Goal: Task Accomplishment & Management: Use online tool/utility

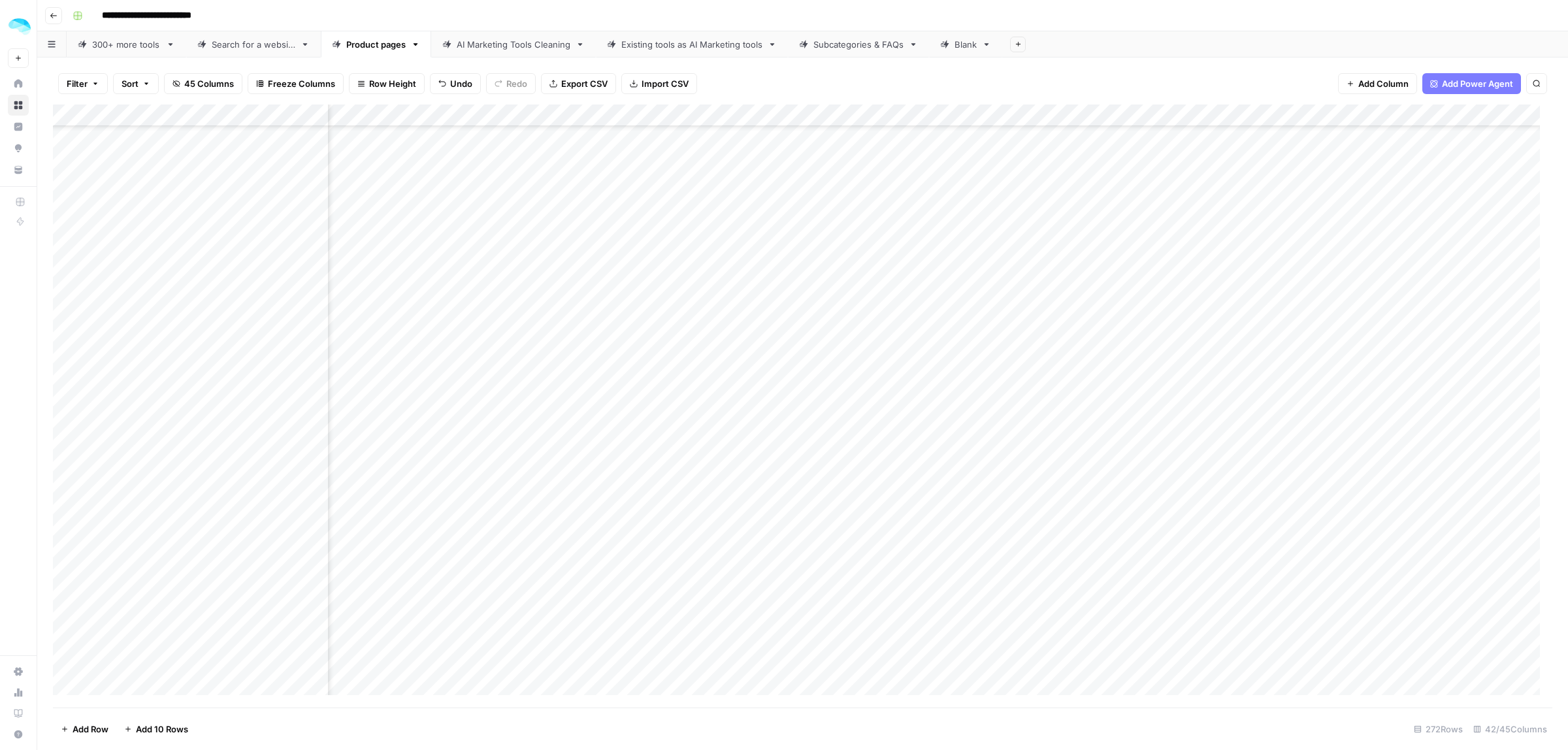
scroll to position [3535, 780]
click at [631, 357] on div "Add Column" at bounding box center [802, 406] width 1500 height 603
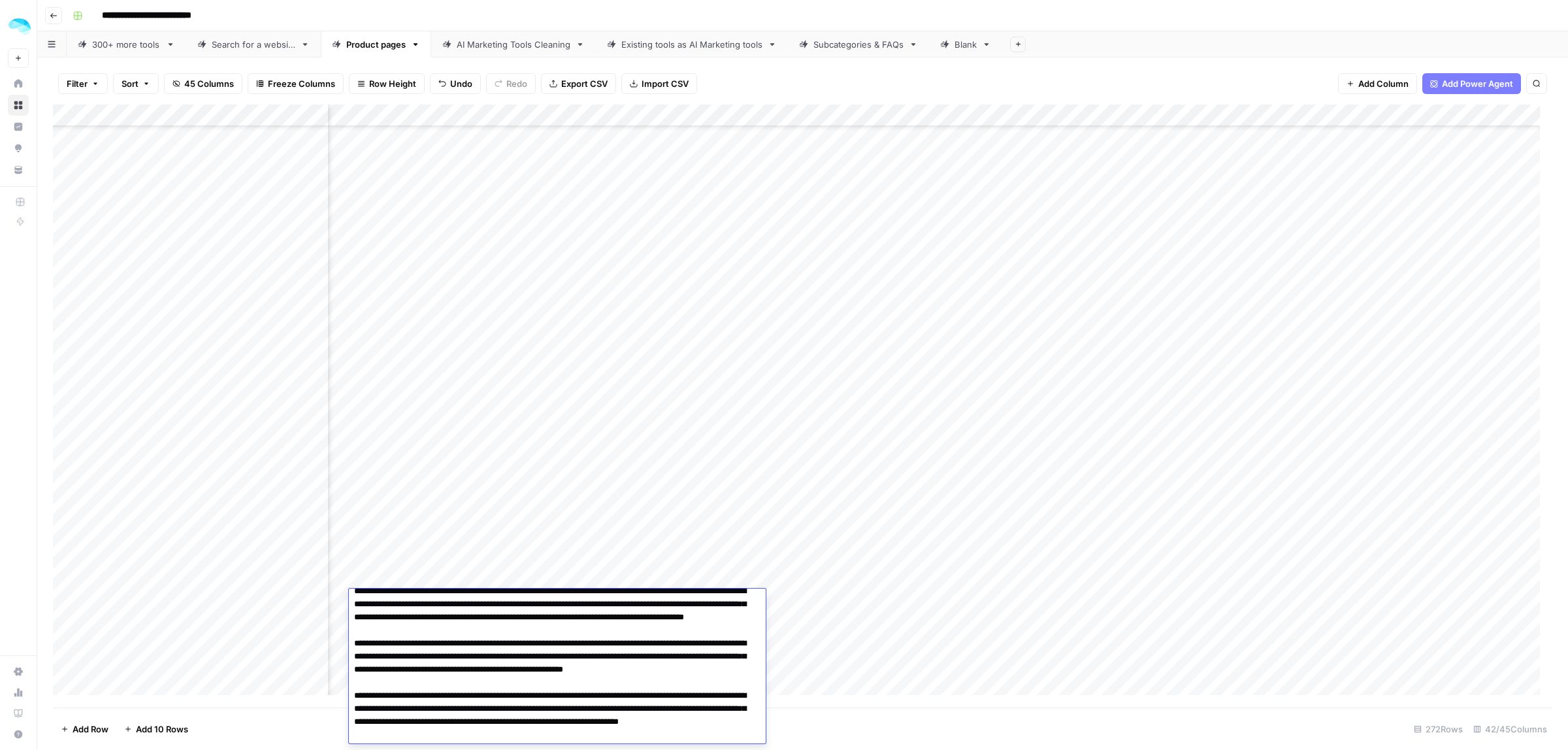
scroll to position [0, 0]
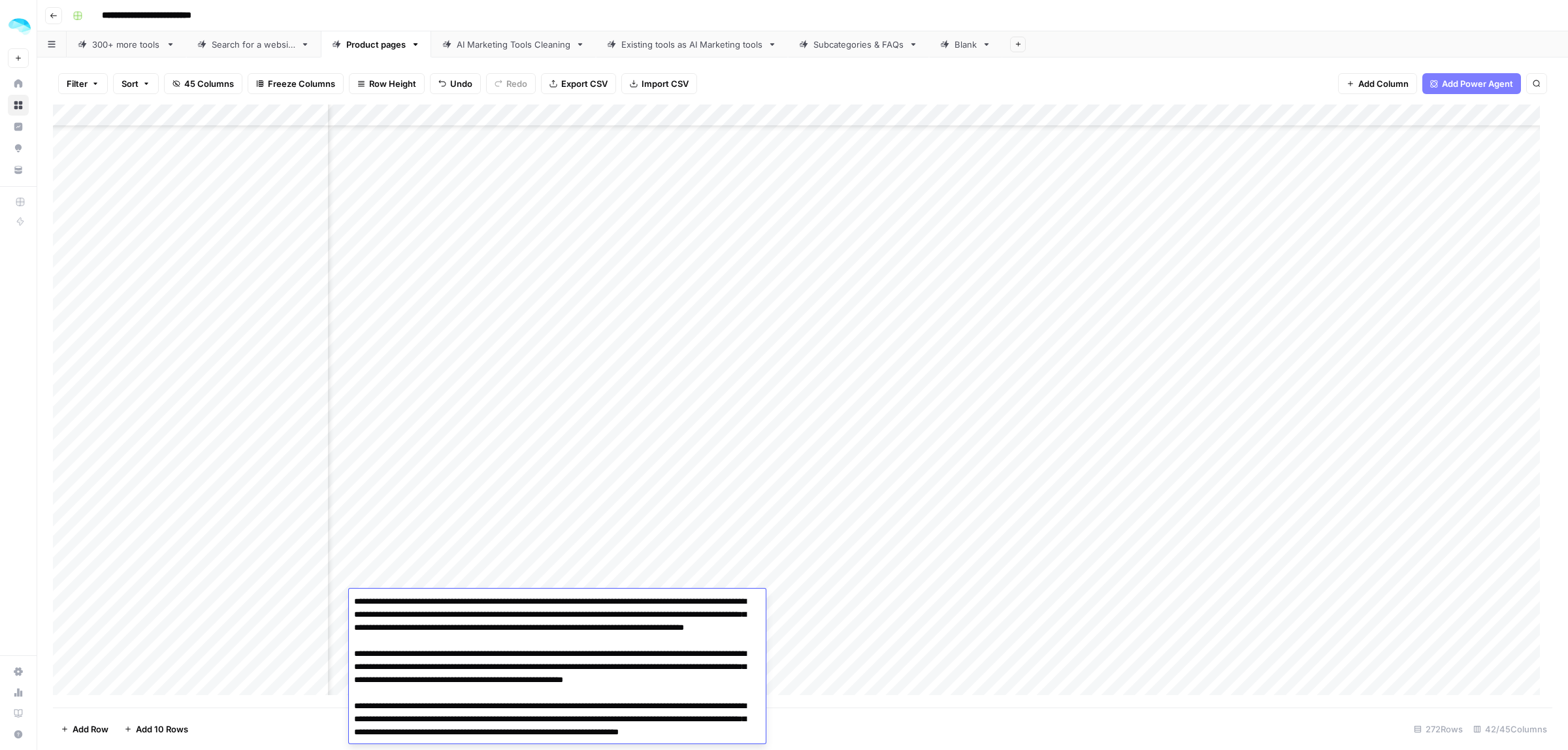
click at [423, 310] on div "Add Column" at bounding box center [802, 406] width 1500 height 603
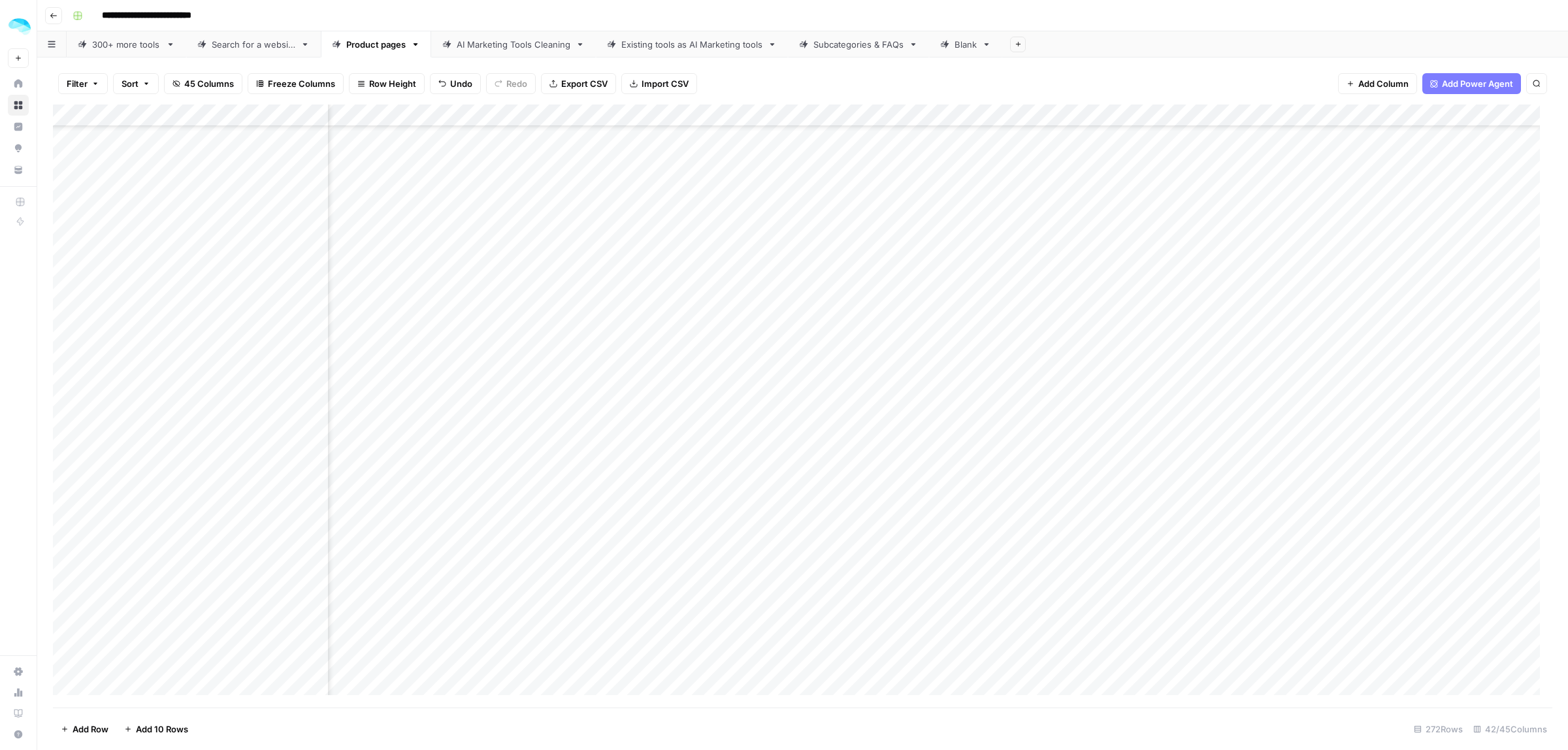
click at [423, 302] on div "Add Column" at bounding box center [802, 406] width 1500 height 603
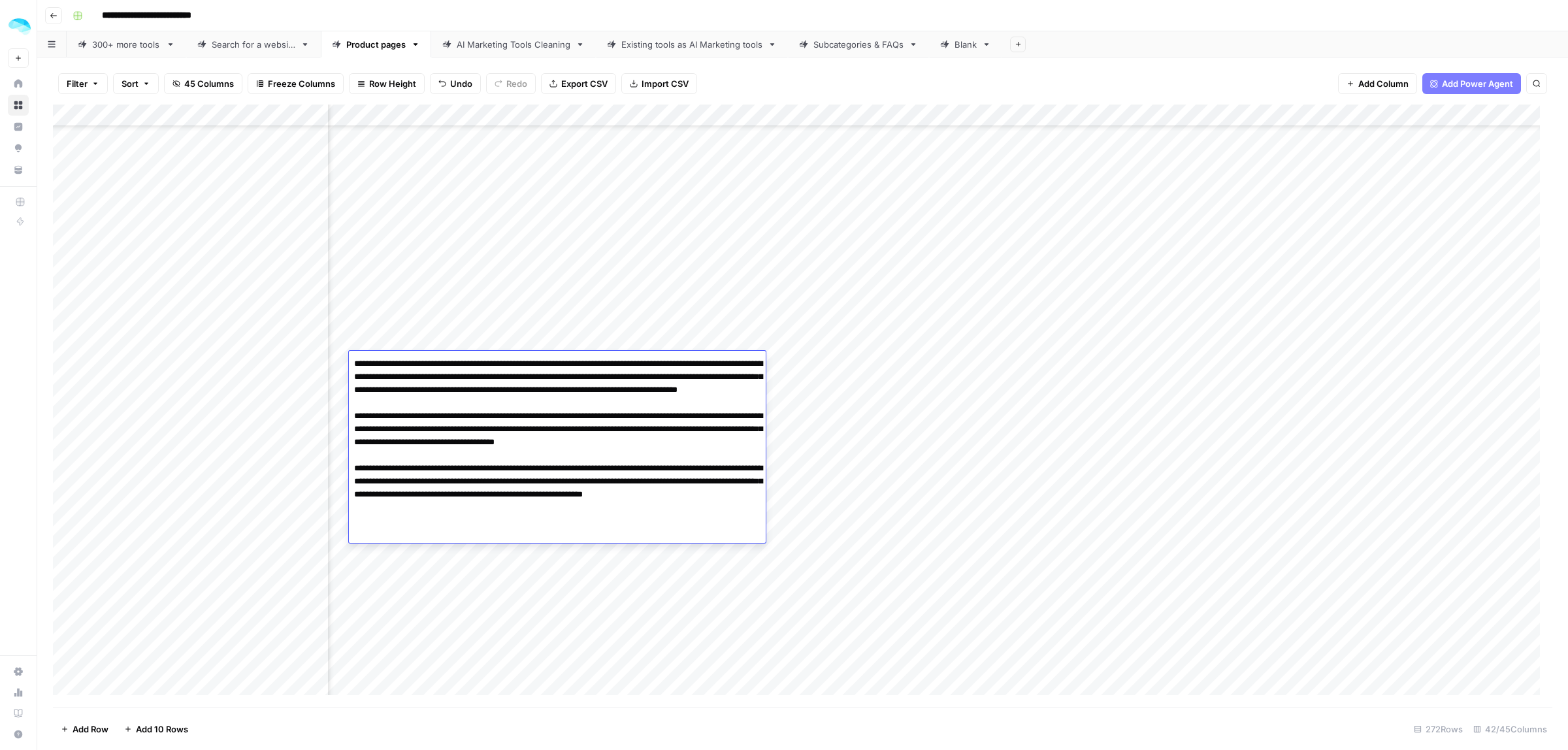
click at [316, 364] on div "Add Column" at bounding box center [802, 406] width 1500 height 603
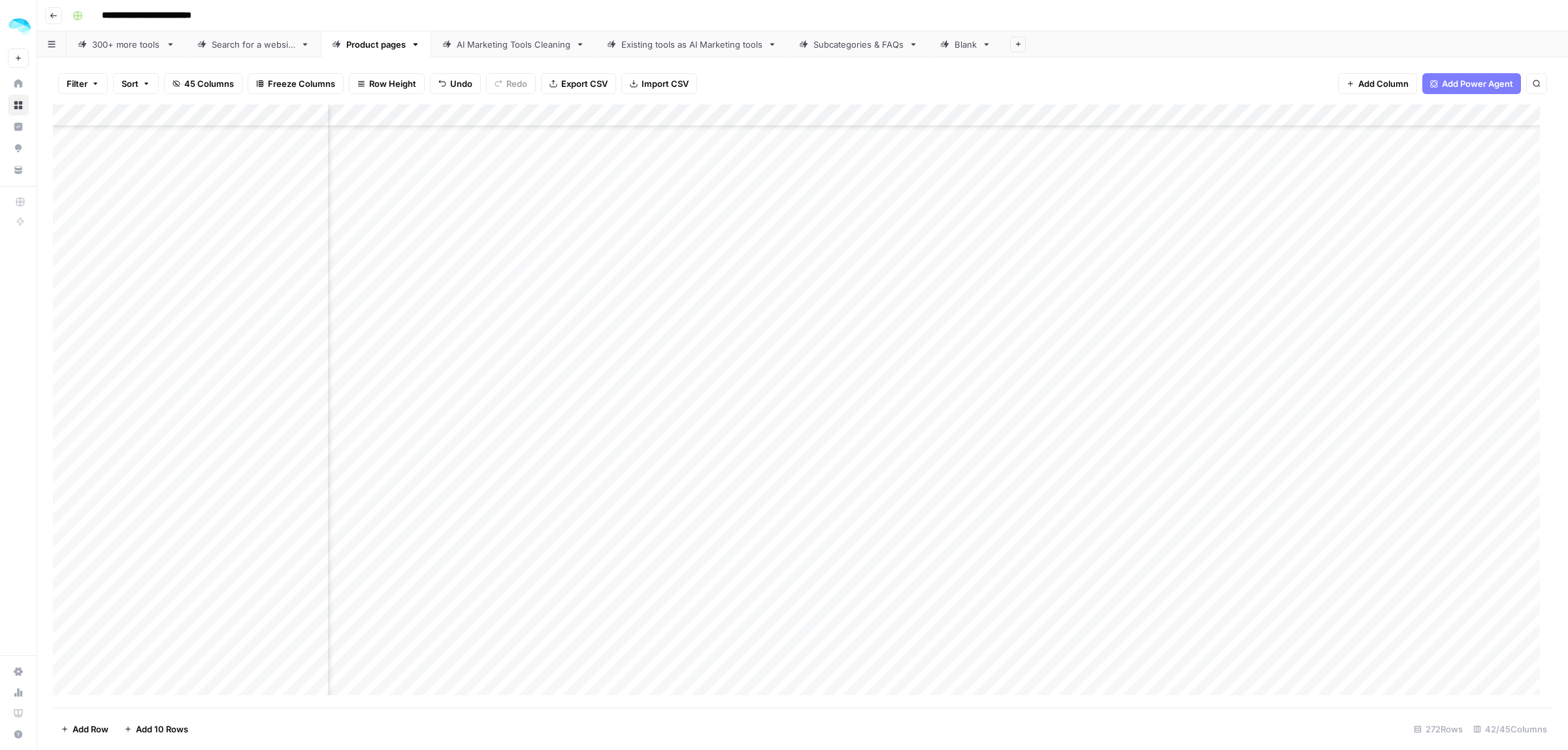
scroll to position [3862, 689]
click at [503, 389] on div "Add Column" at bounding box center [802, 406] width 1500 height 603
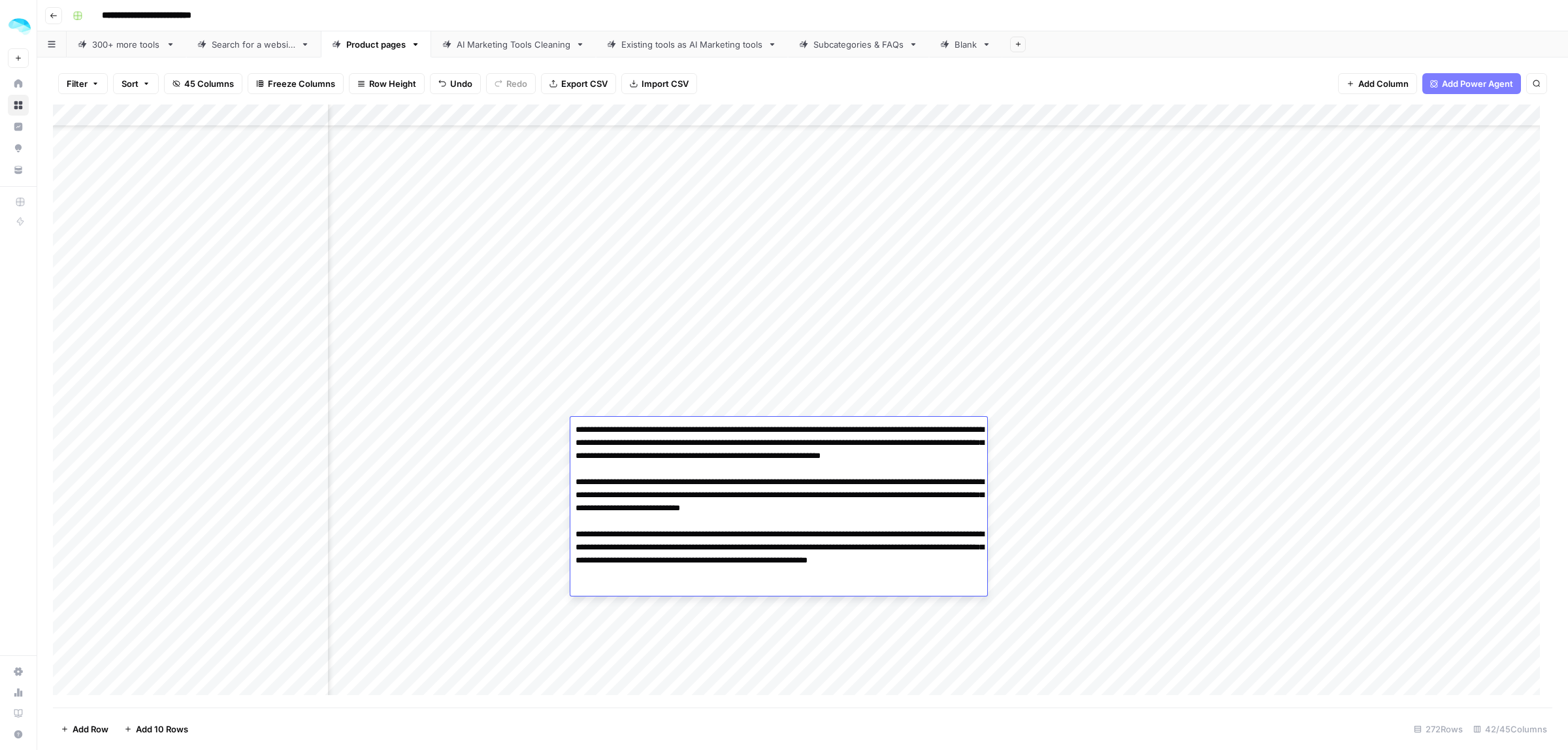
click at [70, 432] on div "Add Column" at bounding box center [802, 406] width 1500 height 603
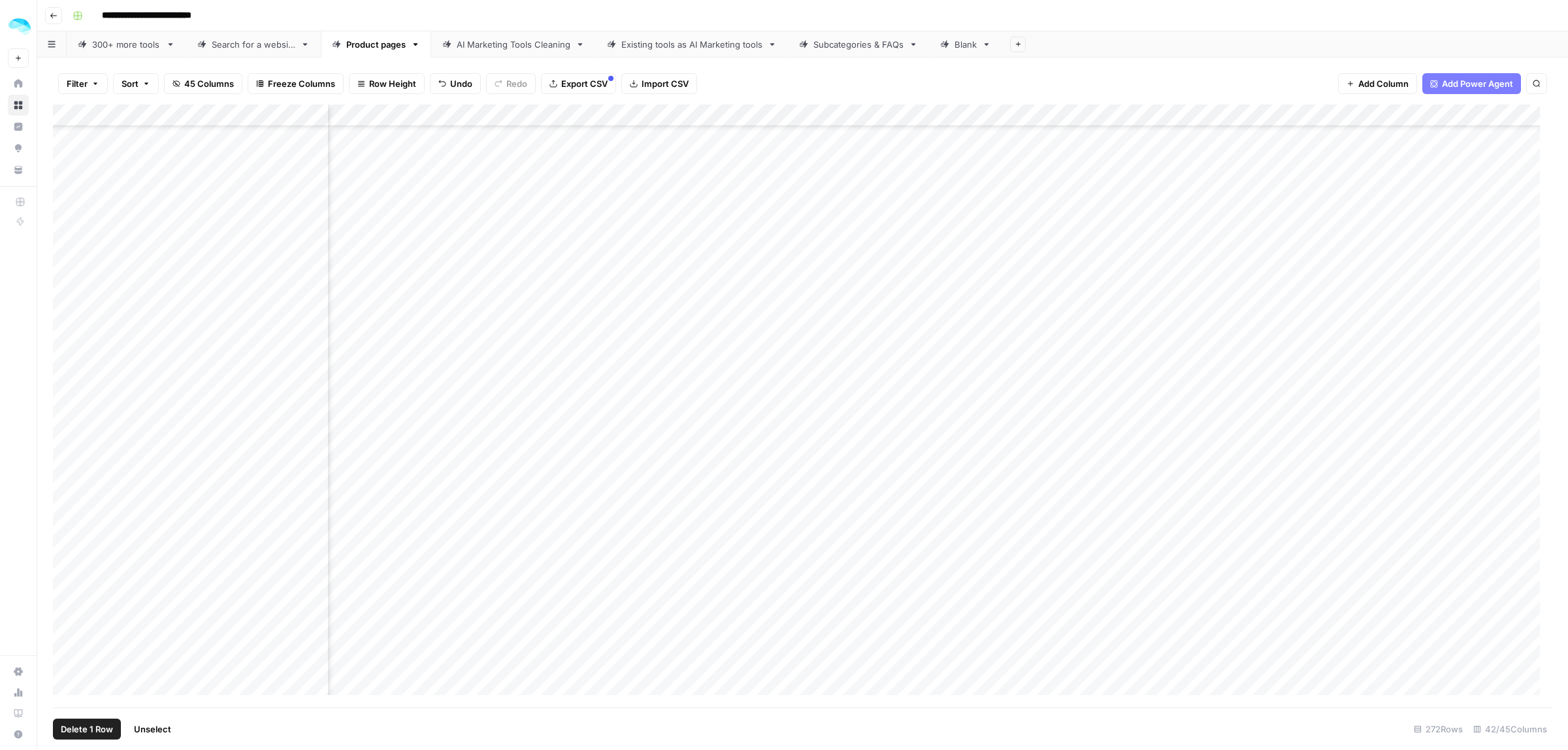
click at [76, 729] on span "Delete 1 Row" at bounding box center [86, 729] width 52 height 13
click at [729, 151] on span "Delete" at bounding box center [737, 151] width 28 height 13
click at [615, 428] on div "Add Column" at bounding box center [802, 406] width 1500 height 603
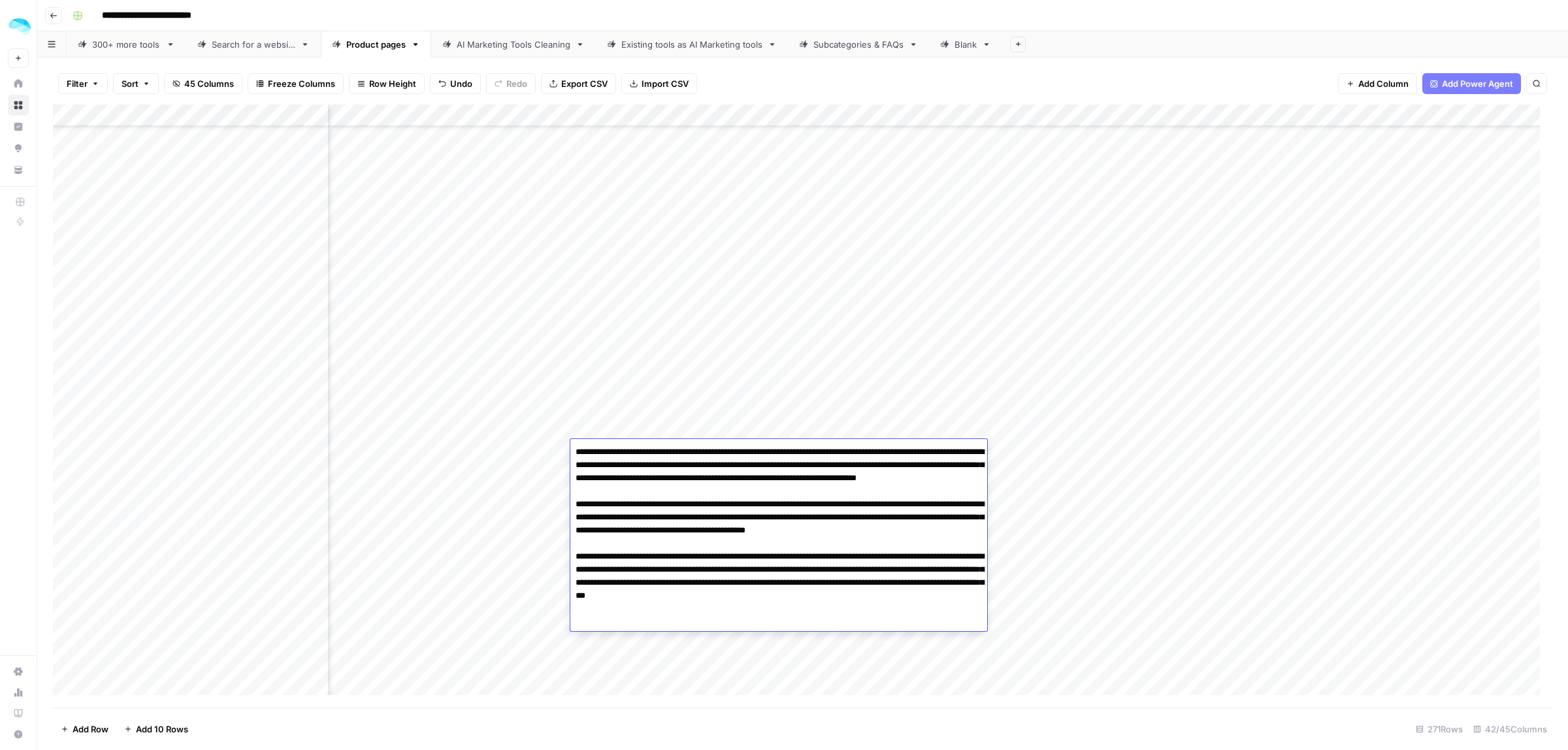
click at [70, 453] on div "Add Column" at bounding box center [802, 406] width 1500 height 603
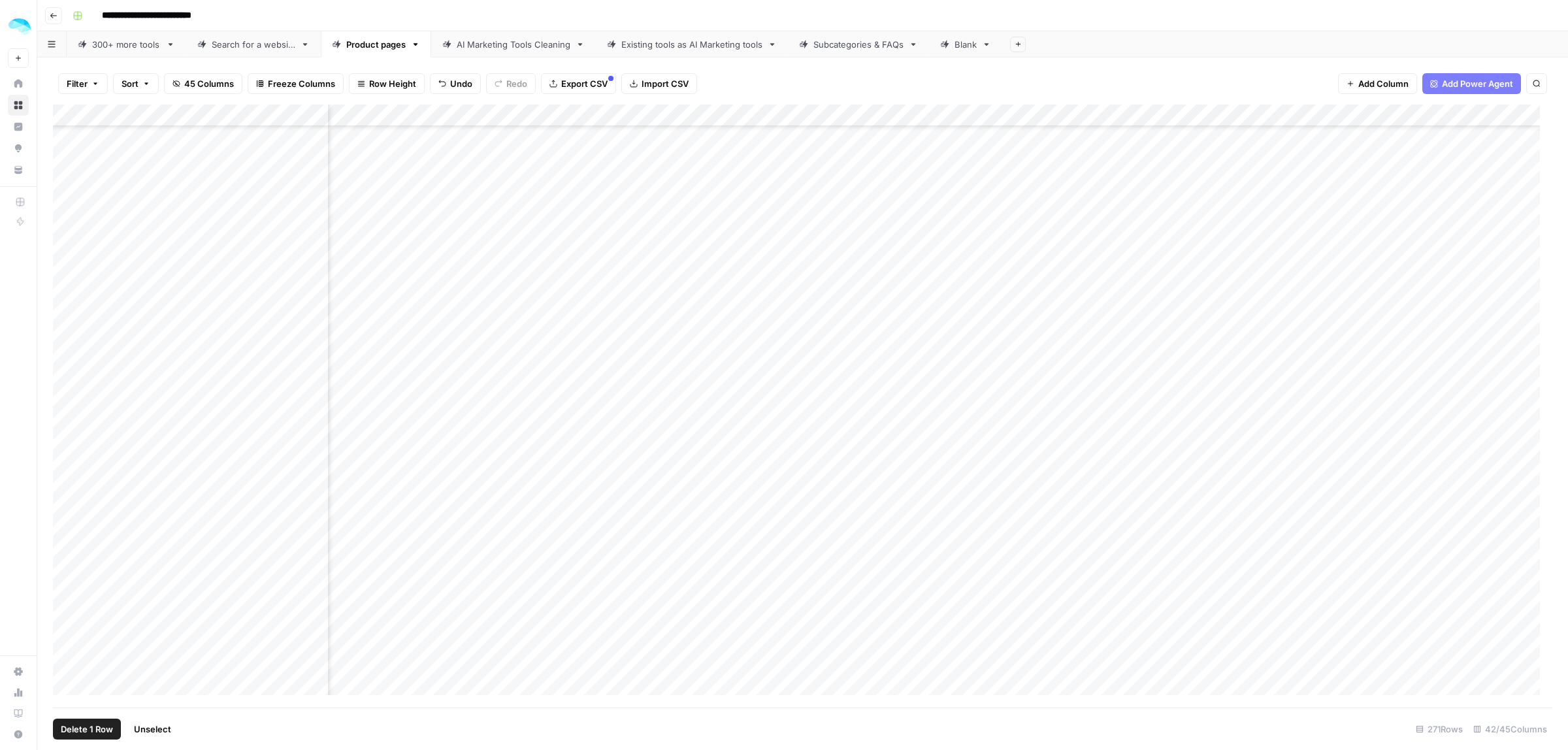
click at [88, 727] on span "Delete 1 Row" at bounding box center [86, 729] width 52 height 13
click at [739, 157] on button "Delete" at bounding box center [738, 151] width 44 height 23
click at [651, 433] on div "Add Column" at bounding box center [802, 406] width 1500 height 603
click at [642, 452] on div "Add Column" at bounding box center [802, 406] width 1500 height 603
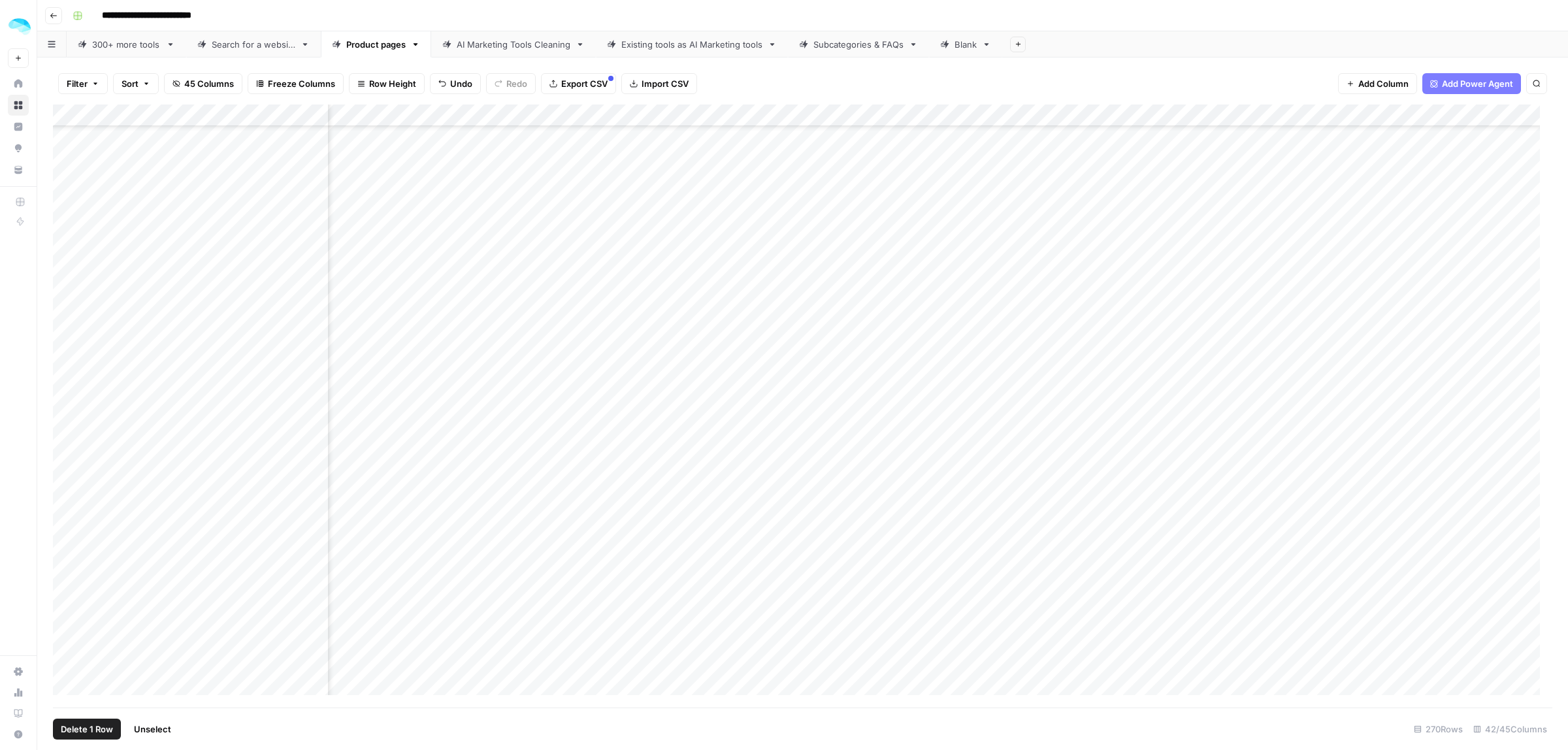
click at [68, 451] on div "Add Column" at bounding box center [802, 406] width 1500 height 603
click at [80, 723] on span "Delete 1 Row" at bounding box center [86, 729] width 52 height 13
click at [731, 149] on span "Delete" at bounding box center [737, 151] width 28 height 13
click at [624, 448] on div "Add Column" at bounding box center [802, 406] width 1500 height 603
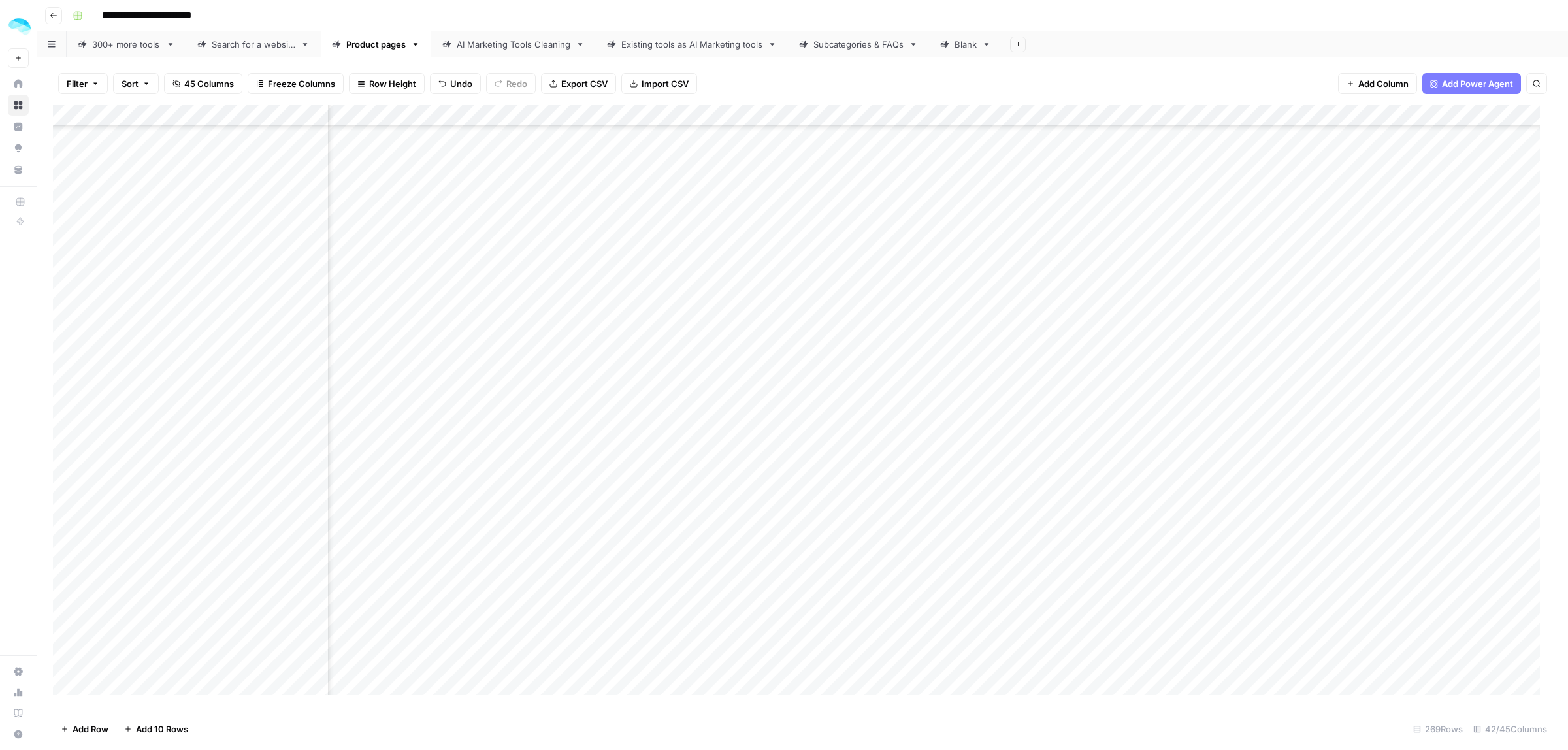
scroll to position [5005, 558]
click at [318, 421] on div "Add Column" at bounding box center [802, 406] width 1500 height 603
click at [624, 448] on div "Add Column" at bounding box center [802, 406] width 1500 height 603
click at [624, 443] on div "Add Column" at bounding box center [802, 406] width 1500 height 603
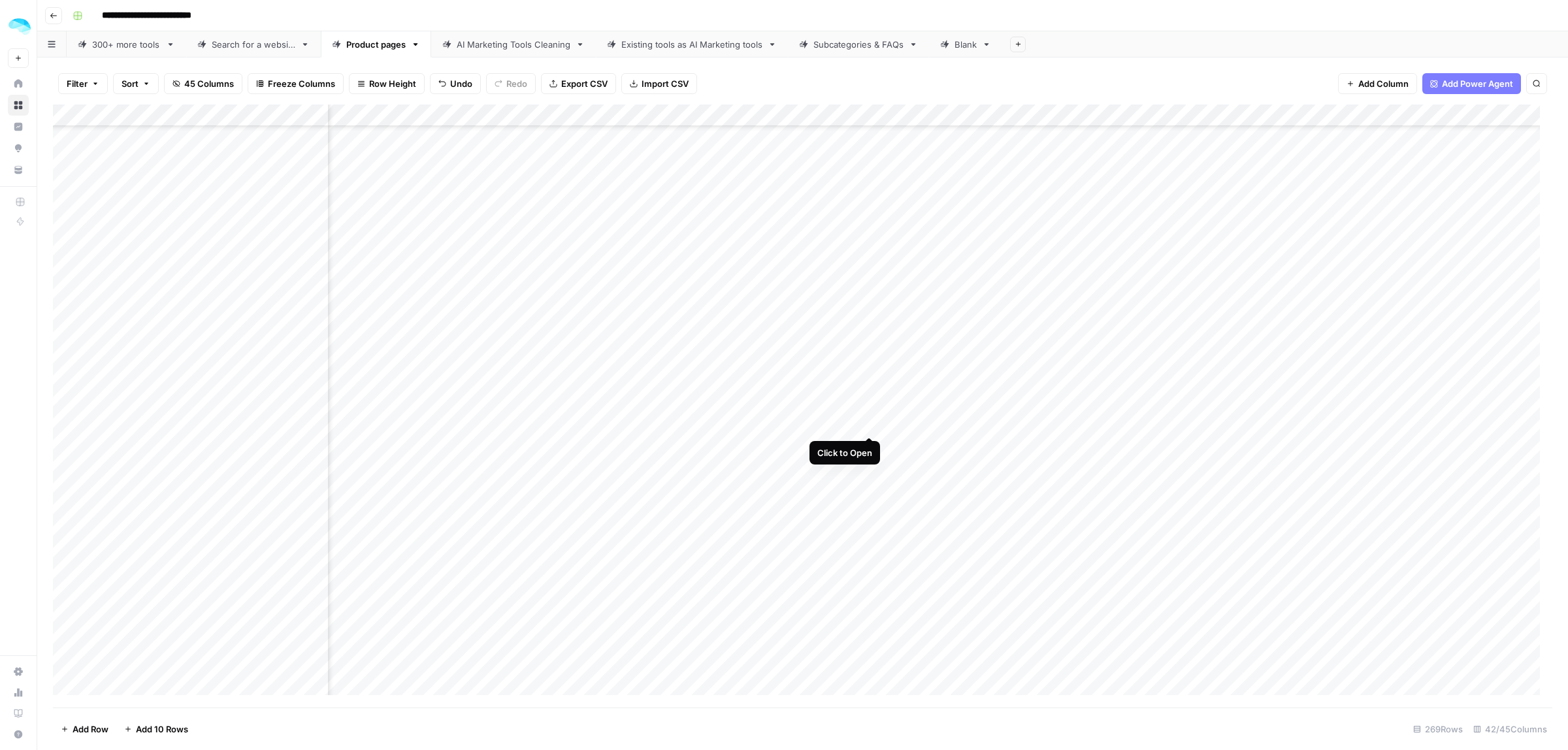
click at [868, 420] on div "Add Column" at bounding box center [802, 406] width 1500 height 603
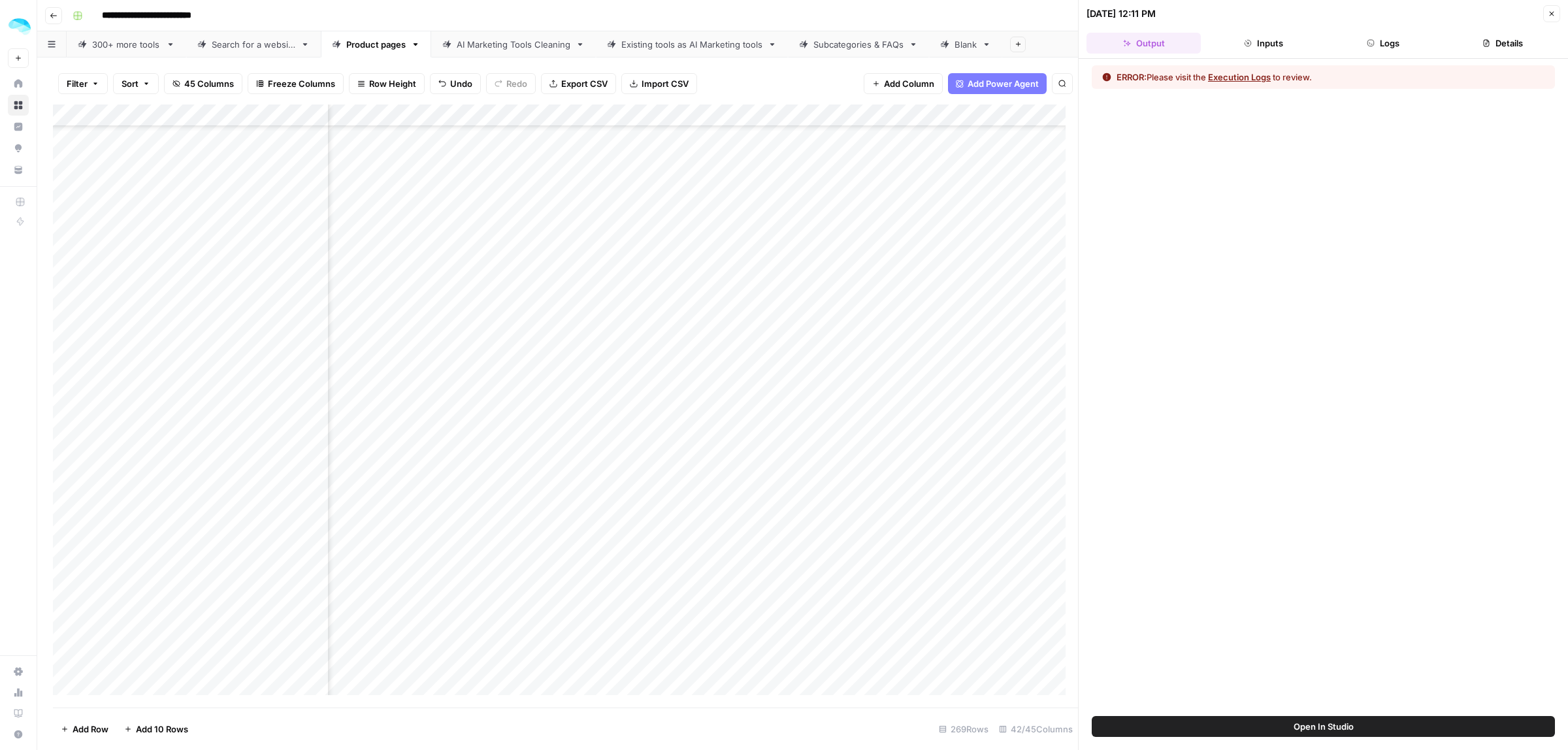
click at [1372, 43] on icon "button" at bounding box center [1370, 43] width 8 height 8
click at [1268, 41] on button "Inputs" at bounding box center [1263, 43] width 115 height 21
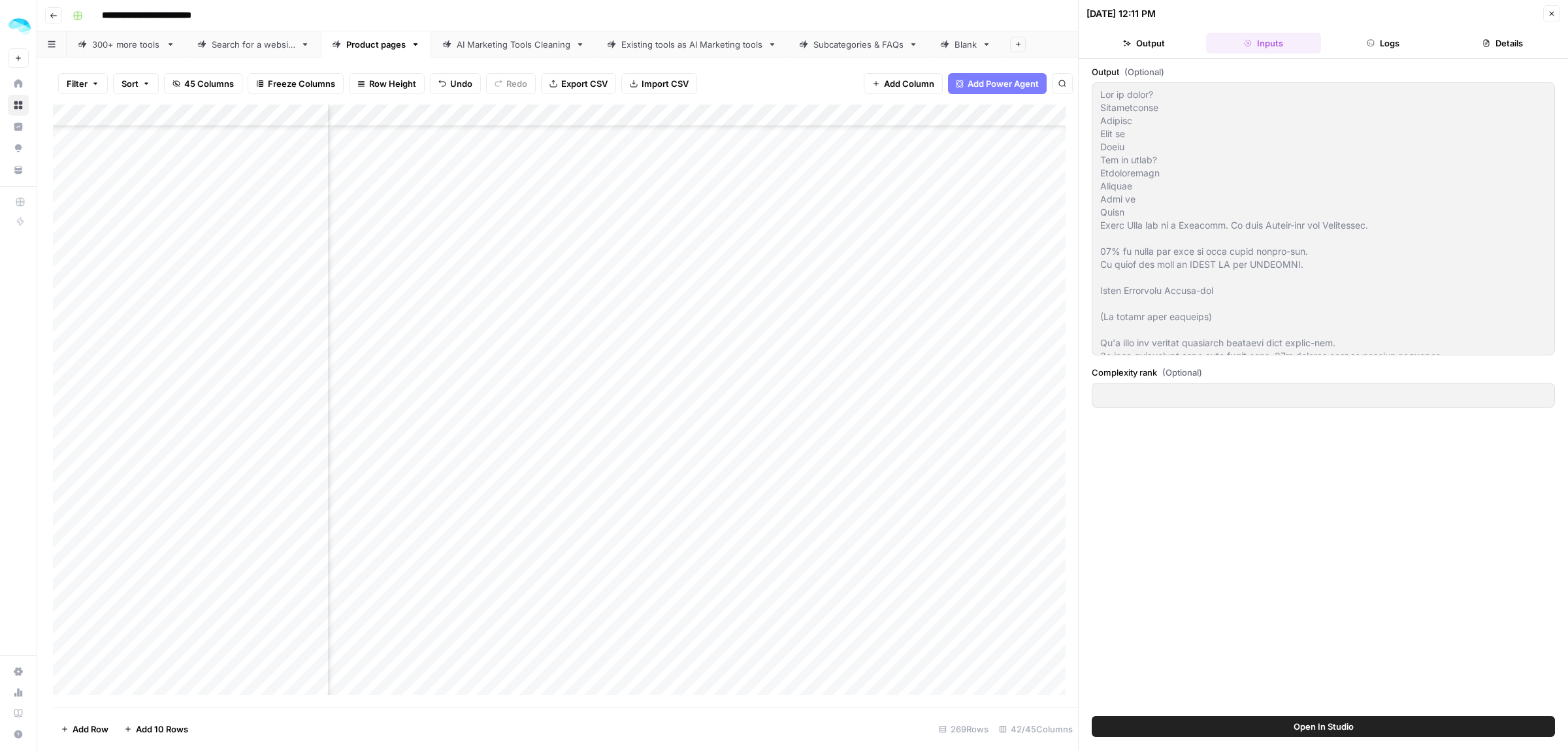
click at [1547, 15] on icon "button" at bounding box center [1551, 14] width 8 height 8
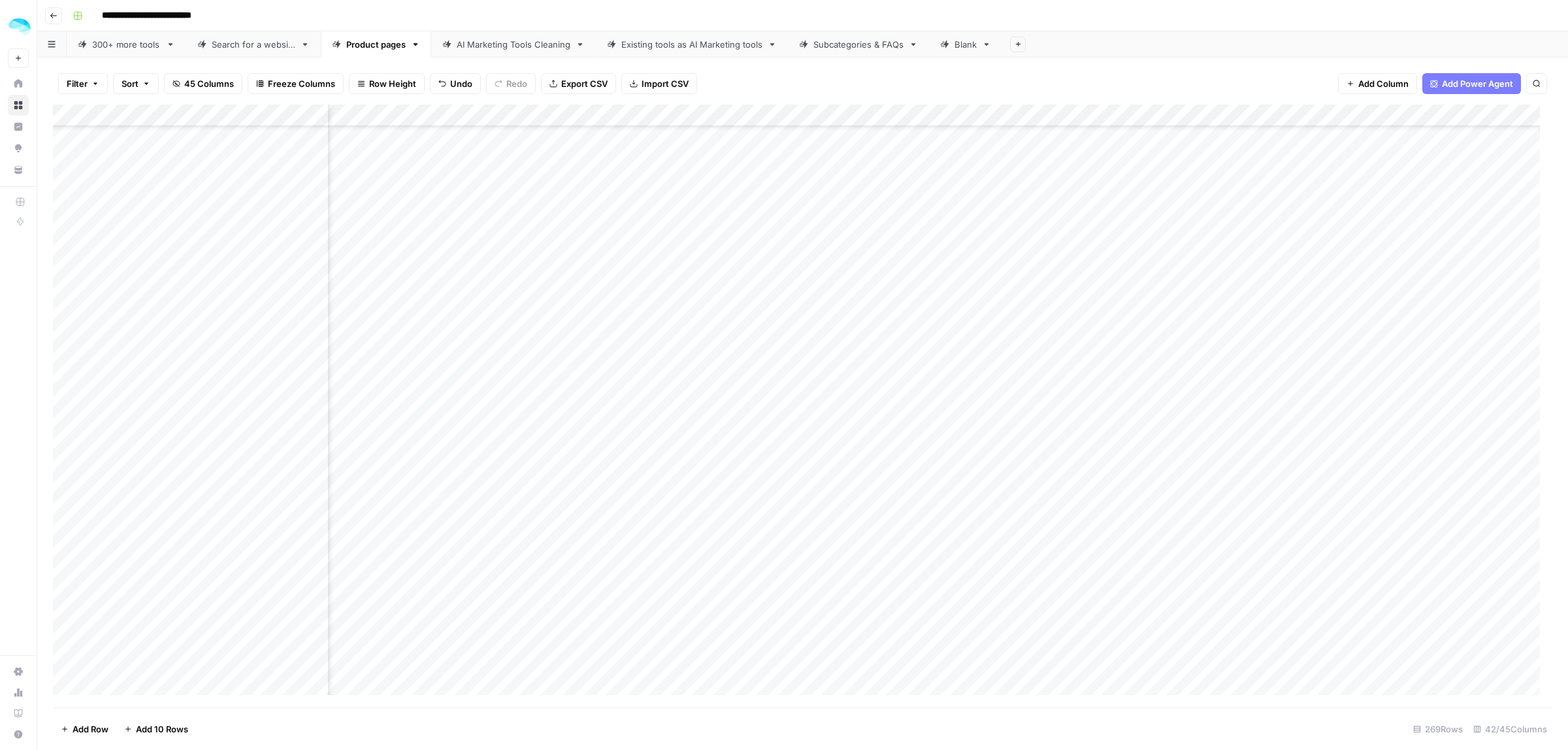
click at [873, 115] on div "Add Column" at bounding box center [802, 406] width 1500 height 603
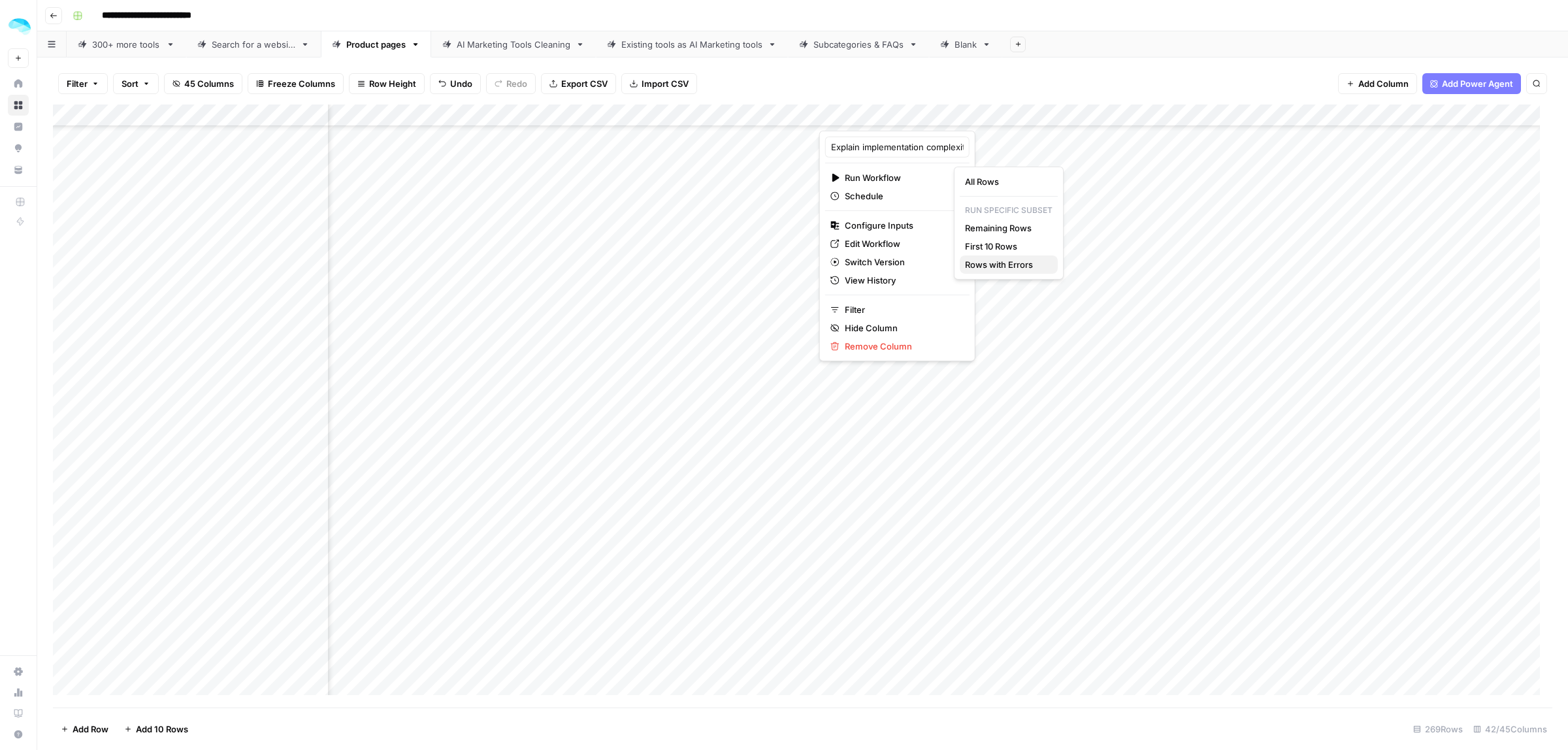
click at [1022, 266] on span "Rows with Errors" at bounding box center [1006, 265] width 83 height 13
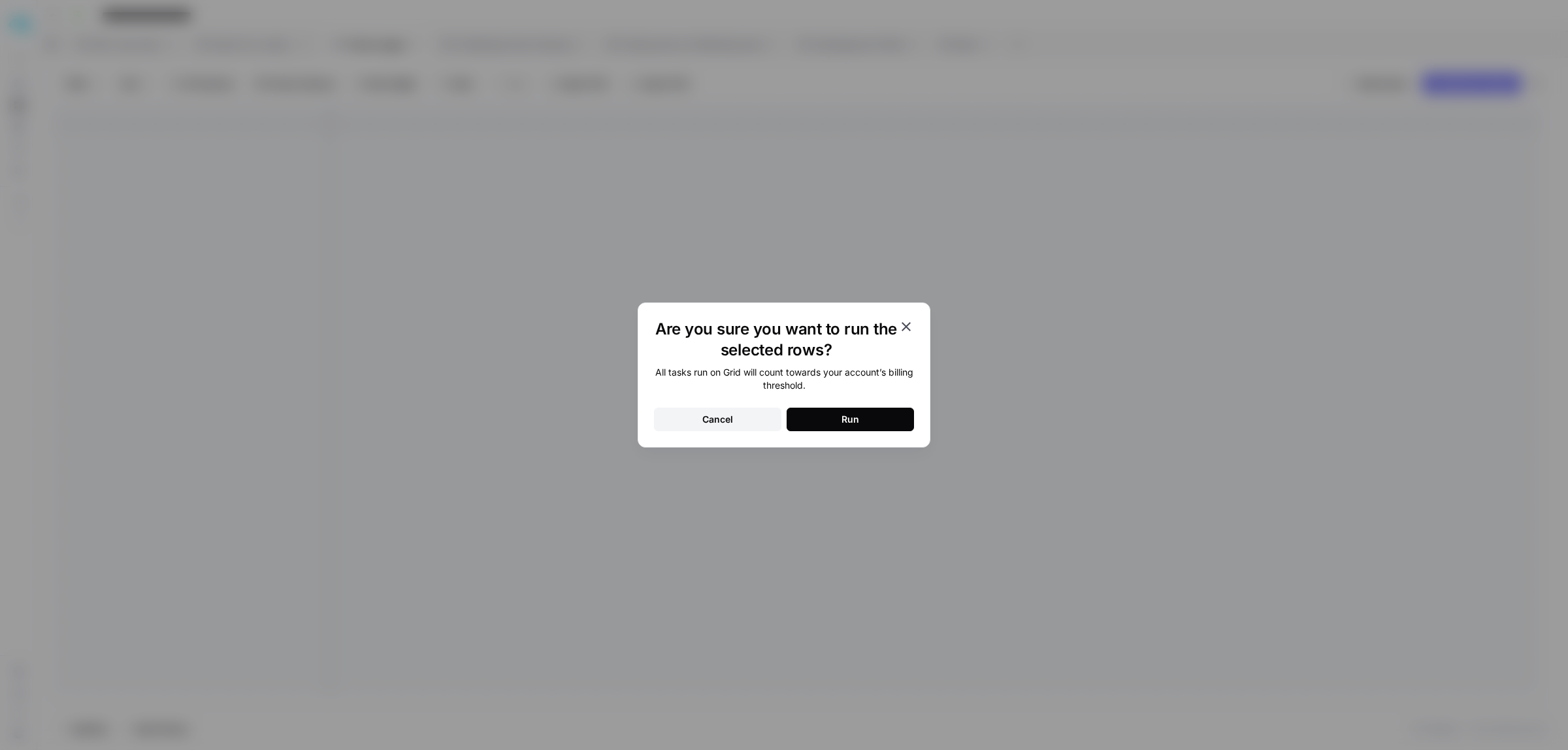
click at [867, 423] on button "Run" at bounding box center [850, 419] width 127 height 23
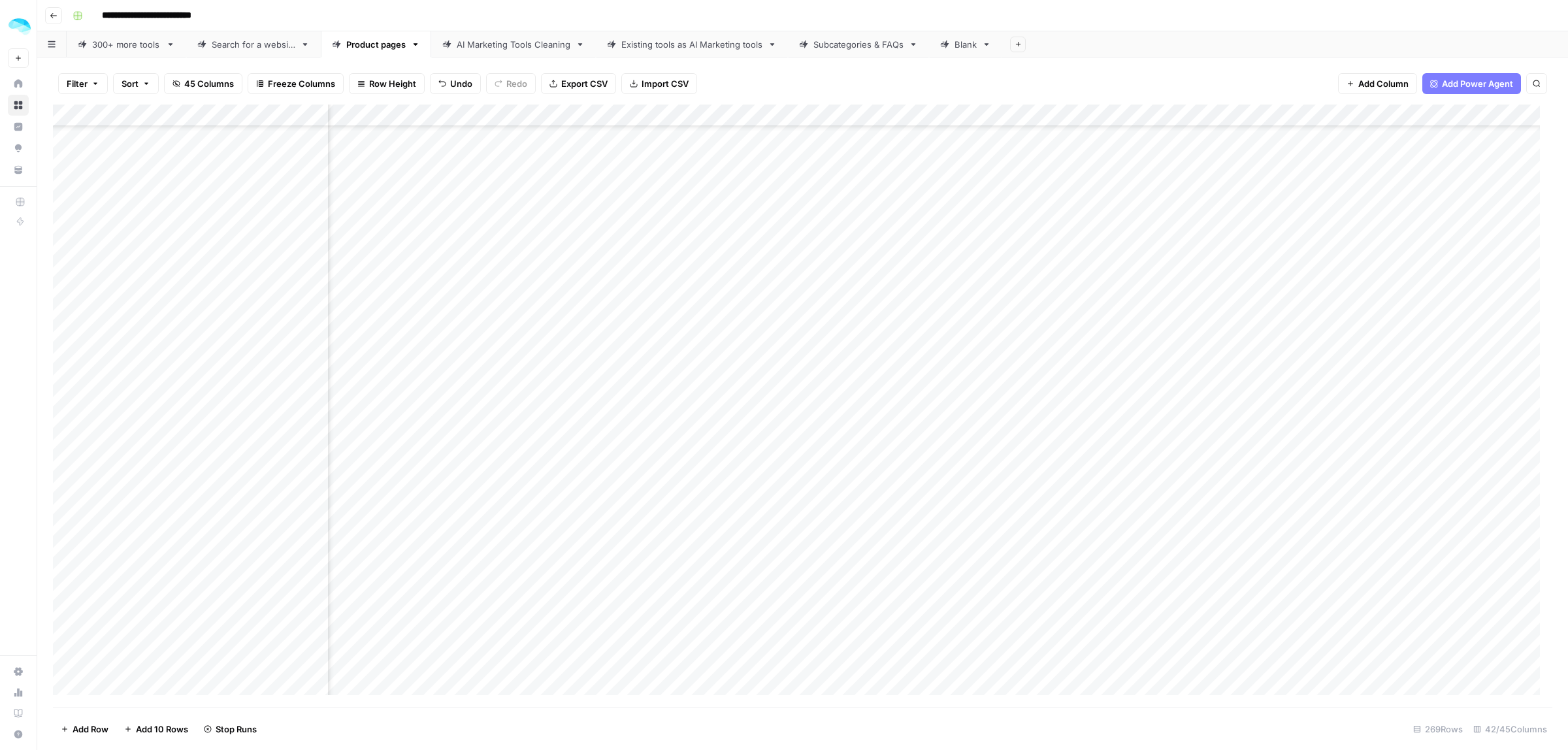
scroll to position [3386, 3571]
click at [746, 116] on div "Add Column" at bounding box center [802, 406] width 1500 height 603
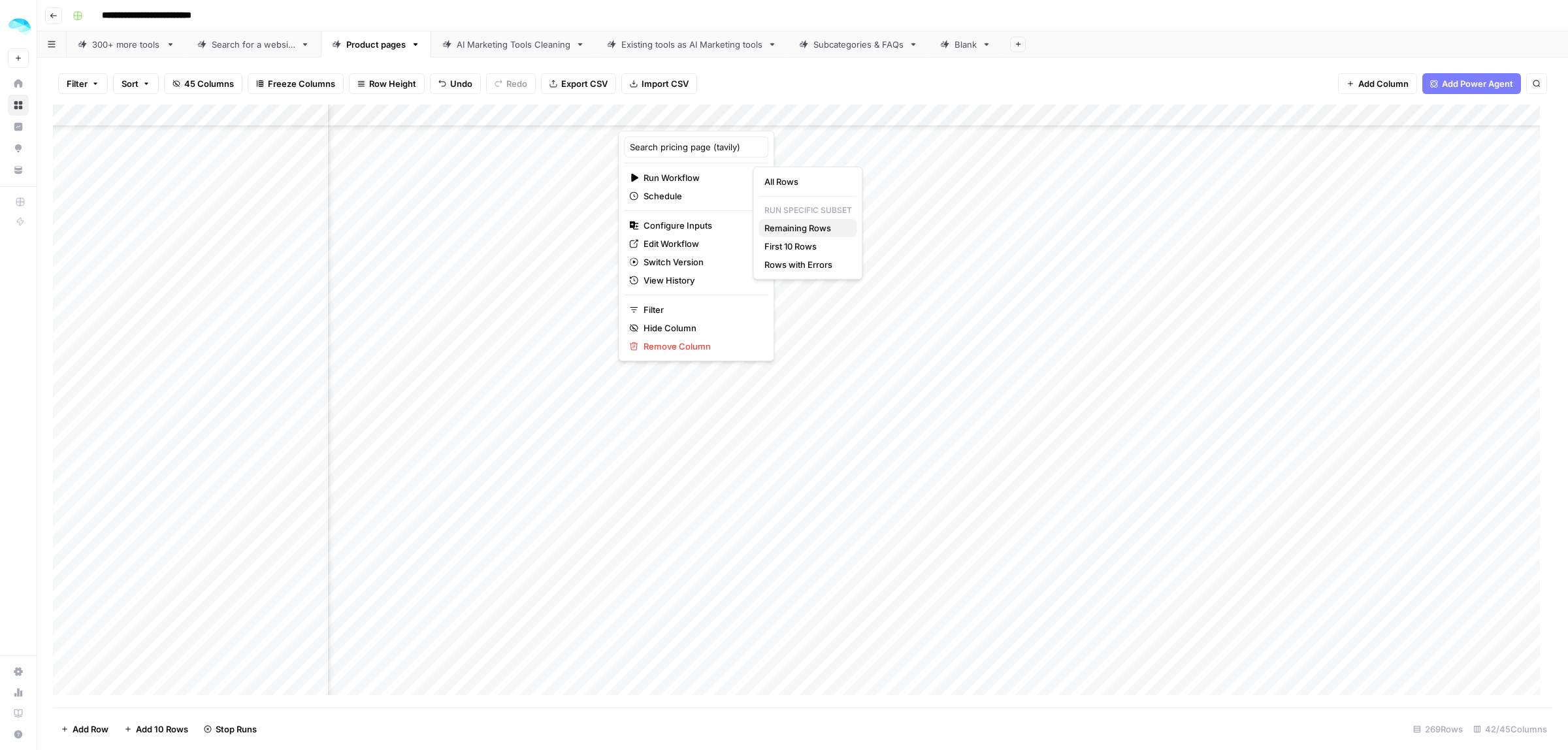
click at [802, 220] on button "Remaining Rows" at bounding box center [808, 228] width 98 height 19
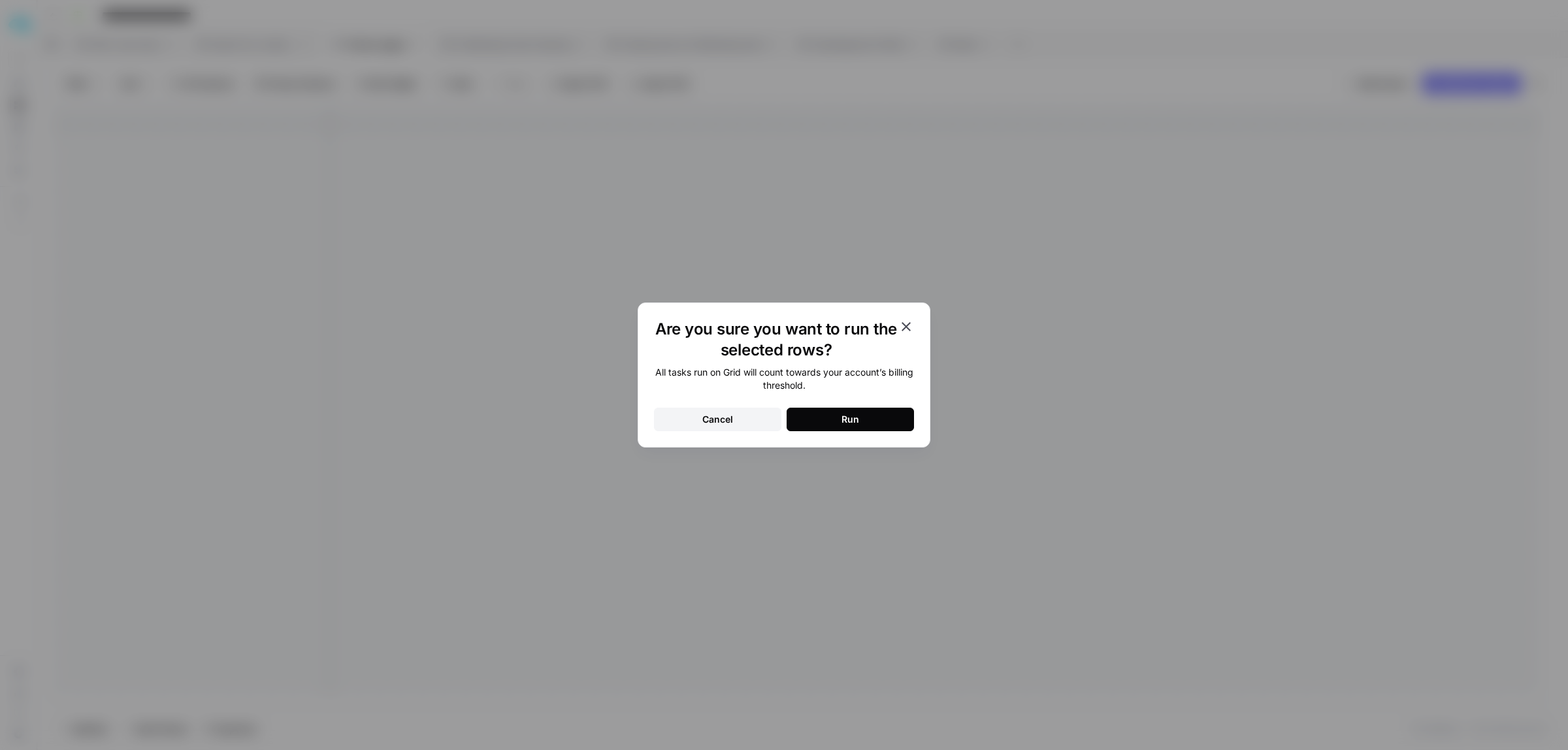
click at [858, 419] on div "Run" at bounding box center [850, 419] width 18 height 13
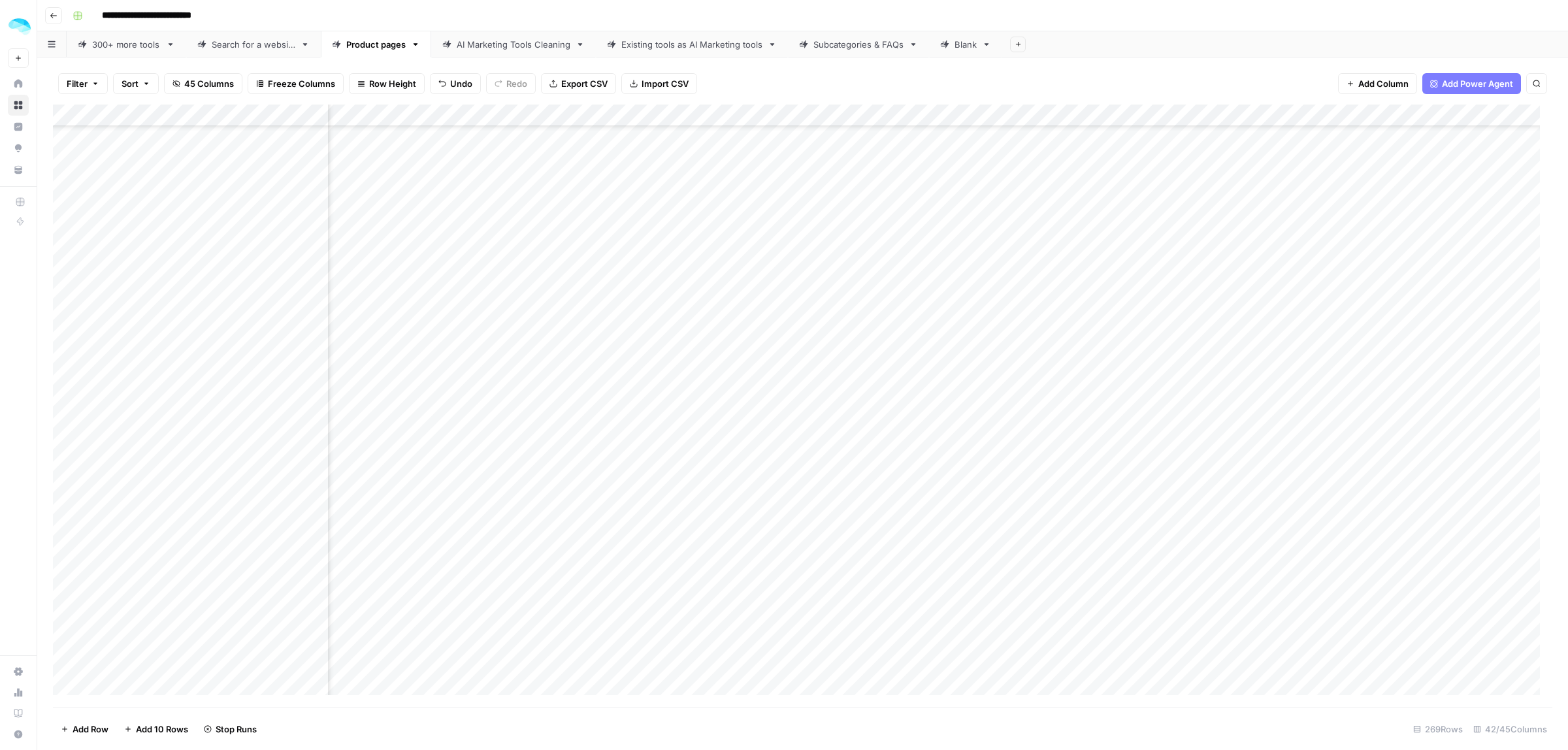
scroll to position [3631, 2220]
click at [844, 269] on div "Add Column" at bounding box center [802, 406] width 1500 height 603
click at [825, 441] on div "Add Column" at bounding box center [802, 406] width 1500 height 603
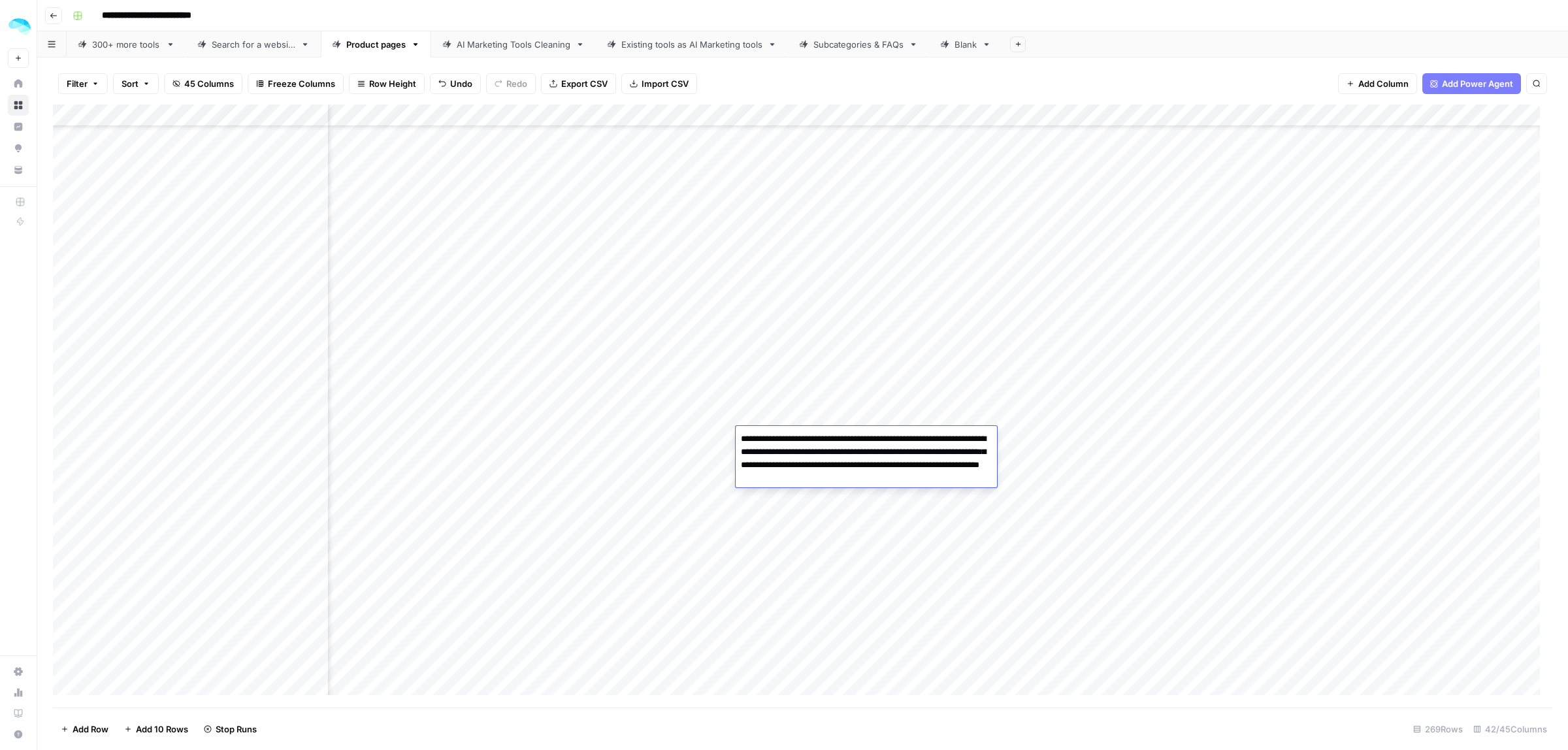
click at [909, 441] on textarea "**********" at bounding box center [866, 458] width 261 height 58
type textarea "**********"
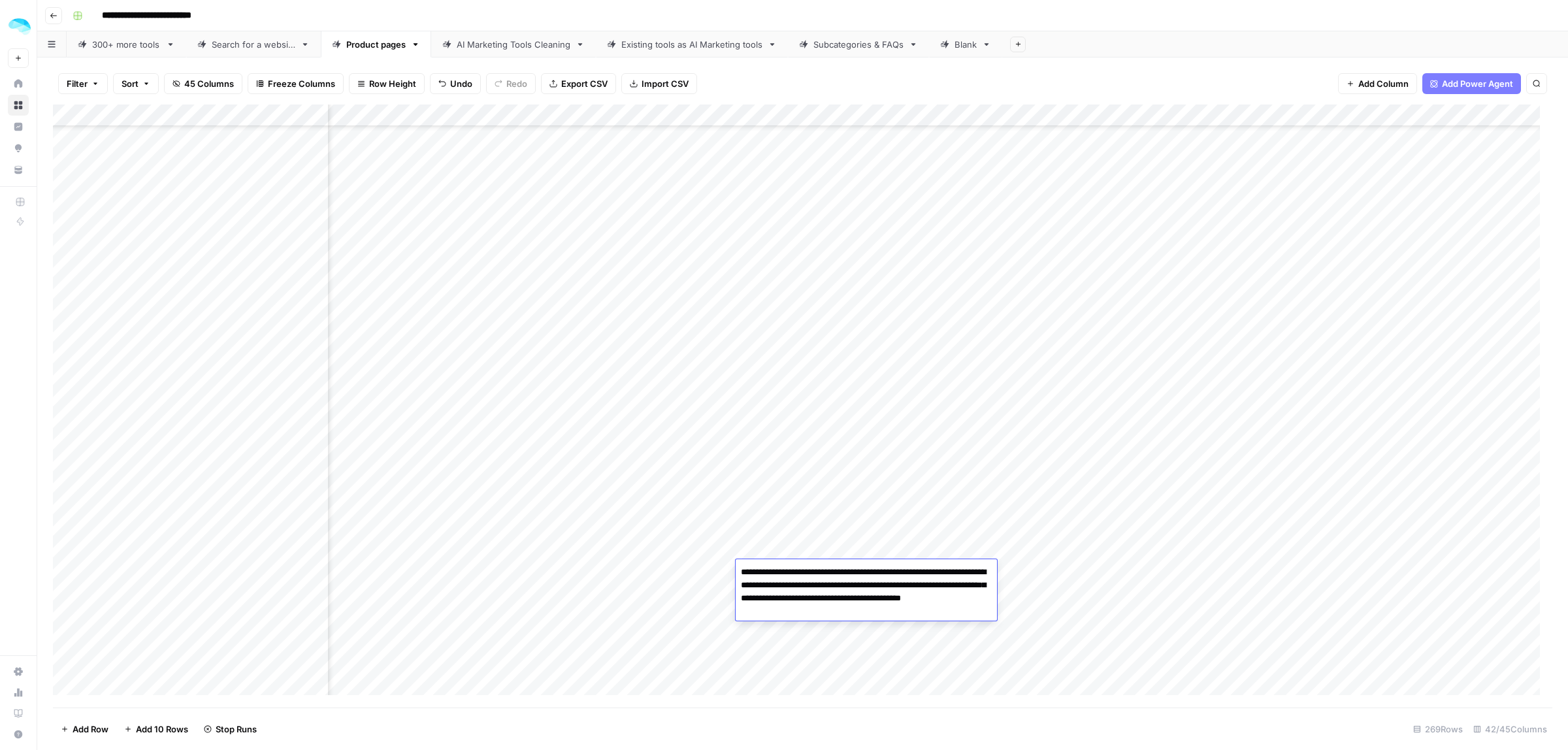
click at [876, 576] on textarea "**********" at bounding box center [866, 592] width 261 height 58
type textarea "**********"
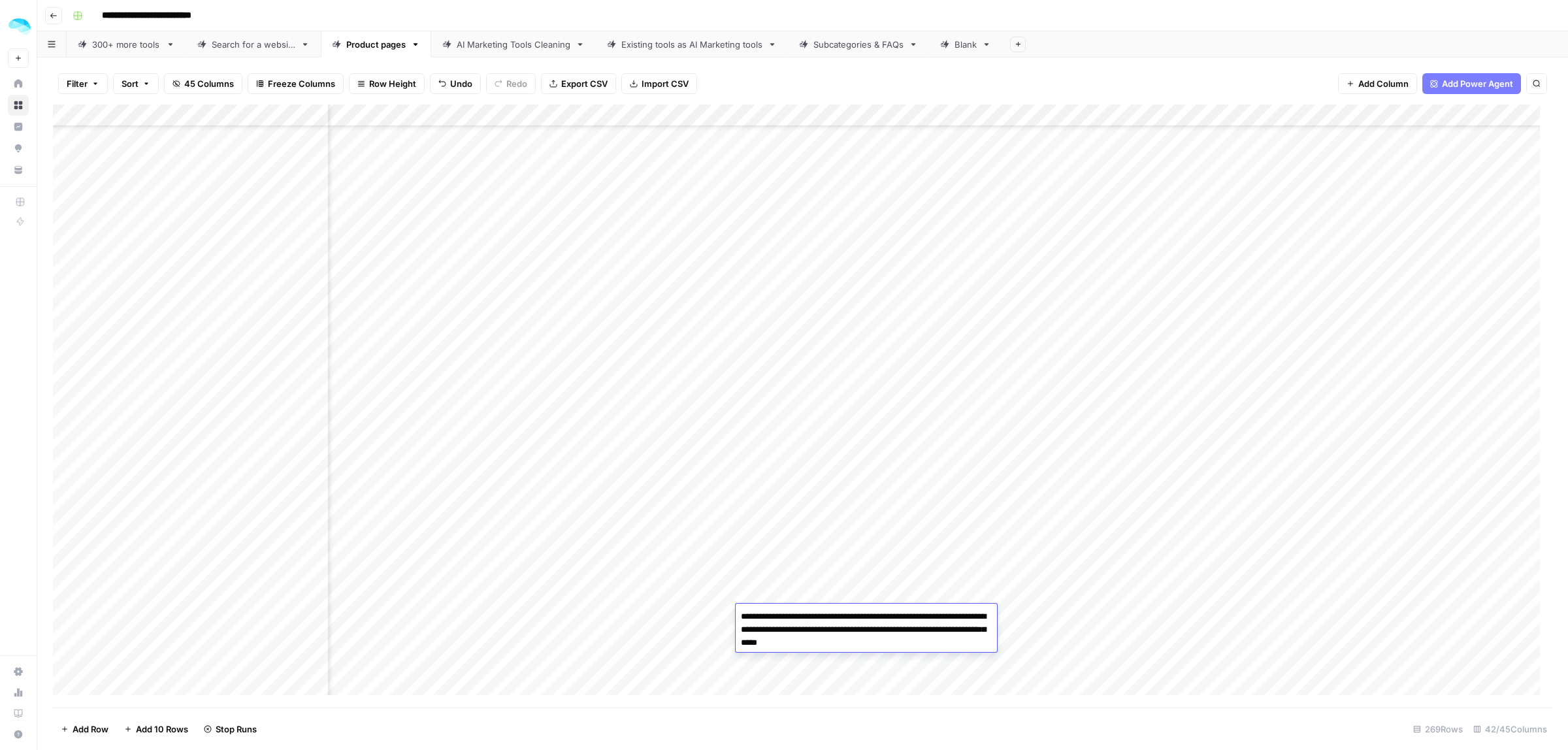
type textarea "**********"
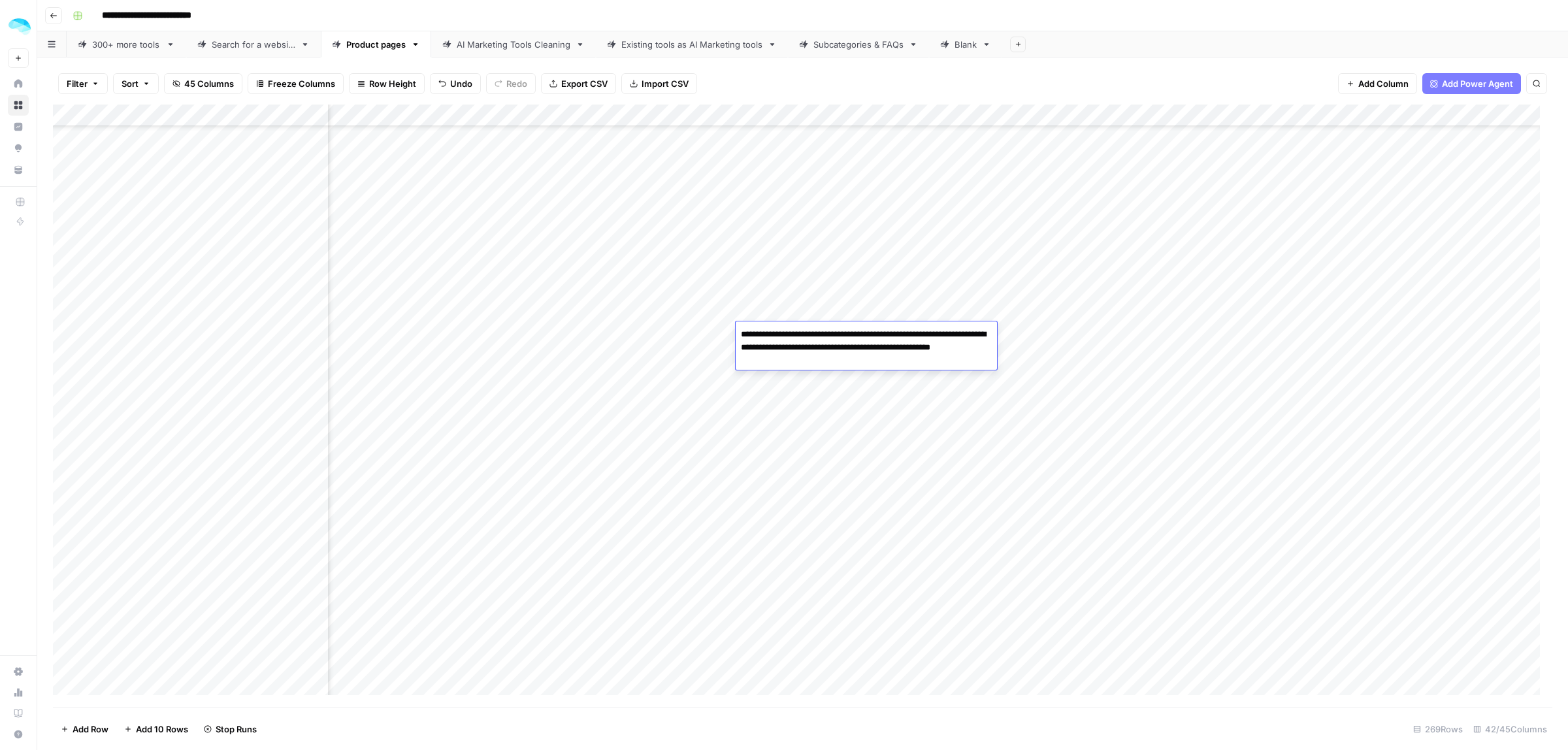
type textarea "**********"
click at [726, 332] on div "Add Column" at bounding box center [802, 406] width 1500 height 603
click at [723, 334] on div "Add Column" at bounding box center [802, 406] width 1500 height 603
click at [791, 363] on div "Add Column" at bounding box center [802, 406] width 1500 height 603
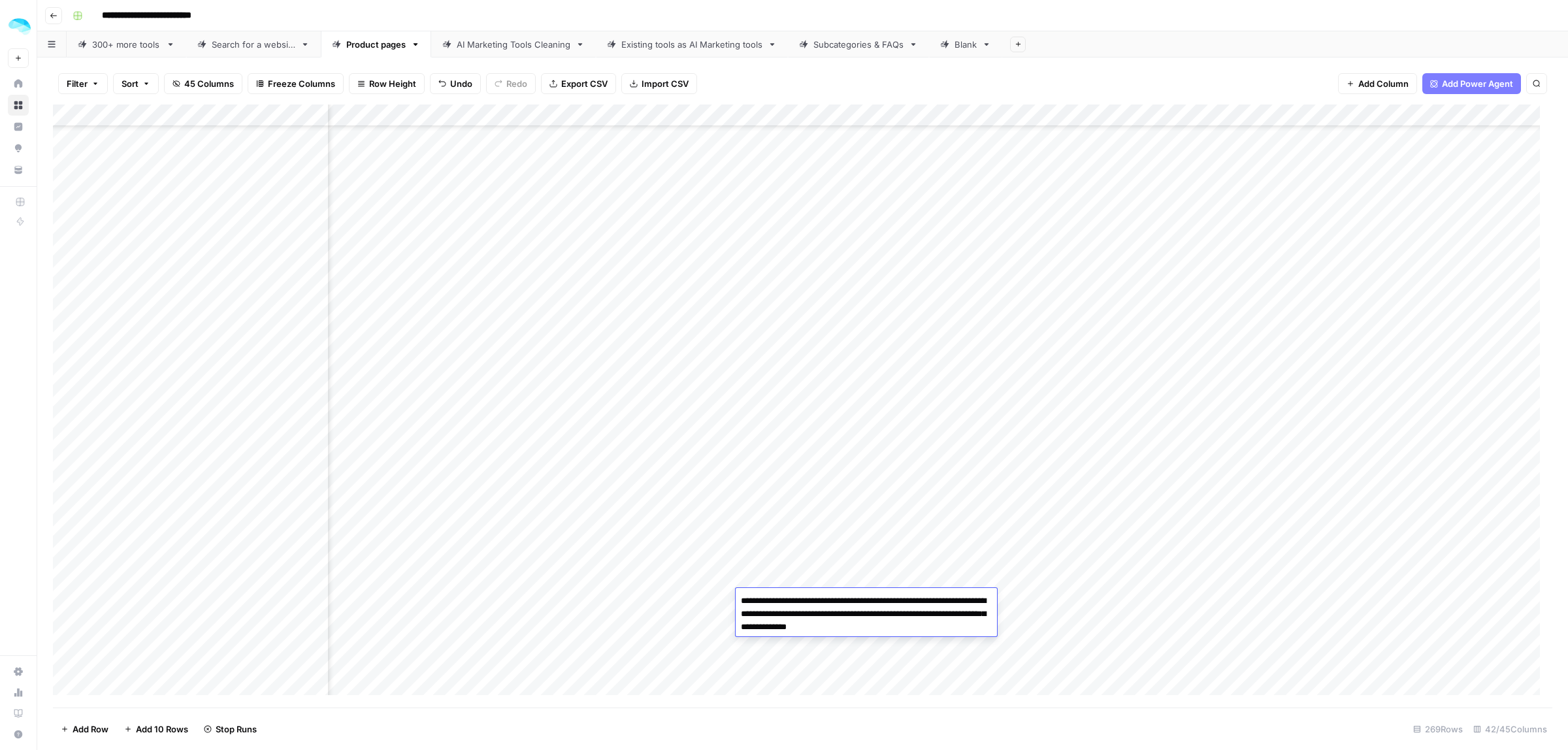
scroll to position [4284, 2220]
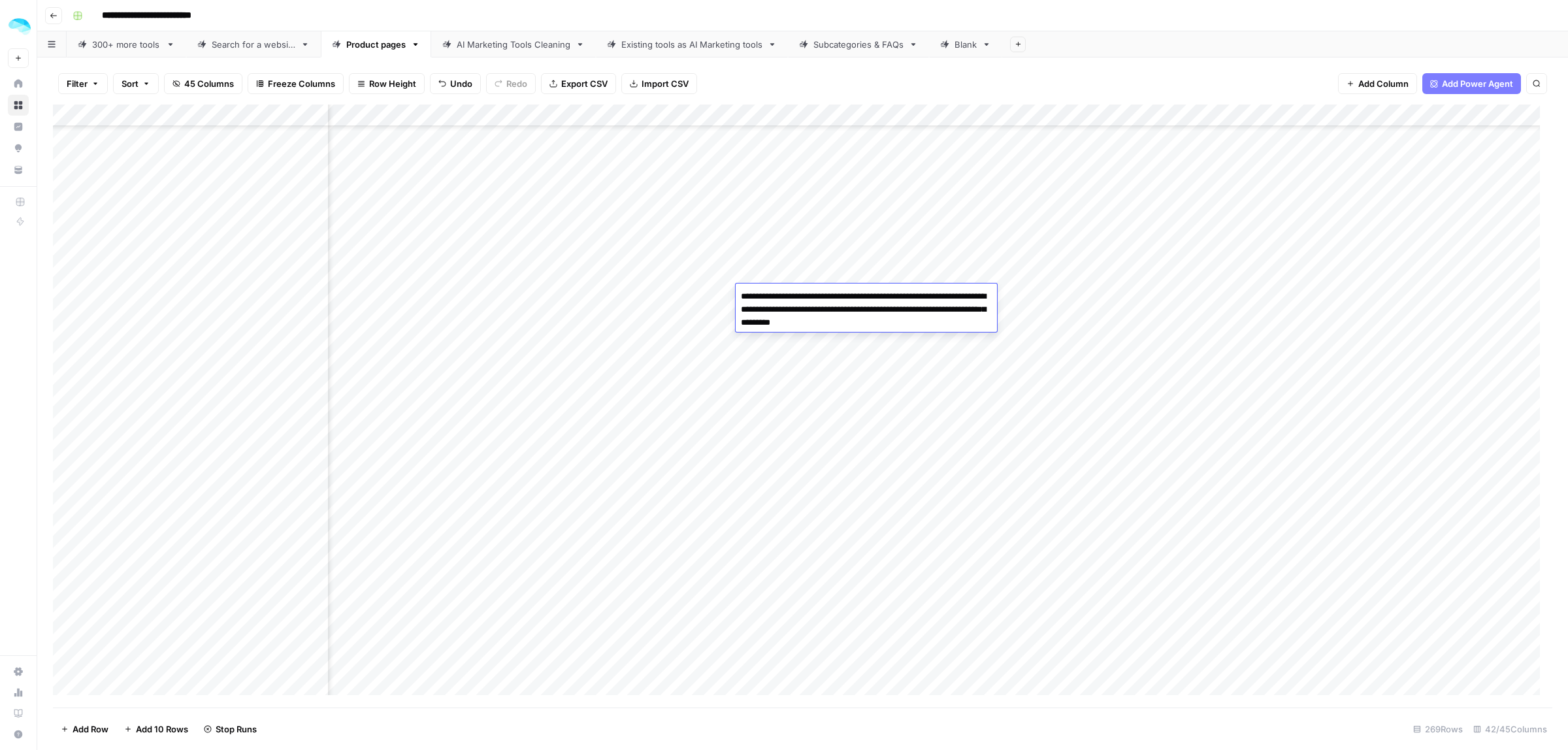
drag, startPoint x: 919, startPoint y: 300, endPoint x: 922, endPoint y: 324, distance: 24.2
click at [918, 300] on textarea "**********" at bounding box center [866, 310] width 261 height 44
type textarea "**********"
click at [885, 317] on textarea "**********" at bounding box center [866, 332] width 261 height 44
type textarea "**********"
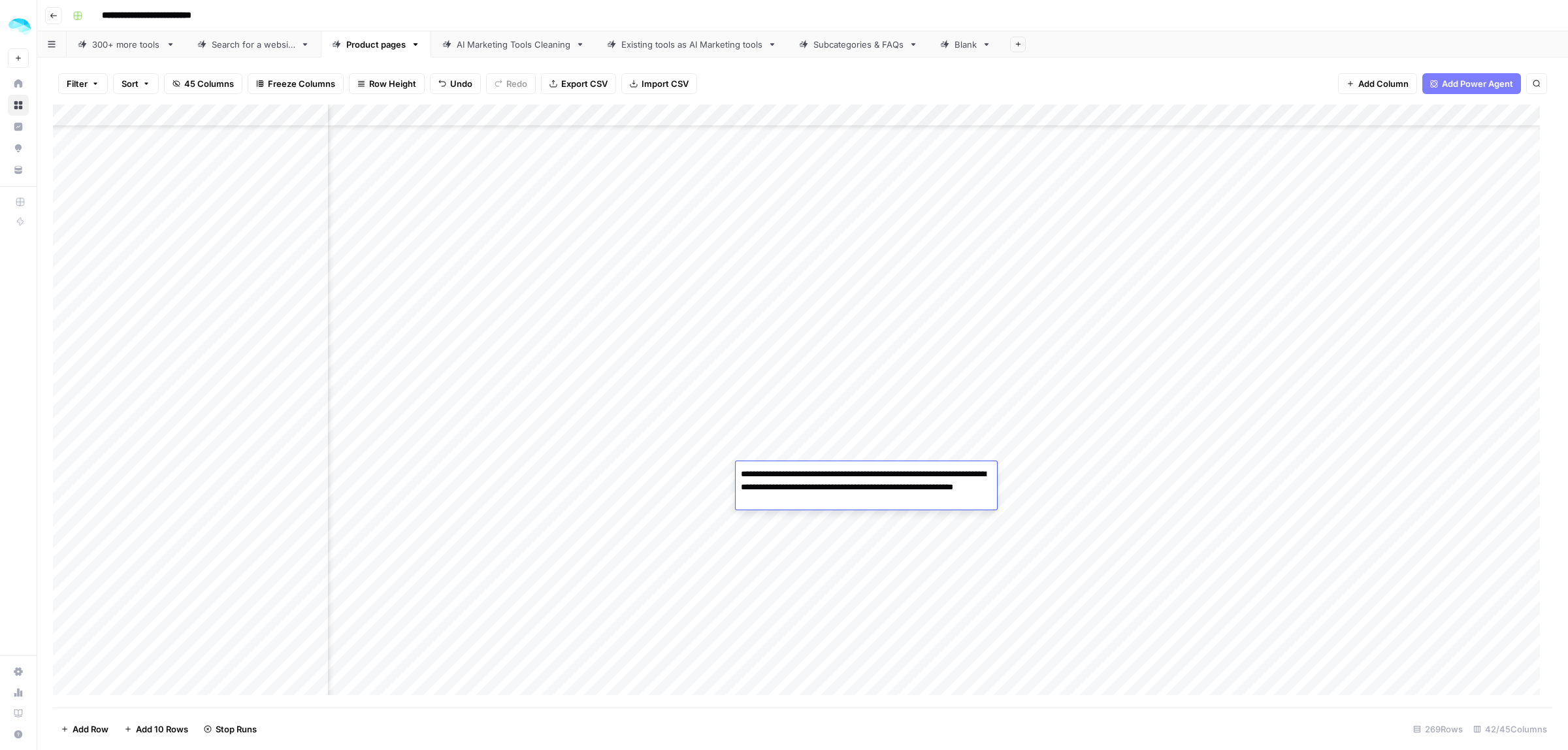
click at [822, 472] on textarea "**********" at bounding box center [866, 487] width 261 height 44
type textarea "**********"
drag, startPoint x: 848, startPoint y: 484, endPoint x: 846, endPoint y: 503, distance: 19.1
click at [847, 484] on textarea "**********" at bounding box center [866, 494] width 261 height 44
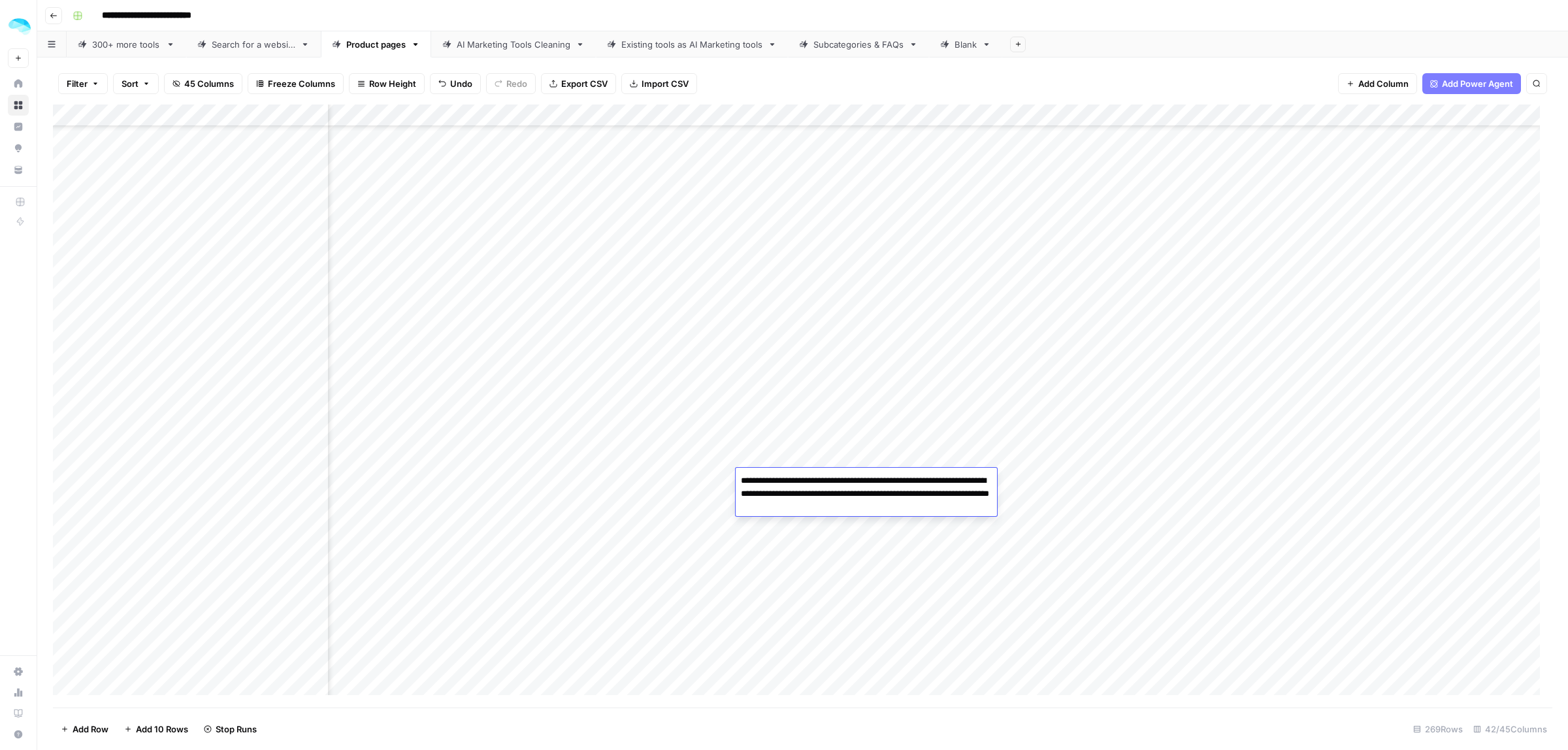
type textarea "**********"
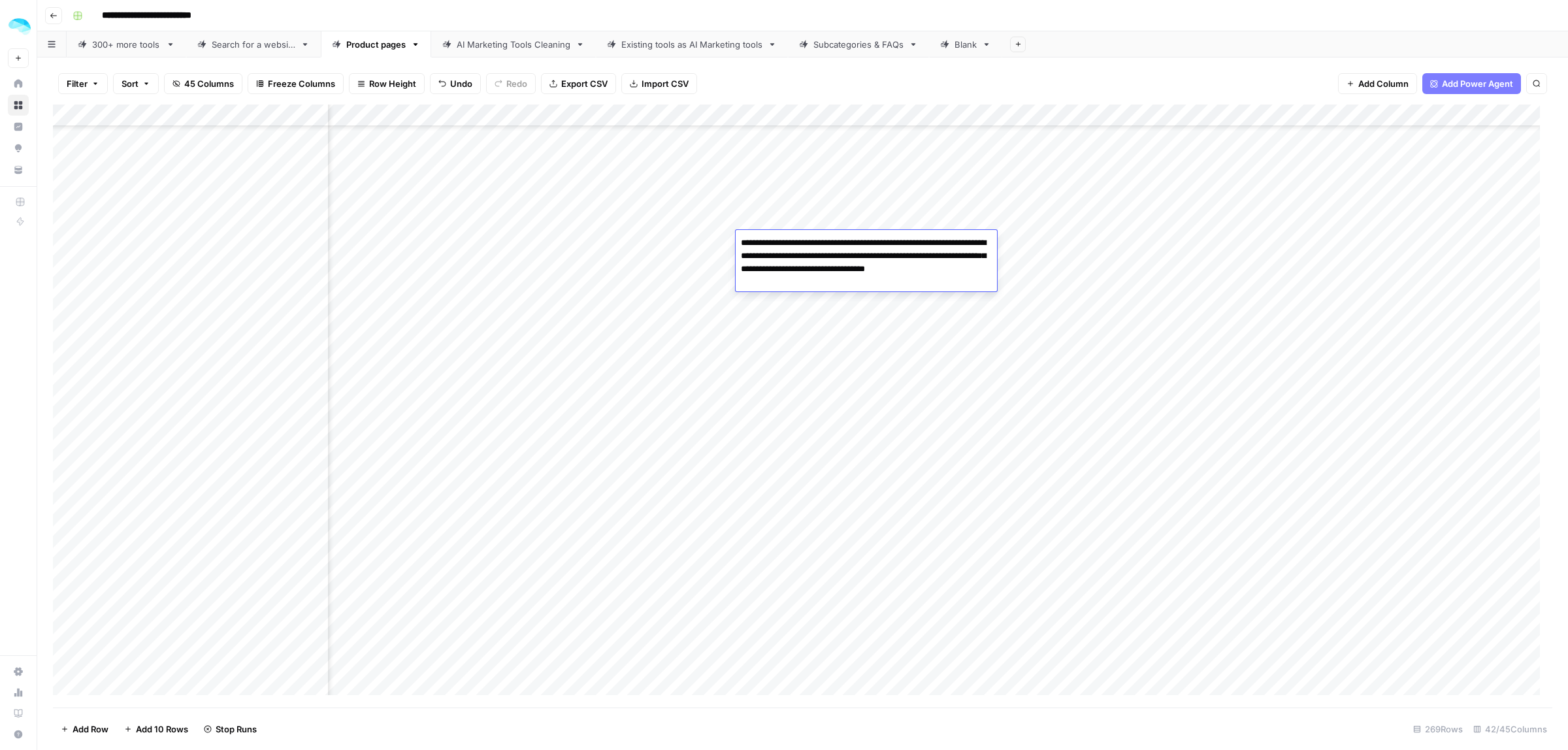
click at [876, 247] on textarea "**********" at bounding box center [866, 263] width 261 height 58
type textarea "**********"
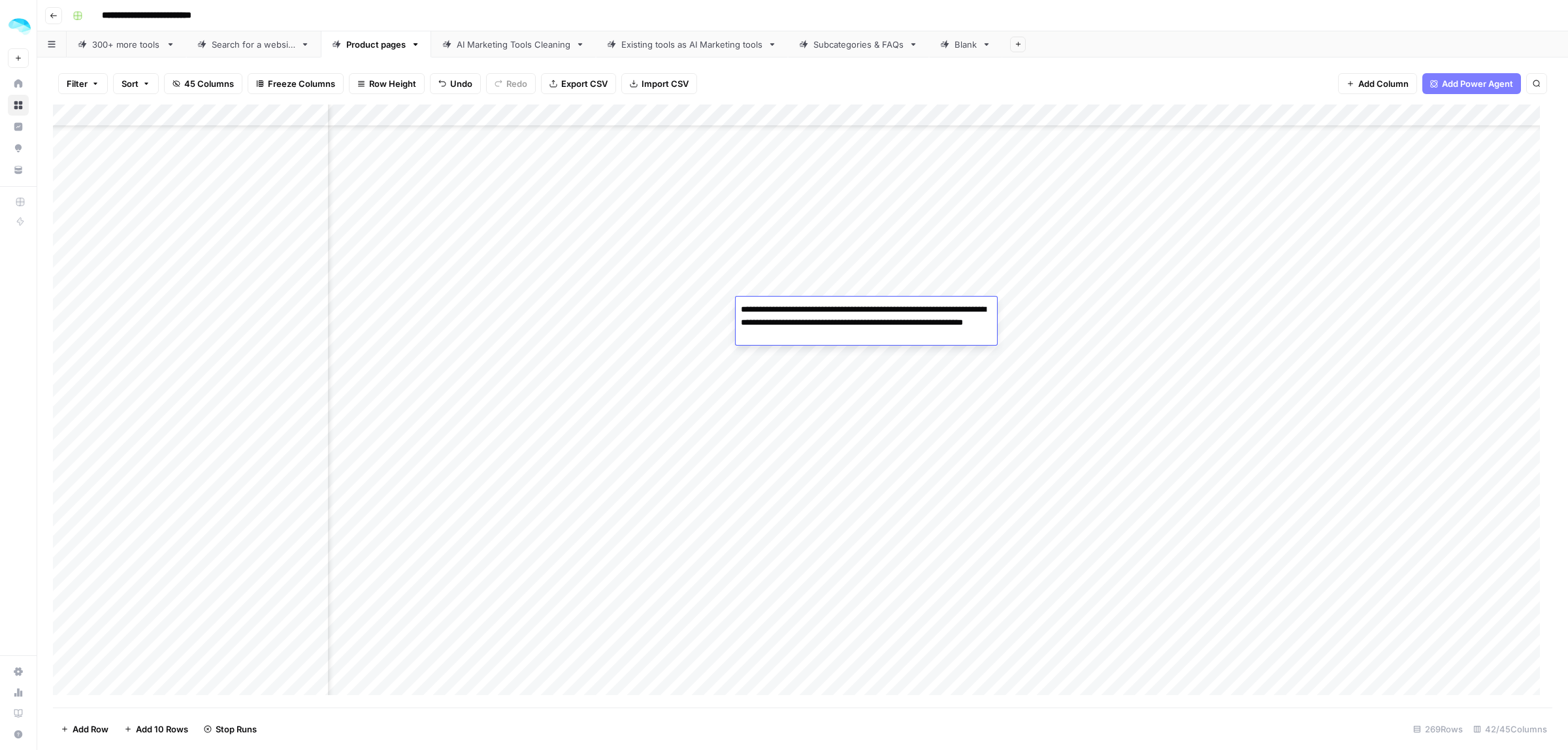
type textarea "**********"
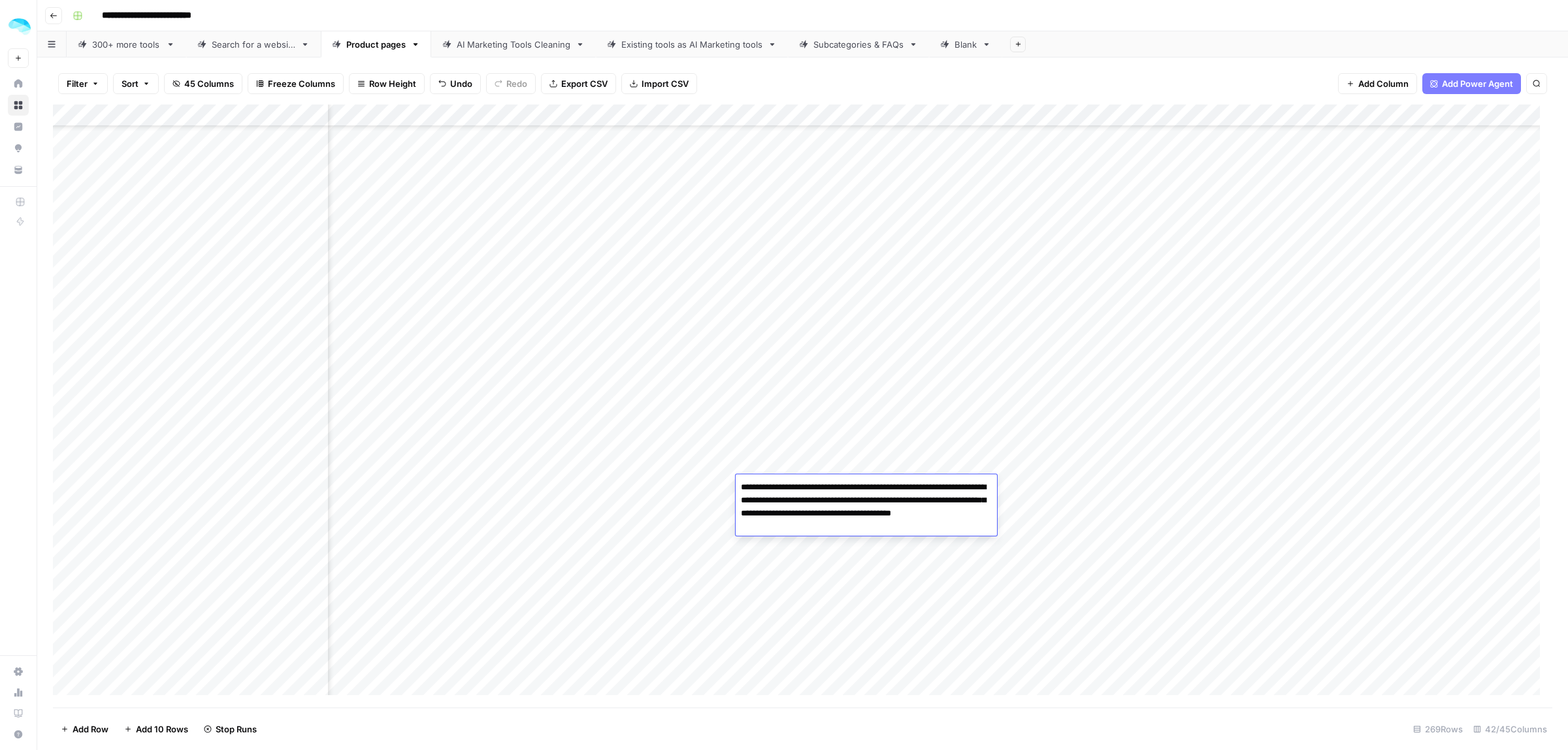
scroll to position [5265, 2220]
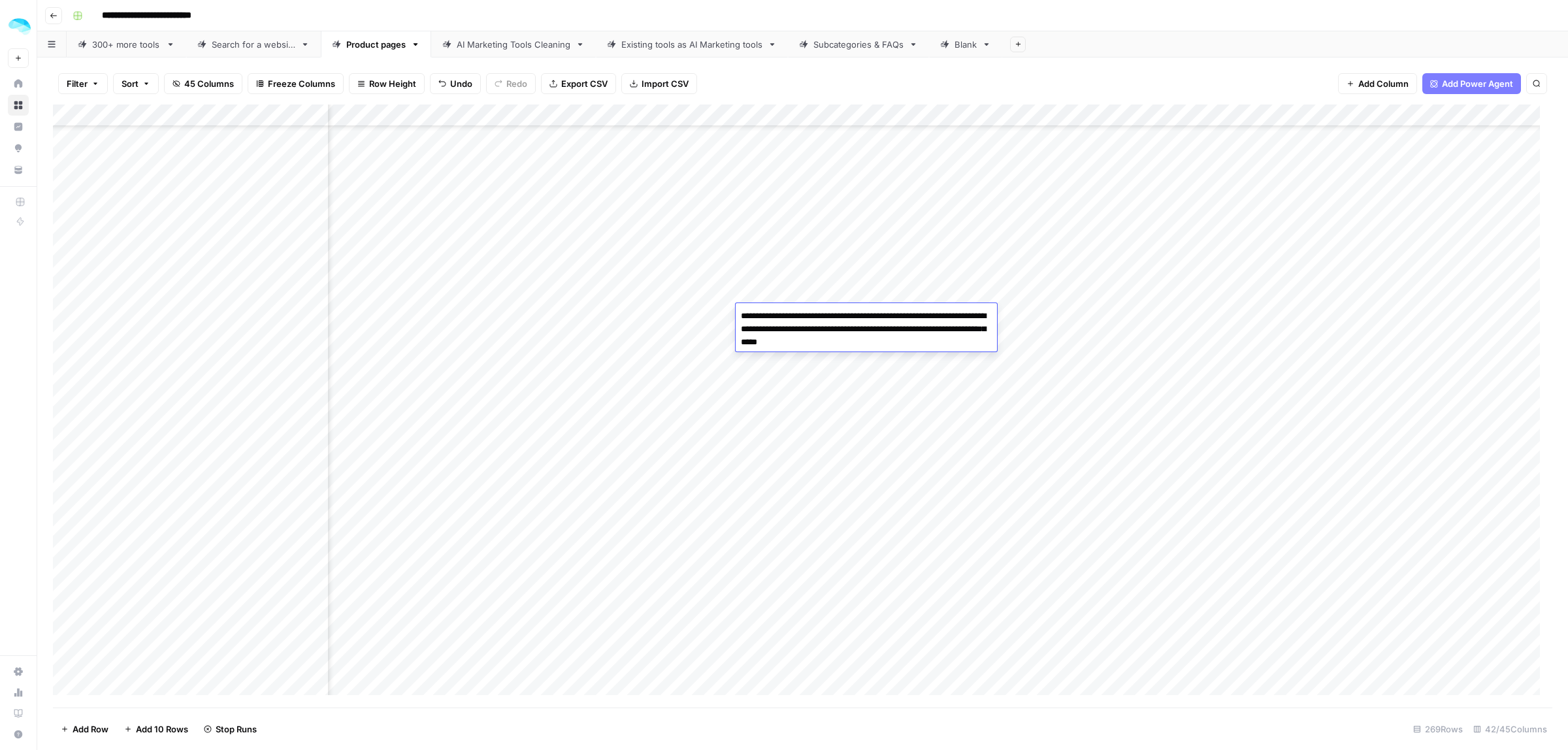
type textarea "**********"
click at [312, 315] on div "Add Column" at bounding box center [802, 406] width 1500 height 603
click at [844, 312] on div "Add Column" at bounding box center [802, 406] width 1500 height 603
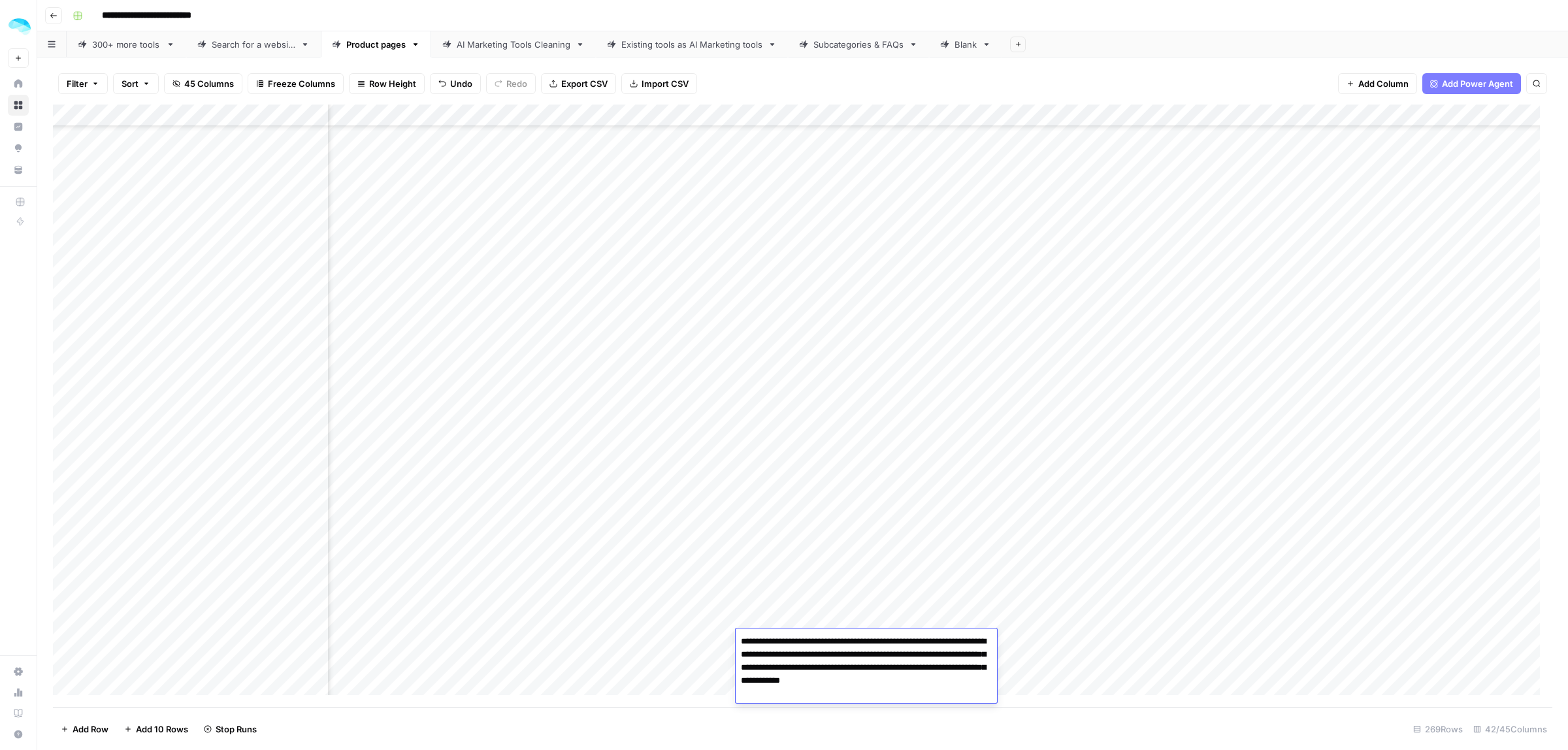
click at [317, 639] on div "Add Column" at bounding box center [802, 406] width 1500 height 603
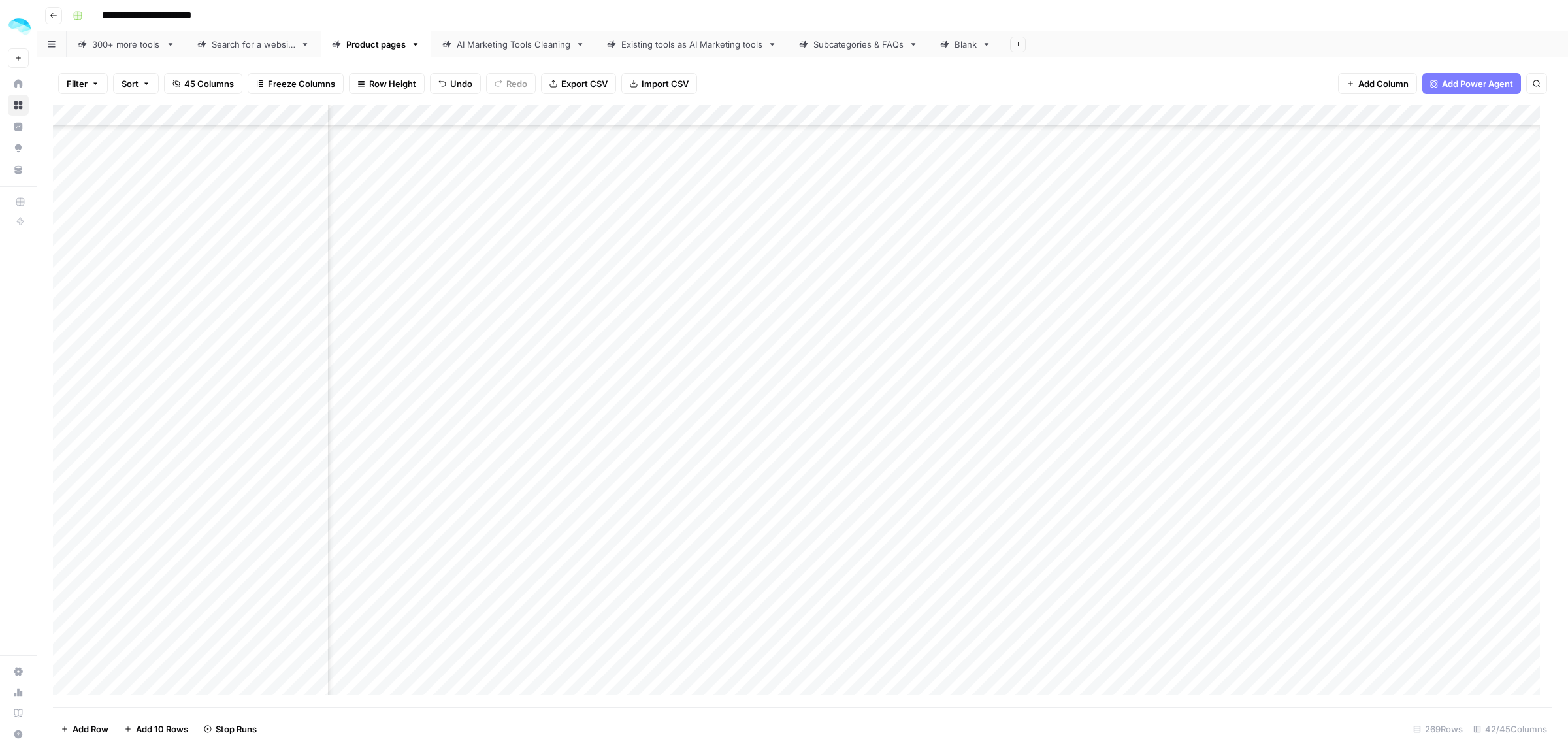
click at [69, 644] on div "Add Column" at bounding box center [802, 406] width 1500 height 603
click at [92, 726] on span "Delete 1 Row" at bounding box center [86, 729] width 52 height 13
click at [756, 142] on button "Delete" at bounding box center [738, 151] width 44 height 23
click at [909, 659] on div "Add Column" at bounding box center [802, 406] width 1500 height 603
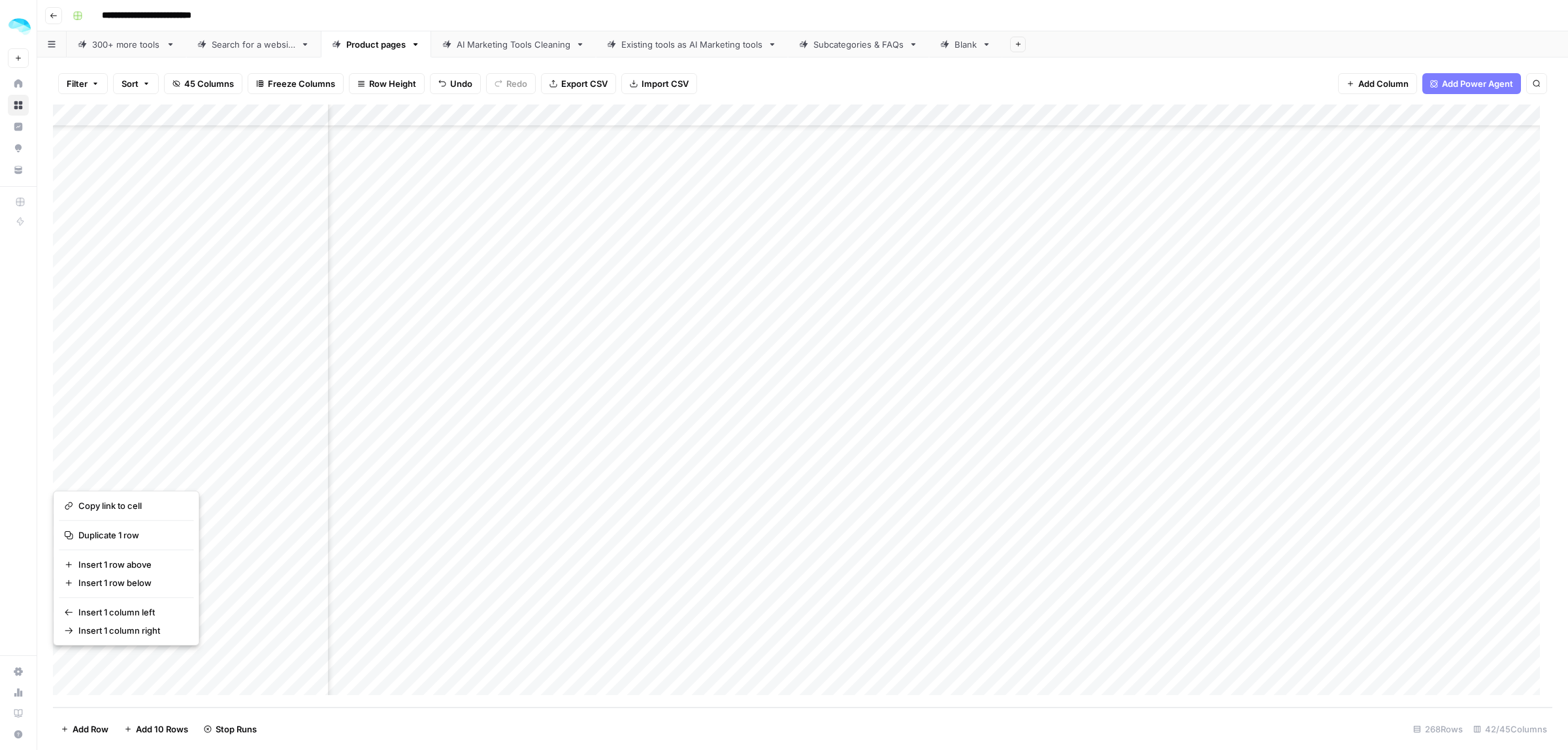
click at [909, 659] on div "Add Column" at bounding box center [802, 406] width 1500 height 603
click at [852, 608] on div "Add Column" at bounding box center [802, 406] width 1500 height 603
click at [899, 393] on div "Add Column" at bounding box center [802, 406] width 1500 height 603
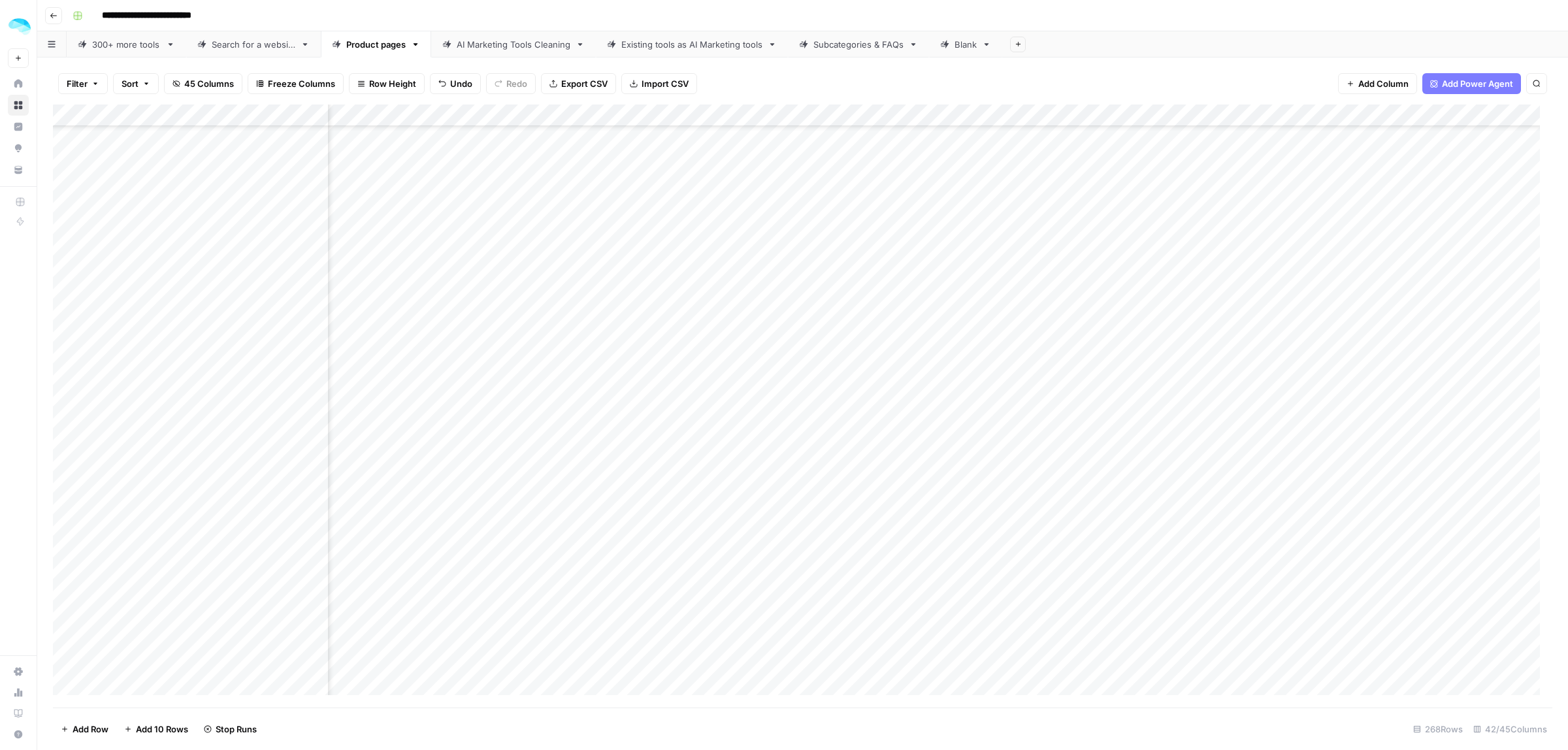
click at [514, 285] on div "Add Column" at bounding box center [802, 406] width 1500 height 603
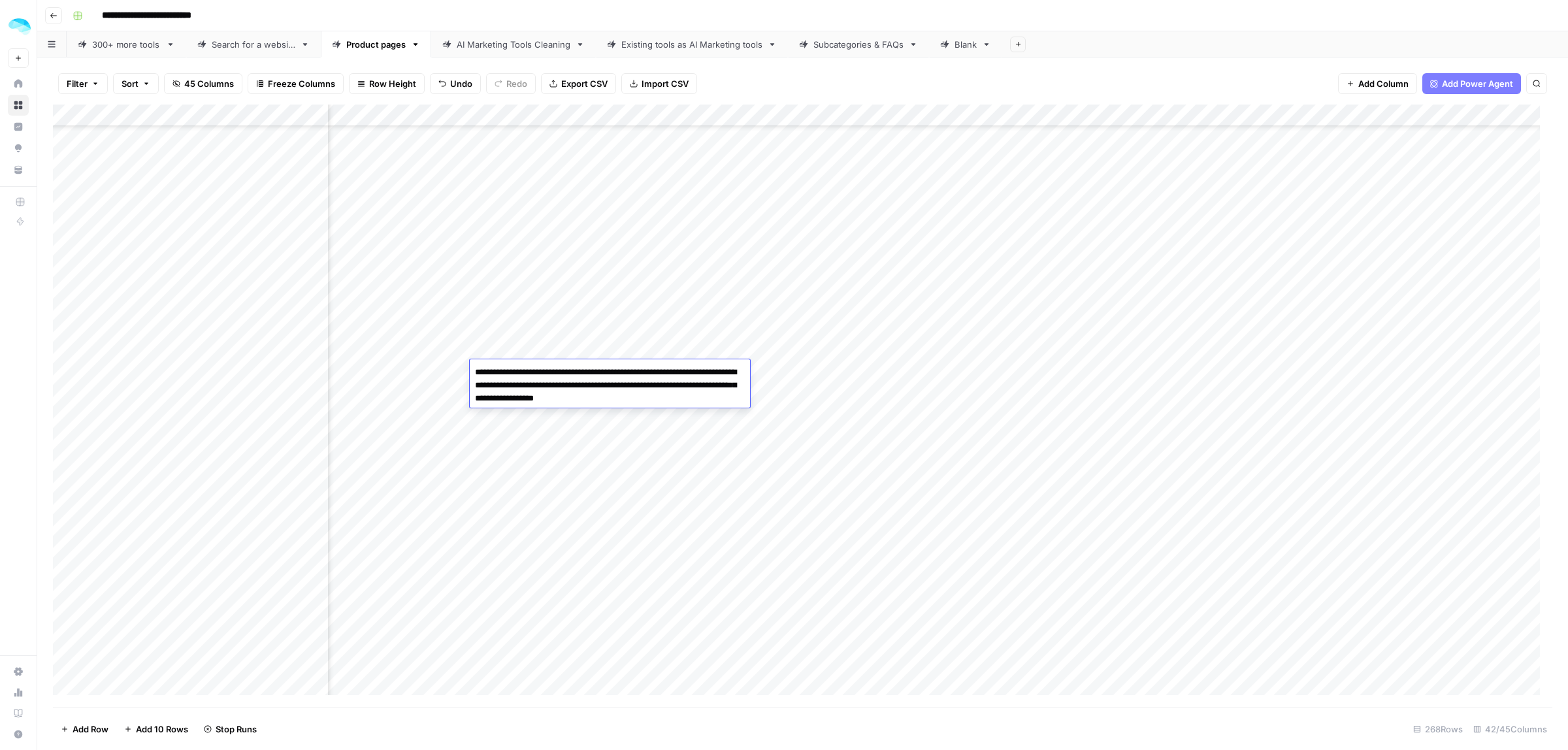
click at [317, 368] on div "Add Column" at bounding box center [802, 406] width 1500 height 603
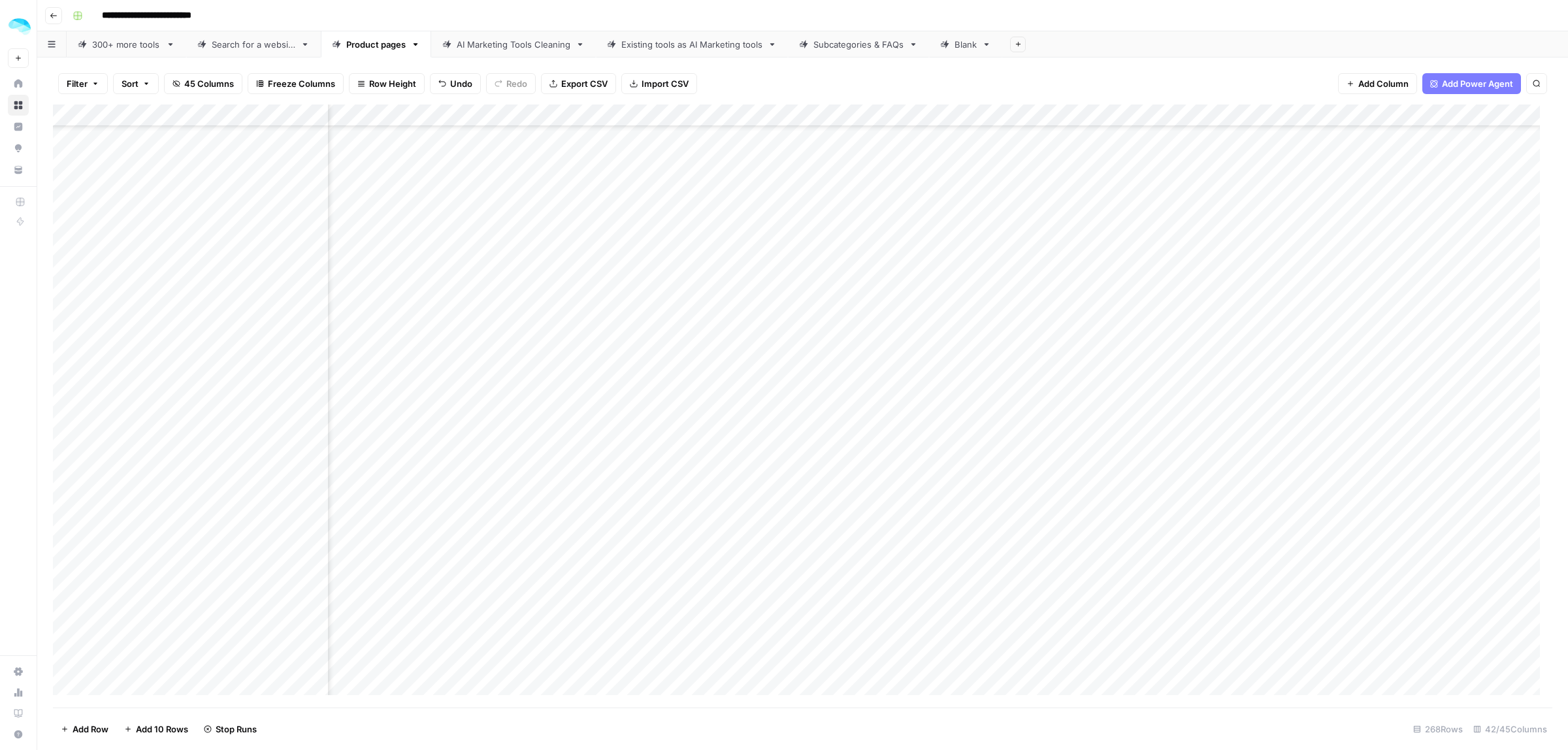
click at [157, 373] on div "Add Column" at bounding box center [802, 406] width 1500 height 603
type textarea "**********"
click at [517, 379] on div "Add Column" at bounding box center [802, 406] width 1500 height 603
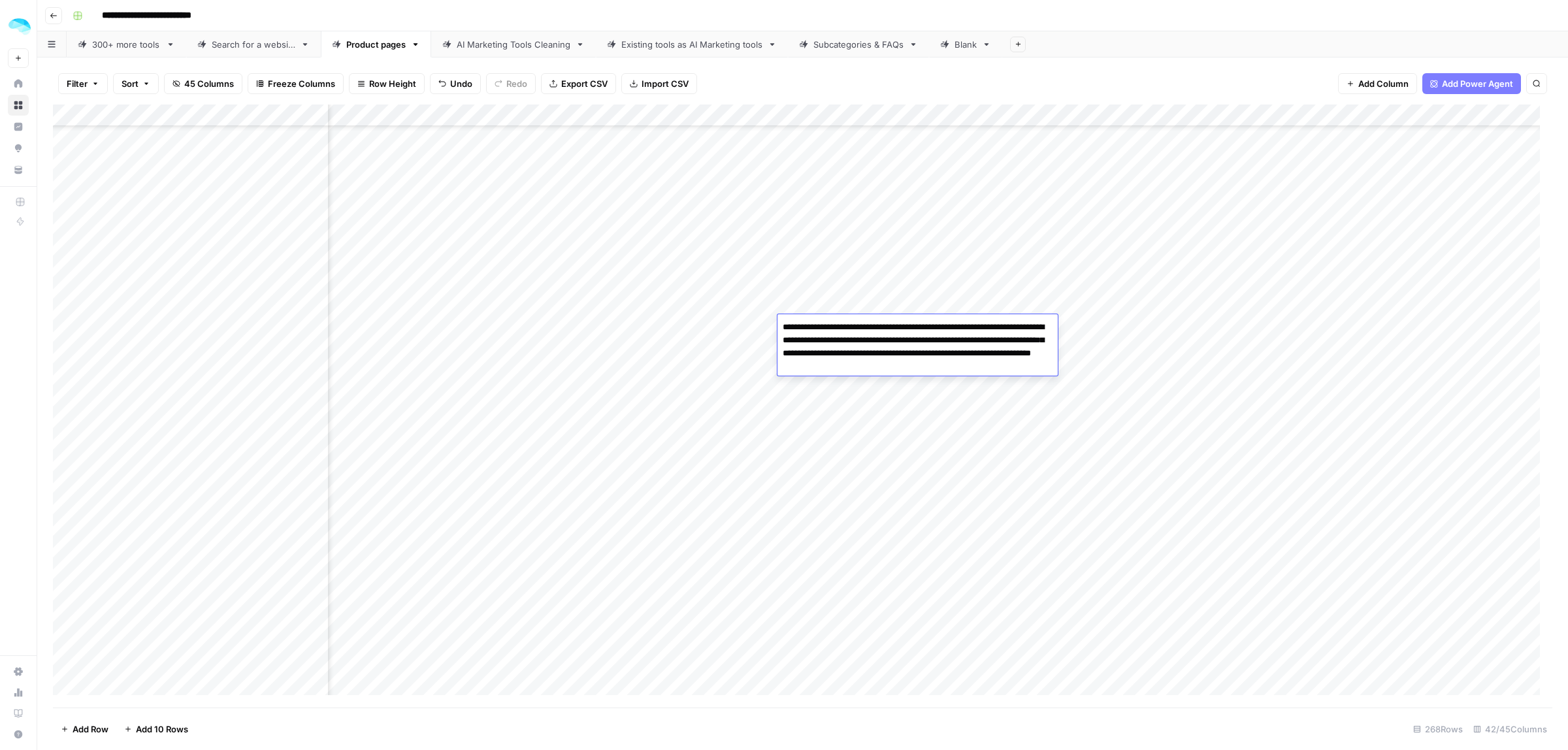
click at [314, 324] on div "Add Column" at bounding box center [802, 406] width 1500 height 603
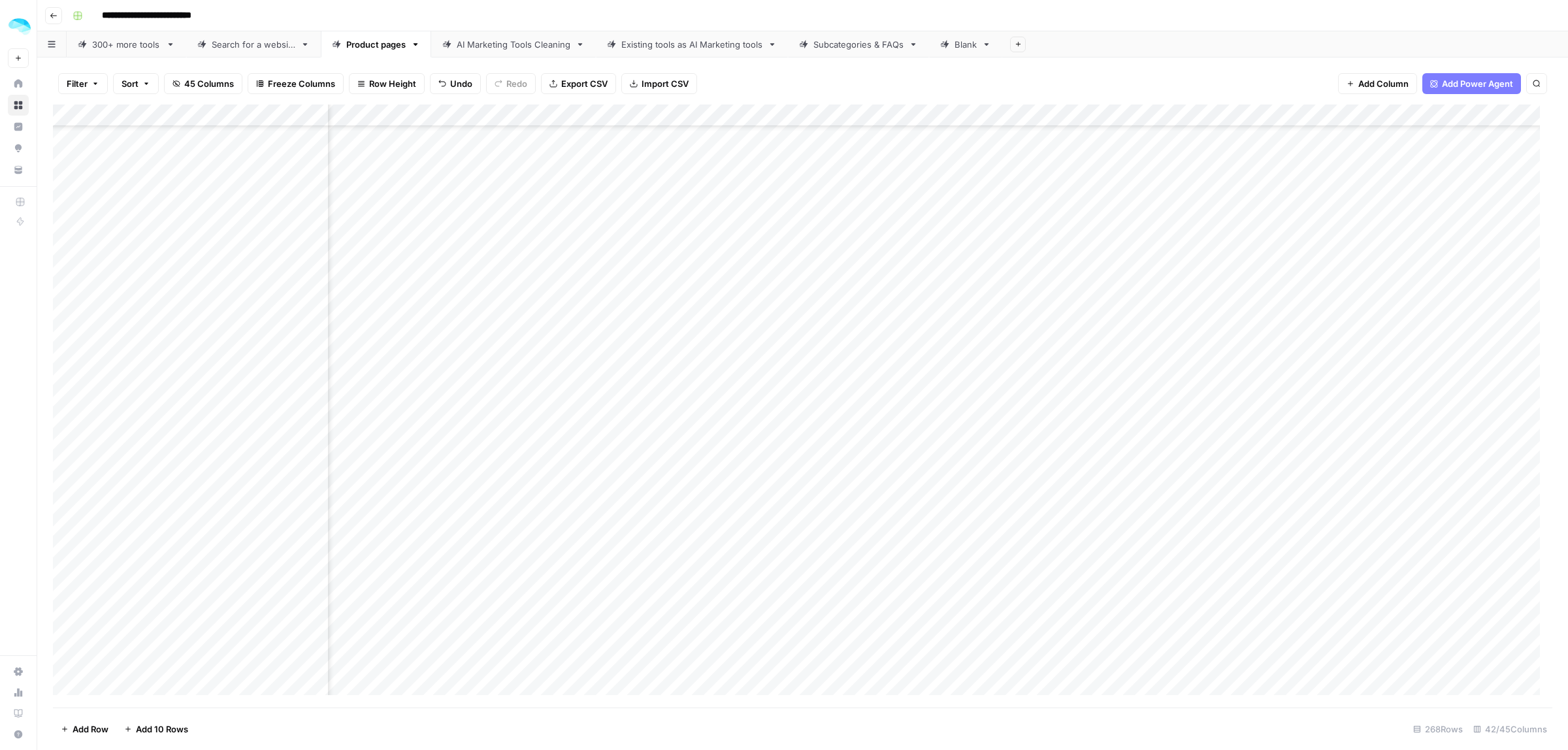
click at [170, 333] on div "Add Column" at bounding box center [802, 406] width 1500 height 603
type textarea "**********"
click at [861, 349] on div "Add Column" at bounding box center [802, 406] width 1500 height 603
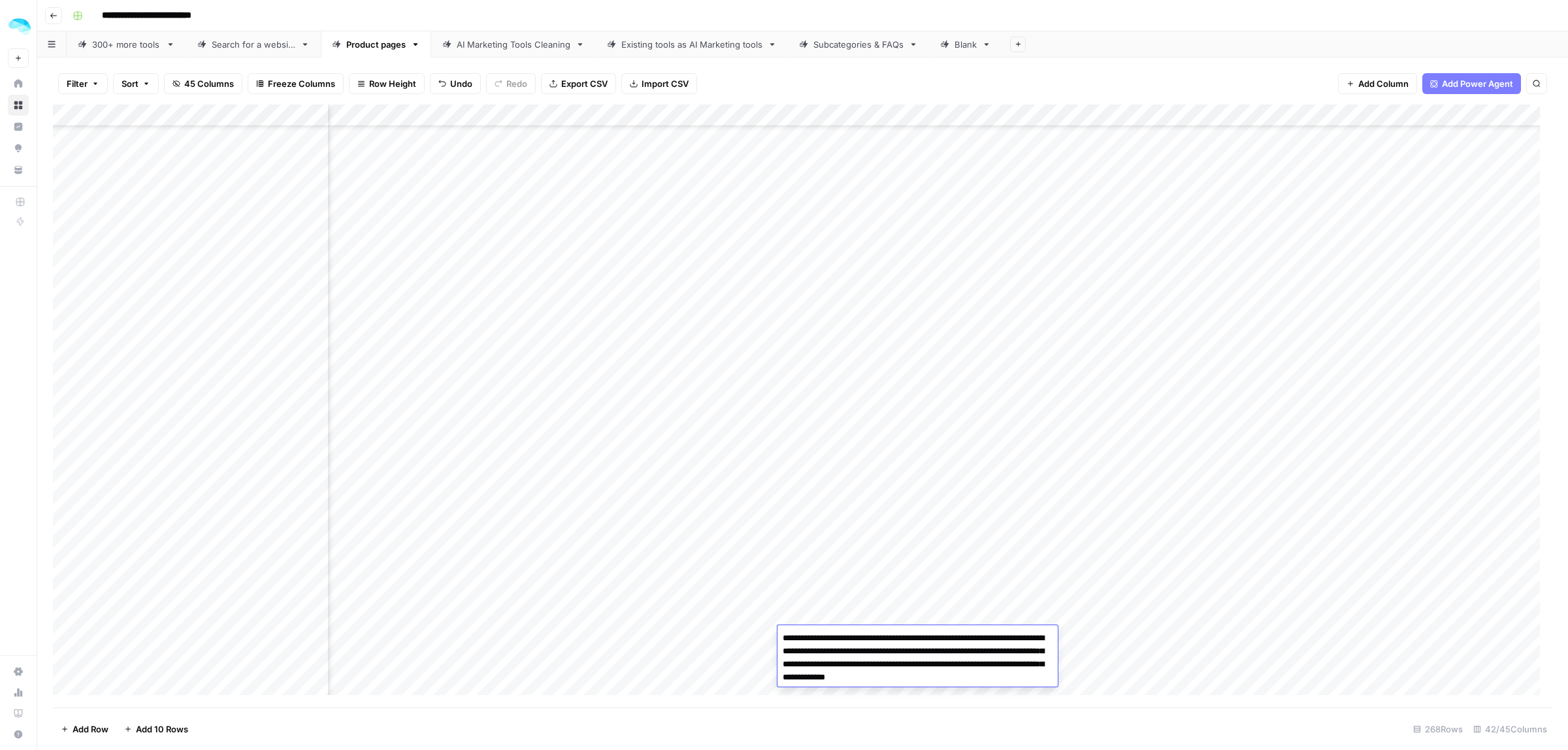
scroll to position [5084, 2762]
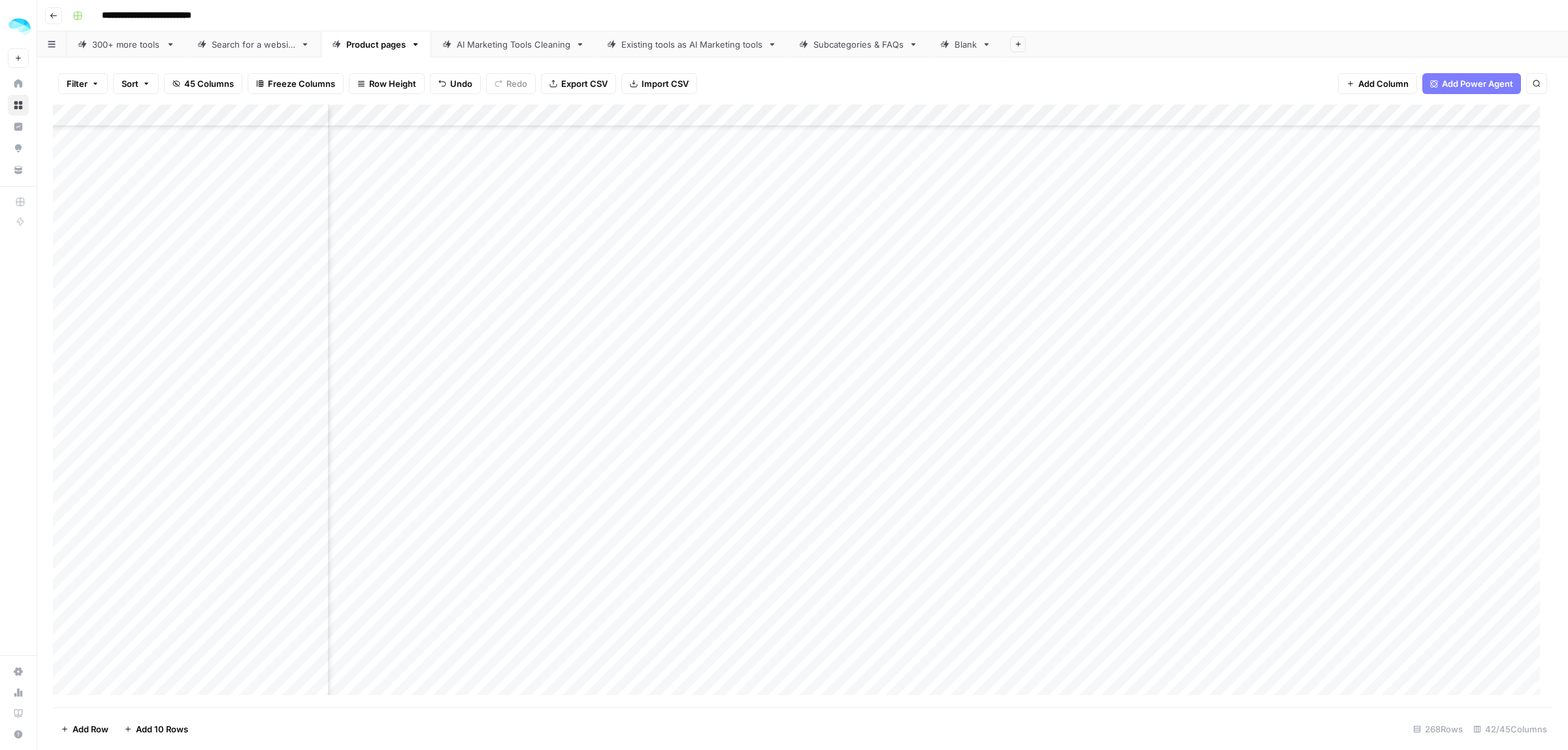
click at [312, 406] on div "Add Column" at bounding box center [802, 406] width 1500 height 603
click at [162, 413] on div "Add Column" at bounding box center [802, 406] width 1500 height 603
type textarea "**********"
drag, startPoint x: 820, startPoint y: 420, endPoint x: 824, endPoint y: 431, distance: 11.7
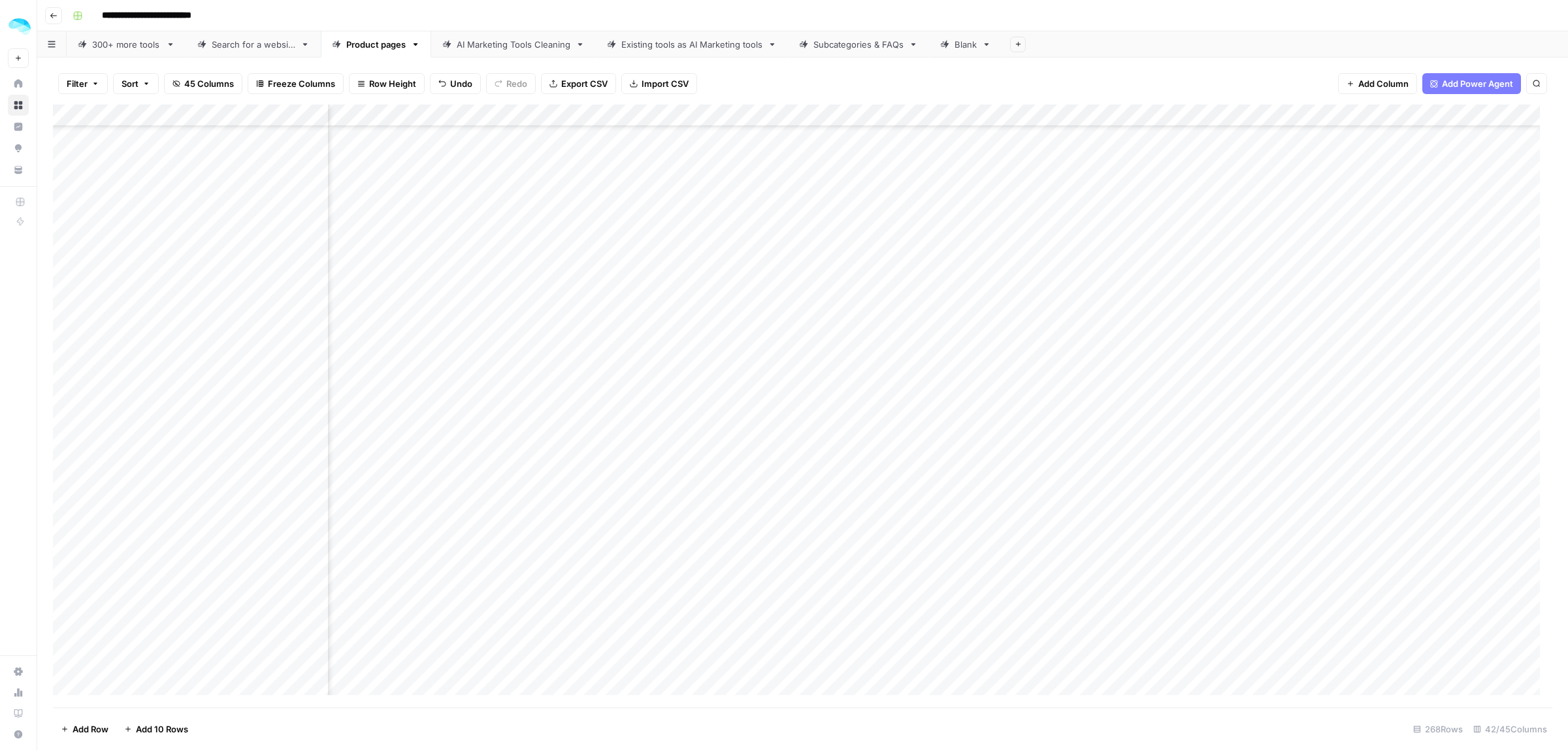
click at [821, 426] on div "Add Column" at bounding box center [802, 406] width 1500 height 603
click at [825, 429] on div "Add Column" at bounding box center [802, 406] width 1500 height 603
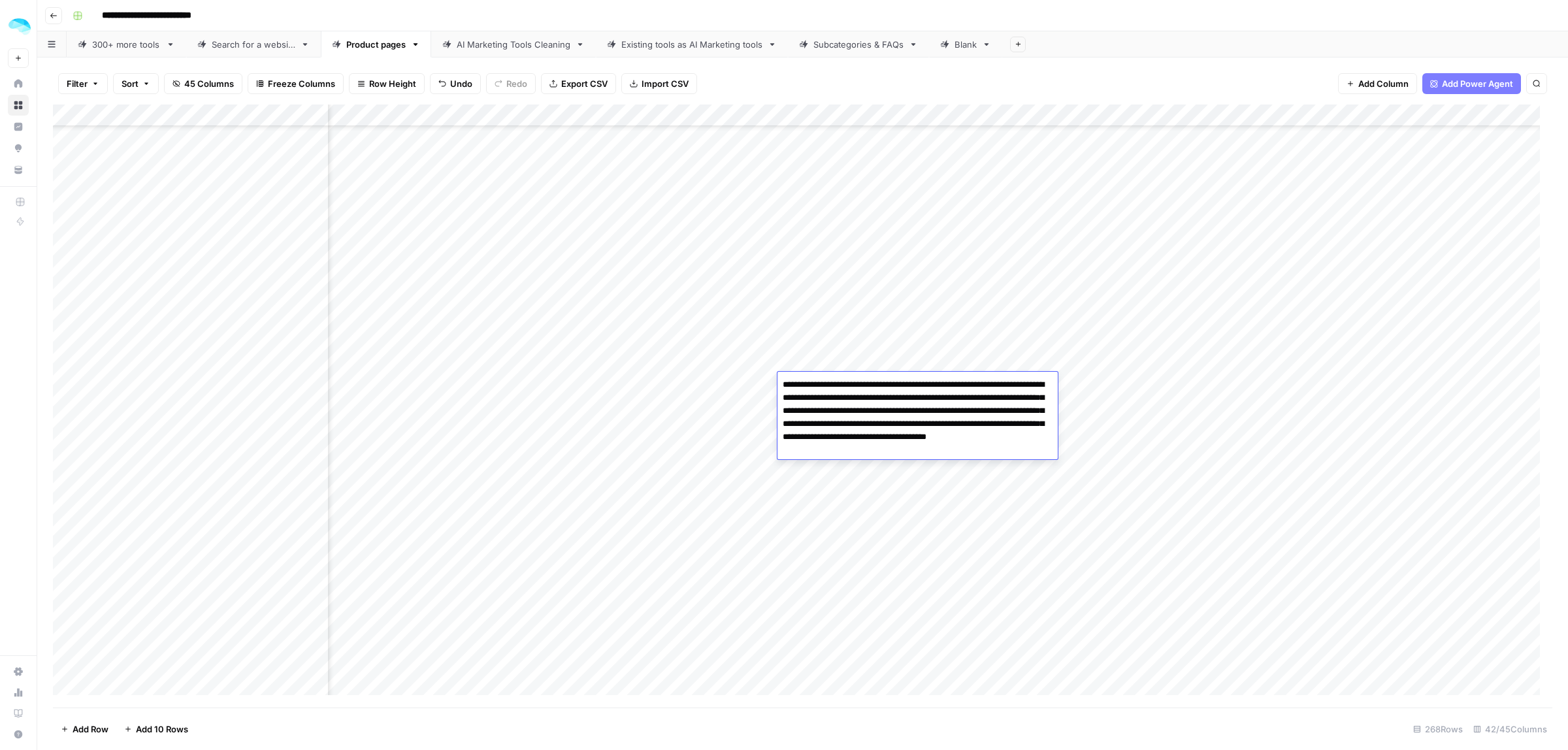
click at [766, 383] on div "Add Column" at bounding box center [802, 406] width 1500 height 603
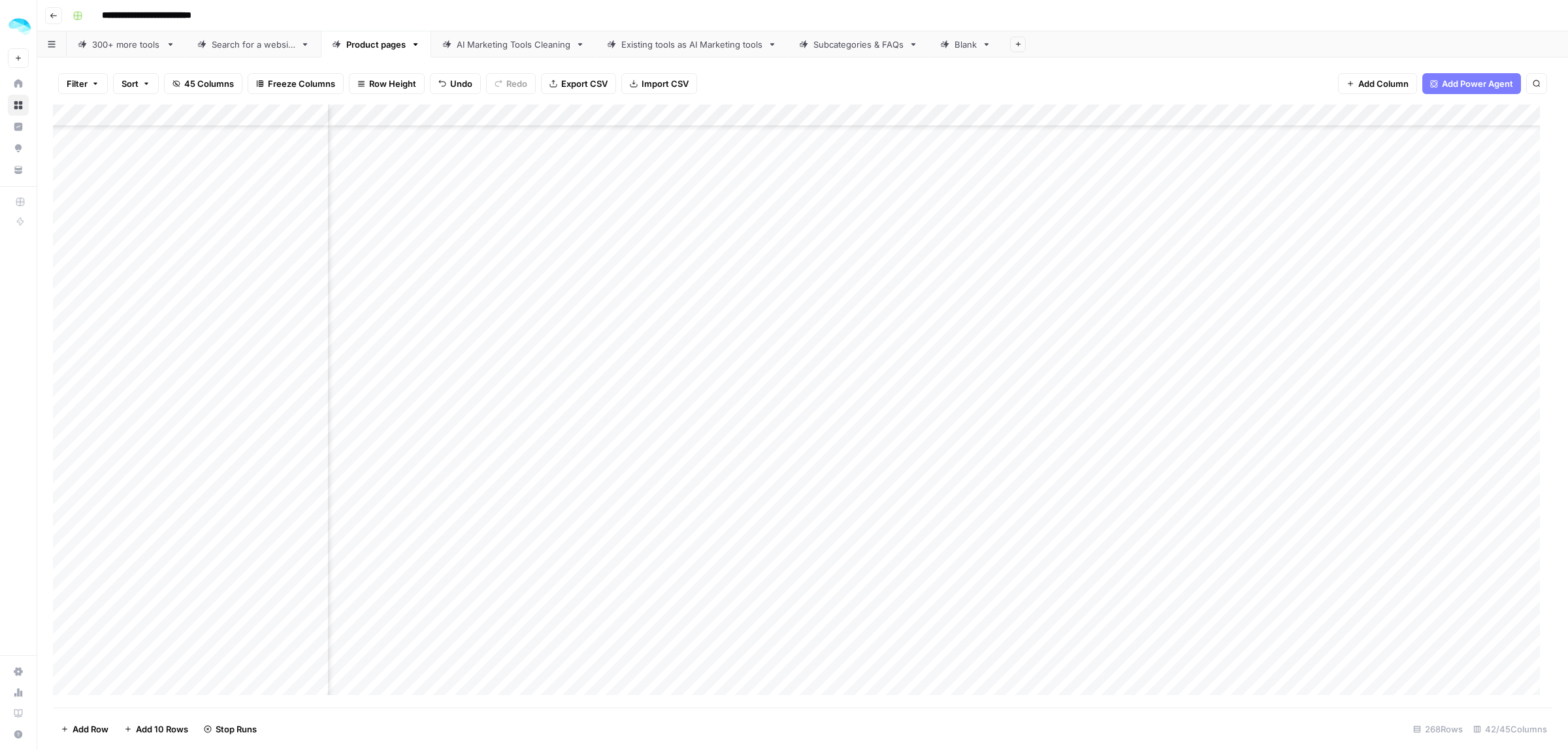
click at [827, 411] on div "Add Column" at bounding box center [802, 406] width 1500 height 603
click at [66, 285] on div "Add Column" at bounding box center [802, 406] width 1500 height 603
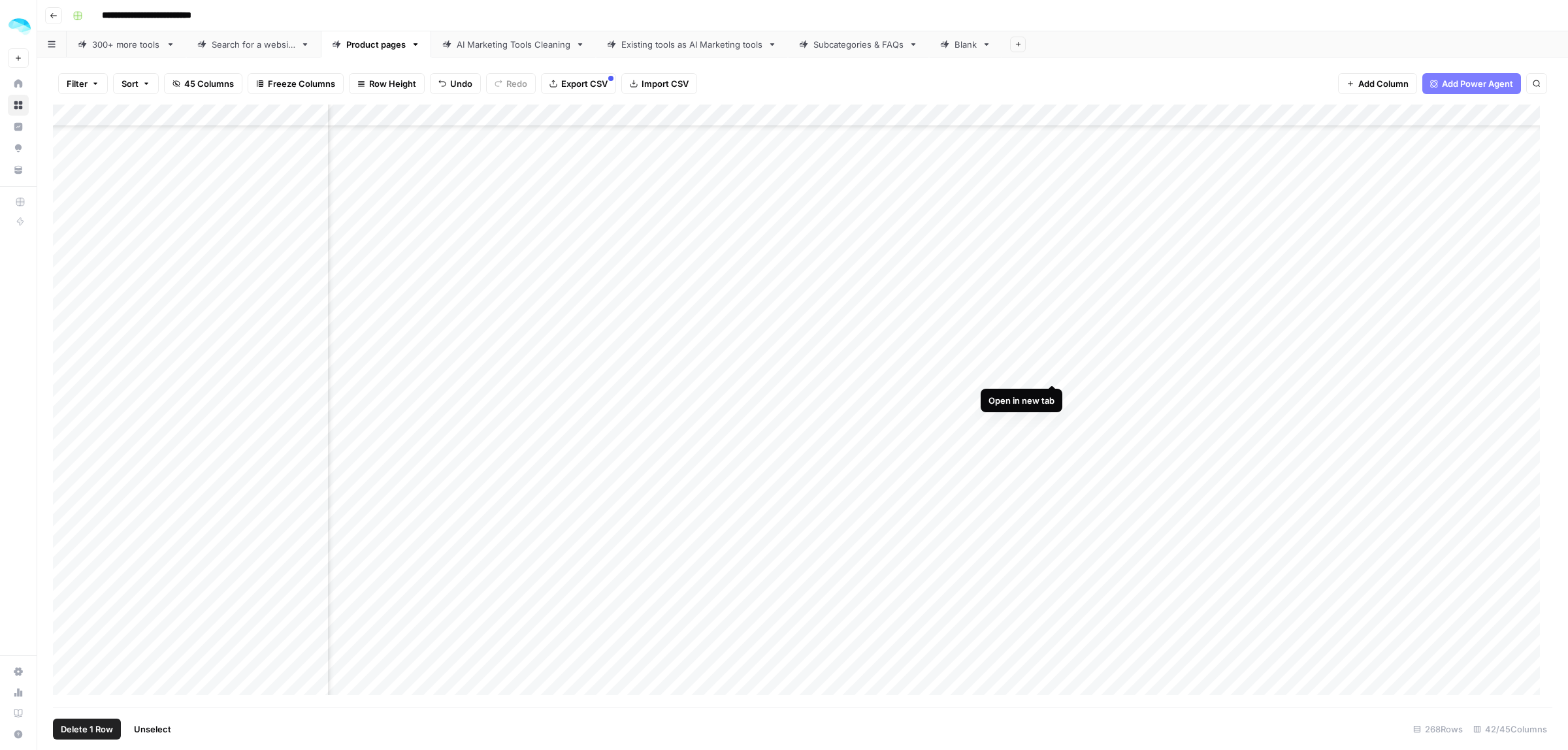
click at [1052, 373] on div "Add Column" at bounding box center [802, 406] width 1500 height 603
click at [1049, 439] on div "Add Column" at bounding box center [802, 406] width 1500 height 603
click at [63, 436] on div "Add Column" at bounding box center [802, 406] width 1500 height 603
click at [87, 734] on span "Delete 1 Row" at bounding box center [86, 729] width 52 height 13
click at [731, 152] on span "Delete" at bounding box center [737, 151] width 28 height 13
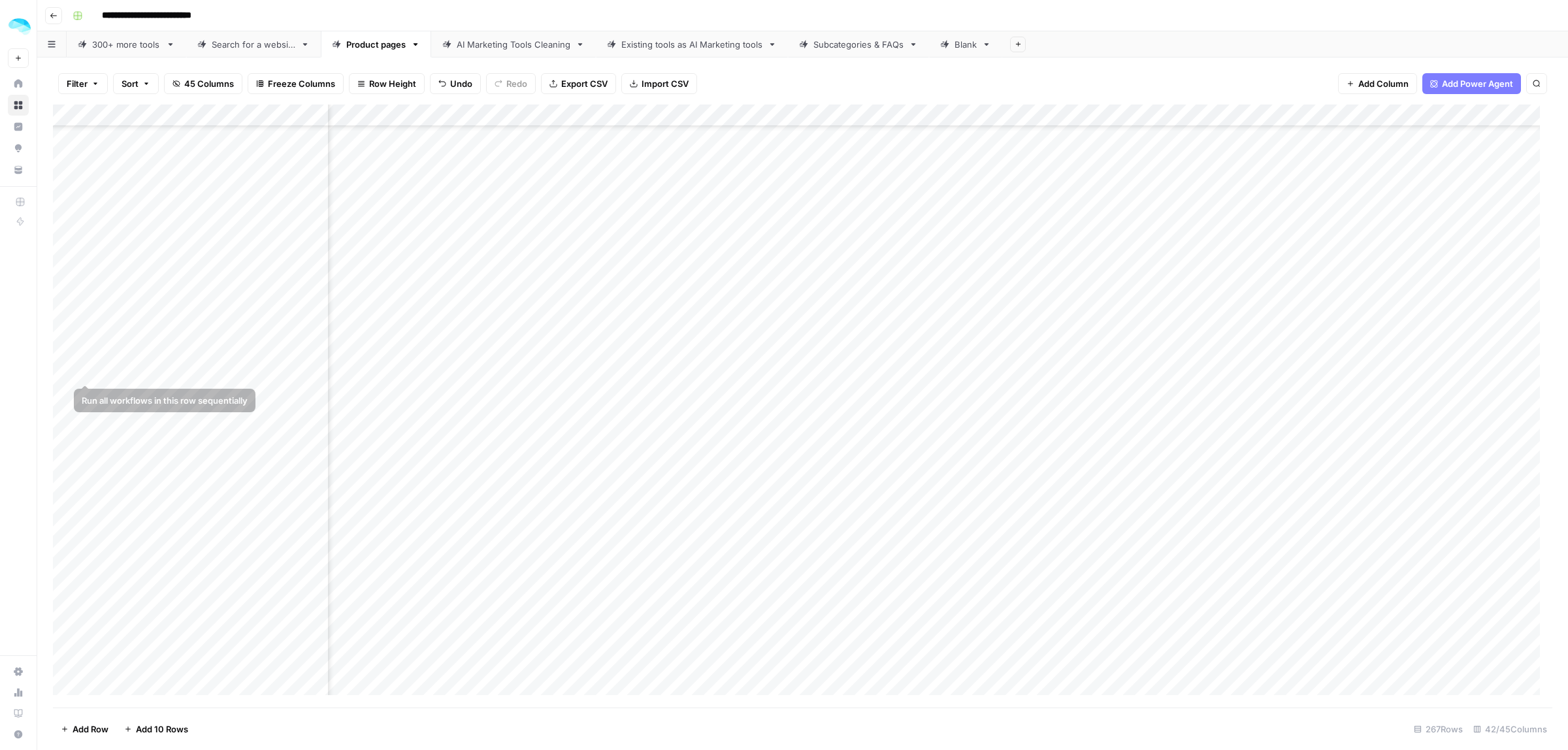
click at [64, 372] on div "Add Column" at bounding box center [802, 406] width 1500 height 603
click at [315, 482] on div "Add Column" at bounding box center [802, 406] width 1500 height 603
click at [1050, 472] on div "Add Column" at bounding box center [802, 406] width 1500 height 603
click at [315, 520] on div "Add Column" at bounding box center [802, 406] width 1500 height 603
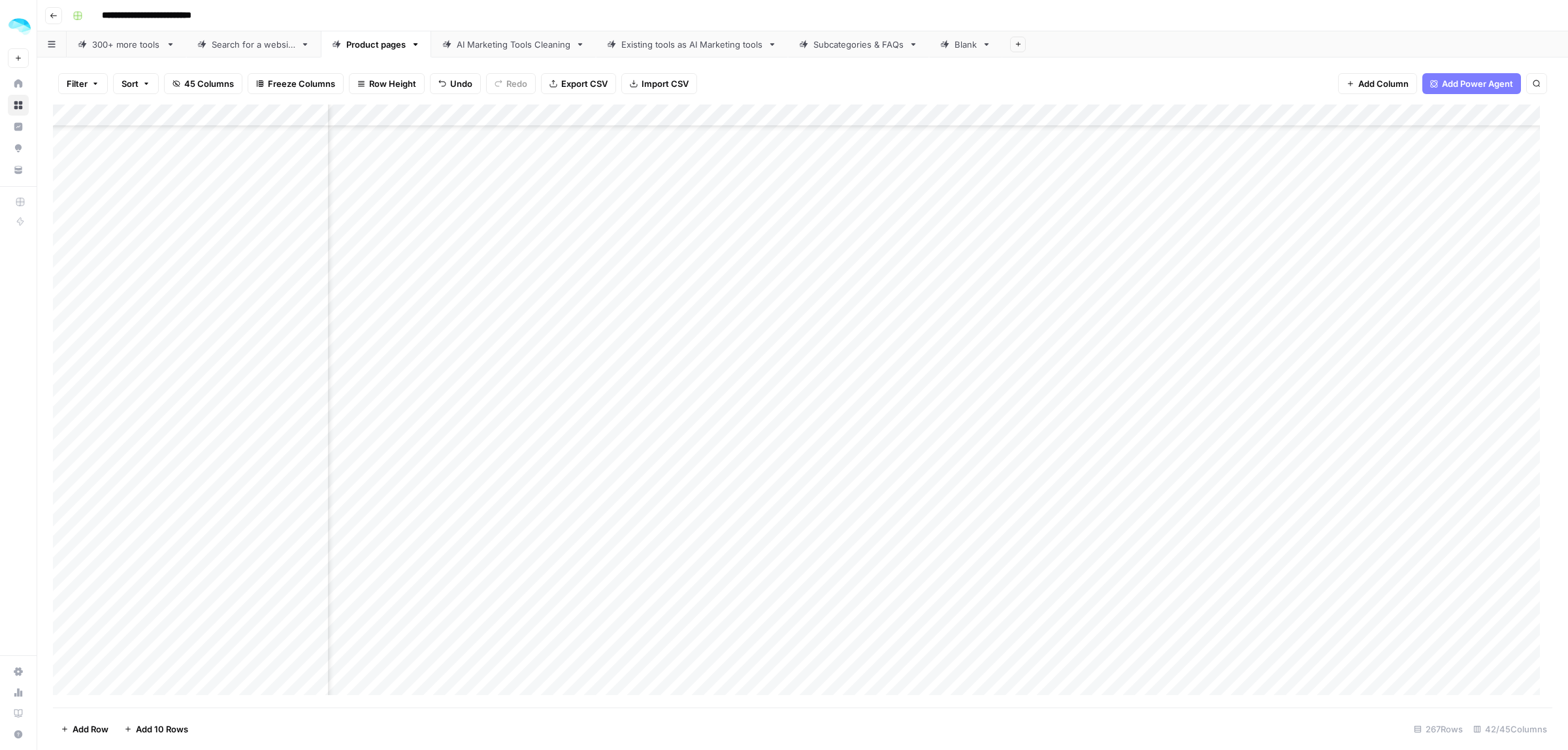
scroll to position [3854, 3546]
click at [318, 481] on div "Add Column" at bounding box center [802, 406] width 1500 height 603
click at [65, 484] on div "Add Column" at bounding box center [802, 406] width 1500 height 603
click at [90, 722] on button "Delete 1 Row" at bounding box center [87, 729] width 68 height 21
click at [729, 156] on span "Delete" at bounding box center [737, 151] width 28 height 13
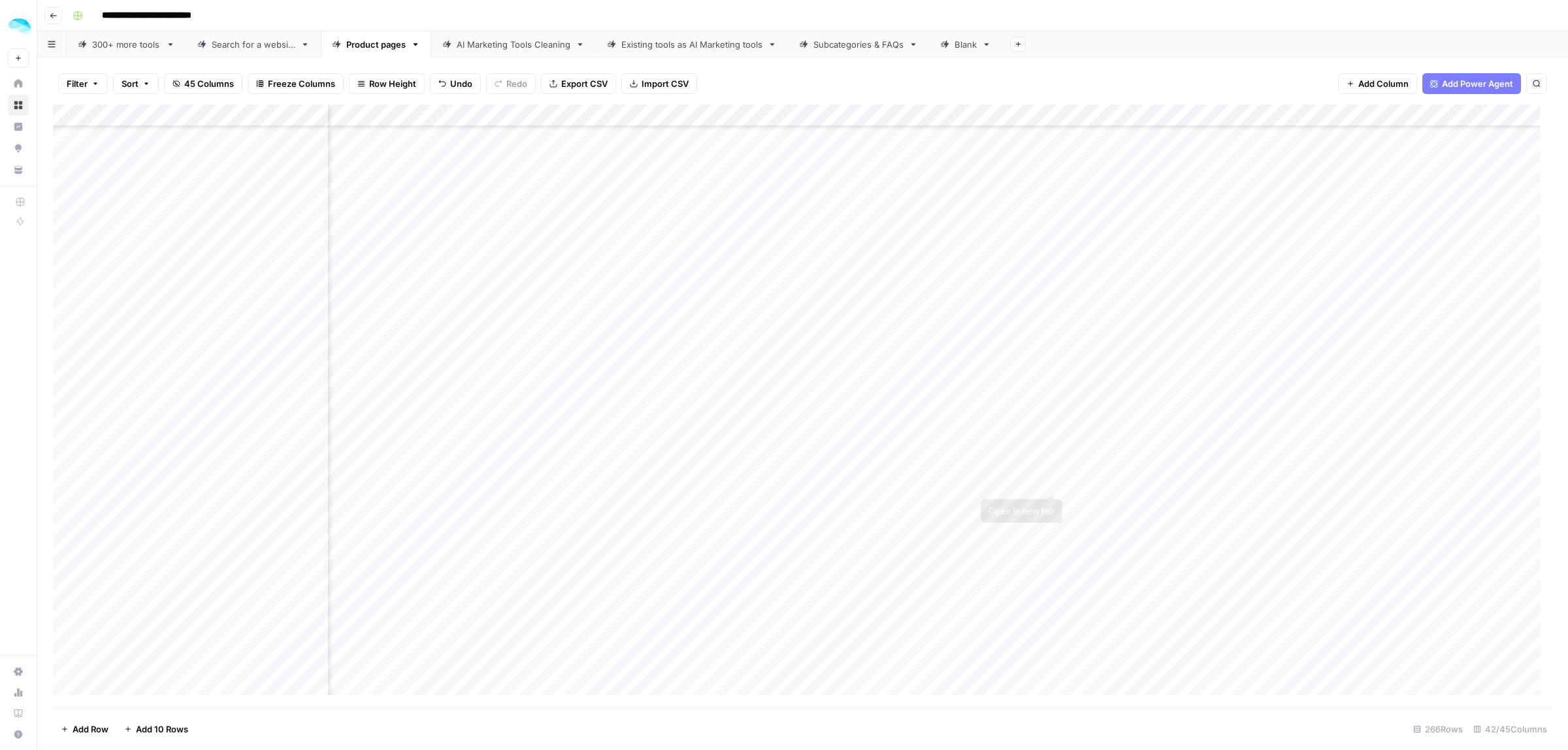
click at [1053, 480] on div "Add Column" at bounding box center [802, 406] width 1500 height 603
click at [871, 309] on div "Add Column" at bounding box center [802, 406] width 1500 height 603
click at [315, 299] on div "Add Column" at bounding box center [802, 406] width 1500 height 603
click at [317, 481] on div "Add Column" at bounding box center [802, 406] width 1500 height 603
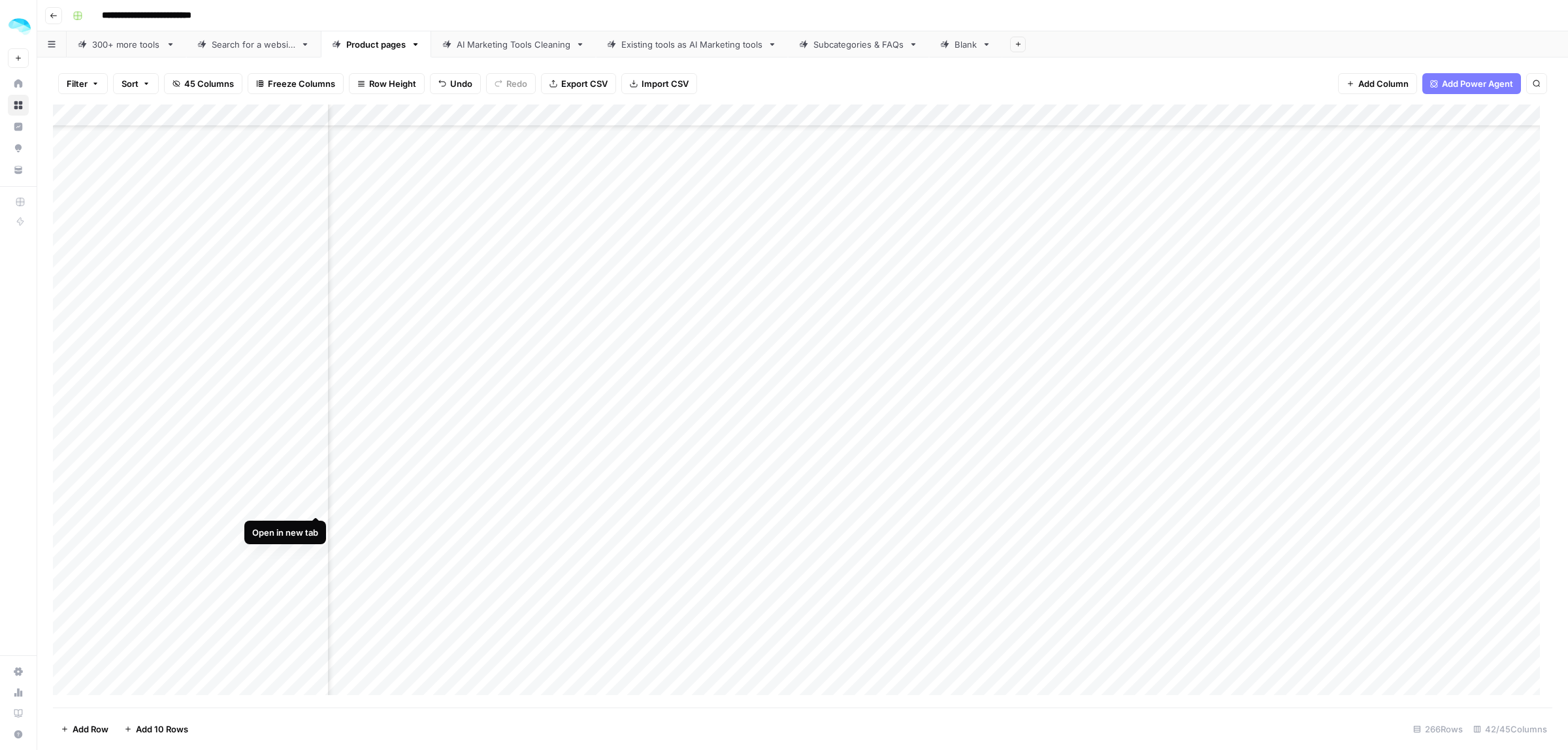
click at [314, 500] on div "Add Column" at bounding box center [802, 406] width 1500 height 603
click at [884, 498] on div "Add Column" at bounding box center [802, 406] width 1500 height 603
click at [1055, 428] on div "Add Column" at bounding box center [802, 406] width 1500 height 603
click at [319, 448] on div "Add Column" at bounding box center [802, 406] width 1500 height 603
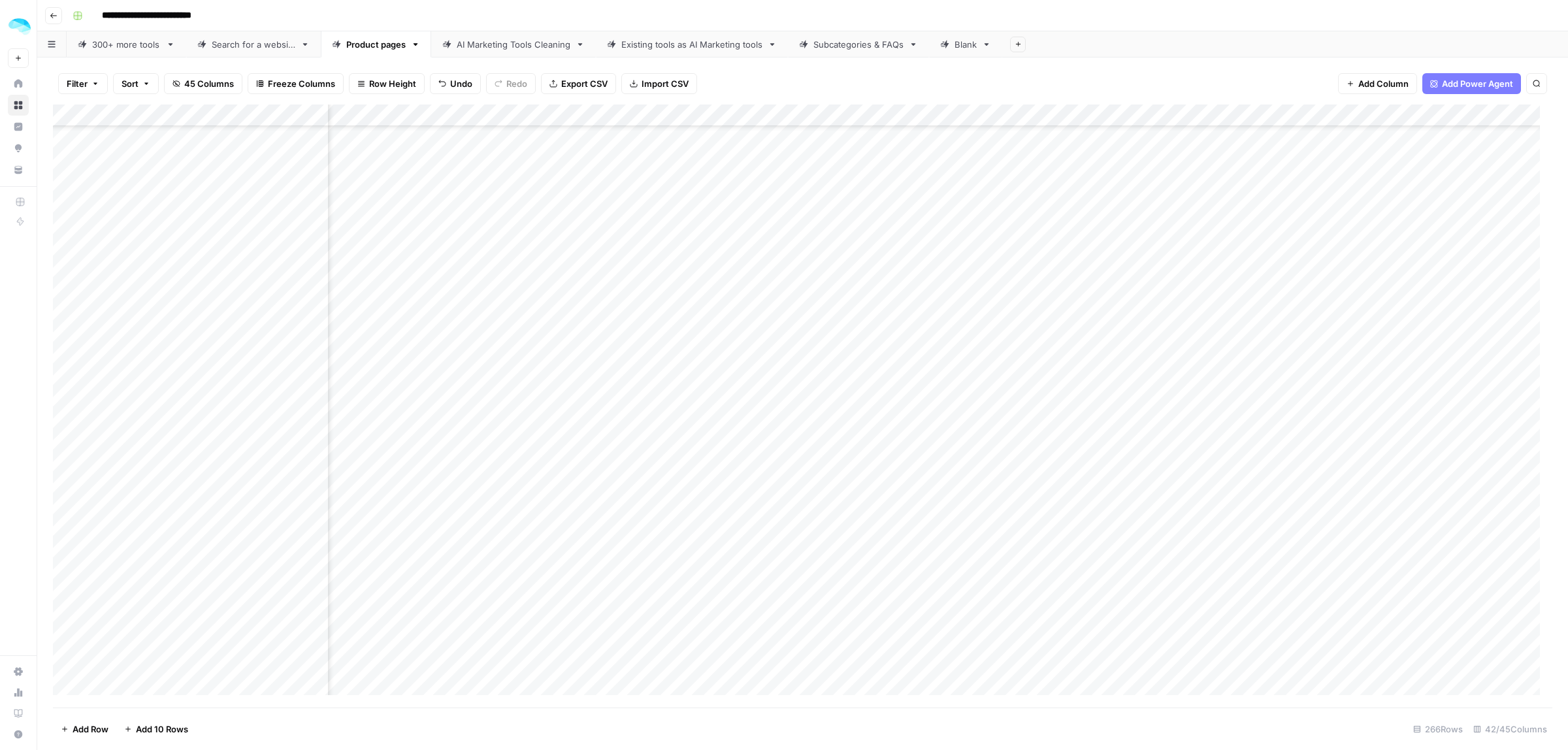
scroll to position [4425, 3546]
click at [1053, 307] on div "Add Column" at bounding box center [802, 406] width 1500 height 603
click at [1050, 337] on div "Add Column" at bounding box center [802, 406] width 1500 height 603
click at [1051, 355] on div "Add Column" at bounding box center [802, 406] width 1500 height 603
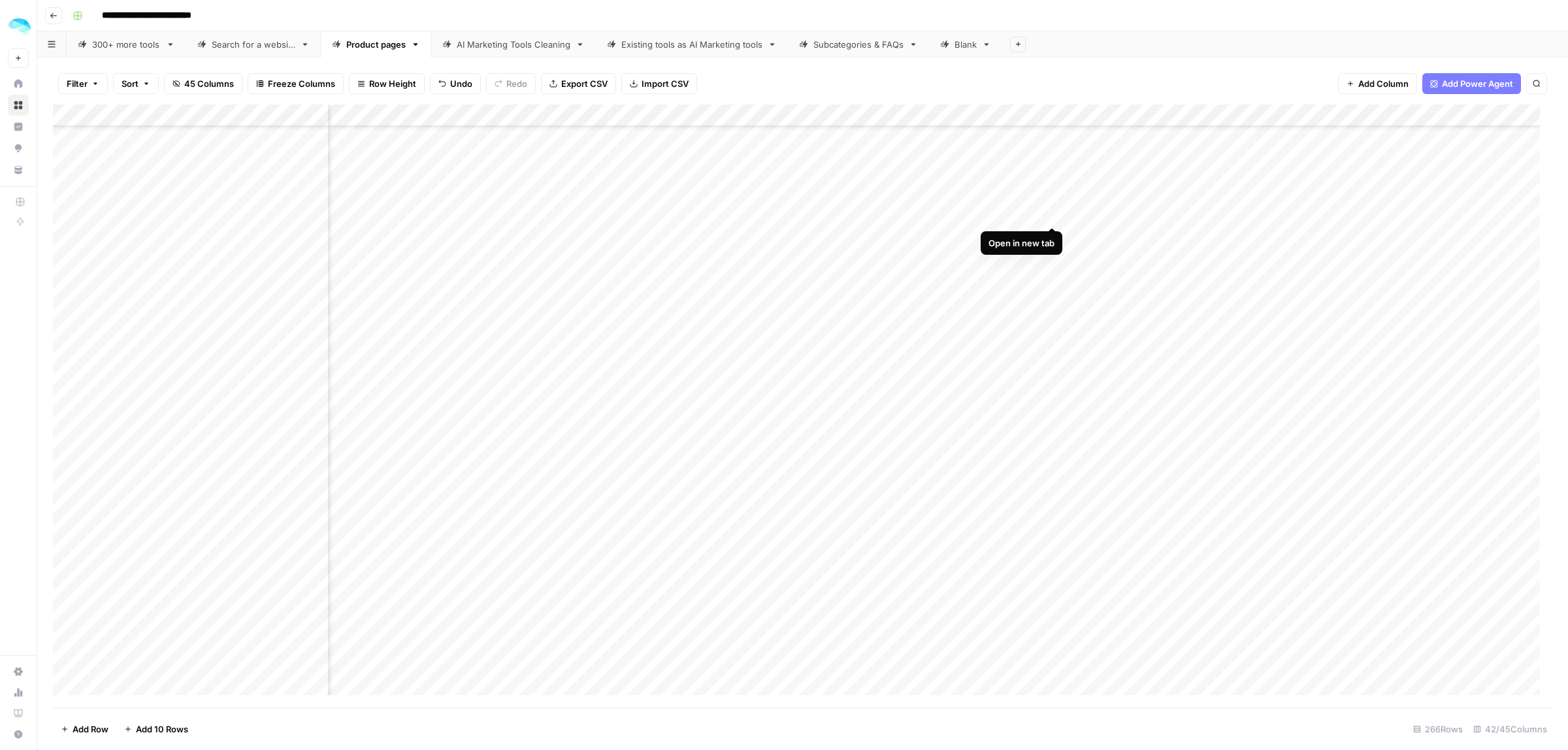
click at [1049, 213] on div "Add Column" at bounding box center [802, 406] width 1500 height 603
click at [317, 281] on div "Add Column" at bounding box center [802, 406] width 1500 height 603
click at [317, 324] on div "Add Column" at bounding box center [802, 406] width 1500 height 603
click at [316, 436] on div "Add Column" at bounding box center [802, 406] width 1500 height 603
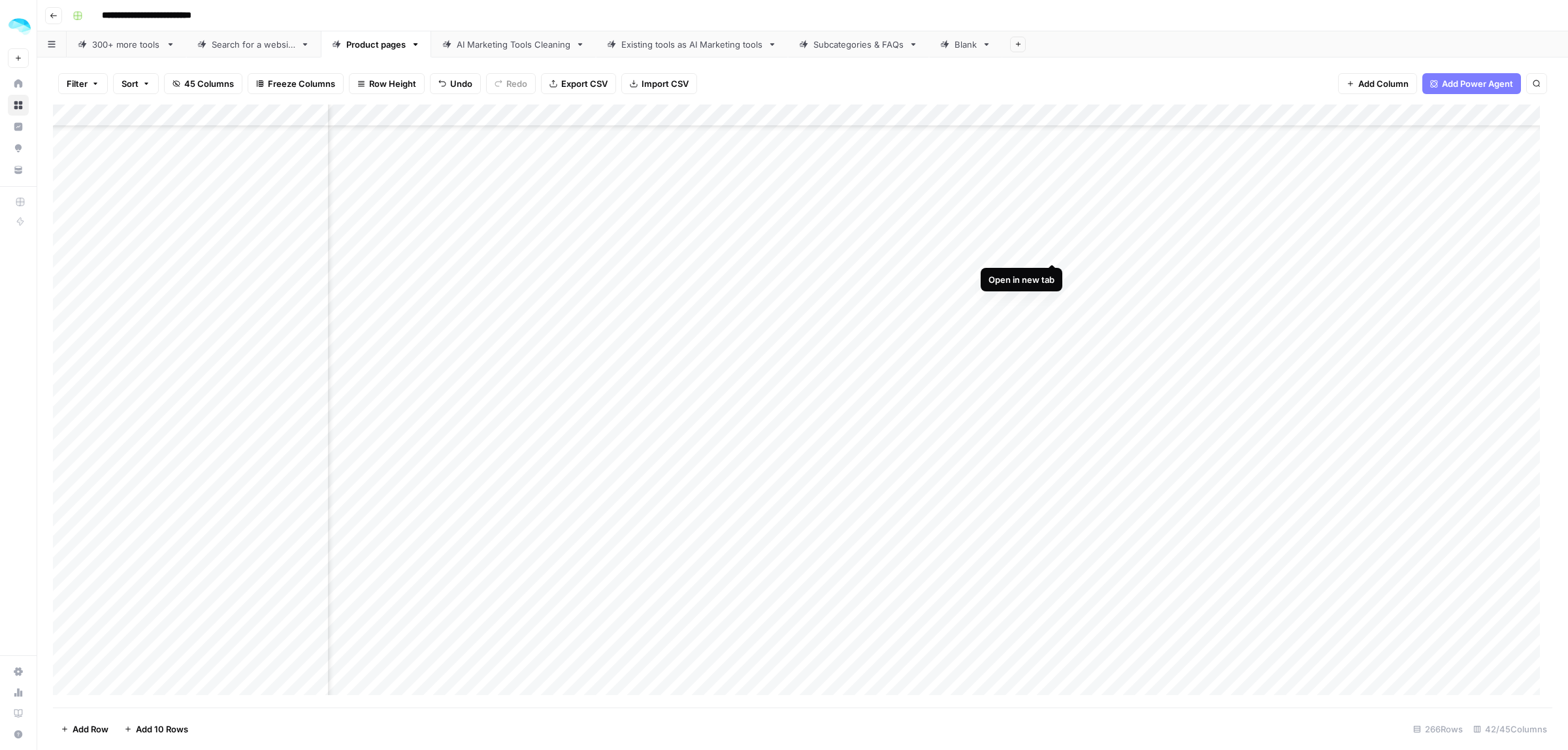
click at [1049, 250] on div "Add Column" at bounding box center [802, 406] width 1500 height 603
click at [1054, 292] on div "Add Column" at bounding box center [802, 406] width 1500 height 603
click at [1051, 335] on div "Add Column" at bounding box center [802, 406] width 1500 height 603
click at [312, 361] on div "Add Column" at bounding box center [802, 406] width 1500 height 603
click at [315, 470] on div "Add Column" at bounding box center [802, 406] width 1500 height 603
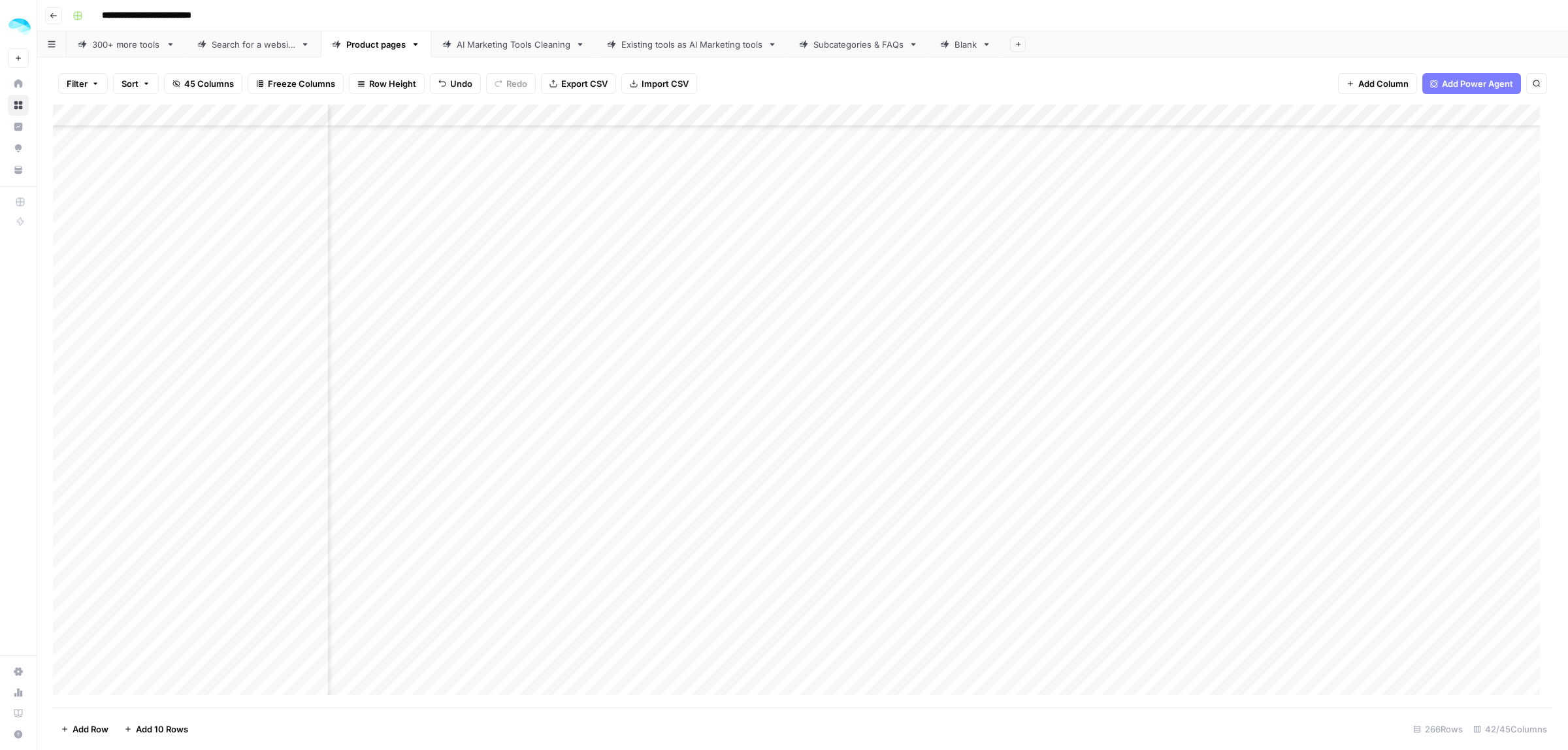
scroll to position [4997, 3546]
click at [318, 296] on div "Add Column" at bounding box center [802, 406] width 1500 height 603
click at [319, 364] on div "Add Column" at bounding box center [802, 406] width 1500 height 603
click at [317, 425] on div "Add Column" at bounding box center [802, 406] width 1500 height 603
click at [895, 436] on div "Add Column" at bounding box center [802, 406] width 1500 height 603
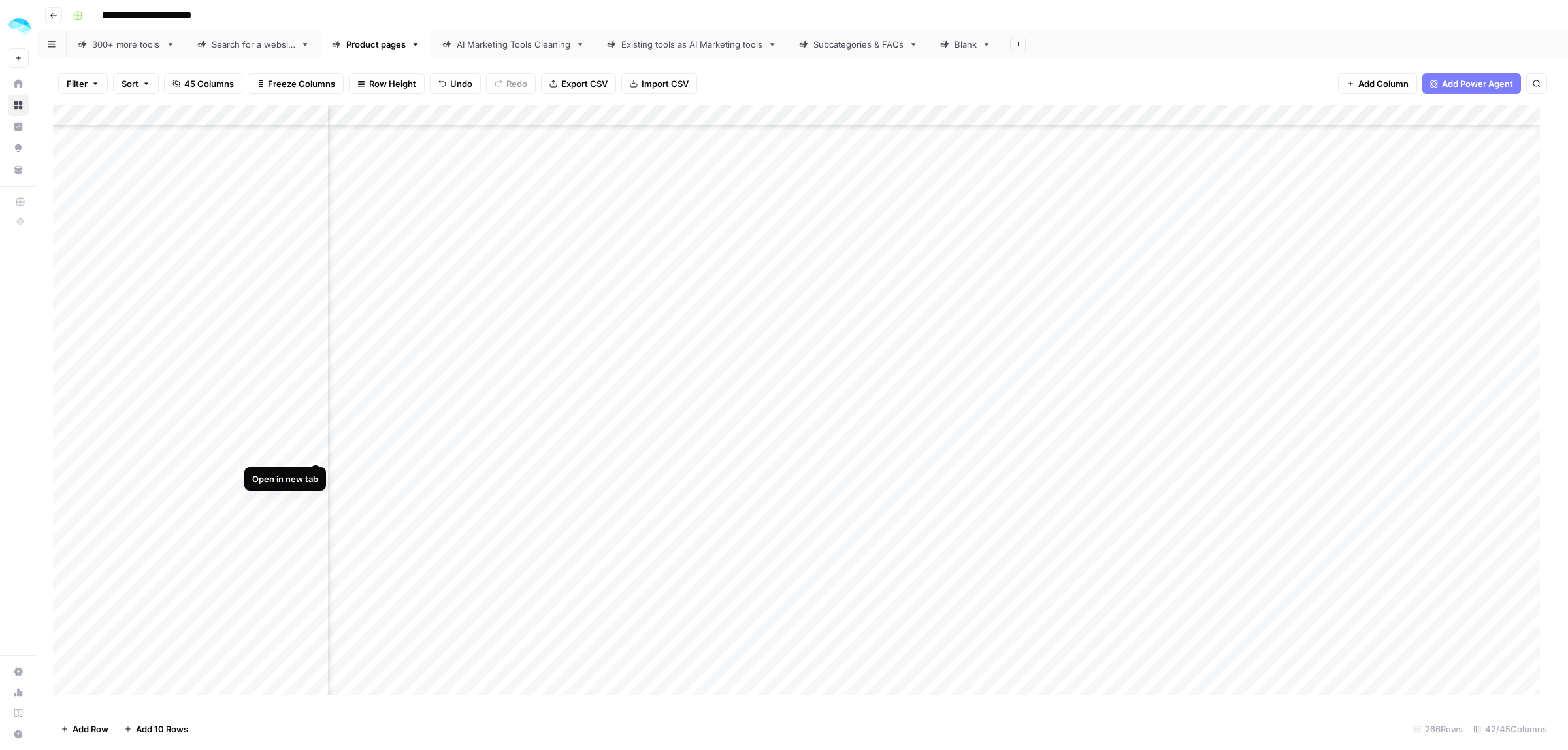
click at [317, 450] on div "Add Column" at bounding box center [802, 406] width 1500 height 603
click at [1051, 442] on div "Add Column" at bounding box center [802, 406] width 1500 height 603
click at [311, 300] on div "Add Column" at bounding box center [802, 406] width 1500 height 603
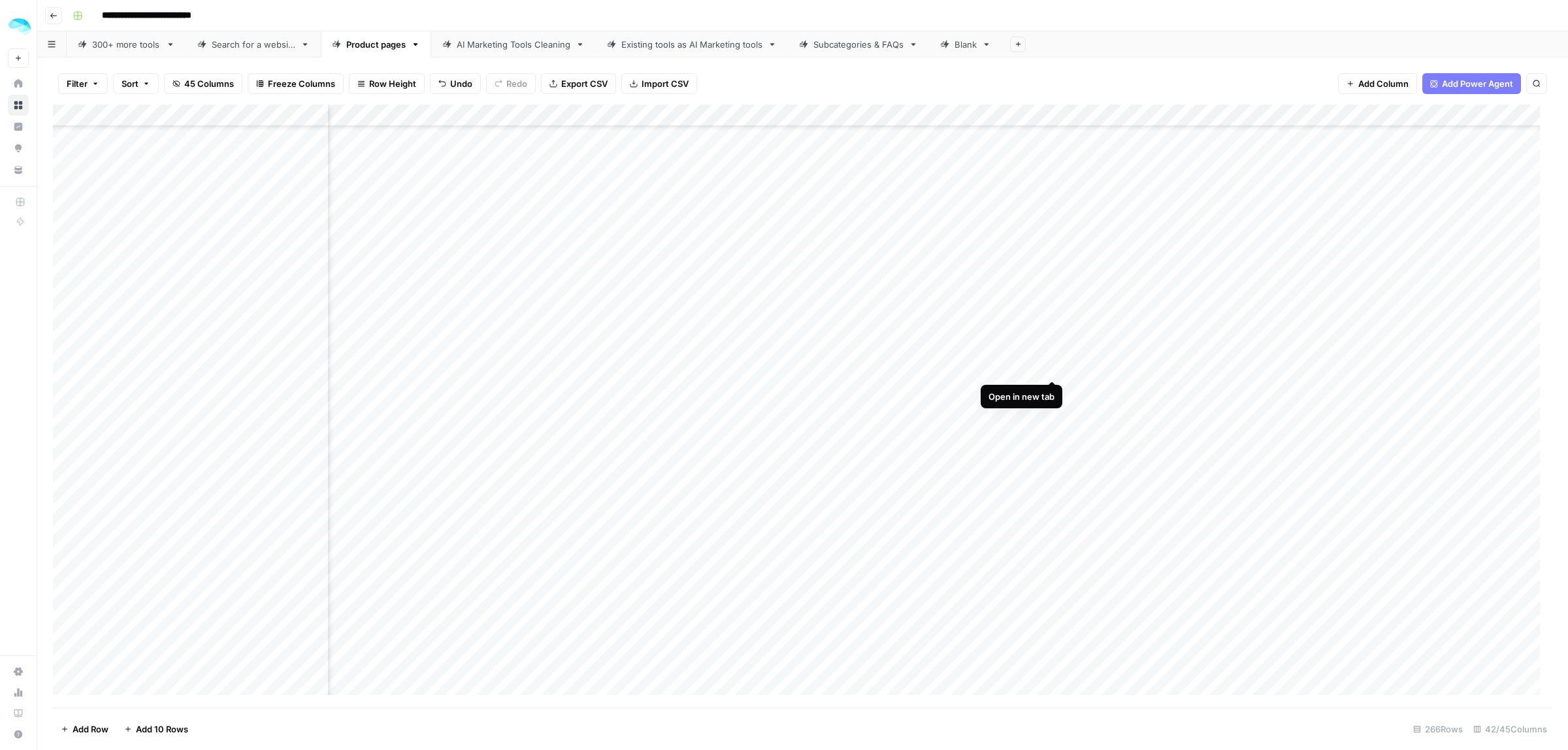
click at [1051, 366] on div "Add Column" at bounding box center [802, 406] width 1500 height 603
click at [1051, 549] on div "Add Column" at bounding box center [802, 406] width 1500 height 603
click at [965, 554] on div "Add Column" at bounding box center [802, 406] width 1500 height 603
click at [909, 556] on input "**********" at bounding box center [909, 556] width 209 height 16
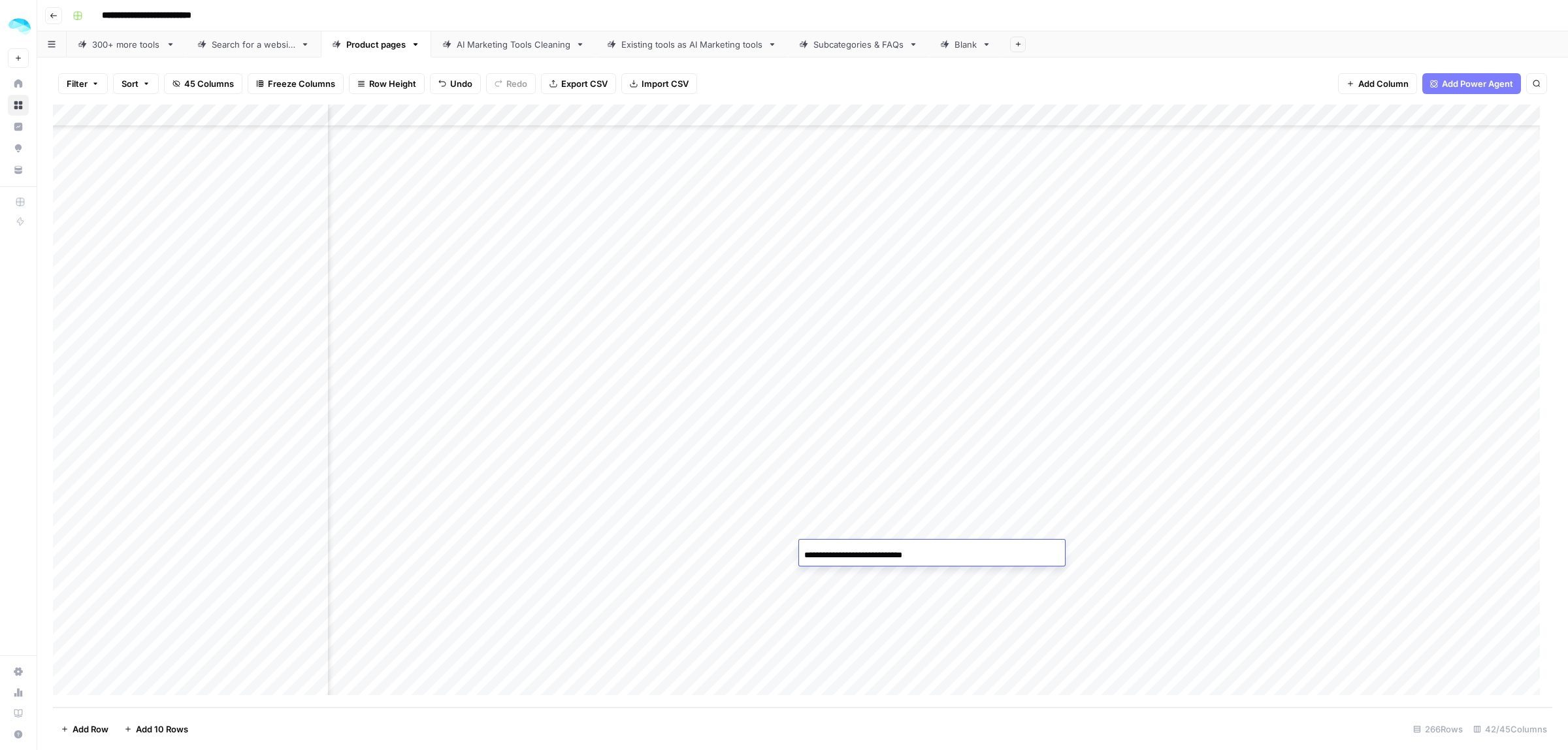
type input "**********"
click at [949, 576] on div "Add Column" at bounding box center [802, 406] width 1500 height 603
click at [892, 579] on input "**********" at bounding box center [909, 578] width 209 height 16
type input "**********"
click at [312, 618] on div "Add Column" at bounding box center [802, 406] width 1500 height 603
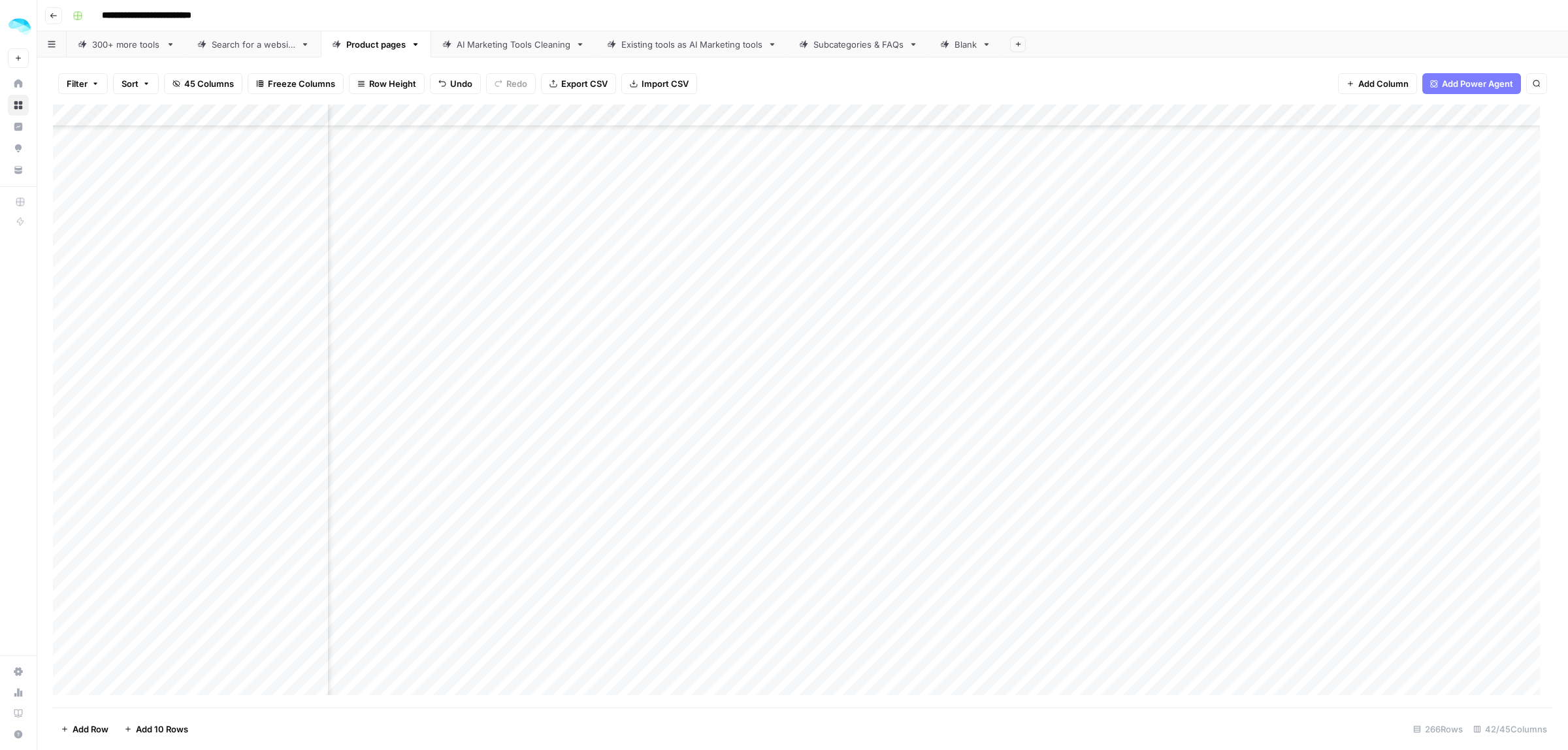
scroll to position [3973, 3546]
click at [1177, 117] on div "Add Column" at bounding box center [802, 406] width 1500 height 603
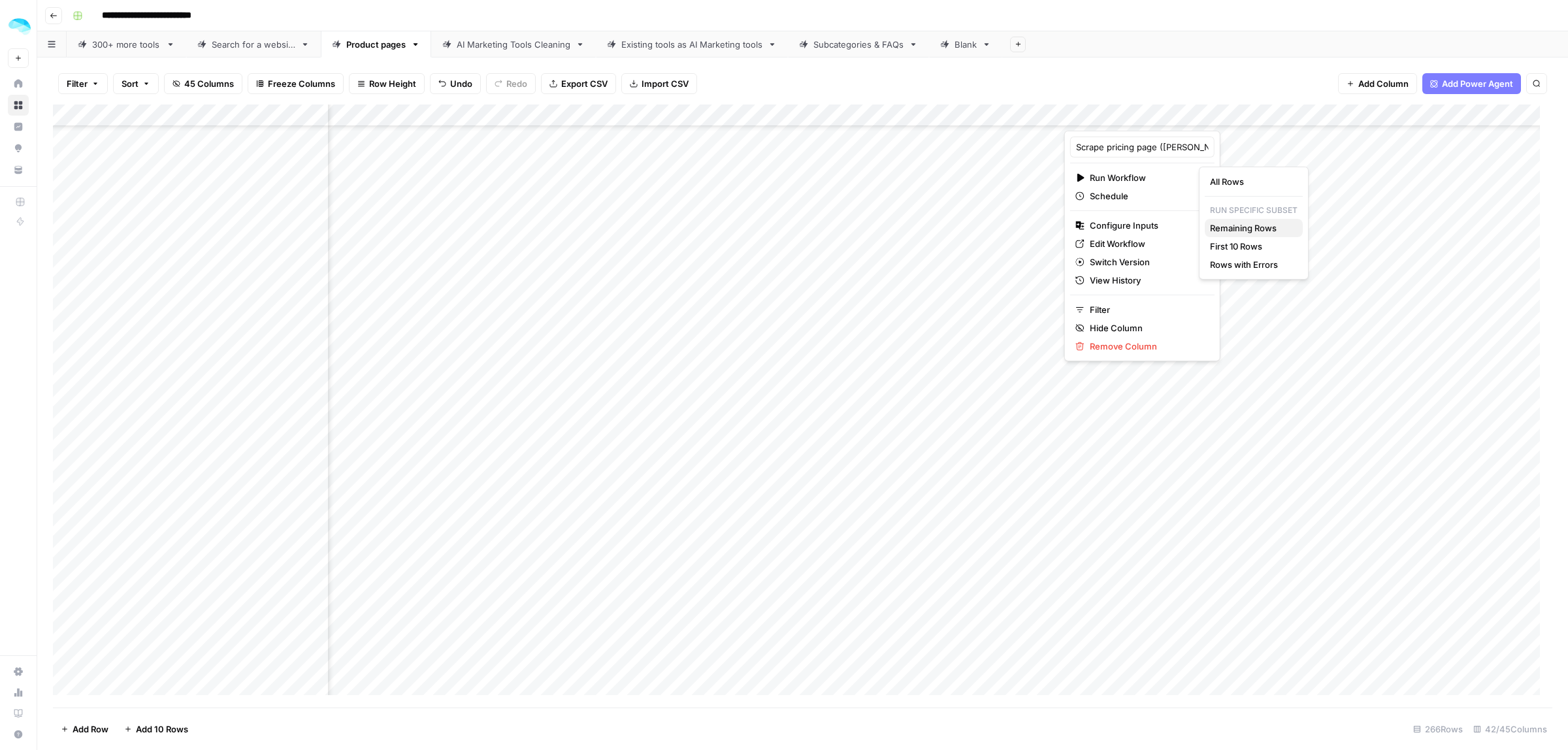
click at [1243, 230] on span "Remaining Rows" at bounding box center [1251, 228] width 83 height 13
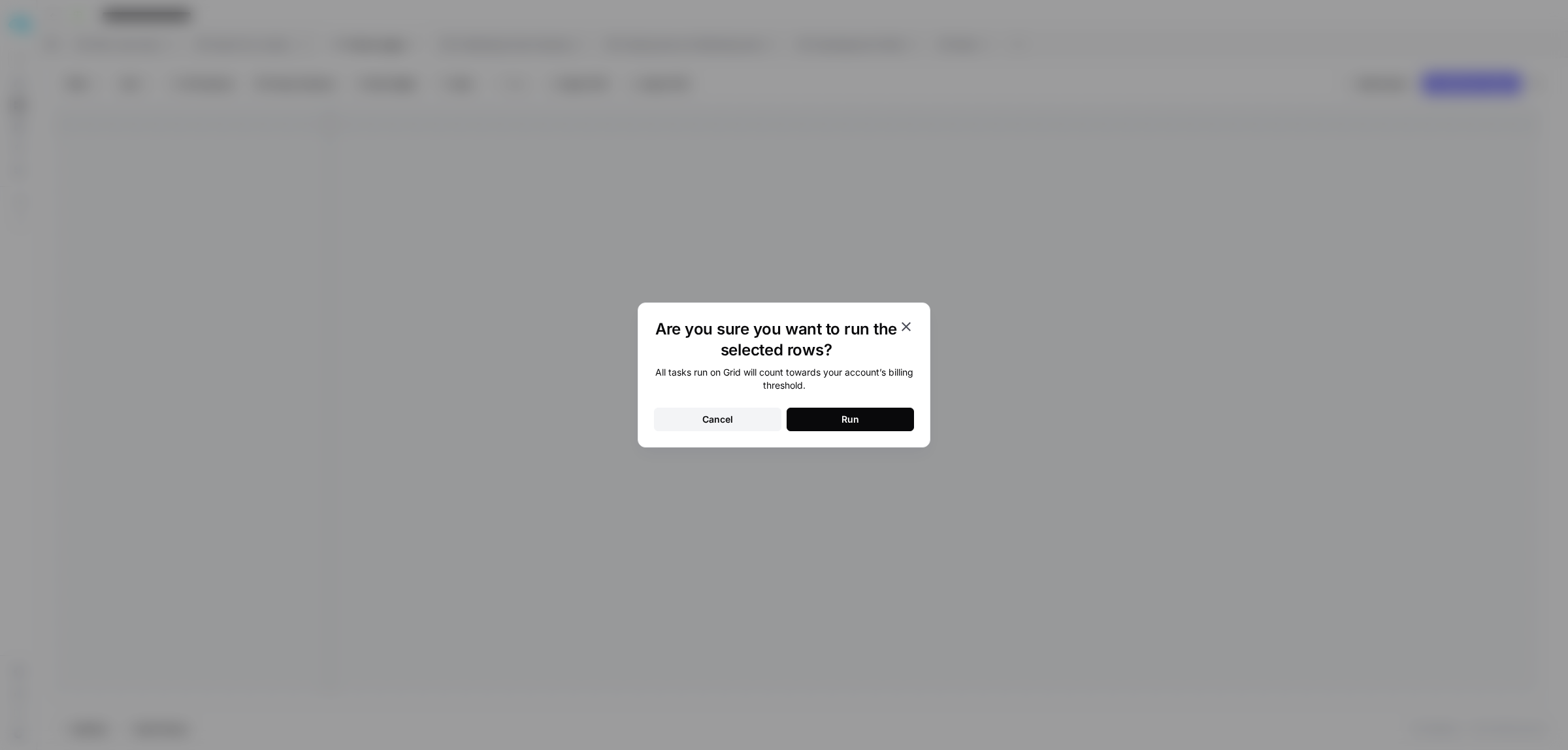
click at [857, 422] on div "Run" at bounding box center [850, 419] width 18 height 13
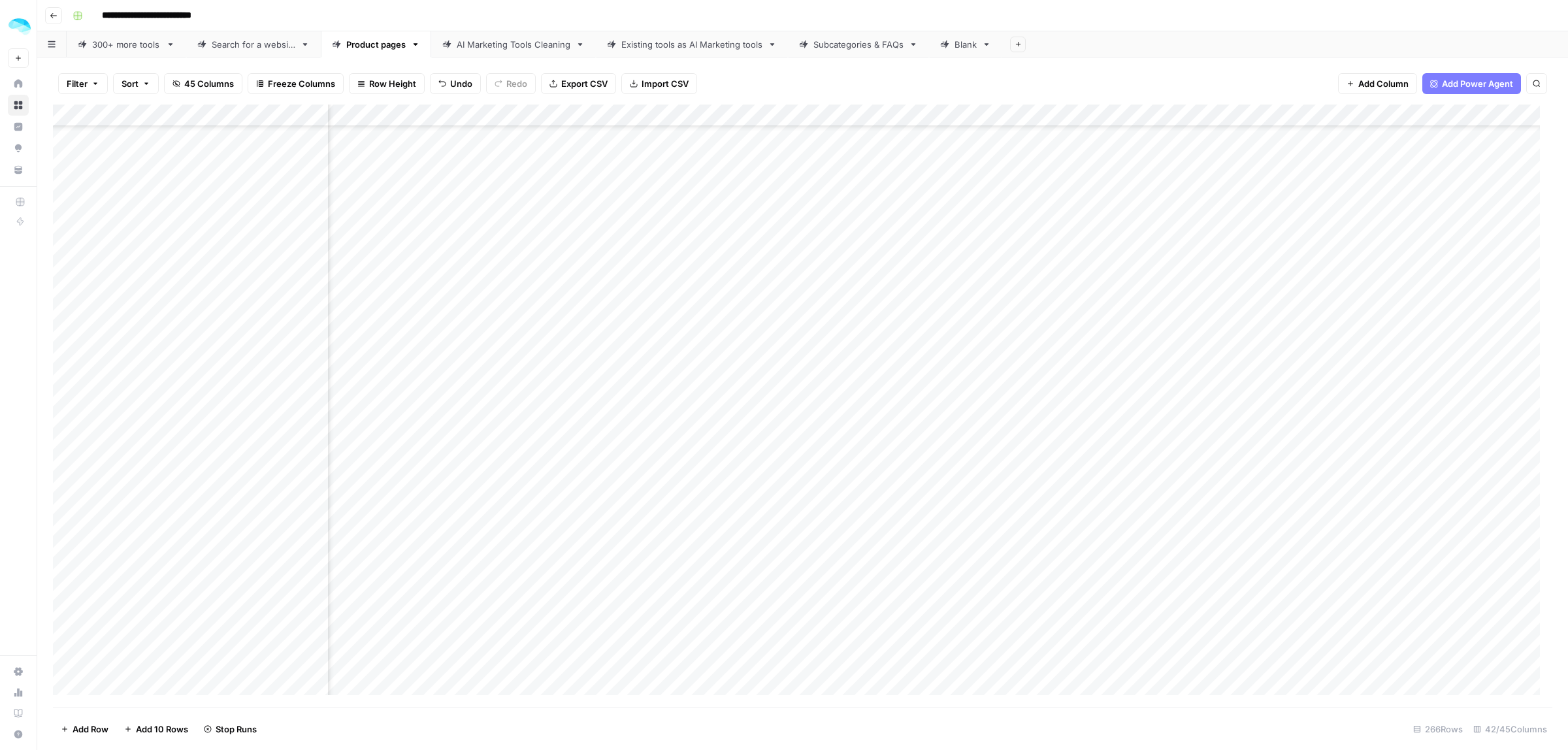
scroll to position [3646, 3546]
click at [1268, 312] on div "Add Column" at bounding box center [802, 406] width 1500 height 603
click at [1051, 312] on div "Add Column" at bounding box center [802, 406] width 1500 height 603
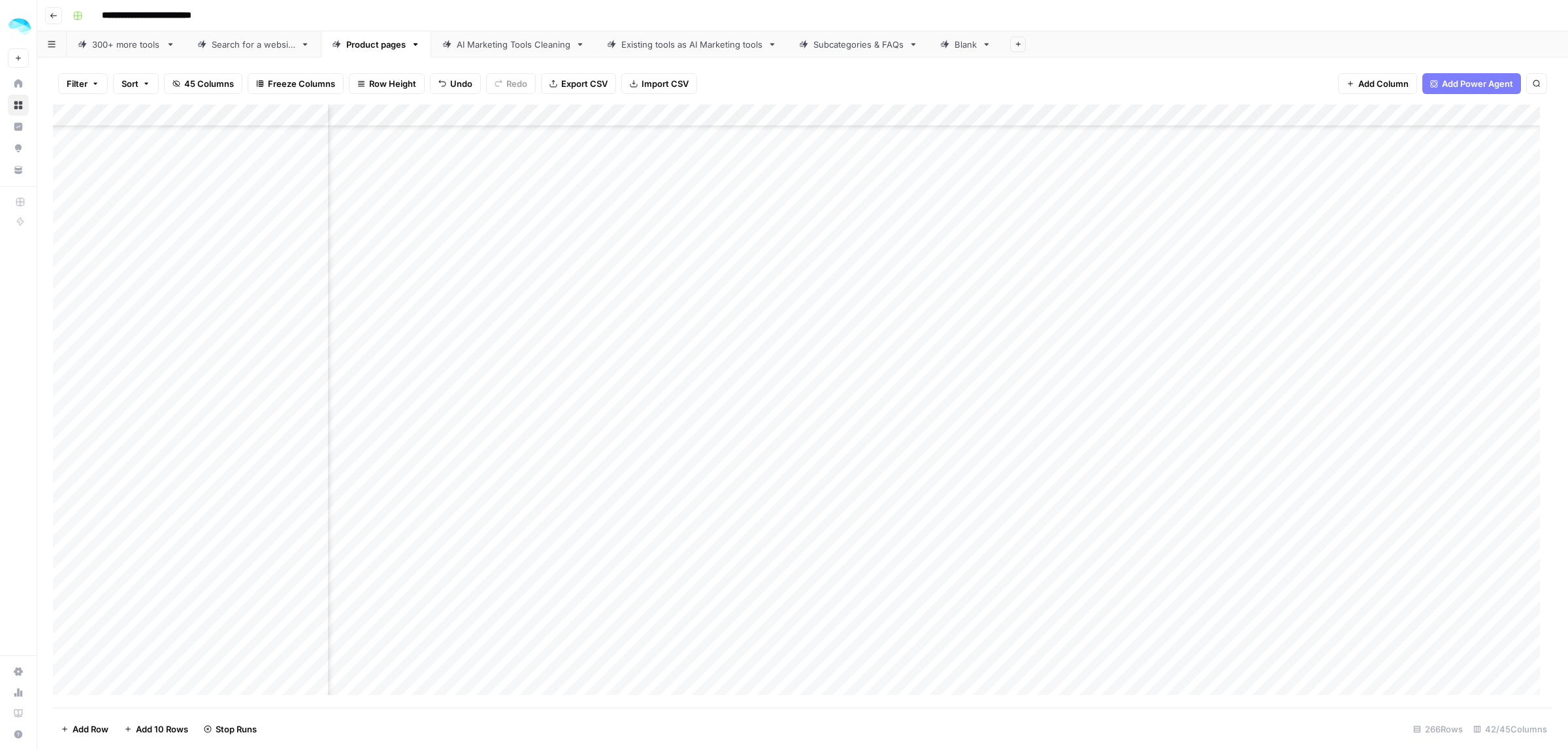
click at [905, 231] on div "Add Column" at bounding box center [802, 406] width 1500 height 603
click at [592, 518] on div "Add Column" at bounding box center [802, 406] width 1500 height 603
click at [812, 515] on div "Add Column" at bounding box center [802, 406] width 1500 height 603
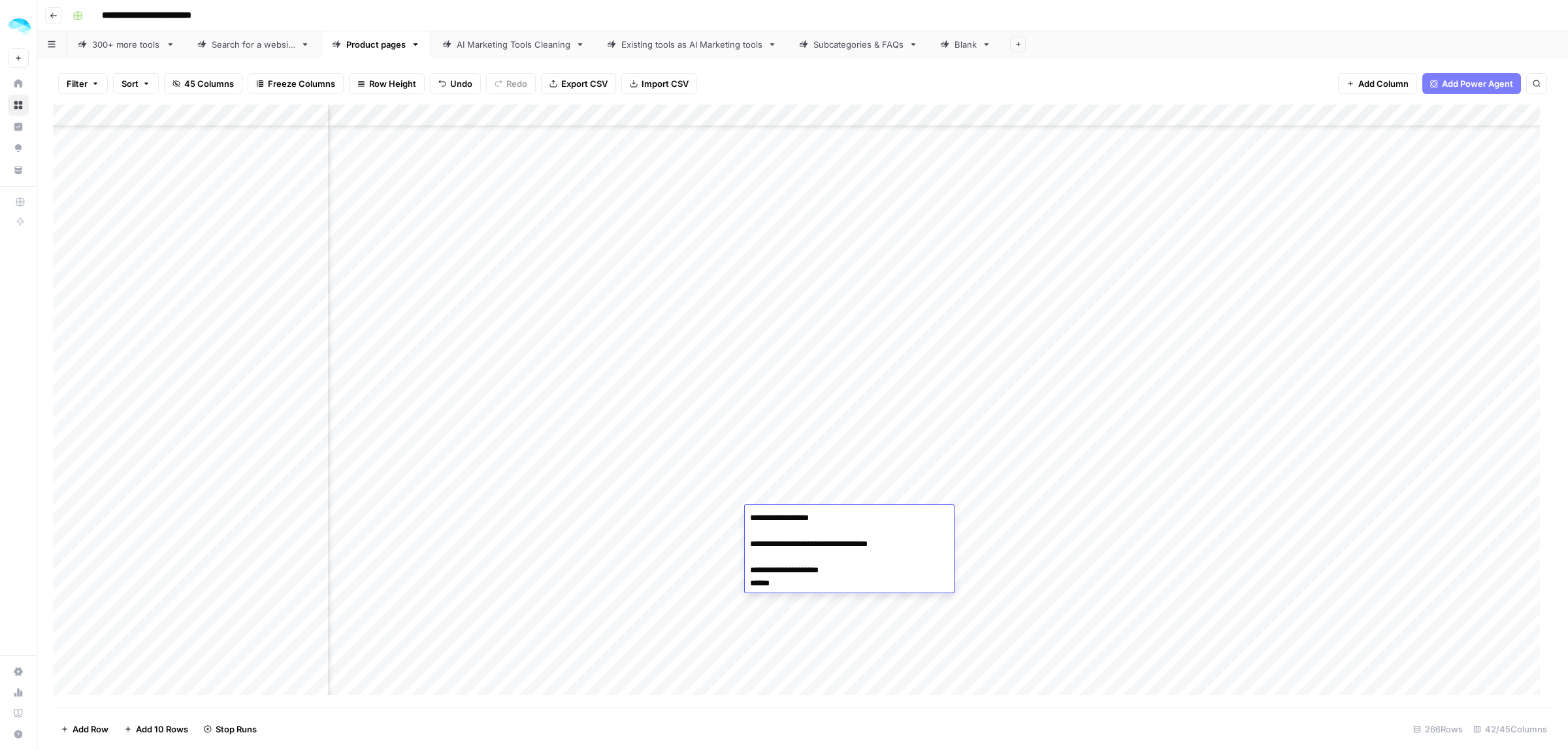
click at [1076, 524] on div "Add Column" at bounding box center [802, 406] width 1500 height 603
click at [810, 522] on div "Add Column" at bounding box center [802, 406] width 1500 height 603
type textarea "**********"
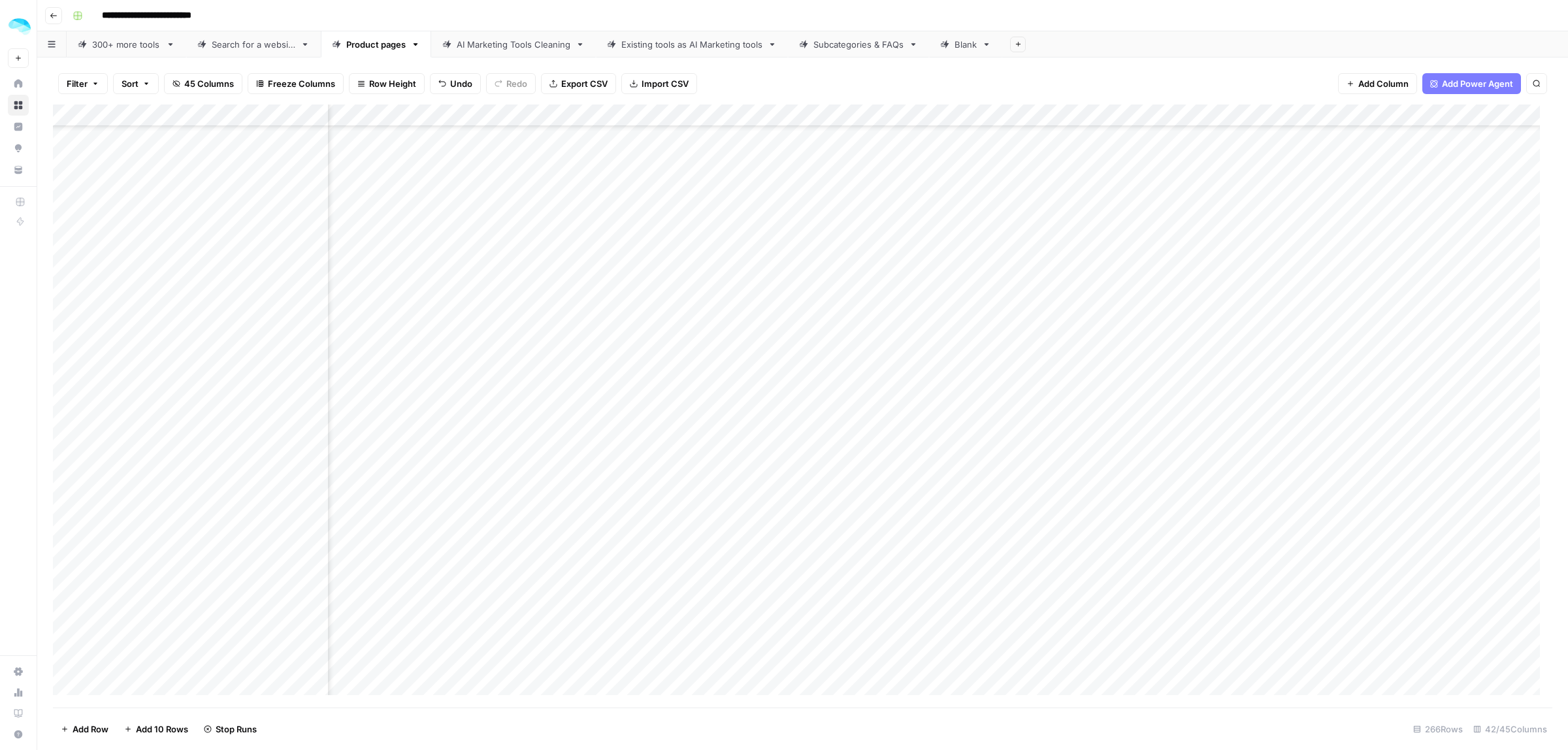
click at [146, 79] on button "Sort" at bounding box center [136, 83] width 46 height 21
click at [188, 157] on div at bounding box center [240, 150] width 159 height 21
click at [217, 177] on span "Tool name" at bounding box center [239, 181] width 99 height 13
type input "Tool name"
click at [401, 152] on input "text" at bounding box center [423, 151] width 149 height 13
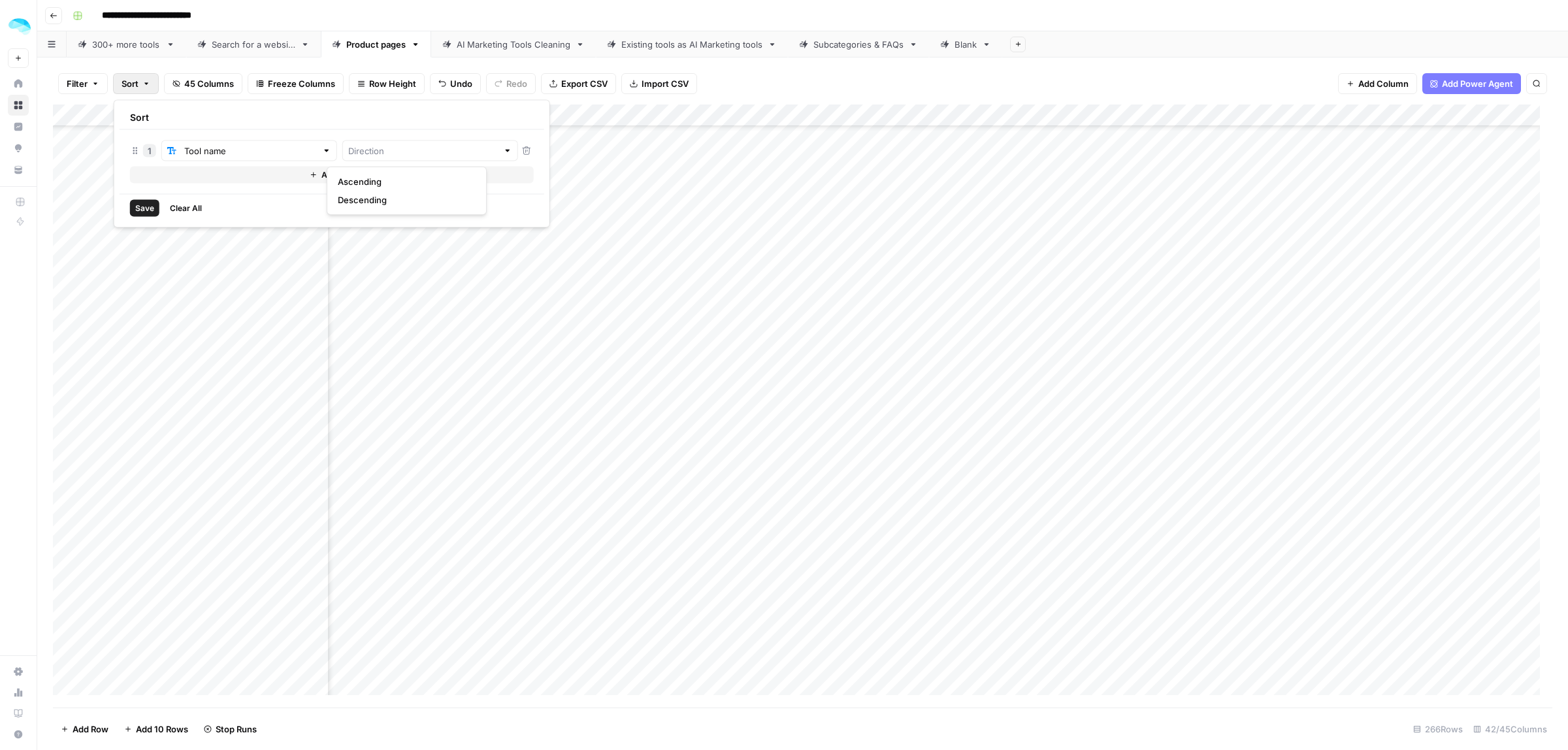
click at [384, 180] on span "Ascending" at bounding box center [404, 181] width 132 height 13
type input "Ascending"
click at [314, 181] on button "Add Sort" at bounding box center [332, 175] width 404 height 17
click at [522, 176] on icon "button" at bounding box center [526, 176] width 9 height 9
click at [147, 211] on span "Save" at bounding box center [144, 208] width 19 height 12
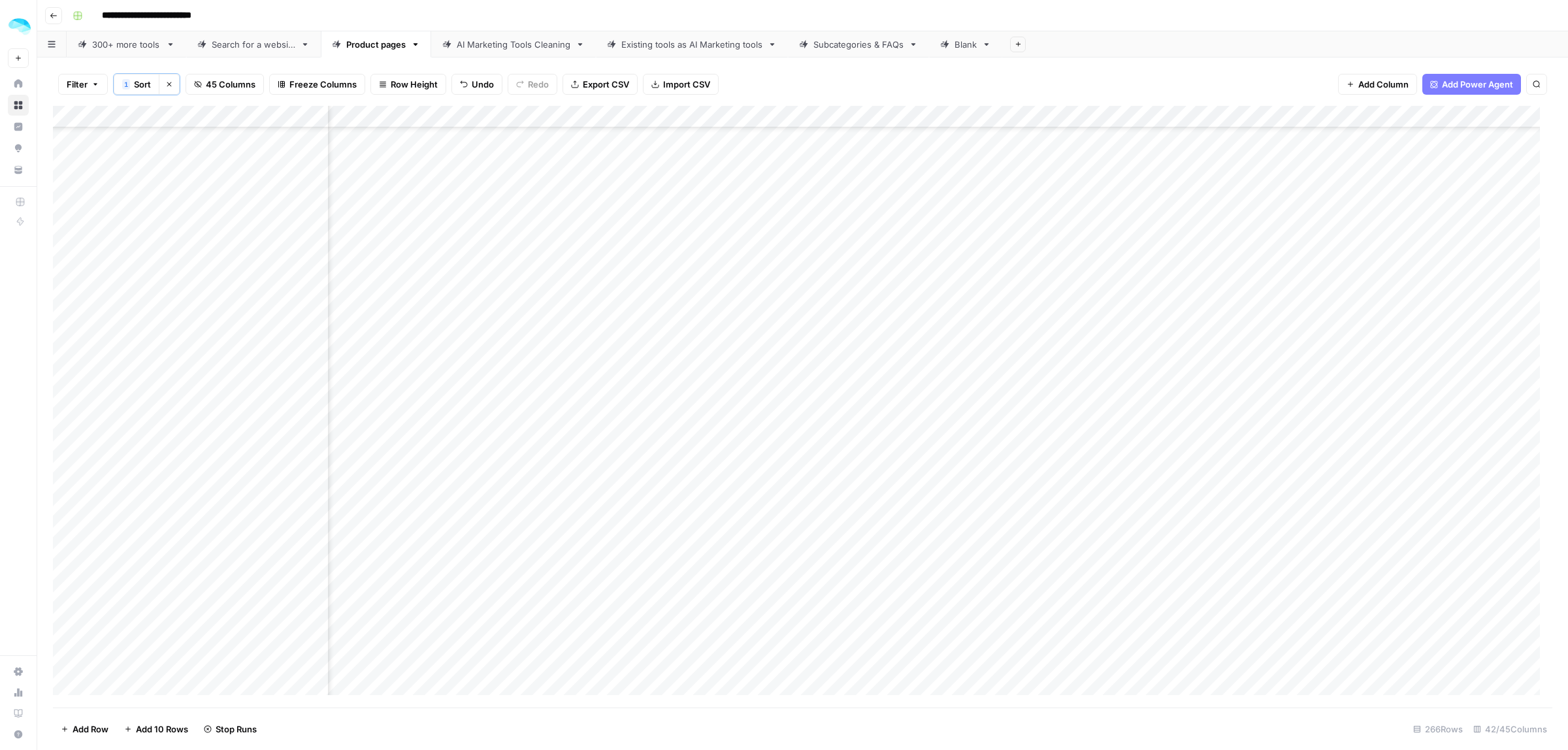
scroll to position [408, 4006]
click at [60, 423] on div "Add Column" at bounding box center [802, 407] width 1500 height 602
click at [76, 731] on span "Delete 1 Row" at bounding box center [86, 729] width 52 height 13
click at [740, 154] on span "Delete" at bounding box center [737, 151] width 28 height 13
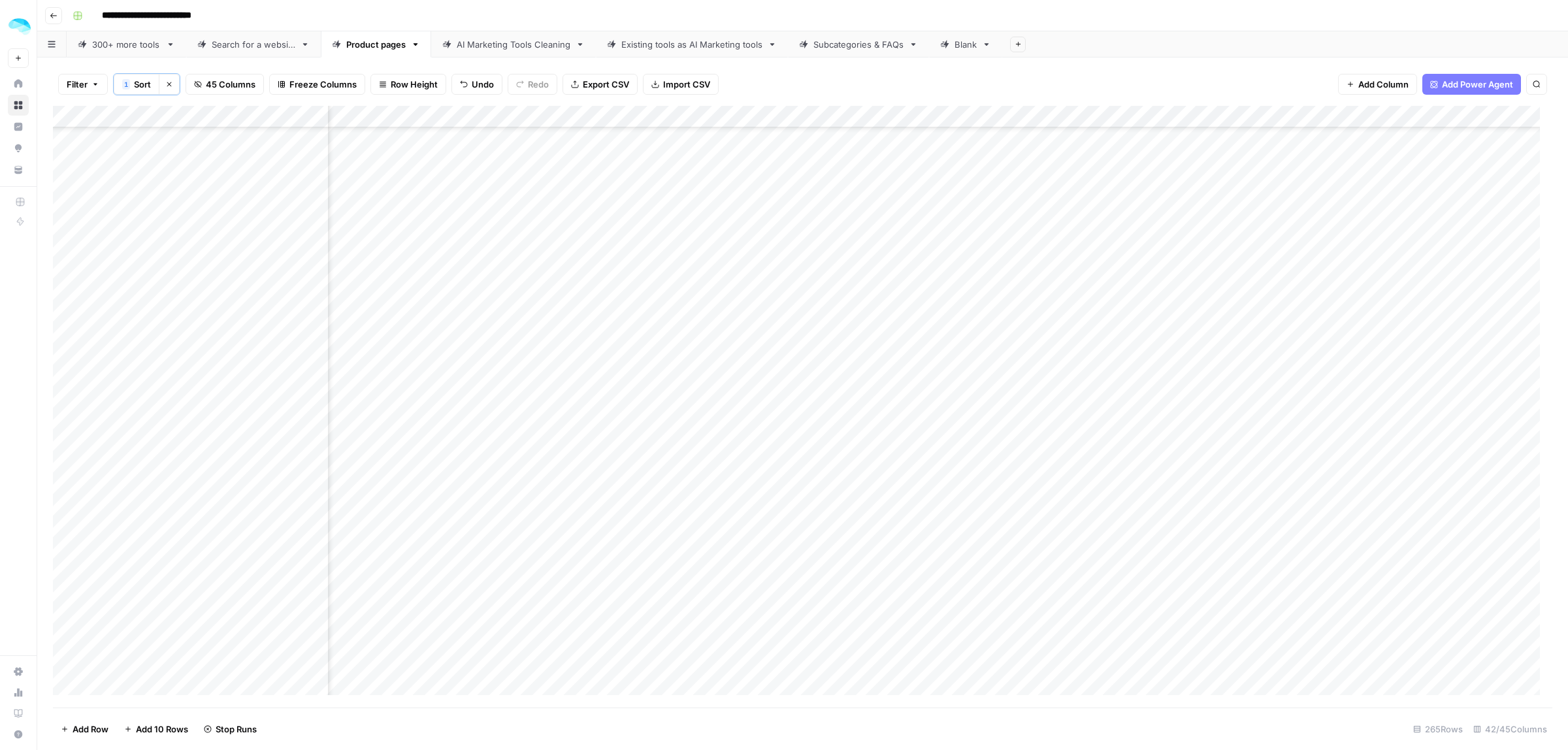
click at [68, 282] on div "Add Column" at bounding box center [802, 407] width 1500 height 602
click at [95, 727] on span "Delete 1 Row" at bounding box center [86, 729] width 52 height 13
click at [742, 152] on span "Delete" at bounding box center [737, 151] width 28 height 13
click at [63, 328] on div "Add Column" at bounding box center [802, 407] width 1500 height 602
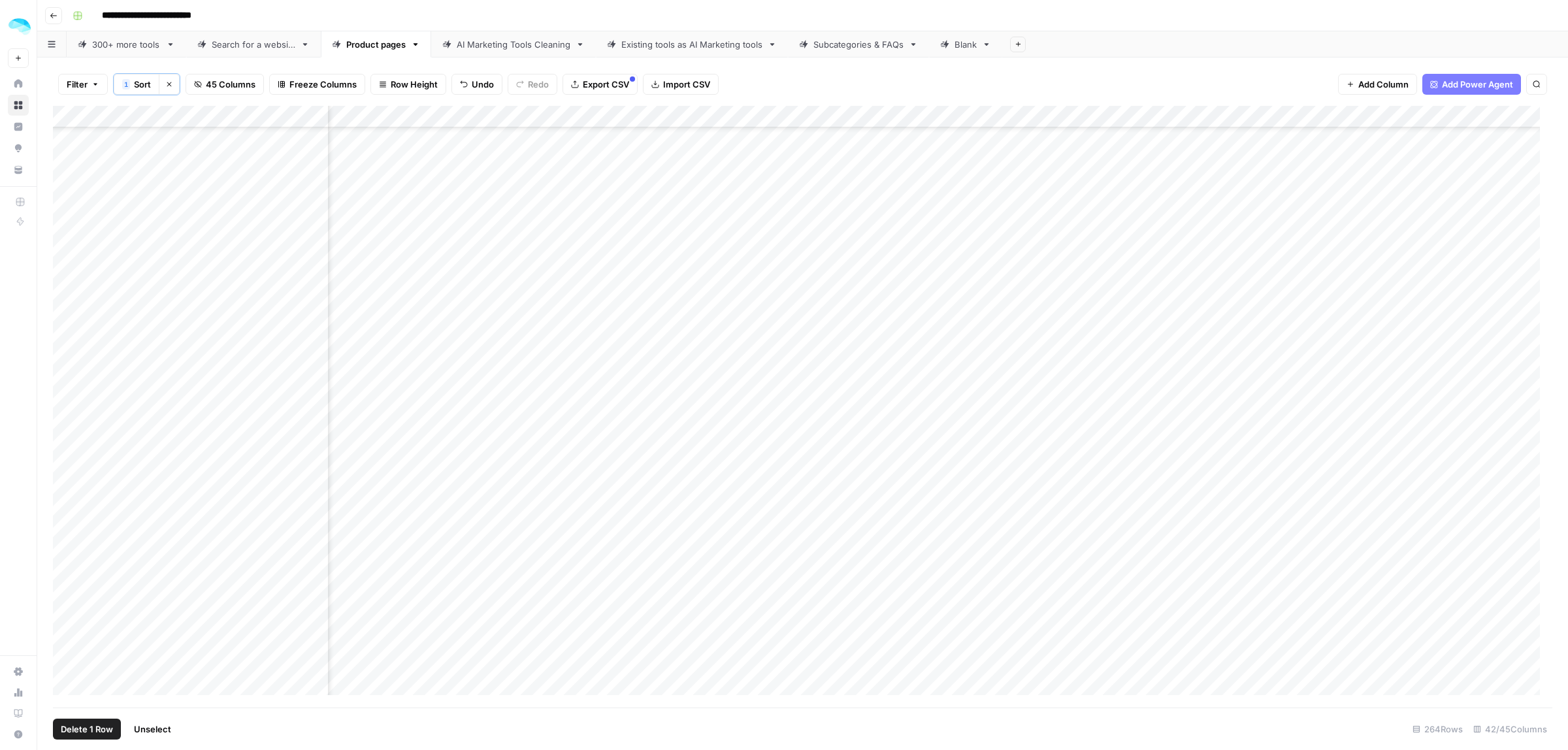
click at [93, 730] on span "Delete 1 Row" at bounding box center [86, 729] width 52 height 13
click at [736, 142] on button "Delete" at bounding box center [738, 151] width 44 height 23
click at [168, 85] on icon "button" at bounding box center [169, 84] width 8 height 8
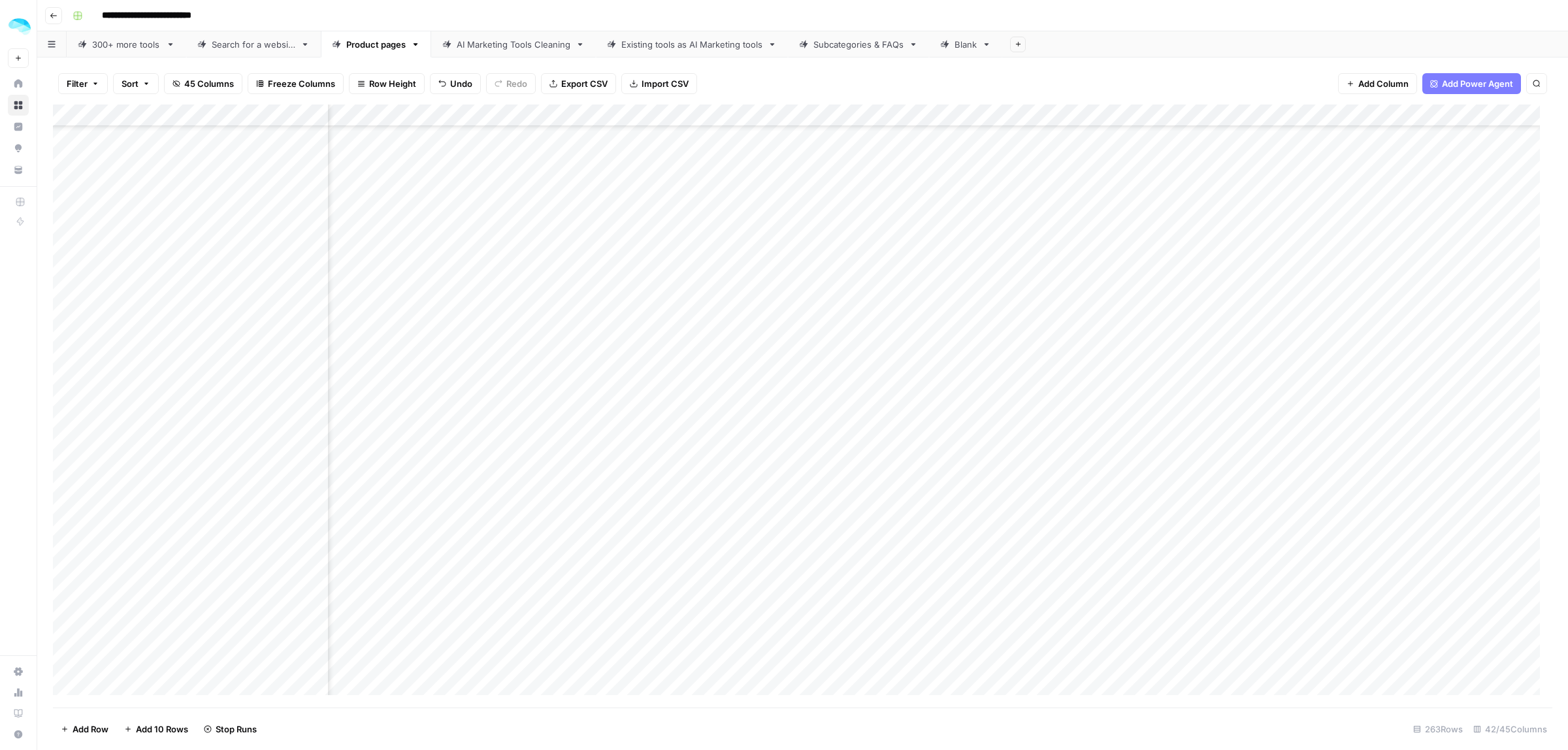
click at [537, 462] on div "Add Column" at bounding box center [802, 406] width 1500 height 603
click at [468, 468] on input "**********" at bounding box center [448, 470] width 209 height 16
type input "**********"
click at [575, 462] on div "Add Column" at bounding box center [802, 406] width 1500 height 603
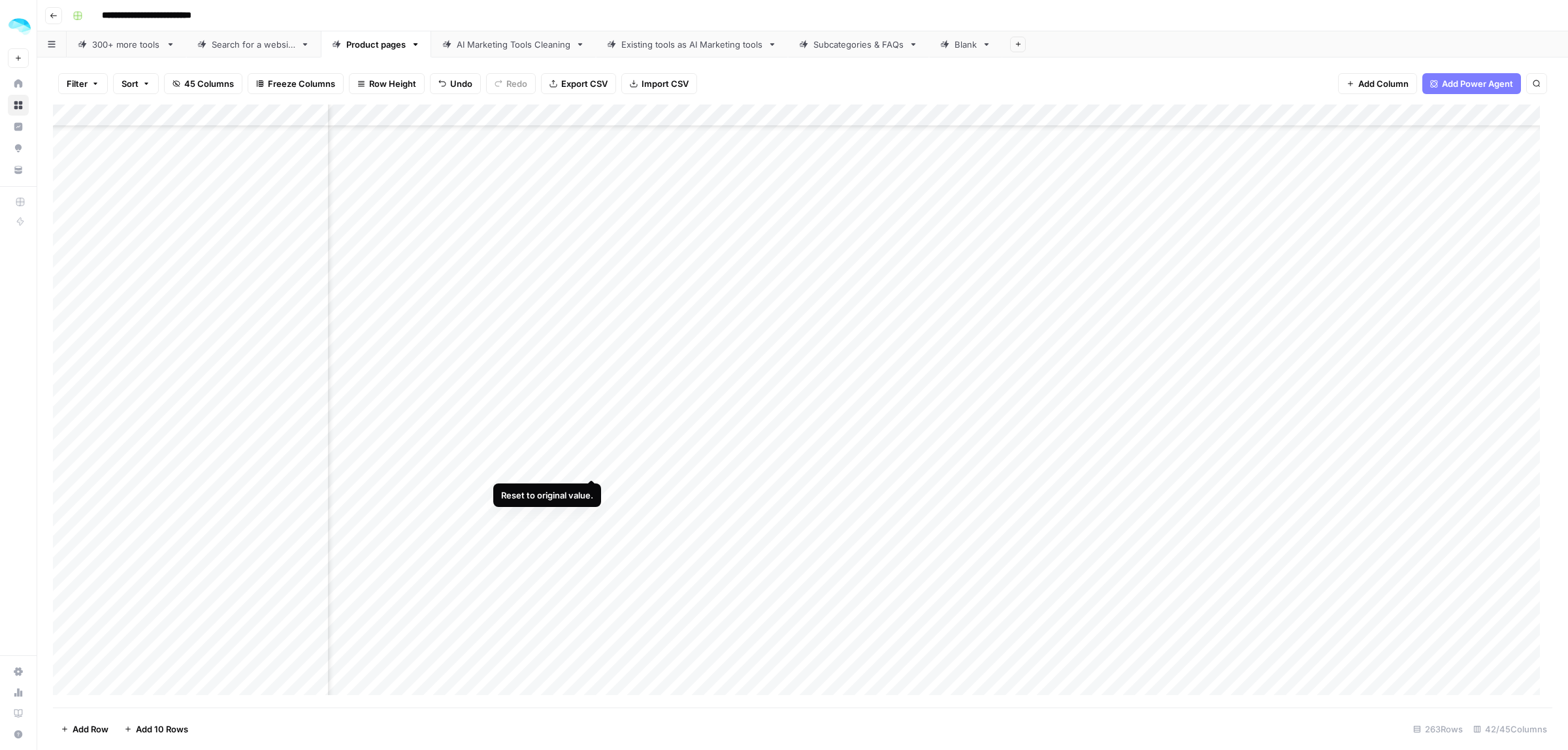
click at [589, 466] on div "Add Column" at bounding box center [802, 406] width 1500 height 603
click at [521, 466] on div "Add Column" at bounding box center [802, 406] width 1500 height 603
click at [470, 469] on input "**********" at bounding box center [448, 470] width 209 height 16
type input "**********"
click at [572, 465] on div "Add Column" at bounding box center [802, 406] width 1500 height 603
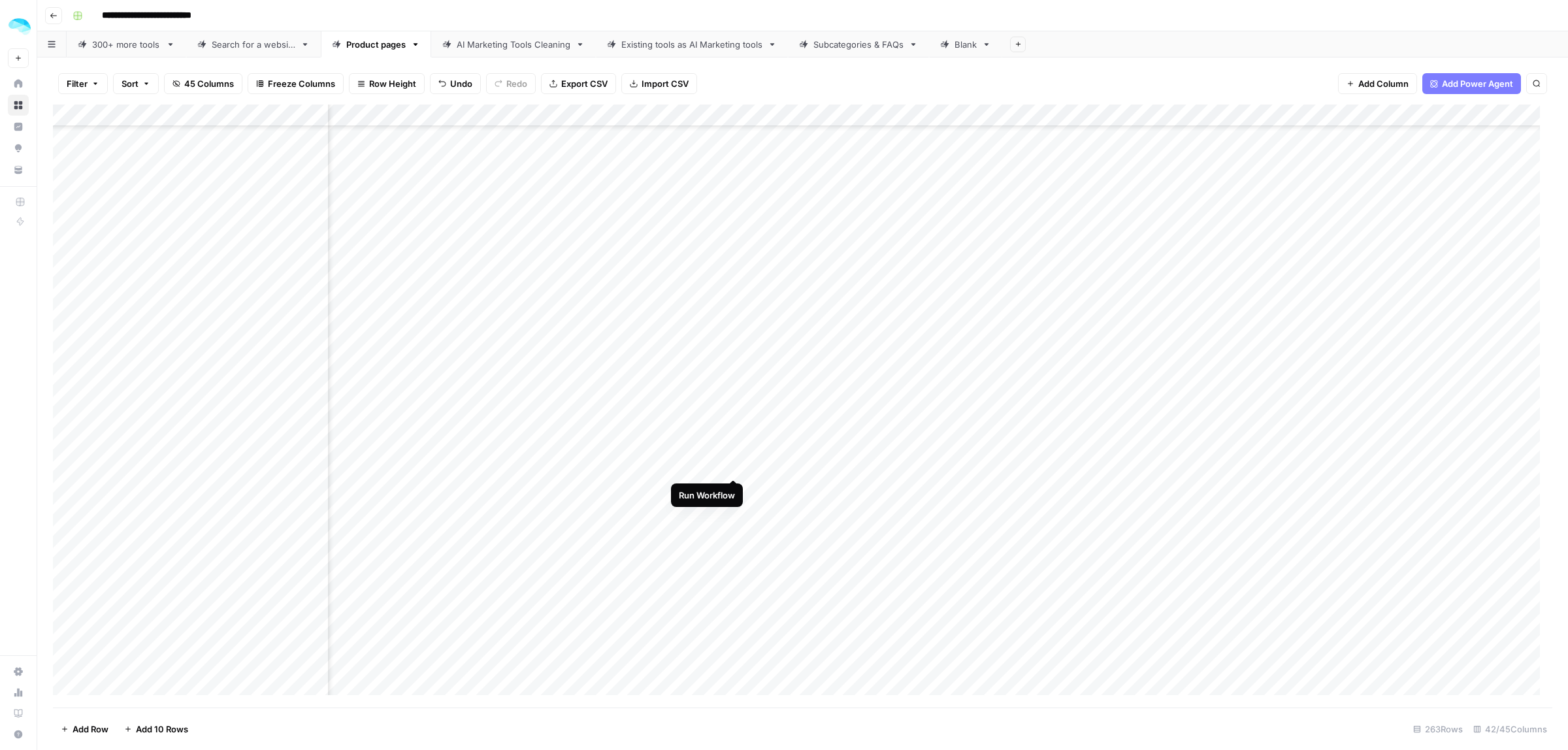
click at [731, 466] on div "Add Column" at bounding box center [802, 406] width 1500 height 603
click at [1008, 111] on div "Add Column" at bounding box center [802, 406] width 1500 height 603
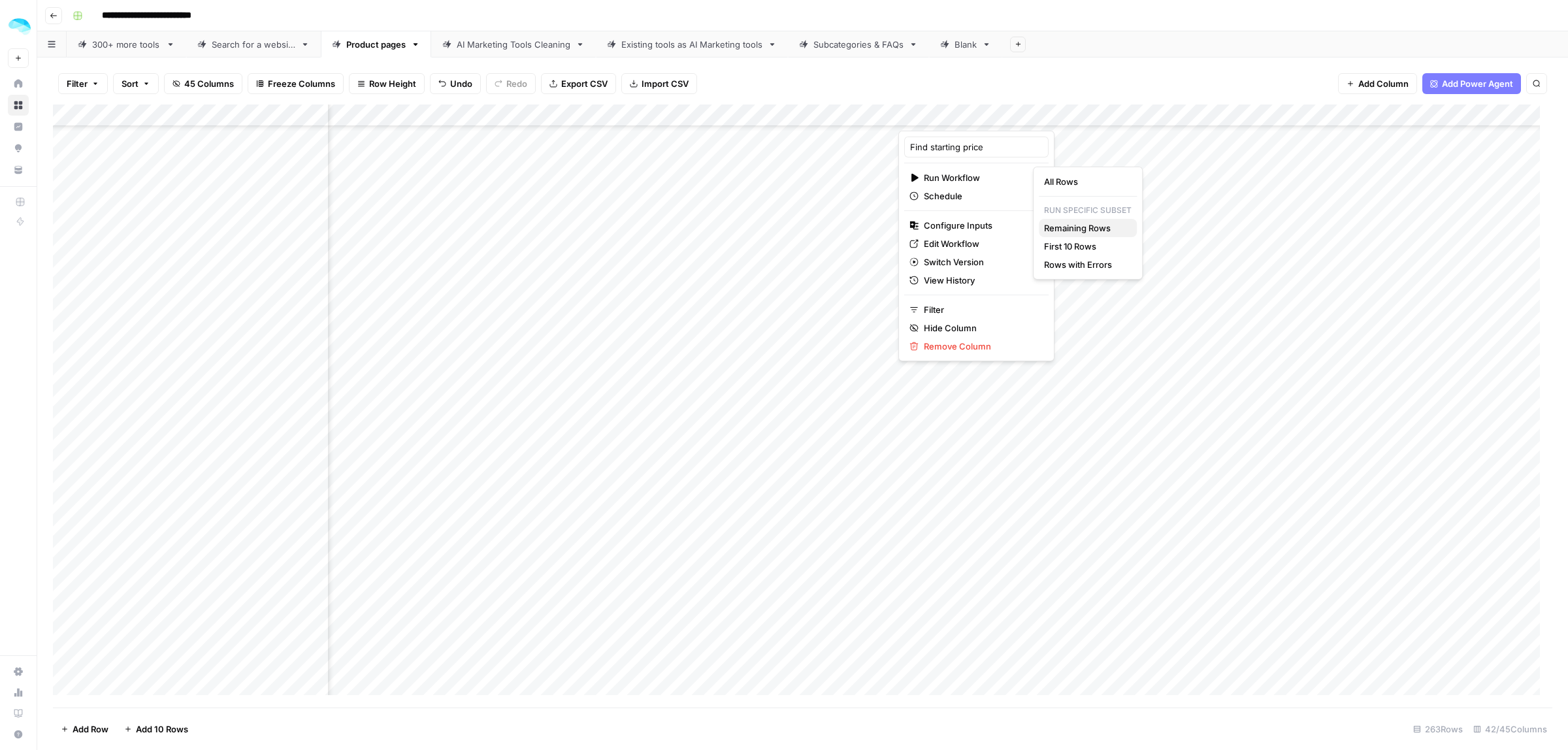
click at [1071, 230] on span "Remaining Rows" at bounding box center [1085, 228] width 83 height 13
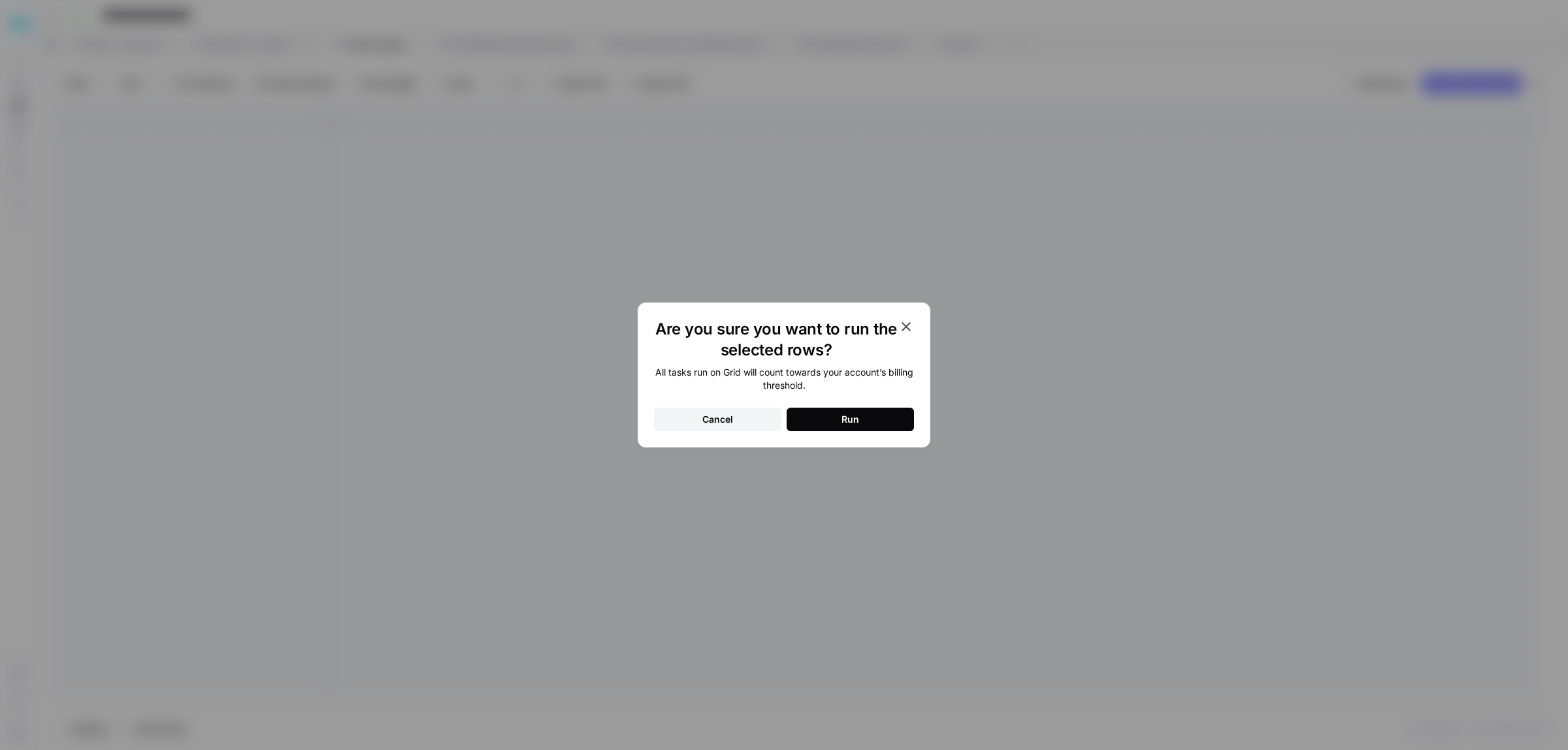
click at [854, 420] on div "Run" at bounding box center [850, 419] width 18 height 13
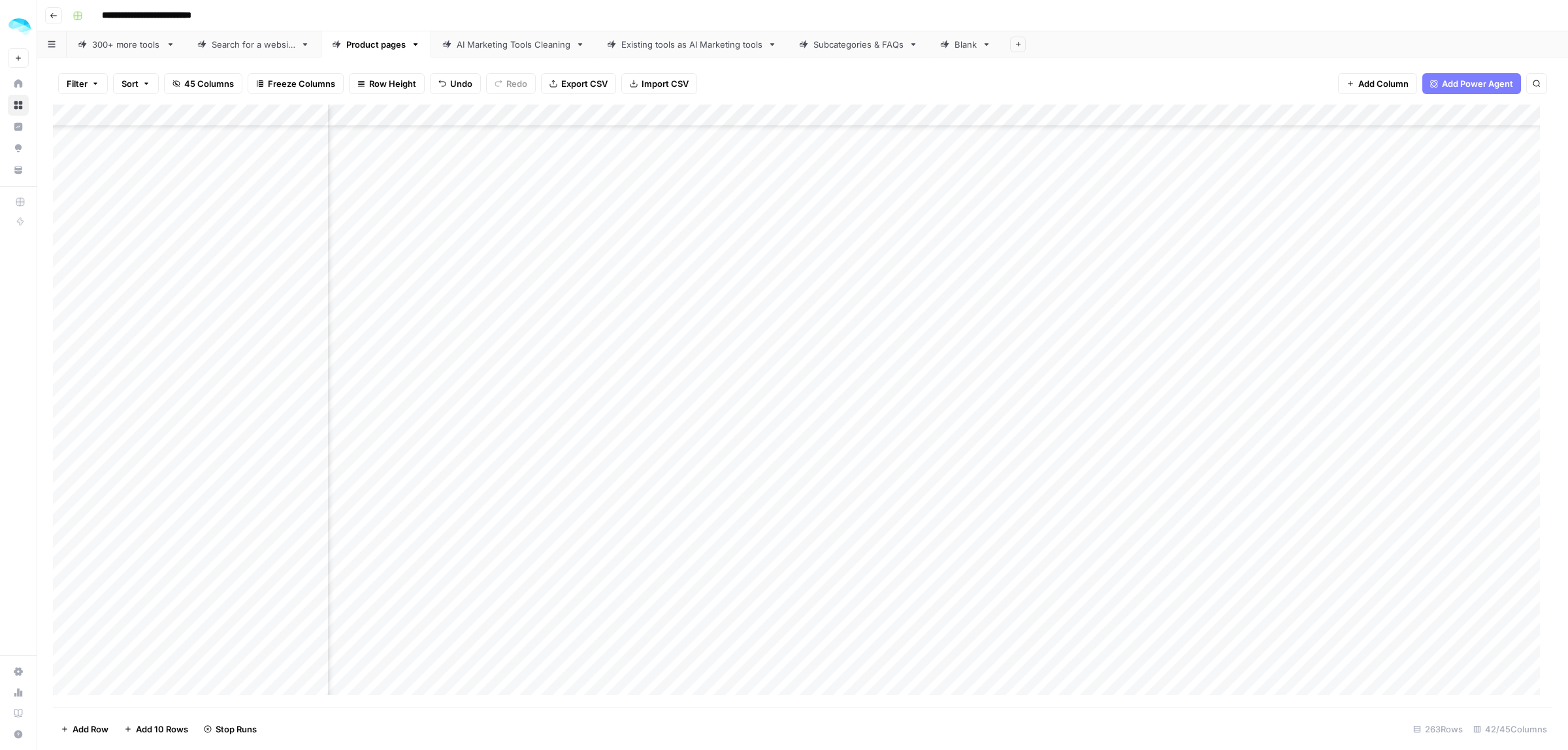
scroll to position [3743, 4002]
click at [593, 284] on div "Add Column" at bounding box center [802, 406] width 1500 height 603
click at [524, 279] on div "Add Column" at bounding box center [802, 406] width 1500 height 603
click at [524, 279] on input "**********" at bounding box center [453, 285] width 209 height 16
click at [452, 283] on input "**********" at bounding box center [453, 285] width 209 height 16
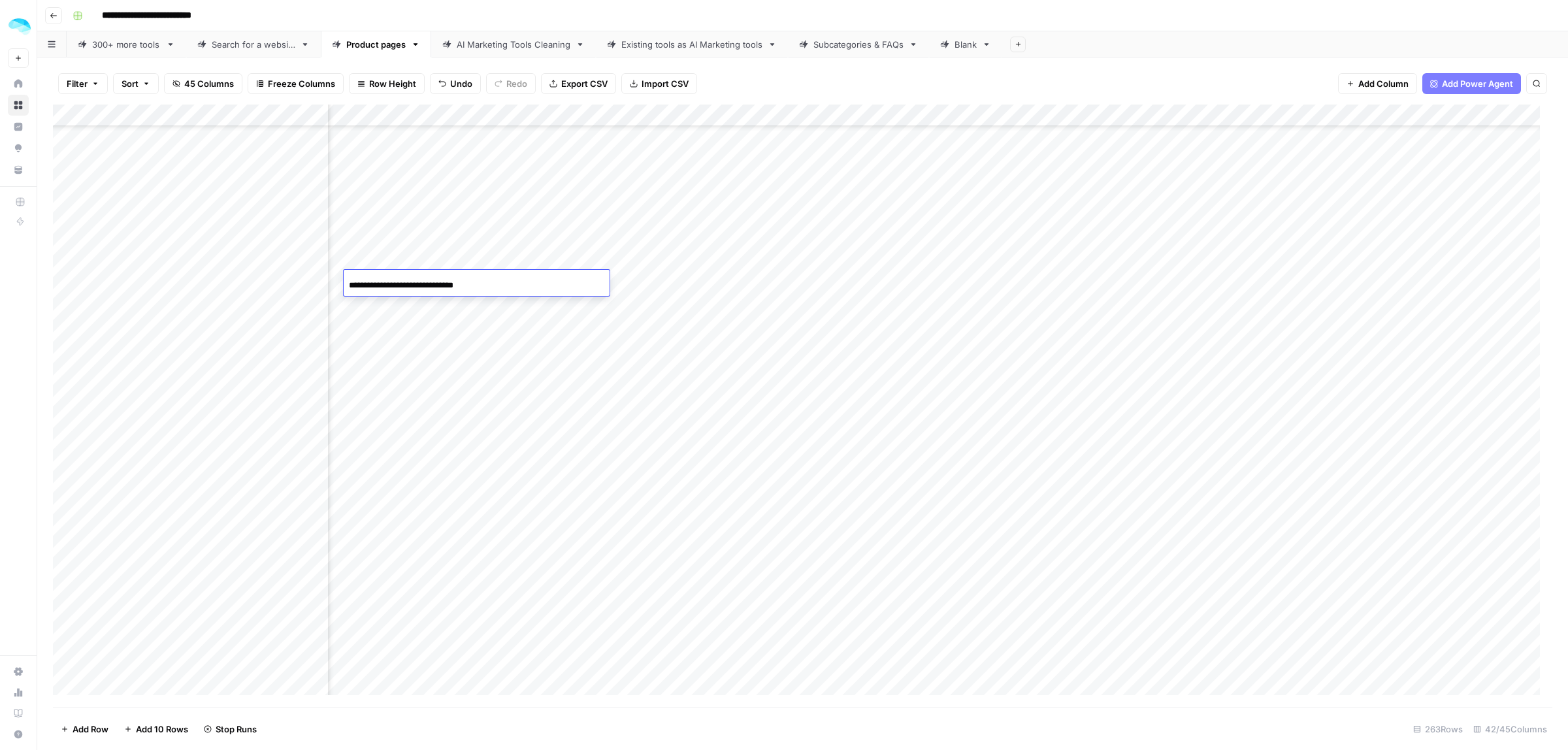
click at [451, 281] on input "**********" at bounding box center [453, 285] width 209 height 16
type input "**********"
click at [799, 353] on div "Add Column" at bounding box center [802, 406] width 1500 height 603
click at [595, 287] on div "Add Column" at bounding box center [802, 406] width 1500 height 603
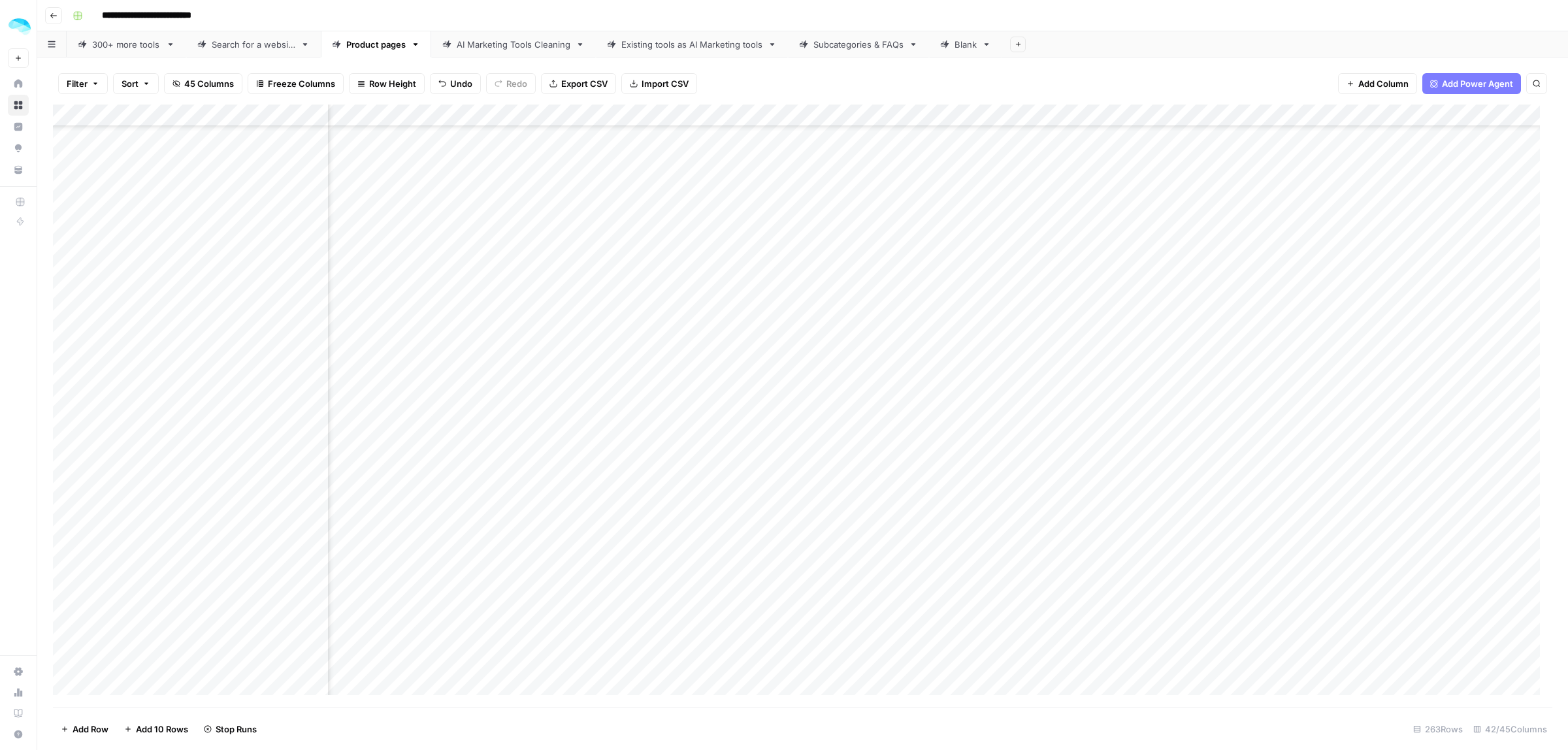
click at [1108, 335] on div "Add Column" at bounding box center [802, 406] width 1500 height 603
click at [1096, 286] on div "Add Column" at bounding box center [802, 406] width 1500 height 603
click at [596, 337] on div "Add Column" at bounding box center [802, 406] width 1500 height 603
click at [580, 265] on div "Add Column" at bounding box center [802, 406] width 1500 height 603
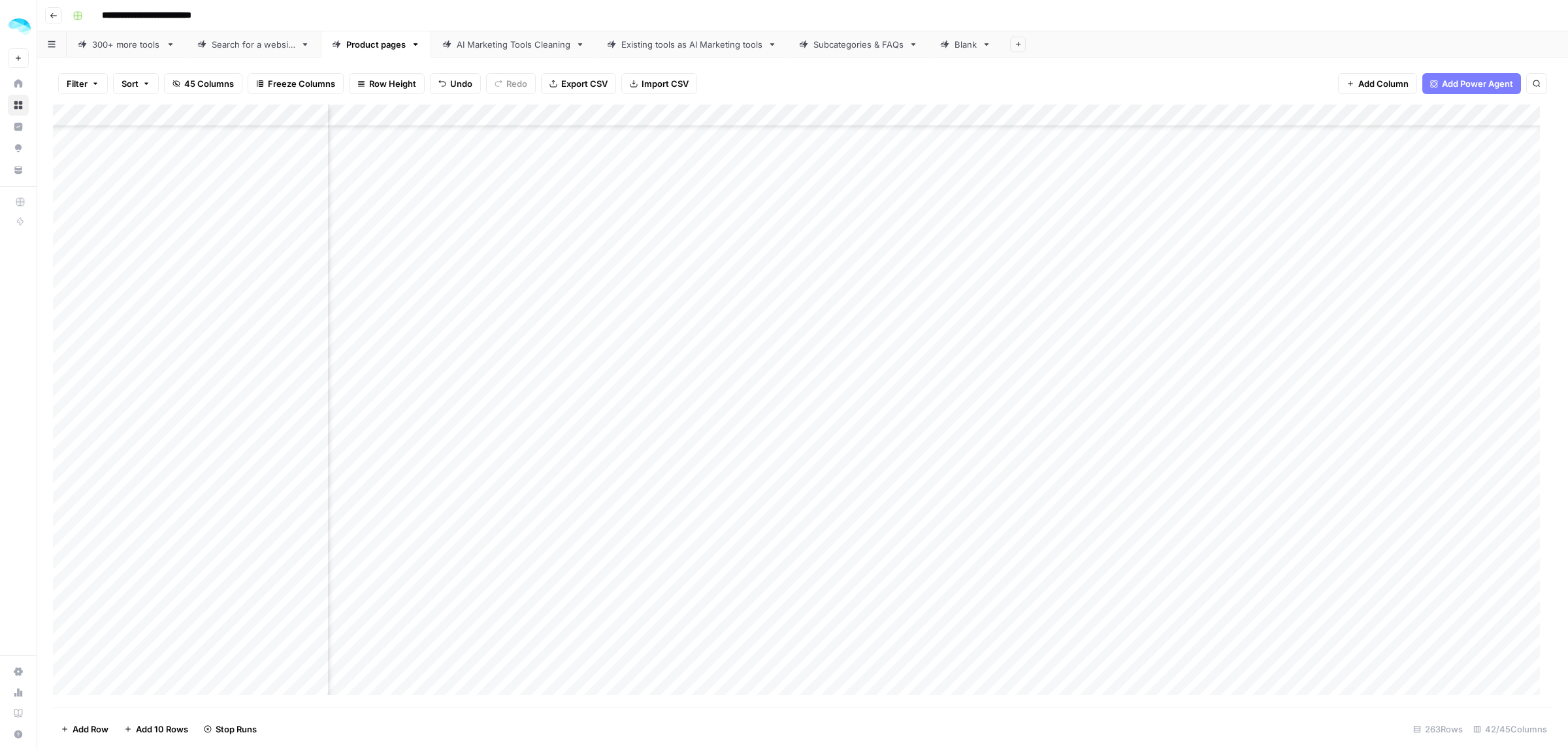
click at [798, 268] on div "Add Column" at bounding box center [802, 406] width 1500 height 603
type textarea "**********"
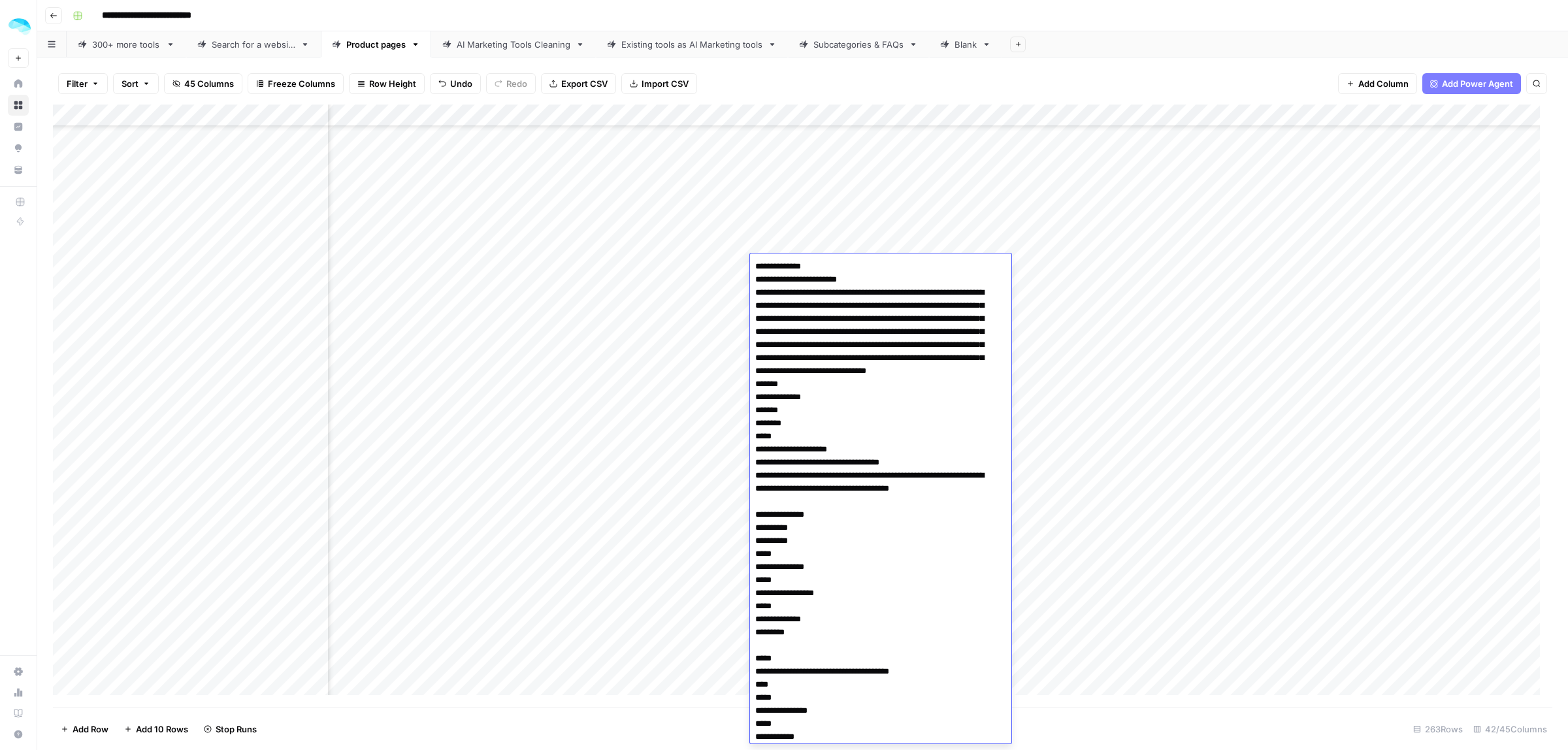
scroll to position [3618, 0]
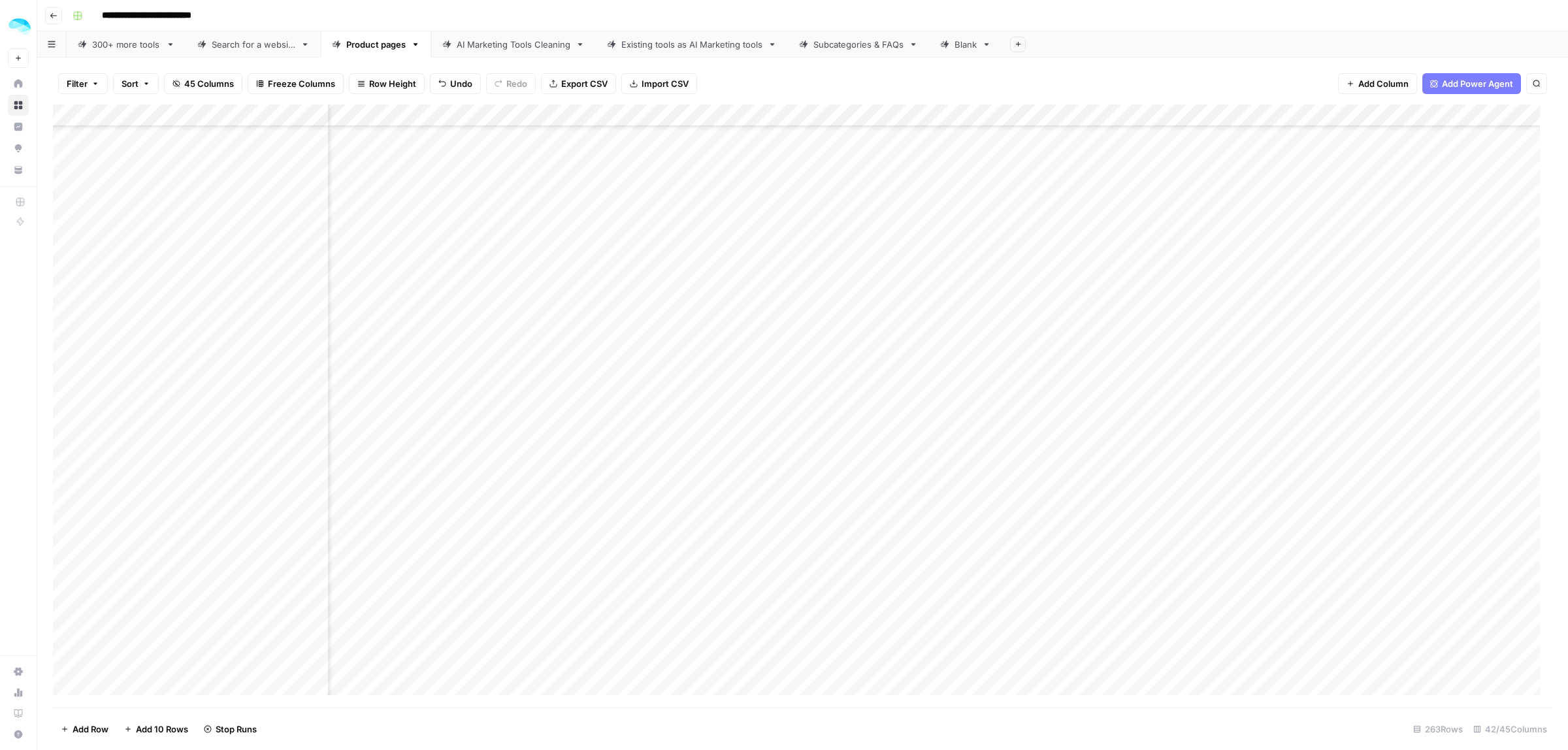
click at [1027, 265] on div "Add Column" at bounding box center [802, 406] width 1500 height 603
click at [595, 489] on div "Add Column" at bounding box center [802, 406] width 1500 height 603
click at [593, 338] on div "Add Column" at bounding box center [802, 406] width 1500 height 603
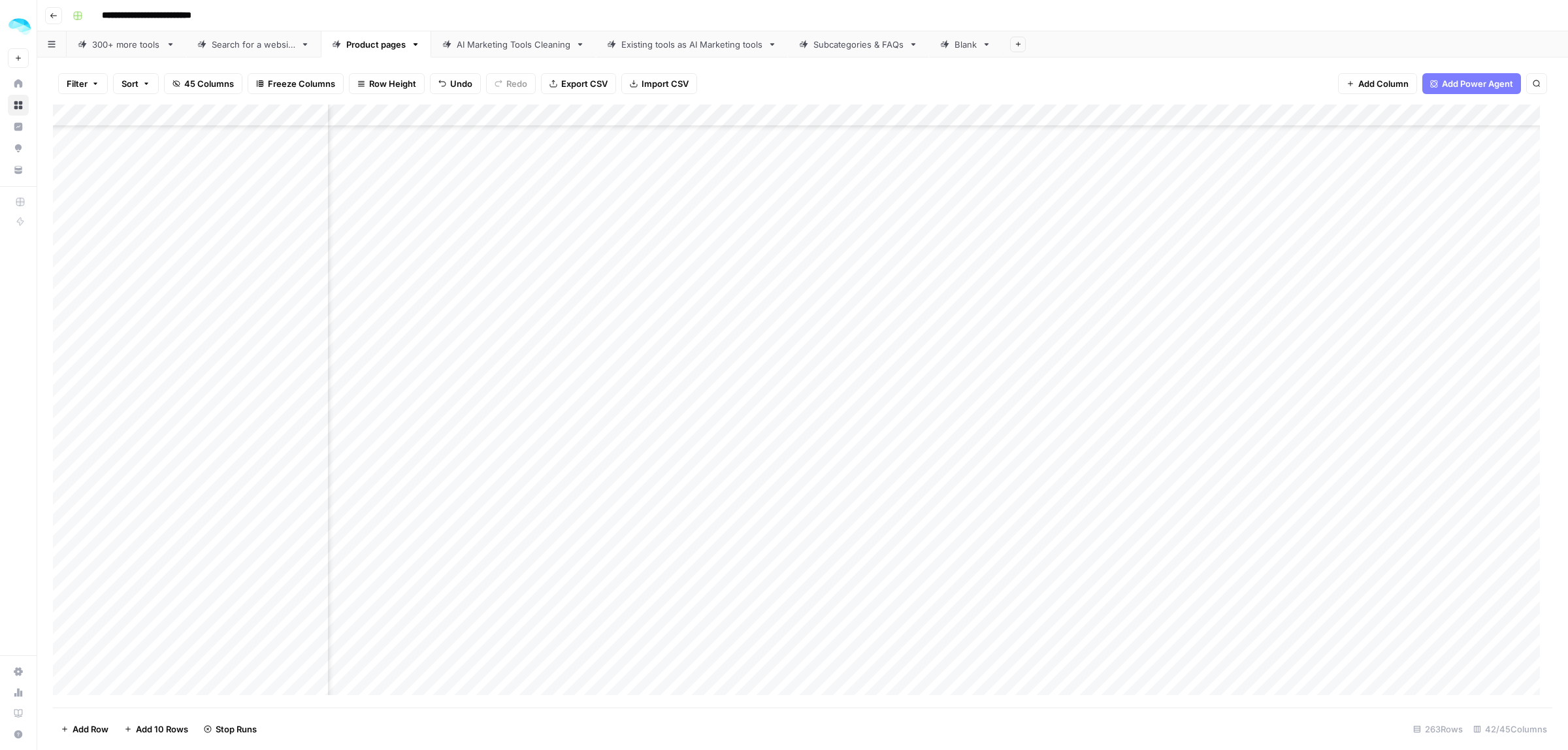
click at [595, 241] on div "Add Column" at bounding box center [802, 406] width 1500 height 603
click at [598, 271] on div "Add Column" at bounding box center [802, 406] width 1500 height 603
click at [595, 433] on div "Add Column" at bounding box center [802, 406] width 1500 height 603
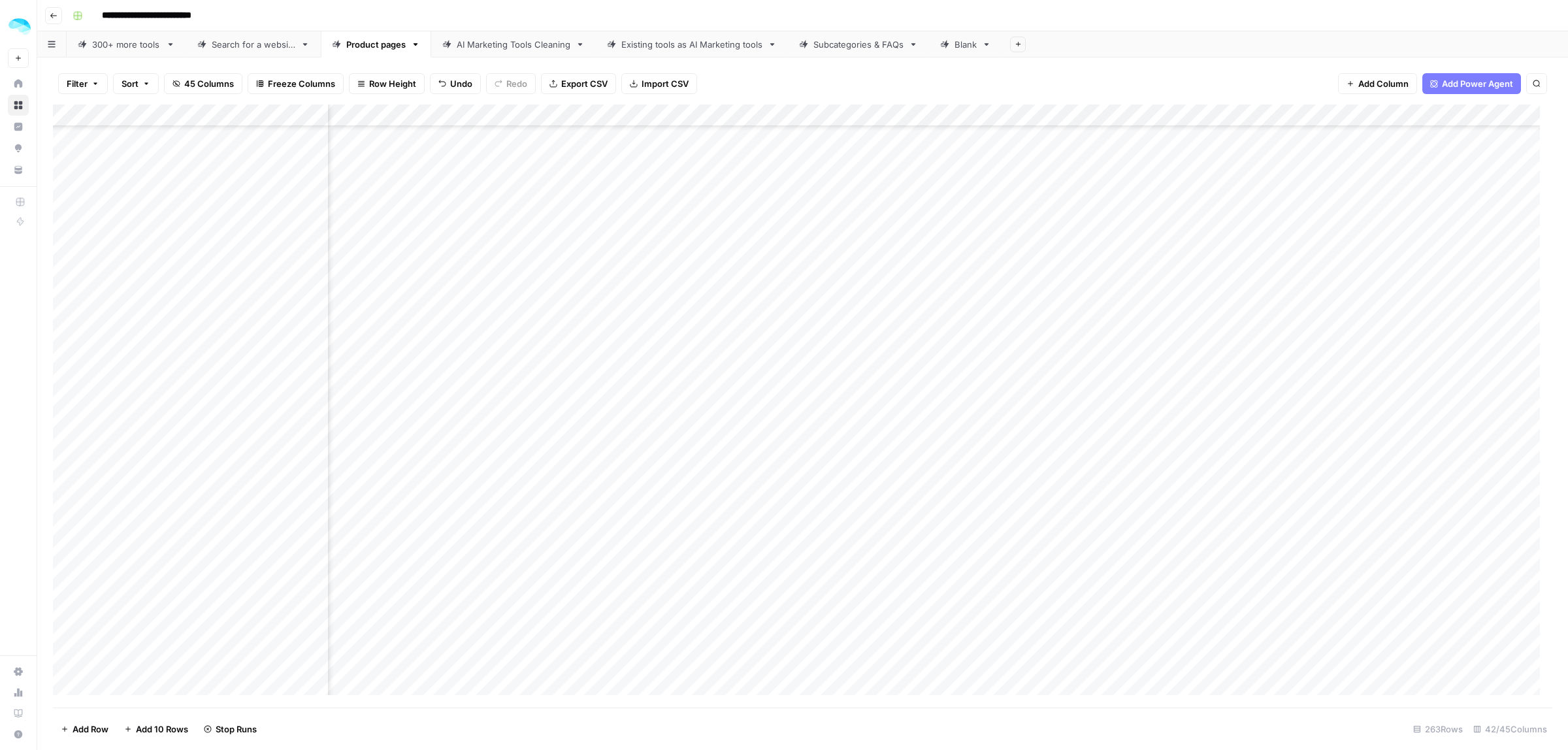
click at [596, 544] on div "Add Column" at bounding box center [802, 406] width 1500 height 603
click at [591, 442] on div "Add Column" at bounding box center [802, 406] width 1500 height 603
click at [1075, 440] on div "Add Column" at bounding box center [802, 406] width 1500 height 603
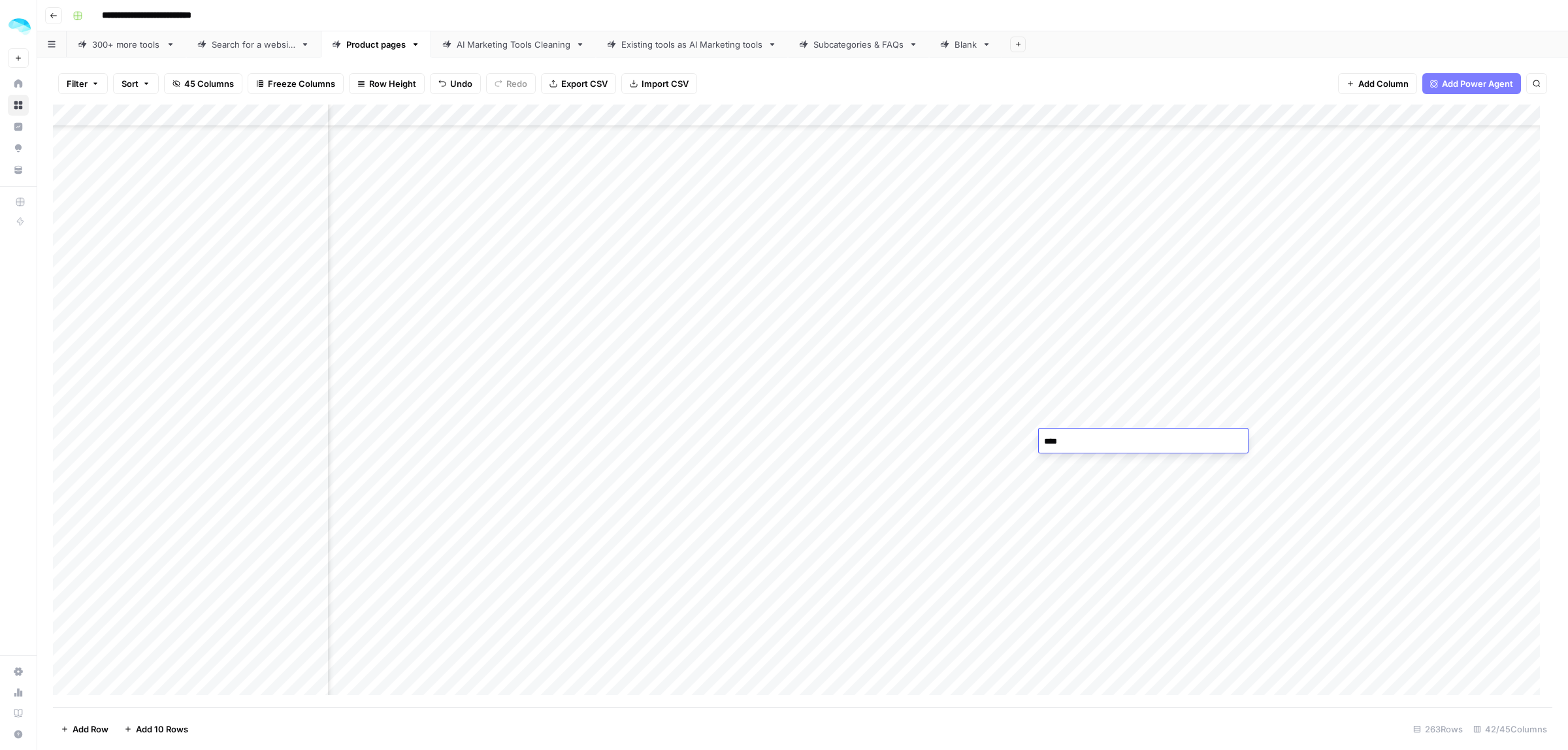
type textarea "*****"
click at [926, 117] on div "Add Column" at bounding box center [802, 406] width 1500 height 603
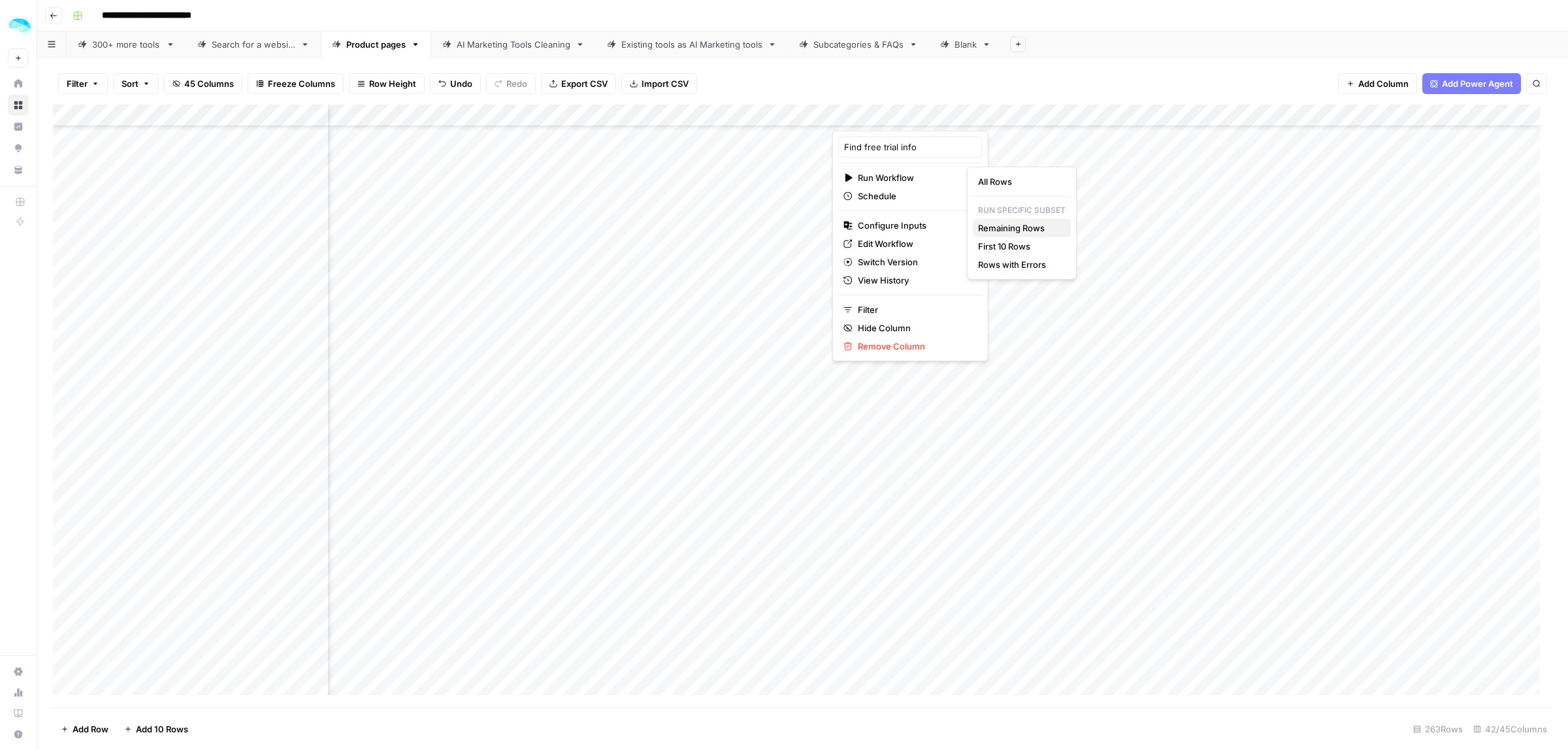
click at [1023, 227] on span "Remaining Rows" at bounding box center [1019, 228] width 83 height 13
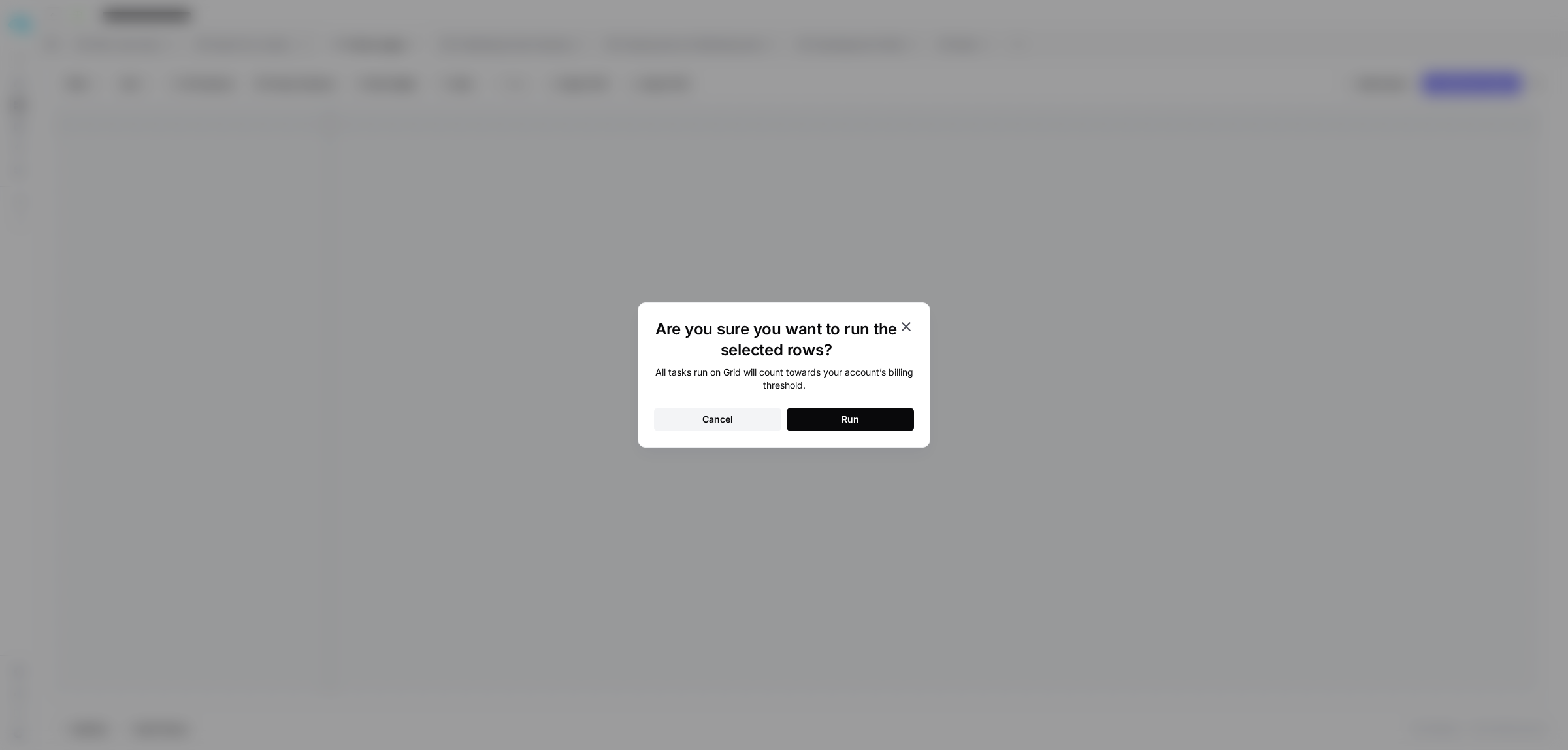
click at [852, 423] on div "Run" at bounding box center [850, 419] width 18 height 13
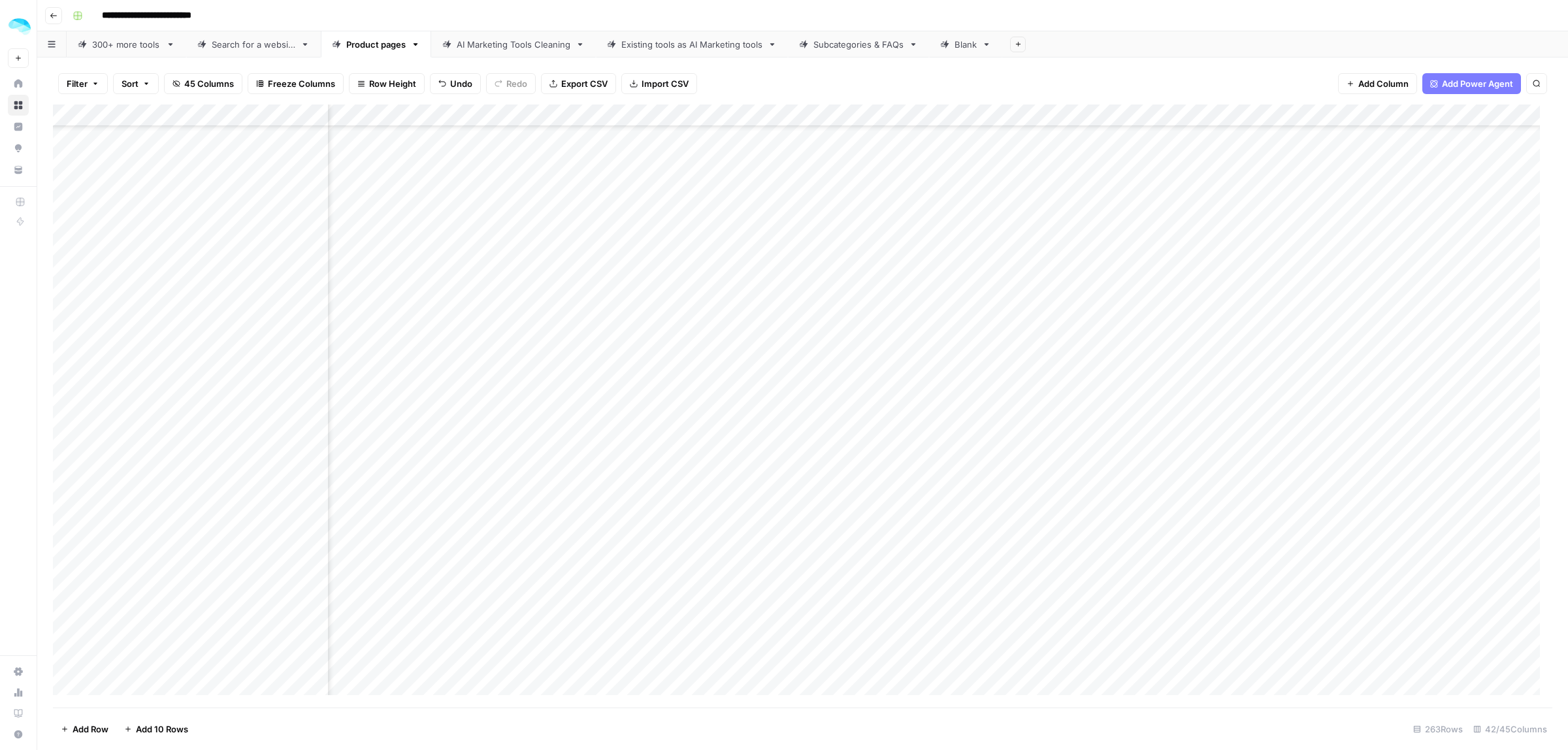
scroll to position [3334, 4326]
click at [1074, 445] on div "Add Column" at bounding box center [802, 406] width 1500 height 603
click at [1307, 115] on div "Add Column" at bounding box center [802, 406] width 1500 height 603
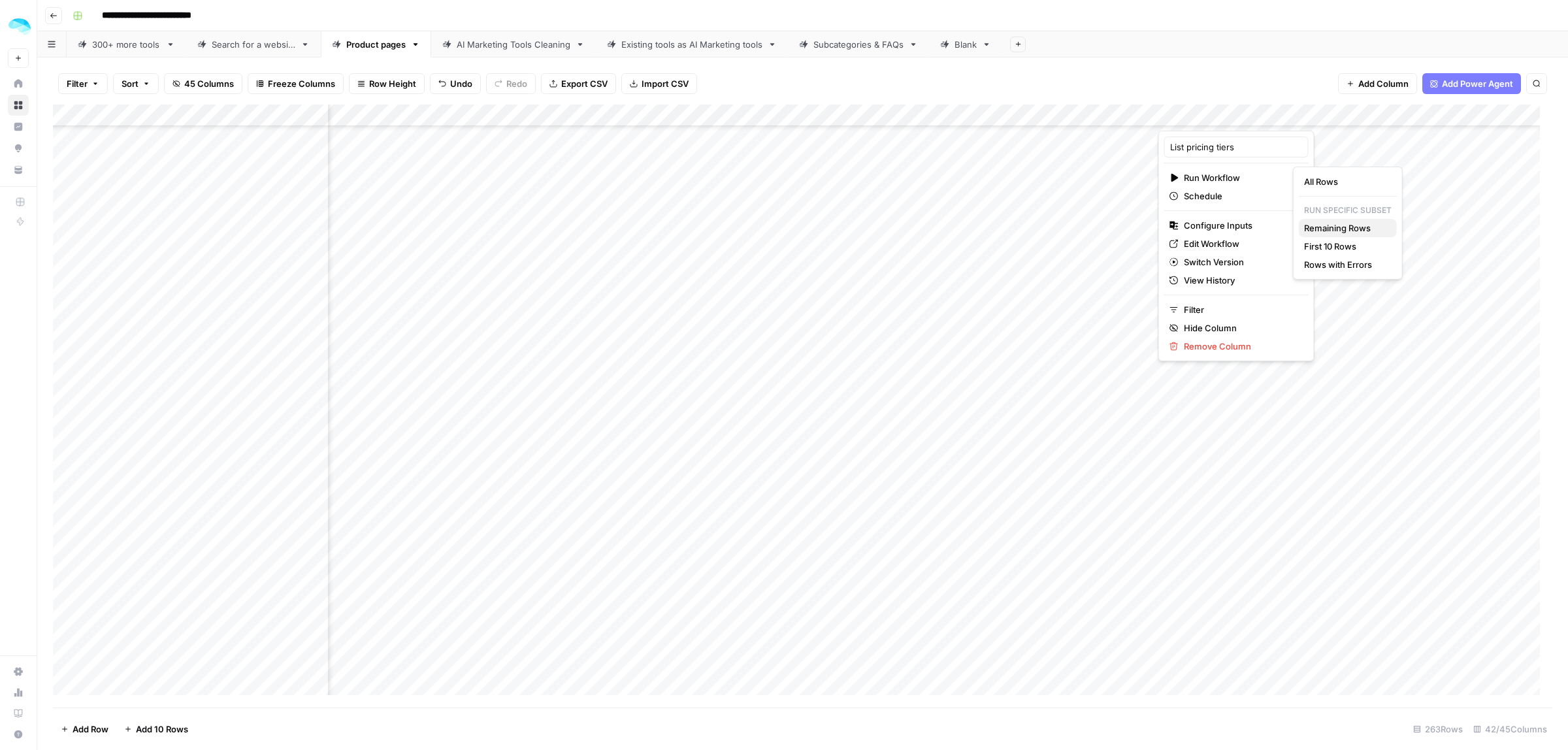
click at [1349, 231] on span "Remaining Rows" at bounding box center [1345, 228] width 83 height 13
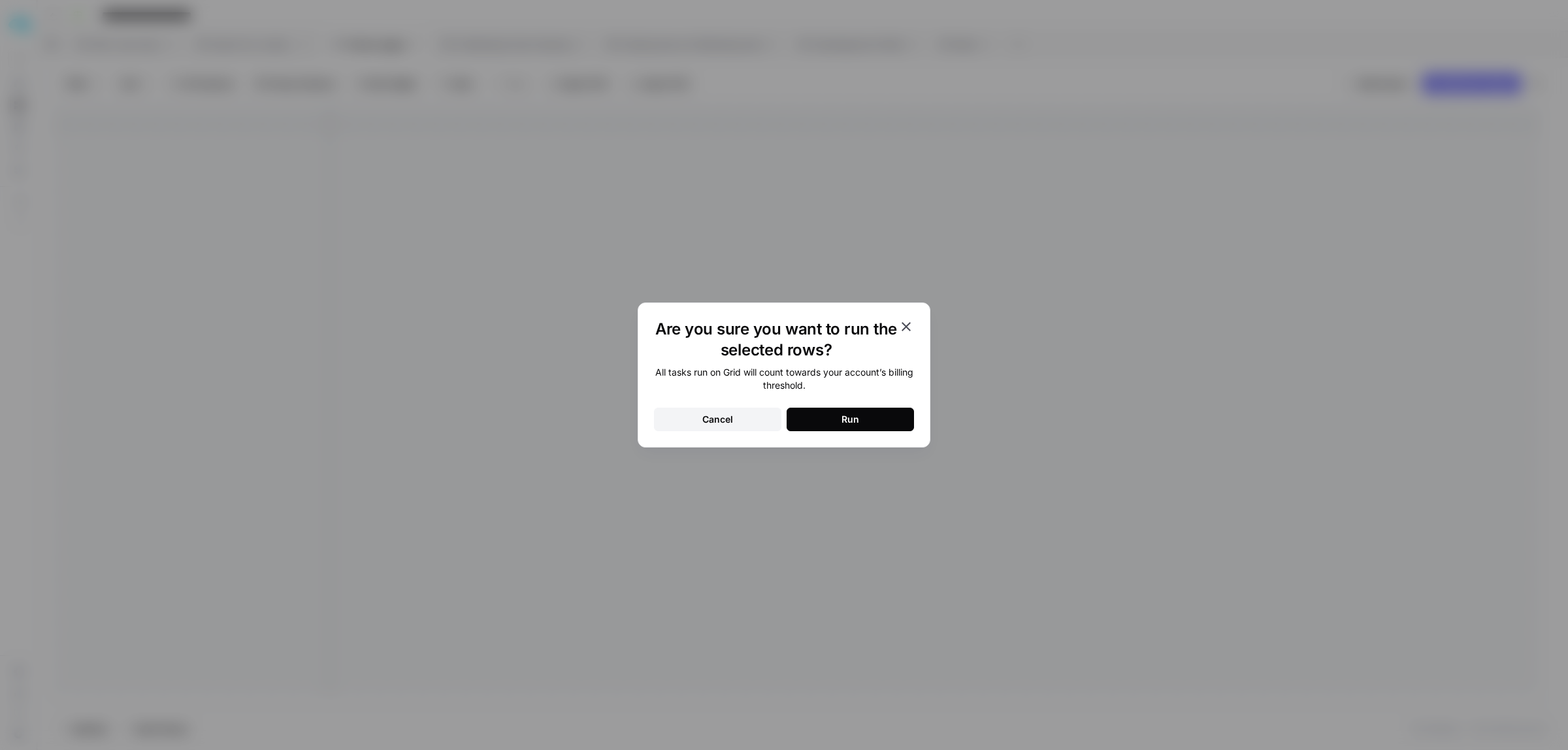
click at [883, 415] on button "Run" at bounding box center [850, 419] width 127 height 23
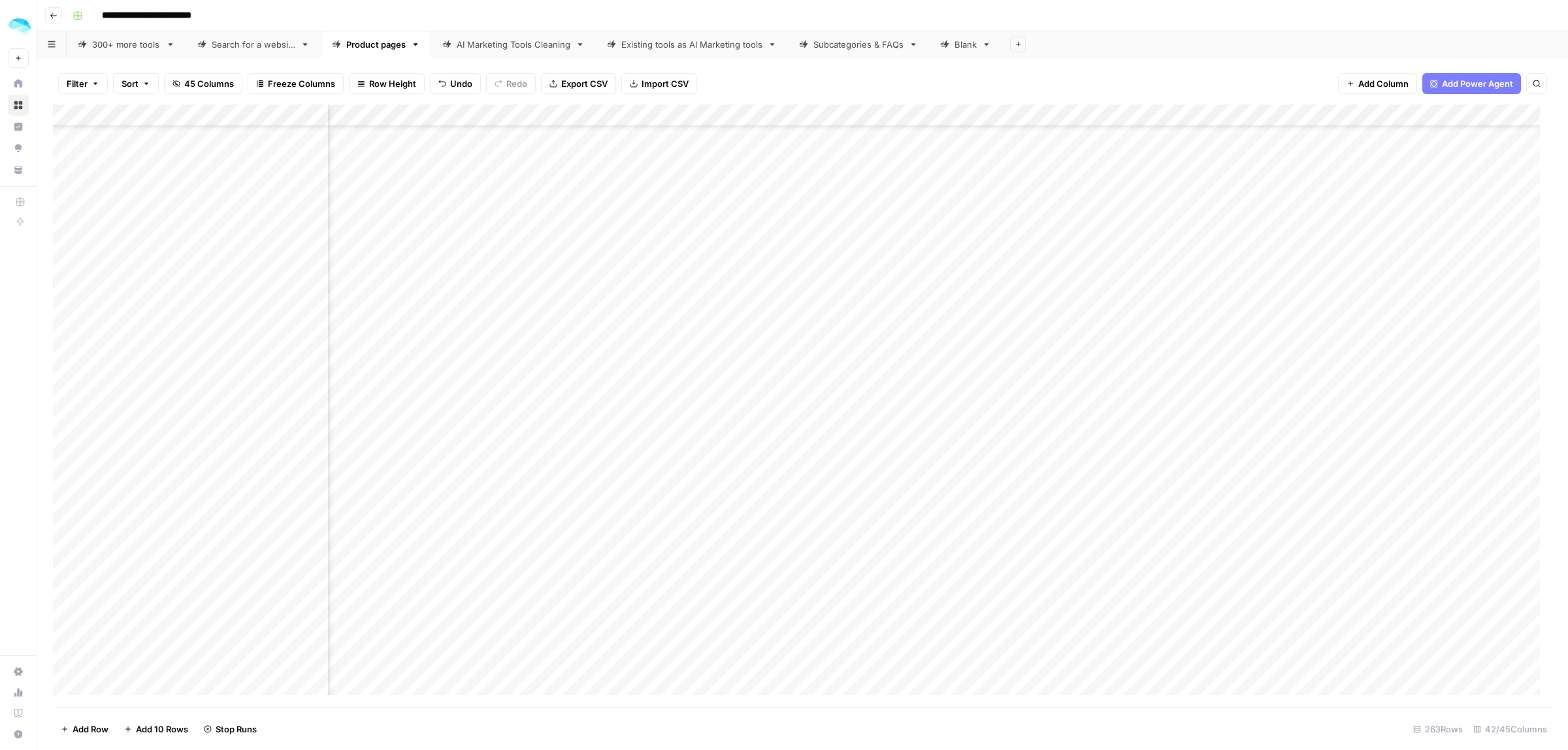
scroll to position [3661, 4510]
click at [1176, 279] on div "Add Column" at bounding box center [802, 406] width 1500 height 603
click at [1189, 297] on div "Add Column" at bounding box center [802, 406] width 1500 height 603
click at [317, 296] on div "Add Column" at bounding box center [802, 406] width 1500 height 603
click at [1200, 295] on div "Add Column" at bounding box center [802, 406] width 1500 height 603
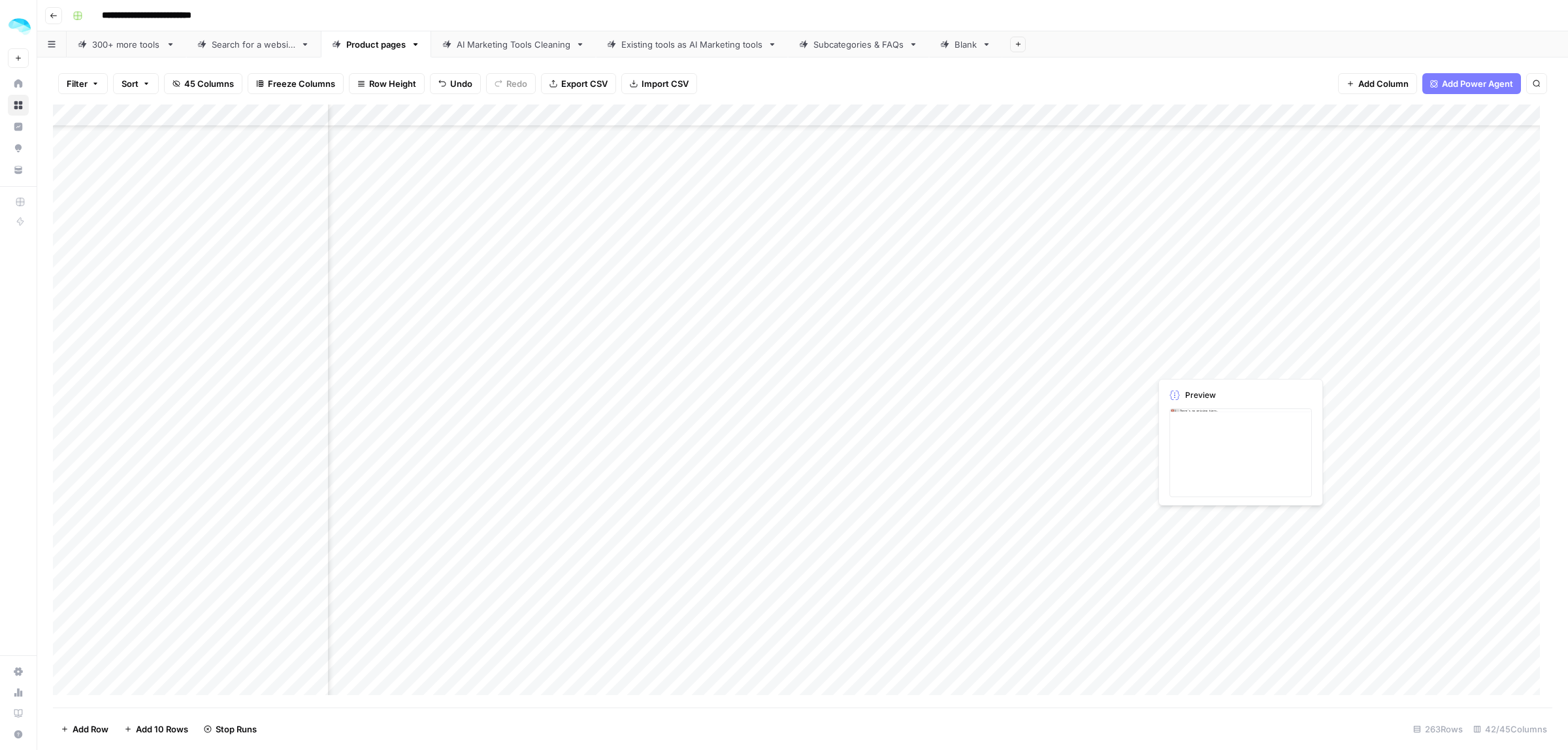
click at [1164, 366] on div "Add Column" at bounding box center [802, 406] width 1500 height 603
click at [1286, 112] on div "Add Column" at bounding box center [802, 406] width 1500 height 603
click at [1277, 87] on div "Filter Sort 45 Columns Freeze Columns Row Height Undo Redo Export CSV Import CS…" at bounding box center [802, 83] width 1500 height 42
click at [1227, 116] on div "Add Column" at bounding box center [802, 406] width 1500 height 603
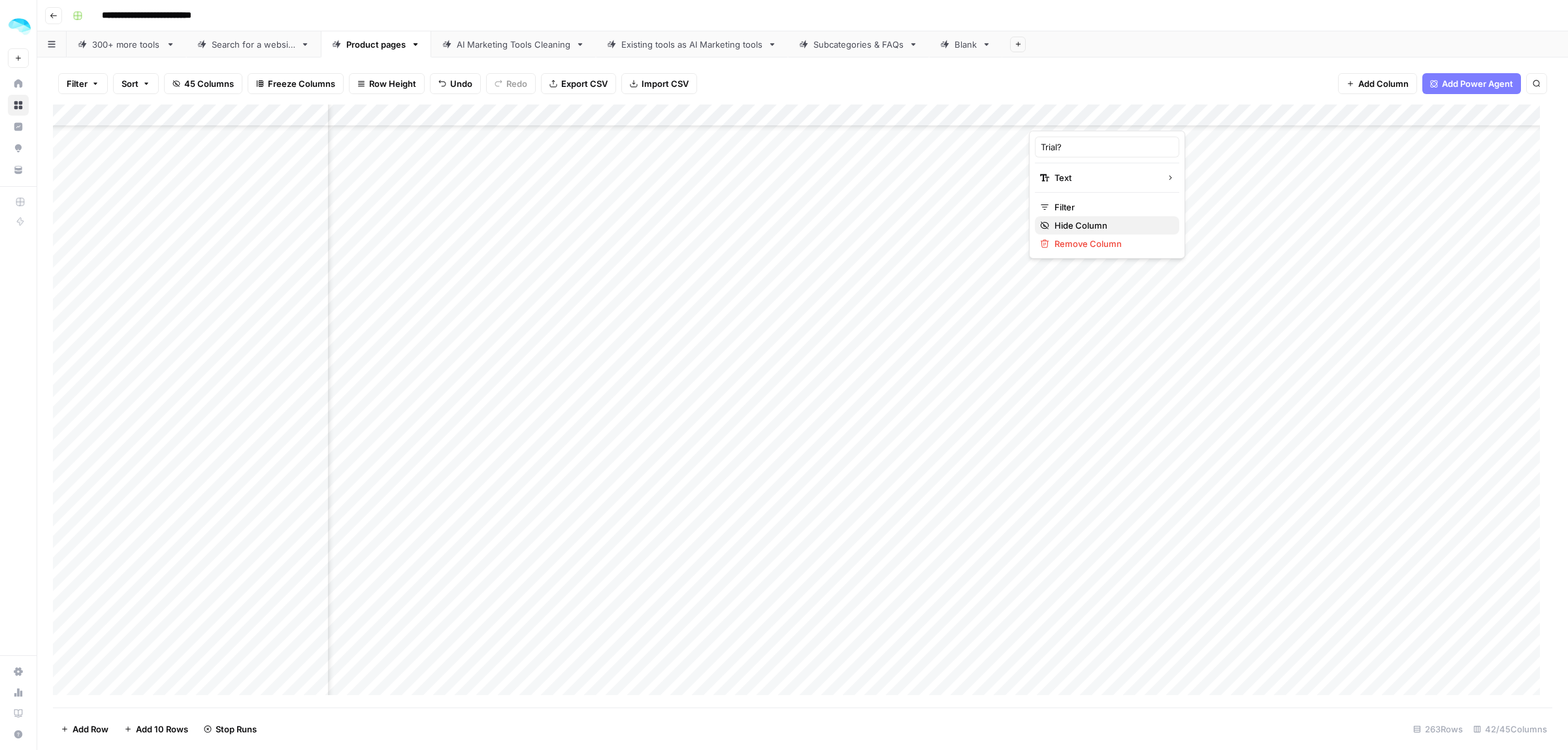
click at [1076, 223] on span "Hide Column" at bounding box center [1111, 226] width 115 height 13
click at [1003, 115] on div "Add Column" at bounding box center [802, 406] width 1500 height 603
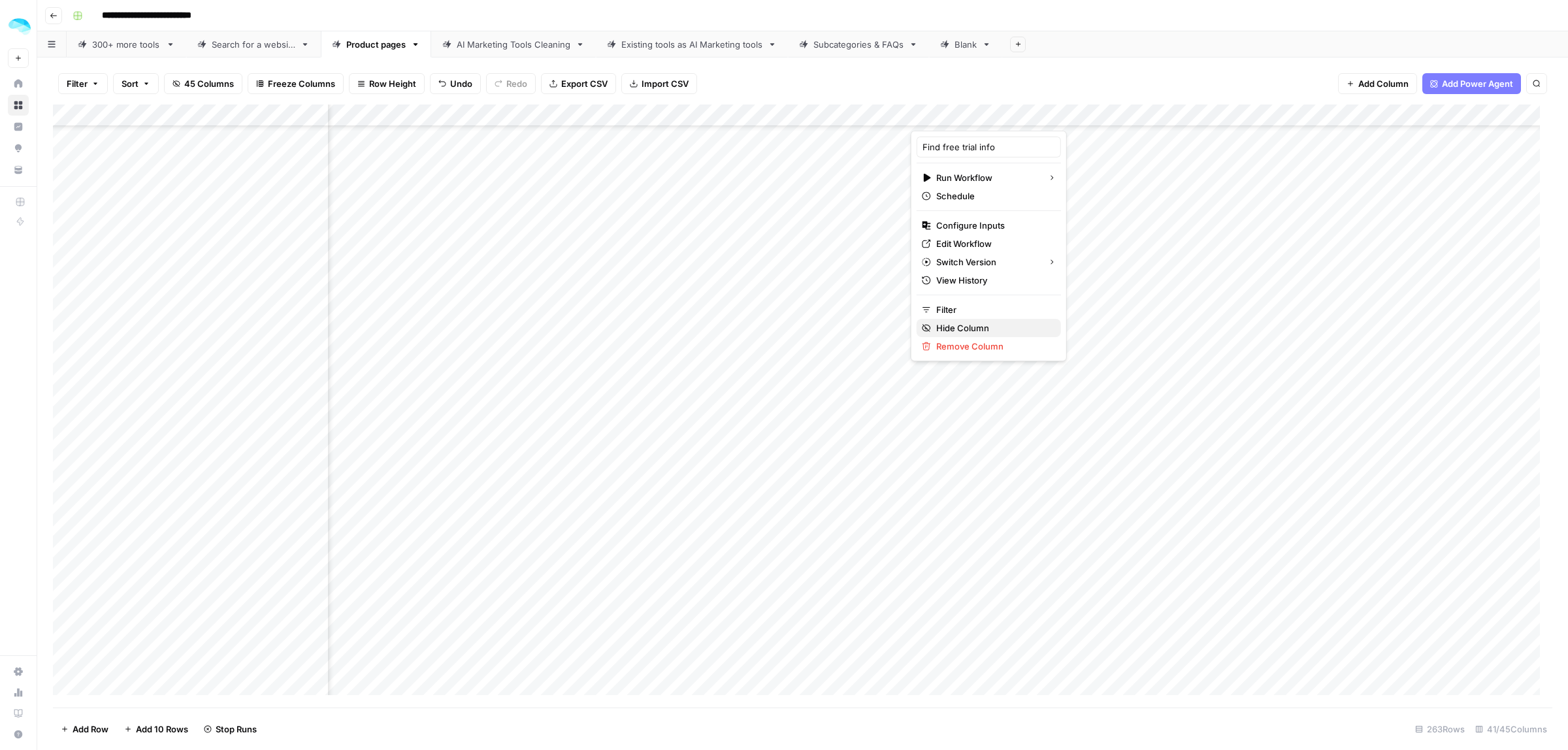
click at [945, 328] on span "Hide Column" at bounding box center [993, 328] width 115 height 13
click at [897, 116] on div "Add Column" at bounding box center [802, 406] width 1500 height 603
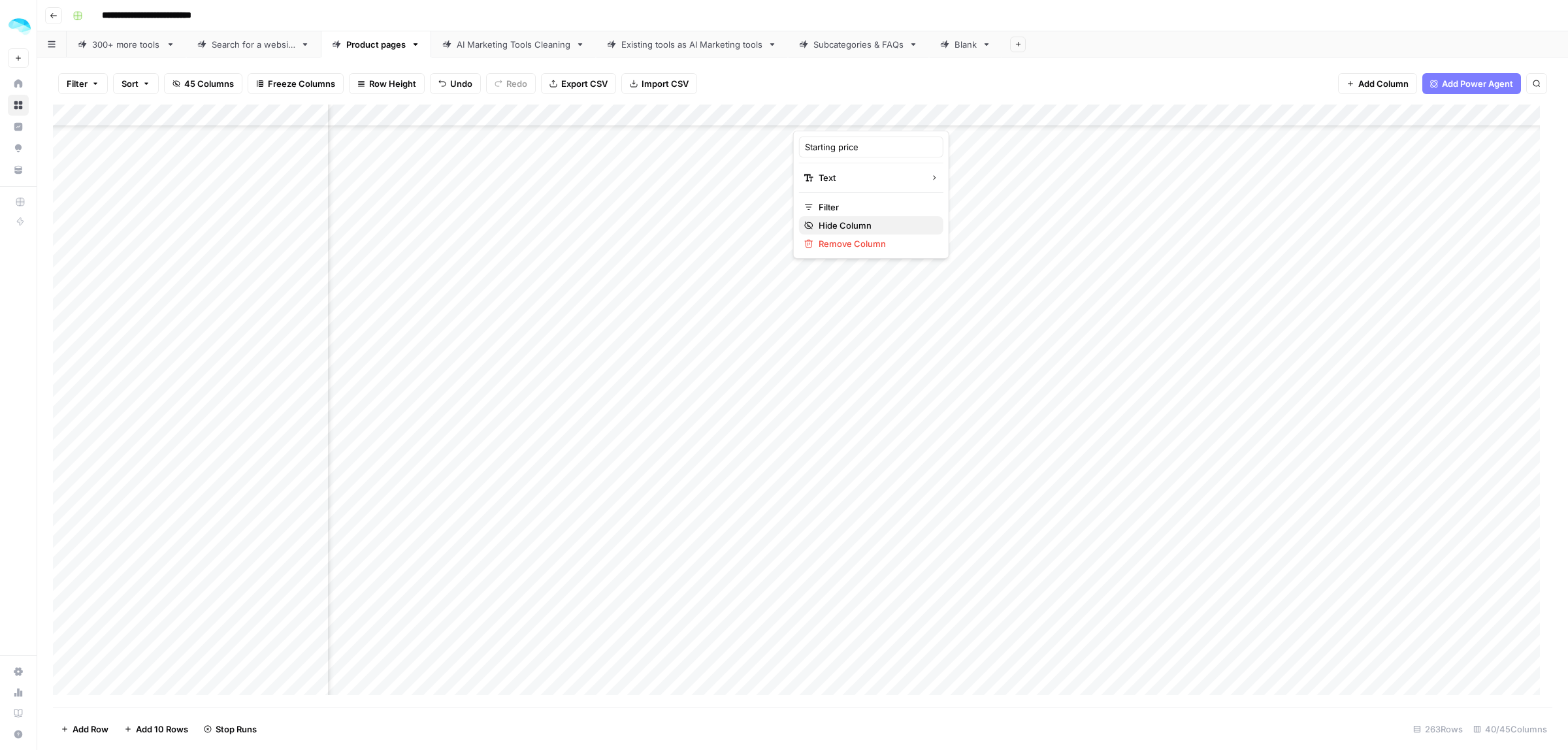
click at [853, 220] on span "Hide Column" at bounding box center [876, 226] width 115 height 13
click at [766, 115] on div "Add Column" at bounding box center [802, 406] width 1500 height 603
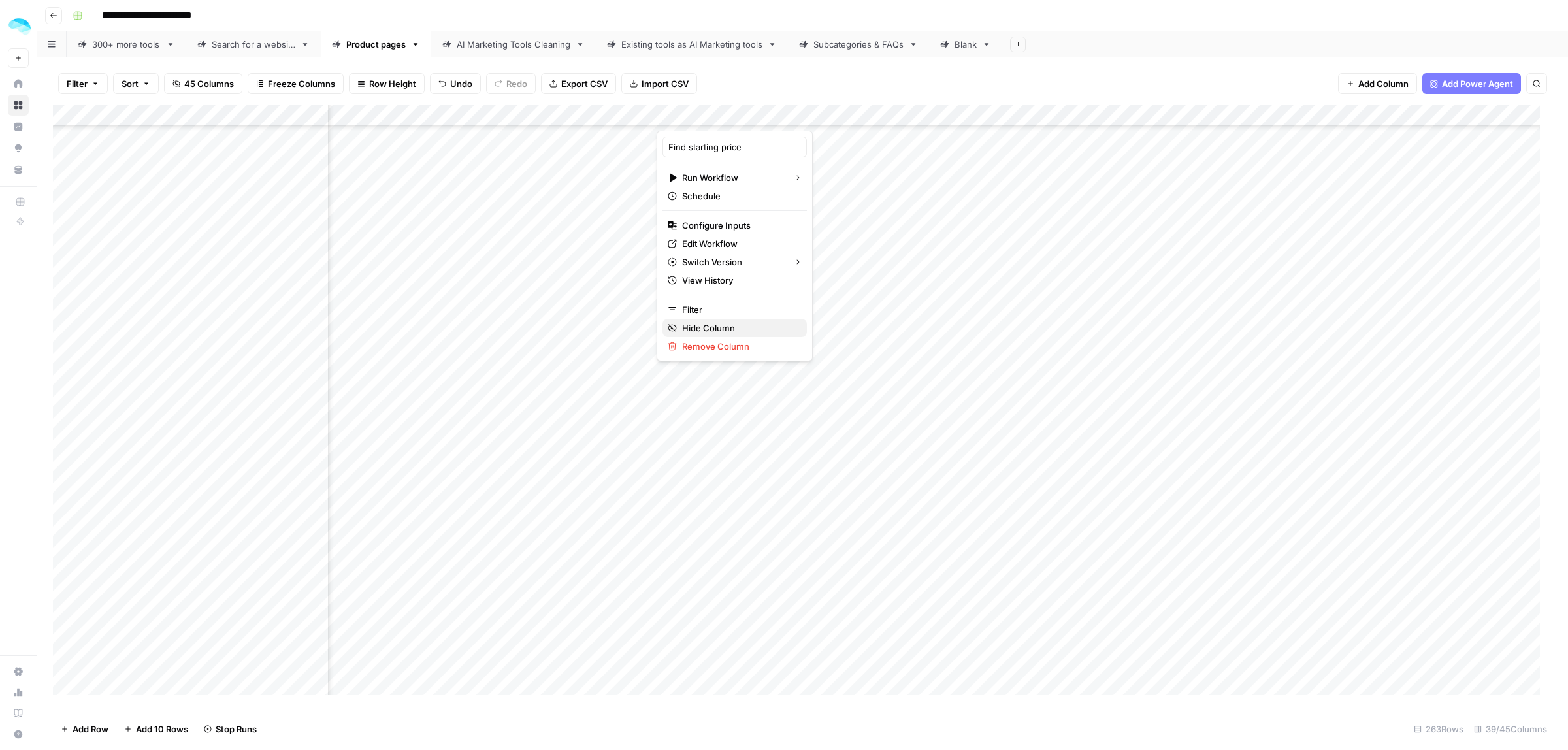
click at [694, 324] on span "Hide Column" at bounding box center [739, 328] width 115 height 13
drag, startPoint x: 1079, startPoint y: 322, endPoint x: 507, endPoint y: 322, distance: 572.0
click at [507, 322] on div "Add Column" at bounding box center [802, 406] width 1500 height 603
click at [561, 330] on div "Add Column" at bounding box center [802, 406] width 1500 height 603
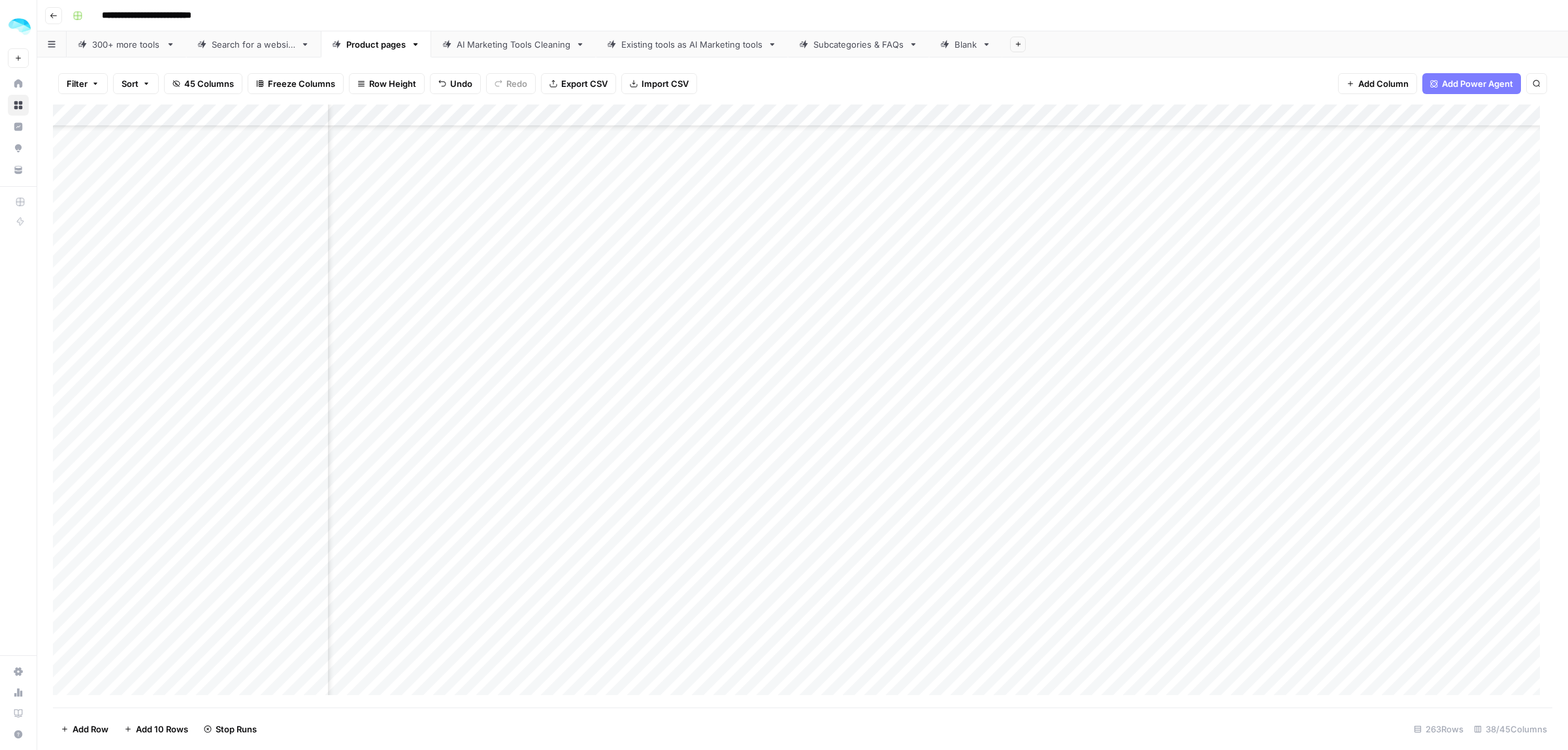
scroll to position [3661, 4021]
drag, startPoint x: 1092, startPoint y: 312, endPoint x: 502, endPoint y: 302, distance: 590.1
click at [502, 302] on div "Add Column" at bounding box center [802, 406] width 1500 height 603
click at [572, 249] on div "Add Column" at bounding box center [802, 406] width 1500 height 603
click at [573, 276] on div "Add Column" at bounding box center [802, 406] width 1500 height 603
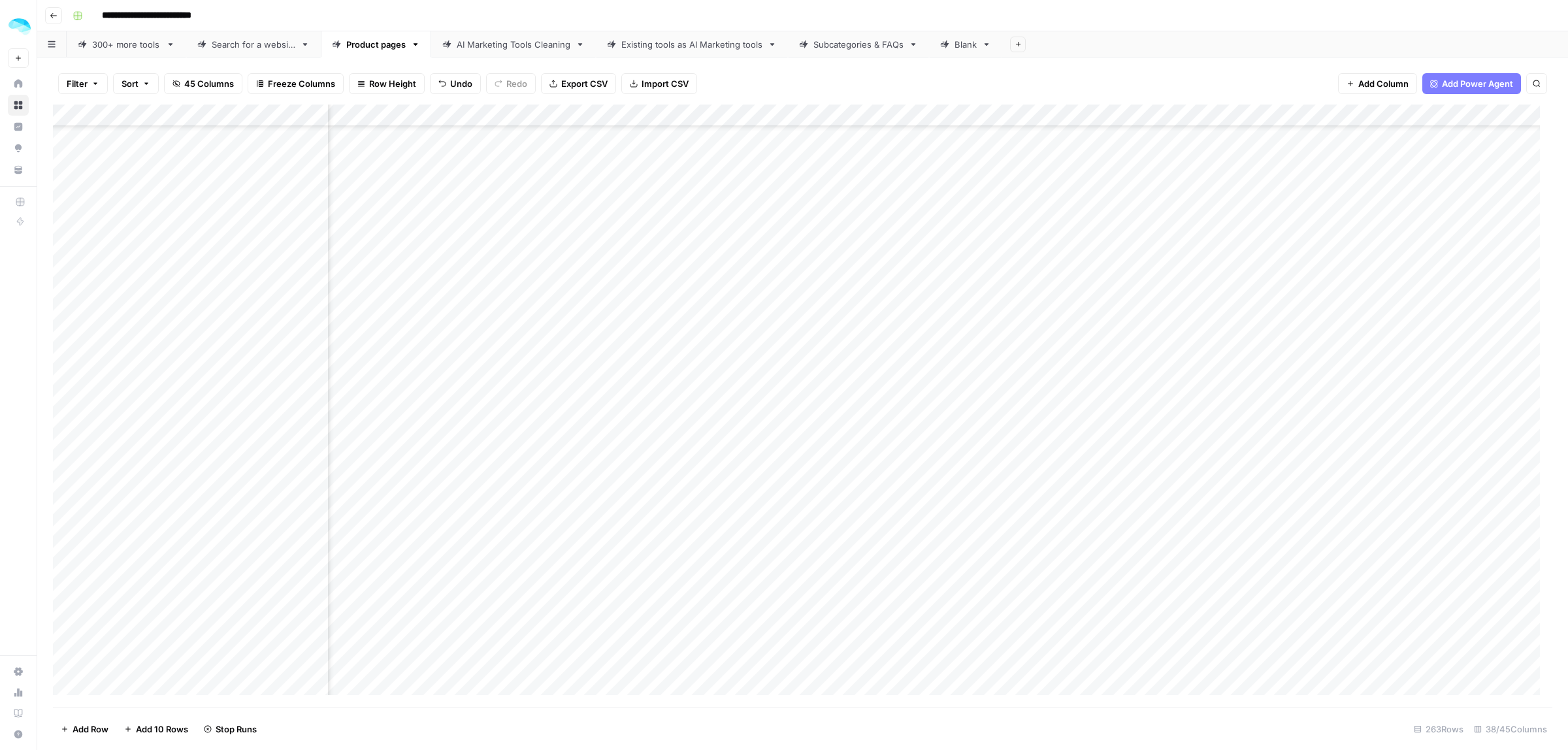
click at [175, 85] on icon "button" at bounding box center [176, 83] width 7 height 6
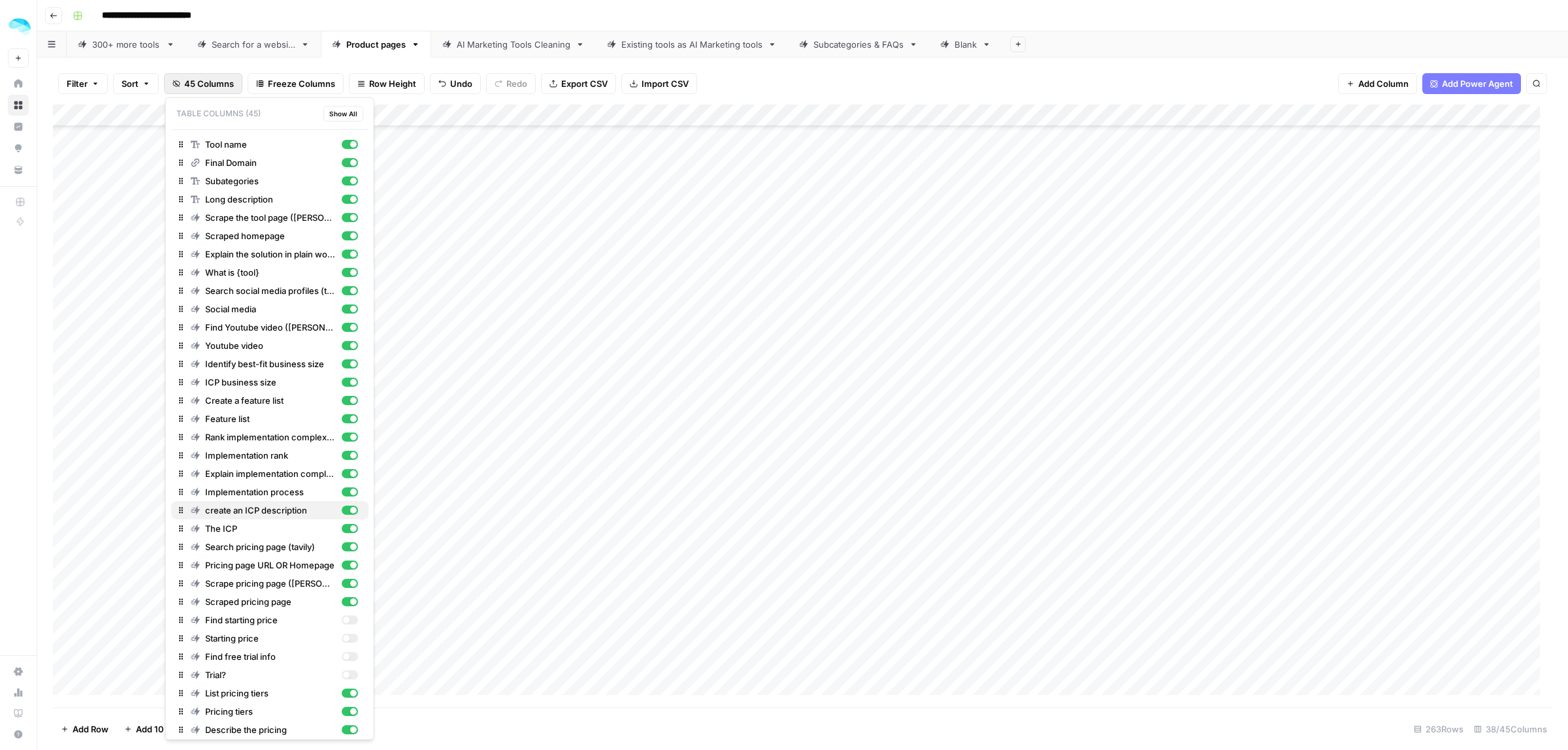
scroll to position [226, 0]
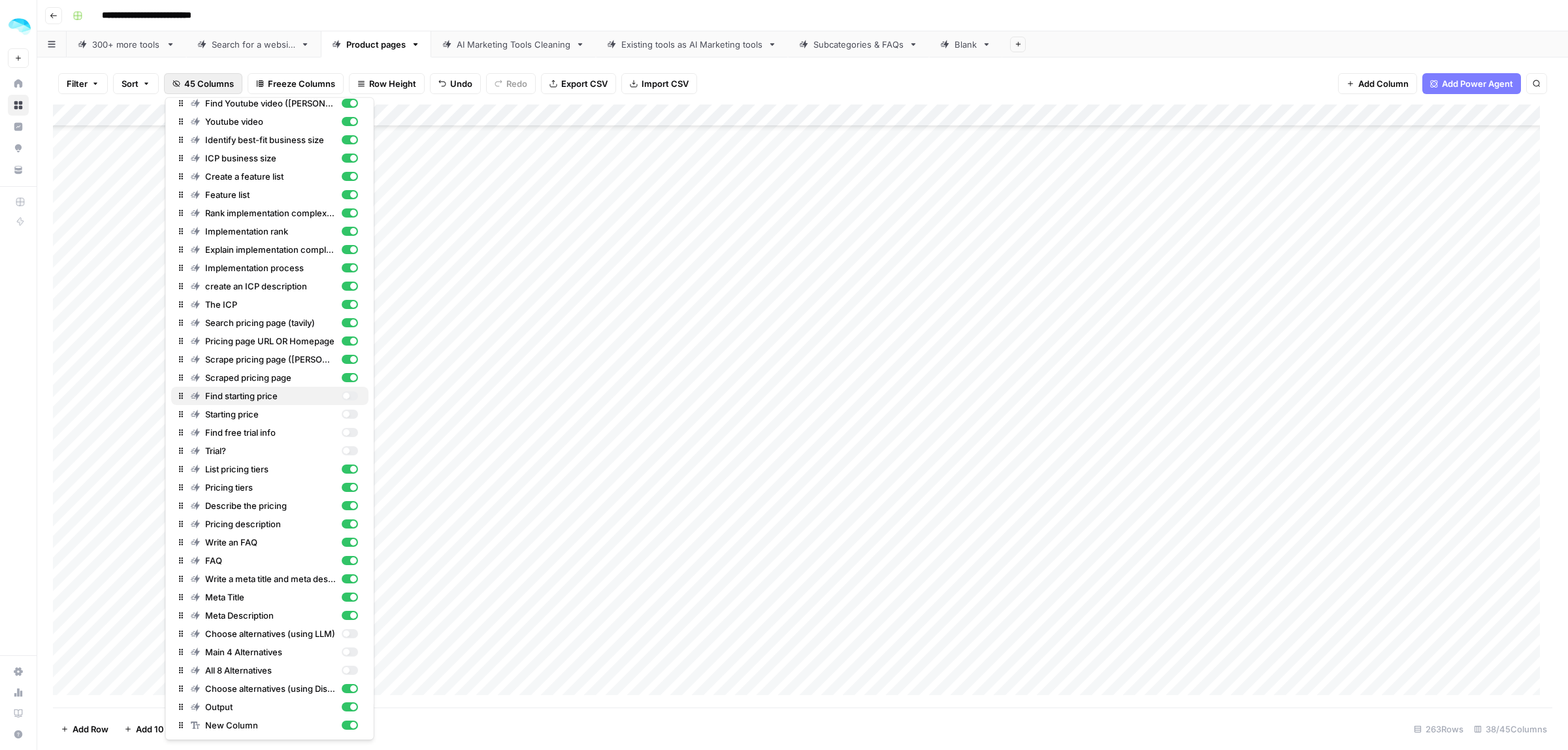
click at [342, 394] on div "button" at bounding box center [345, 396] width 6 height 6
click at [341, 416] on div "button" at bounding box center [349, 414] width 16 height 9
click at [342, 432] on div "button" at bounding box center [345, 432] width 6 height 6
click at [341, 448] on div "button" at bounding box center [349, 450] width 16 height 9
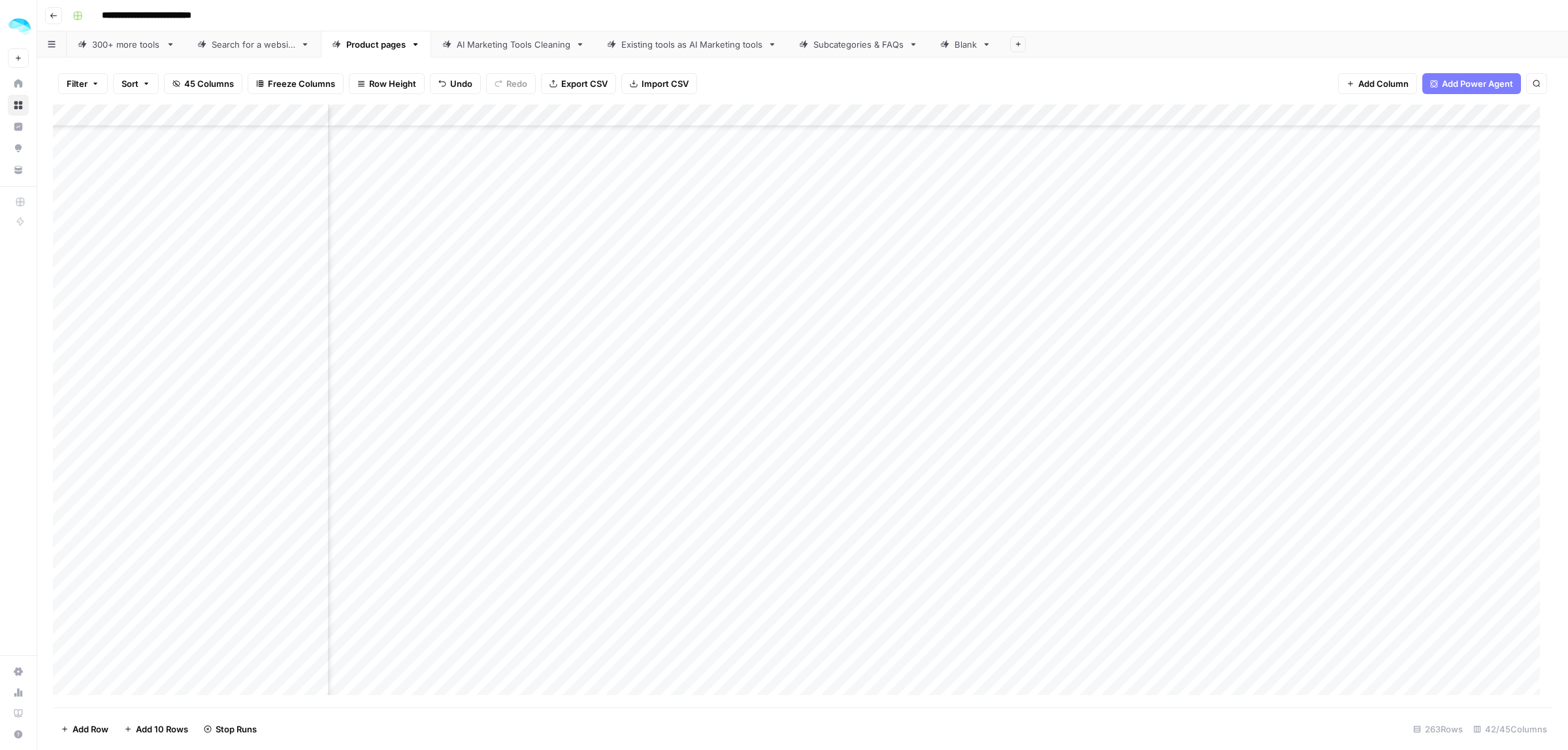
drag, startPoint x: 1211, startPoint y: 454, endPoint x: 1288, endPoint y: 454, distance: 77.0
click at [1288, 454] on div "Add Column" at bounding box center [802, 406] width 1500 height 603
drag, startPoint x: 714, startPoint y: 497, endPoint x: 1288, endPoint y: 495, distance: 574.0
click at [1288, 495] on div "Add Column" at bounding box center [802, 406] width 1500 height 603
click at [1291, 292] on div "Add Column" at bounding box center [802, 406] width 1500 height 603
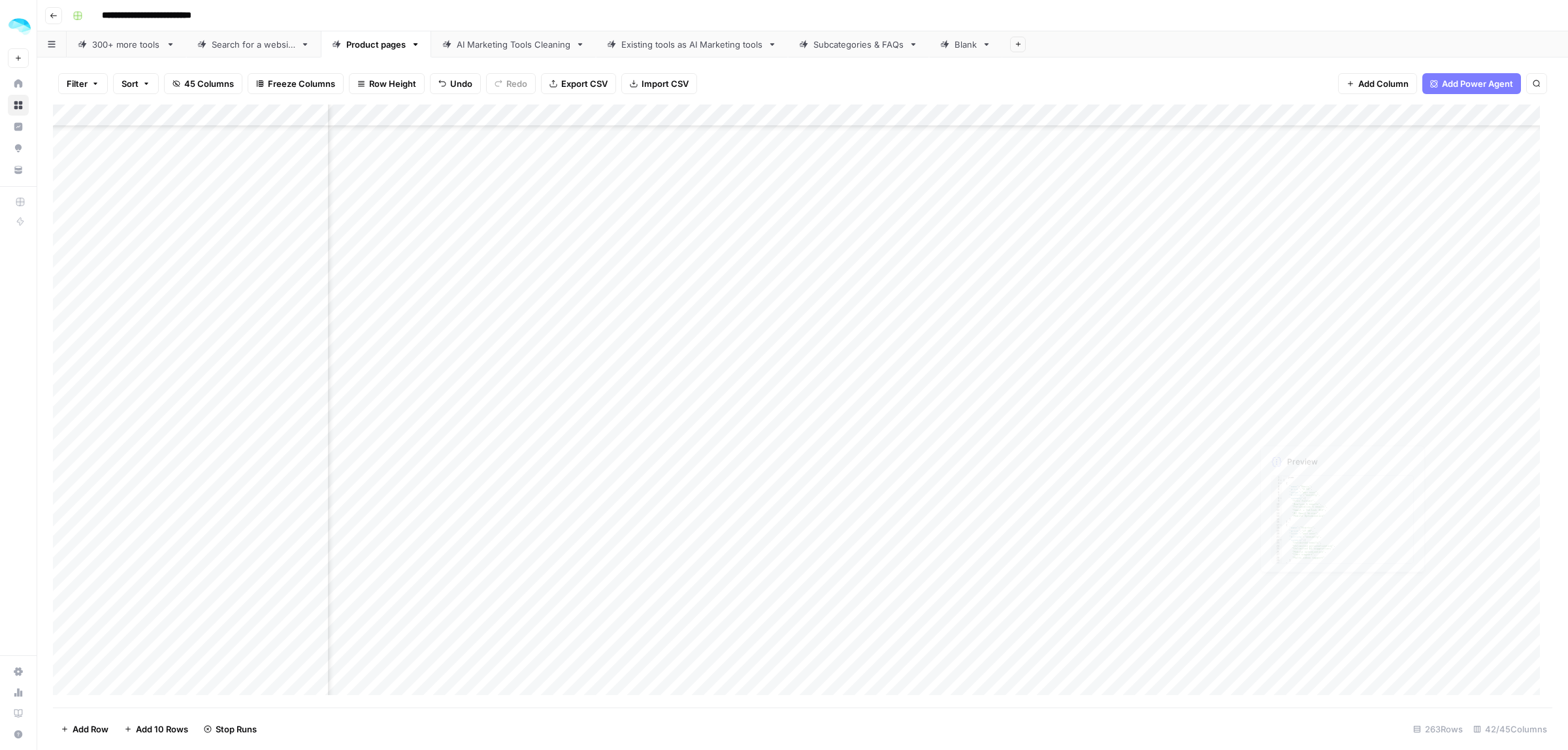
click at [1272, 501] on div "Add Column" at bounding box center [802, 406] width 1500 height 603
click at [1316, 412] on div "Add Column" at bounding box center [802, 406] width 1500 height 603
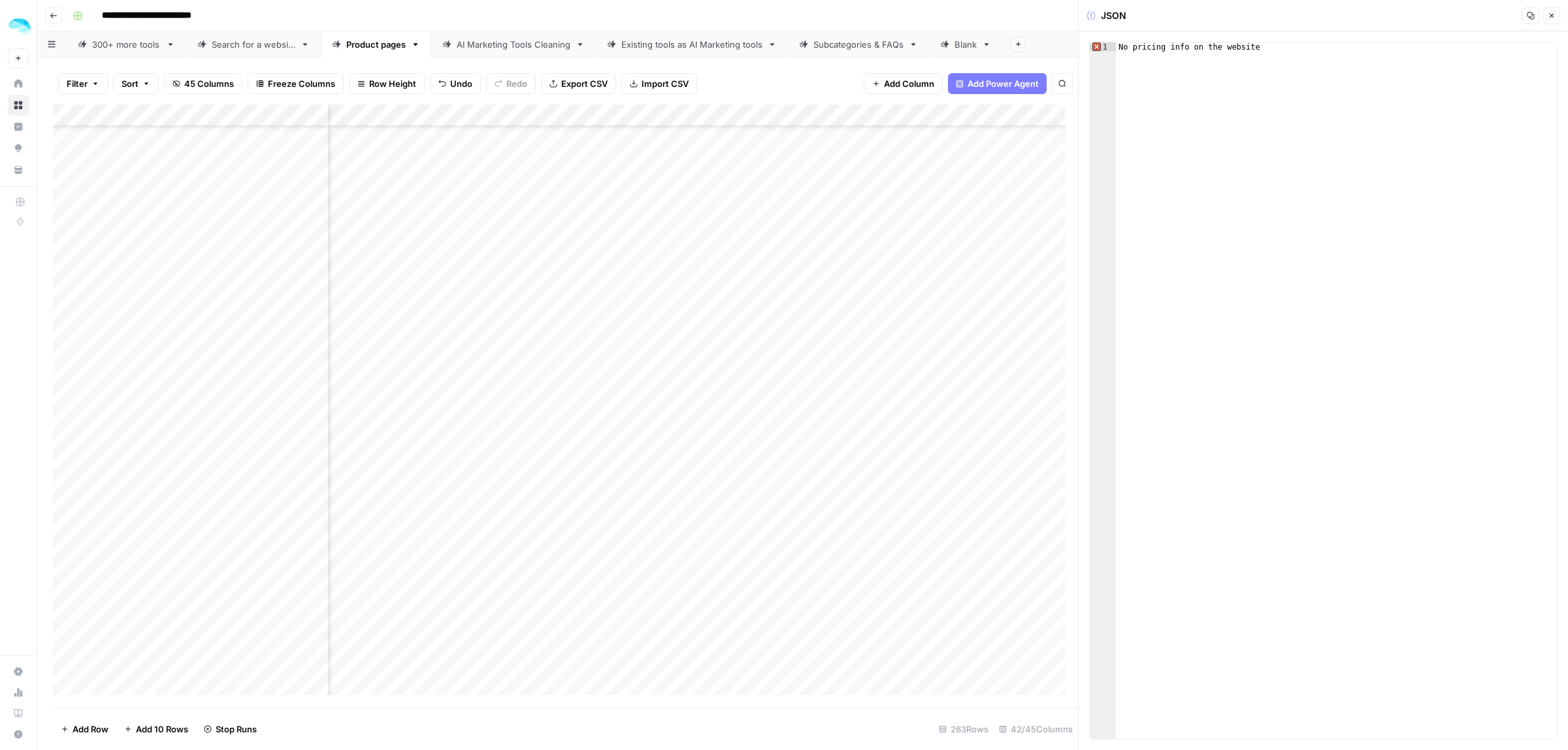
click at [1556, 20] on button "Close" at bounding box center [1552, 16] width 17 height 17
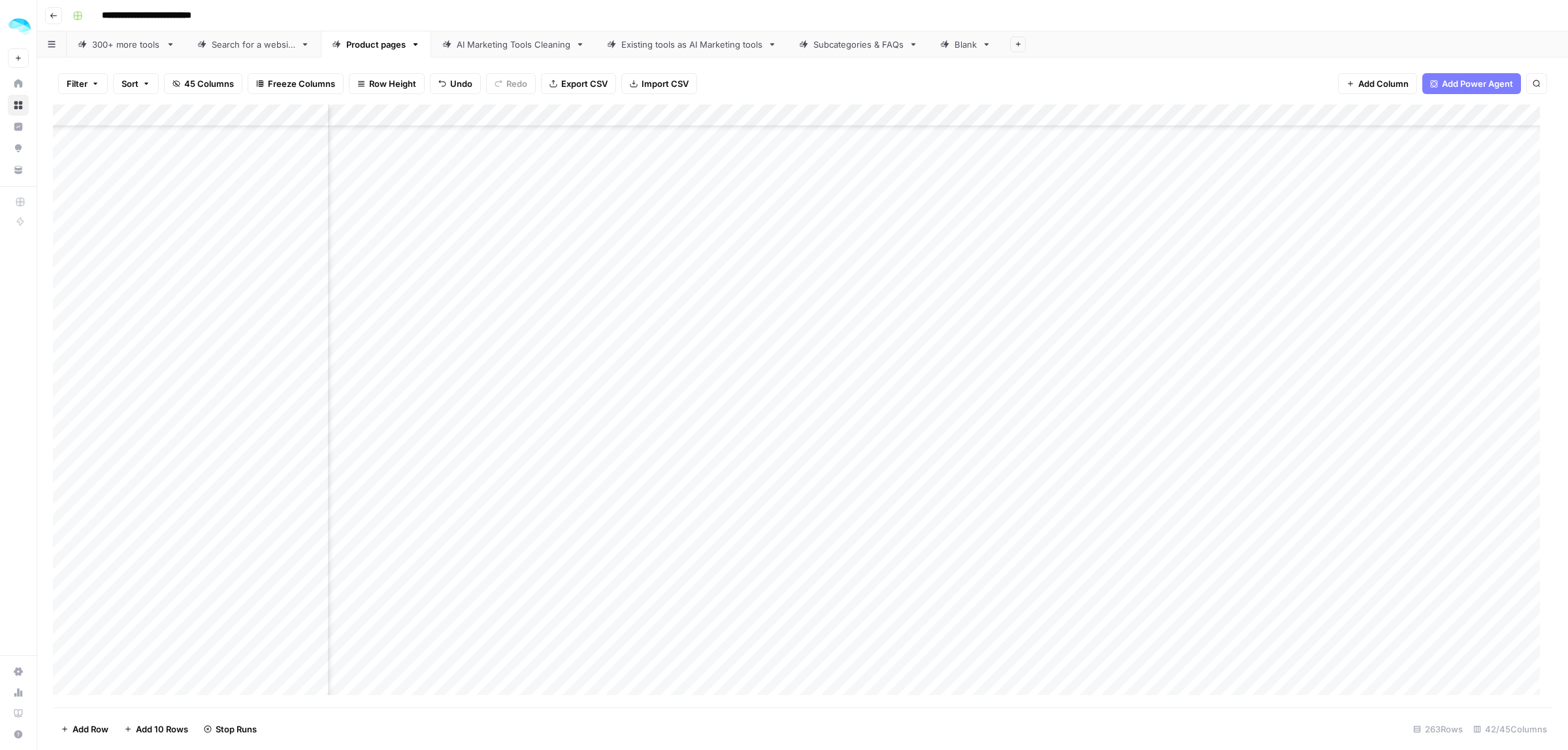
scroll to position [4723, 4773]
click at [928, 433] on div "Add Column" at bounding box center [802, 406] width 1500 height 603
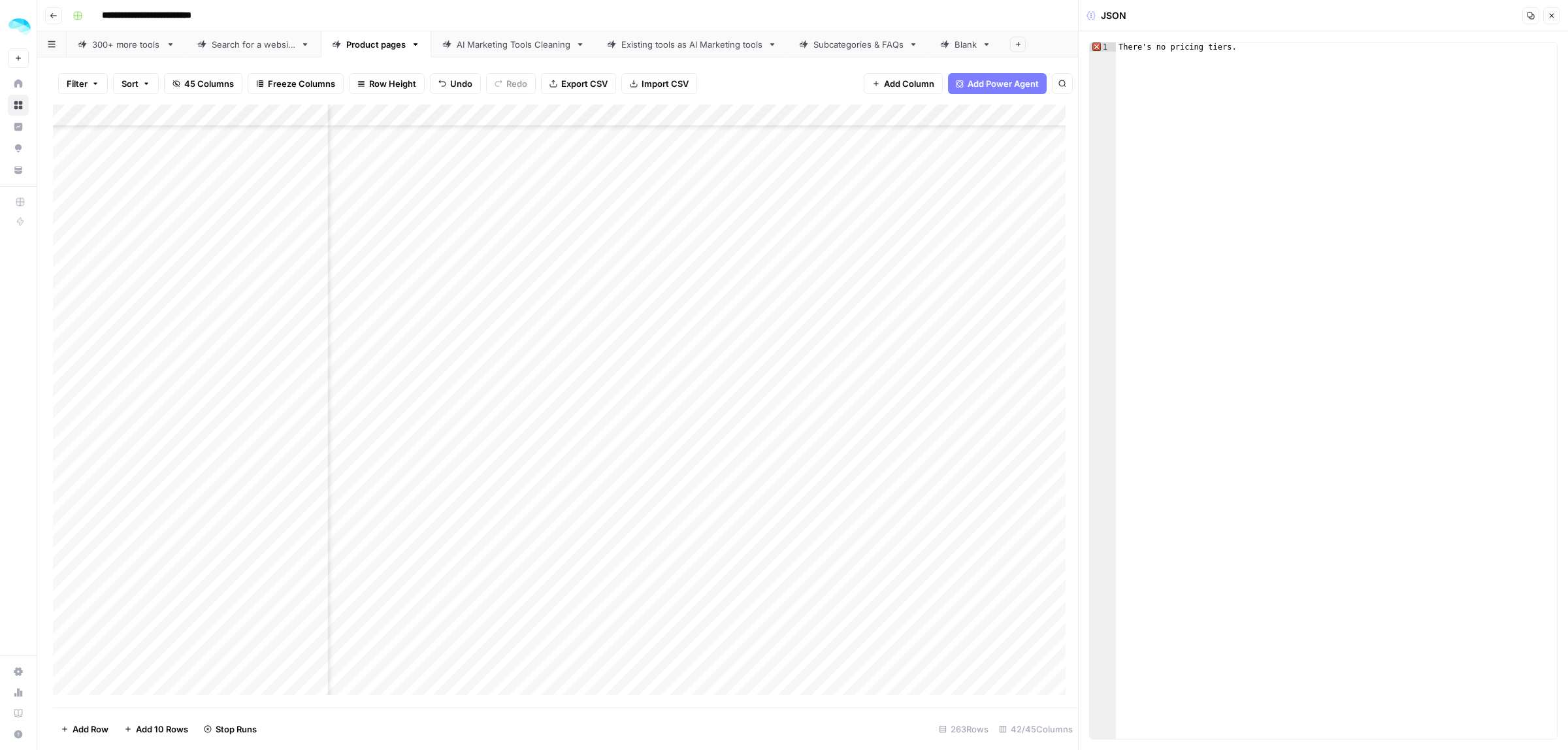
click at [1550, 14] on icon "button" at bounding box center [1552, 16] width 4 height 4
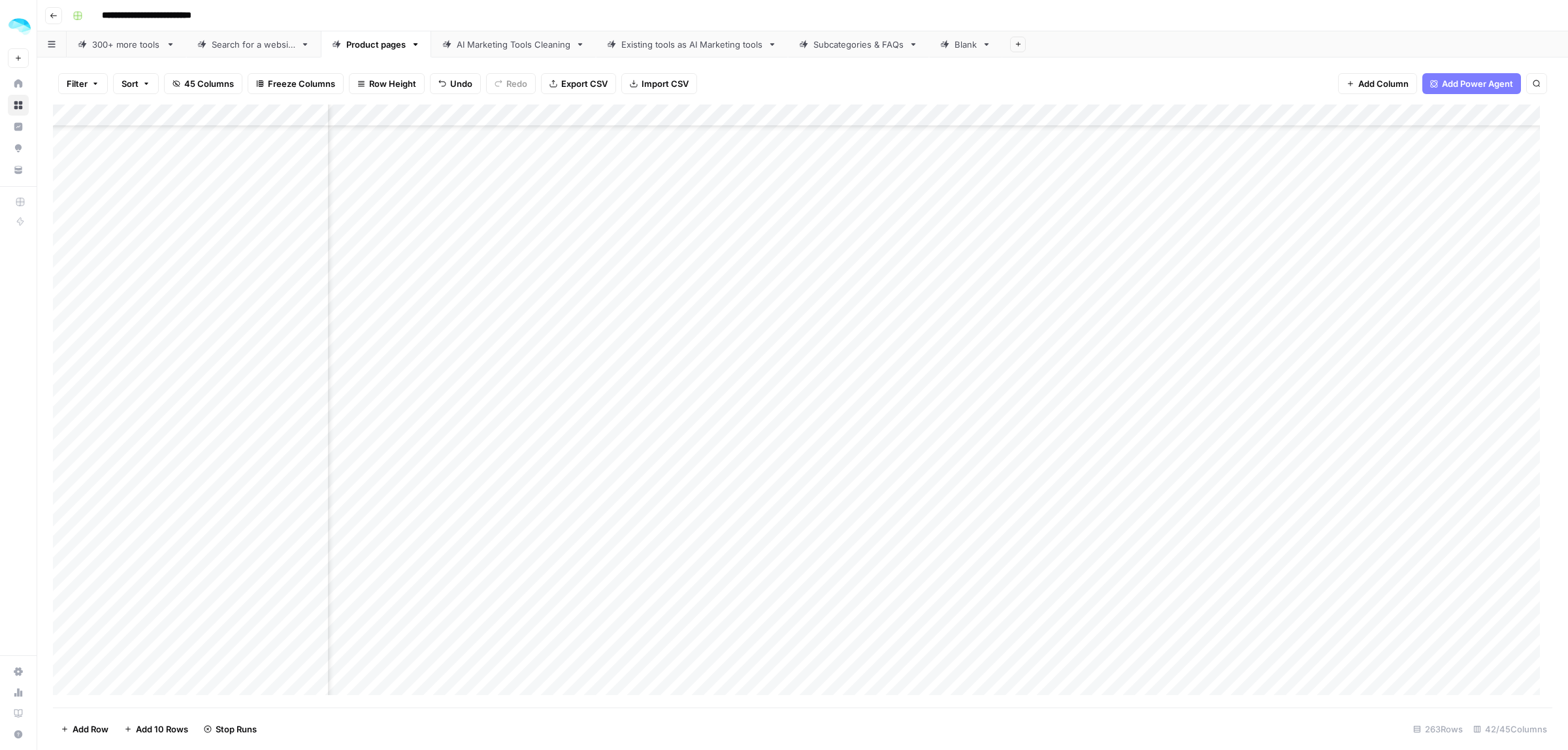
scroll to position [3661, 4232]
click at [364, 250] on div "Add Column" at bounding box center [802, 406] width 1500 height 603
click at [366, 273] on div "Add Column" at bounding box center [802, 406] width 1500 height 603
click at [1419, 276] on div "Add Column" at bounding box center [802, 406] width 1500 height 603
click at [366, 295] on div "Add Column" at bounding box center [802, 406] width 1500 height 603
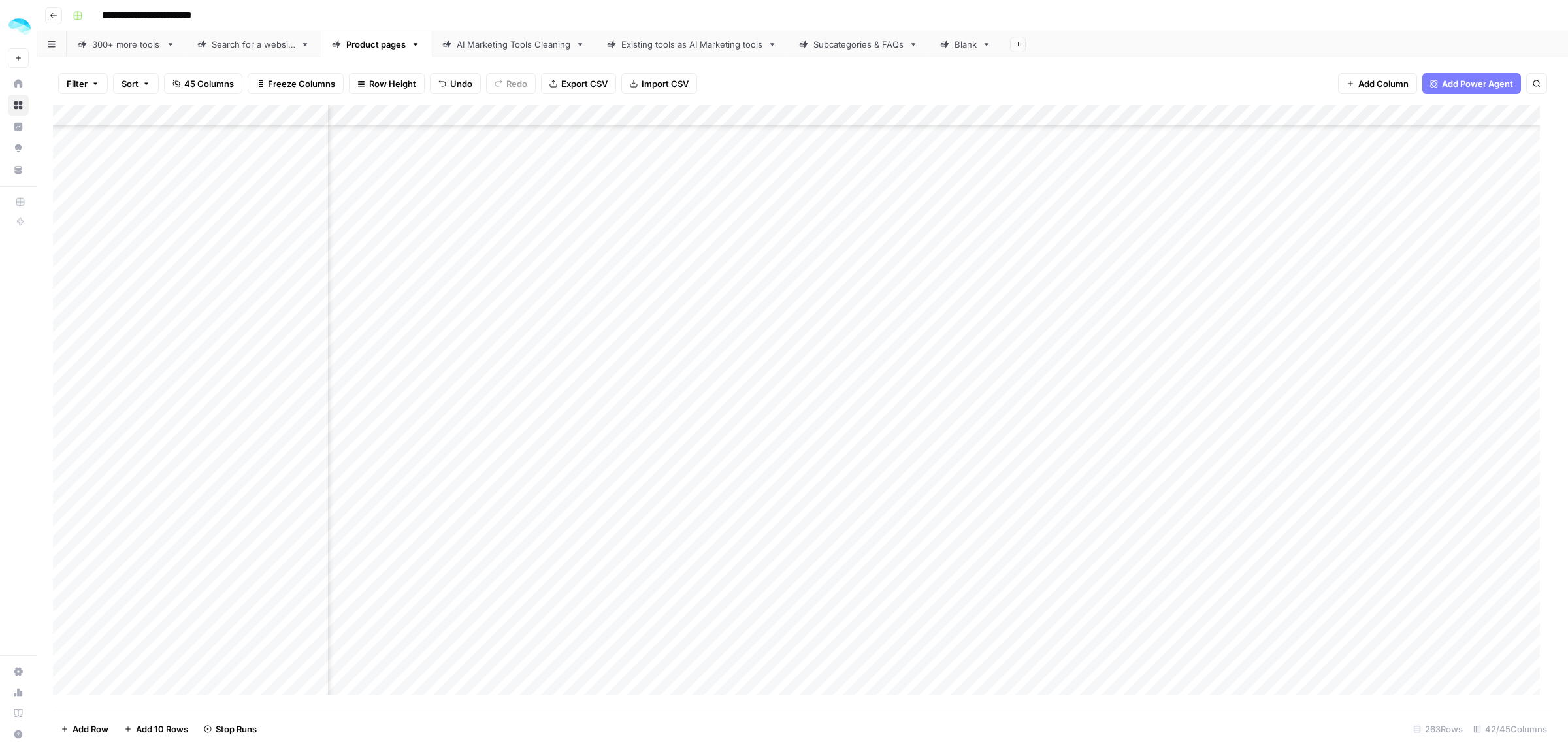
scroll to position [3825, 4232]
click at [364, 468] on div "Add Column" at bounding box center [802, 406] width 1500 height 603
click at [1416, 468] on div "Add Column" at bounding box center [802, 406] width 1500 height 603
click at [363, 448] on div "Add Column" at bounding box center [802, 406] width 1500 height 603
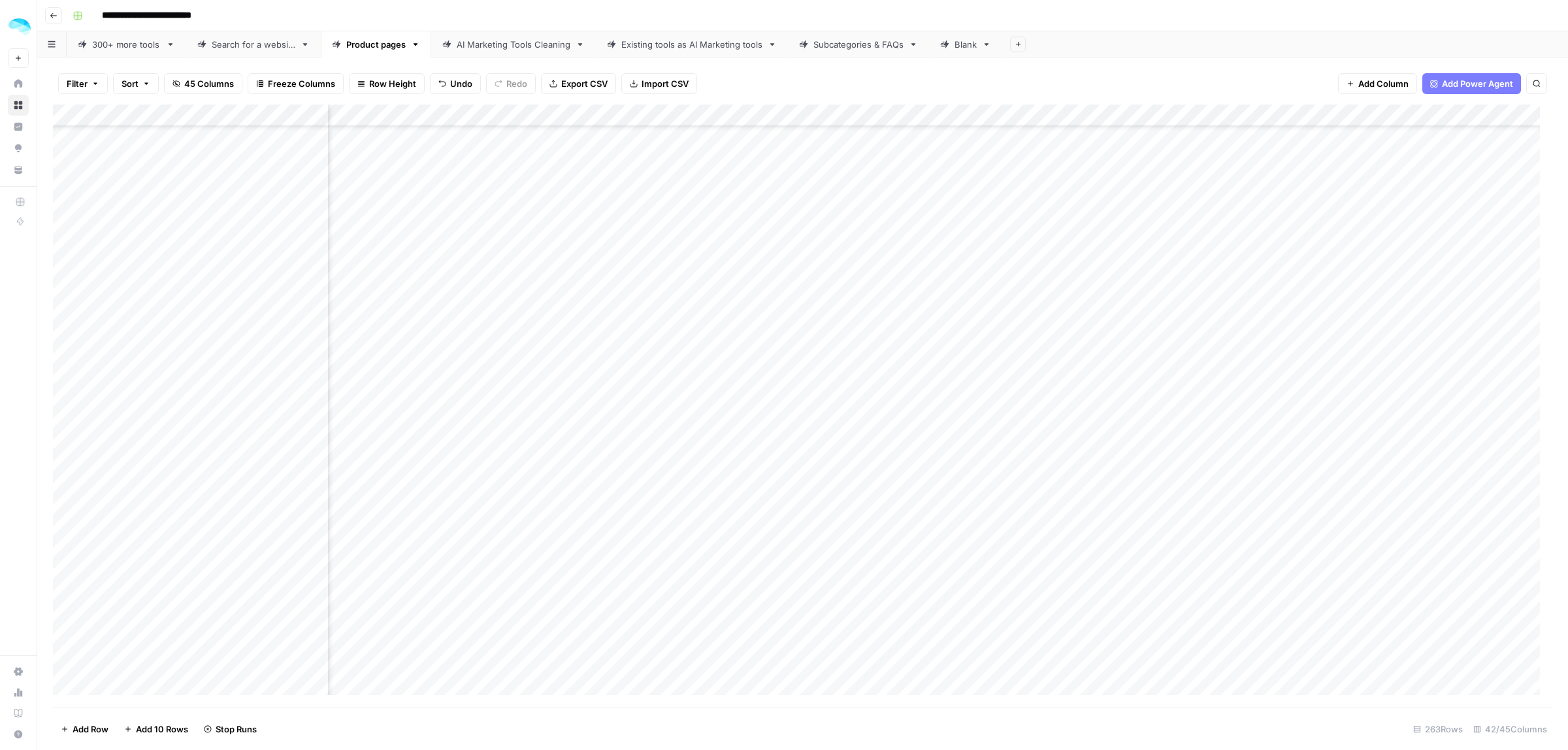
scroll to position [4396, 4232]
click at [364, 428] on div "Add Column" at bounding box center [802, 406] width 1500 height 603
drag, startPoint x: 700, startPoint y: 422, endPoint x: 1425, endPoint y: 422, distance: 725.0
click at [1400, 422] on div "Add Column" at bounding box center [802, 406] width 1500 height 603
click at [332, 448] on div "Add Column" at bounding box center [802, 406] width 1500 height 603
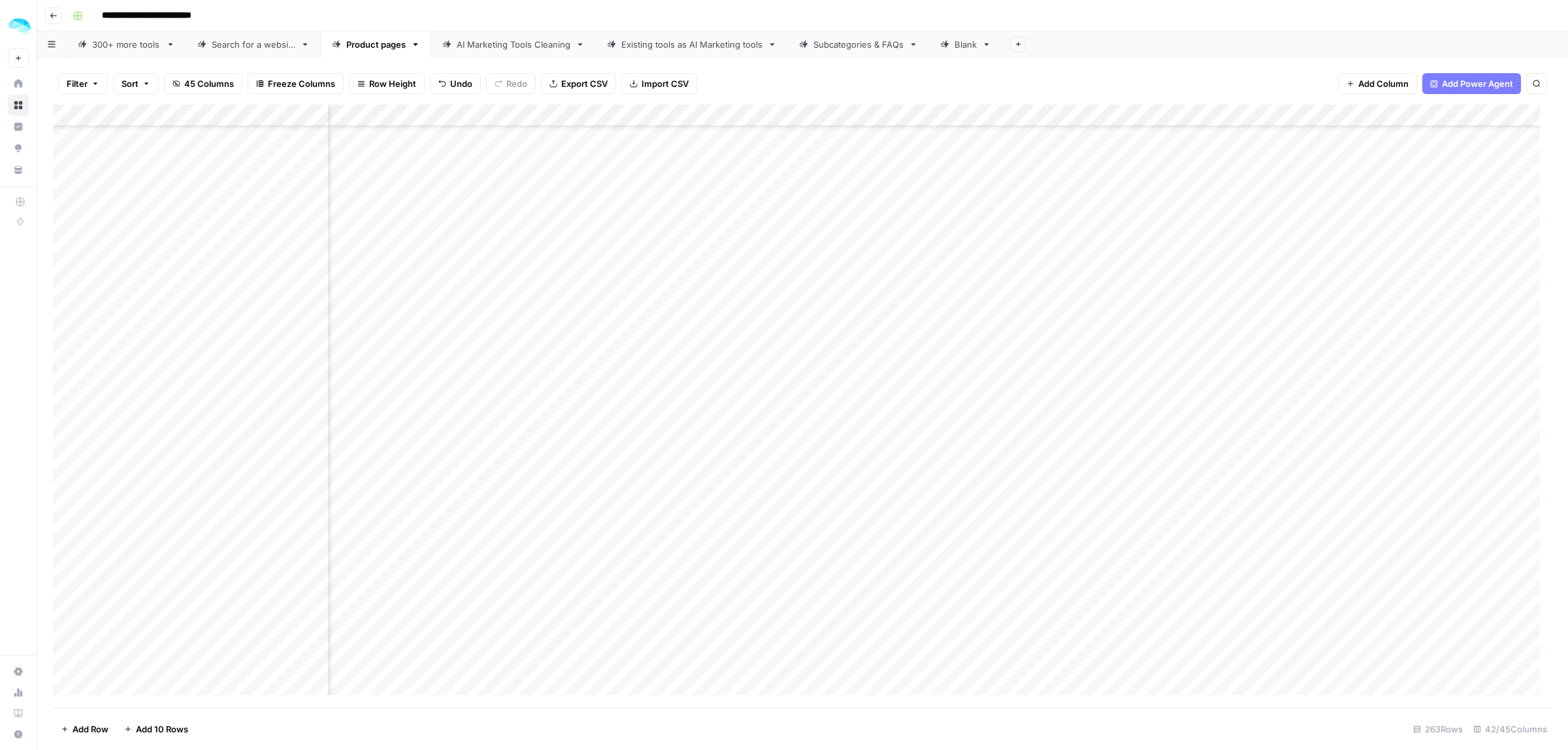
scroll to position [5050, 4232]
click at [361, 441] on div "Add Column" at bounding box center [802, 406] width 1500 height 603
click at [366, 596] on div "Add Column" at bounding box center [802, 406] width 1500 height 603
click at [198, 83] on span "45 Columns" at bounding box center [209, 83] width 50 height 13
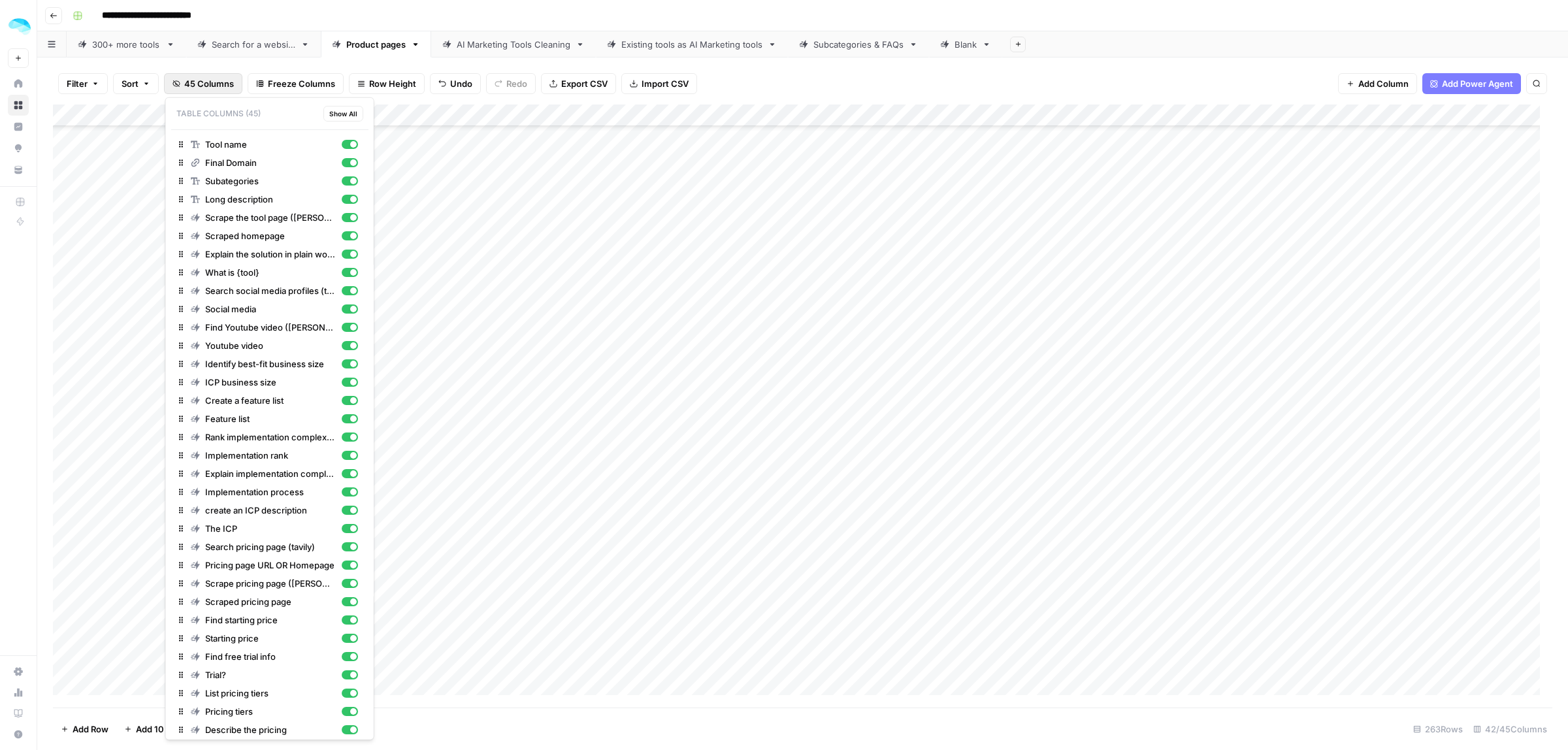
scroll to position [226, 0]
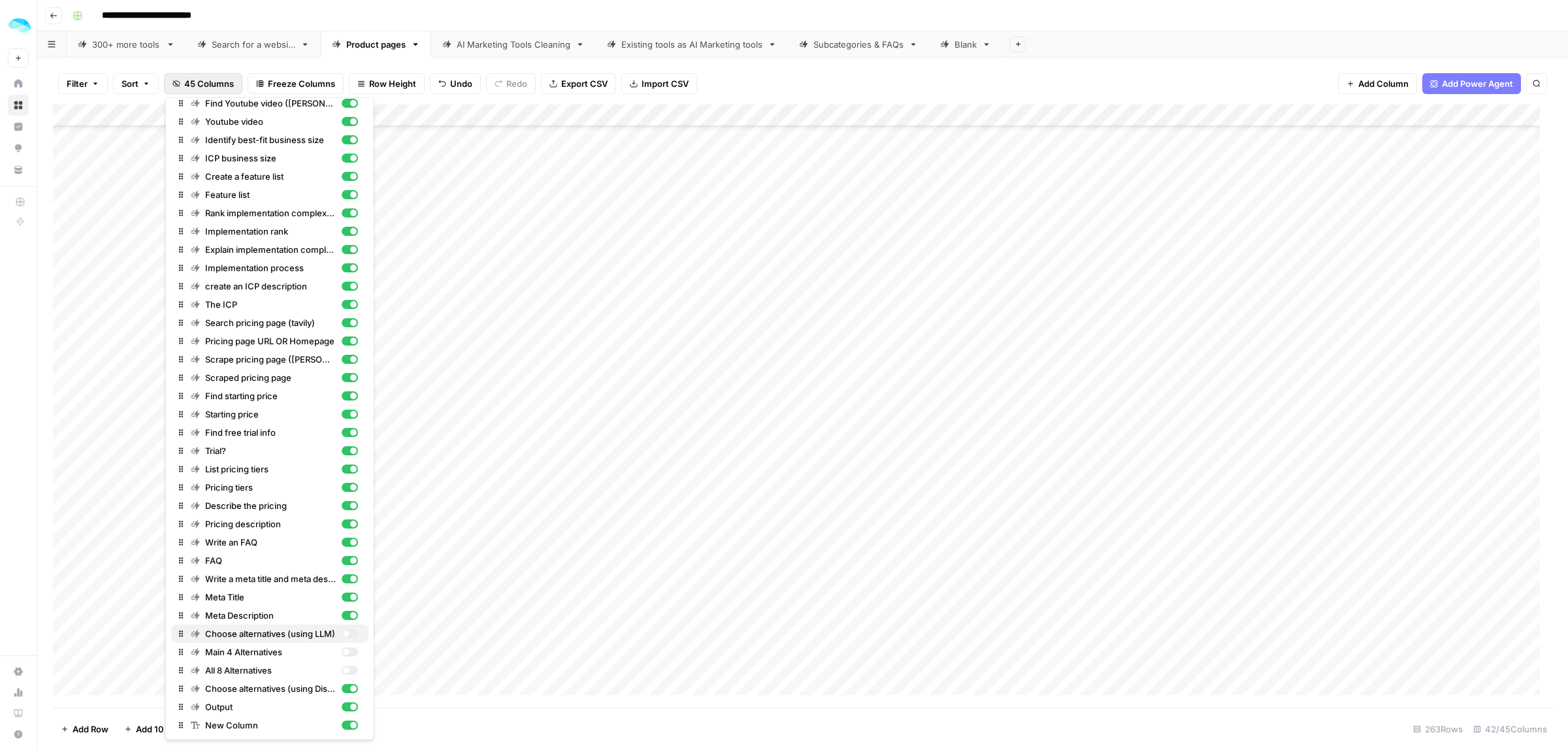
click at [342, 632] on div "button" at bounding box center [345, 633] width 6 height 6
click at [341, 648] on div "button" at bounding box center [349, 652] width 16 height 9
drag, startPoint x: 340, startPoint y: 633, endPoint x: 335, endPoint y: 651, distance: 18.7
click at [341, 635] on div "button" at bounding box center [349, 633] width 16 height 9
click at [341, 651] on div "button" at bounding box center [349, 652] width 16 height 9
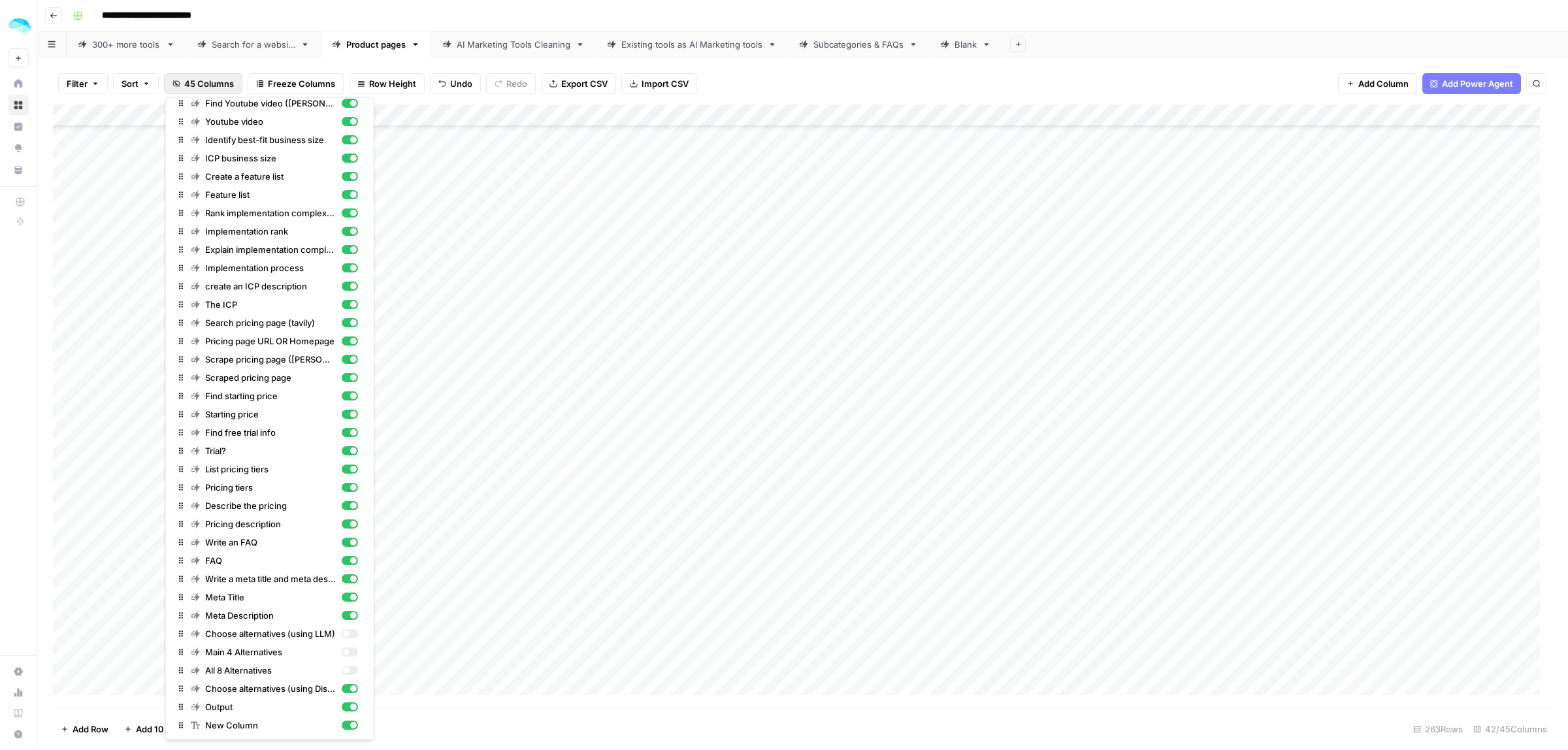
click at [229, 72] on div "Filter Sort 45 Columns Freeze Columns Row Height Undo Redo Export CSV Import CS…" at bounding box center [802, 83] width 1500 height 42
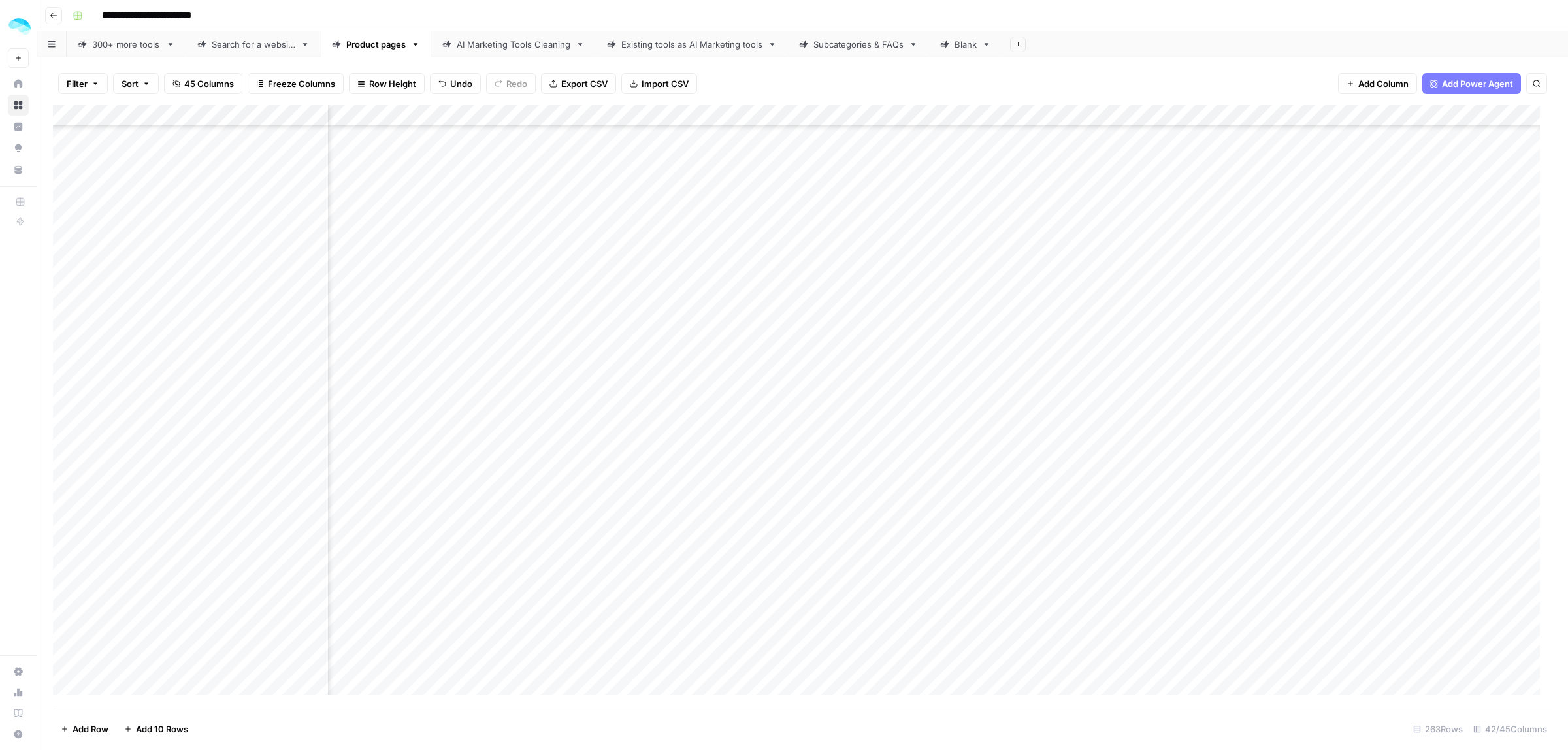
scroll to position [3416, 4814]
click at [1079, 118] on div "Add Column" at bounding box center [802, 406] width 1500 height 603
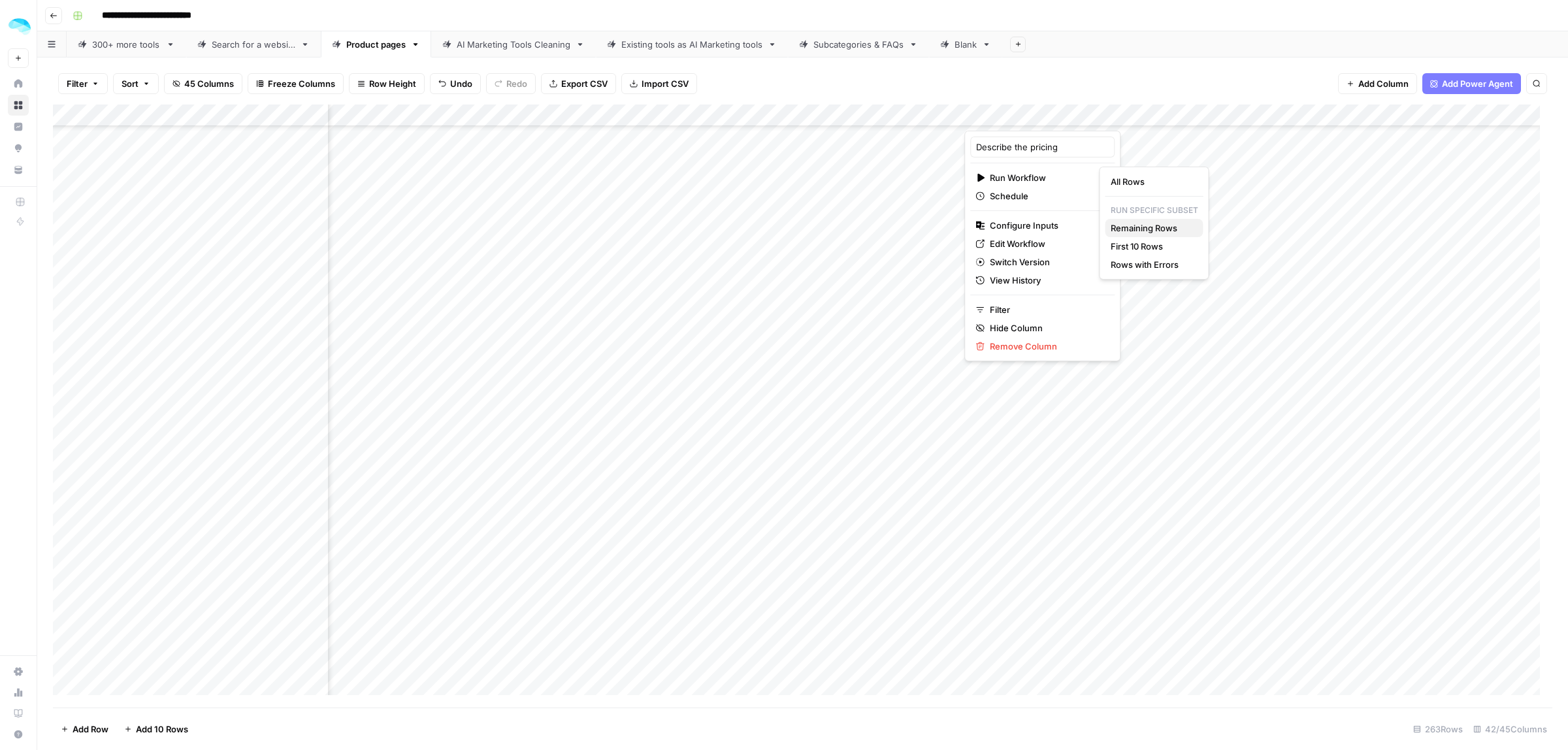
click at [1155, 230] on span "Remaining Rows" at bounding box center [1152, 228] width 83 height 13
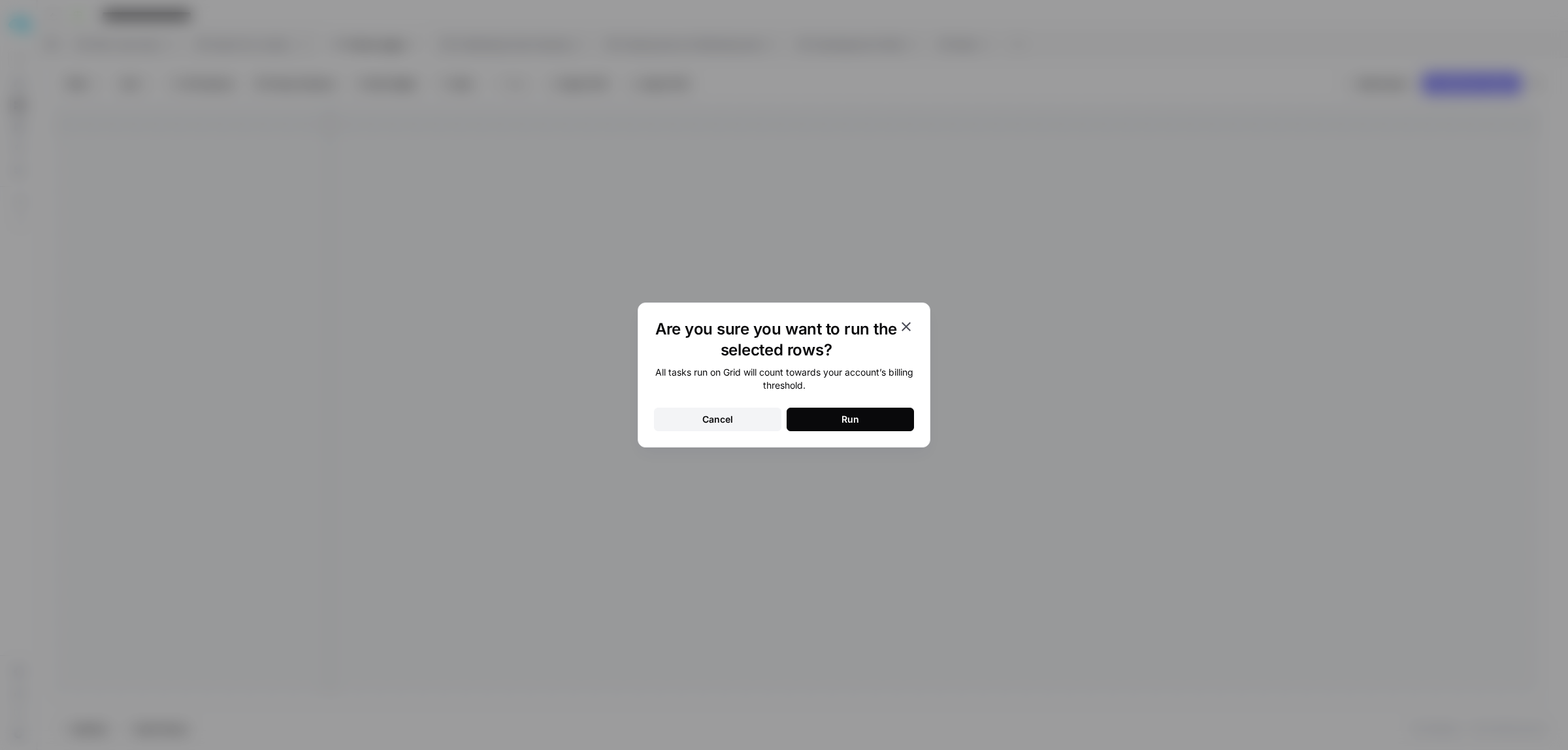
click at [881, 418] on button "Run" at bounding box center [850, 419] width 127 height 23
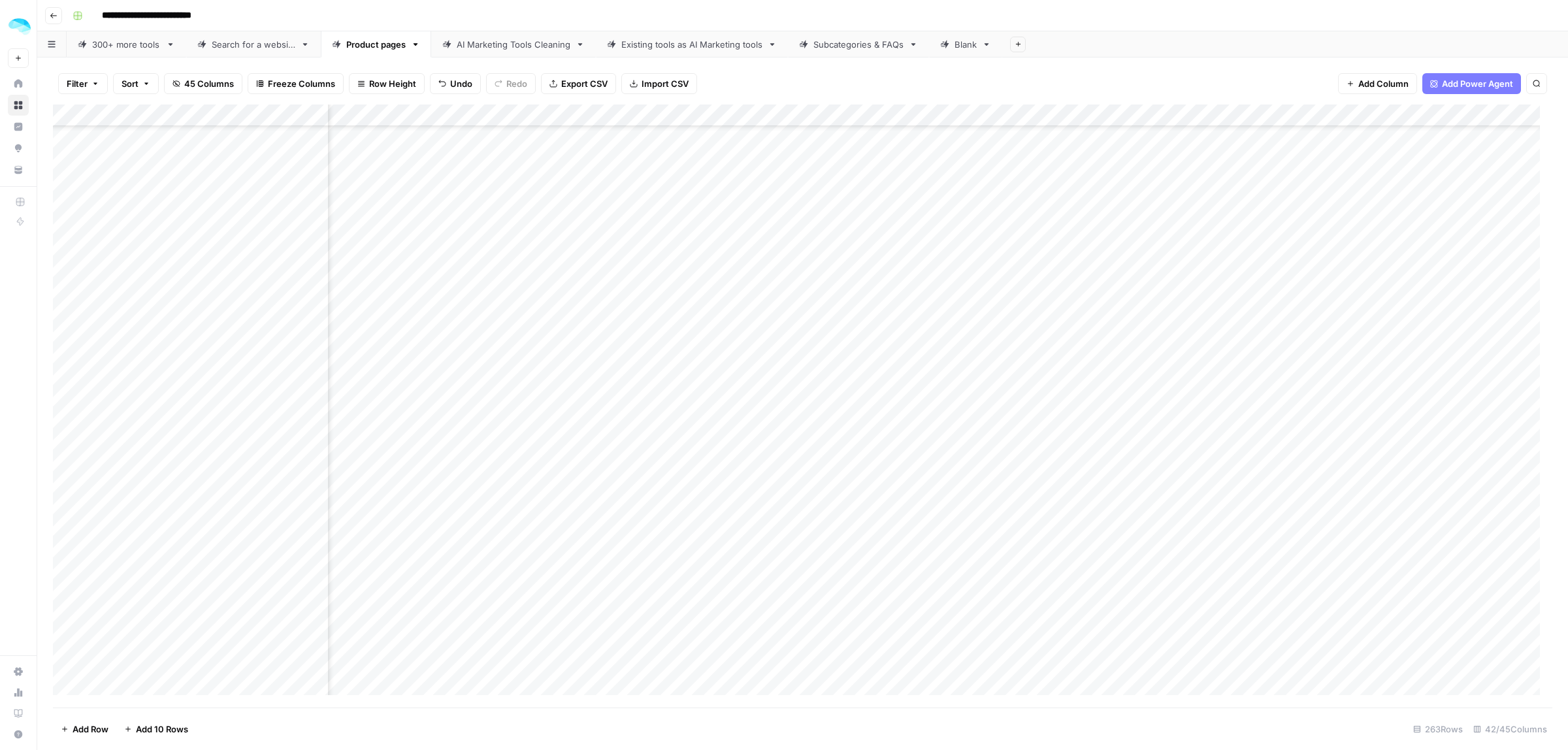
click at [1315, 115] on div "Add Column" at bounding box center [802, 406] width 1500 height 603
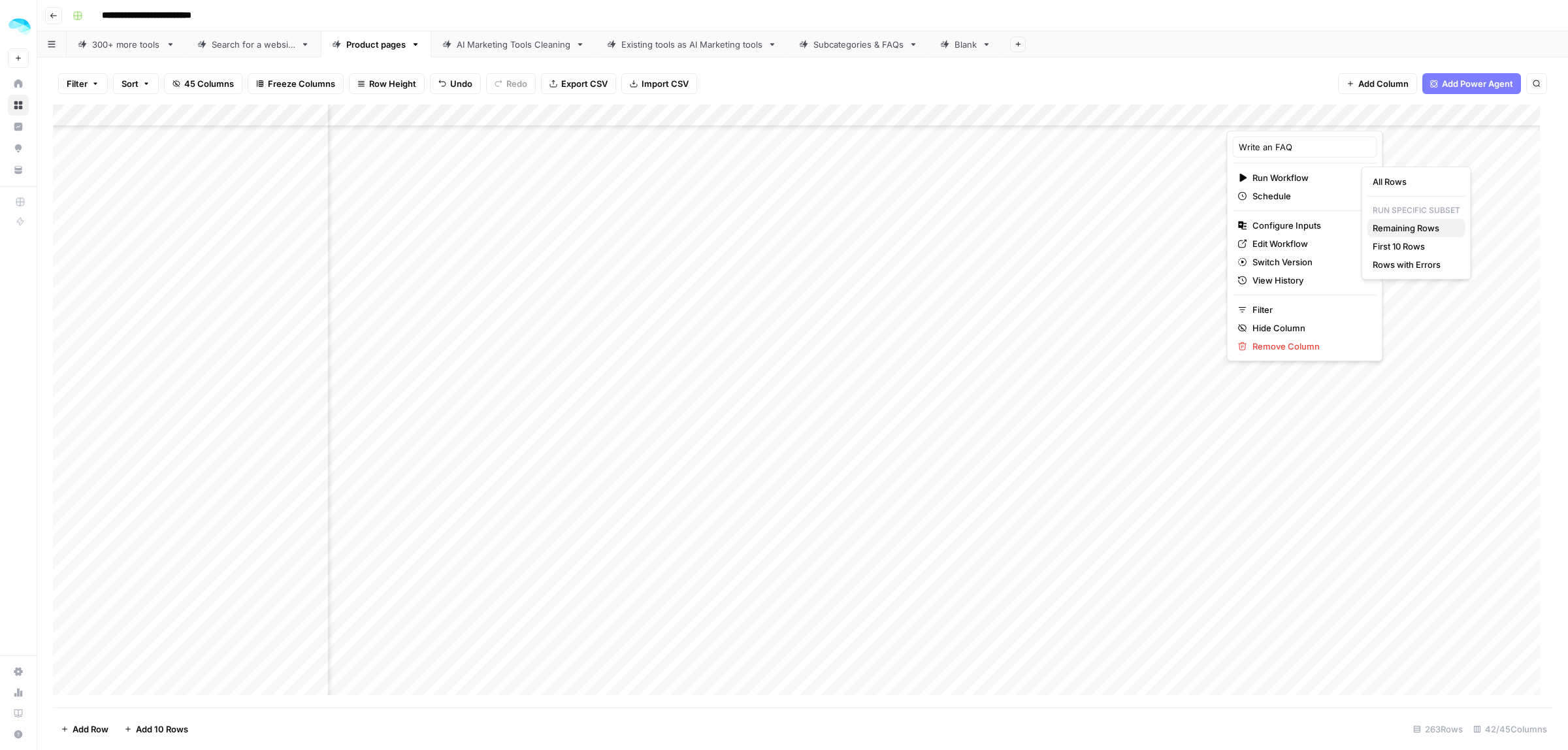
click at [1409, 230] on span "Remaining Rows" at bounding box center [1414, 228] width 83 height 13
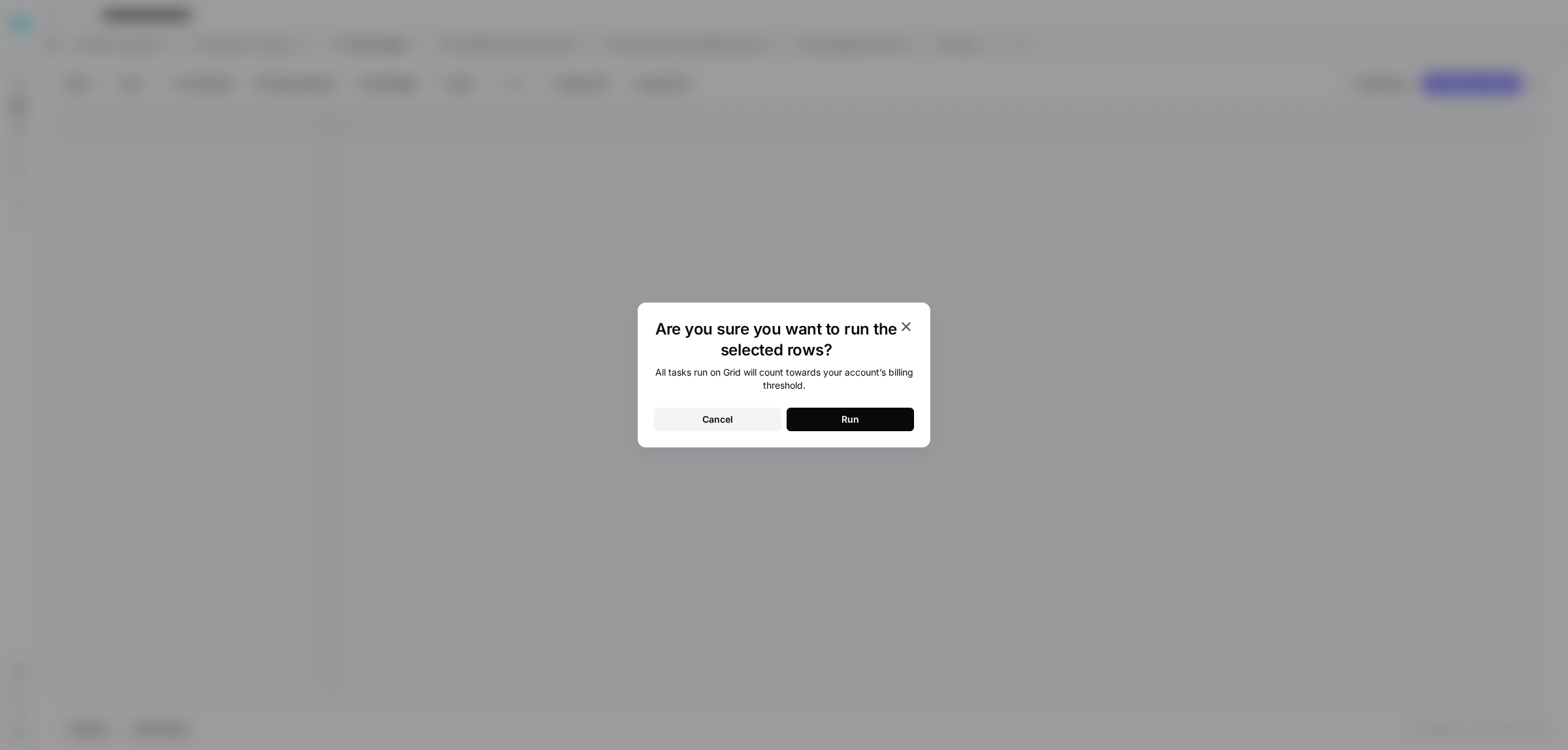
click at [750, 416] on button "Cancel" at bounding box center [717, 419] width 127 height 23
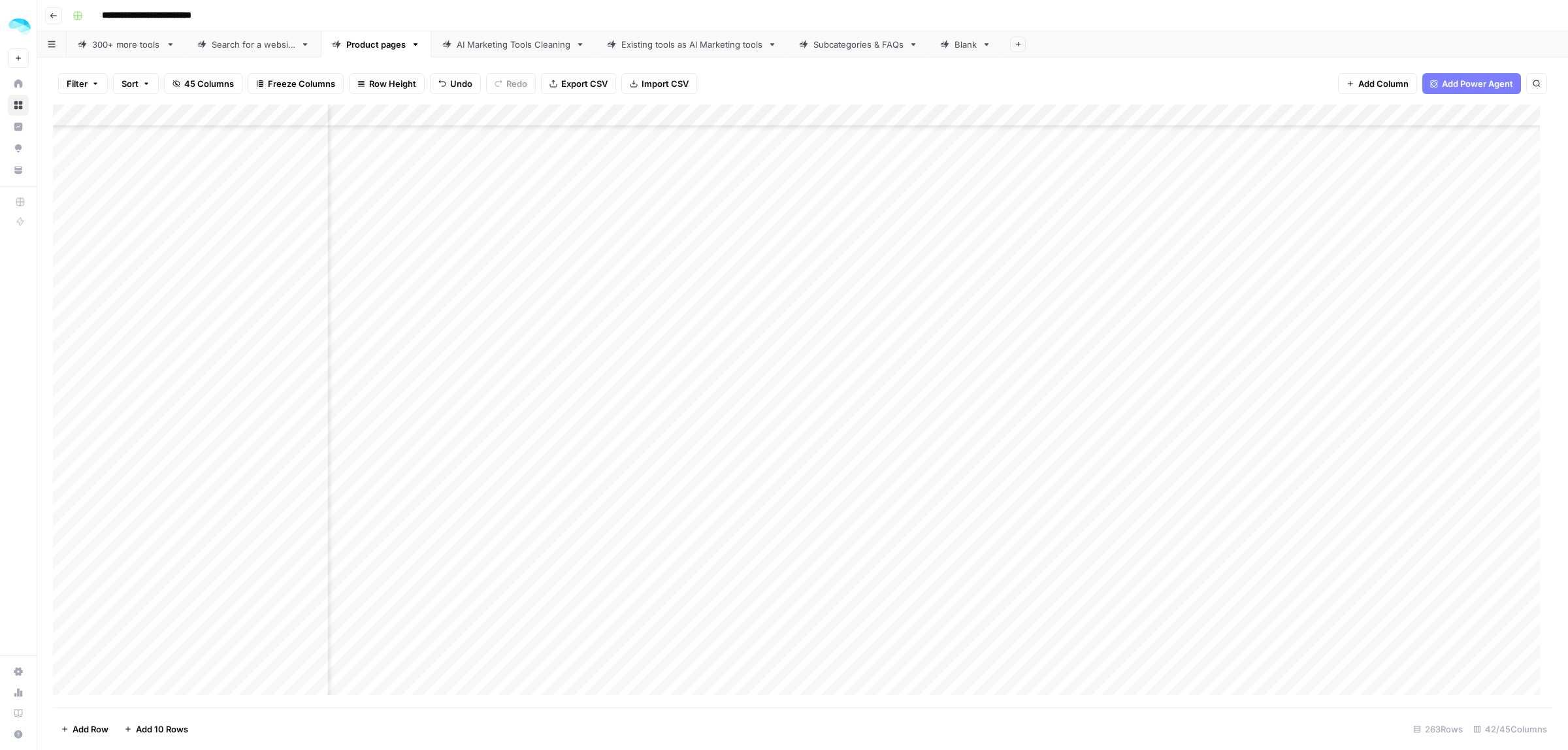
click at [1315, 118] on div "Add Column" at bounding box center [802, 406] width 1500 height 603
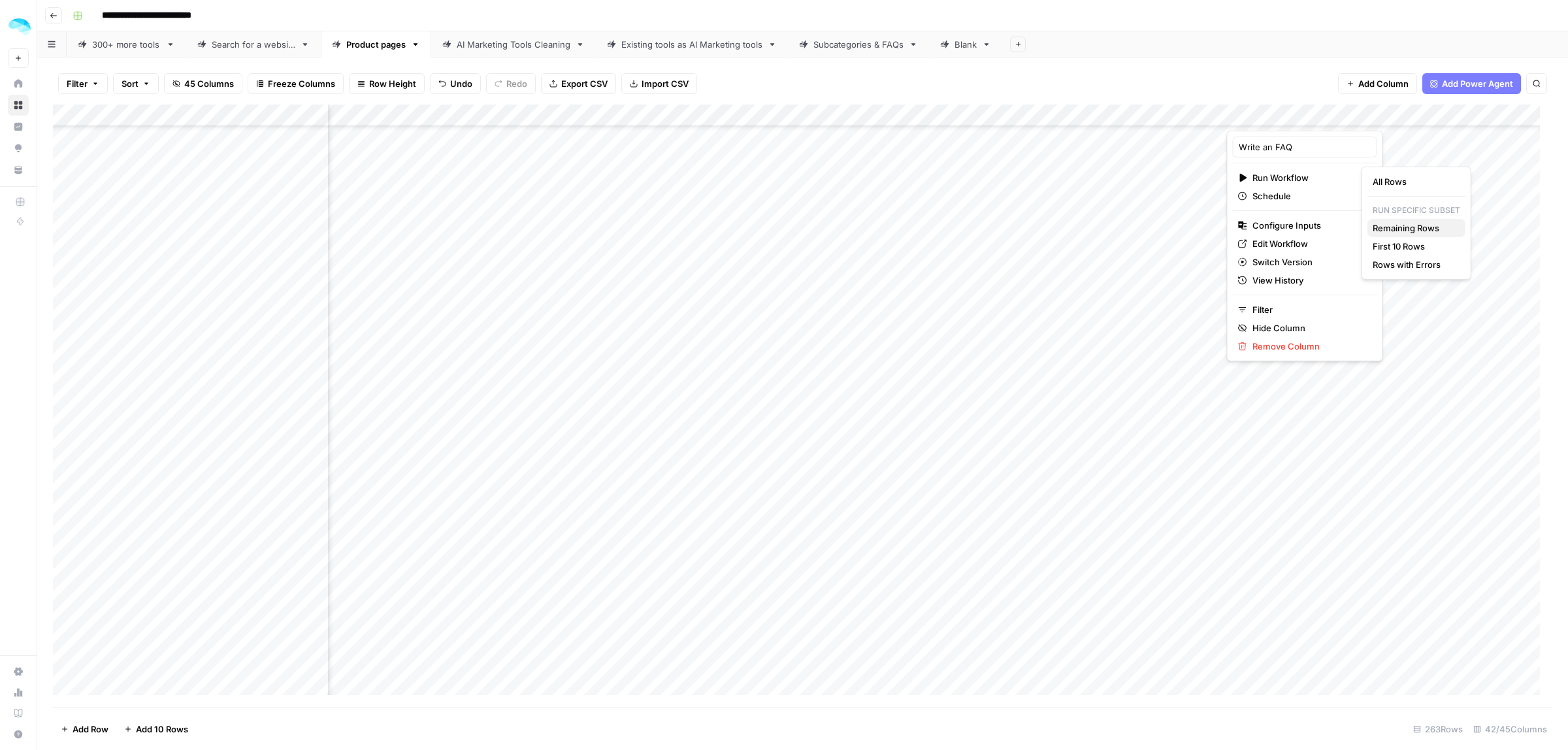
click at [1415, 234] on span "Remaining Rows" at bounding box center [1414, 228] width 83 height 13
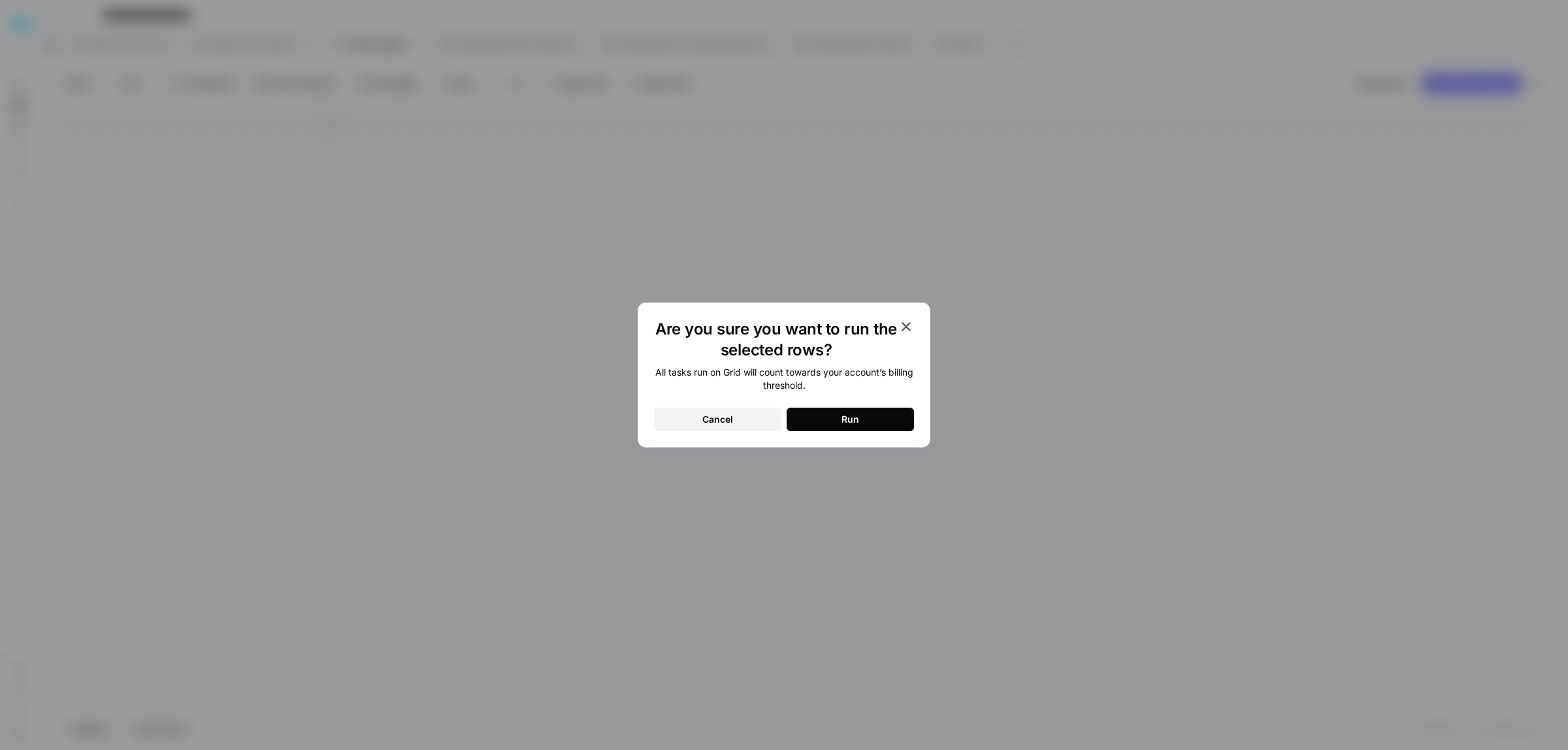
click at [861, 416] on button "Run" at bounding box center [850, 419] width 127 height 23
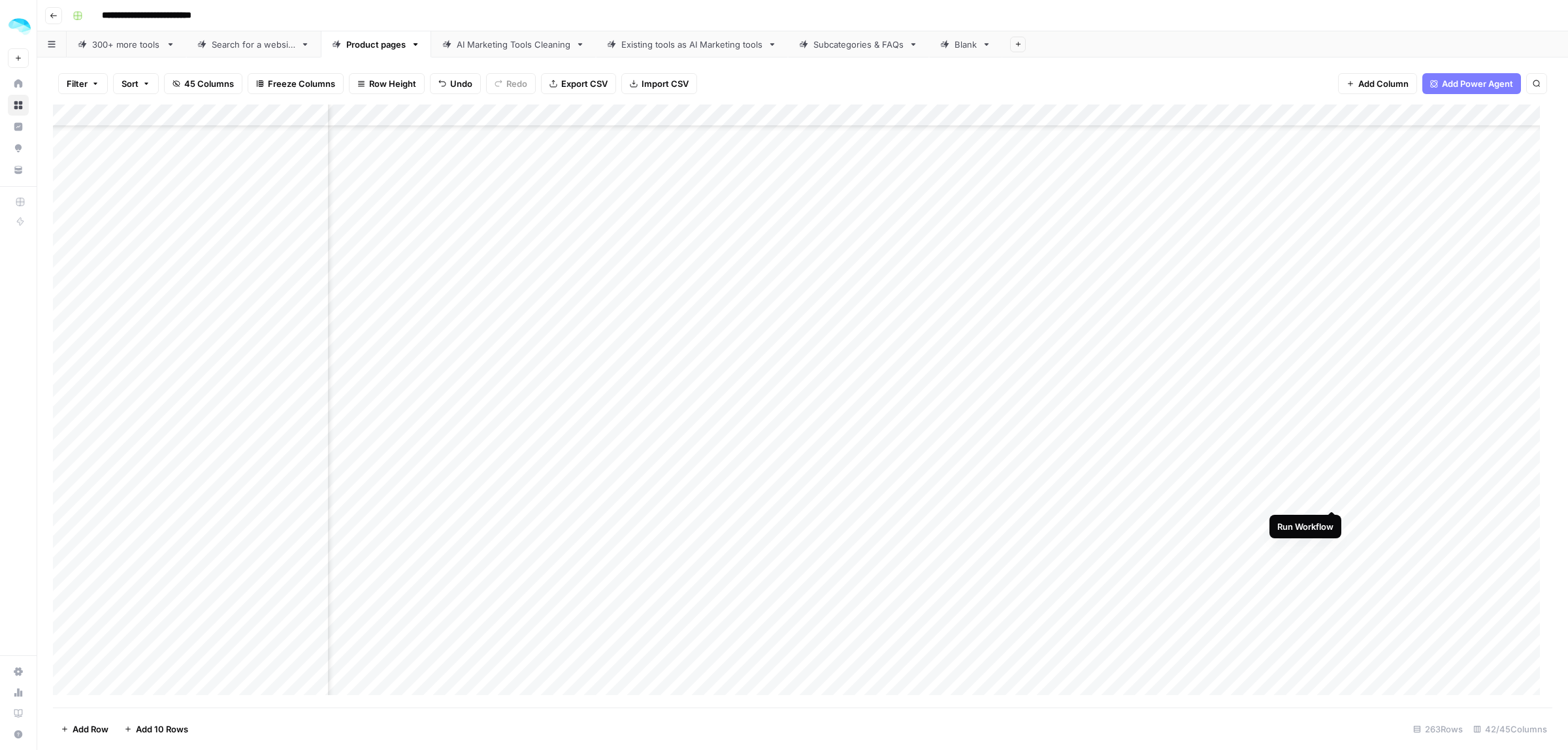
click at [1333, 493] on div "Add Column" at bounding box center [802, 406] width 1500 height 603
click at [1060, 236] on div "Add Column" at bounding box center [802, 406] width 1500 height 603
click at [1061, 276] on div "Add Column" at bounding box center [802, 406] width 1500 height 603
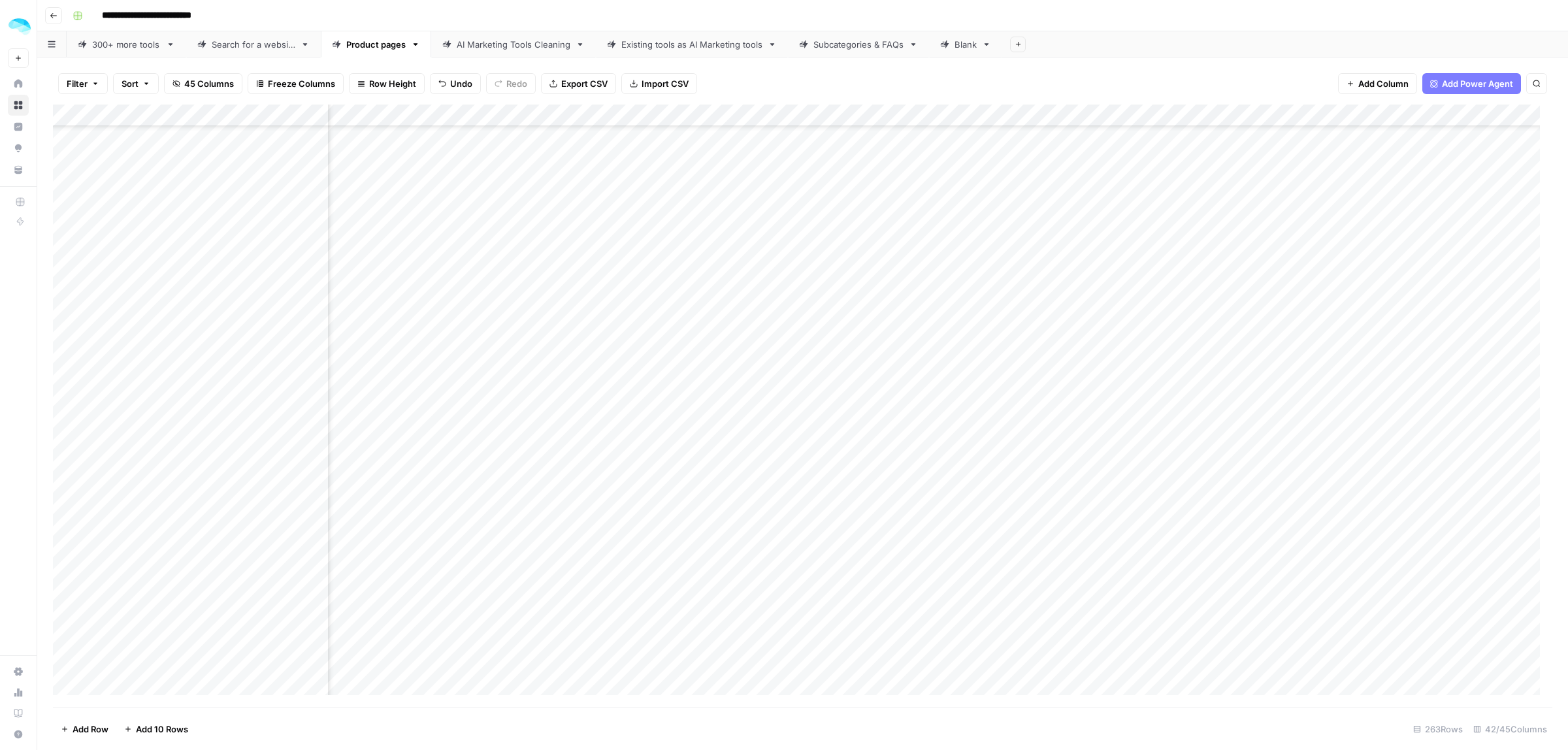
scroll to position [3498, 5246]
click at [1269, 115] on div "Add Column" at bounding box center [802, 406] width 1500 height 603
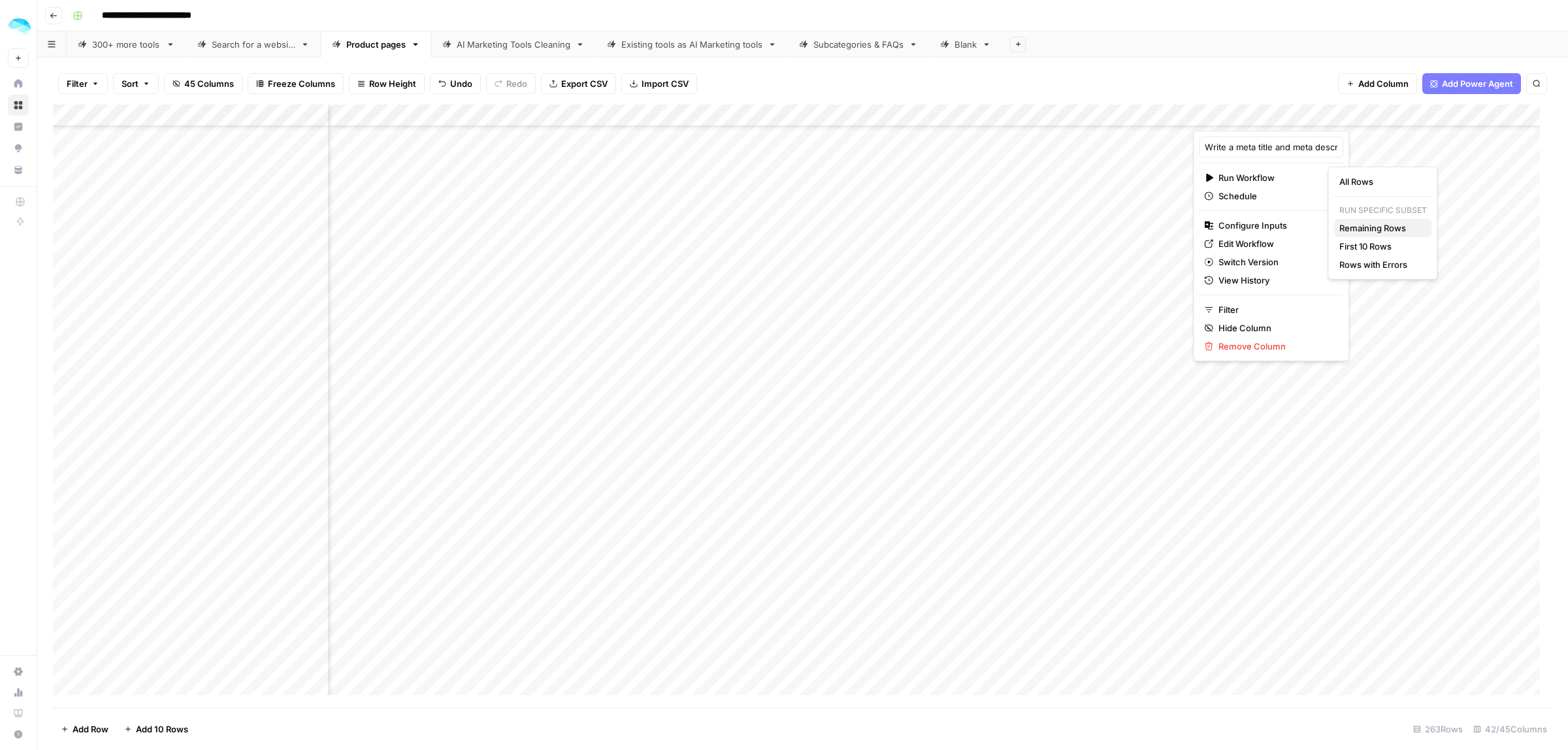
click at [1379, 228] on span "Remaining Rows" at bounding box center [1381, 228] width 83 height 13
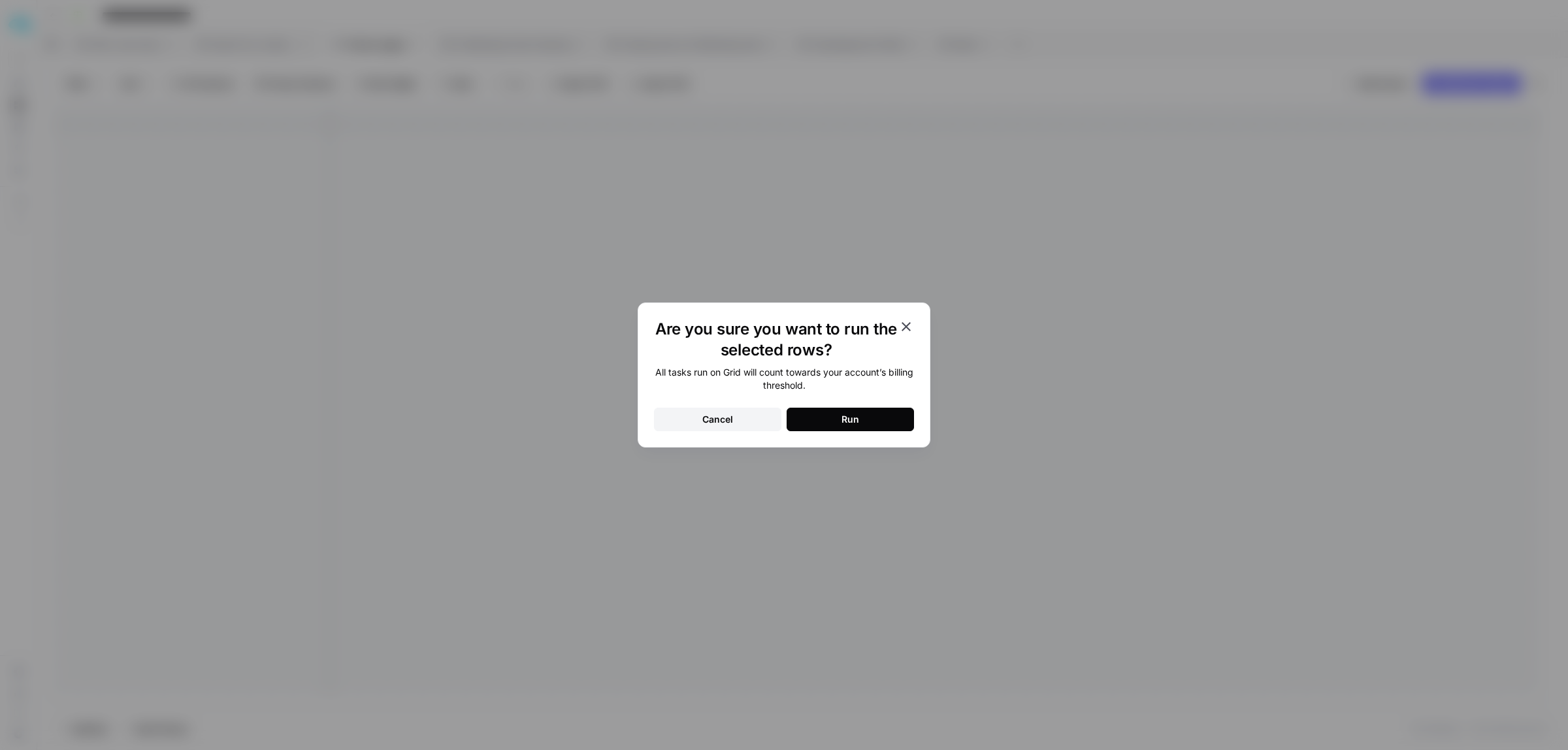
click at [869, 427] on button "Run" at bounding box center [850, 419] width 127 height 23
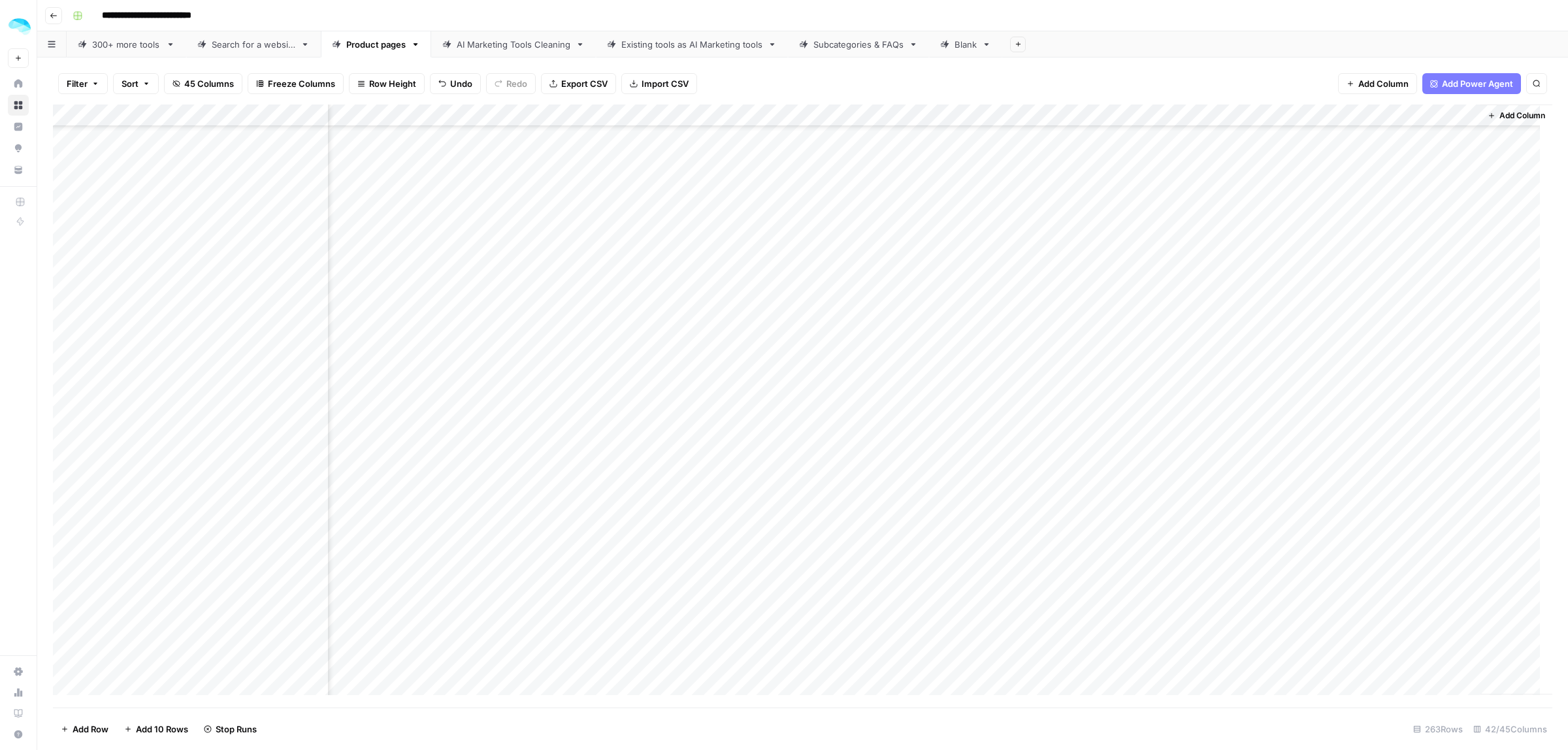
scroll to position [231, 5841]
click at [1135, 115] on div "Add Column" at bounding box center [802, 406] width 1500 height 603
click at [1000, 245] on span "Edit Workflow" at bounding box center [1032, 243] width 115 height 13
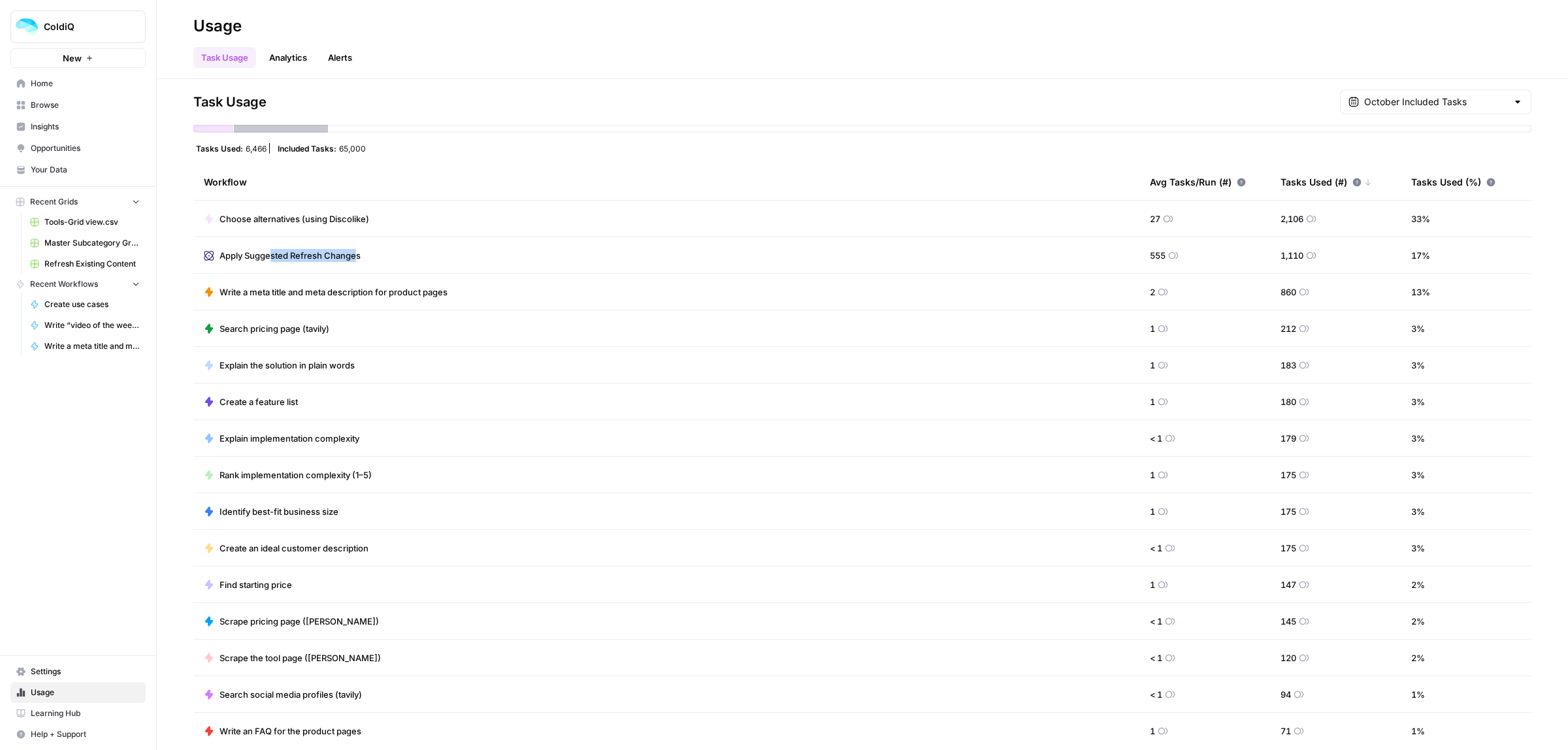
drag, startPoint x: 273, startPoint y: 255, endPoint x: 354, endPoint y: 255, distance: 81.0
click at [354, 255] on span "Apply Suggested Refresh Changes" at bounding box center [290, 255] width 141 height 13
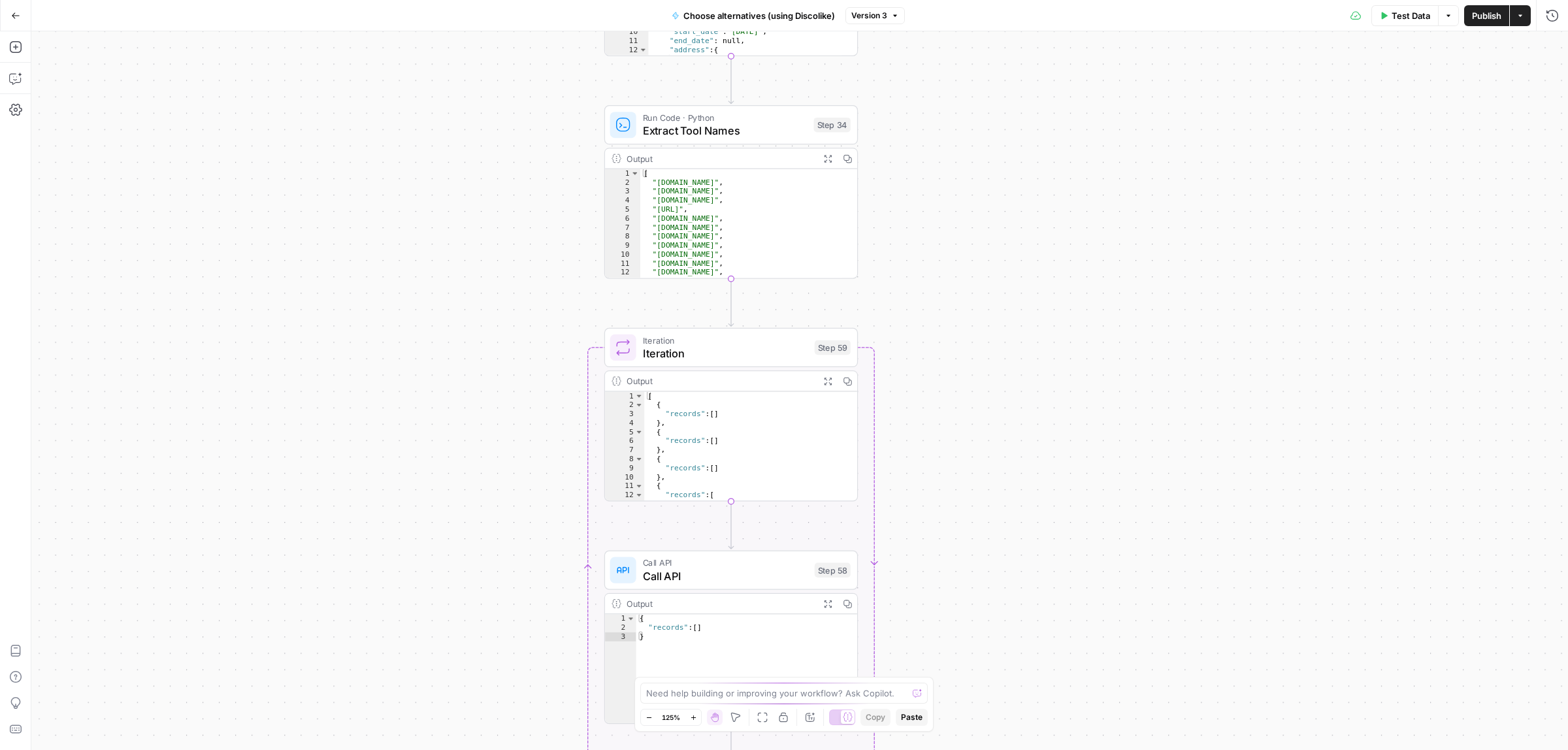
drag, startPoint x: 1001, startPoint y: 295, endPoint x: 943, endPoint y: 298, distance: 58.1
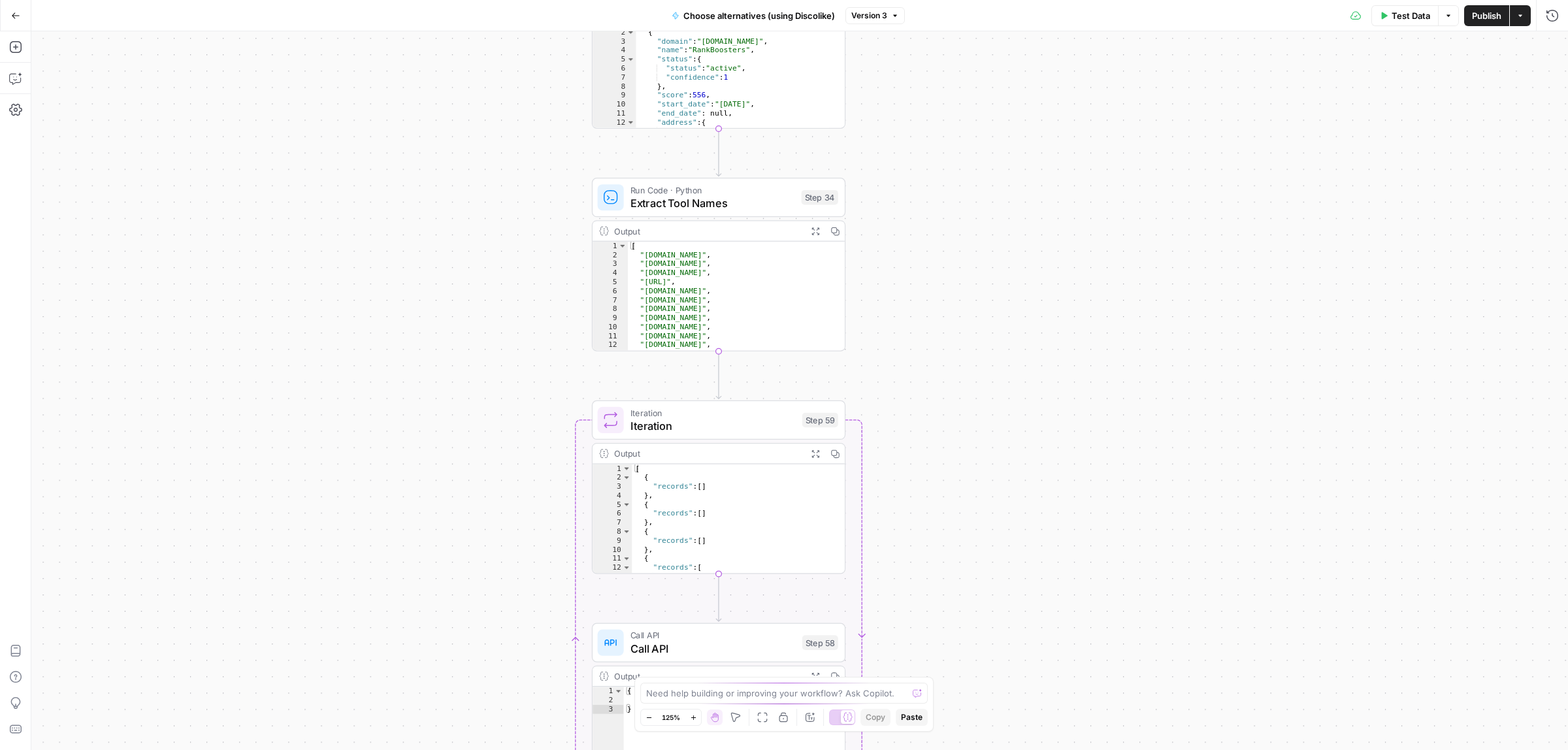
drag, startPoint x: 941, startPoint y: 364, endPoint x: 938, endPoint y: 387, distance: 23.2
click at [938, 387] on div "Workflow Input Settings Inputs Call API Call API Step 57 Output Expand Output C…" at bounding box center [800, 391] width 1537 height 719
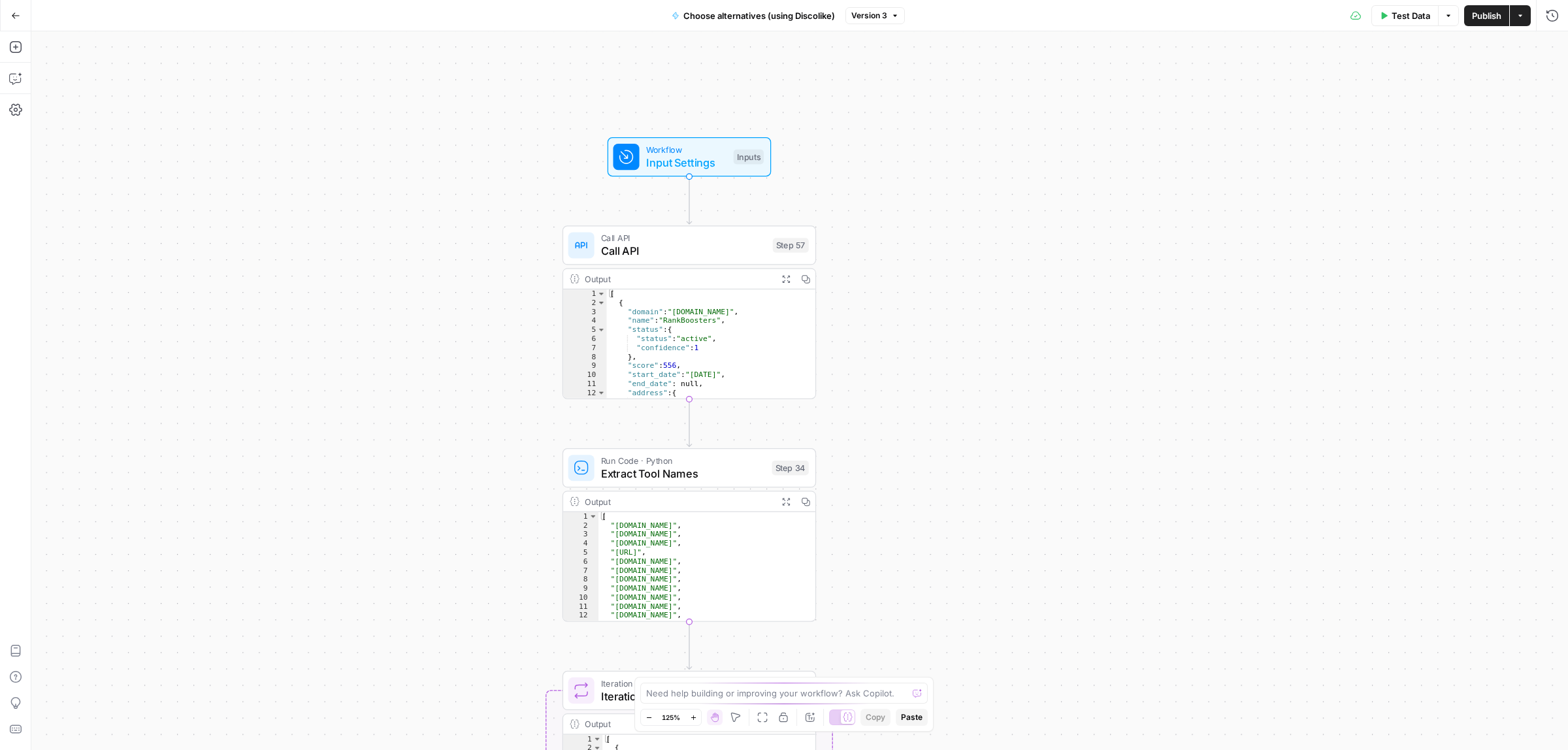
drag, startPoint x: 854, startPoint y: 194, endPoint x: 828, endPoint y: 452, distance: 259.3
click at [828, 452] on div "Workflow Input Settings Inputs Call API Call API Step 57 Output Expand Output C…" at bounding box center [800, 391] width 1537 height 719
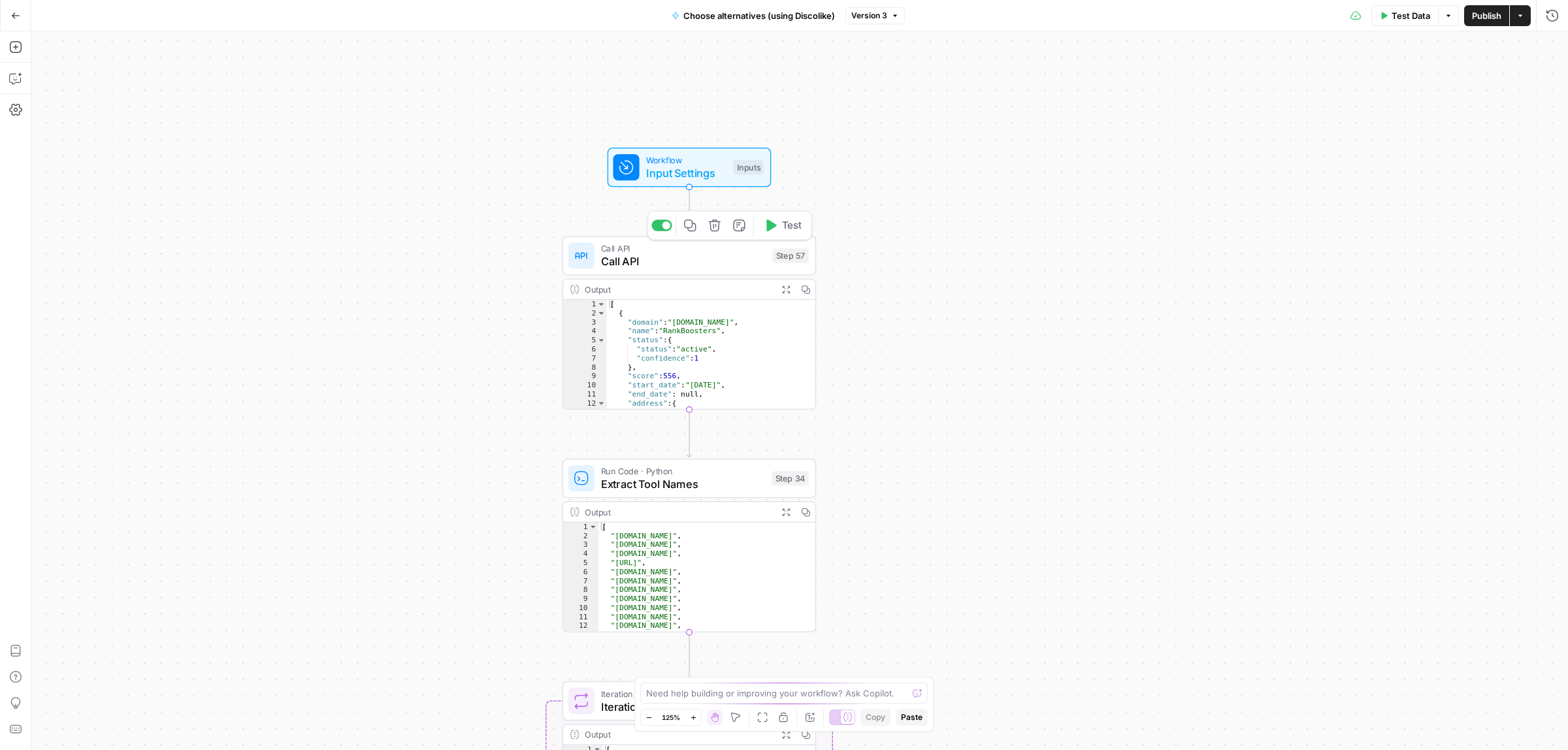
click at [682, 257] on span "Call API" at bounding box center [684, 261] width 165 height 16
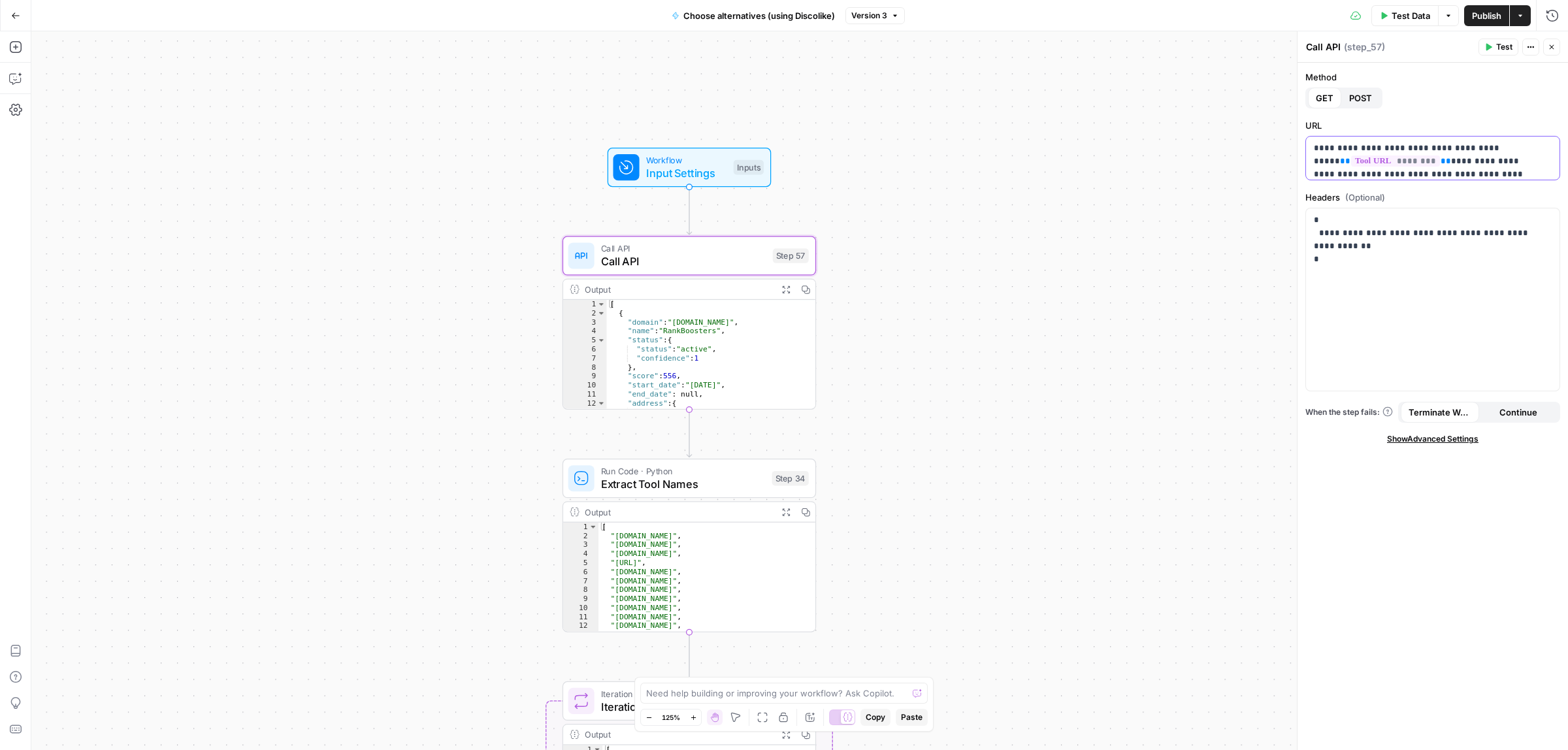
click at [1331, 173] on p "**********" at bounding box center [1426, 161] width 226 height 39
click at [1487, 11] on span "Publish" at bounding box center [1486, 16] width 29 height 13
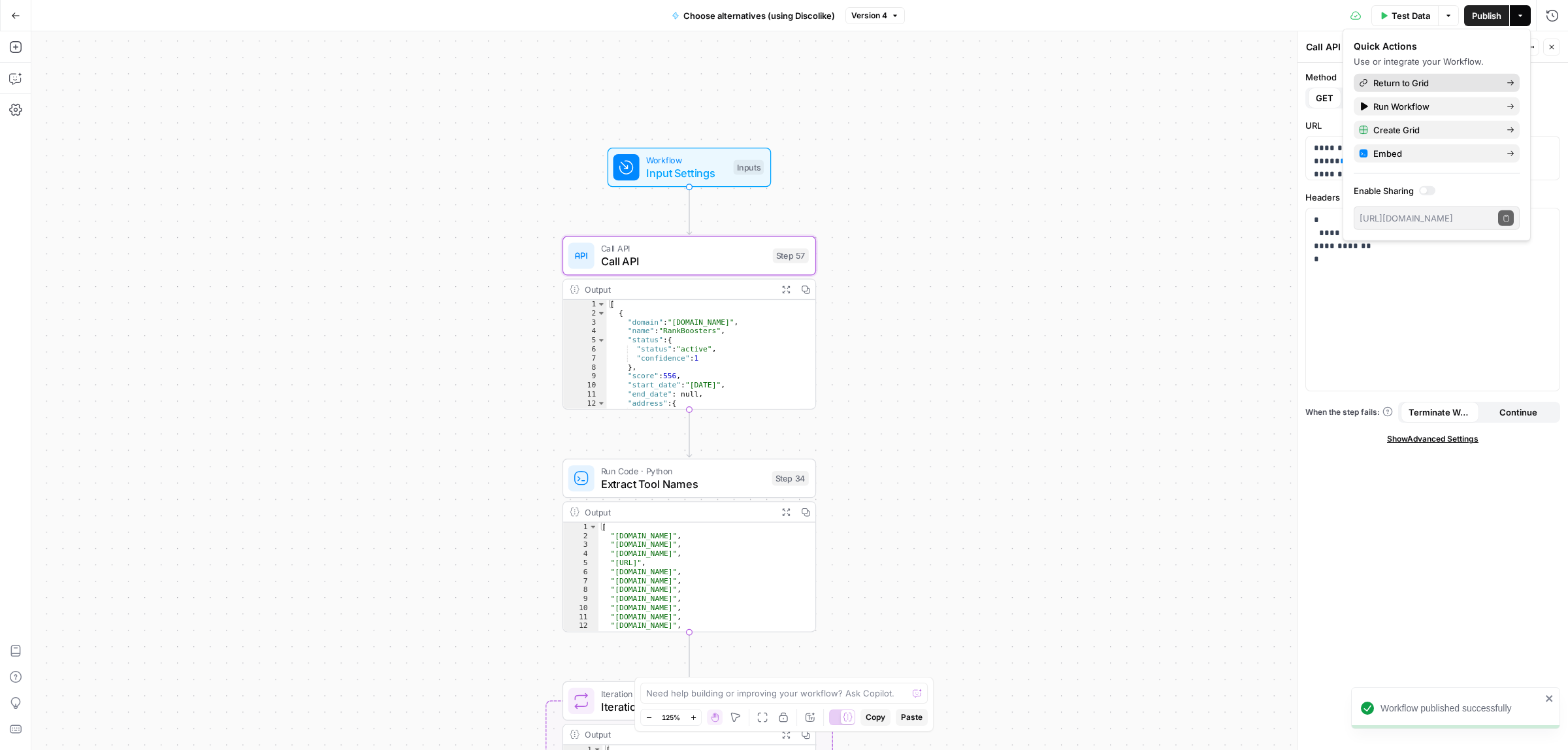
click at [1405, 77] on span "Return to Grid" at bounding box center [1434, 83] width 123 height 13
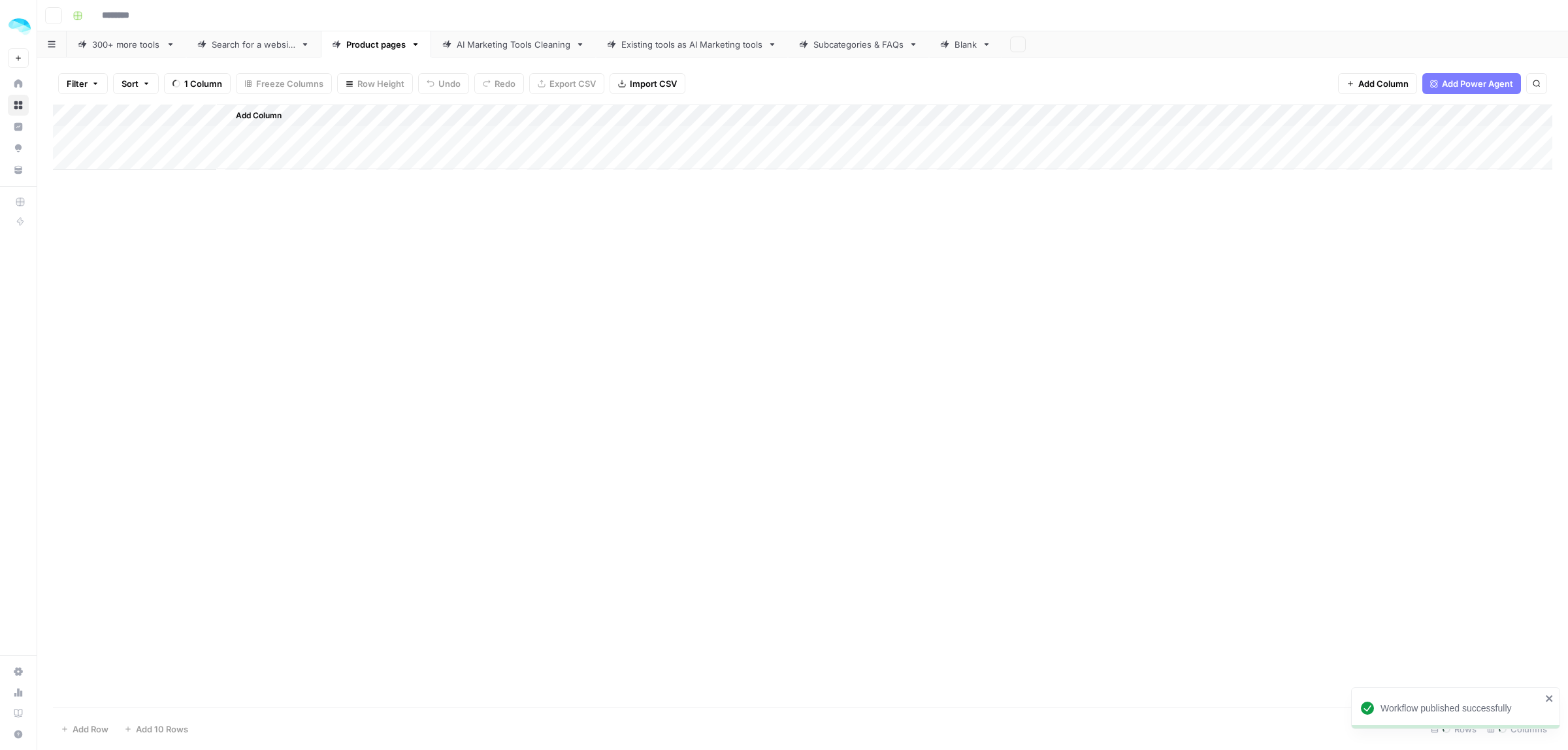
type input "**********"
click at [741, 223] on div "Add Column" at bounding box center [802, 406] width 1500 height 603
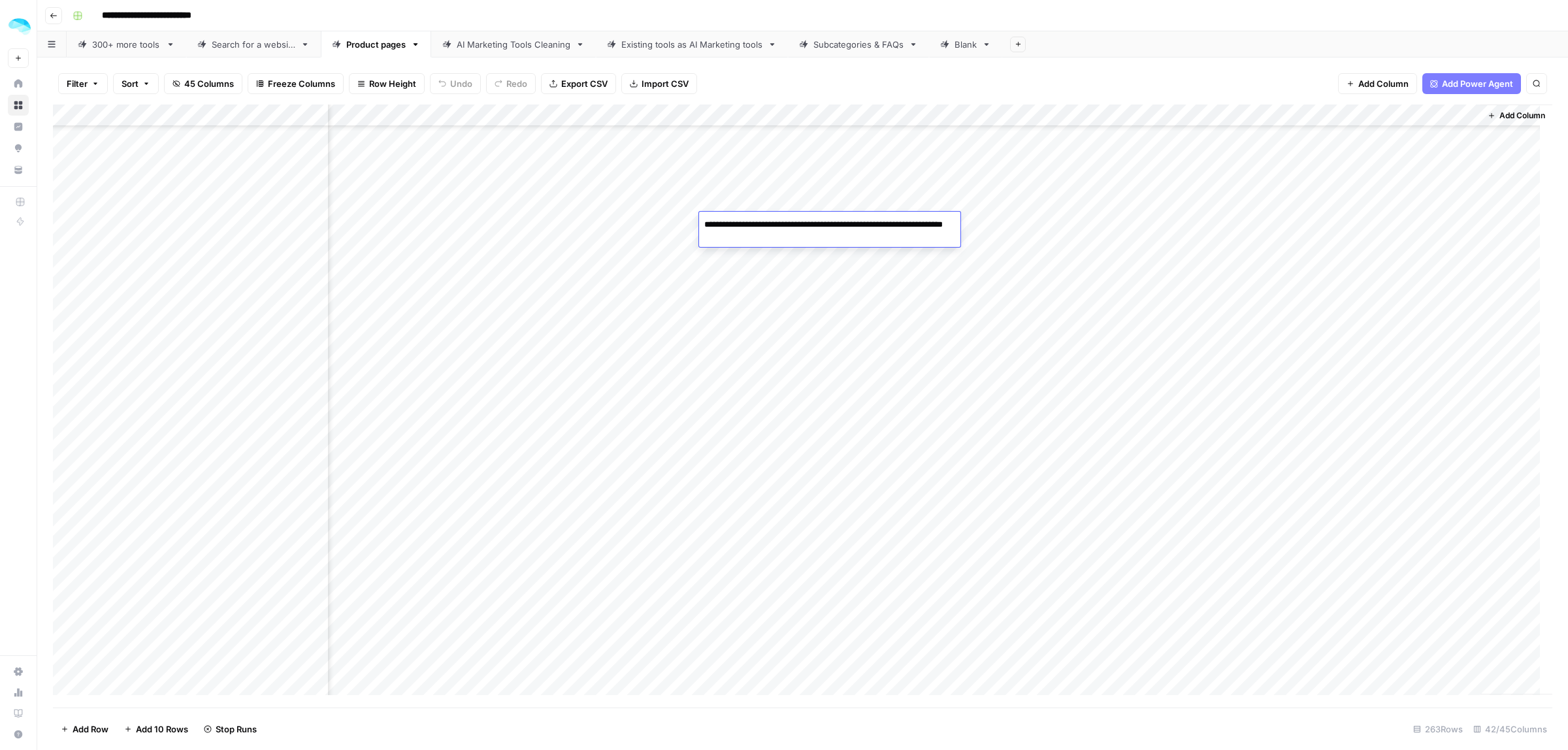
click at [785, 282] on div "Add Column" at bounding box center [802, 406] width 1500 height 603
click at [478, 115] on div "Add Column" at bounding box center [802, 406] width 1500 height 603
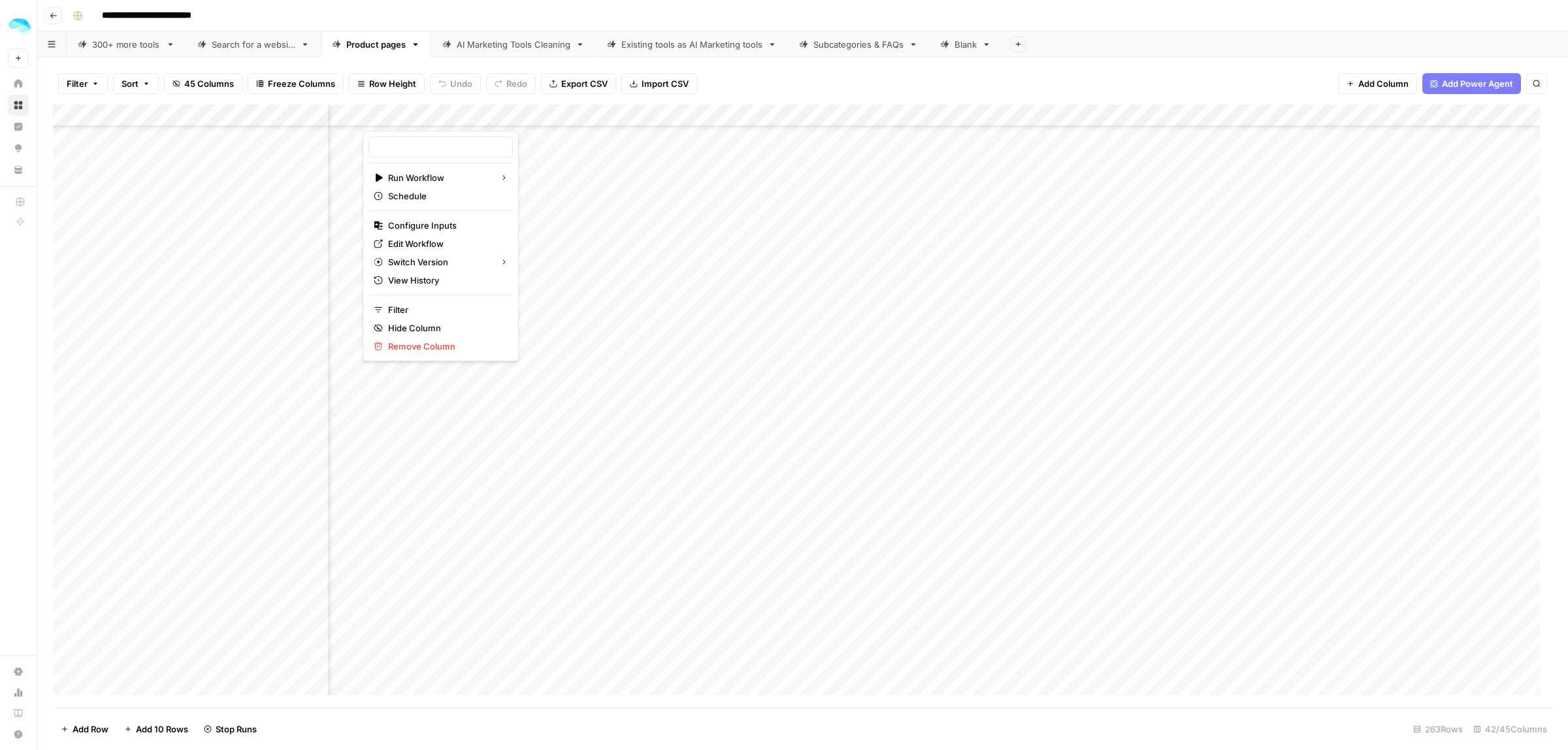
type input "Search social media profiles (tavily)"
click at [541, 232] on span "Remaining Rows" at bounding box center [549, 228] width 83 height 13
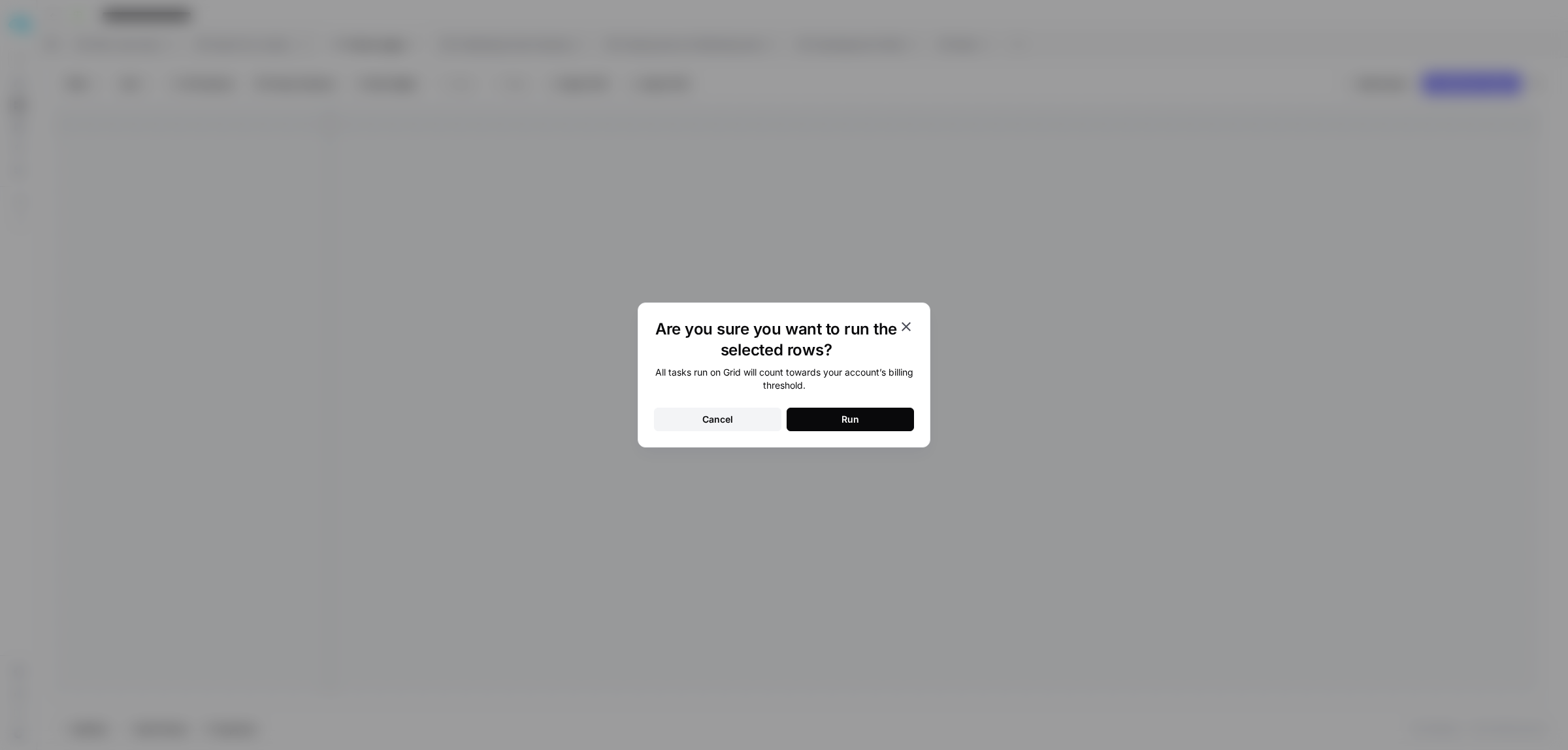
click at [864, 428] on button "Run" at bounding box center [850, 419] width 127 height 23
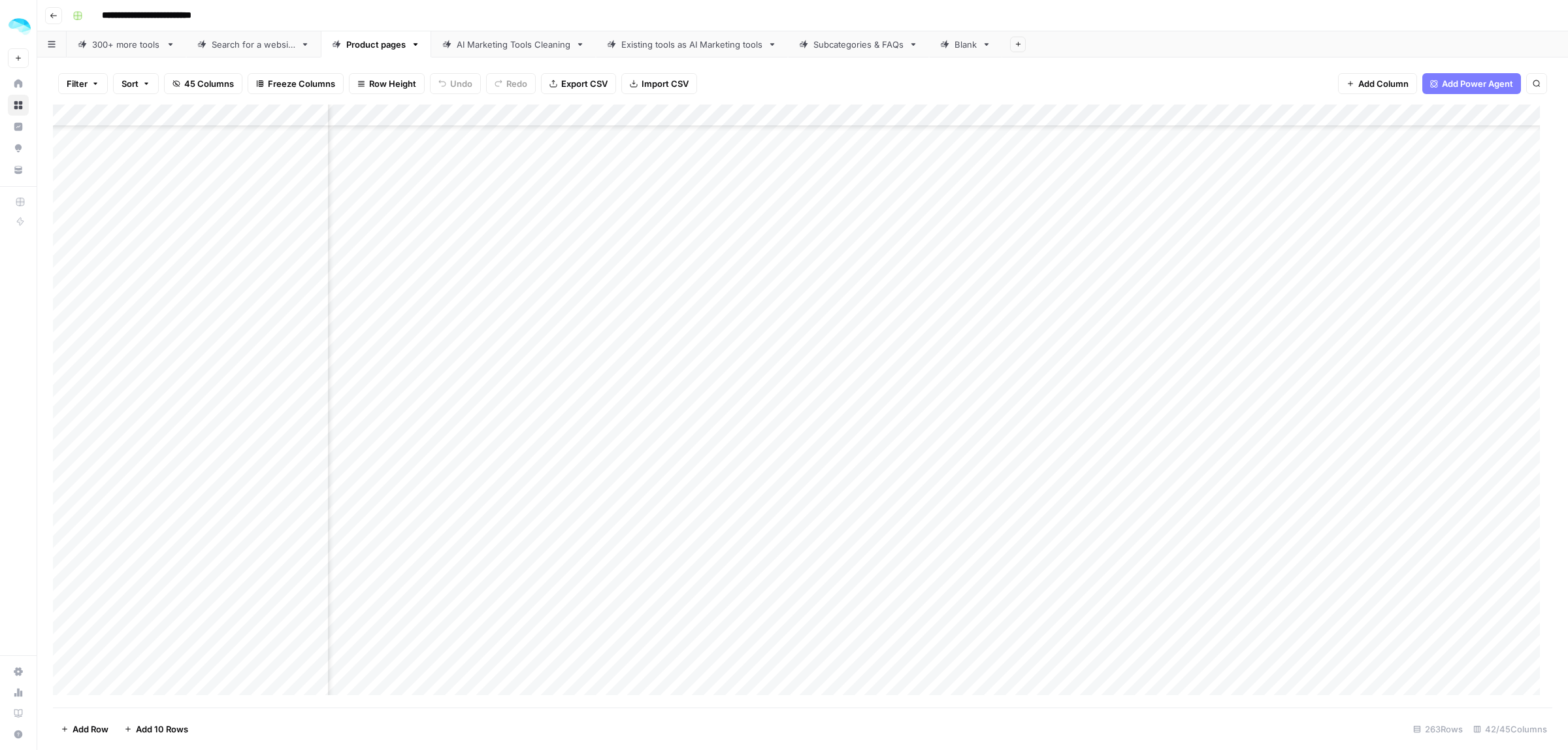
scroll to position [3661, 1181]
click at [703, 229] on div "Add Column" at bounding box center [802, 406] width 1500 height 603
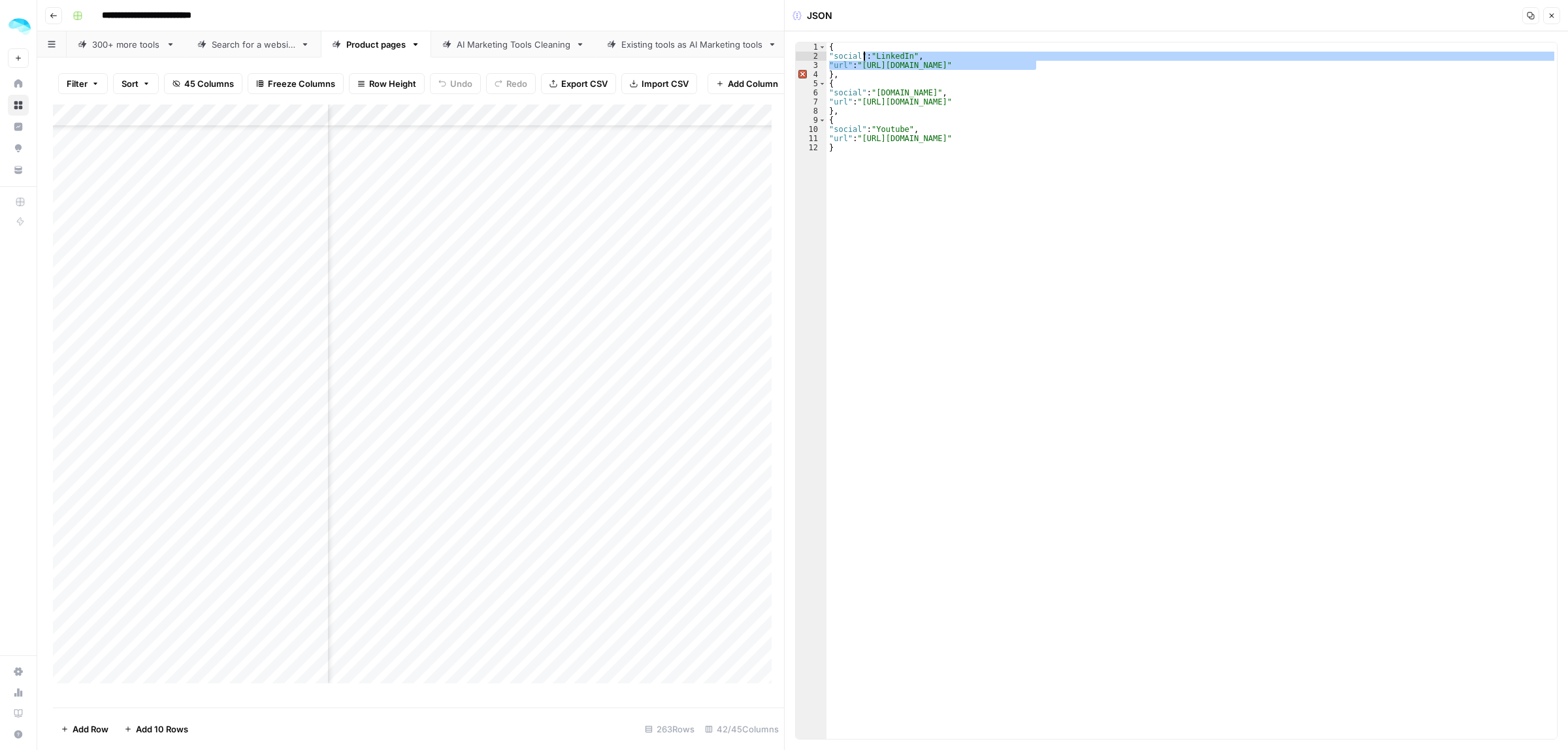
drag, startPoint x: 1036, startPoint y: 63, endPoint x: 867, endPoint y: 65, distance: 169.0
click at [867, 65] on div "{ "social" : "LinkedIn" , "url" : "https://in.linkedin.com/company/7targets" } …" at bounding box center [1192, 400] width 731 height 715
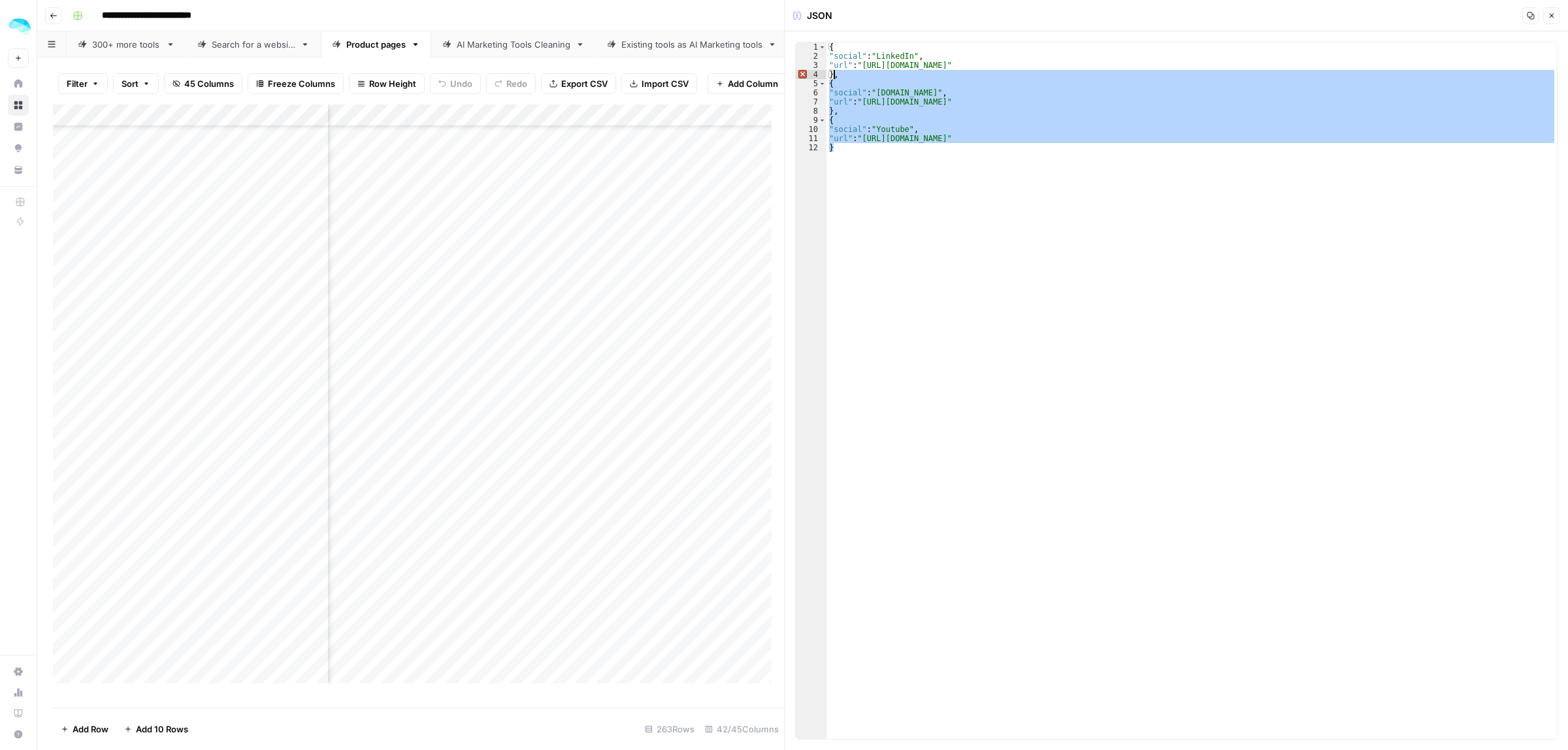
drag, startPoint x: 840, startPoint y: 154, endPoint x: 835, endPoint y: 79, distance: 75.2
click at [835, 79] on div "{ "social" : "LinkedIn" , "url" : "https://in.linkedin.com/company/7targets" } …" at bounding box center [1192, 400] width 731 height 715
type textarea "*"
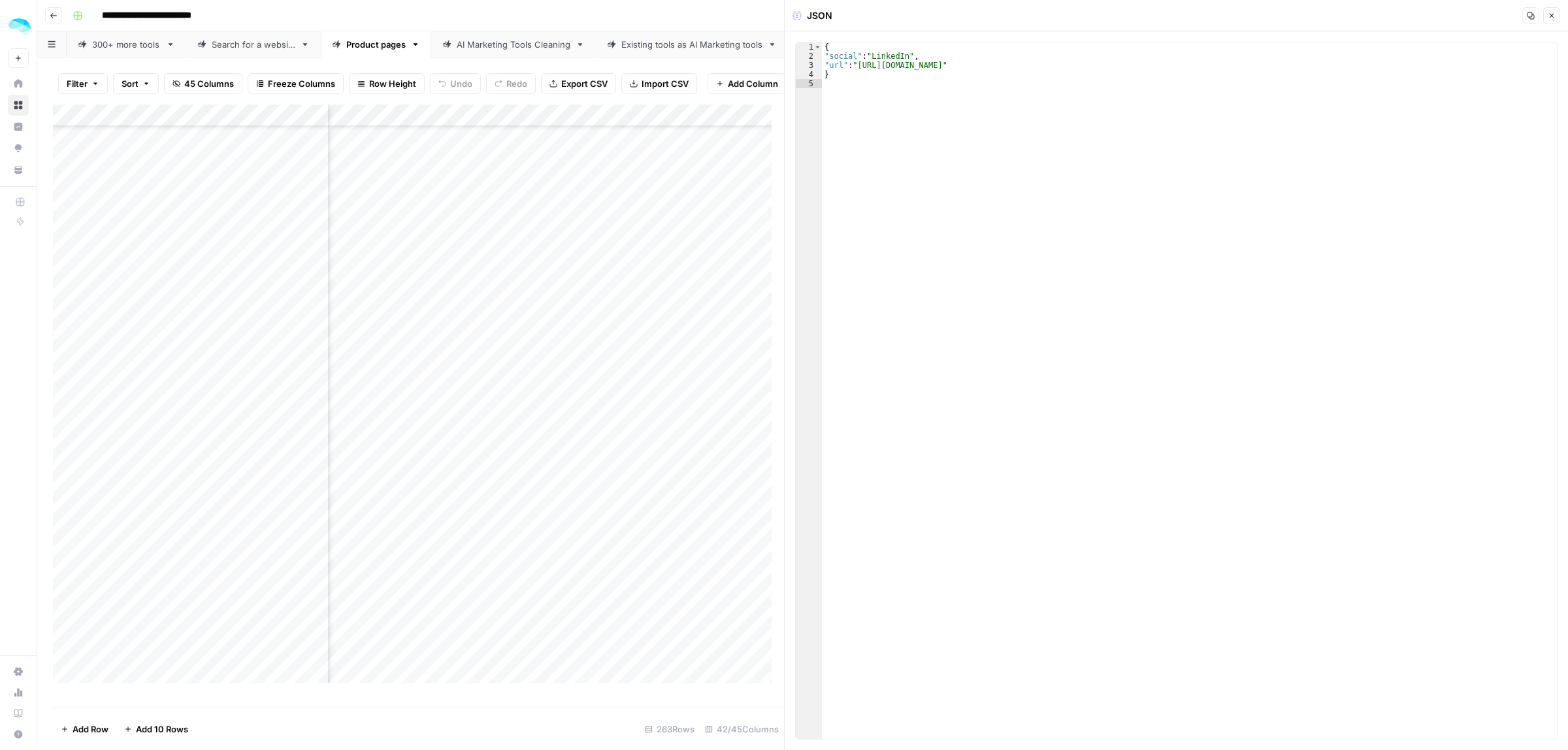
click at [1550, 17] on icon "button" at bounding box center [1551, 16] width 8 height 8
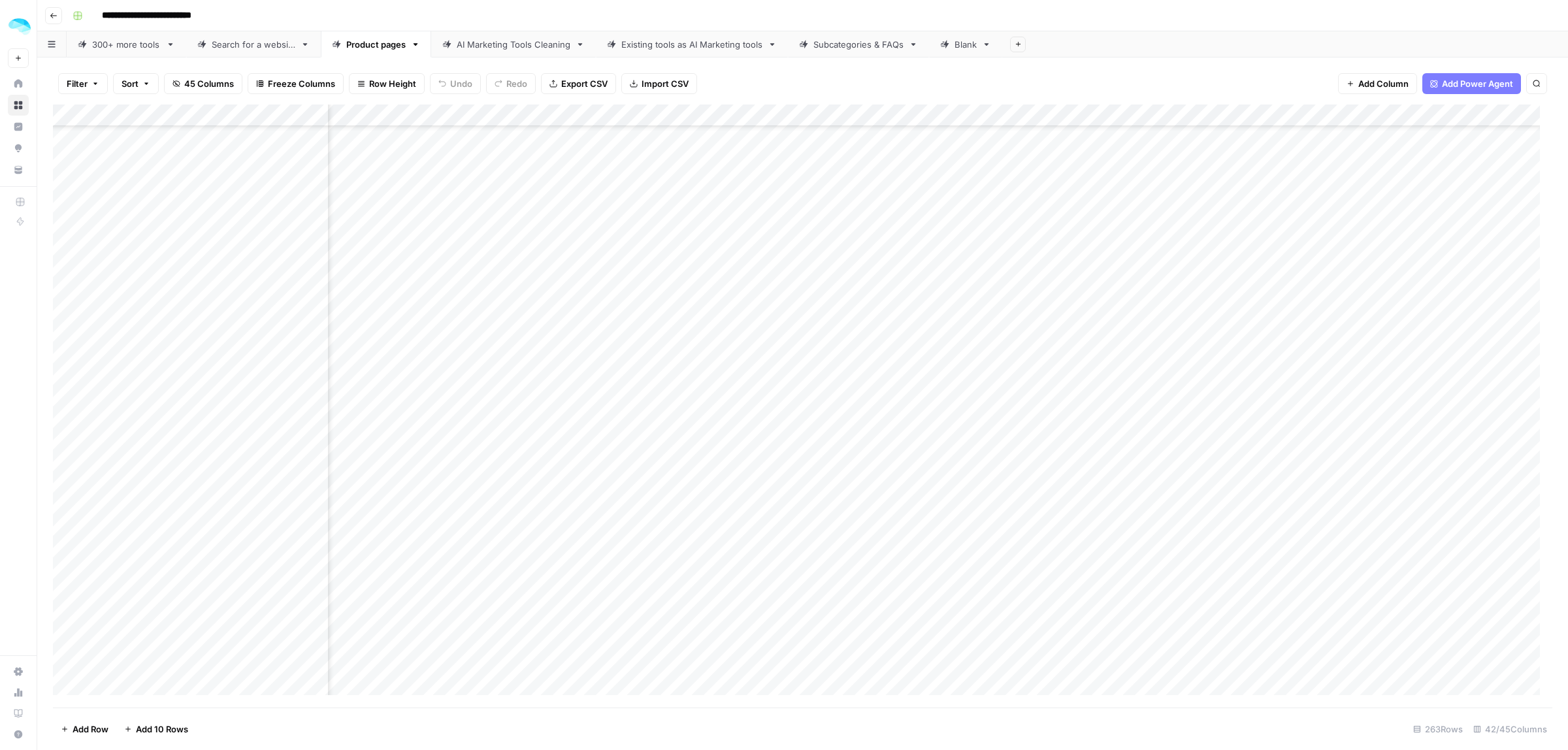
click at [673, 233] on div "Add Column" at bounding box center [802, 406] width 1500 height 603
click at [673, 233] on div at bounding box center [710, 231] width 410 height 24
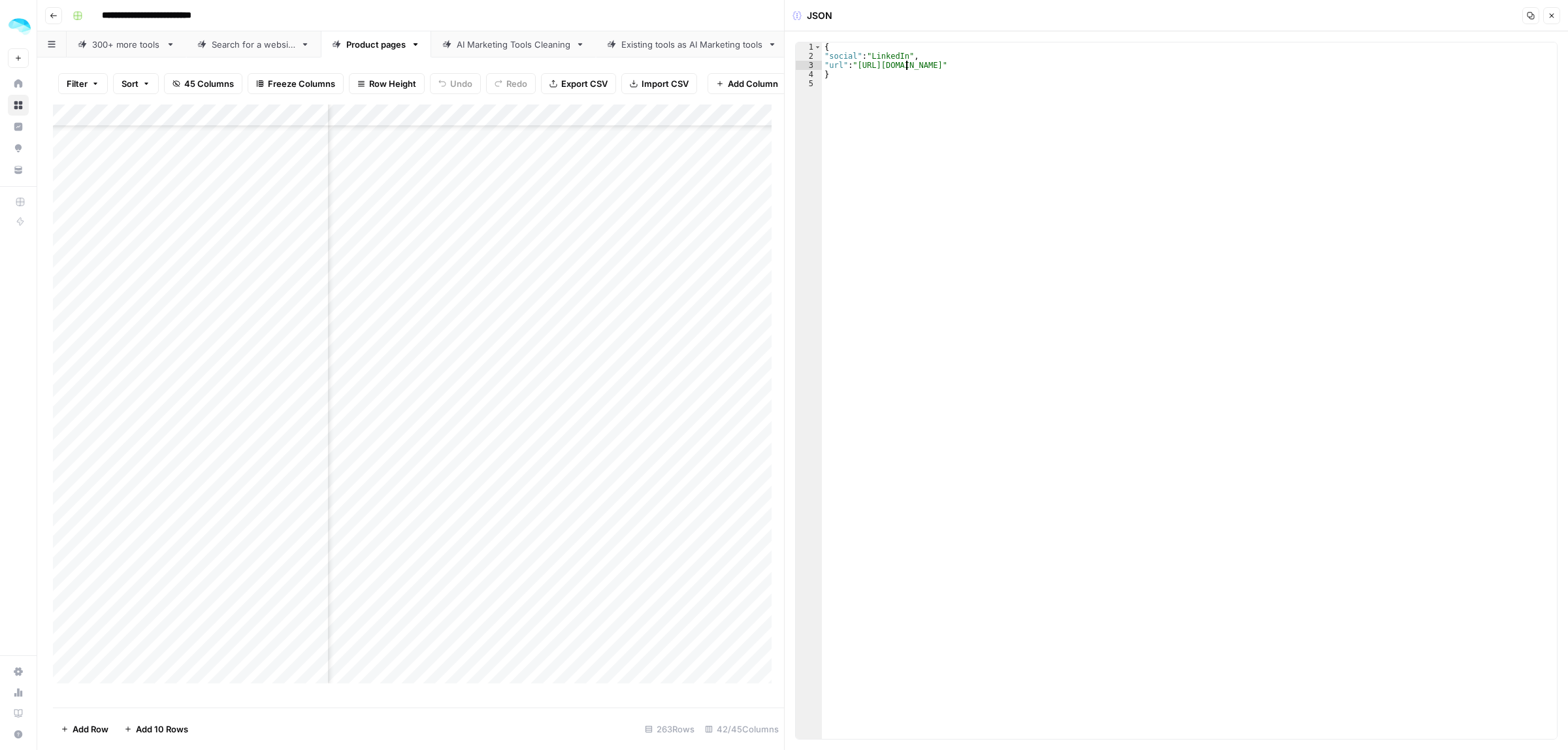
click at [906, 67] on div "{ "social" : "LinkedIn" , "url" : "https://in.linkedin.com/company/7targets" }" at bounding box center [1189, 400] width 735 height 715
type textarea "**********"
drag, startPoint x: 1019, startPoint y: 69, endPoint x: 858, endPoint y: 69, distance: 161.0
click at [858, 69] on div "{ "social" : "LinkedIn" , "url" : "https://linkedin.com/company/7targets" }" at bounding box center [1189, 400] width 735 height 715
click at [642, 263] on div "Add Column" at bounding box center [418, 400] width 731 height 591
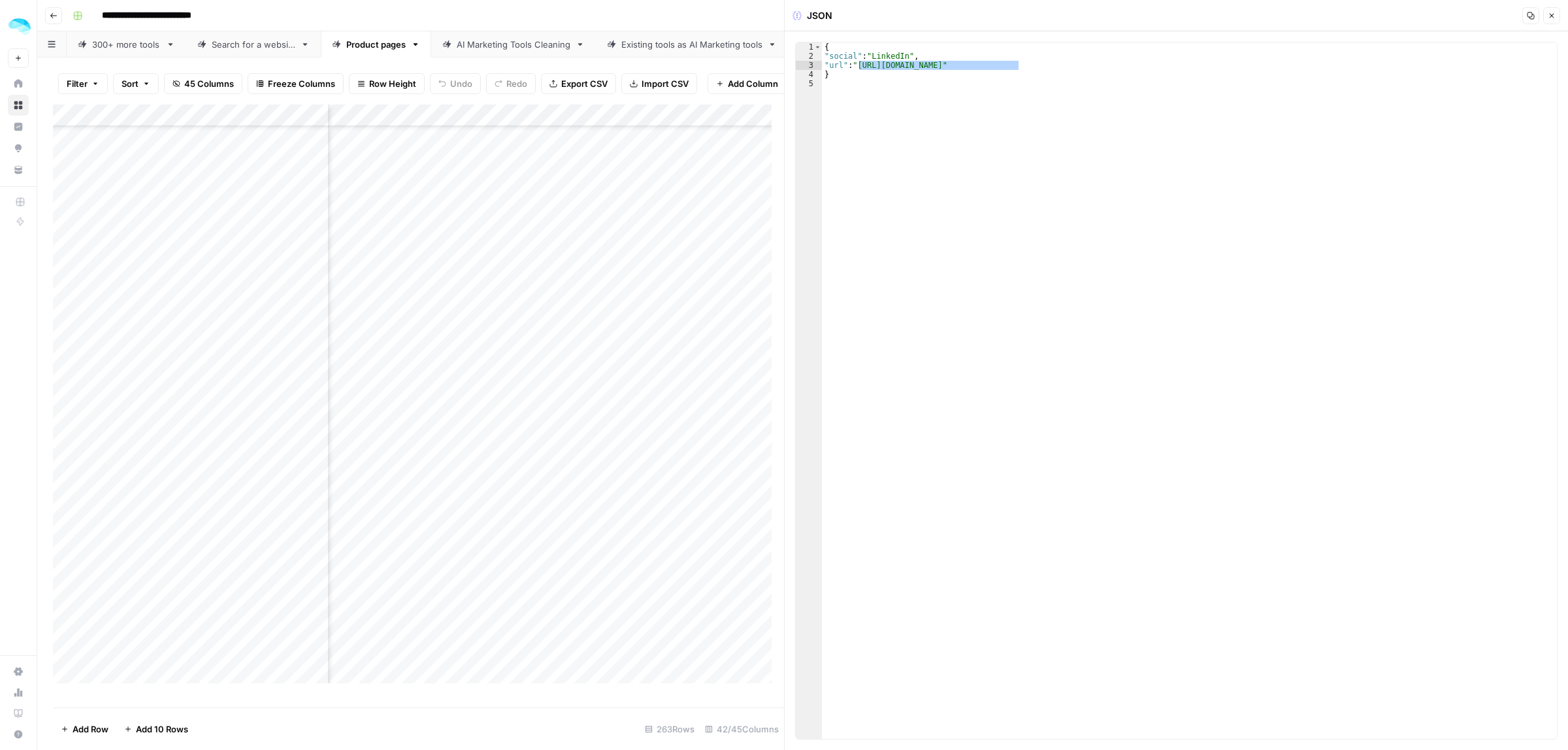
click at [642, 263] on div "Add Column" at bounding box center [418, 400] width 731 height 591
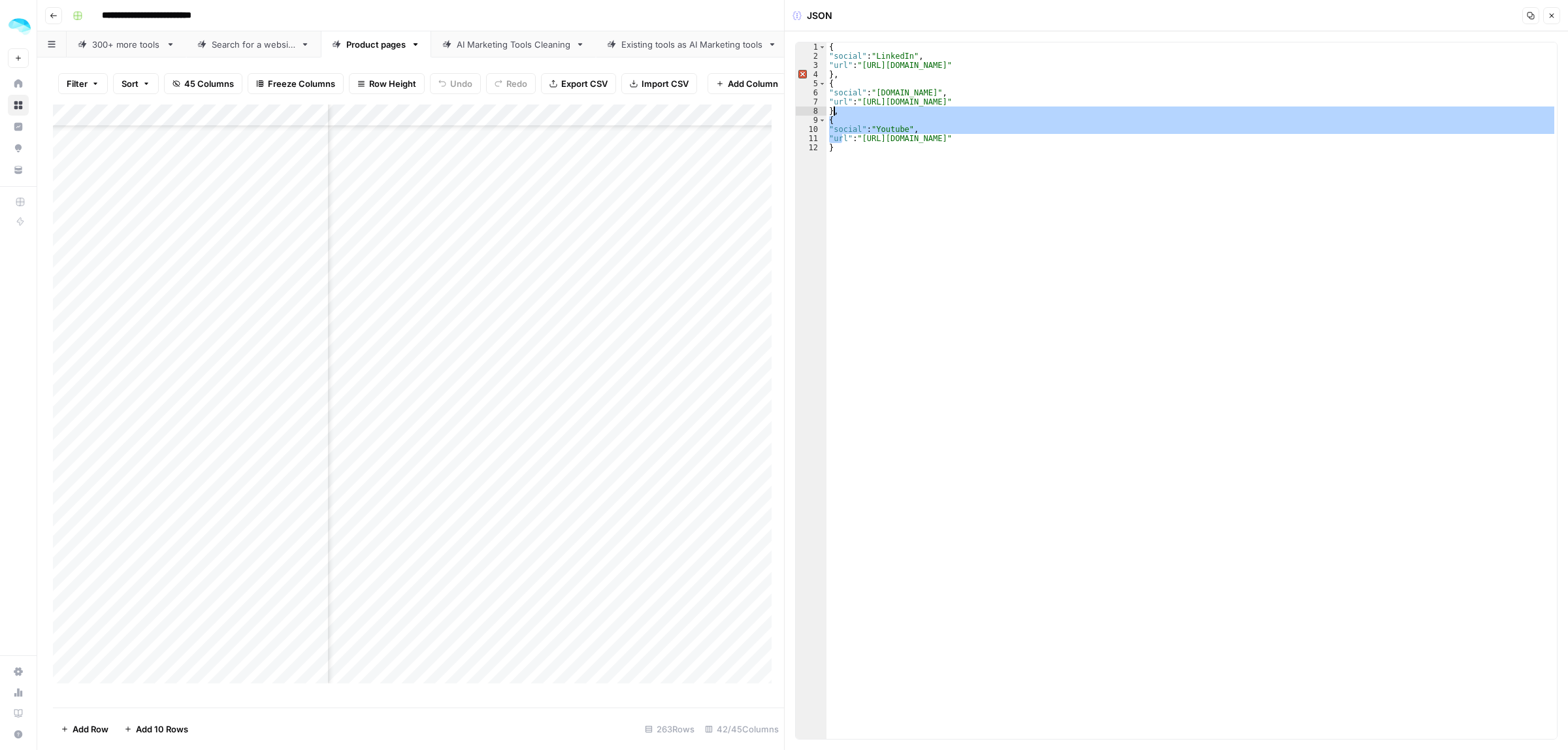
drag, startPoint x: 842, startPoint y: 130, endPoint x: 835, endPoint y: 115, distance: 16.6
click at [835, 115] on div "{ "social" : "LinkedIn" , "url" : "https://www.linkedin.com/company/aktifyinc" …" at bounding box center [1192, 400] width 731 height 715
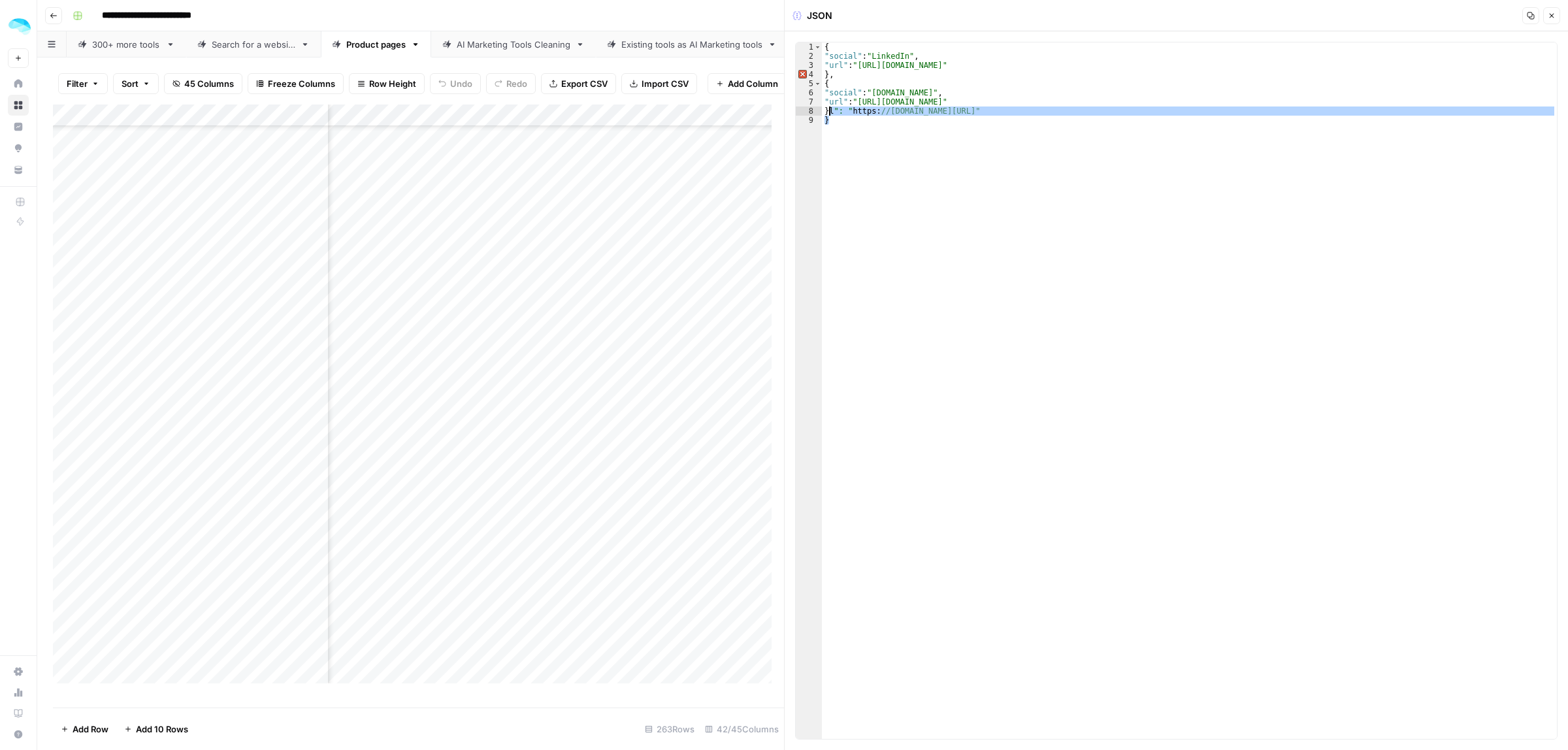
drag, startPoint x: 841, startPoint y: 123, endPoint x: 830, endPoint y: 116, distance: 13.0
click at [830, 116] on div "{ "social" : "LinkedIn" , "url" : "https://www.linkedin.com/company/aktifyinc" …" at bounding box center [1189, 400] width 735 height 715
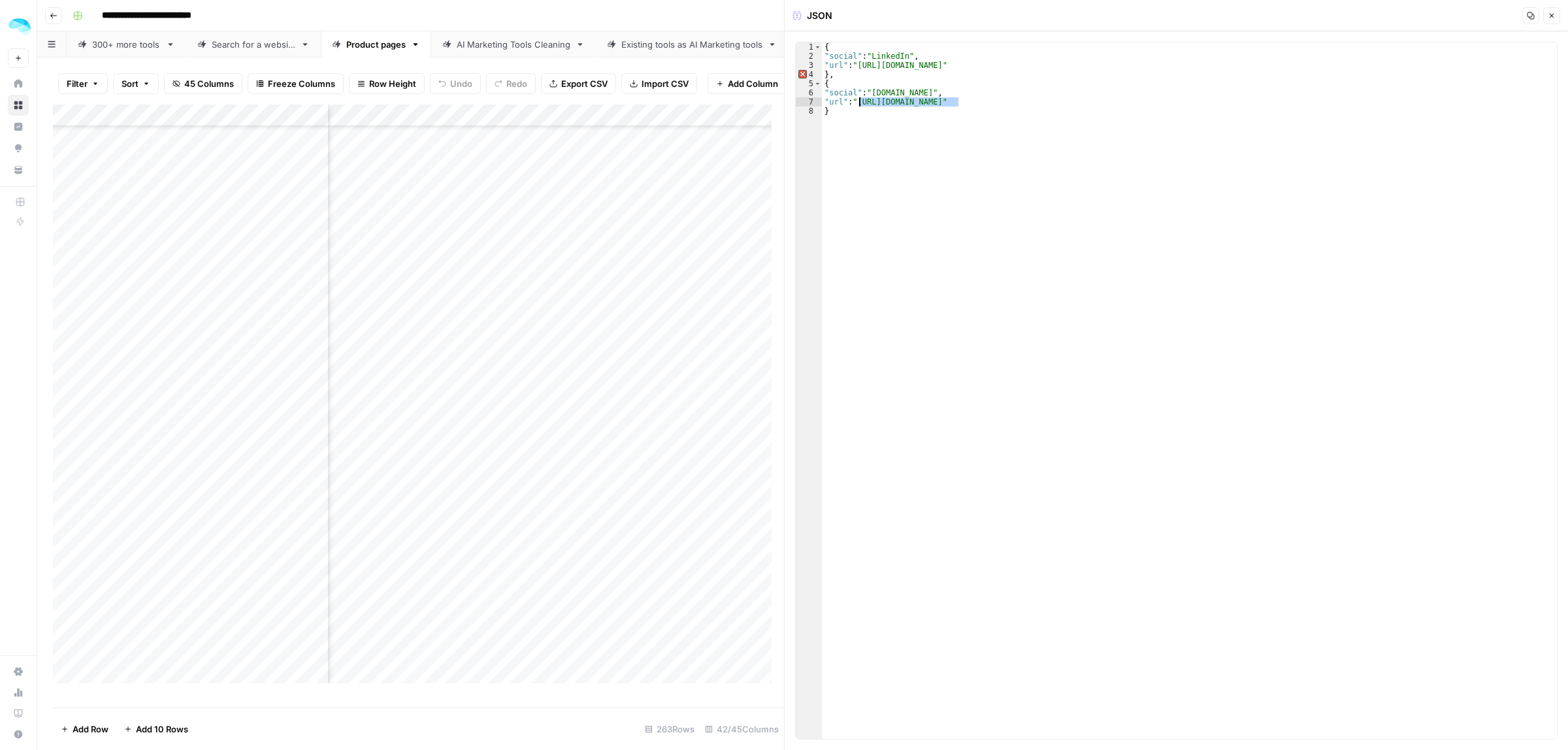
drag, startPoint x: 957, startPoint y: 102, endPoint x: 859, endPoint y: 100, distance: 98.0
click at [859, 100] on div "{ "social" : "LinkedIn" , "url" : "https://www.linkedin.com/company/aktifyinc" …" at bounding box center [1189, 400] width 735 height 715
type textarea "**********"
click at [575, 285] on div "Add Column" at bounding box center [418, 400] width 731 height 591
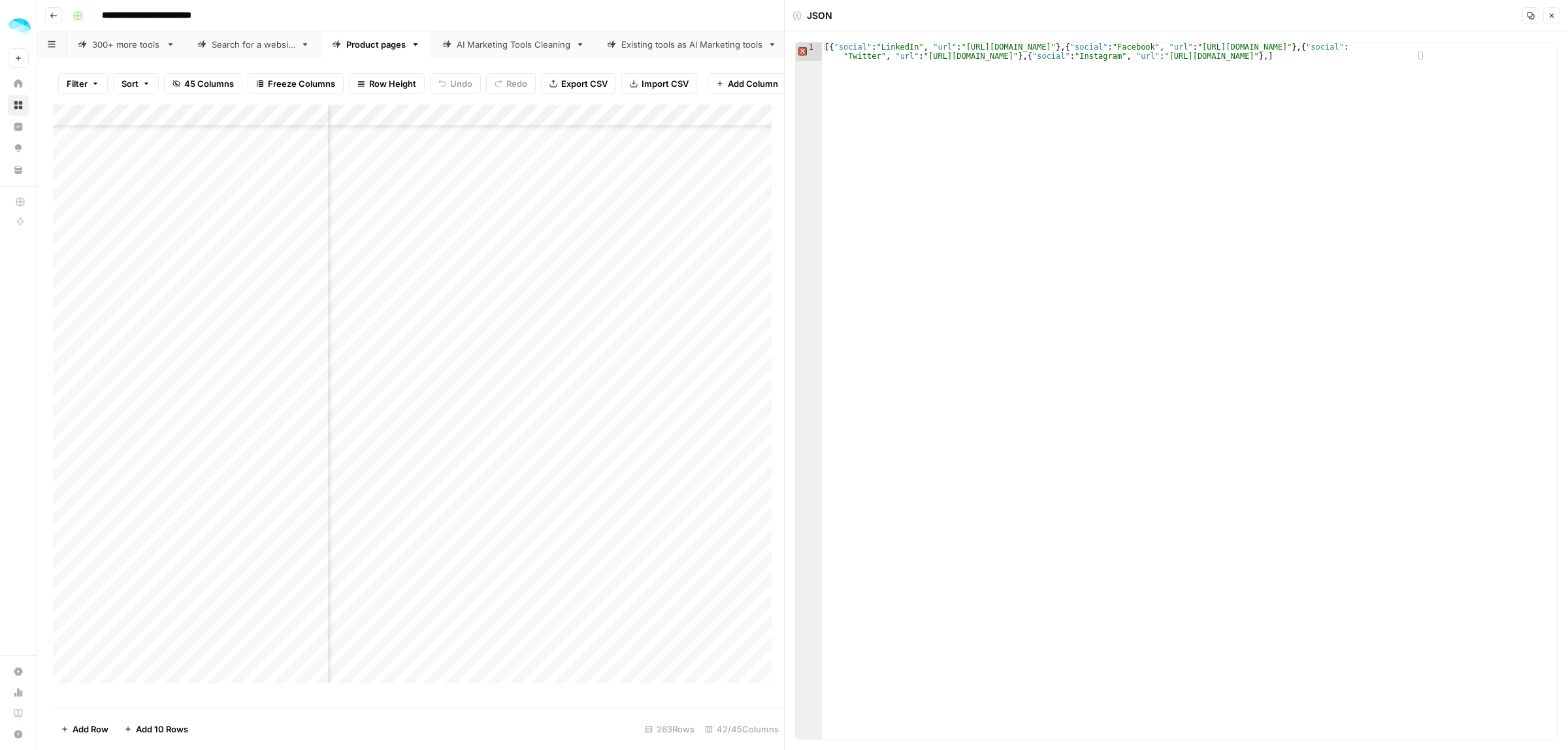
click at [314, 285] on div "Add Column" at bounding box center [418, 400] width 731 height 591
click at [1108, 56] on div "[{ "social" : "LinkedIn" , "url" : "https://www.linkedin.com/company/alore-grow…" at bounding box center [1189, 409] width 735 height 733
type textarea "**********"
click at [686, 307] on div "Add Column" at bounding box center [418, 400] width 731 height 591
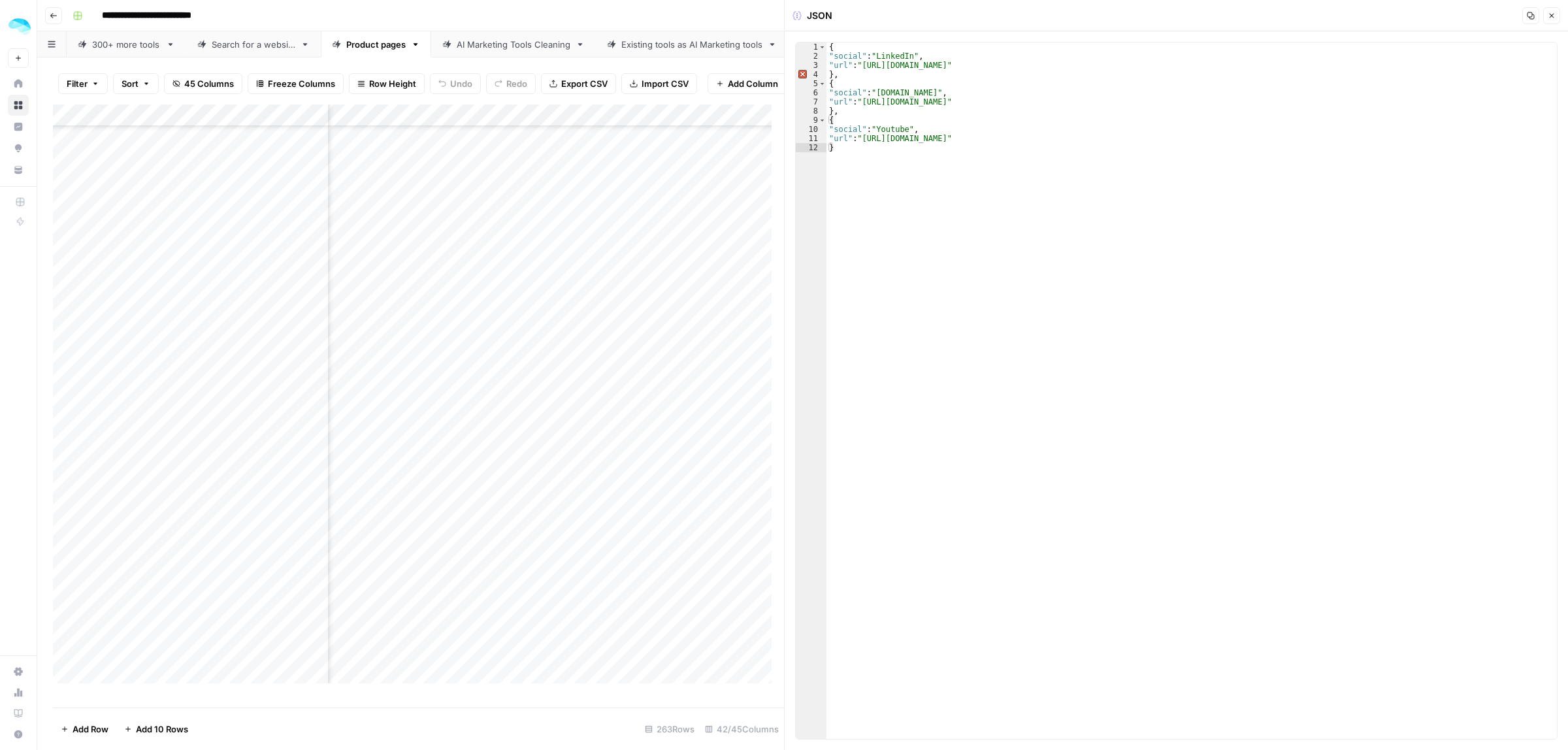
click at [317, 305] on div "Add Column" at bounding box center [418, 400] width 731 height 591
drag, startPoint x: 1050, startPoint y: 68, endPoint x: 863, endPoint y: 66, distance: 187.0
click at [863, 66] on div "{ "social" : "LinkedIn" , "url" : "https://www.linkedin.com/company/biteriumai"…" at bounding box center [1192, 400] width 731 height 715
paste textarea "***"
drag, startPoint x: 1106, startPoint y: 141, endPoint x: 864, endPoint y: 136, distance: 242.1
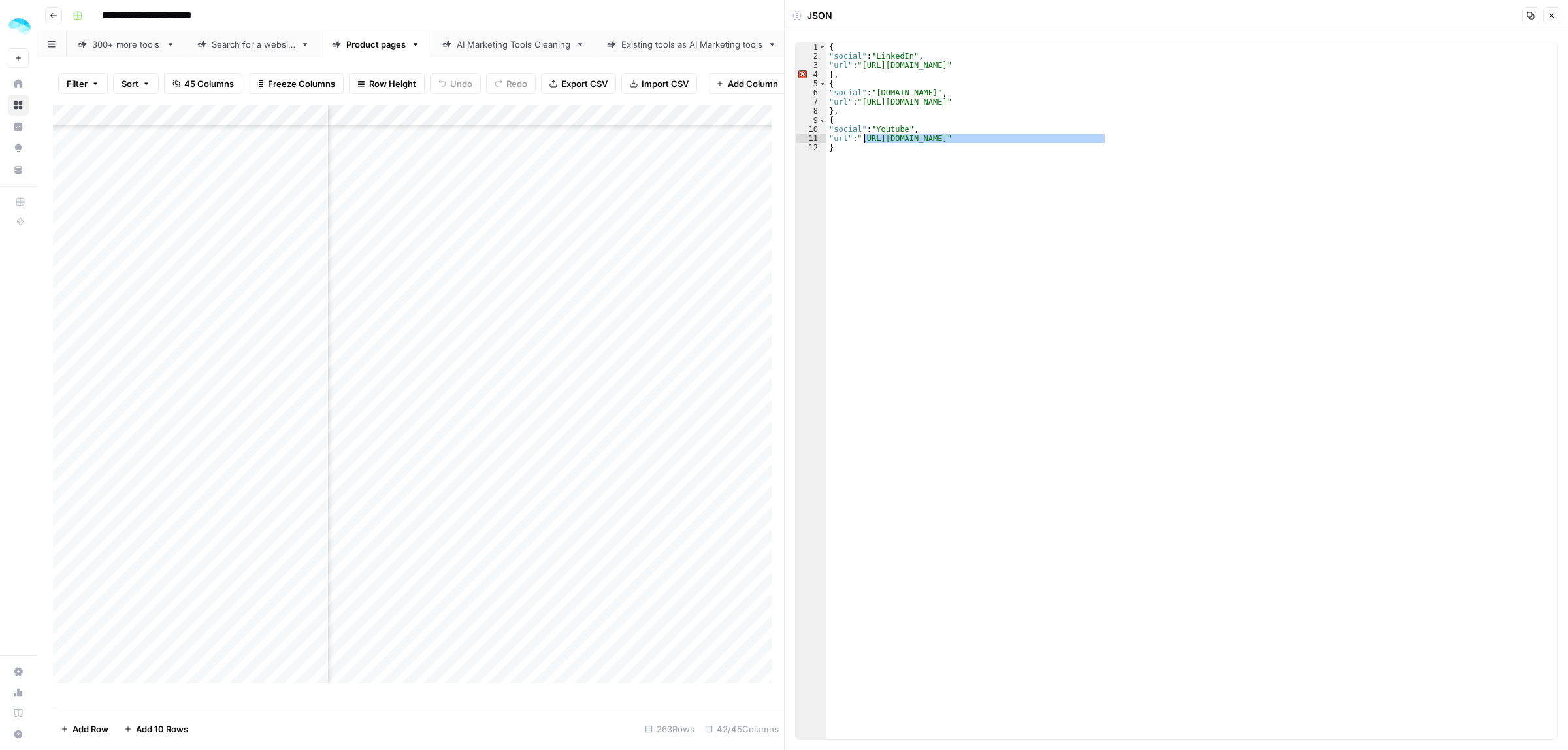
click at [864, 136] on div "{ "social" : "LinkedIn" , "url" : "https://www.linkedin.com/company/hello-dexte…" at bounding box center [1192, 400] width 731 height 715
paste textarea
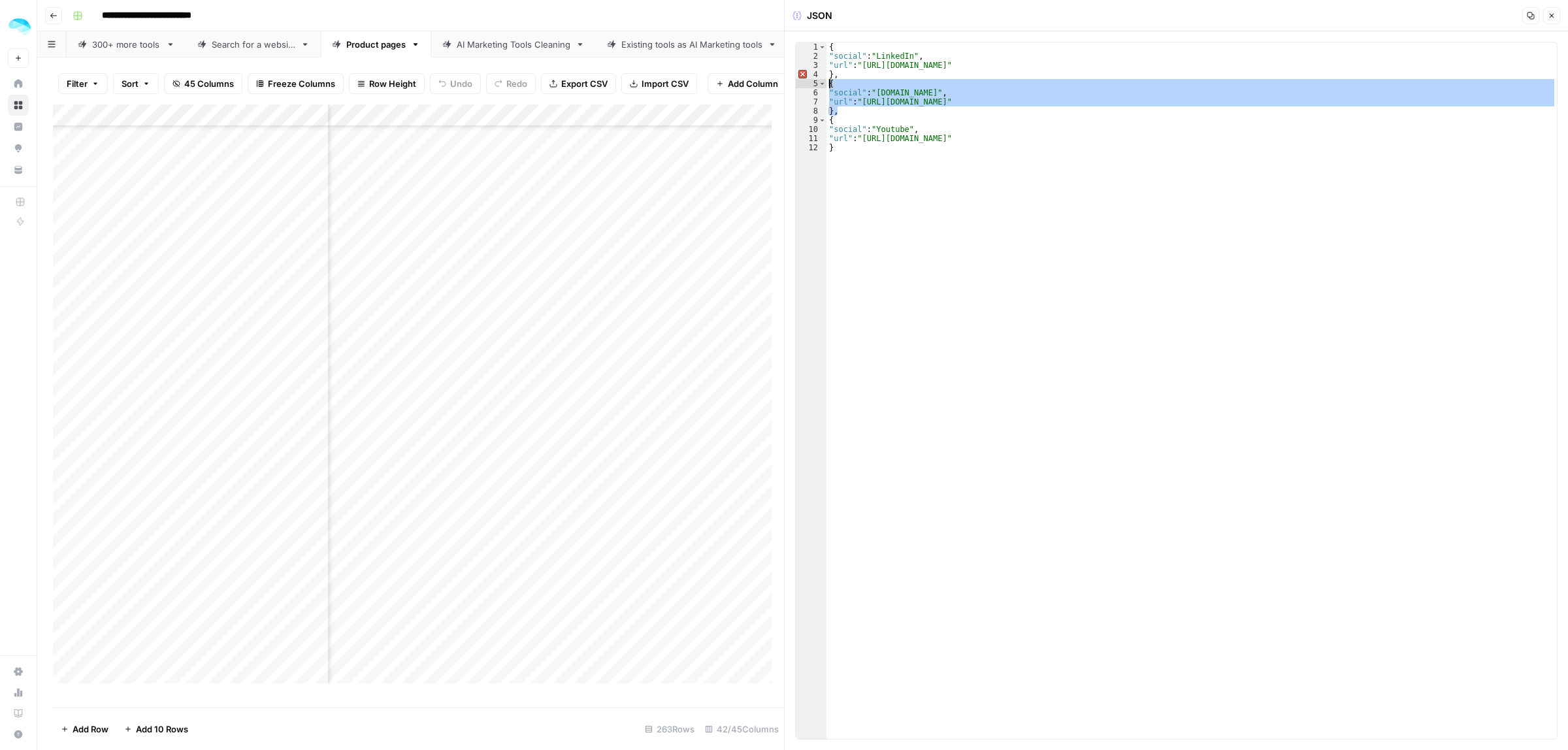
drag, startPoint x: 841, startPoint y: 113, endPoint x: 825, endPoint y: 88, distance: 29.7
click at [825, 88] on div "**********" at bounding box center [1177, 391] width 763 height 698
type textarea "**********"
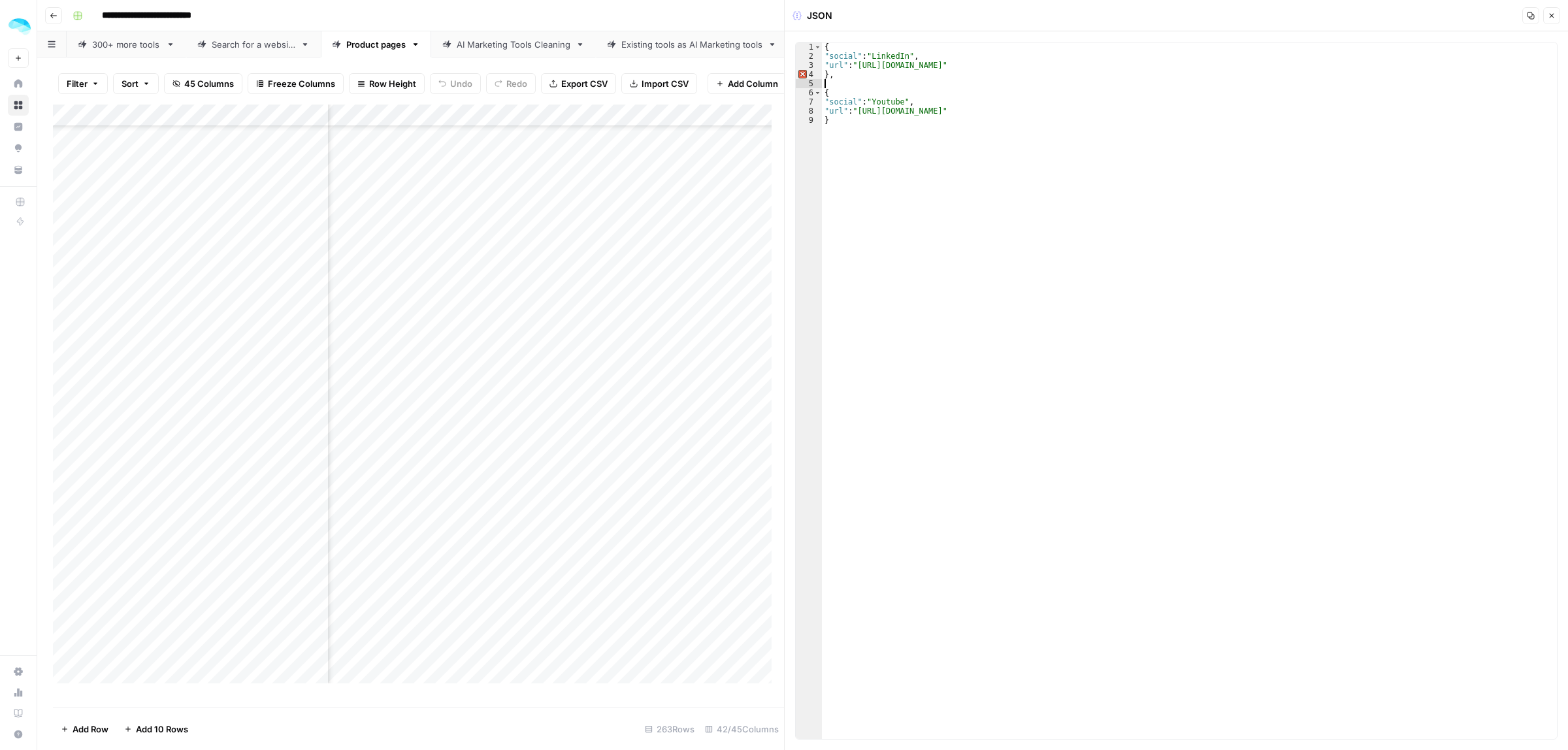
type textarea "**"
click at [1550, 14] on icon "button" at bounding box center [1552, 16] width 4 height 4
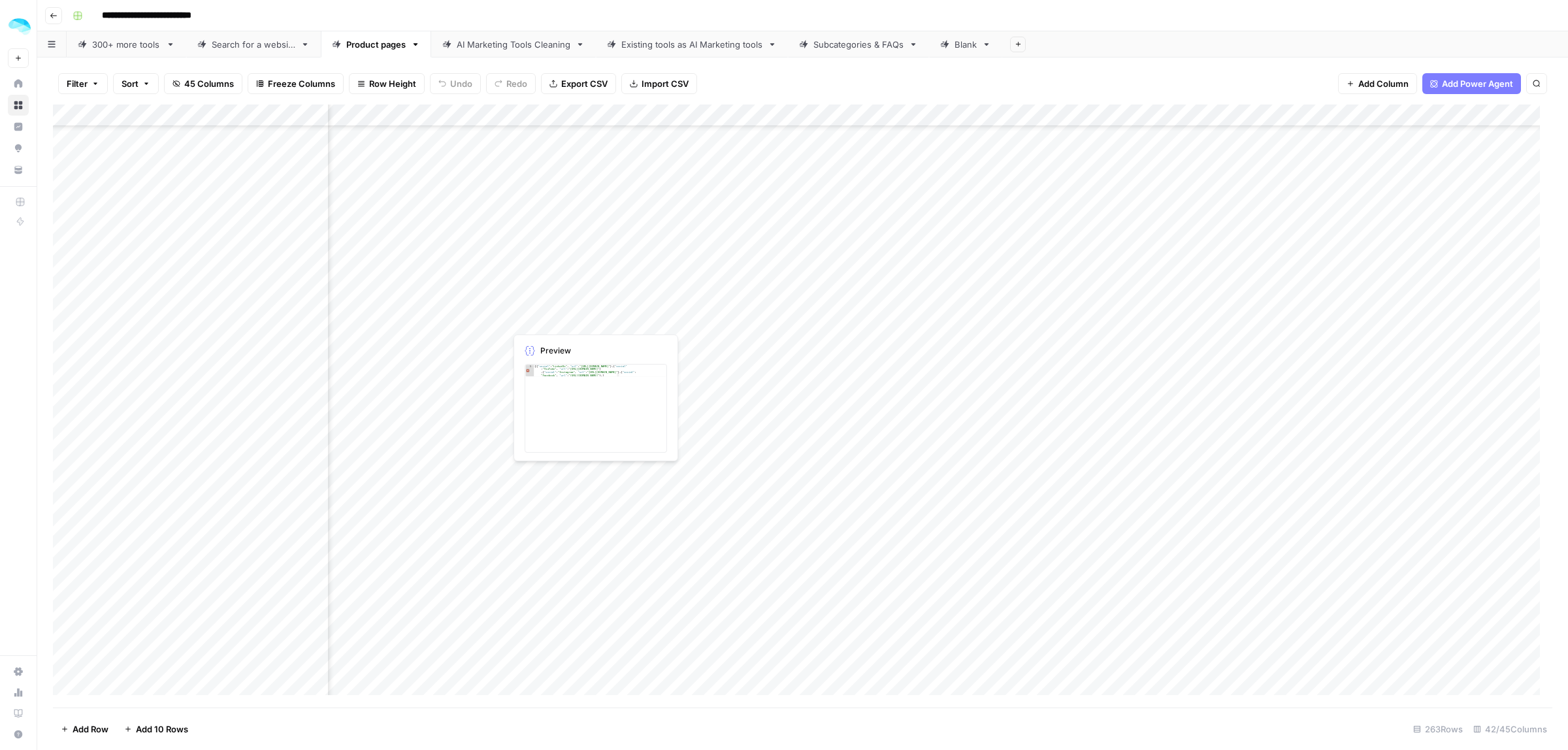
click at [571, 315] on div "Add Column" at bounding box center [802, 406] width 1500 height 603
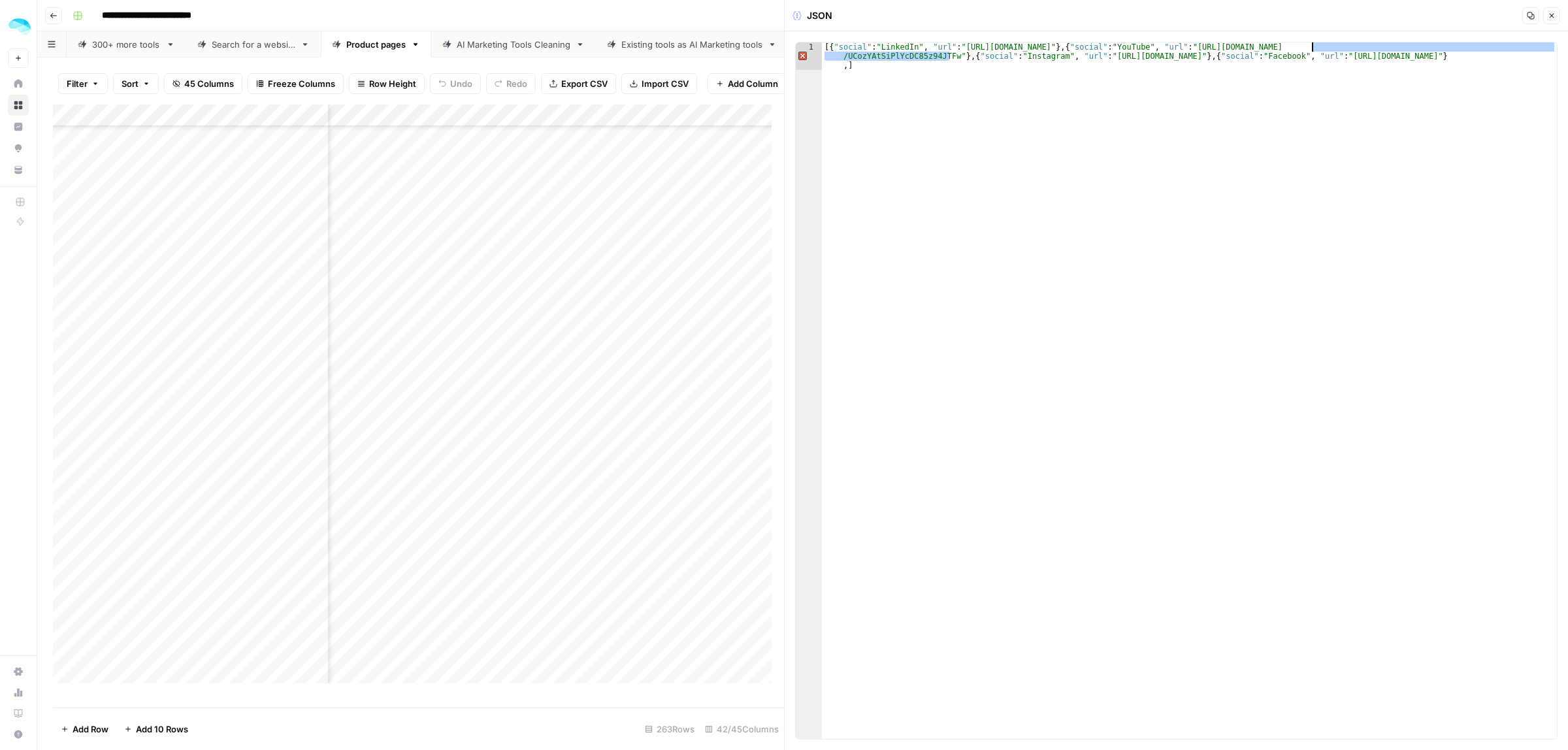
drag, startPoint x: 948, startPoint y: 57, endPoint x: 1313, endPoint y: 48, distance: 365.1
click at [1313, 48] on div "[{ "social" : "LinkedIn" , "url" : "https://www.linkedin.com/company/clodura-sy…" at bounding box center [1189, 418] width 735 height 751
paste textarea
type textarea "**********"
click at [1555, 20] on button "Close" at bounding box center [1552, 16] width 17 height 17
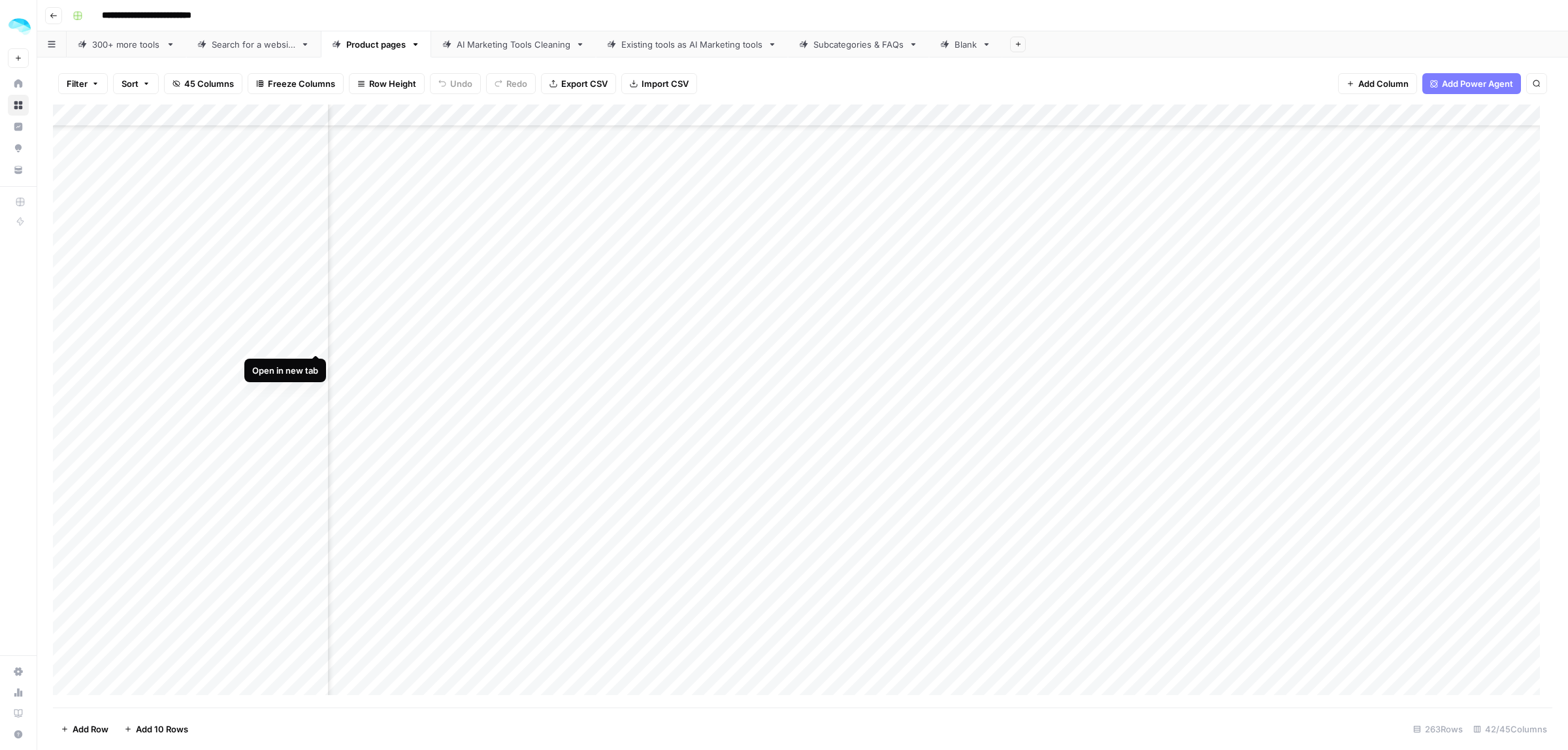
click at [318, 340] on div "Add Column" at bounding box center [802, 406] width 1500 height 603
click at [804, 369] on div "Add Column" at bounding box center [802, 406] width 1500 height 603
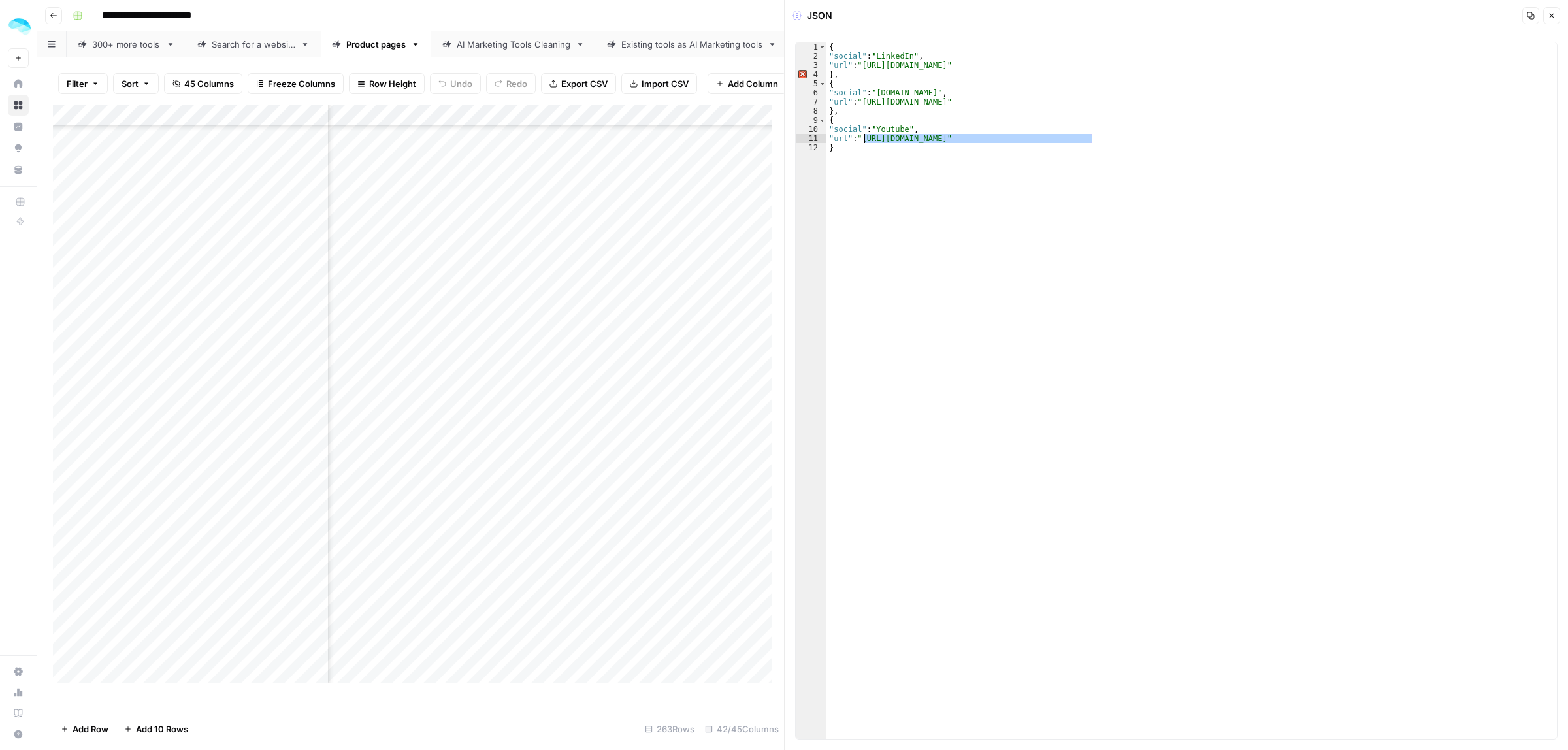
drag, startPoint x: 1089, startPoint y: 139, endPoint x: 864, endPoint y: 139, distance: 225.0
click at [864, 139] on div "{ "social" : "LinkedIn" , "url" : "https://www.linkedin.com/company/genesy-ai" …" at bounding box center [1192, 400] width 731 height 715
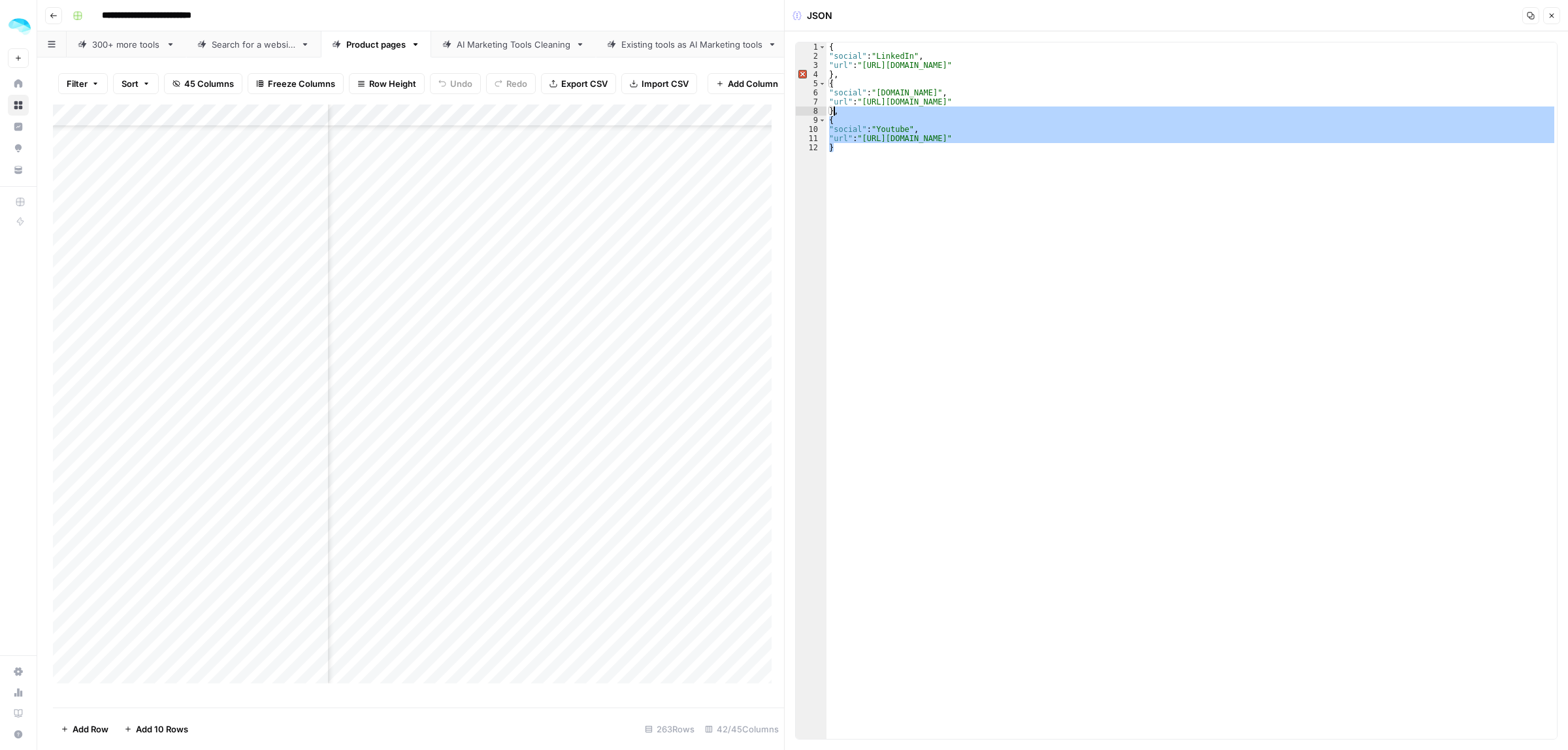
drag, startPoint x: 849, startPoint y: 152, endPoint x: 834, endPoint y: 115, distance: 39.9
click at [834, 115] on div "{ "social" : "LinkedIn" , "url" : "https://www.linkedin.com/company/genesy-ai" …" at bounding box center [1192, 400] width 731 height 715
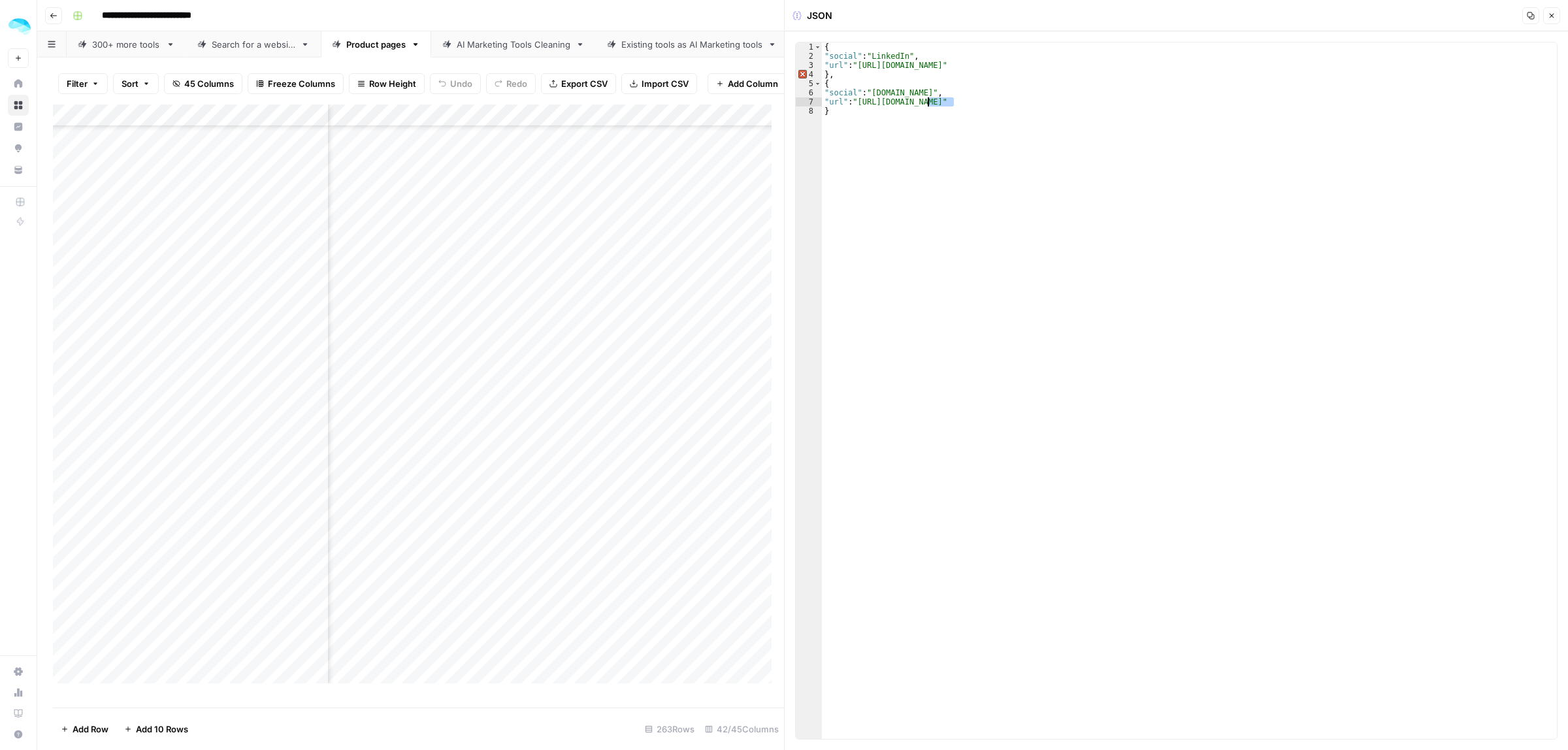
drag, startPoint x: 952, startPoint y: 101, endPoint x: 926, endPoint y: 102, distance: 26.0
click at [926, 102] on div "{ "social" : "LinkedIn" , "url" : "https://www.linkedin.com/company/genesy-ai" …" at bounding box center [1189, 400] width 735 height 715
type textarea "**********"
click at [651, 394] on div "Add Column" at bounding box center [418, 400] width 731 height 591
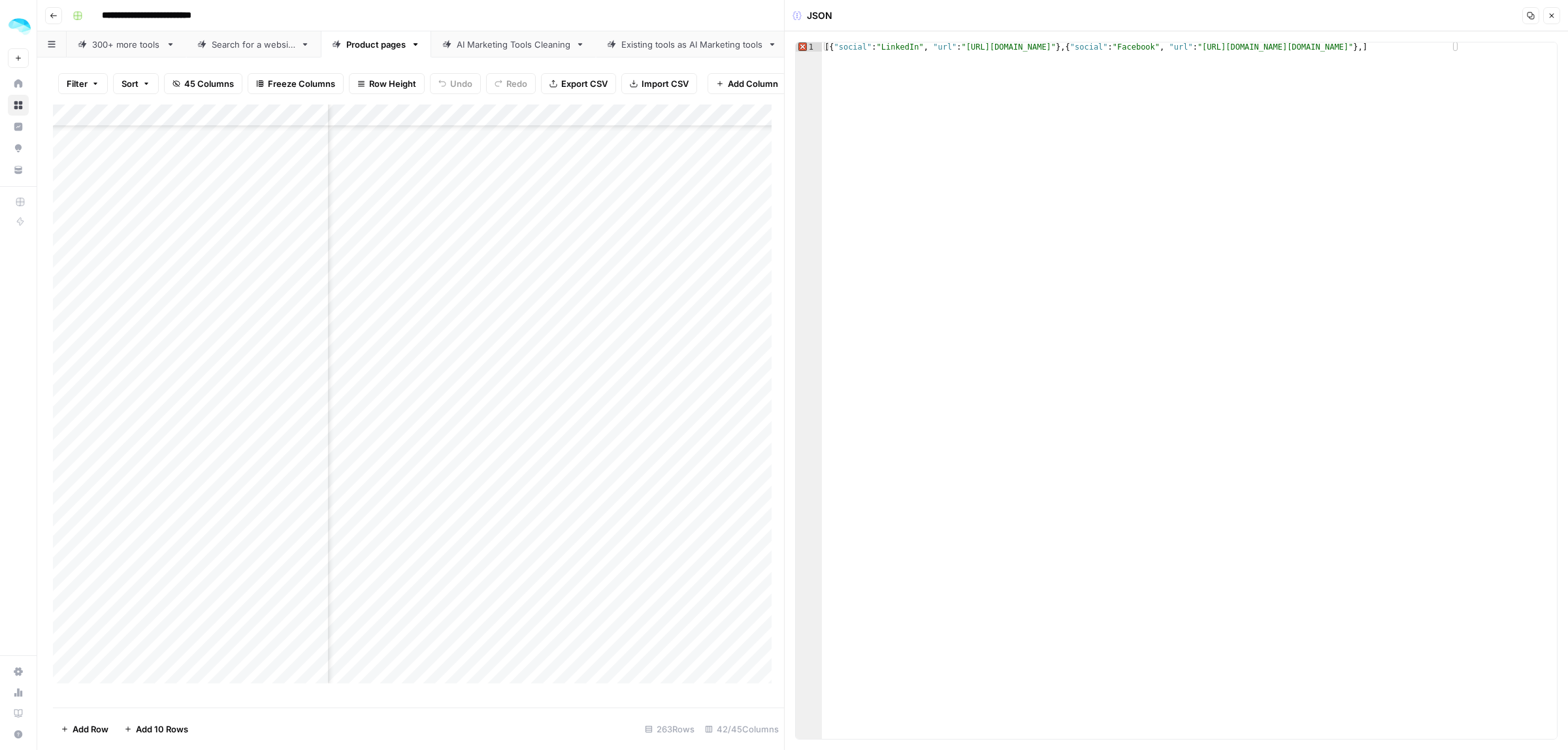
click at [317, 396] on div "Add Column" at bounding box center [418, 400] width 731 height 591
click at [550, 419] on div "Add Column" at bounding box center [418, 400] width 731 height 591
click at [551, 420] on div "Add Column" at bounding box center [418, 400] width 731 height 591
type textarea "**********"
drag, startPoint x: 1222, startPoint y: 46, endPoint x: 963, endPoint y: 44, distance: 259.0
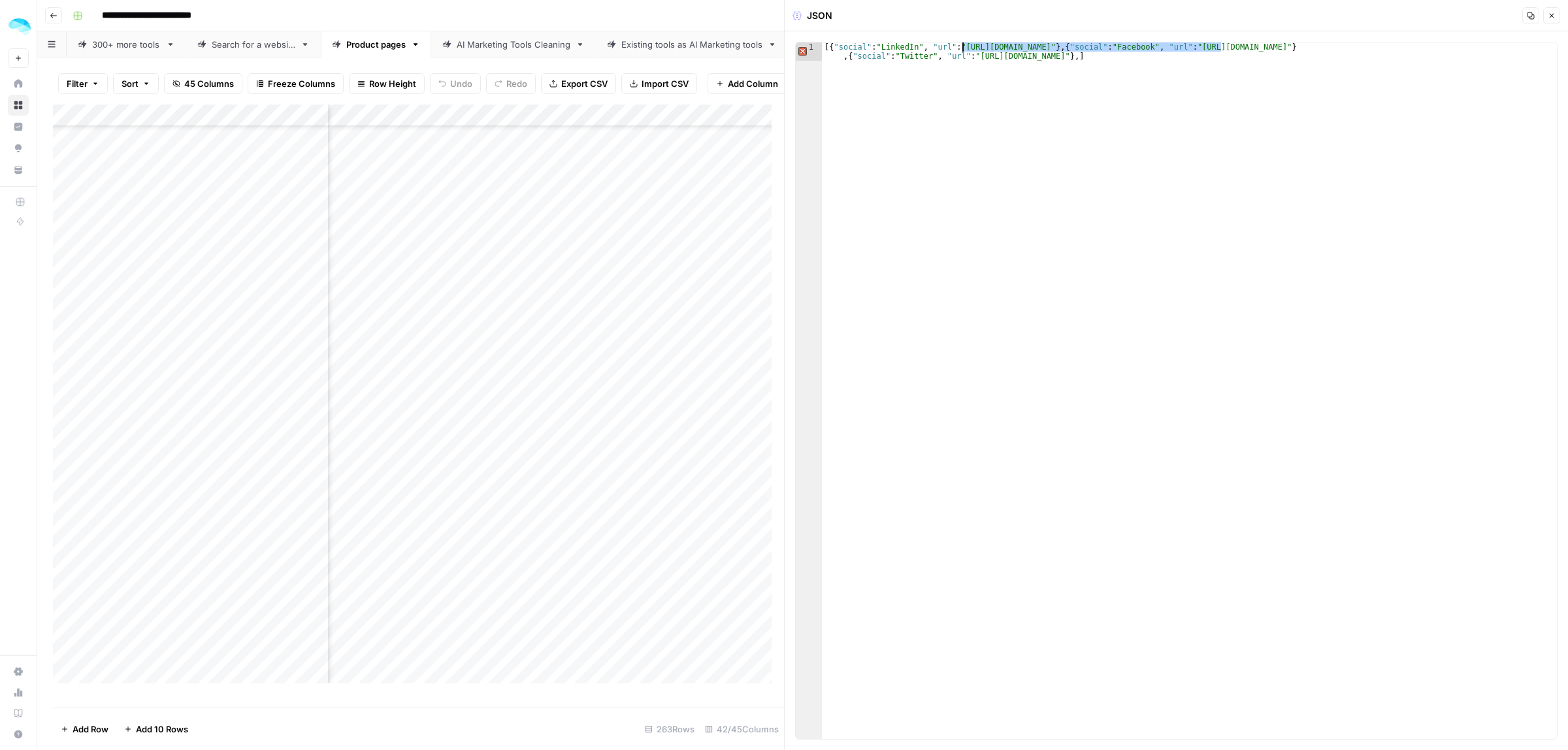
click at [963, 44] on div "[{ "social" : "LinkedIn" , "url" : "https://www.linkedin.com/company/infoglobal…" at bounding box center [1189, 409] width 735 height 733
click at [667, 442] on div "Add Column" at bounding box center [418, 400] width 731 height 591
click at [312, 438] on div "Add Column" at bounding box center [418, 400] width 731 height 591
click at [557, 468] on div "Add Column" at bounding box center [418, 400] width 731 height 591
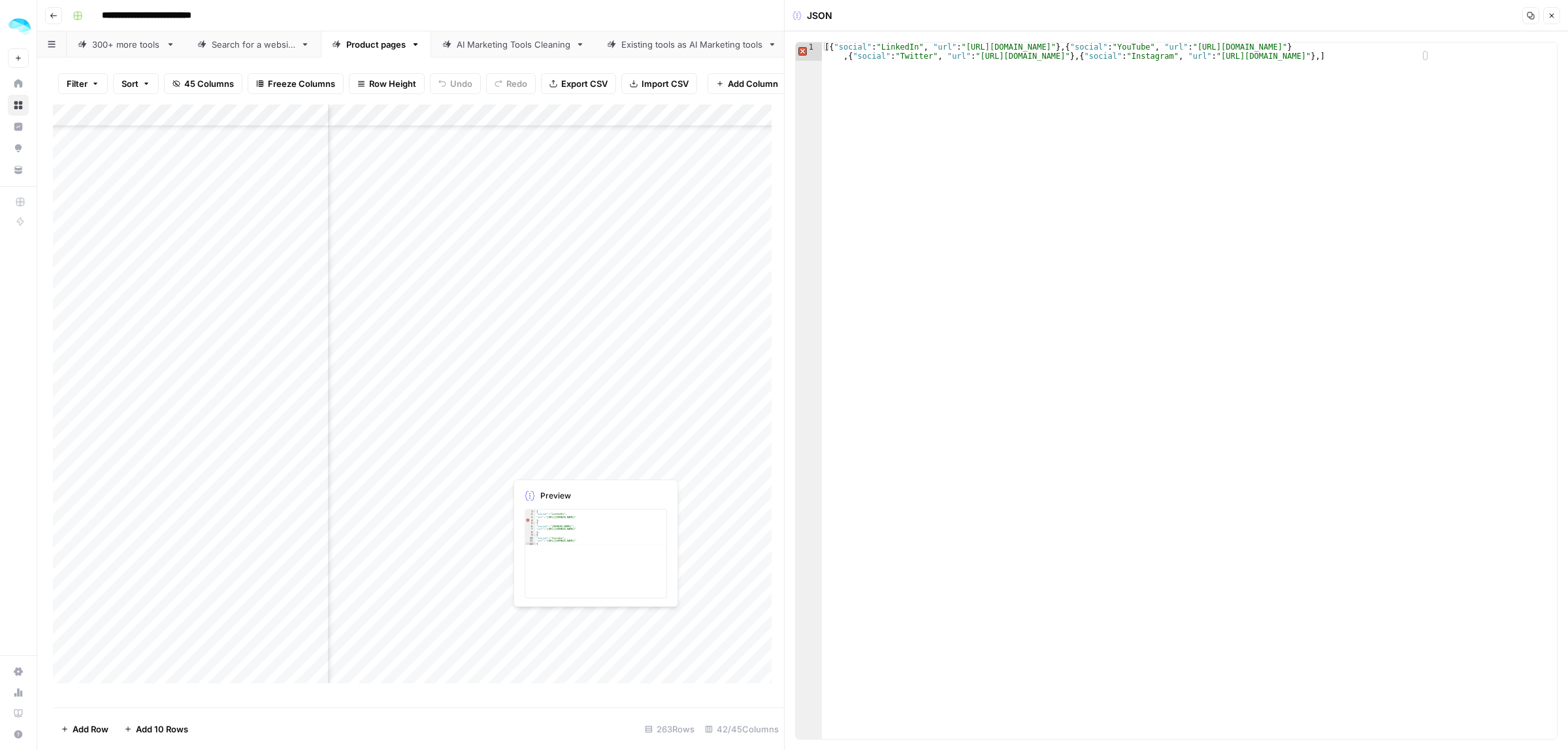
click at [557, 468] on div "Add Column" at bounding box center [418, 400] width 731 height 591
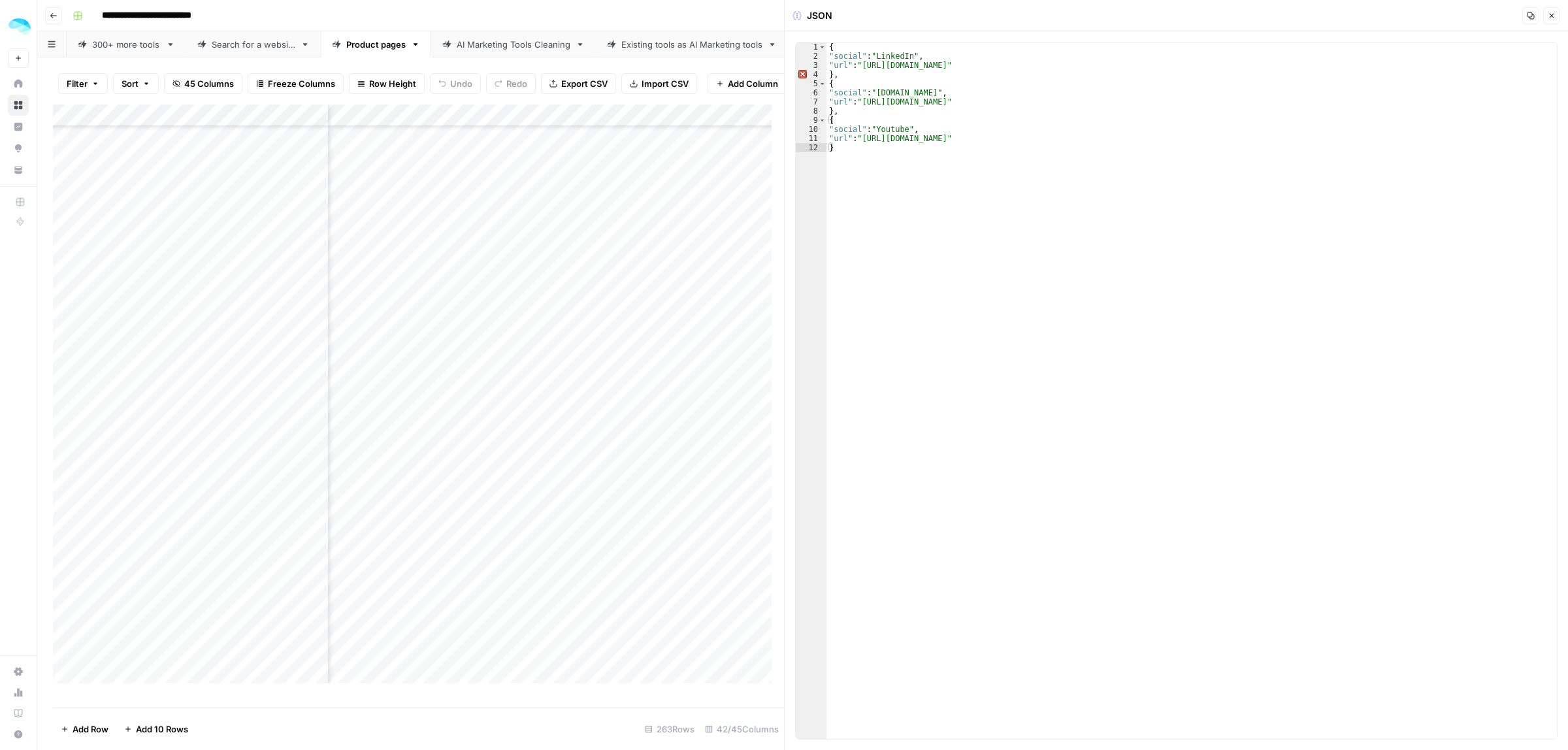
click at [314, 461] on div "Add Column" at bounding box center [418, 400] width 731 height 591
drag, startPoint x: 1081, startPoint y: 64, endPoint x: 1059, endPoint y: 64, distance: 22.0
click at [1059, 64] on div "{ "social" : "LinkedIn" , "url" : "https://www.linkedin.com/company/the-lead-ge…" at bounding box center [1192, 400] width 731 height 715
drag, startPoint x: 1083, startPoint y: 67, endPoint x: 862, endPoint y: 66, distance: 221.0
click at [862, 66] on div "{ "social" : "LinkedIn" , "url" : "https://www.linkedin.com/company/the-lead-ge…" at bounding box center [1192, 400] width 731 height 715
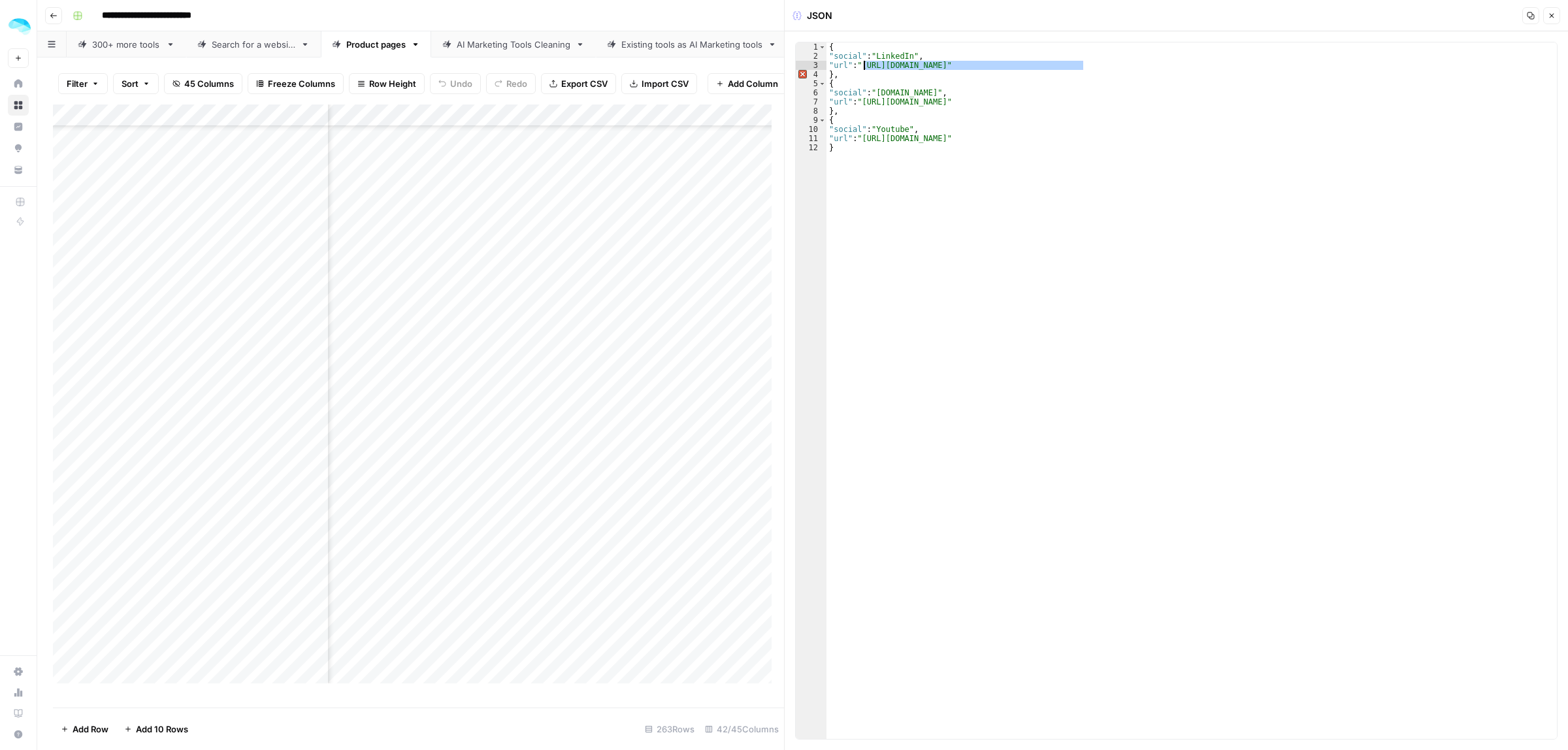
paste textarea
drag, startPoint x: 1044, startPoint y: 102, endPoint x: 864, endPoint y: 105, distance: 180.0
click at [864, 105] on div "{ "social" : "LinkedIn" , "url" : "https://www.linkedin.com/company/leadgenerat…" at bounding box center [1192, 400] width 731 height 715
paste textarea
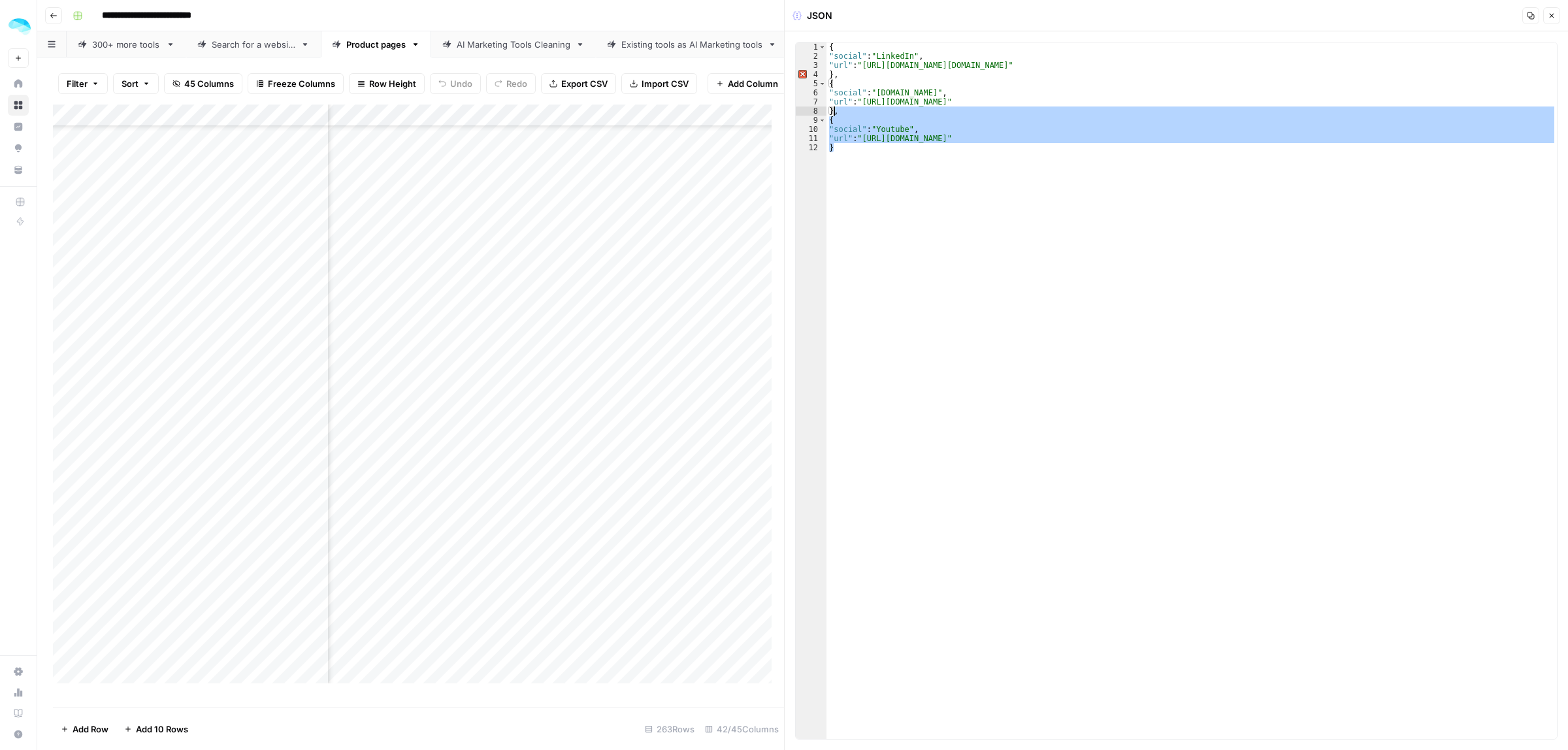
drag, startPoint x: 843, startPoint y: 154, endPoint x: 835, endPoint y: 112, distance: 42.8
click at [835, 112] on div "{ "social" : "LinkedIn" , "url" : "https://www.linkedin.com/company/leadgenerat…" at bounding box center [1192, 400] width 731 height 715
type textarea "*"
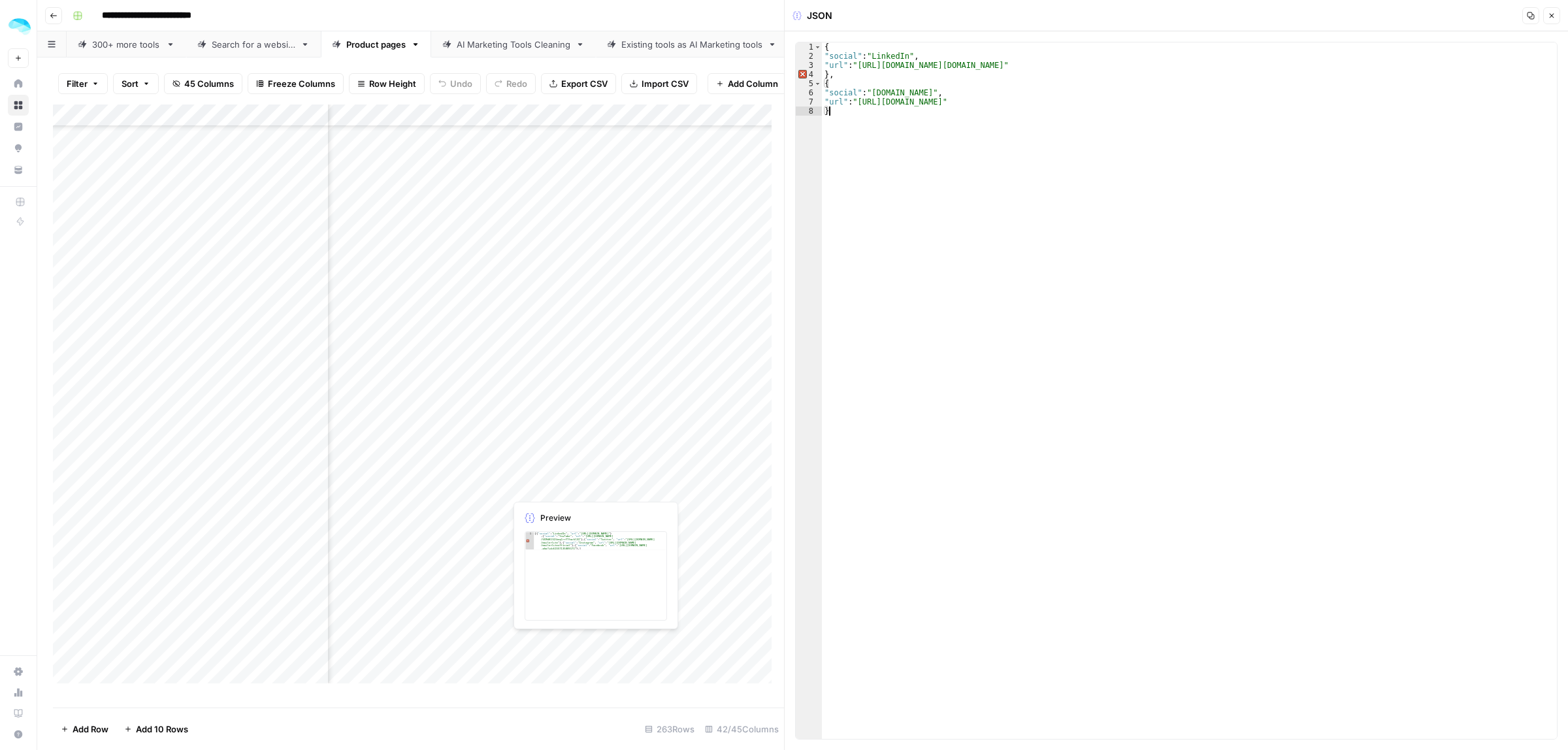
click at [537, 482] on div "Add Column" at bounding box center [418, 400] width 731 height 591
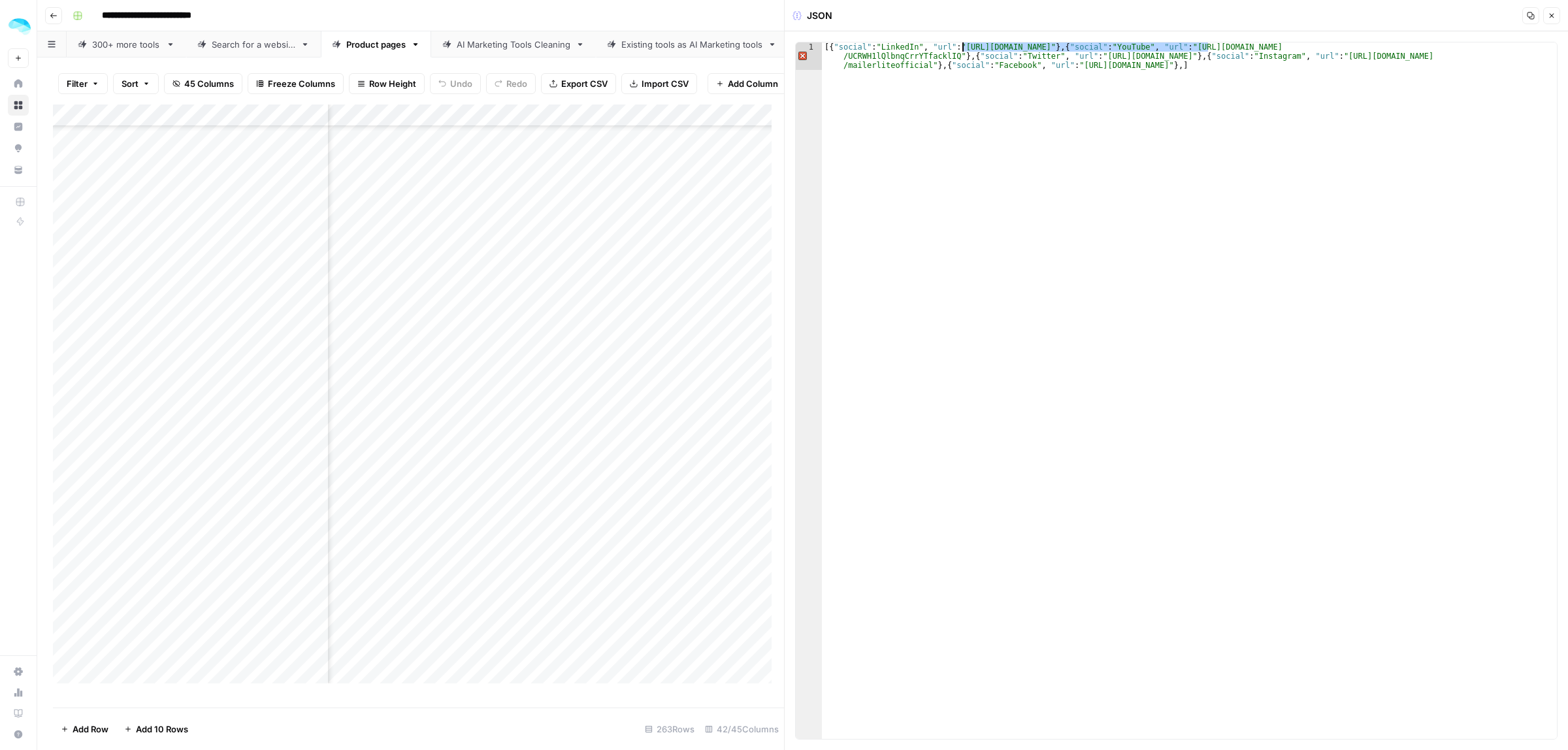
drag, startPoint x: 1207, startPoint y: 49, endPoint x: 963, endPoint y: 44, distance: 244.1
click at [963, 44] on div "[{ "social" : "LinkedIn" , "url" : "https://www.linkedin.com/company/mailerlite…" at bounding box center [1189, 418] width 735 height 751
drag, startPoint x: 1351, startPoint y: 46, endPoint x: 949, endPoint y: 58, distance: 402.2
click at [949, 58] on div "[{ "social" : "LinkedIn" , "url" : "https://www.linkedin.com/company/mailerlite…" at bounding box center [1189, 418] width 735 height 751
paste textarea
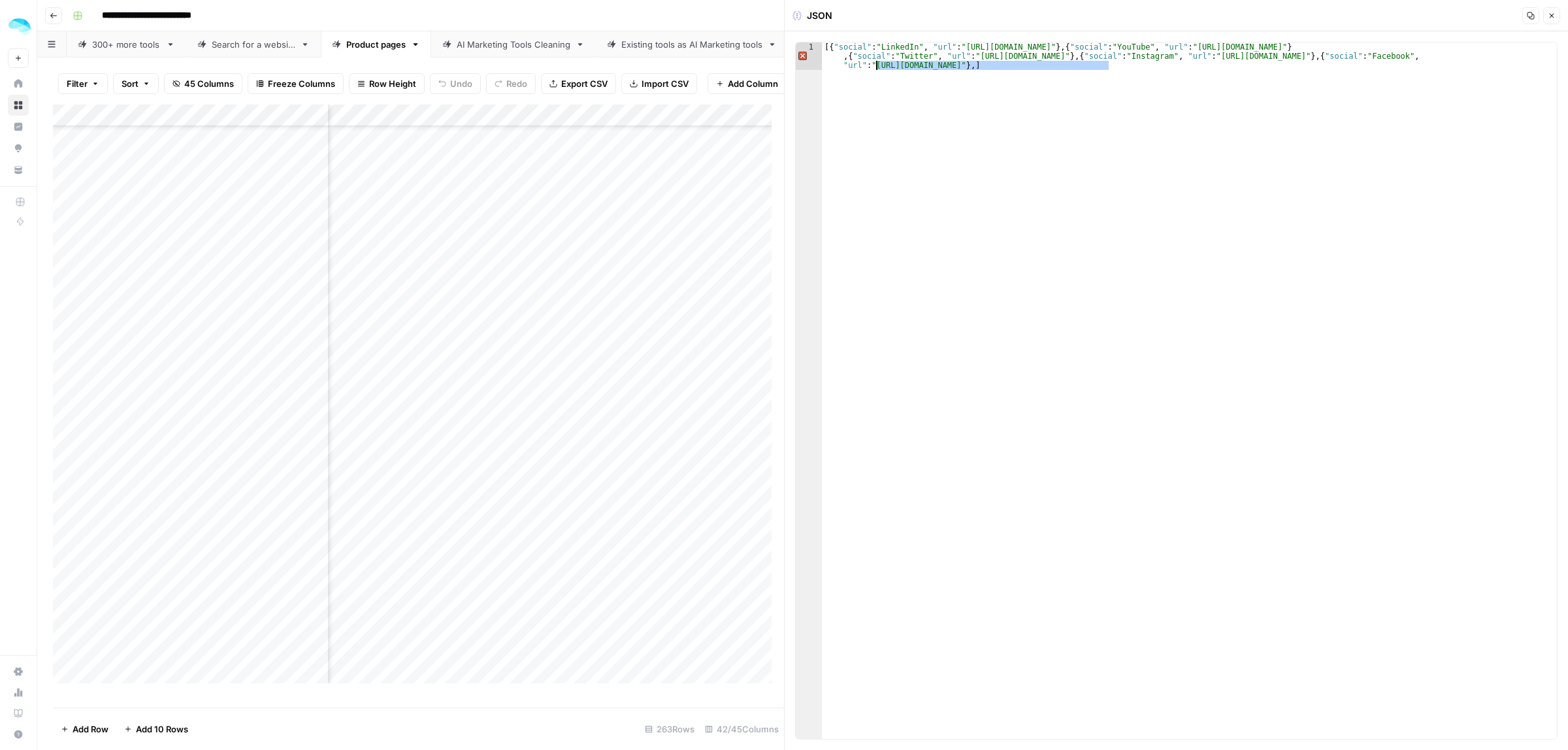
drag, startPoint x: 1109, startPoint y: 65, endPoint x: 877, endPoint y: 68, distance: 232.0
click at [876, 68] on div "[{ "social" : "LinkedIn" , "url" : "https://www.linkedin.com/company/mailerlite…" at bounding box center [1189, 418] width 735 height 751
drag, startPoint x: 1122, startPoint y: 67, endPoint x: 1456, endPoint y: 57, distance: 334.1
click at [1456, 57] on div "[{ "social" : "LinkedIn" , "url" : "https://www.linkedin.com/company/mailerlite…" at bounding box center [1189, 418] width 735 height 751
type textarea "**********"
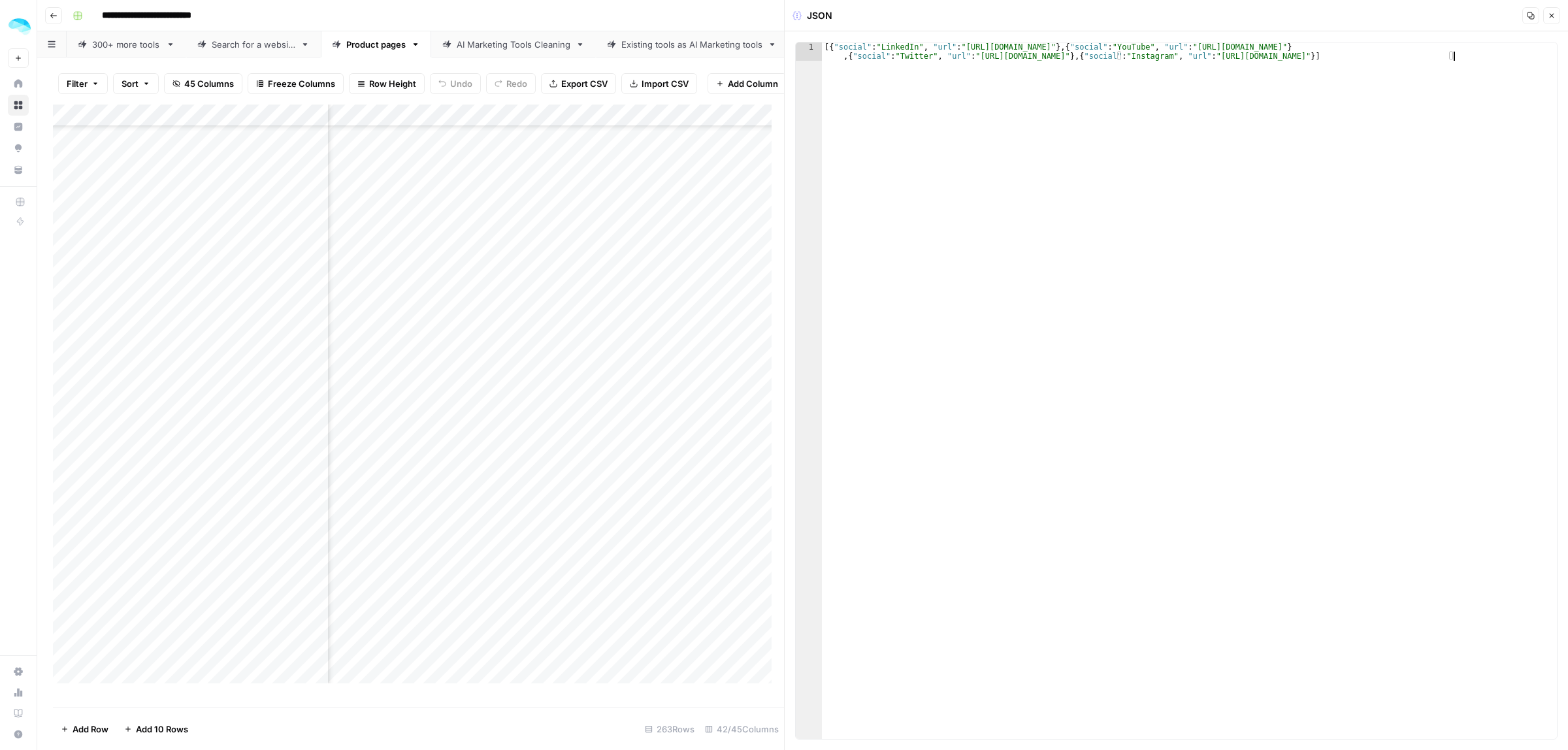
click at [586, 513] on div "Add Column" at bounding box center [418, 400] width 731 height 591
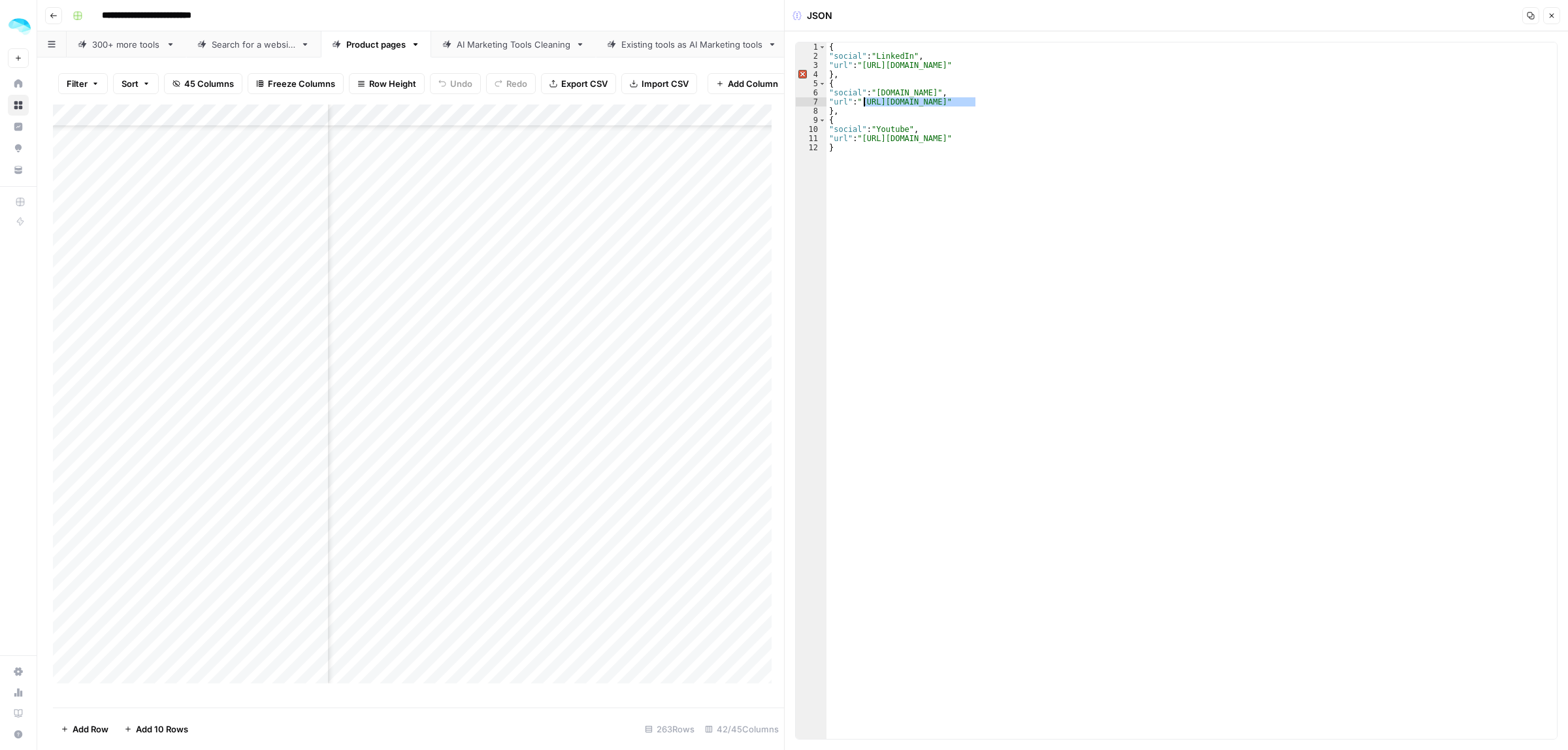
drag, startPoint x: 978, startPoint y: 101, endPoint x: 900, endPoint y: 85, distance: 79.6
click at [866, 102] on div "{ "social" : "LinkedIn" , "url" : "https://www.linkedin.com/company/wearemeetz"…" at bounding box center [1192, 400] width 731 height 715
drag, startPoint x: 1047, startPoint y: 64, endPoint x: 1040, endPoint y: 65, distance: 7.1
click at [1039, 65] on div "{ "social" : "LinkedIn" , "url" : "https://www.linkedin.com/company/wearemeetz"…" at bounding box center [1192, 400] width 731 height 715
drag, startPoint x: 1049, startPoint y: 65, endPoint x: 864, endPoint y: 62, distance: 185.0
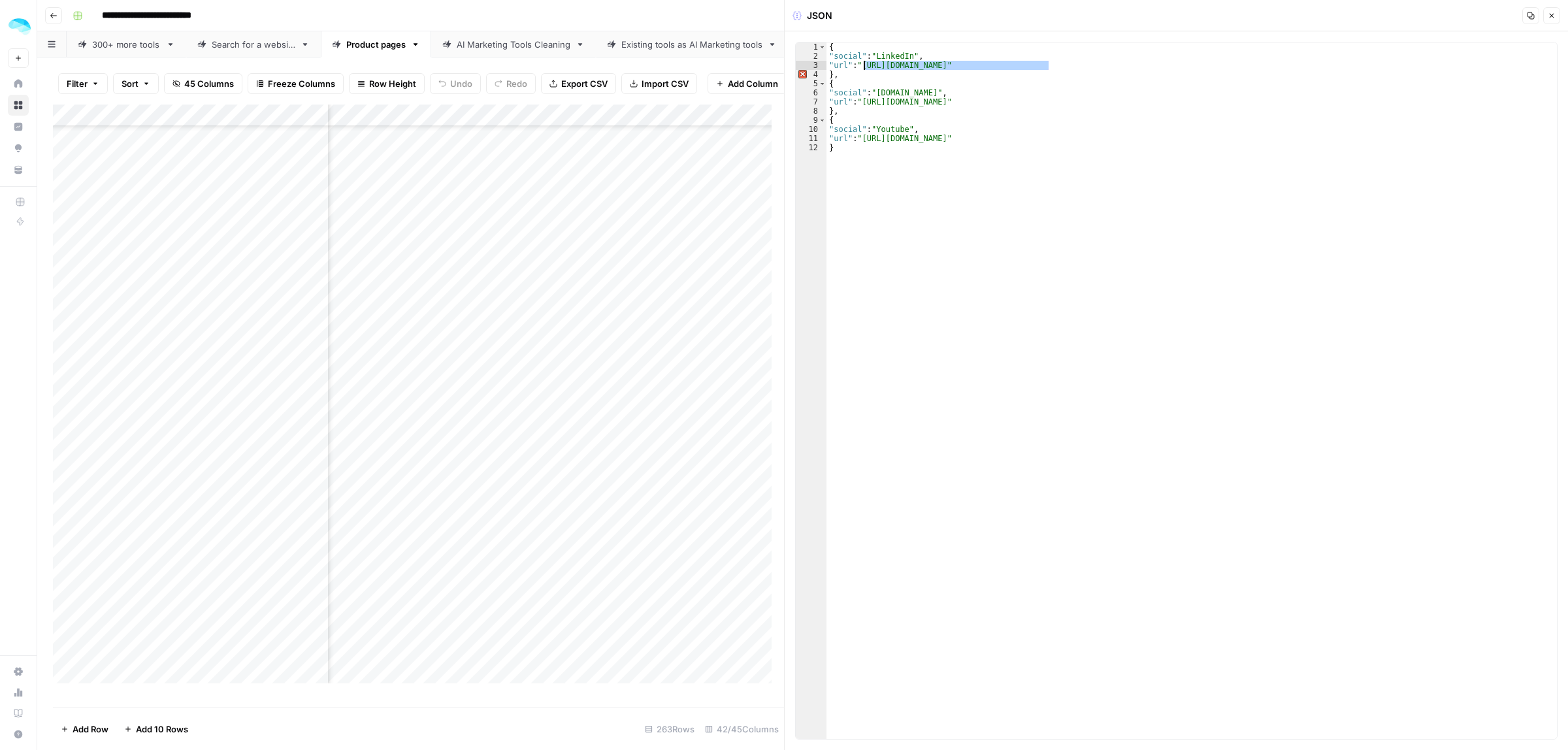
click at [864, 62] on div "{ "social" : "LinkedIn" , "url" : "https://www.linkedin.com/company/wearemeetz"…" at bounding box center [1192, 400] width 731 height 715
drag, startPoint x: 973, startPoint y: 105, endPoint x: 955, endPoint y: 105, distance: 18.0
click at [955, 105] on div "{ "social" : "LinkedIn" , "url" : "https://www.linkedin.com/company/wearemeetz"…" at bounding box center [1192, 400] width 731 height 715
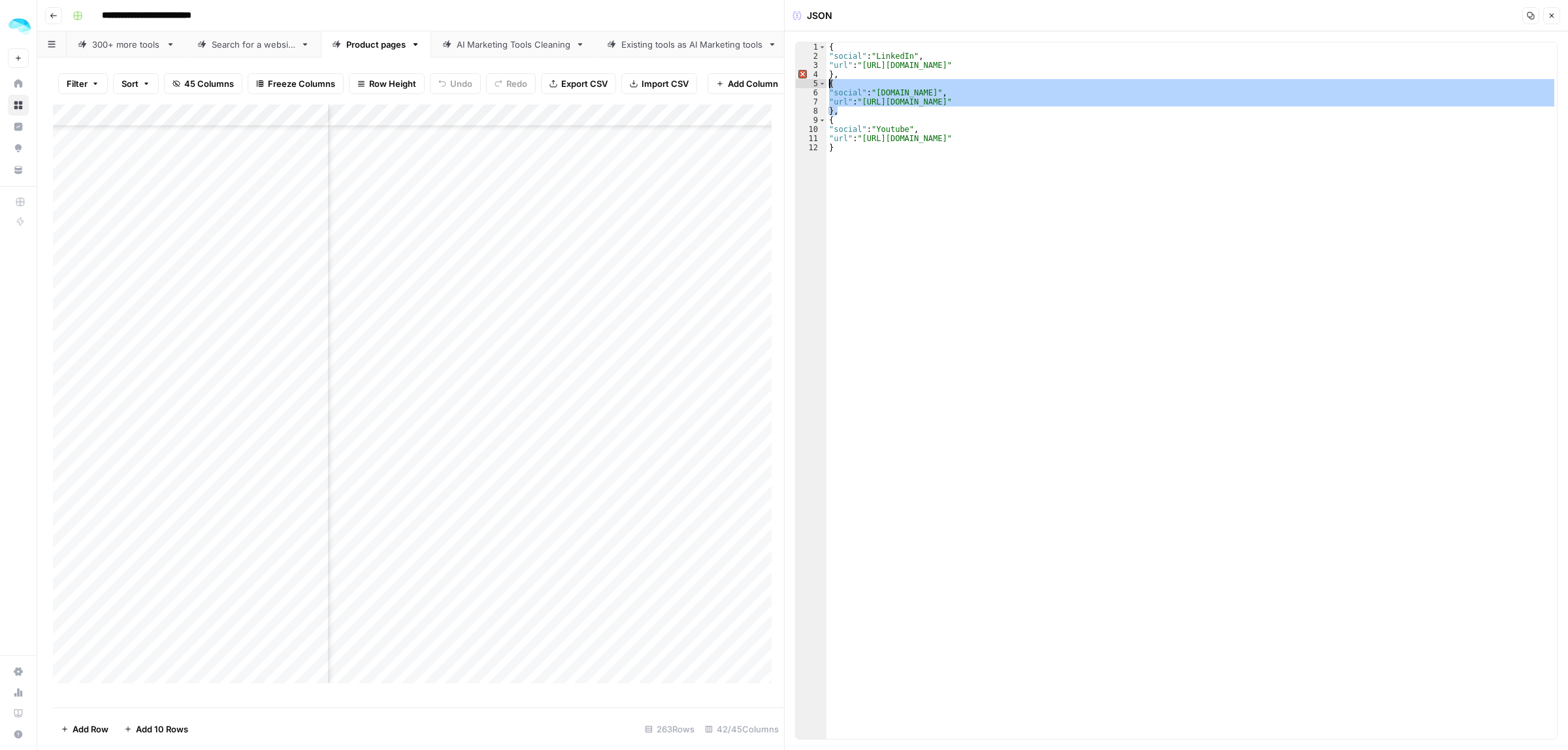
drag, startPoint x: 849, startPoint y: 115, endPoint x: 830, endPoint y: 85, distance: 35.5
click at [830, 85] on div "{ "social" : "LinkedIn" , "url" : "https://www.linkedin.com/company/wearemeetz"…" at bounding box center [1192, 400] width 731 height 715
type textarea "**********"
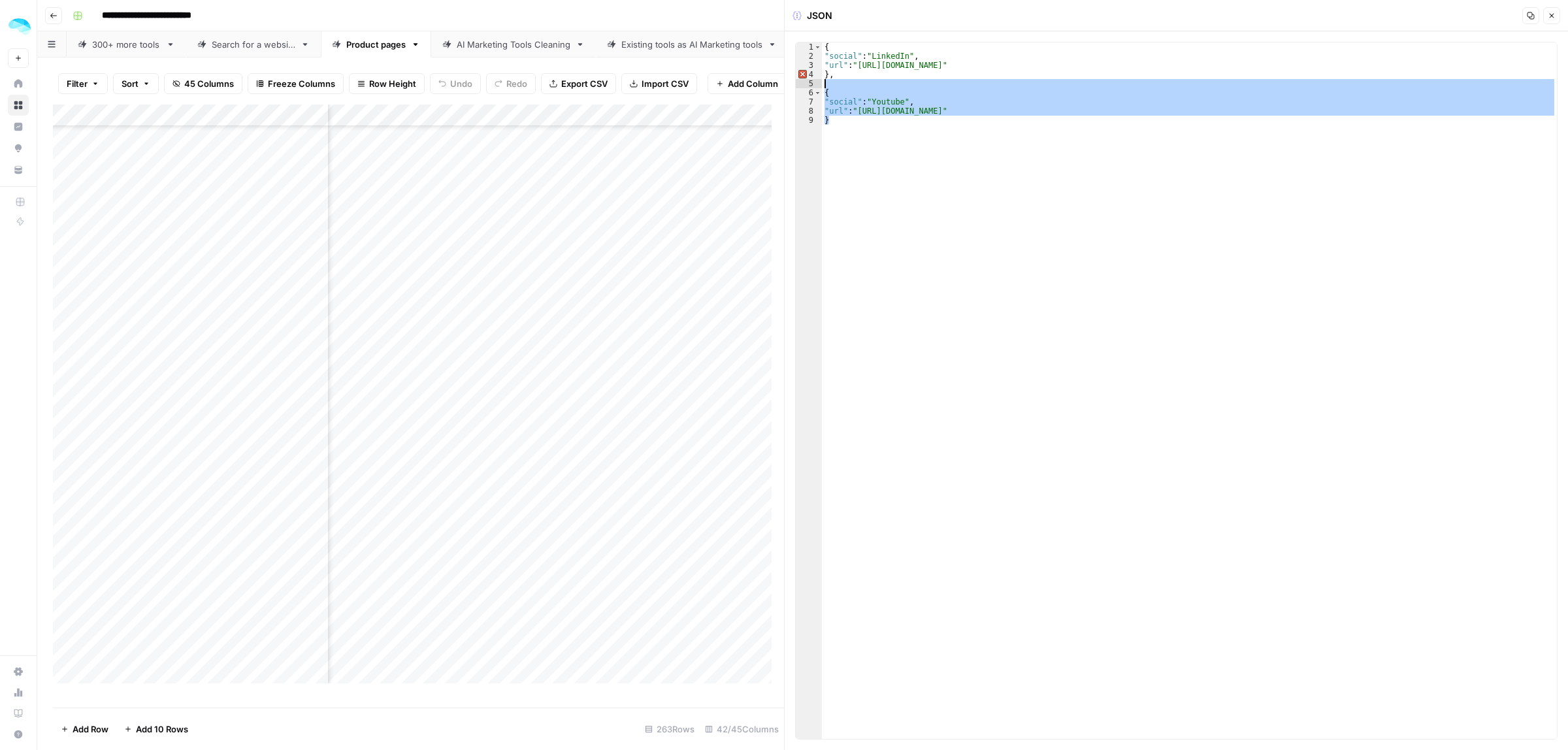
drag, startPoint x: 846, startPoint y: 125, endPoint x: 825, endPoint y: 87, distance: 43.4
click at [825, 87] on div "{ "social" : "LinkedIn" , "url" : "https://www.linkedin.com/company/wearemeetz"…" at bounding box center [1189, 400] width 735 height 715
type textarea "*"
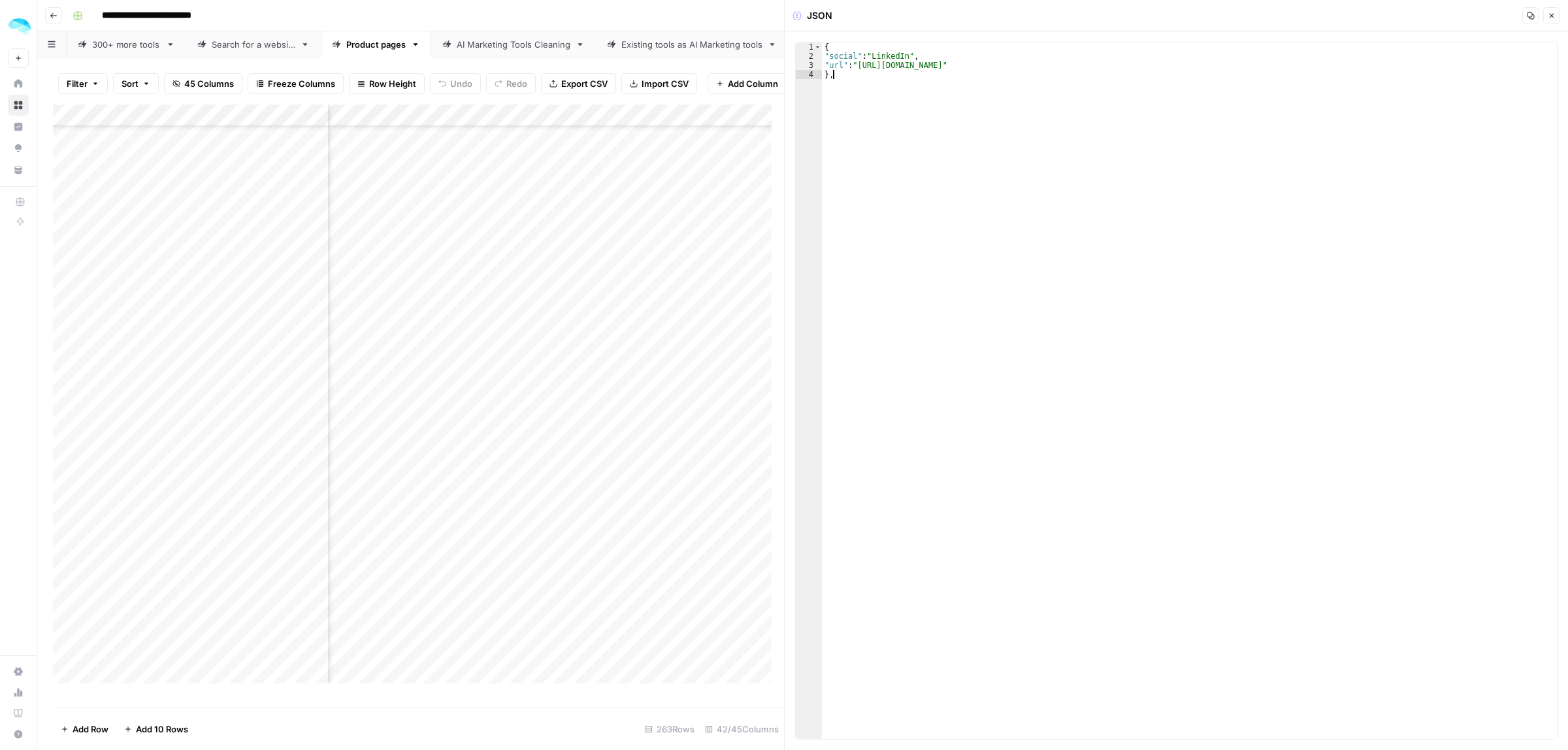
type textarea "*"
click at [311, 501] on div "Add Column" at bounding box center [418, 400] width 731 height 591
click at [315, 511] on div "Add Column" at bounding box center [418, 400] width 731 height 591
click at [573, 513] on div "Add Column" at bounding box center [418, 400] width 731 height 591
click at [559, 510] on div "Add Column" at bounding box center [418, 400] width 731 height 591
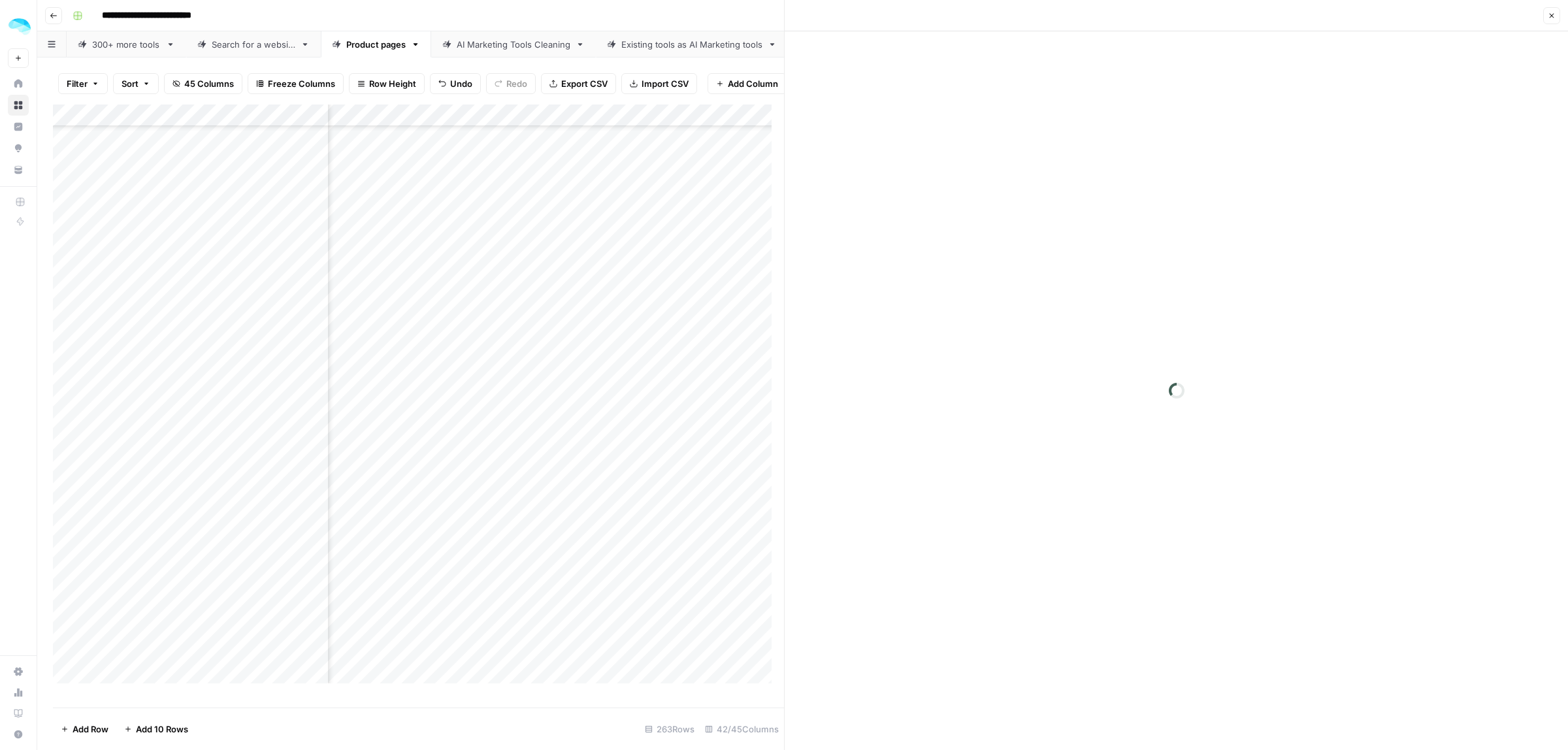
click at [563, 533] on div "Add Column" at bounding box center [418, 400] width 731 height 591
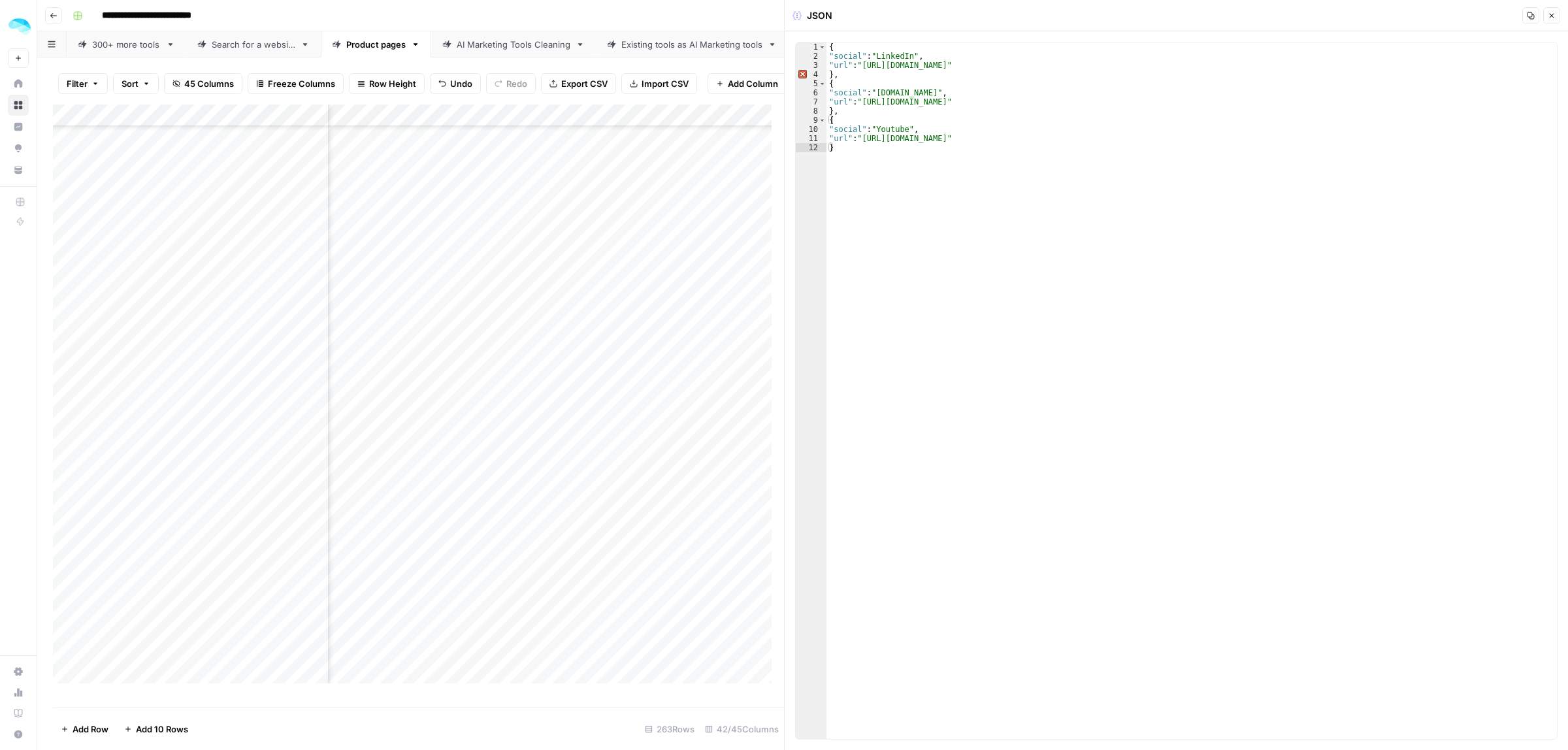
click at [321, 534] on div "Add Column" at bounding box center [418, 400] width 731 height 591
drag, startPoint x: 1034, startPoint y: 140, endPoint x: 863, endPoint y: 141, distance: 171.0
click at [863, 141] on div "{ "social" : "LinkedIn" , "url" : "https://www.linkedin.com/company/merlin-ai-b…" at bounding box center [1192, 400] width 731 height 715
paste textarea "**********"
drag, startPoint x: 987, startPoint y: 105, endPoint x: 864, endPoint y: 103, distance: 123.0
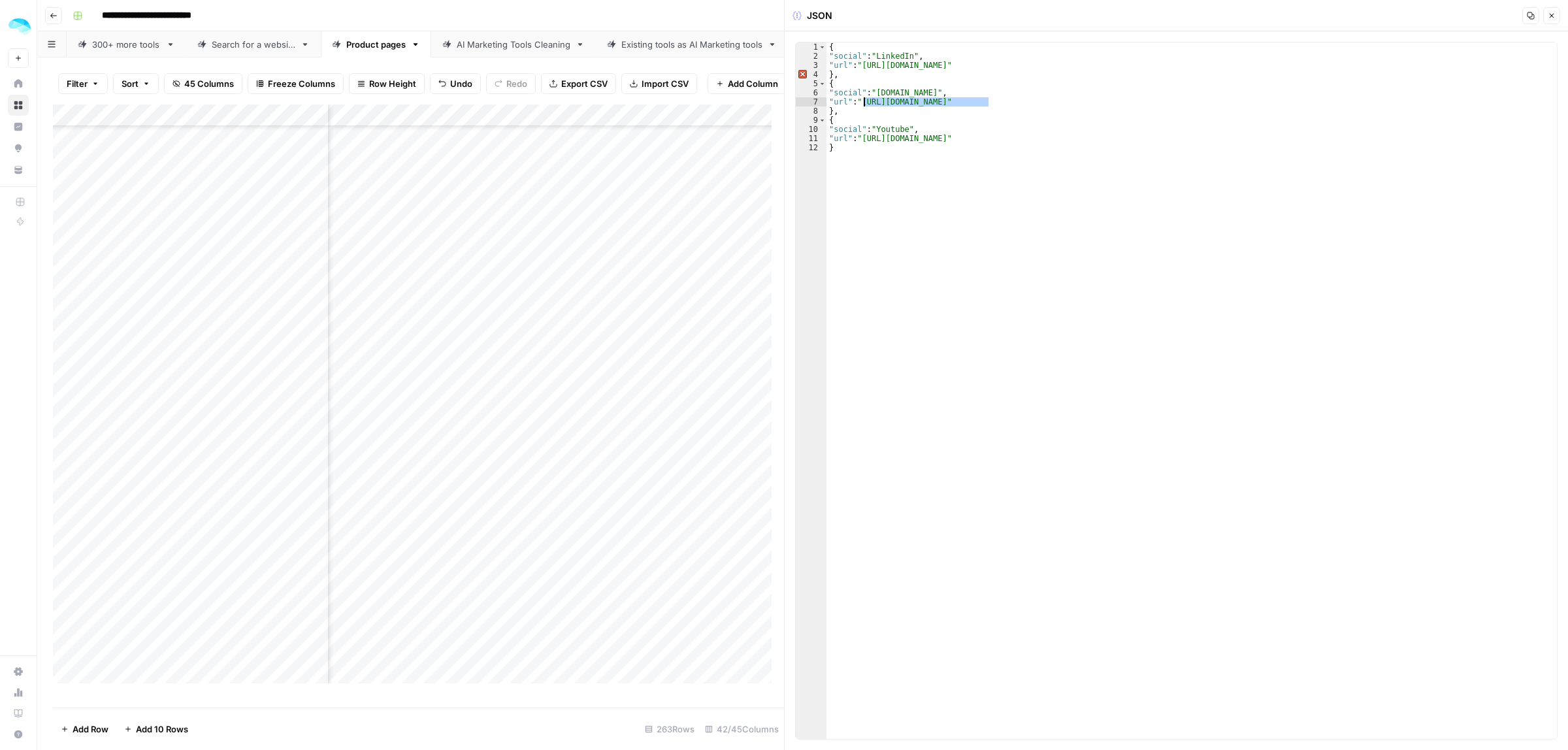
click at [864, 103] on div "{ "social" : "LinkedIn" , "url" : "https://www.linkedin.com/company/merlin-ai-b…" at bounding box center [1192, 400] width 731 height 715
paste textarea
type textarea "**********"
click at [708, 557] on div "Add Column" at bounding box center [418, 400] width 731 height 591
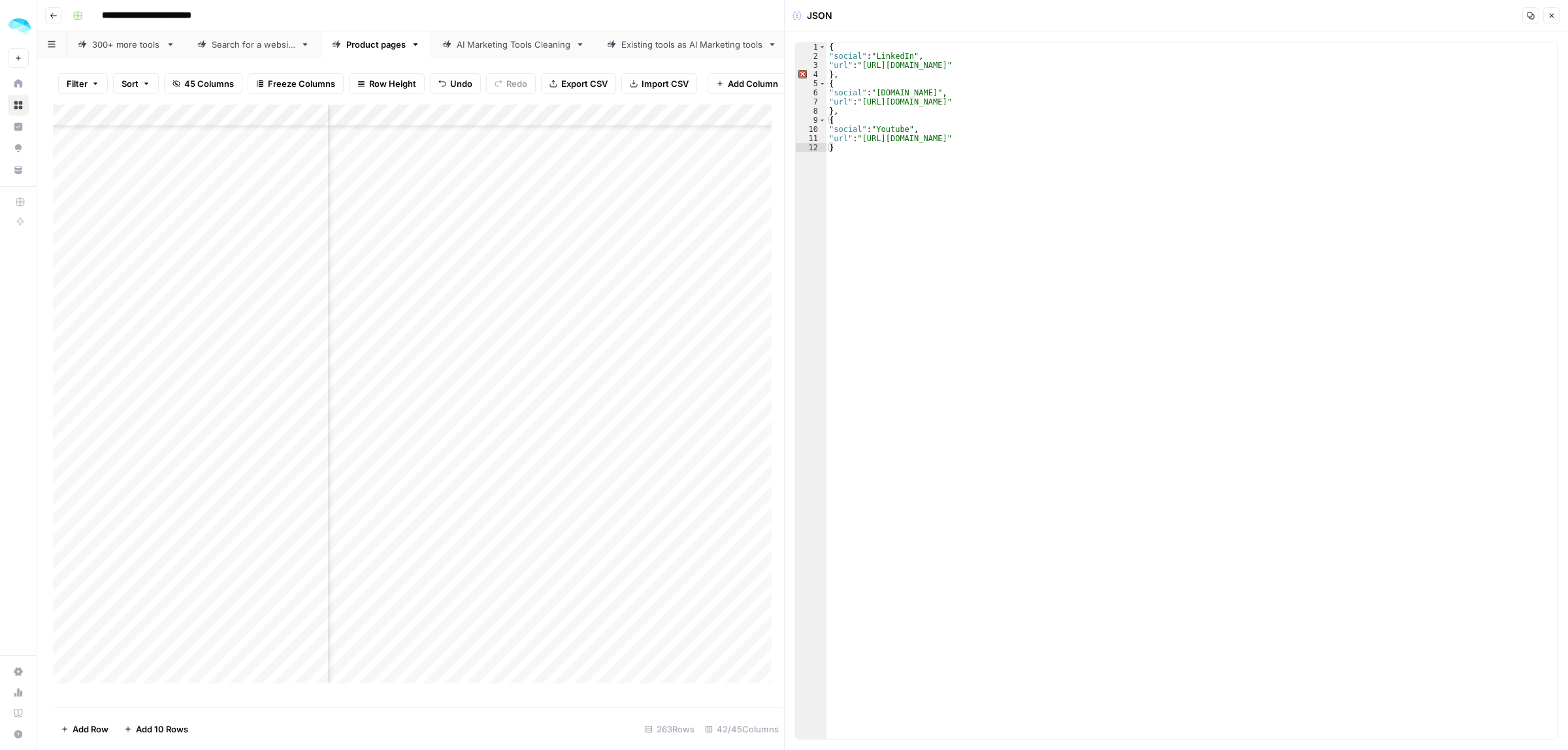
click at [636, 576] on div "Add Column" at bounding box center [418, 400] width 731 height 591
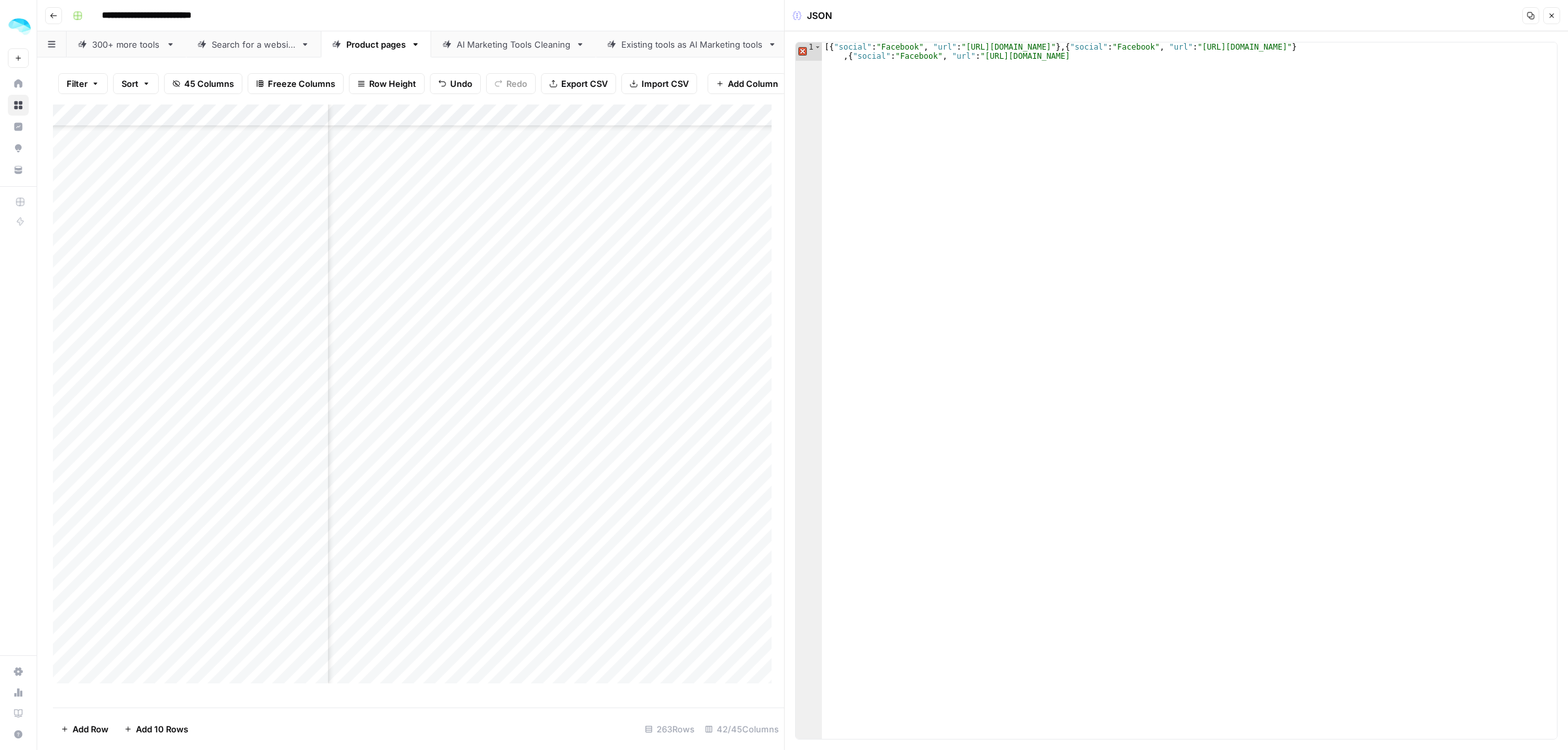
click at [314, 572] on div "Add Column" at bounding box center [418, 400] width 731 height 591
drag, startPoint x: 1090, startPoint y: 60, endPoint x: 868, endPoint y: 99, distance: 225.4
click at [827, 60] on div "[{ "social" : "Facebook" , "url" : "https://web.facebook.com/getpiplAI?_rdc=1&_…" at bounding box center [1189, 409] width 735 height 733
drag, startPoint x: 915, startPoint y: 48, endPoint x: 879, endPoint y: 50, distance: 36.1
click at [879, 50] on div "[{ "social" : "Facebook" , "url" : "https://web.facebook.com/getpiplAI?_rdc=1&_…" at bounding box center [1189, 400] width 735 height 715
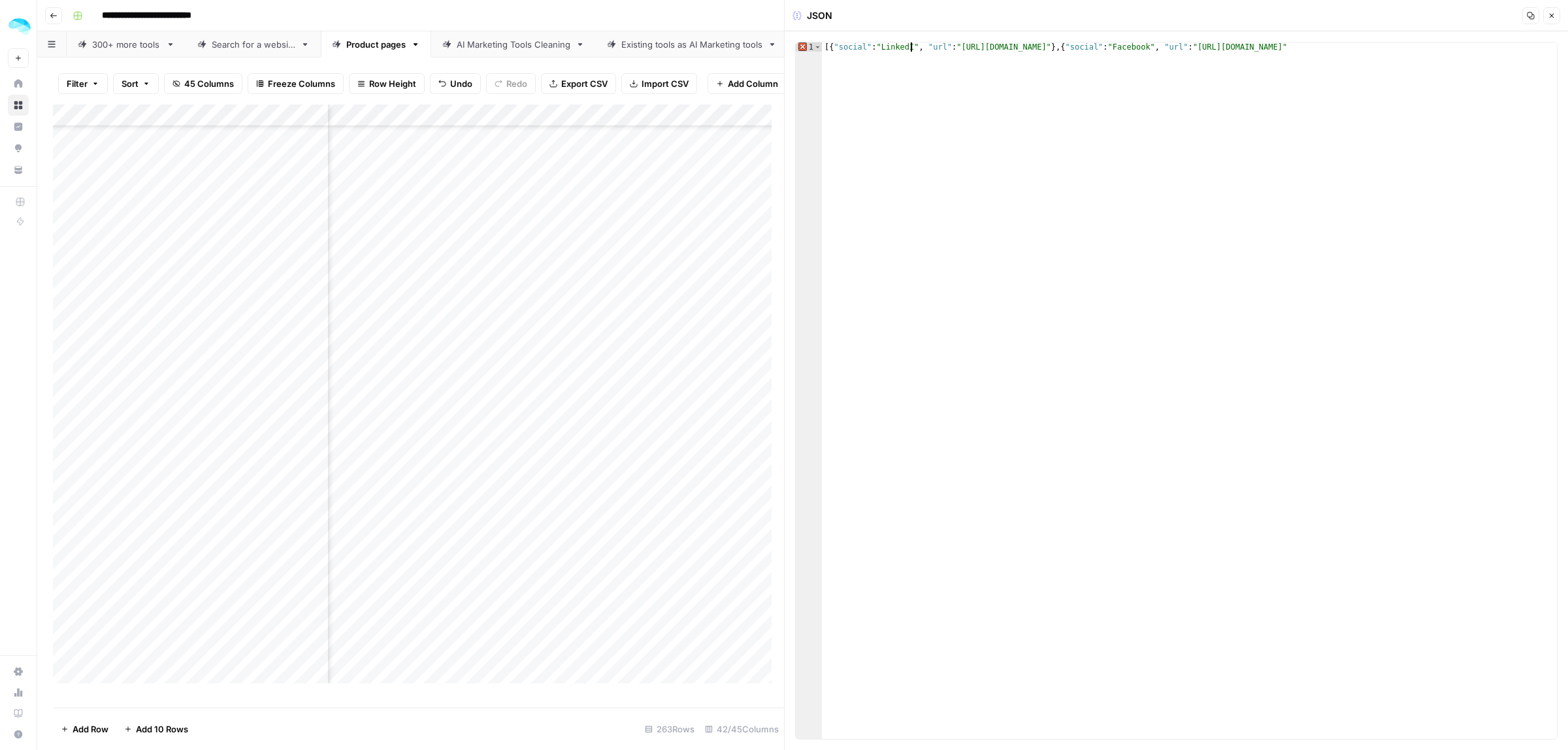
scroll to position [0, 7]
drag, startPoint x: 1160, startPoint y: 51, endPoint x: 962, endPoint y: 48, distance: 198.0
click at [962, 48] on div "[{ "social" : "LinkedIn" , "url" : "https://web.facebook.com/getpiplAI?_rdc=1&_…" at bounding box center [1189, 400] width 735 height 715
paste textarea
drag, startPoint x: 1500, startPoint y: 44, endPoint x: 1150, endPoint y: 49, distance: 350.0
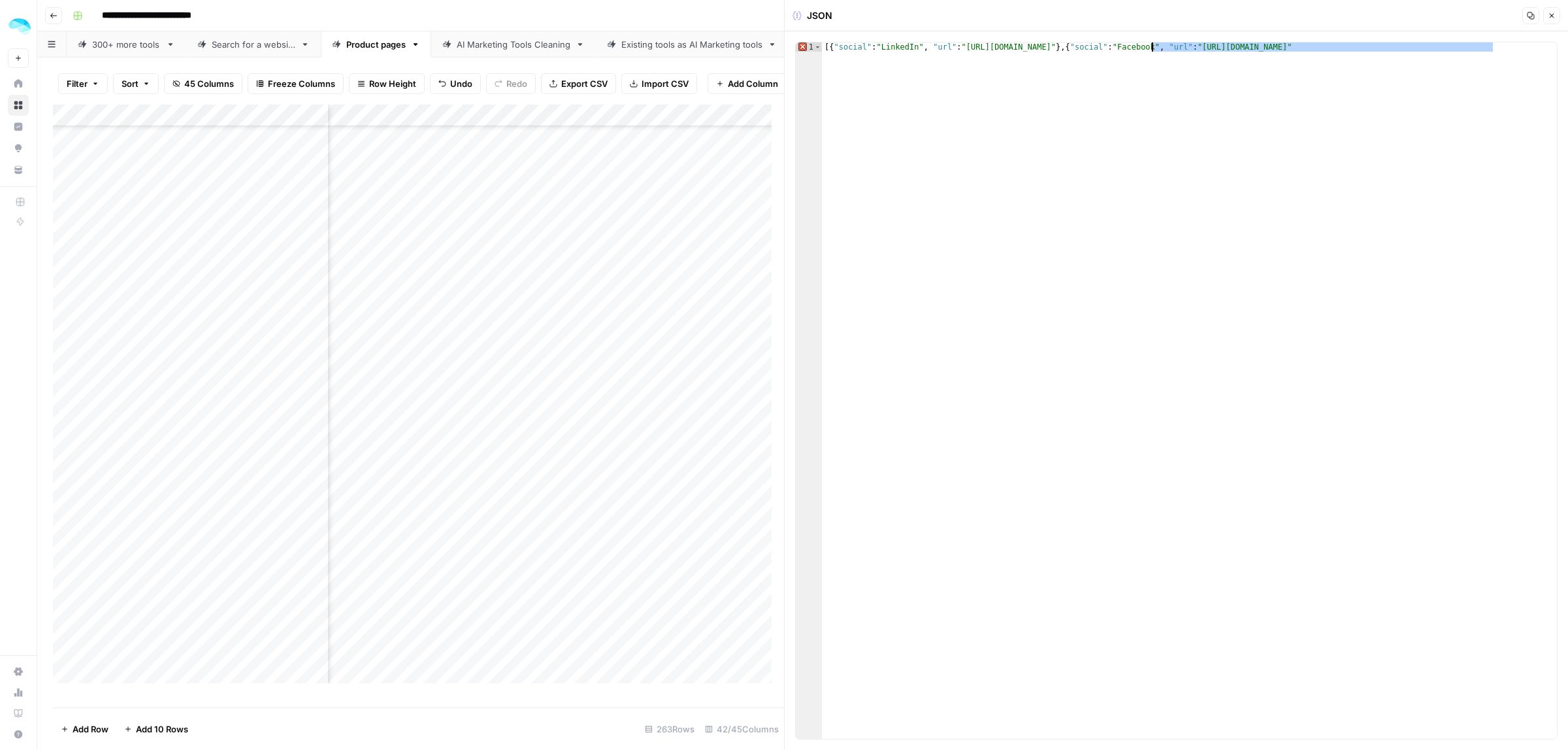
click at [1150, 49] on div "[{ "social" : "LinkedIn" , "url" : "https://www.linkedin.com/company/pipl-ai/" …" at bounding box center [1189, 400] width 735 height 715
type textarea "**********"
click at [1547, 15] on button "Close" at bounding box center [1552, 16] width 17 height 17
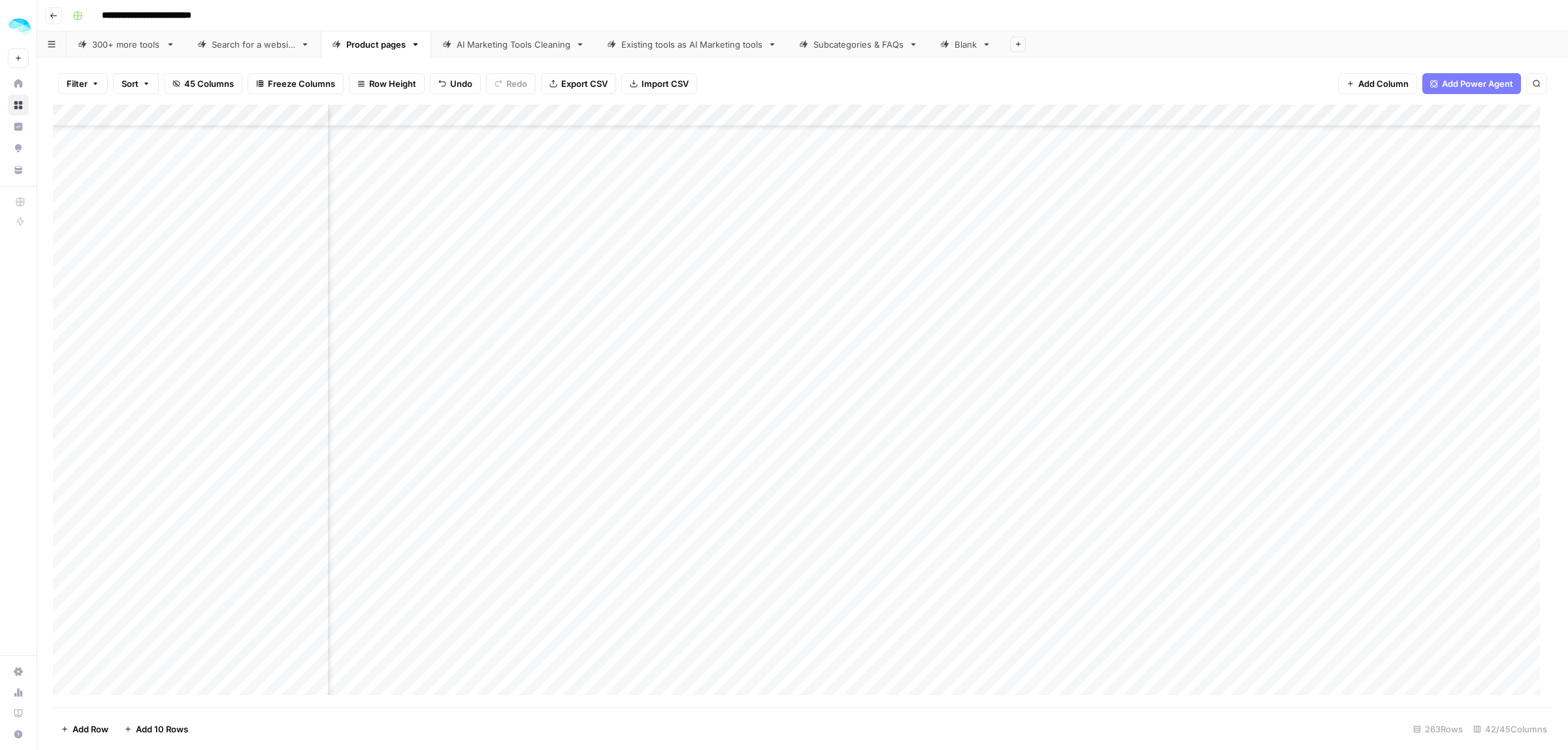
scroll to position [3907, 1181]
click at [556, 343] on div "Add Column" at bounding box center [802, 406] width 1500 height 603
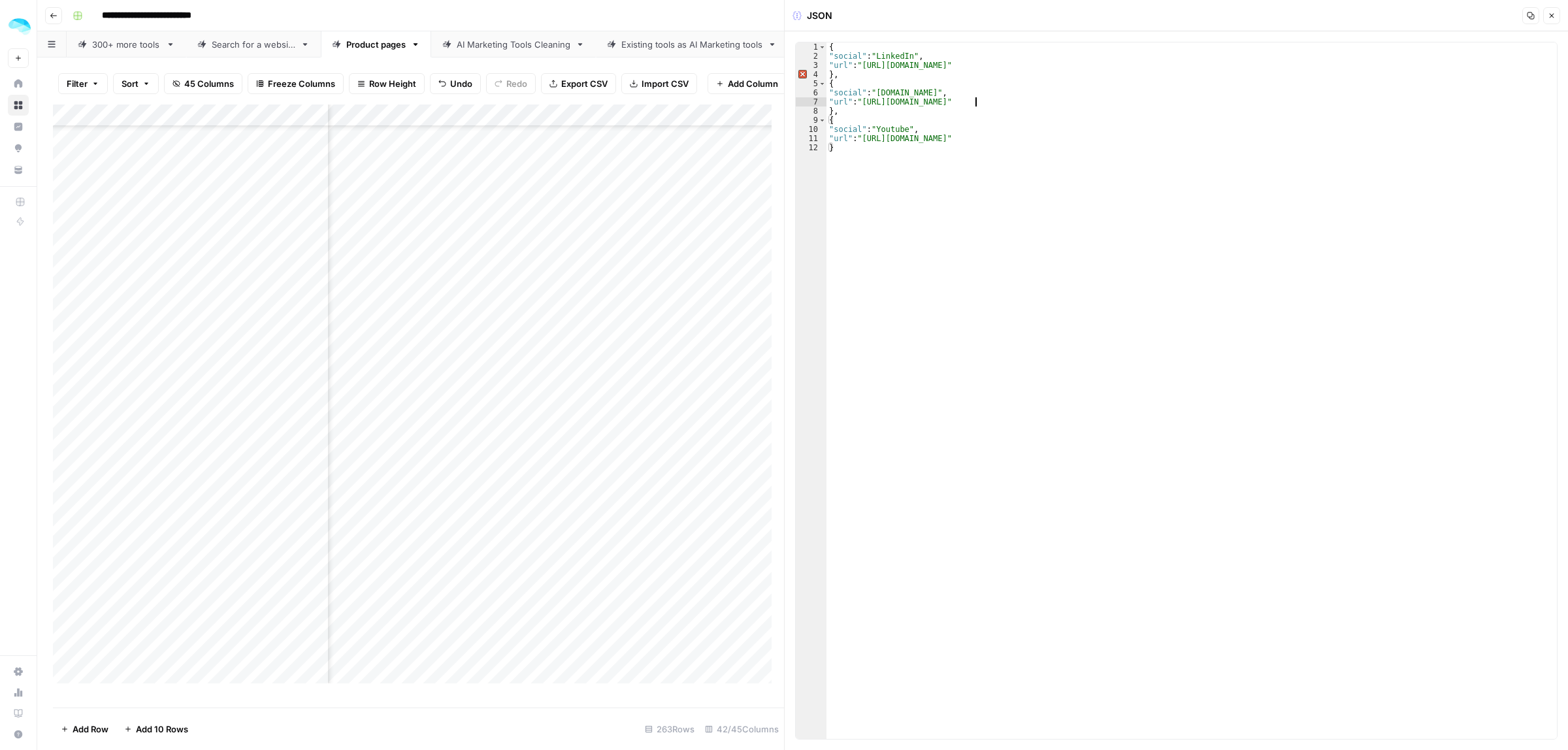
click at [978, 101] on div "{ "social" : "LinkedIn" , "url" : "https://www.linkedin.com/company/revenue-gri…" at bounding box center [1192, 400] width 731 height 715
drag, startPoint x: 980, startPoint y: 101, endPoint x: 864, endPoint y: 107, distance: 116.2
click at [864, 107] on div "{ "social" : "LinkedIn" , "url" : "https://www.linkedin.com/company/revenue-gri…" at bounding box center [1192, 400] width 731 height 715
click at [314, 348] on div "Add Column" at bounding box center [418, 400] width 731 height 591
drag, startPoint x: 1066, startPoint y: 137, endPoint x: 863, endPoint y: 142, distance: 203.1
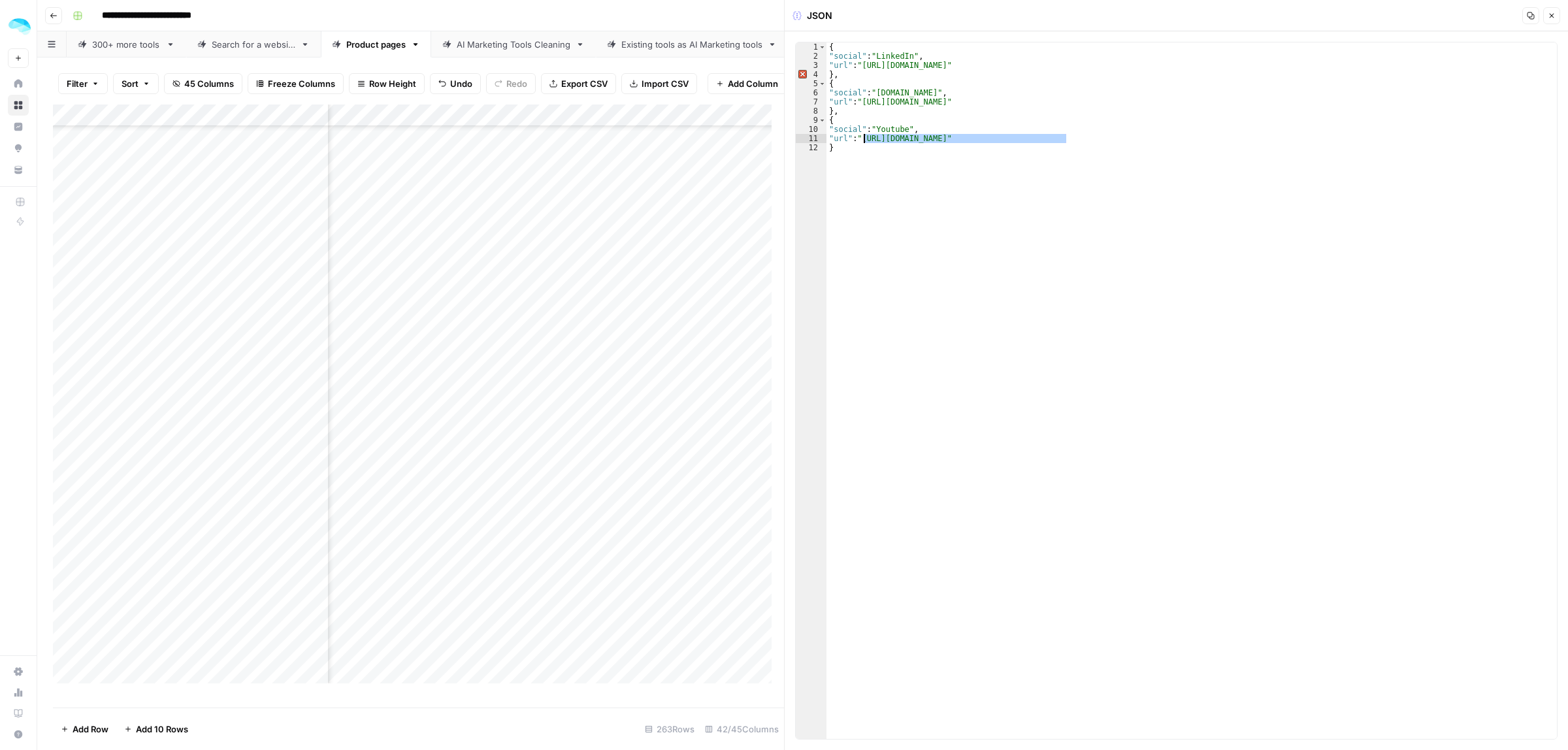
click at [863, 142] on div "{ "social" : "LinkedIn" , "url" : "https://www.linkedin.com/company/revenue-gri…" at bounding box center [1192, 400] width 731 height 715
paste textarea
type textarea "**********"
click at [571, 371] on div "Add Column" at bounding box center [418, 400] width 731 height 591
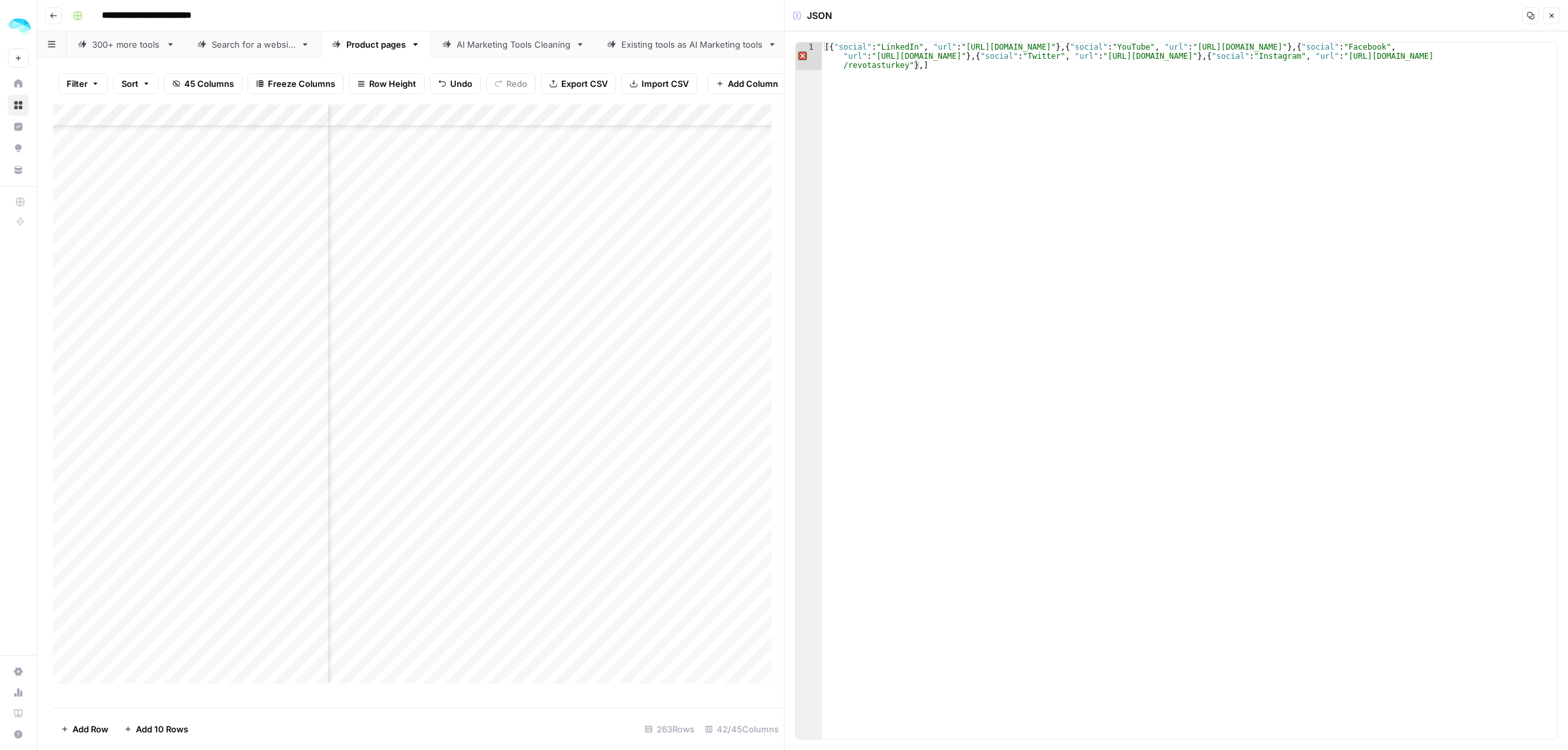
click at [315, 376] on div "Add Column" at bounding box center [418, 400] width 731 height 591
click at [583, 397] on div "Add Column" at bounding box center [418, 400] width 731 height 591
click at [316, 396] on div "Add Column" at bounding box center [418, 400] width 731 height 591
click at [592, 416] on div "Add Column" at bounding box center [418, 400] width 731 height 591
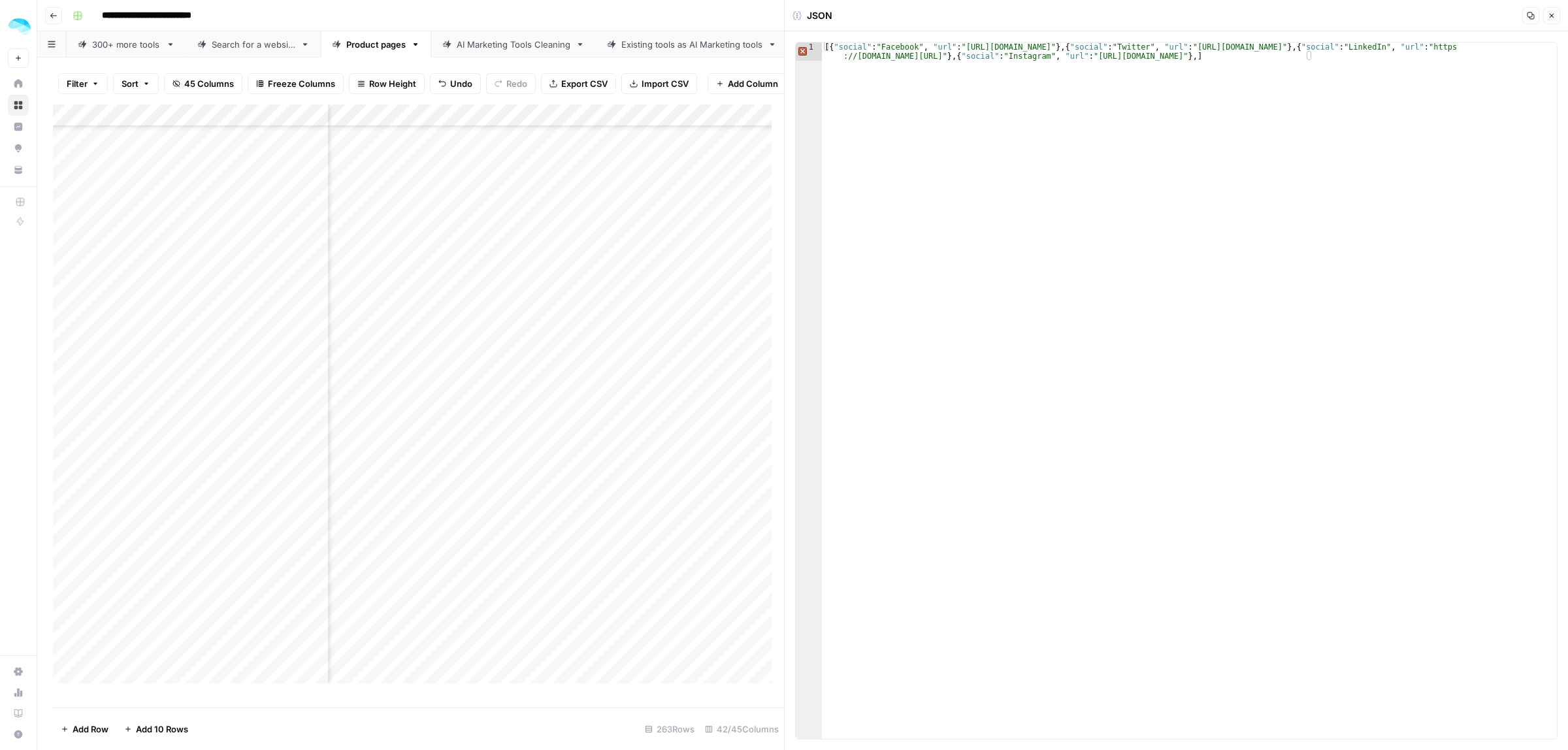
click at [592, 416] on div "Add Column" at bounding box center [418, 400] width 731 height 591
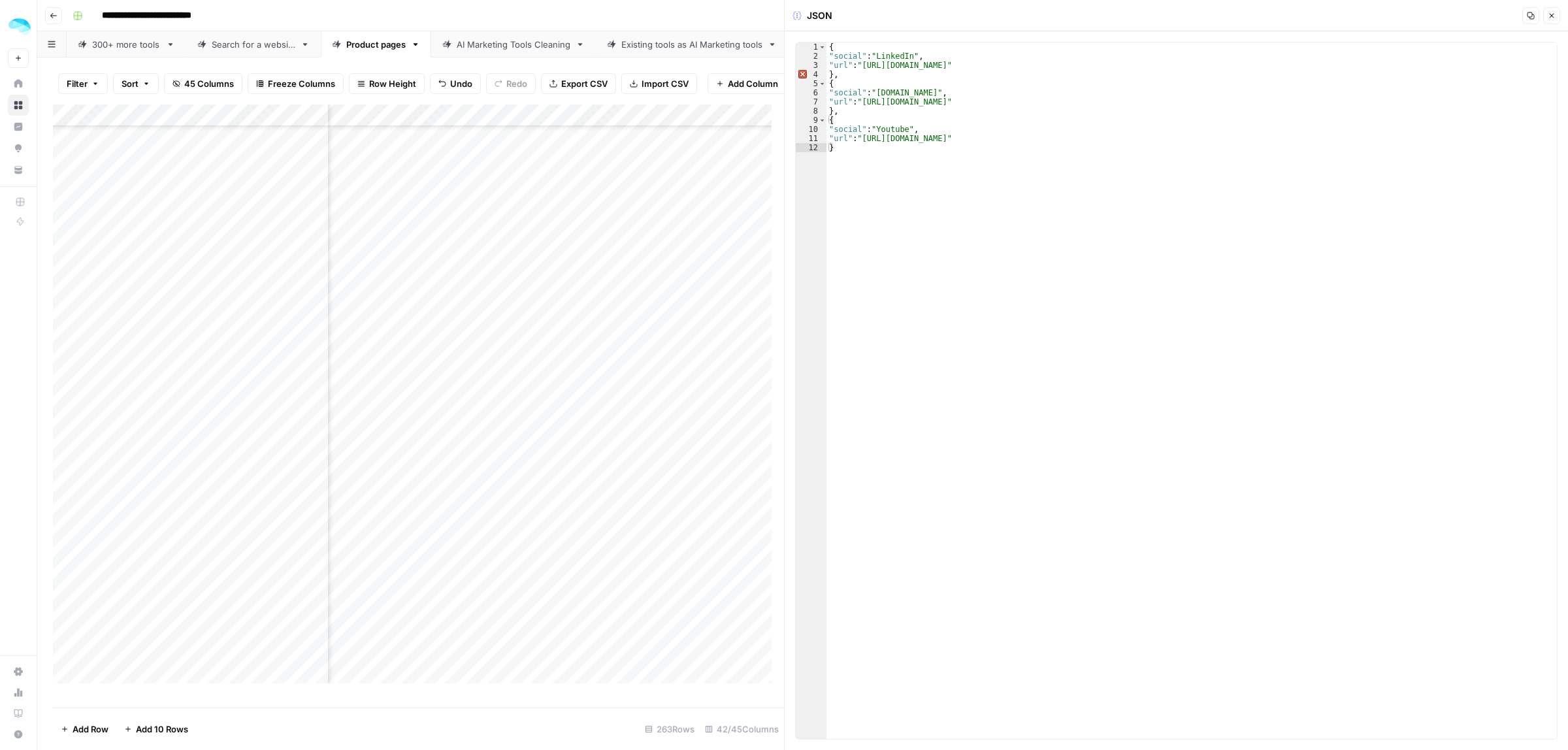
click at [316, 417] on div "Add Column" at bounding box center [418, 400] width 731 height 591
drag, startPoint x: 1062, startPoint y: 66, endPoint x: 864, endPoint y: 64, distance: 198.0
click at [864, 64] on div "{ "social" : "LinkedIn" , "url" : "https://www.linkedin.com/company/salesstackc…" at bounding box center [1192, 400] width 731 height 715
click at [967, 101] on div "{ "social" : "LinkedIn" , "url" : "https://www.linkedin.com/company/salesstackc…" at bounding box center [1192, 400] width 731 height 715
type textarea "**********"
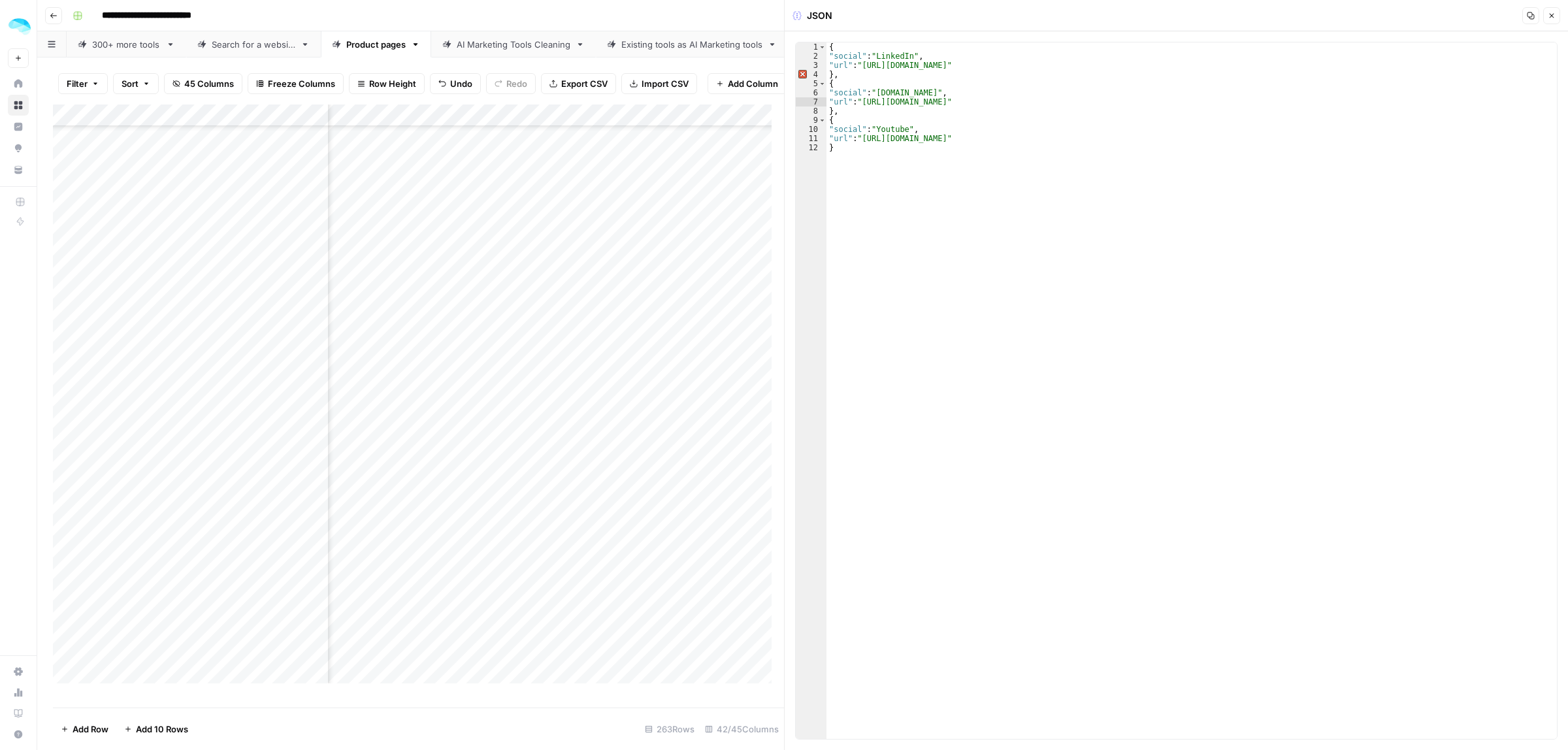
click at [595, 413] on div "Add Column" at bounding box center [418, 400] width 731 height 591
click at [587, 441] on div "Add Column" at bounding box center [418, 400] width 731 height 591
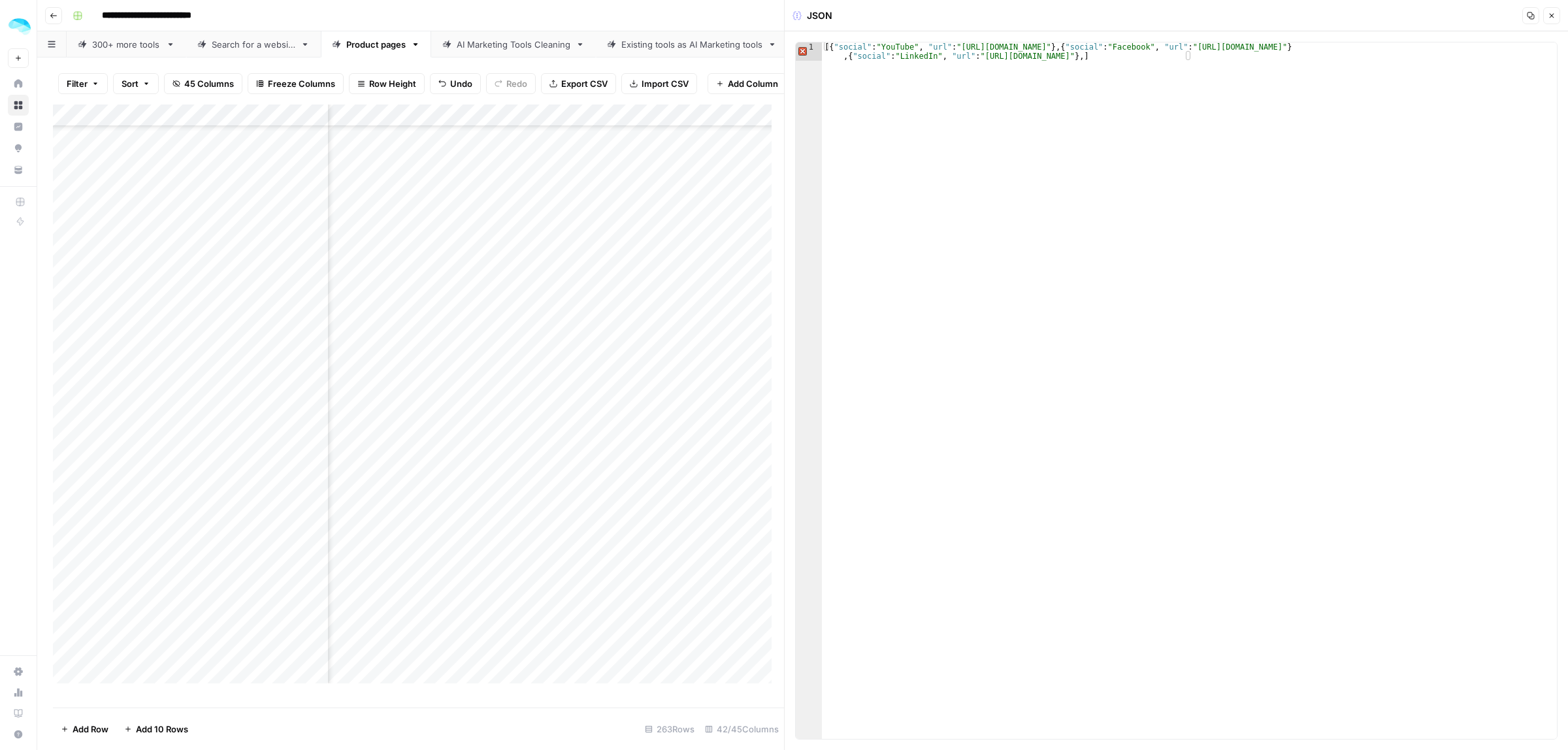
type textarea "**********"
drag, startPoint x: 1174, startPoint y: 59, endPoint x: 980, endPoint y: 57, distance: 194.0
click at [980, 57] on div "[{ "social" : "YouTube" , "url" : "https://www.youtube.com/@salesforge" } , { "…" at bounding box center [1189, 409] width 735 height 733
click at [546, 465] on div "Add Column" at bounding box center [418, 400] width 731 height 591
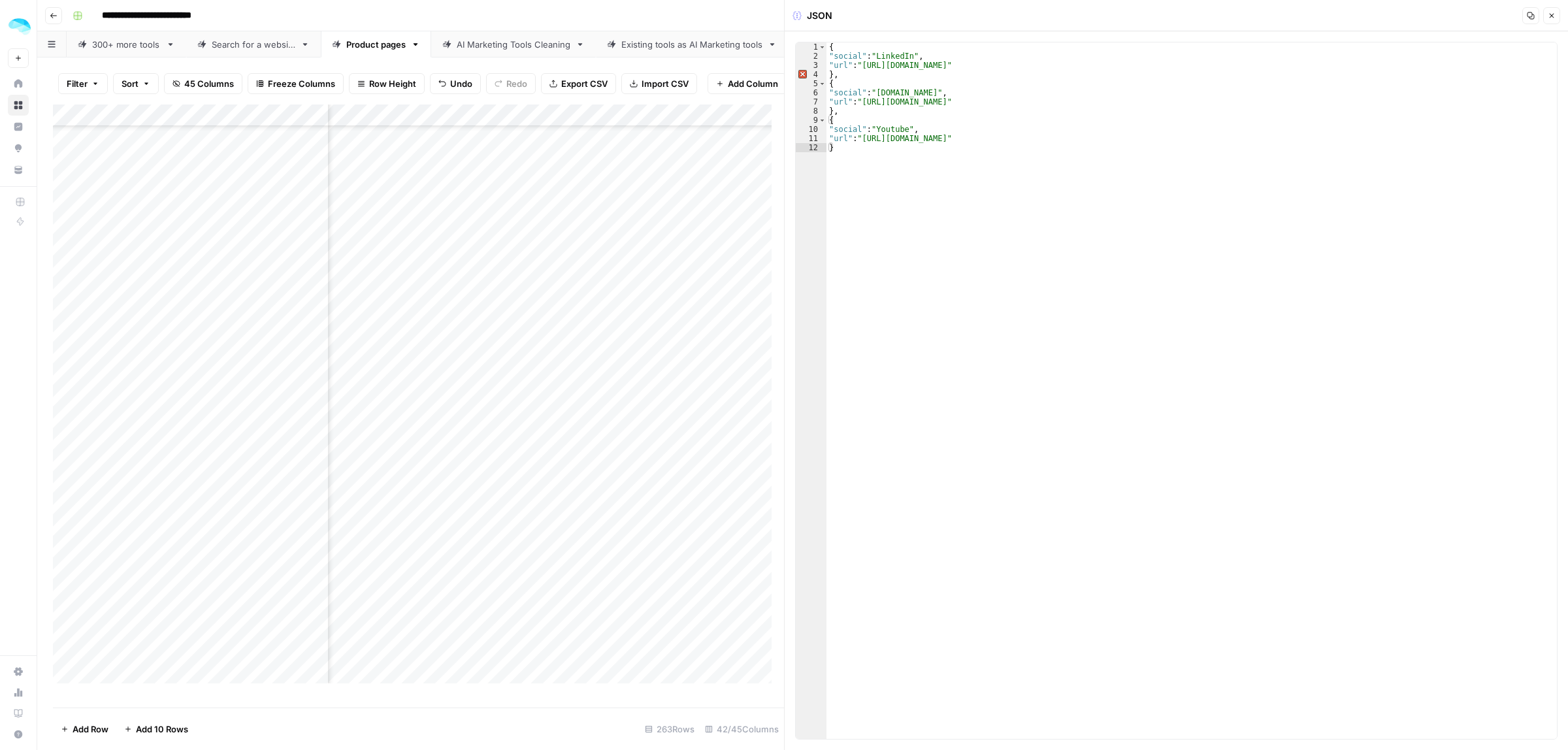
click at [316, 462] on div "Add Column" at bounding box center [418, 400] width 731 height 591
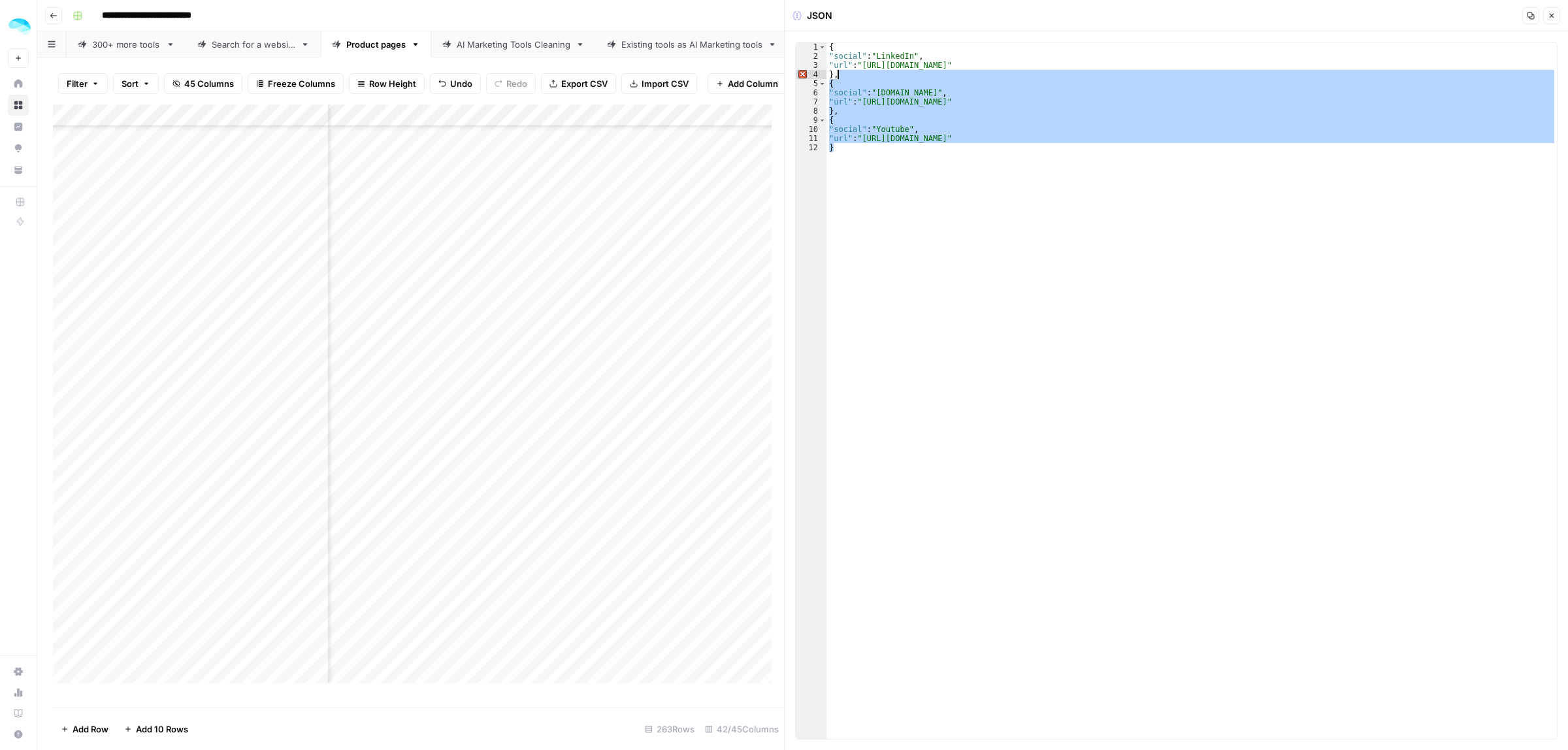
drag, startPoint x: 848, startPoint y: 148, endPoint x: 836, endPoint y: 79, distance: 70.0
click at [836, 79] on div "{ "social" : "LinkedIn" , "url" : "https://www.linkedin.com/company/tryscoutai"…" at bounding box center [1192, 400] width 731 height 715
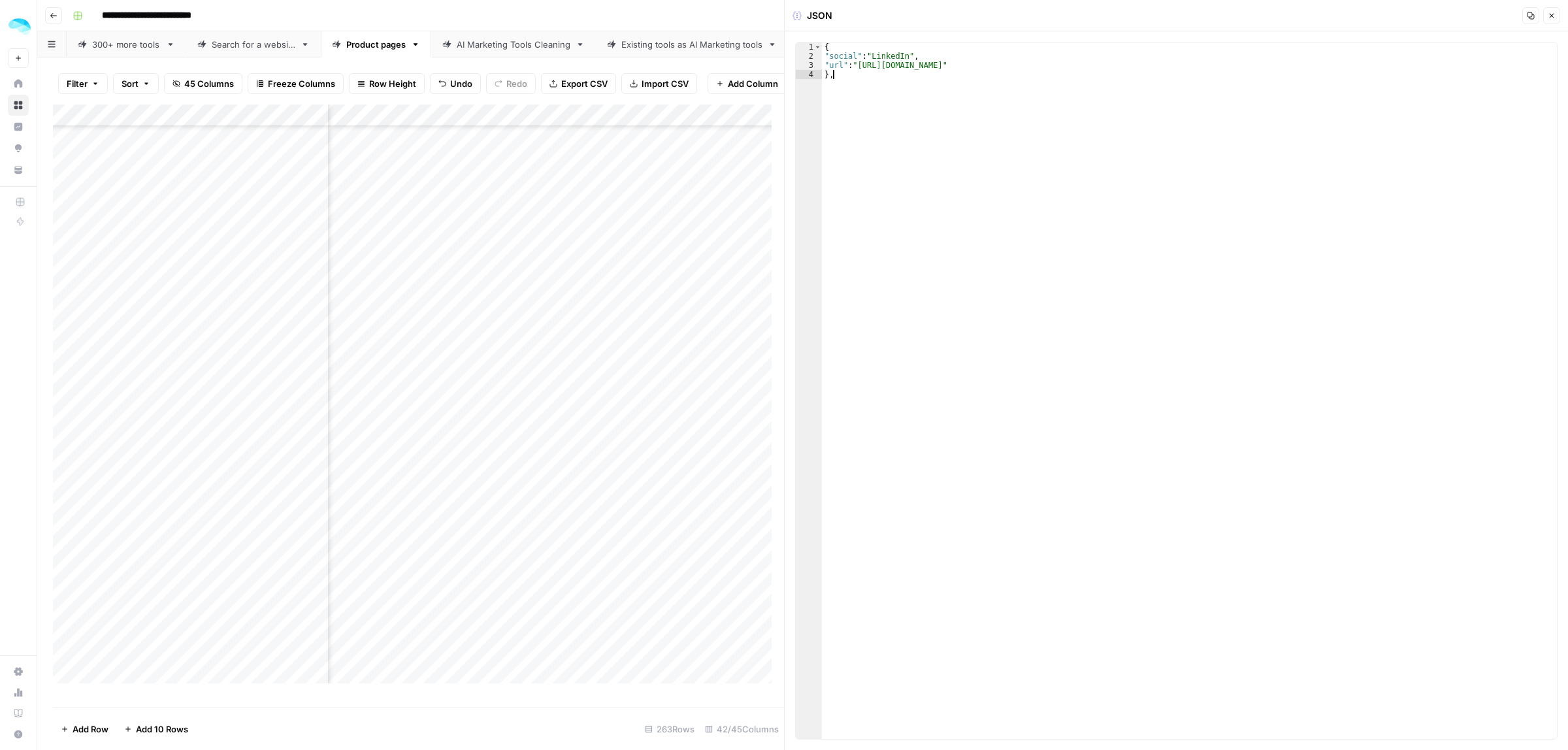
type textarea "*"
click at [532, 484] on div "Add Column" at bounding box center [418, 400] width 731 height 591
click at [314, 484] on div "Add Column" at bounding box center [418, 400] width 731 height 591
drag, startPoint x: 1037, startPoint y: 68, endPoint x: 864, endPoint y: 68, distance: 173.0
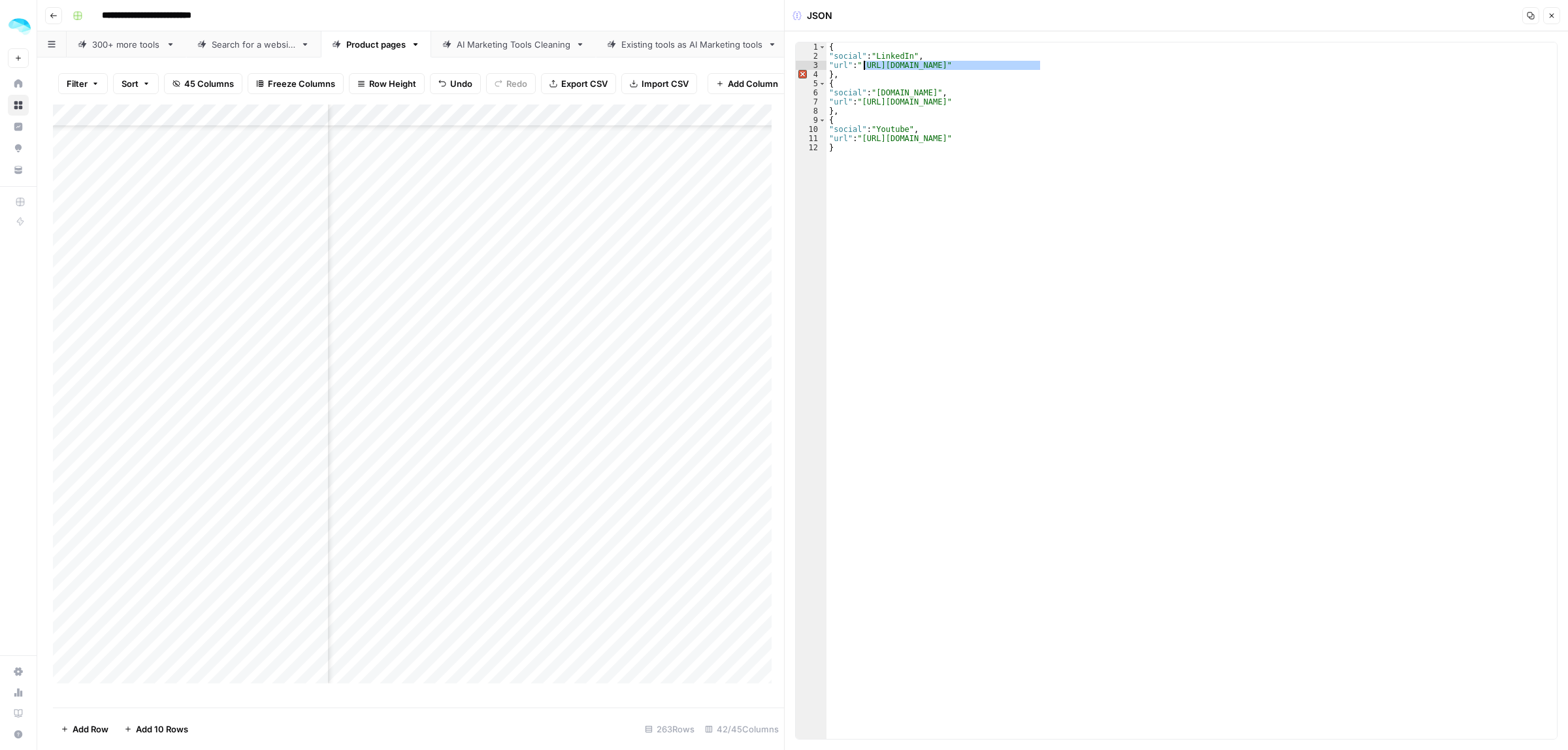
click at [864, 68] on div "{ "social" : "LinkedIn" , "url" : "https://www.linkedin.com/company/night-ly" }…" at bounding box center [1192, 400] width 731 height 715
paste textarea "*********"
drag, startPoint x: 958, startPoint y: 101, endPoint x: 866, endPoint y: 106, distance: 92.1
click at [866, 106] on div "{ "social" : "LinkedIn" , "url" : "https://www.linkedin.com/showcase/show-by-an…" at bounding box center [1192, 400] width 731 height 715
paste textarea "*******"
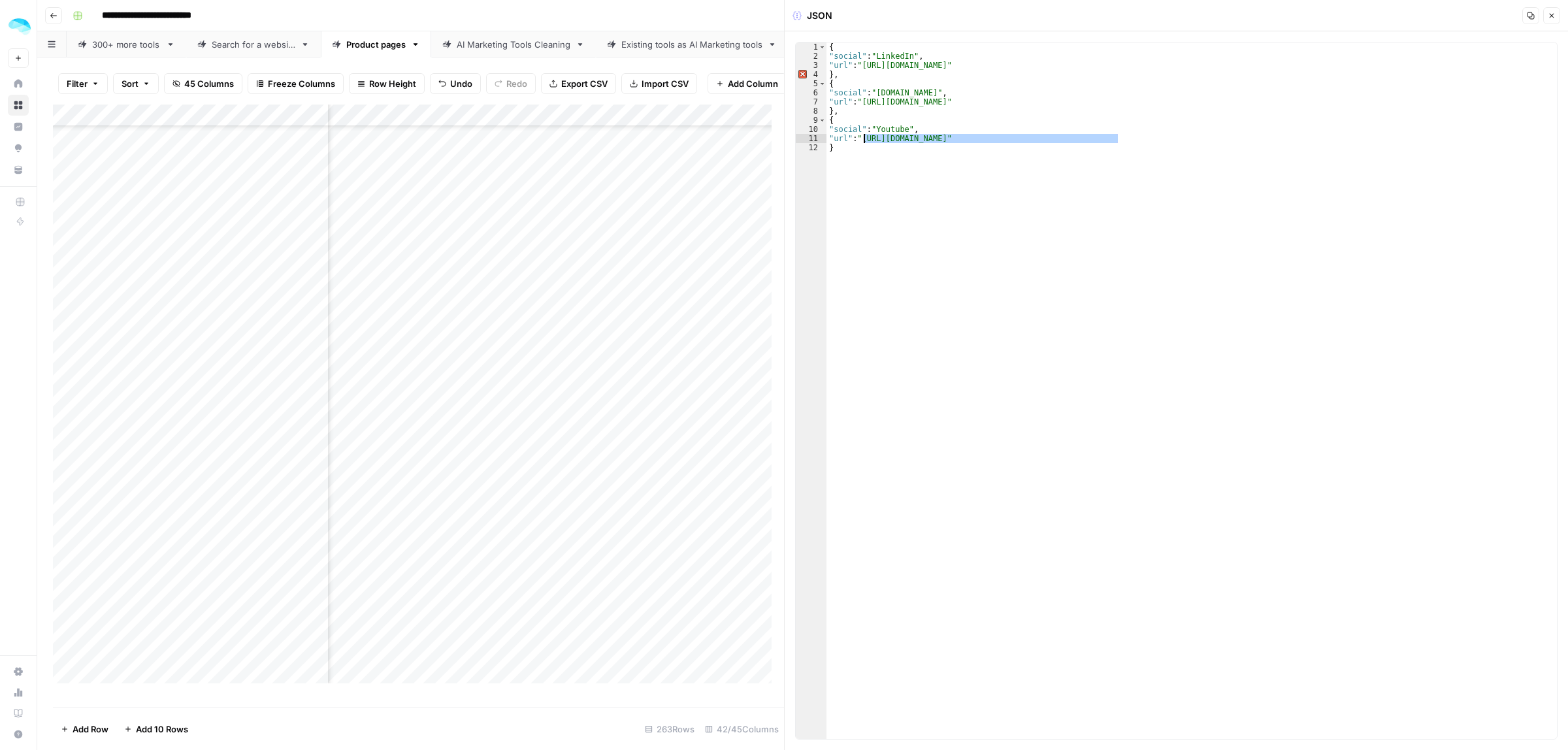
drag, startPoint x: 1118, startPoint y: 140, endPoint x: 864, endPoint y: 141, distance: 254.0
click at [864, 141] on div "{ "social" : "LinkedIn" , "url" : "https://www.linkedin.com/showcase/show-by-an…" at bounding box center [1192, 400] width 731 height 715
paste textarea
type textarea "**********"
click at [571, 515] on div "Add Column" at bounding box center [418, 400] width 731 height 591
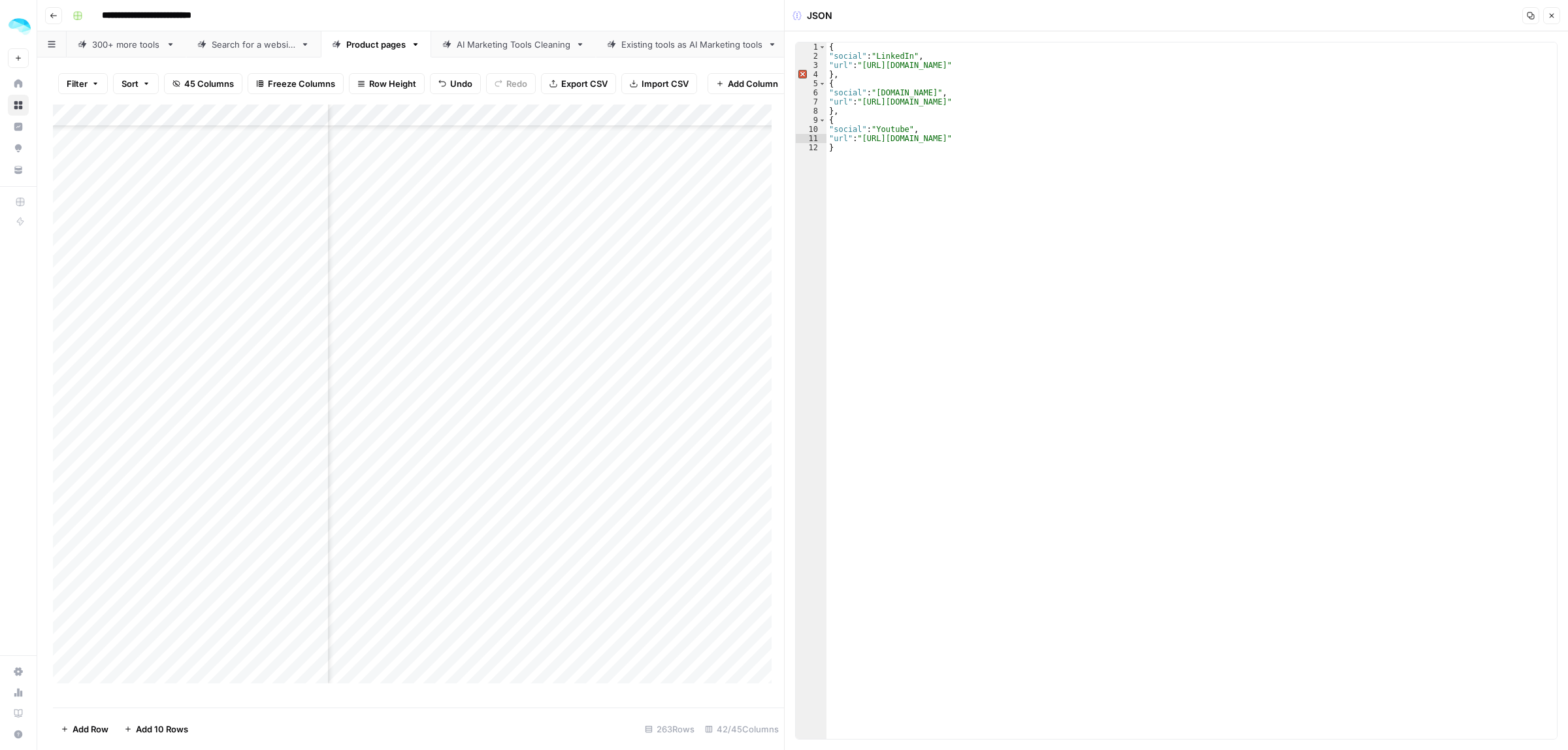
click at [571, 515] on div "Add Column" at bounding box center [418, 400] width 731 height 591
click at [315, 508] on div "Add Column" at bounding box center [418, 400] width 731 height 591
click at [573, 487] on div "Add Column" at bounding box center [418, 400] width 731 height 591
click at [689, 511] on div "Add Column" at bounding box center [418, 400] width 731 height 591
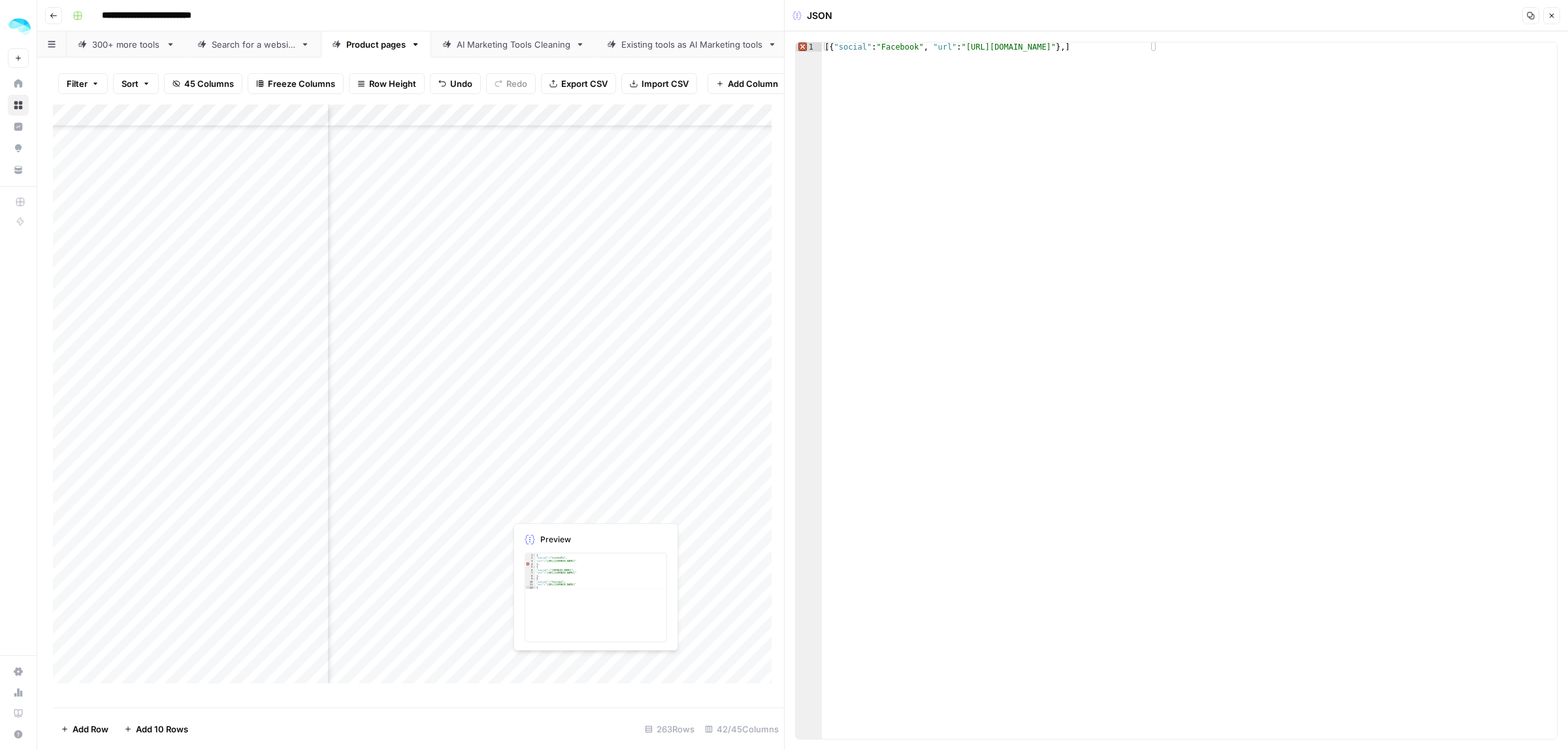
click at [581, 510] on div "Add Column" at bounding box center [418, 400] width 731 height 591
click at [581, 510] on div at bounding box center [710, 508] width 410 height 24
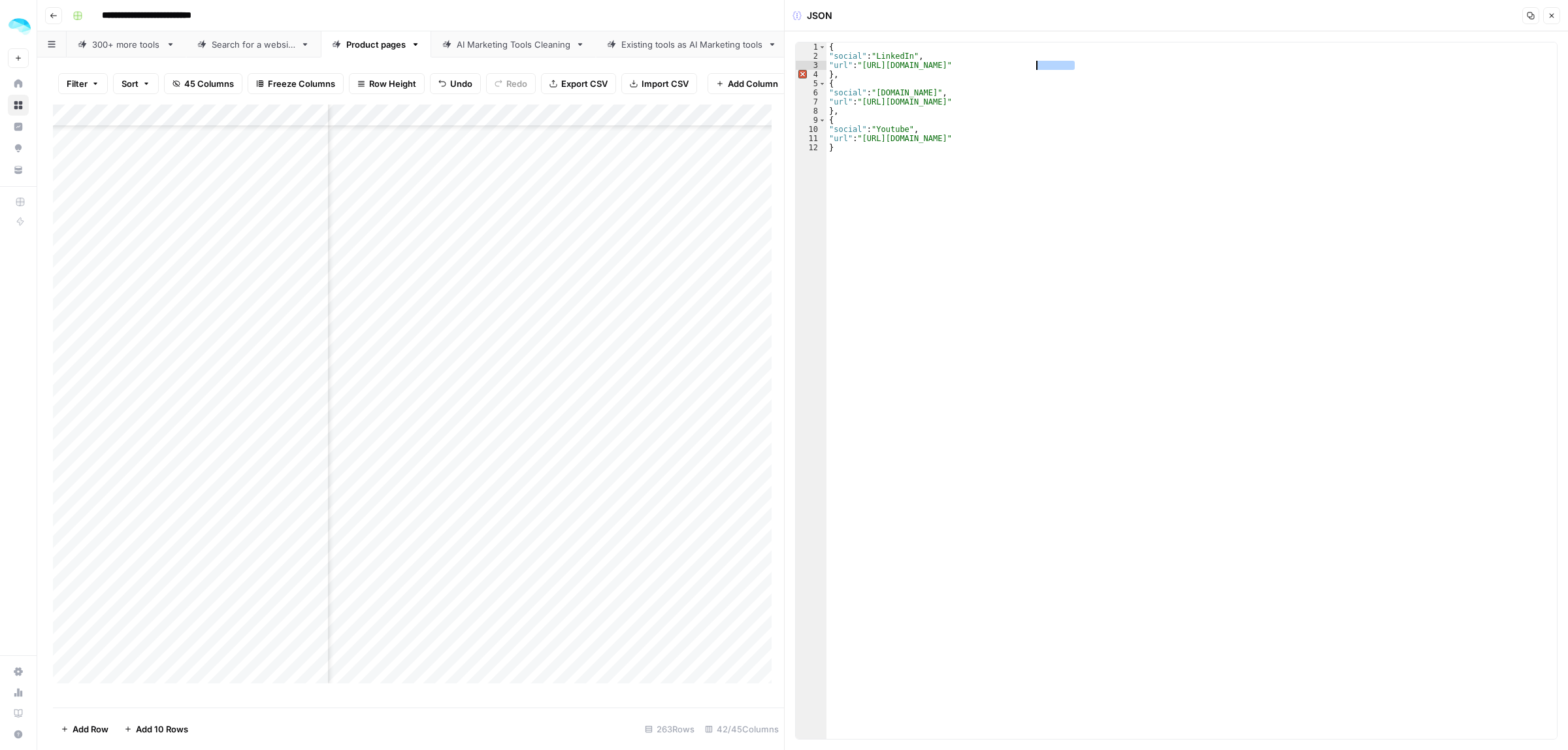
drag, startPoint x: 1076, startPoint y: 65, endPoint x: 1036, endPoint y: 66, distance: 40.0
click at [1036, 66] on div "{ "social" : "LinkedIn" , "url" : "https://www.linkedin.com/showcase/show-by-an…" at bounding box center [1192, 400] width 731 height 715
click at [1076, 62] on div "{ "social" : "LinkedIn" , "url" : "https://www.linkedin.com/showcase/show-by-an…" at bounding box center [1192, 391] width 731 height 697
drag, startPoint x: 1076, startPoint y: 65, endPoint x: 864, endPoint y: 67, distance: 212.0
click at [864, 67] on div "{ "social" : "LinkedIn" , "url" : "https://www.linkedin.com/showcase/show-by-an…" at bounding box center [1192, 400] width 731 height 715
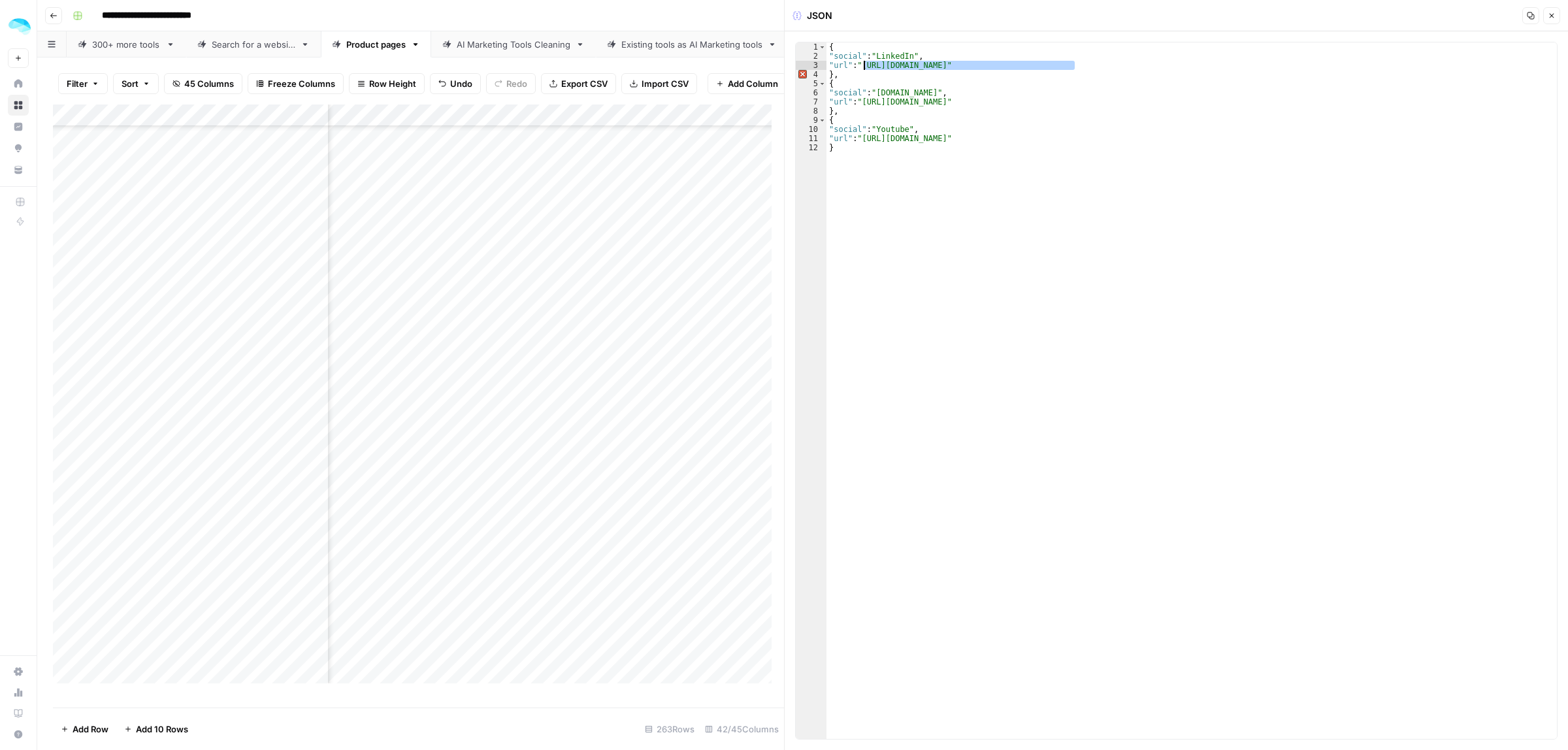
paste textarea
drag, startPoint x: 988, startPoint y: 100, endPoint x: 864, endPoint y: 102, distance: 124.0
click at [864, 102] on div "{ "social" : "LinkedIn" , "url" : "https://www.linkedin.com/company/success-ai/…" at bounding box center [1192, 400] width 731 height 715
paste textarea
drag, startPoint x: 1104, startPoint y: 136, endPoint x: 864, endPoint y: 139, distance: 240.0
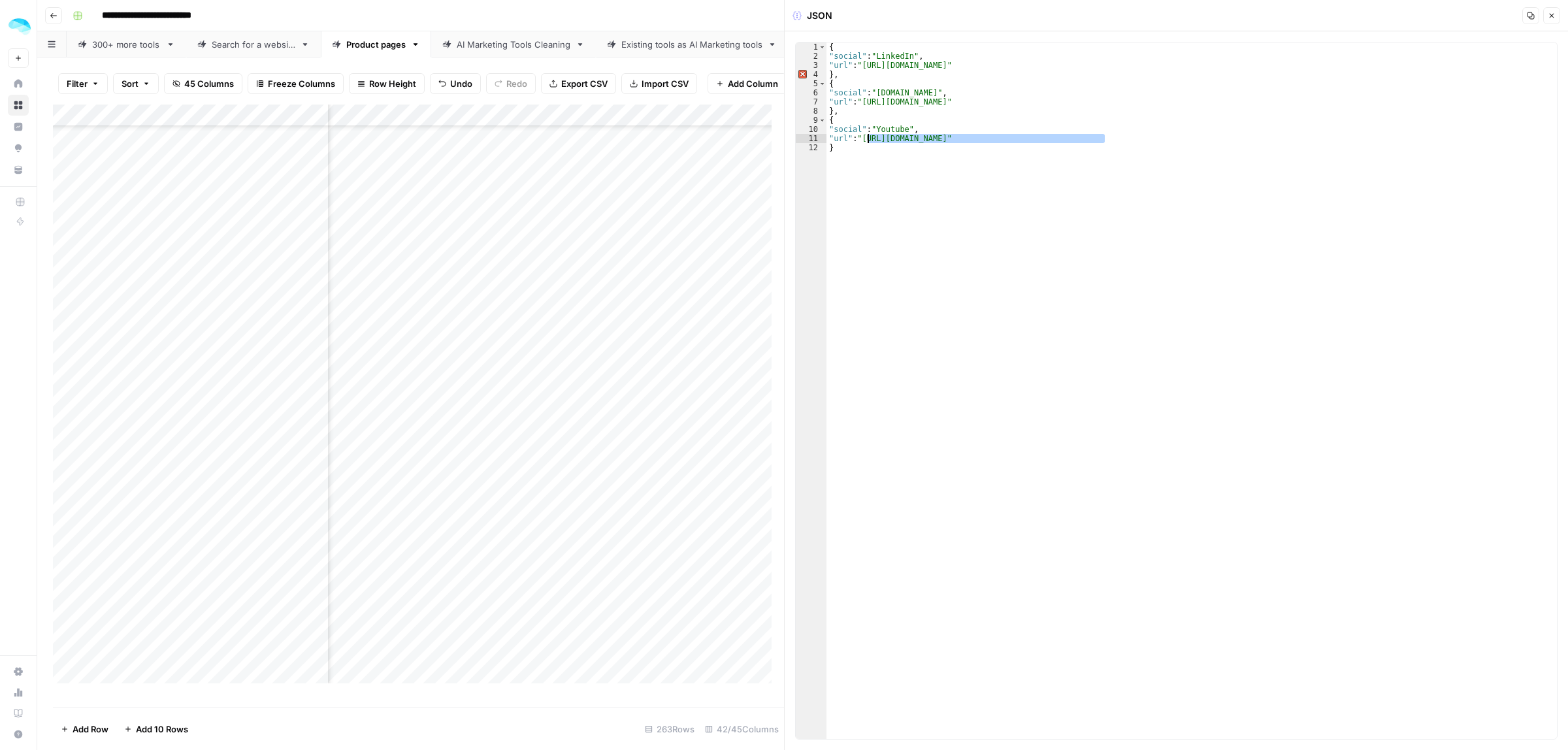
click at [864, 139] on div "{ "social" : "LinkedIn" , "url" : "https://www.linkedin.com/company/success-ai/…" at bounding box center [1192, 400] width 731 height 715
paste textarea
type textarea "**********"
click at [563, 280] on div "Add Column" at bounding box center [418, 400] width 731 height 591
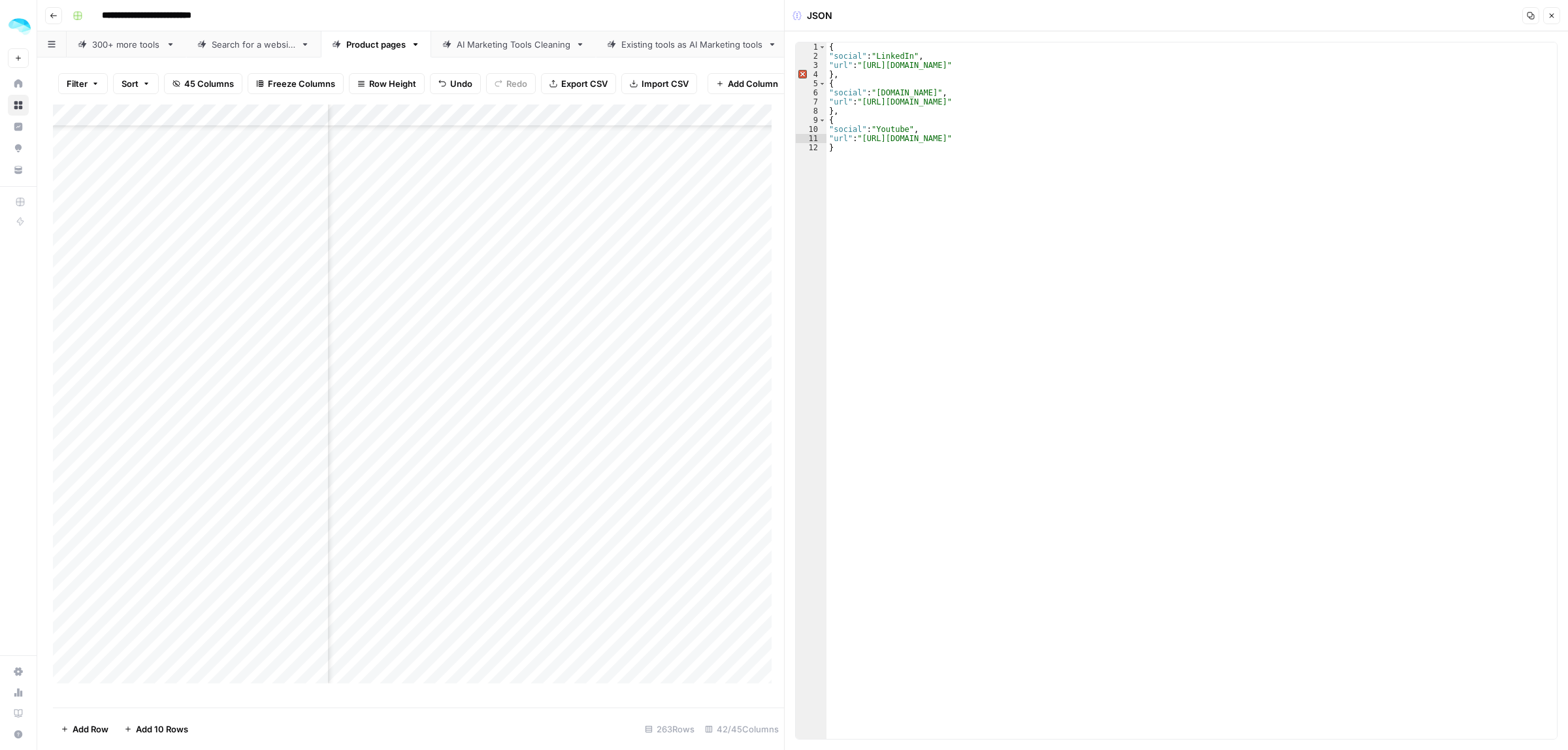
click at [563, 280] on div "Add Column" at bounding box center [418, 400] width 731 height 591
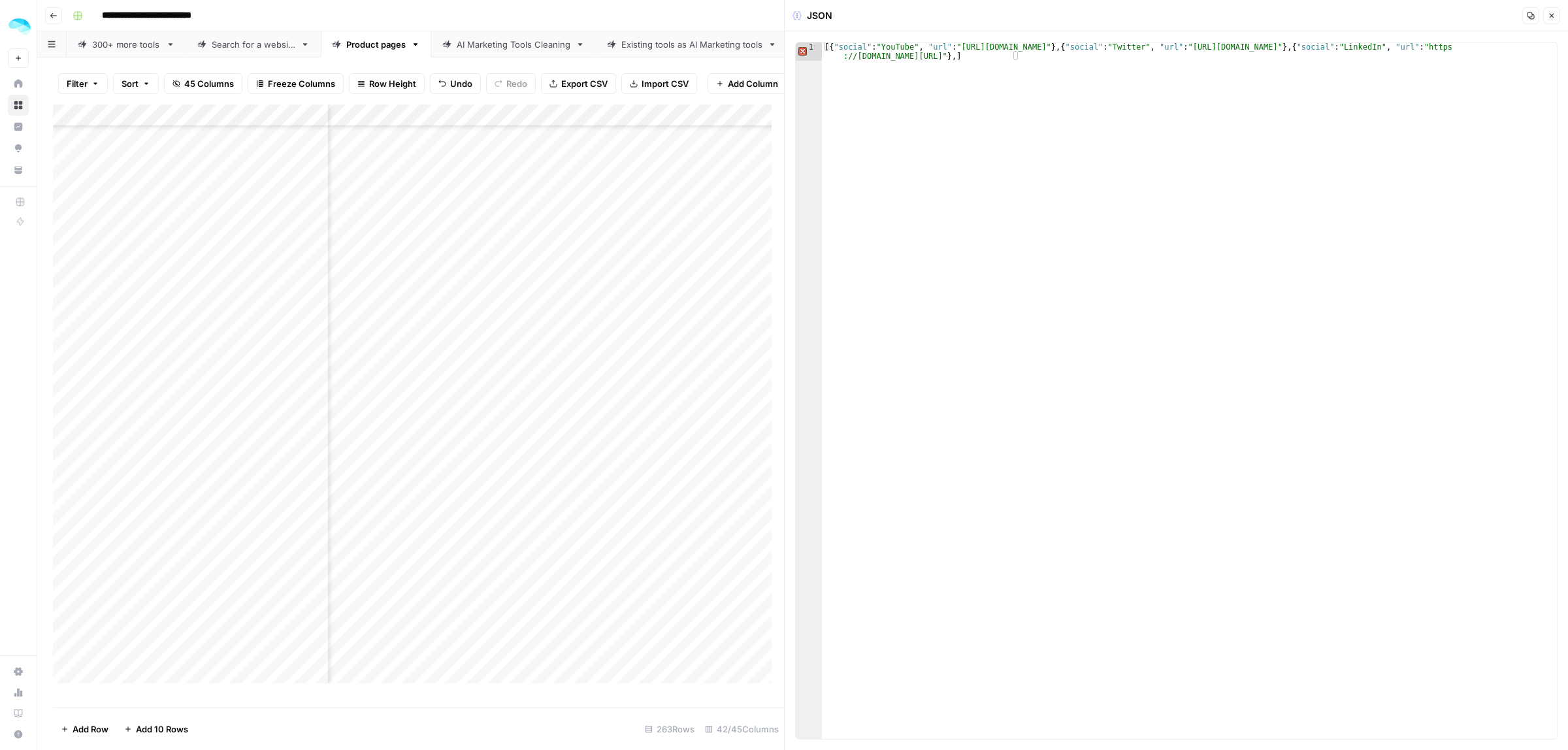
click at [314, 284] on div "Add Column" at bounding box center [418, 400] width 731 height 591
click at [580, 302] on div "Add Column" at bounding box center [418, 400] width 731 height 591
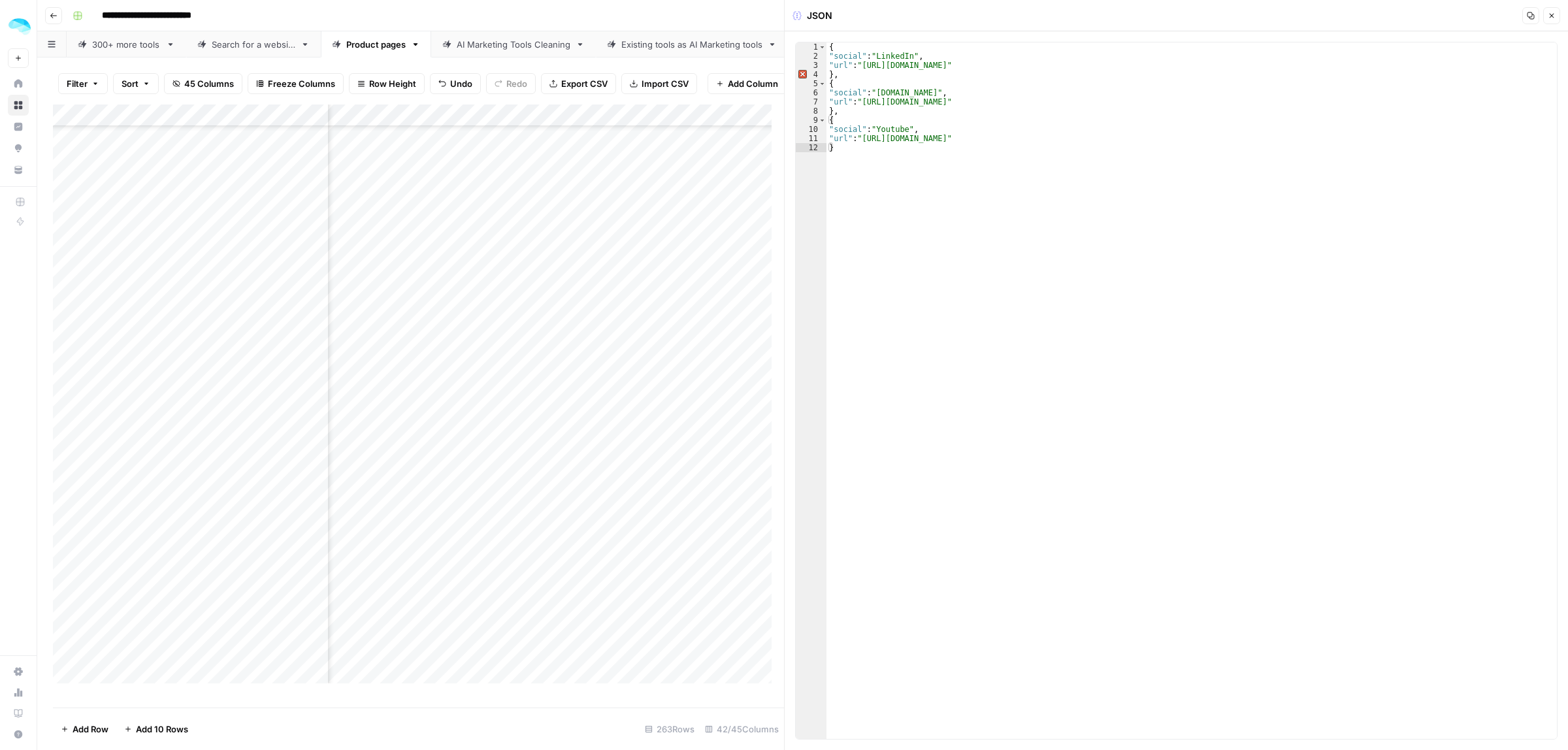
click at [314, 308] on div "Add Column" at bounding box center [418, 400] width 731 height 591
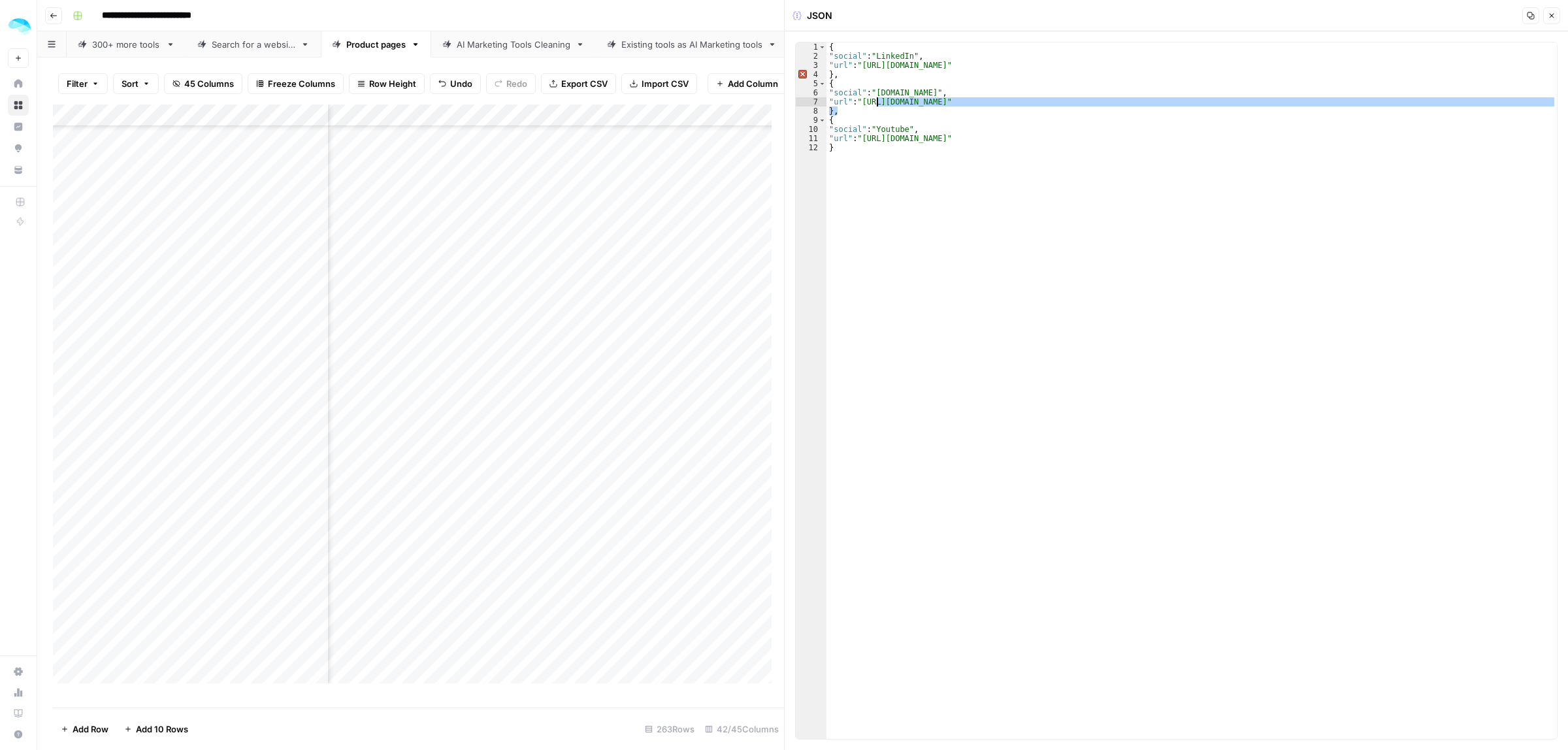
drag, startPoint x: 907, startPoint y: 105, endPoint x: 881, endPoint y: 101, distance: 26.3
click at [874, 100] on div "{ "social" : "LinkedIn" , "url" : "https://fr.linkedin.com/company/sweego-io" }…" at bounding box center [1192, 400] width 731 height 715
click at [884, 101] on div "{ "social" : "LinkedIn" , "url" : "https://fr.linkedin.com/company/sweego-io" }…" at bounding box center [1192, 391] width 731 height 697
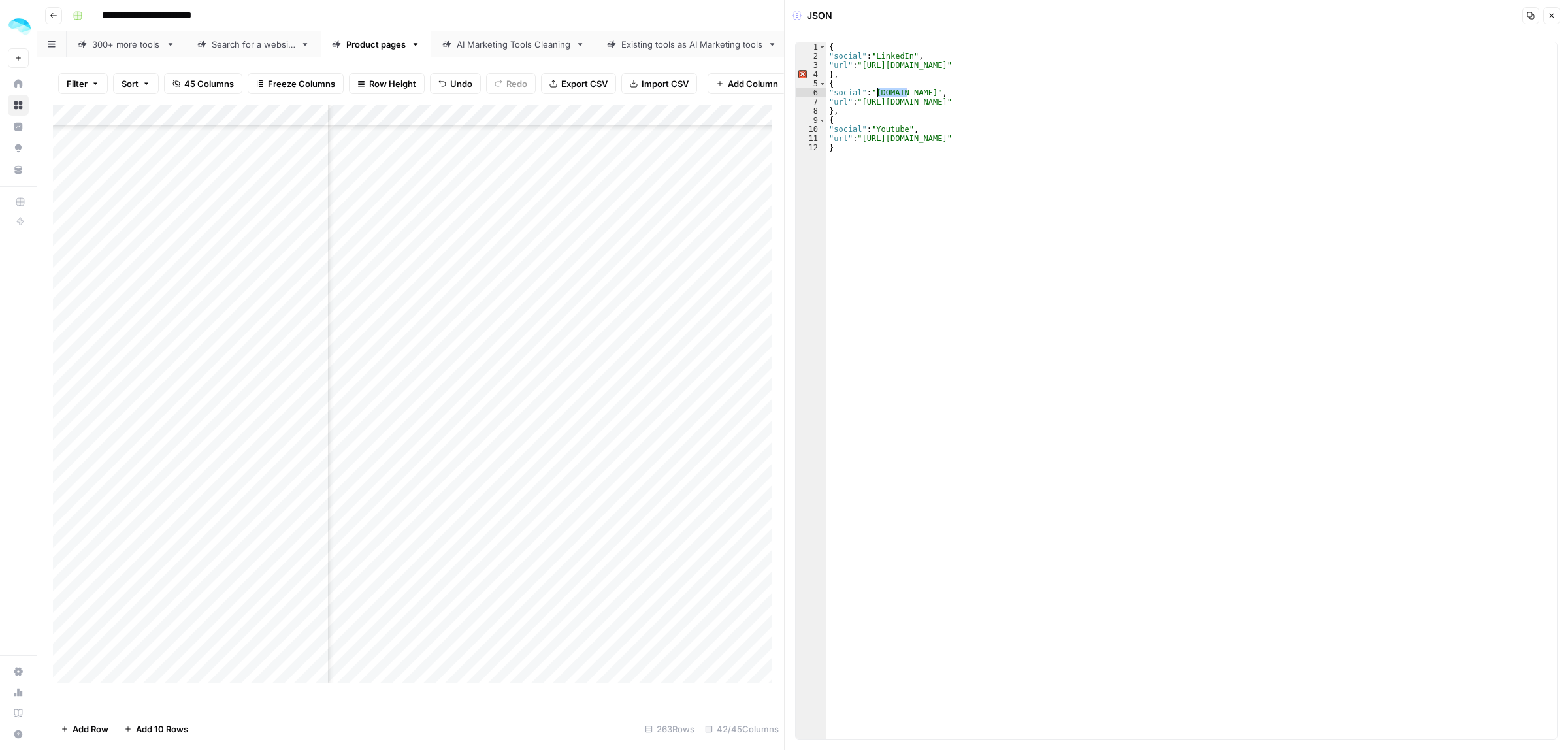
drag, startPoint x: 920, startPoint y: 97, endPoint x: 868, endPoint y: 97, distance: 52.0
click at [868, 97] on div "{ "social" : "LinkedIn" , "url" : "https://fr.linkedin.com/company/sweego-io" }…" at bounding box center [1192, 400] width 731 height 715
click at [913, 108] on div "{ "social" : "LinkedIn" , "url" : "https://fr.linkedin.com/company/sweego-io" }…" at bounding box center [1192, 400] width 731 height 715
drag, startPoint x: 918, startPoint y: 102, endPoint x: 866, endPoint y: 101, distance: 52.0
click at [866, 101] on div "{ "social" : "LinkedIn" , "url" : "https://fr.linkedin.com/company/sweego-io" }…" at bounding box center [1192, 400] width 731 height 715
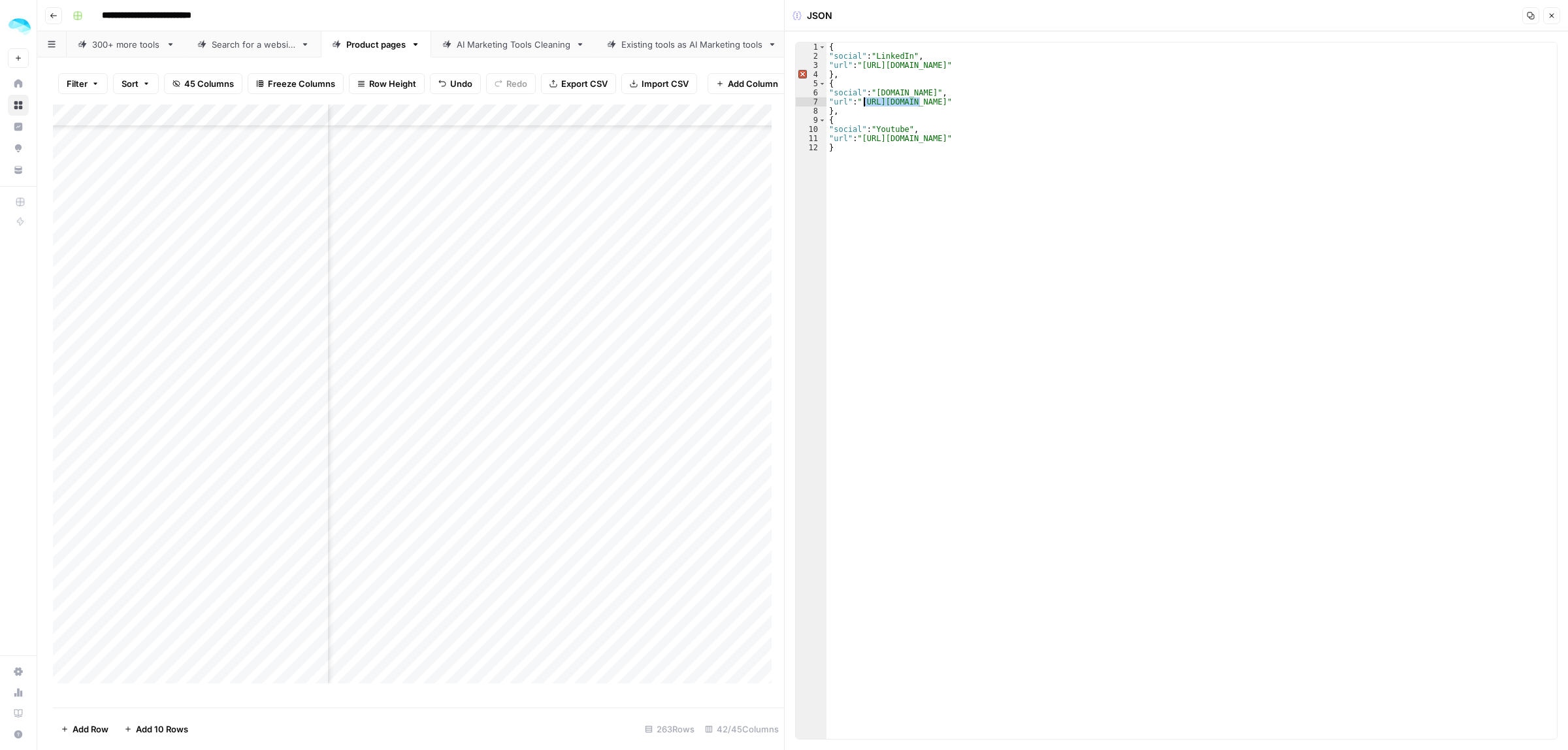
paste textarea "**********"
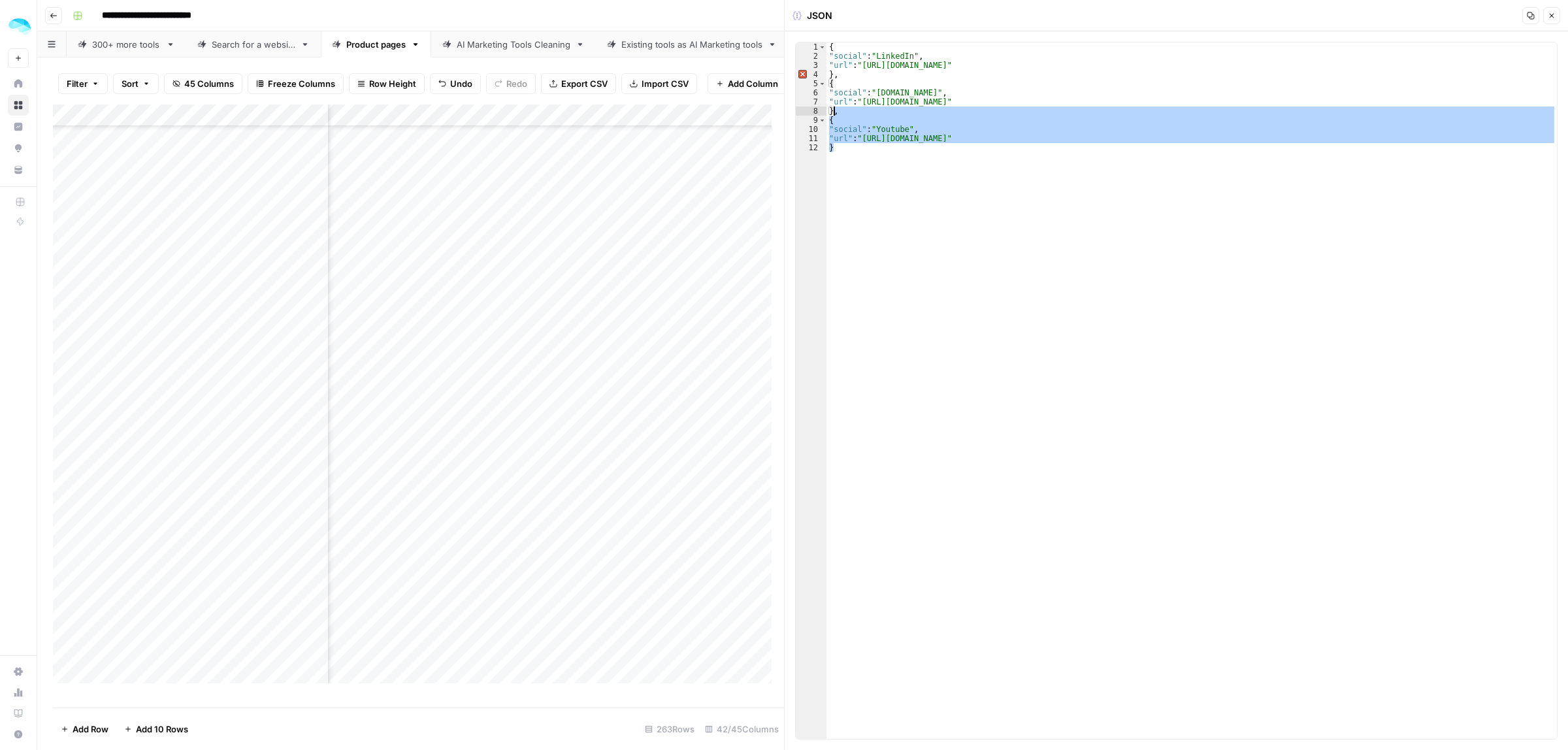
drag, startPoint x: 851, startPoint y: 152, endPoint x: 835, endPoint y: 115, distance: 40.3
click at [835, 115] on div "{ "social" : "LinkedIn" , "url" : "https://fr.linkedin.com/company/sweego-io" }…" at bounding box center [1192, 400] width 731 height 715
type textarea "*"
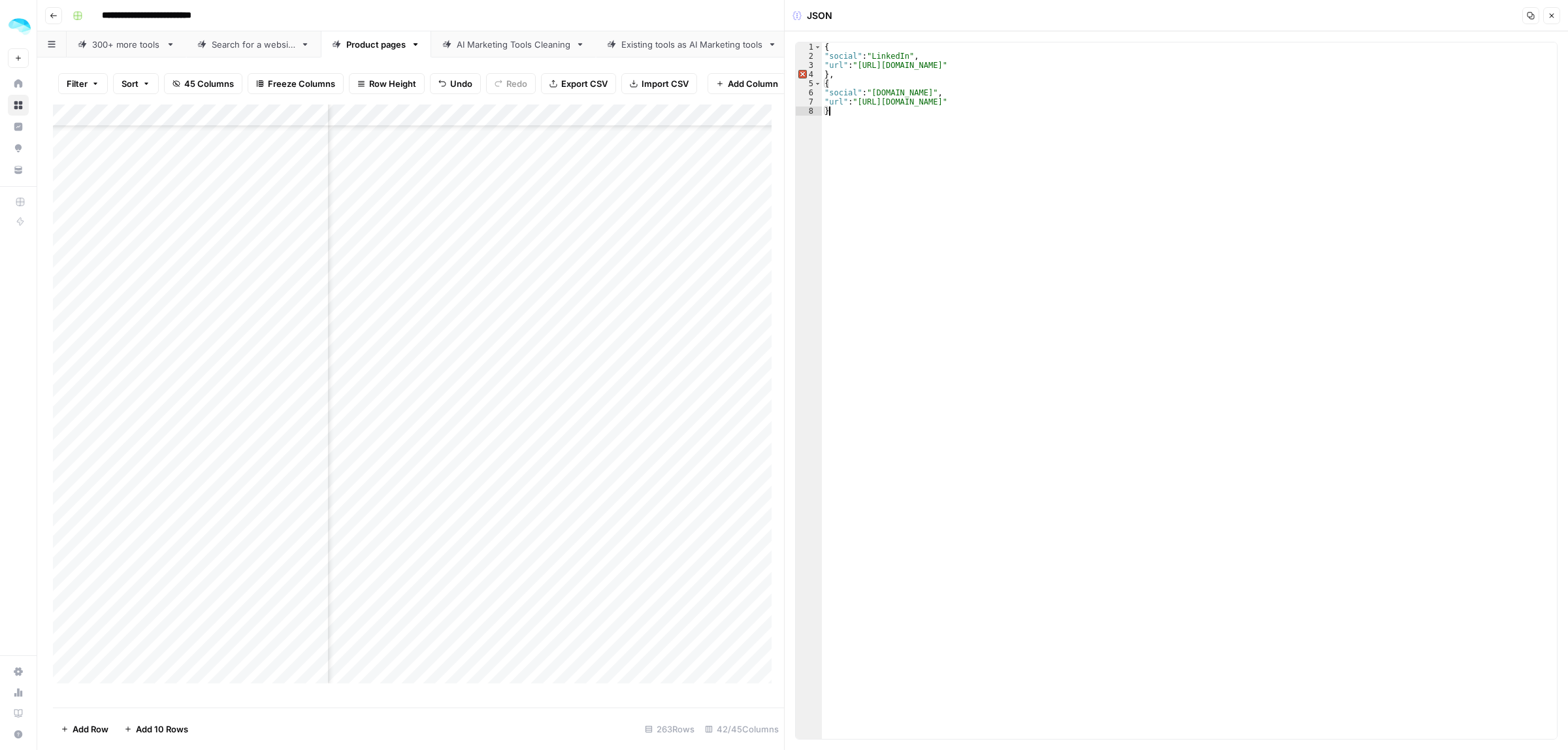
click at [558, 328] on div "Add Column" at bounding box center [418, 400] width 731 height 591
click at [312, 329] on div "Add Column" at bounding box center [418, 400] width 731 height 591
click at [595, 301] on div "Add Column" at bounding box center [418, 400] width 731 height 591
click at [720, 330] on div "Add Column" at bounding box center [418, 400] width 731 height 591
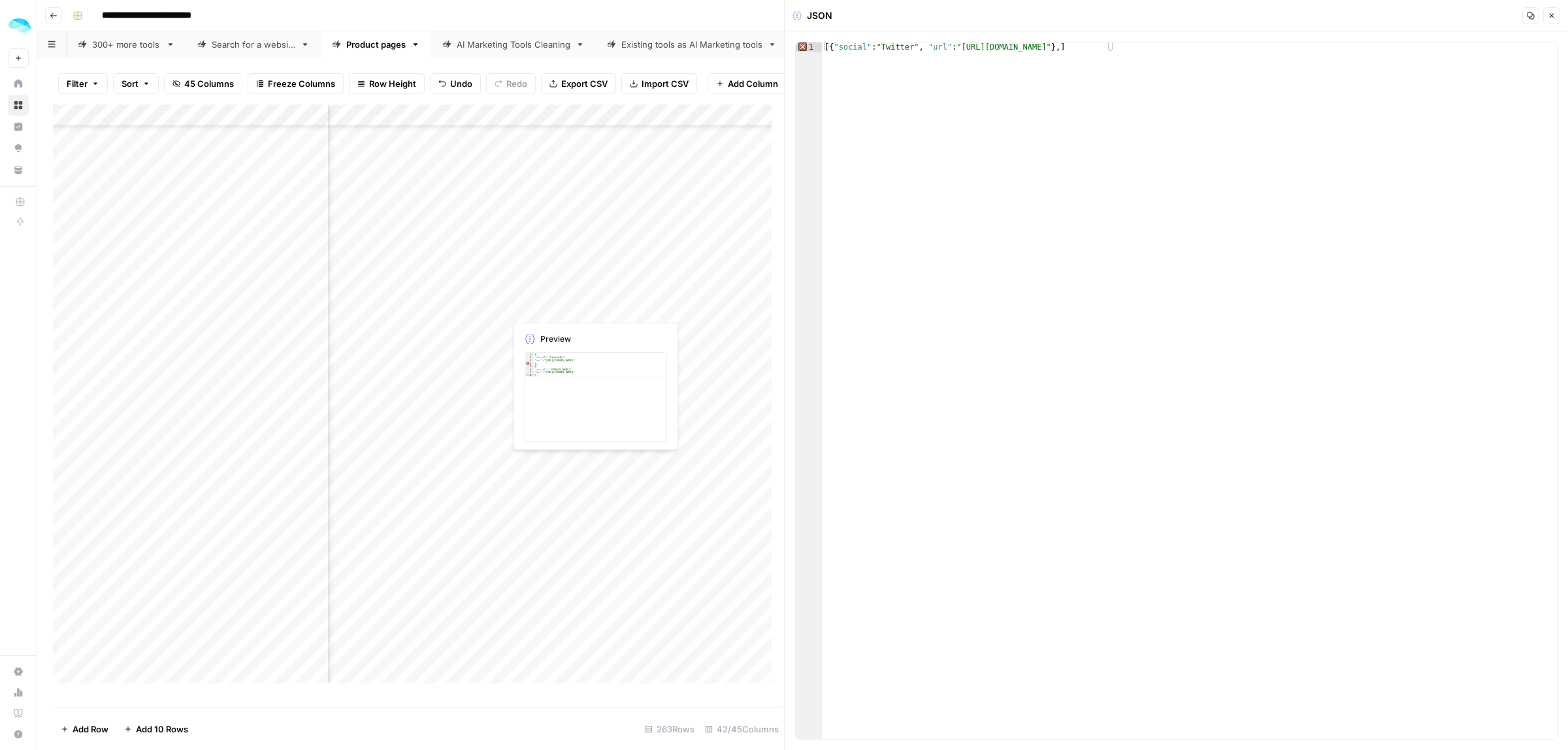
click at [652, 306] on div "Add Column" at bounding box center [418, 400] width 731 height 591
click at [906, 67] on div "{ "social" : "LinkedIn" , "url" : "https://fr.linkedin.com/company/sweego-io" }…" at bounding box center [1189, 400] width 735 height 715
type textarea "**********"
click at [602, 332] on div "Add Column" at bounding box center [418, 400] width 731 height 591
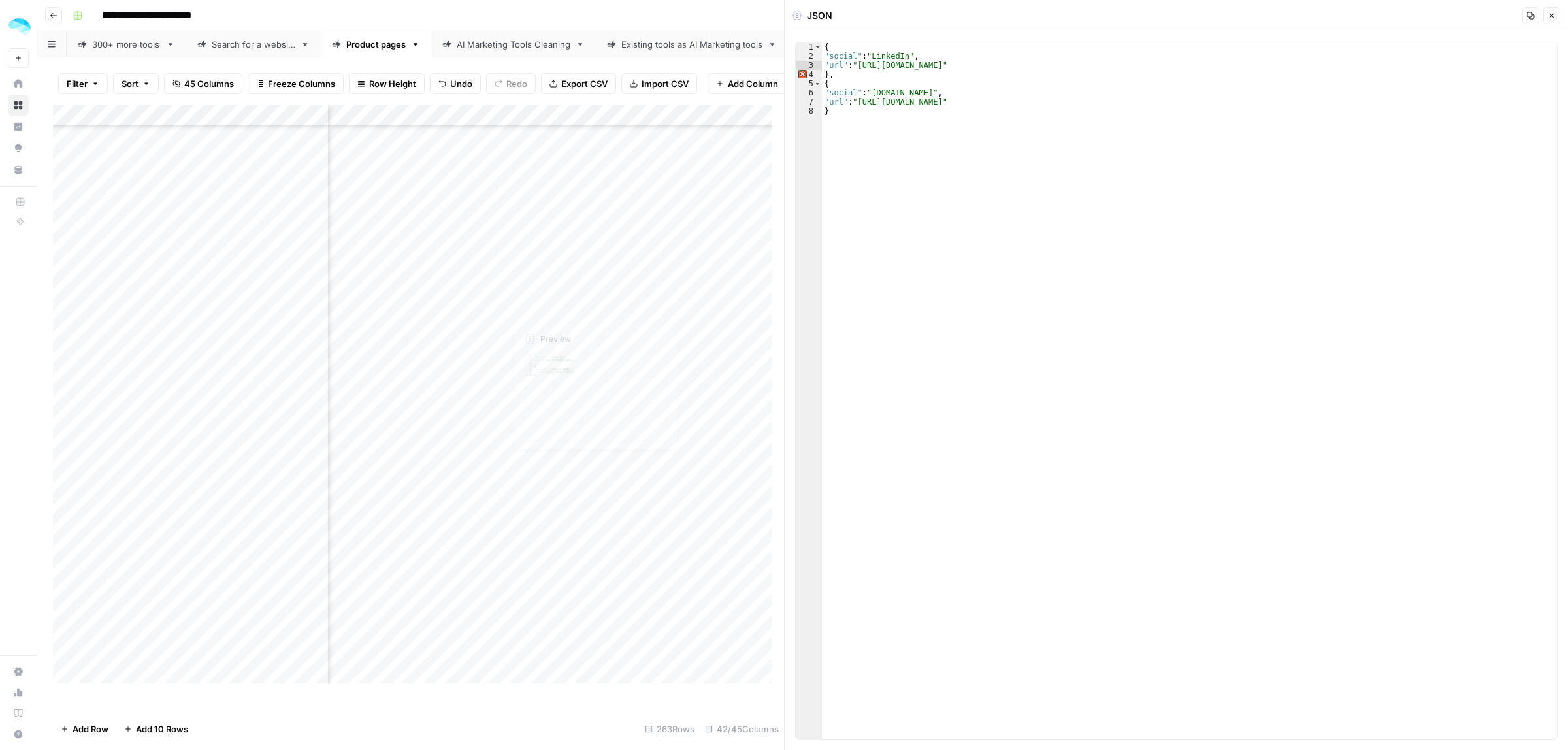
click at [602, 332] on div "Add Column" at bounding box center [418, 400] width 731 height 591
drag, startPoint x: 1037, startPoint y: 66, endPoint x: 859, endPoint y: 64, distance: 178.0
click at [859, 64] on div "{ "social" : "LinkedIn" , "url" : "https://fr.linkedin.com/company/sweego-io" }…" at bounding box center [1189, 400] width 735 height 715
paste textarea "***"
drag, startPoint x: 990, startPoint y: 103, endPoint x: 859, endPoint y: 103, distance: 131.0
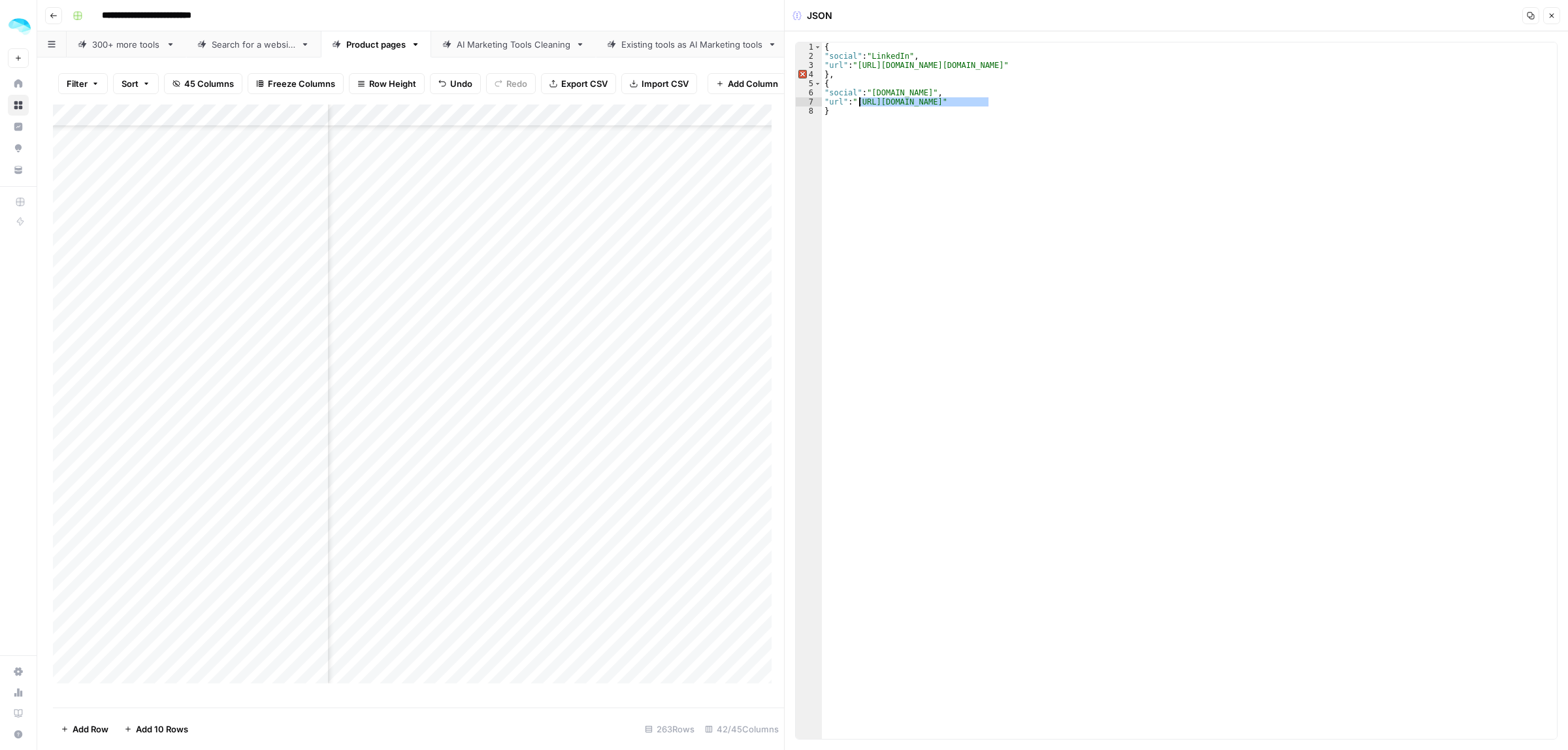
click at [859, 103] on div "{ "social" : "LinkedIn" , "url" : "https://www.linkedin.com/company/tubular.io/…" at bounding box center [1189, 400] width 735 height 715
paste textarea
type textarea "**********"
click at [562, 348] on div "Add Column" at bounding box center [418, 400] width 731 height 591
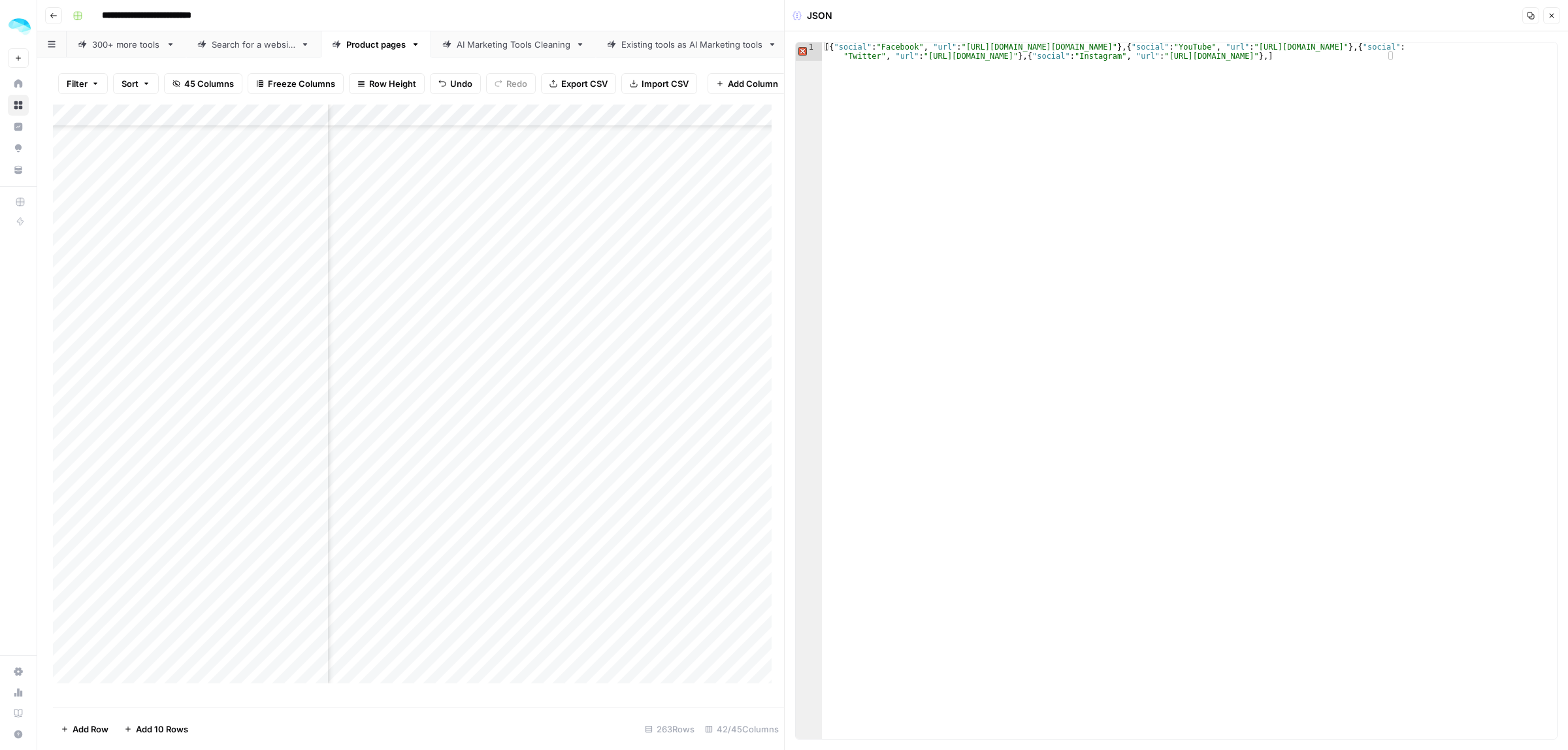
click at [312, 353] on div "Add Column" at bounding box center [418, 400] width 731 height 591
click at [572, 376] on div "Add Column" at bounding box center [418, 400] width 731 height 591
click at [548, 396] on div "Add Column" at bounding box center [418, 400] width 731 height 591
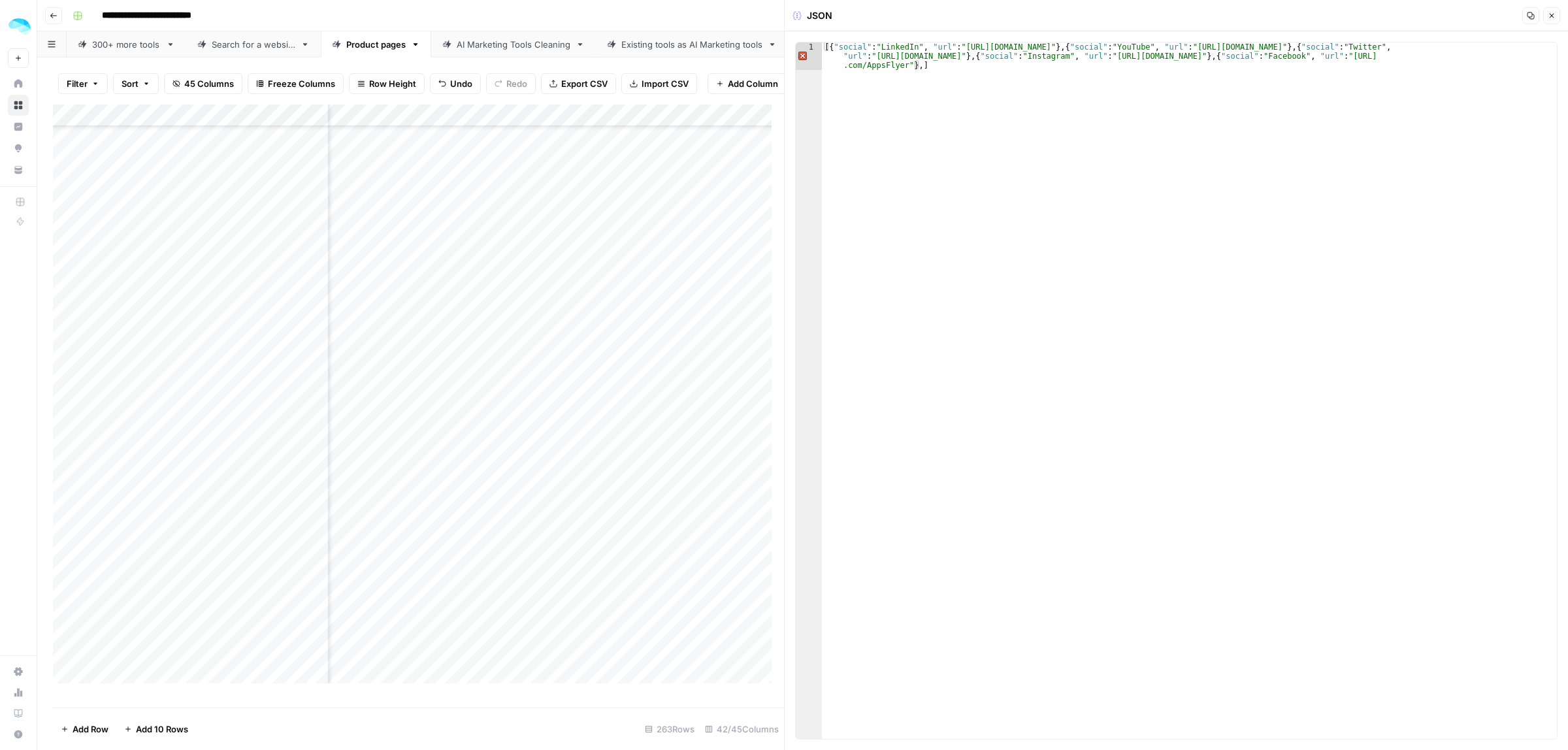
click at [586, 416] on div "Add Column" at bounding box center [418, 400] width 731 height 591
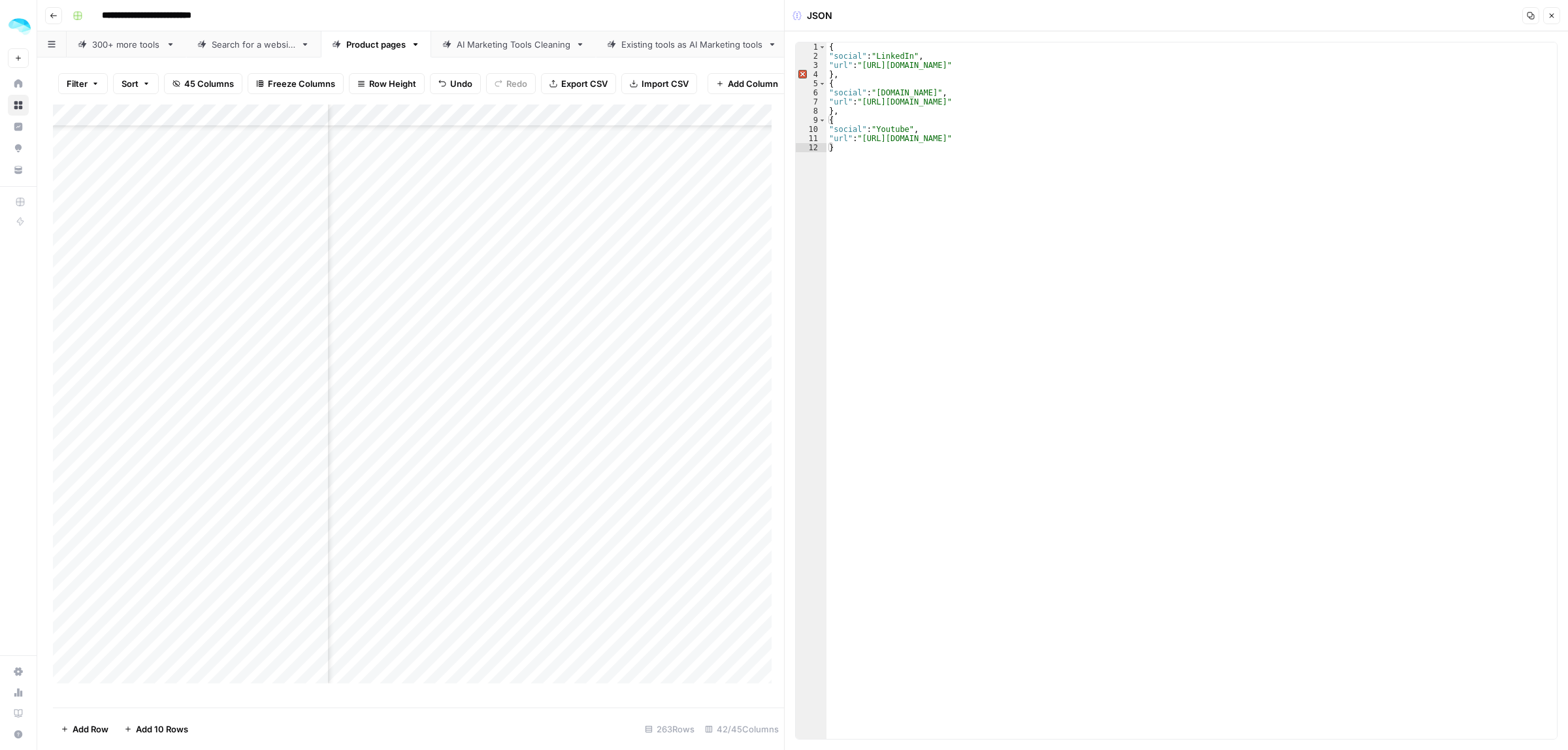
click at [312, 418] on div "Add Column" at bounding box center [418, 400] width 731 height 591
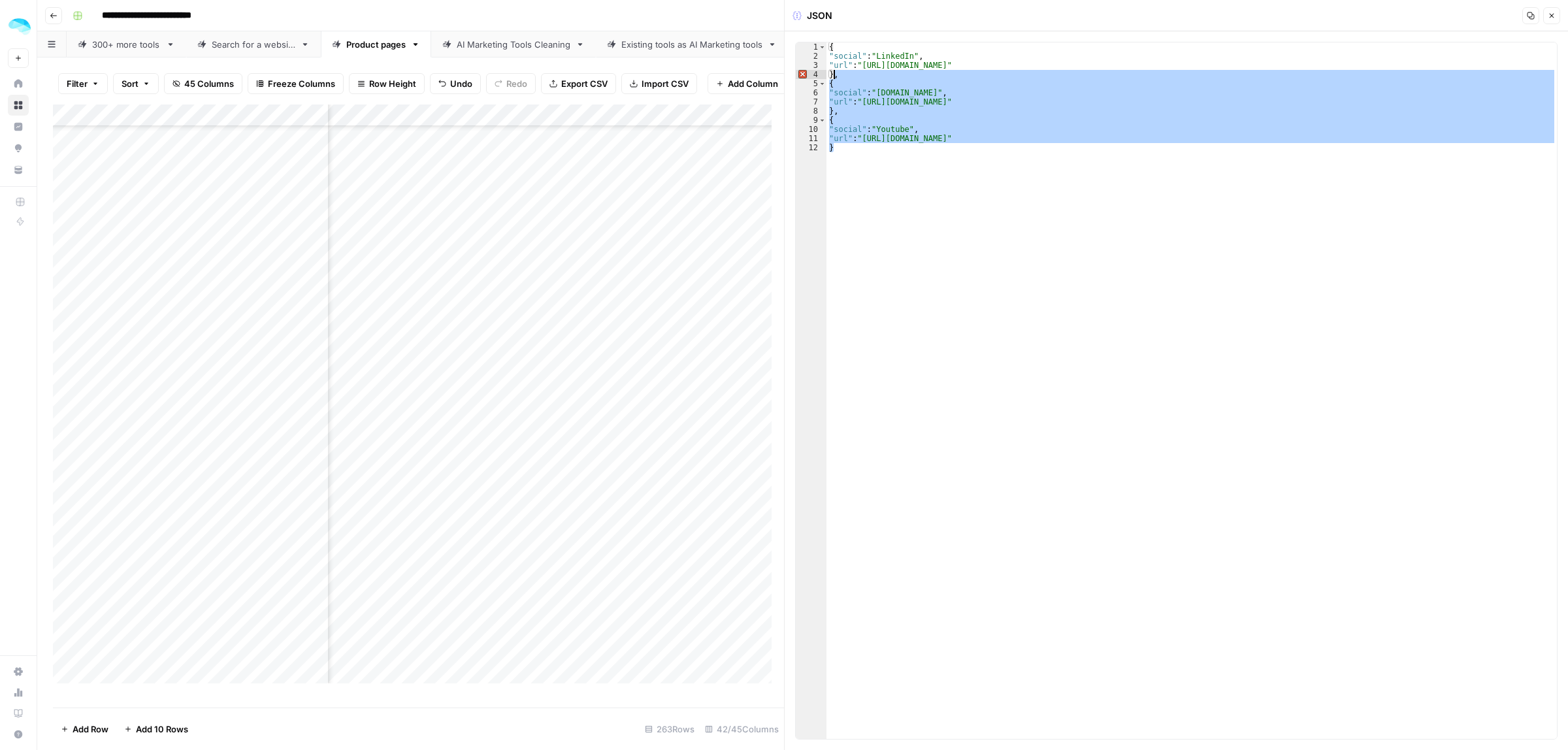
drag, startPoint x: 857, startPoint y: 159, endPoint x: 835, endPoint y: 72, distance: 89.7
click at [835, 72] on div "{ "social" : "LinkedIn" , "url" : "https://www.linkedin.com/company/mixrank" } …" at bounding box center [1192, 400] width 731 height 715
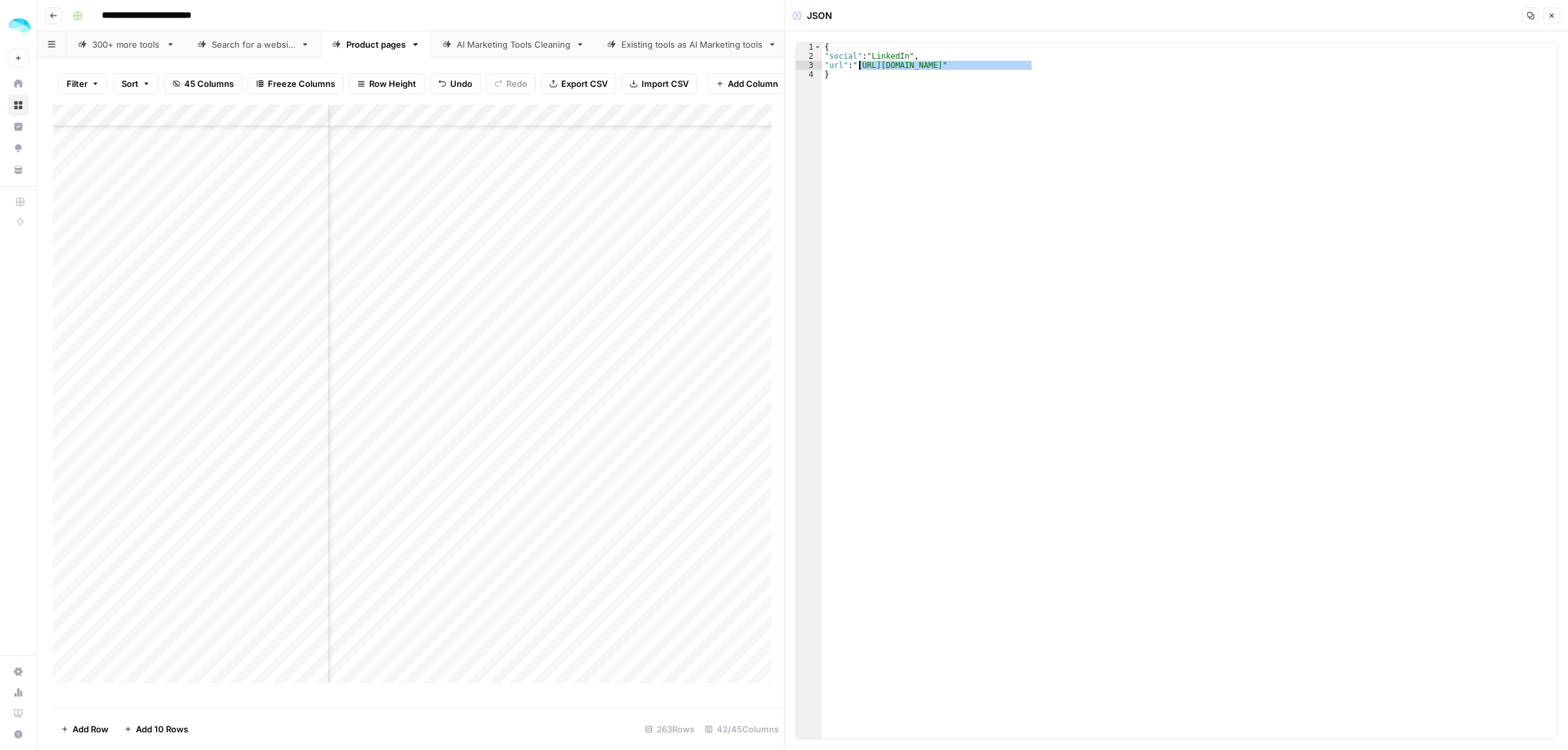
drag, startPoint x: 1029, startPoint y: 64, endPoint x: 861, endPoint y: 62, distance: 168.0
click at [861, 62] on div "{ "social" : "LinkedIn" , "url" : "https://www.linkedin.com/company/mixrank" }" at bounding box center [1189, 400] width 735 height 715
type textarea "**********"
click at [566, 197] on div "Add Column" at bounding box center [418, 400] width 731 height 591
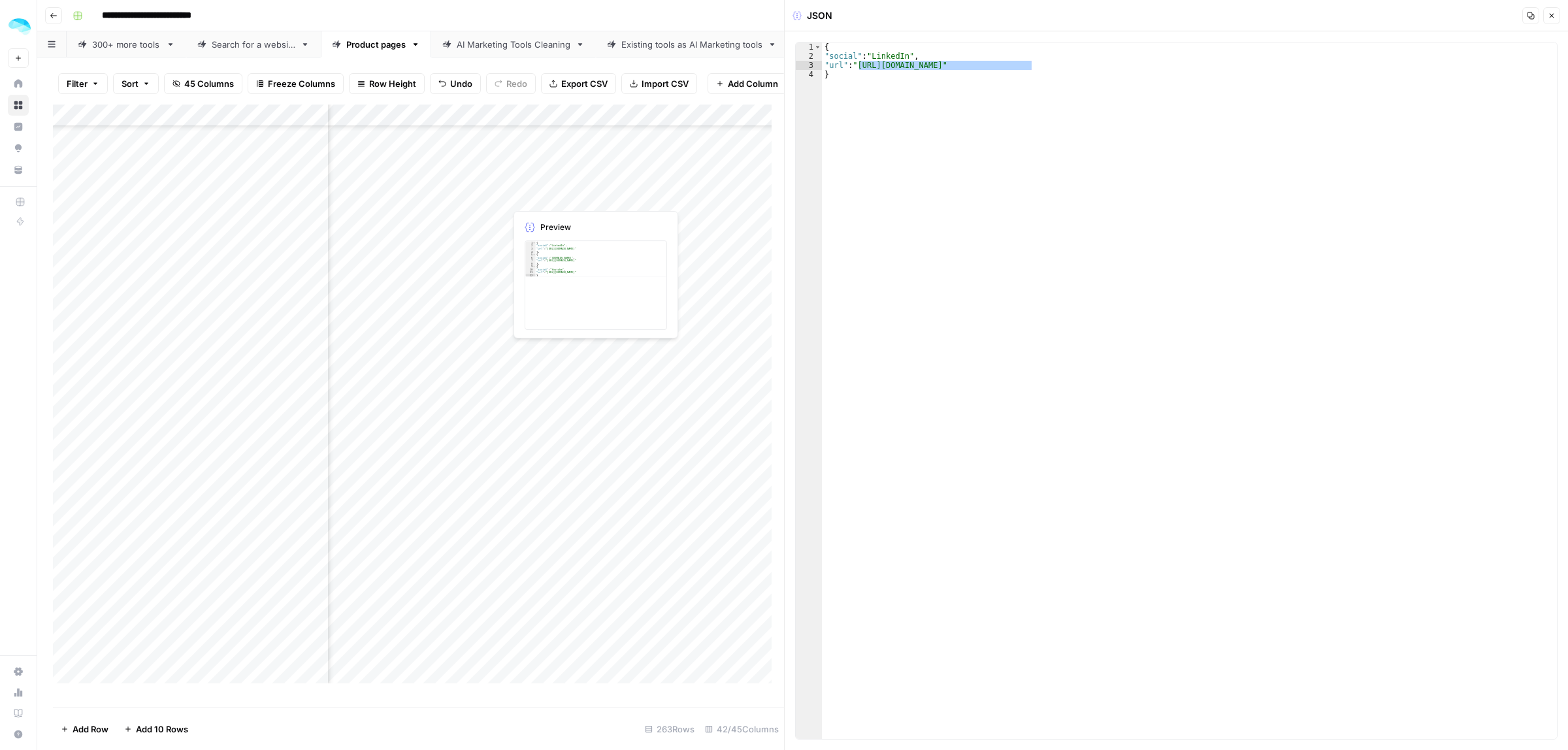
click at [566, 197] on div "Add Column" at bounding box center [418, 400] width 731 height 591
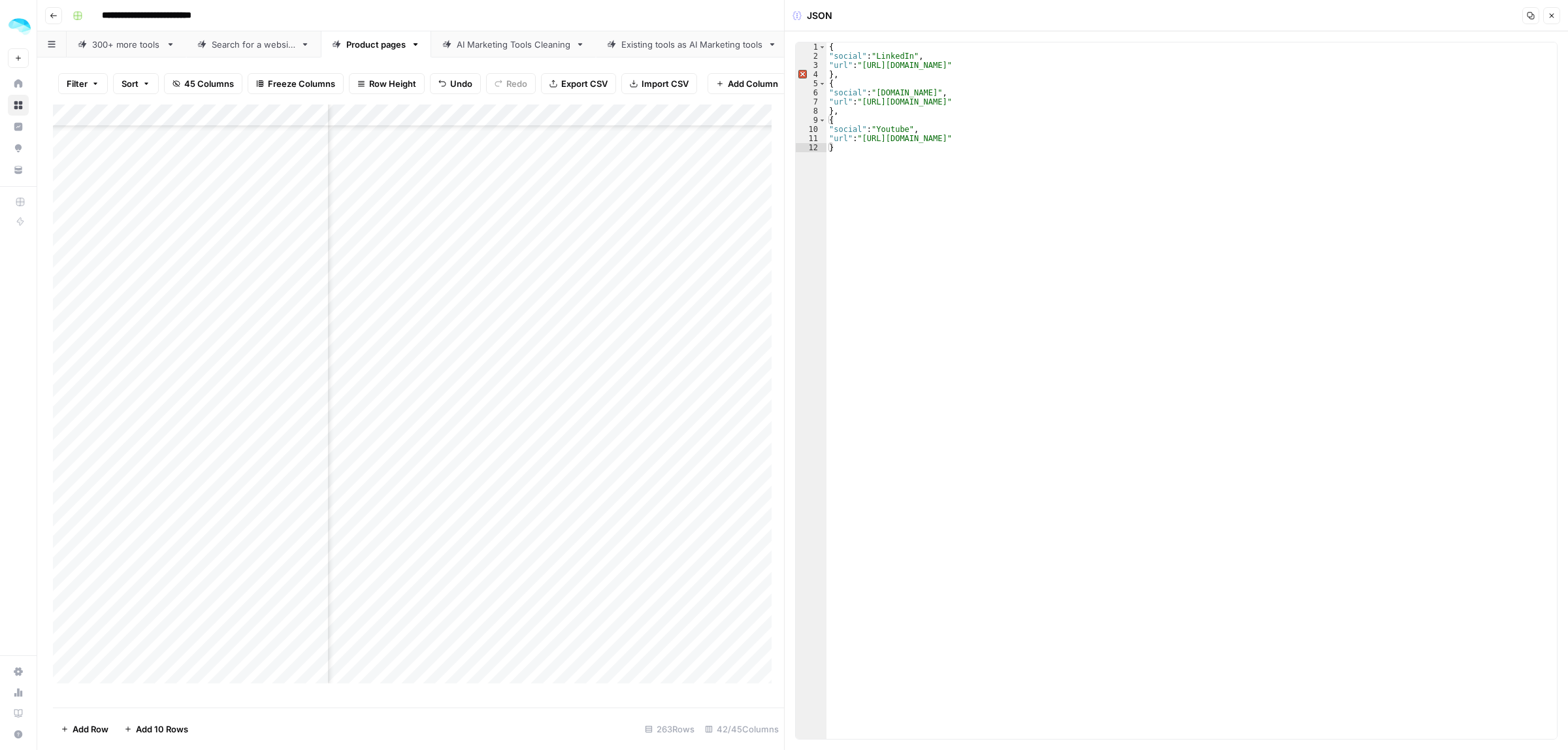
click at [317, 194] on div "Add Column" at bounding box center [418, 400] width 731 height 591
drag, startPoint x: 971, startPoint y: 102, endPoint x: 866, endPoint y: 100, distance: 105.0
click at [866, 100] on div "{ "social" : "LinkedIn" , "url" : "https://www.linkedin.com/company/swordfish-c…" at bounding box center [1192, 400] width 731 height 715
paste textarea "*******"
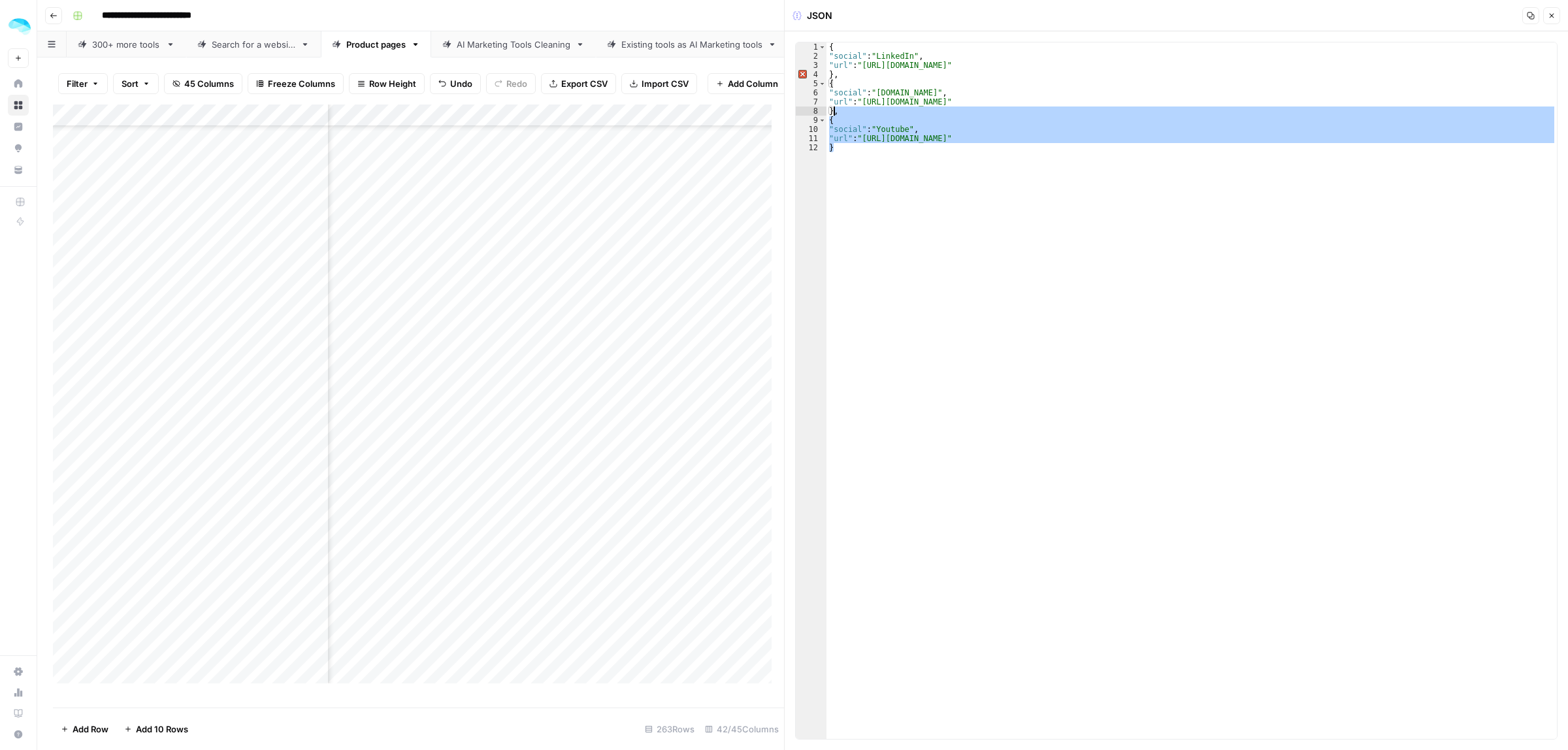
drag, startPoint x: 852, startPoint y: 159, endPoint x: 835, endPoint y: 112, distance: 50.0
click at [835, 112] on div "{ "social" : "LinkedIn" , "url" : "https://www.linkedin.com/company/swordfish-c…" at bounding box center [1192, 400] width 731 height 715
type textarea "*"
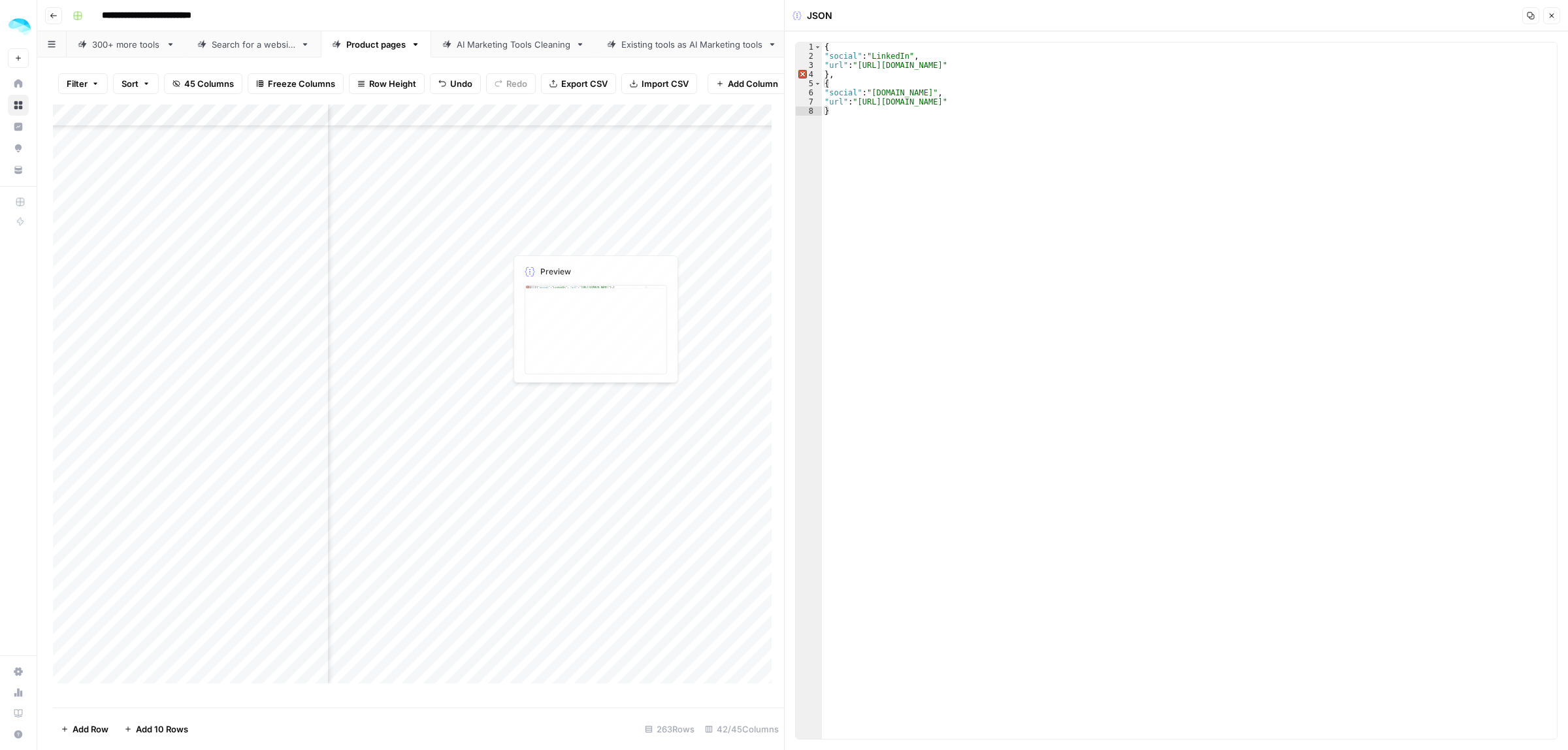
click at [565, 209] on div "Add Column" at bounding box center [418, 400] width 731 height 591
click at [566, 244] on div "Add Column" at bounding box center [418, 400] width 731 height 591
click at [570, 265] on div "Add Column" at bounding box center [418, 400] width 731 height 591
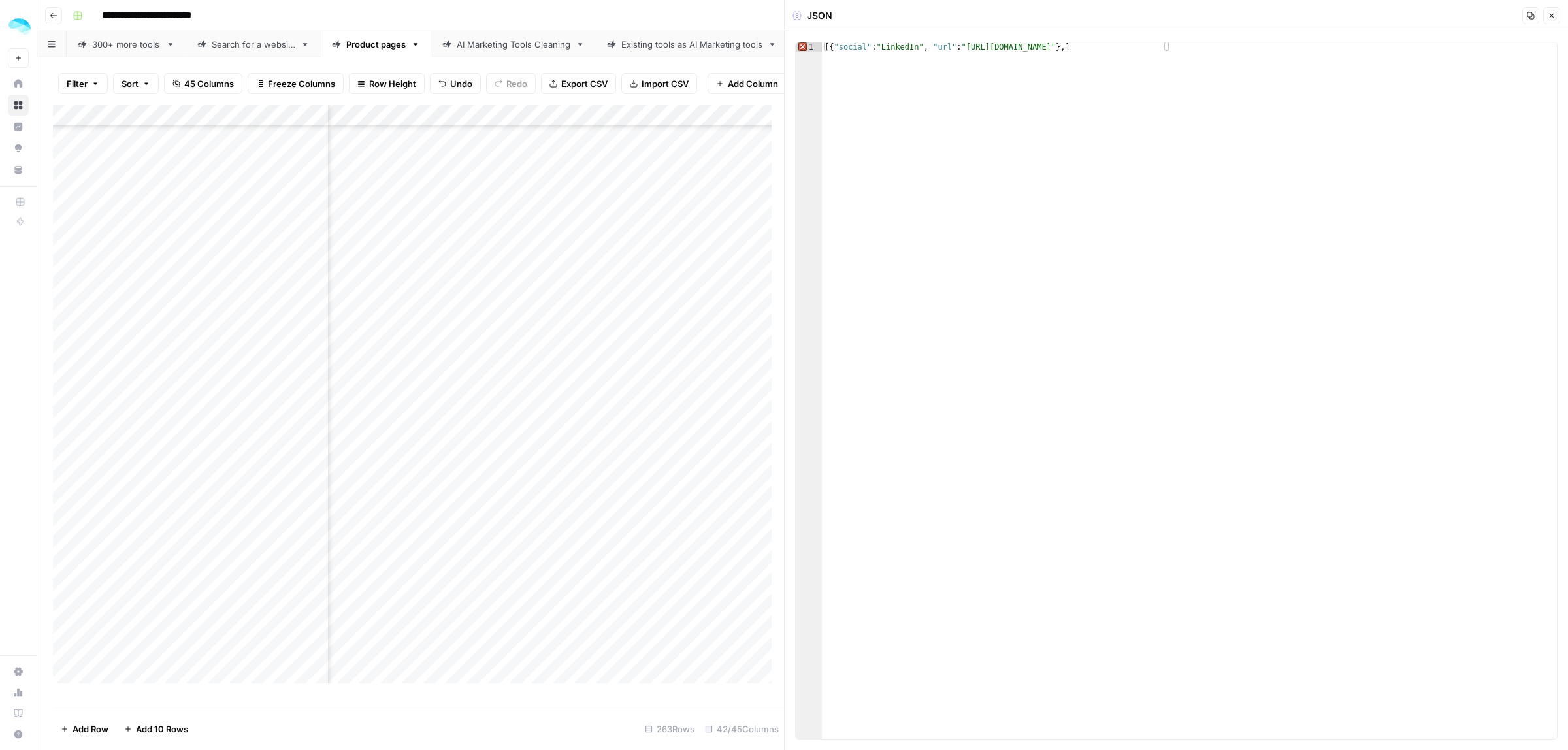
click at [570, 265] on div "Add Column" at bounding box center [418, 400] width 731 height 591
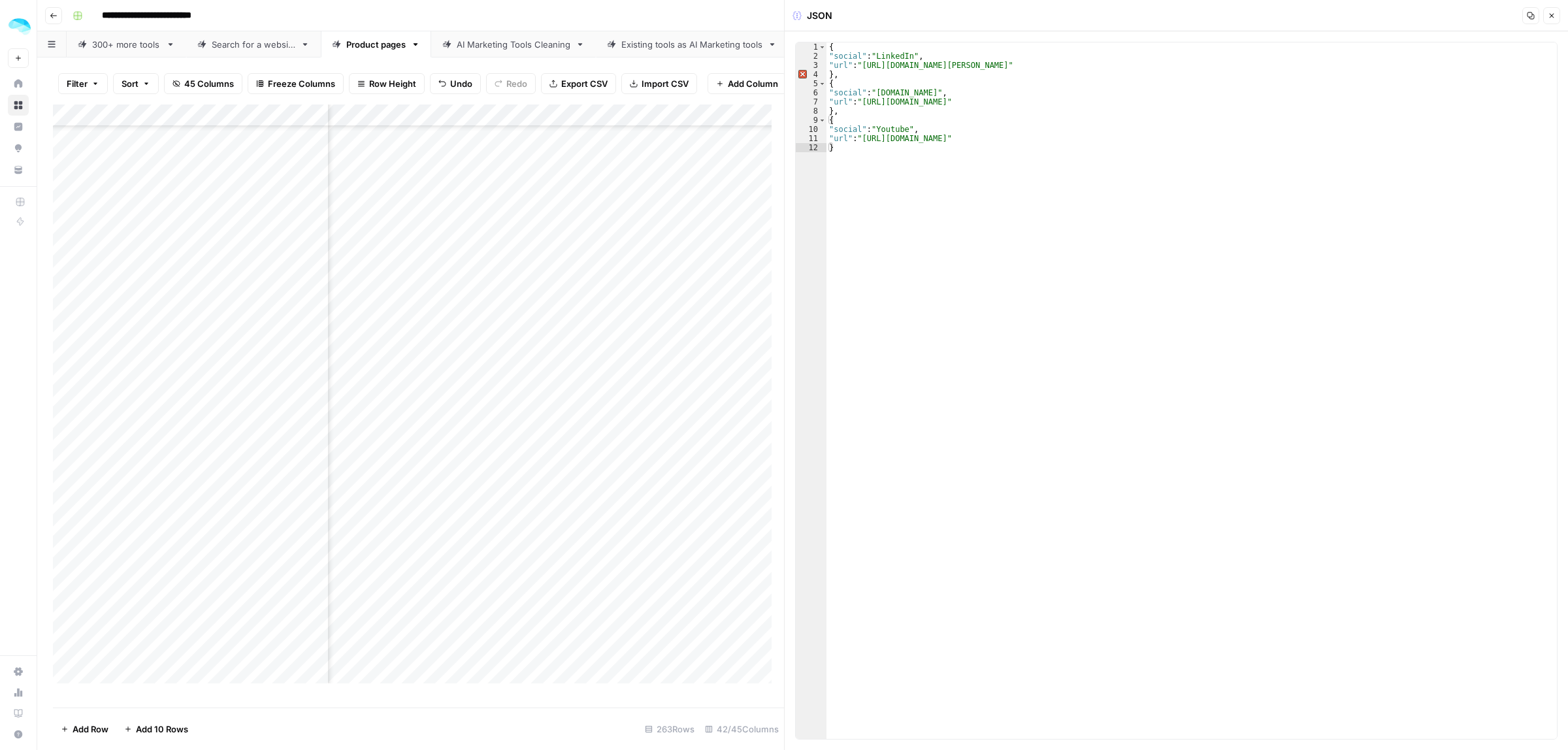
click at [314, 263] on div "Add Column" at bounding box center [418, 400] width 731 height 591
type textarea "**********"
drag, startPoint x: 1086, startPoint y: 67, endPoint x: 783, endPoint y: 6, distance: 309.1
click at [863, 64] on div "{ "social" : "LinkedIn" , "url" : "https://www.linkedin.com/company/derrick-cor…" at bounding box center [1192, 400] width 731 height 715
click at [547, 266] on div "Add Column" at bounding box center [418, 400] width 731 height 591
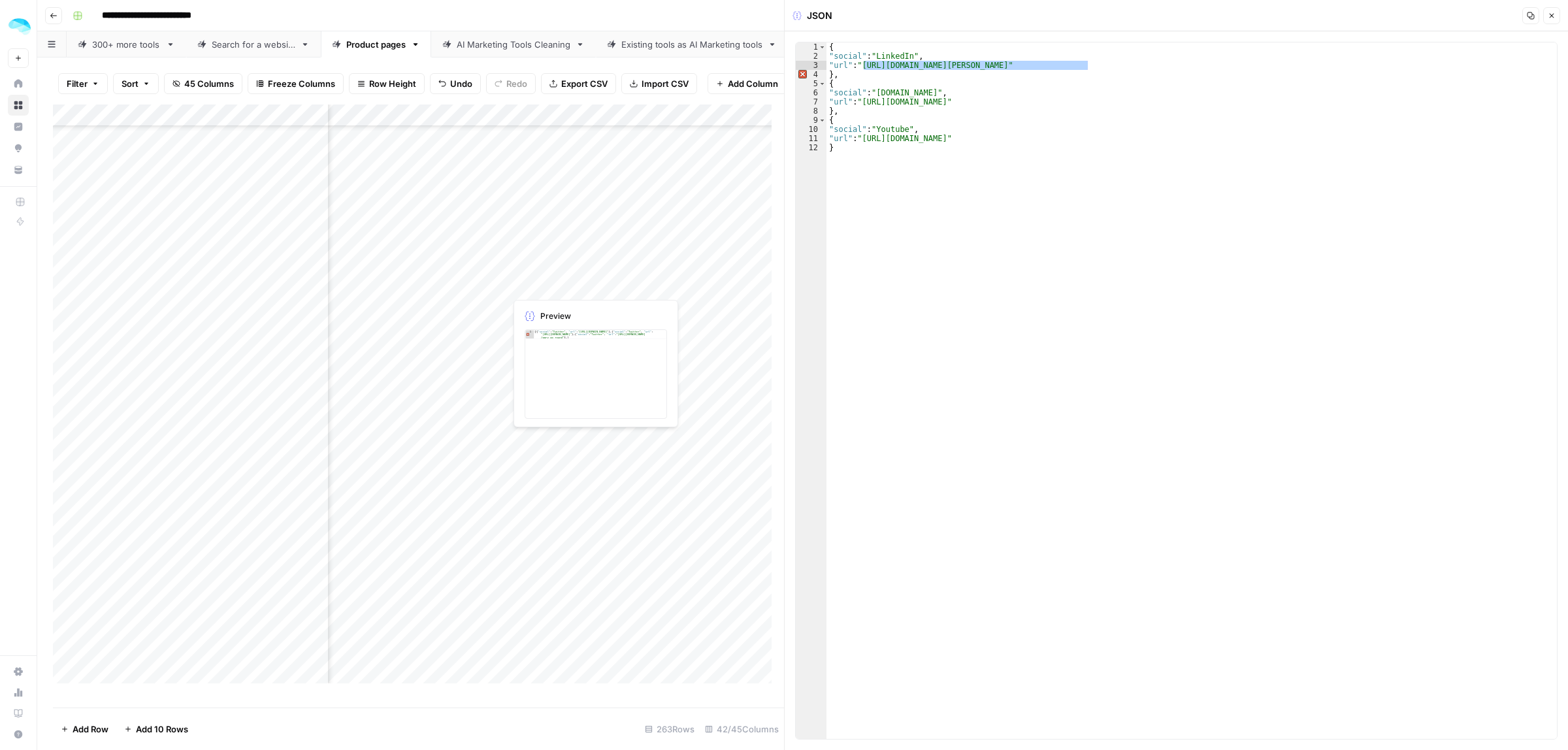
click at [563, 284] on div "Add Column" at bounding box center [418, 400] width 731 height 591
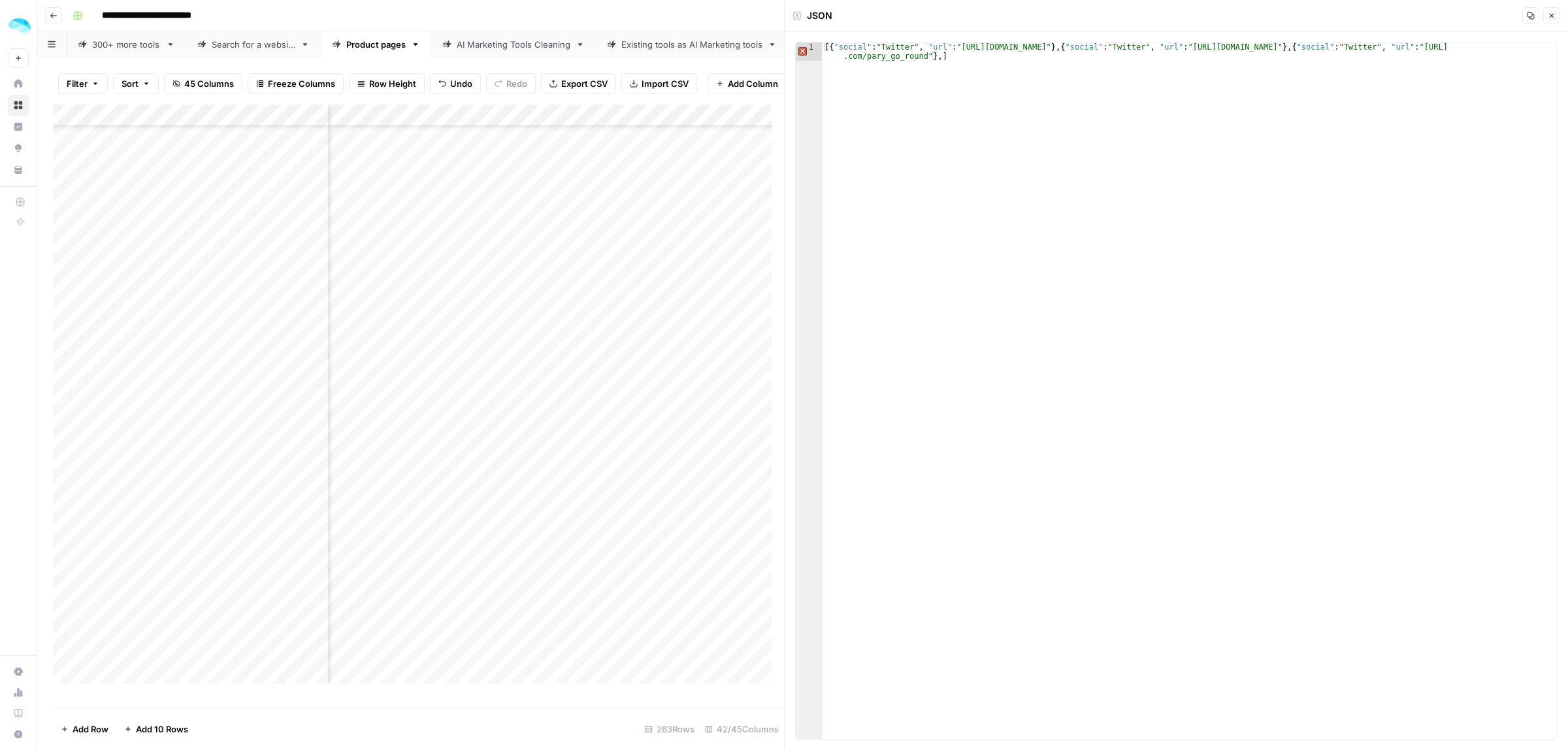
click at [317, 282] on div "Add Column" at bounding box center [418, 400] width 731 height 591
click at [909, 46] on div "[{ "social" : "Twitter" , "url" : "https://twitter.com/ankneo" } , { "social" :…" at bounding box center [1189, 409] width 735 height 733
drag, startPoint x: 909, startPoint y: 46, endPoint x: 881, endPoint y: 46, distance: 28.0
click at [881, 46] on div "[{ "social" : "Twitter" , "url" : "https://twitter.com/ankneo" } , { "social" :…" at bounding box center [1189, 409] width 735 height 733
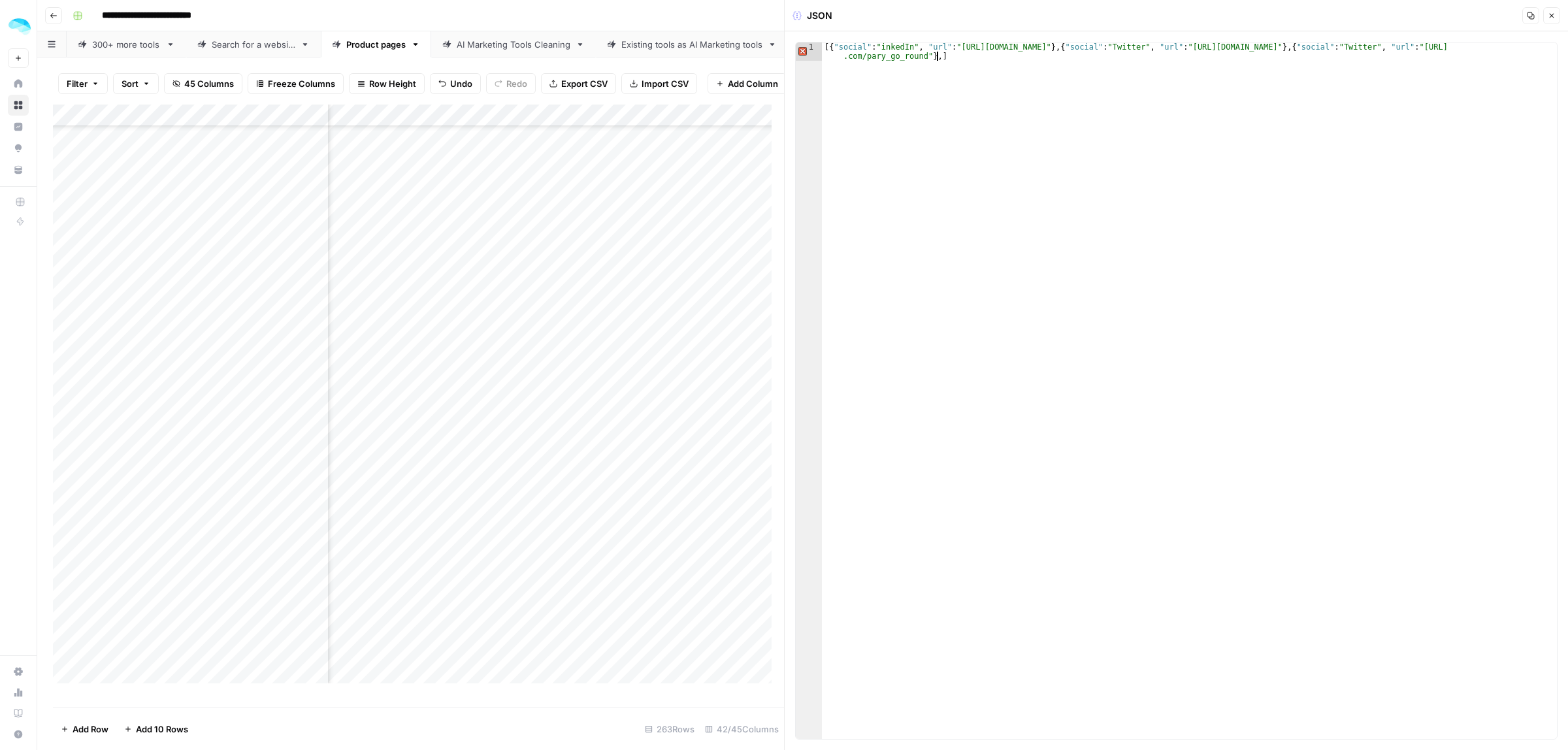
click at [968, 56] on div "[{ "social" : "inkedIn" , "url" : "https://twitter.com/ankneo" } , { "social" :…" at bounding box center [1189, 409] width 735 height 733
drag, startPoint x: 934, startPoint y: 56, endPoint x: 1079, endPoint y: 46, distance: 145.3
click at [1079, 46] on div "[{ "social" : "inkedIn" , "url" : "https://twitter.com/ankneo" } , { "social" :…" at bounding box center [1189, 409] width 735 height 733
drag, startPoint x: 931, startPoint y: 60, endPoint x: 1080, endPoint y: 49, distance: 149.4
click at [1080, 49] on div "[{ "social" : "inkedIn" , "url" : "https://twitter.com/ankneo" } , { "social" :…" at bounding box center [1189, 409] width 735 height 733
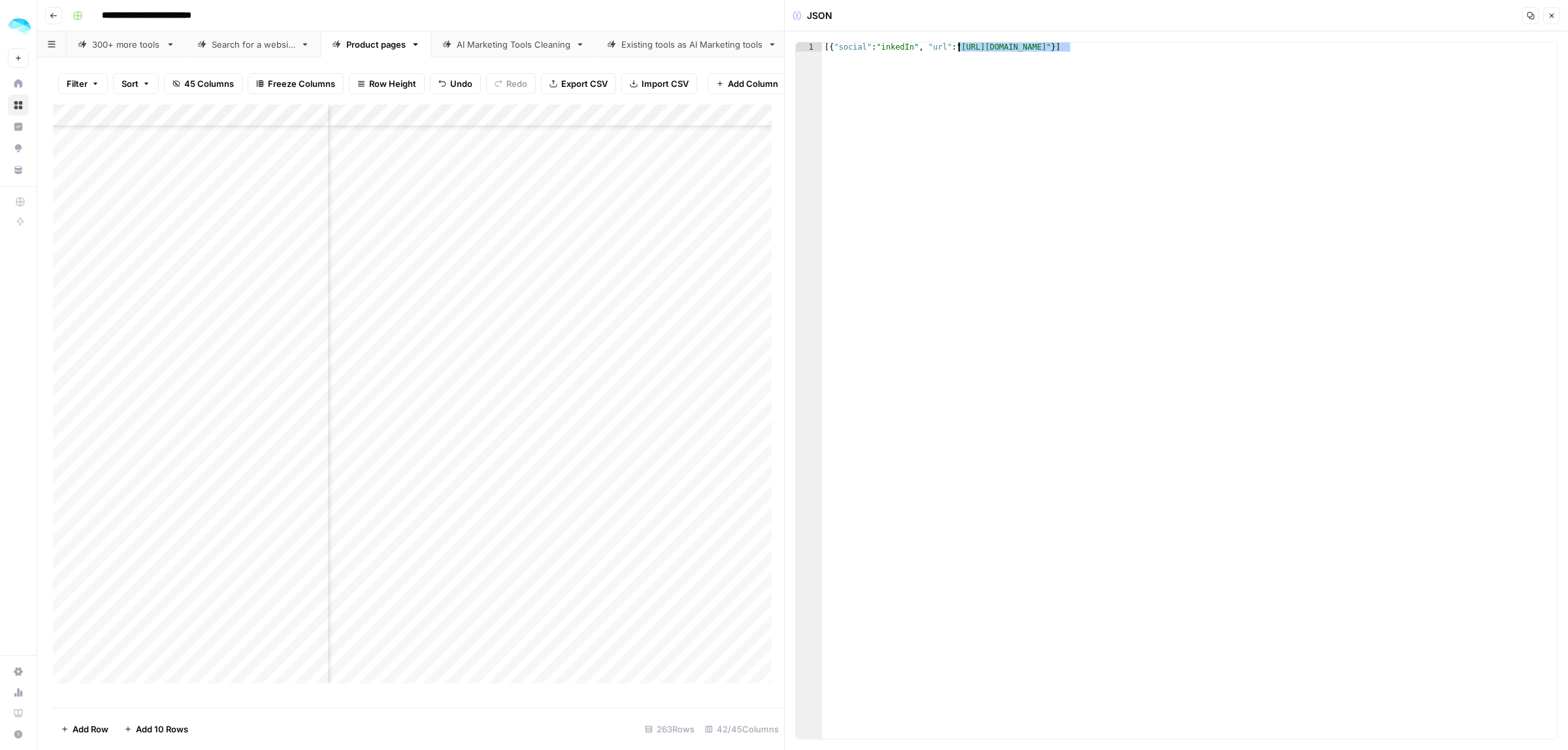
drag, startPoint x: 1069, startPoint y: 46, endPoint x: 959, endPoint y: 47, distance: 110.0
click at [959, 47] on div "[{ "social" : "inkedIn" , "url" : "https://twitter.com/ankneo" }]" at bounding box center [1189, 400] width 735 height 715
paste textarea "**********"
type textarea "**********"
click at [637, 312] on div "Add Column" at bounding box center [418, 400] width 731 height 591
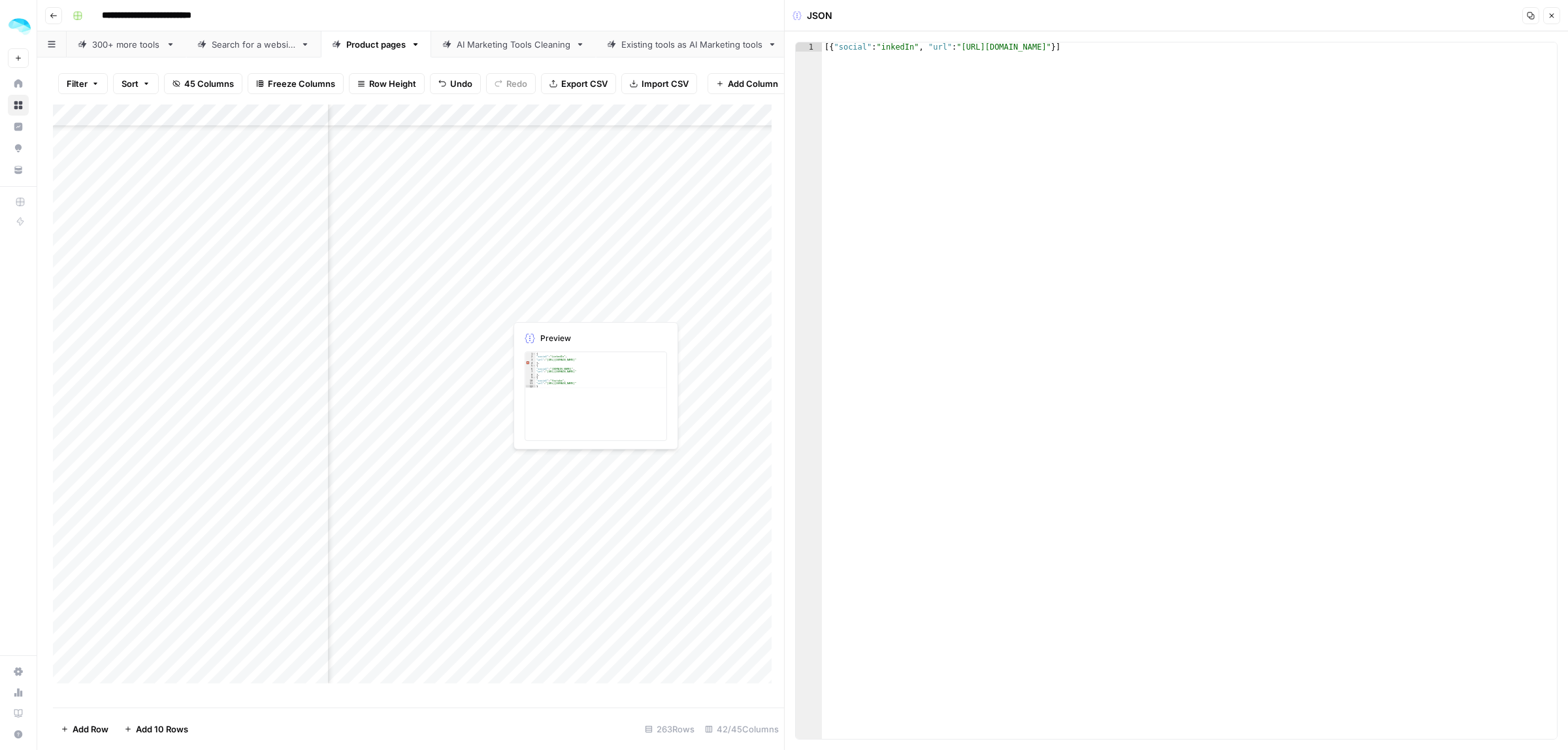
click at [637, 312] on div "Add Column" at bounding box center [418, 400] width 731 height 591
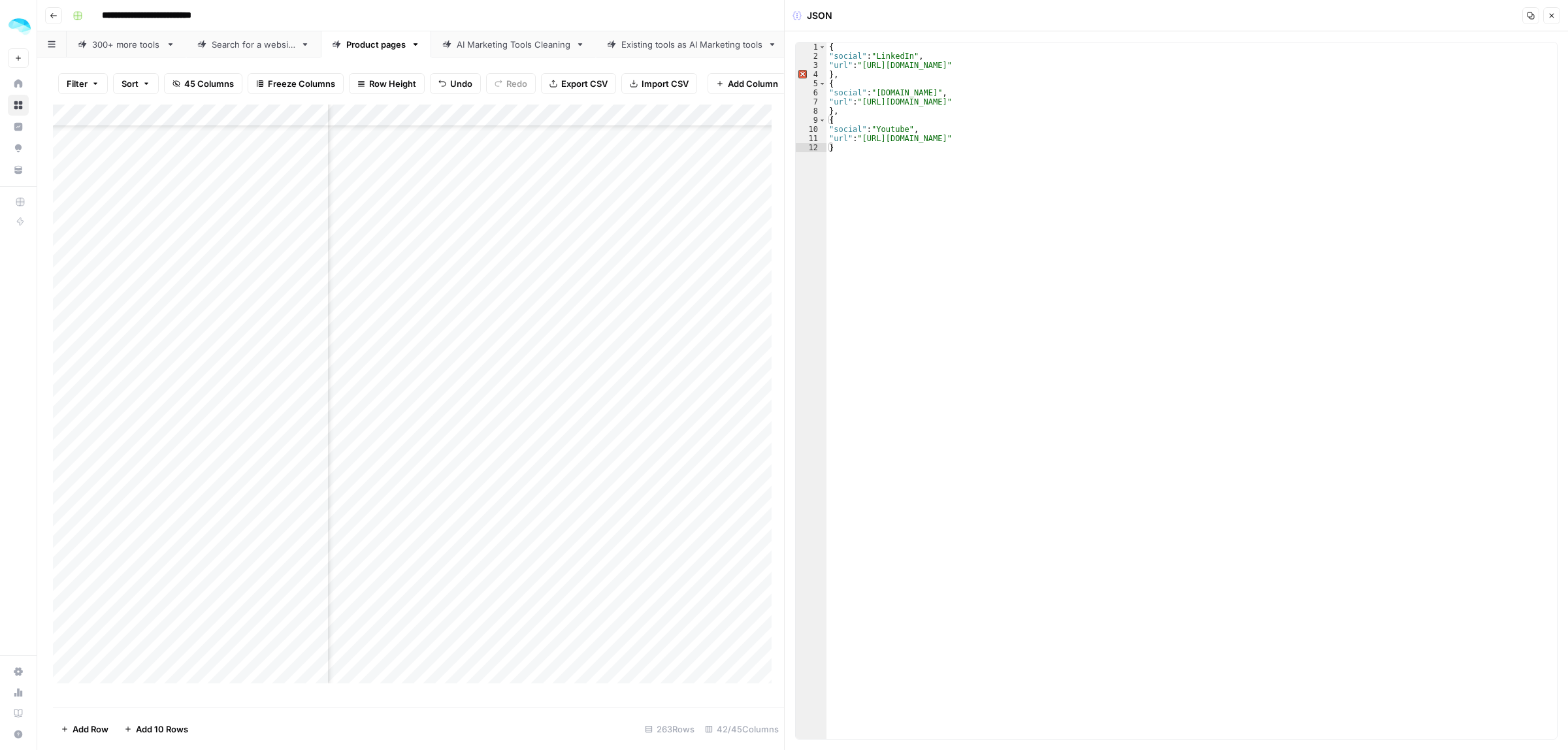
click at [315, 305] on div "Add Column" at bounding box center [418, 400] width 731 height 591
drag, startPoint x: 1057, startPoint y: 63, endPoint x: 864, endPoint y: 66, distance: 193.0
click at [864, 66] on div "{ "social" : "LinkedIn" , "url" : "https://www.linkedin.com/company/magellandat…" at bounding box center [1192, 400] width 731 height 715
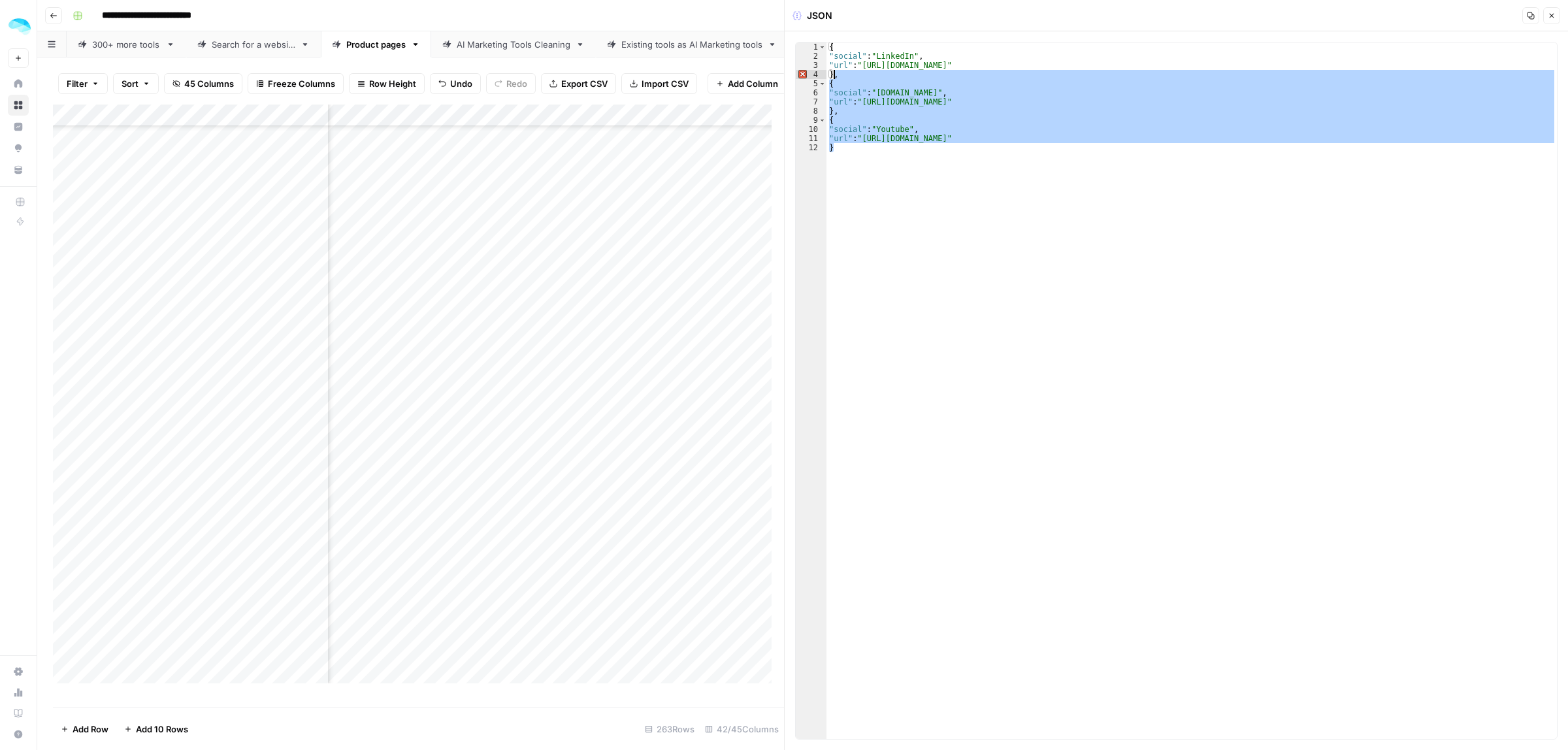
drag, startPoint x: 861, startPoint y: 151, endPoint x: 835, endPoint y: 78, distance: 77.5
click at [835, 78] on div "{ "social" : "LinkedIn" , "url" : "https://www.linkedin.com/company/magellandat…" at bounding box center [1192, 400] width 731 height 715
type textarea "*"
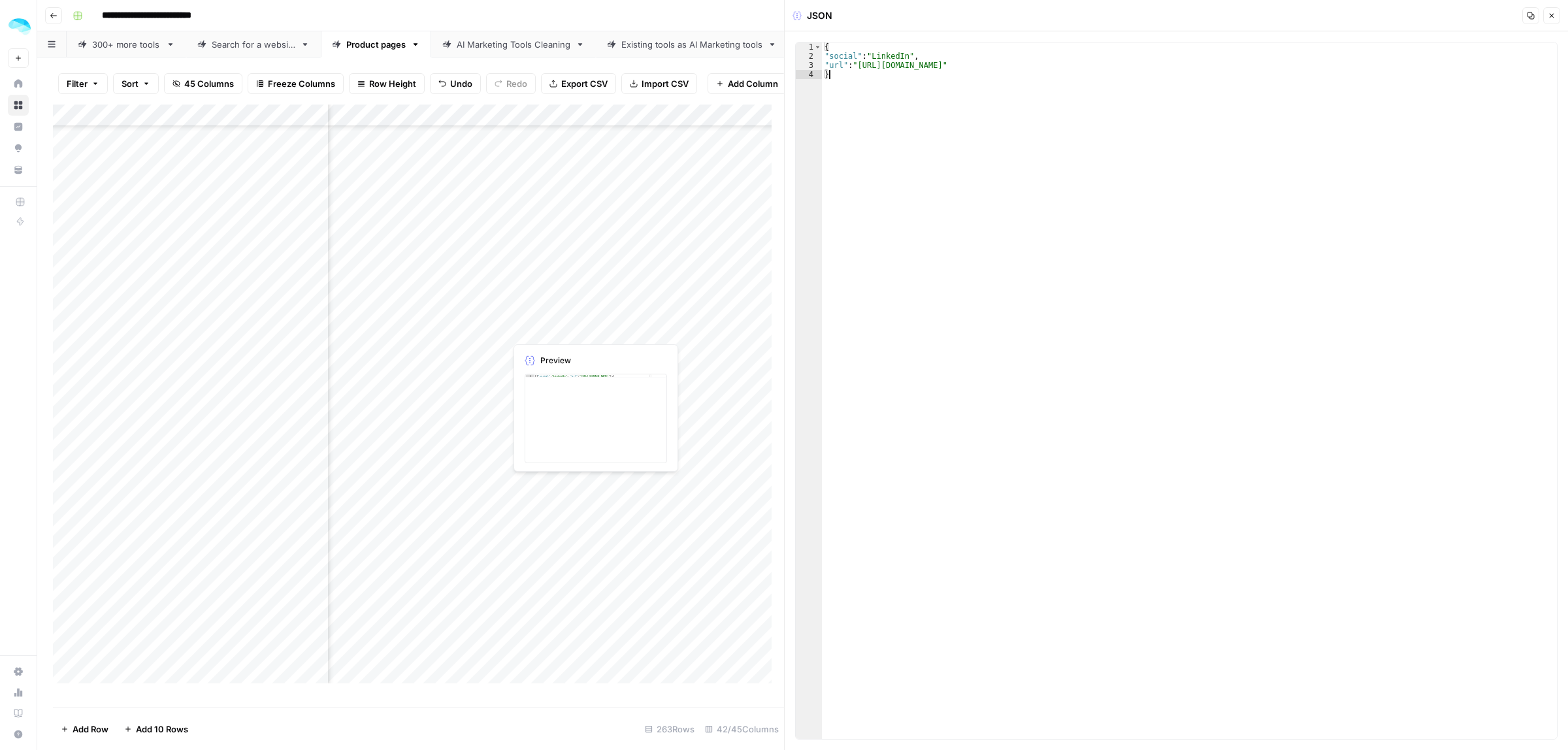
click at [544, 327] on div "Add Column" at bounding box center [418, 400] width 731 height 591
click at [544, 328] on div "Add Column" at bounding box center [418, 400] width 731 height 591
click at [526, 348] on div "Add Column" at bounding box center [418, 400] width 731 height 591
click at [314, 354] on div "Add Column" at bounding box center [418, 400] width 731 height 591
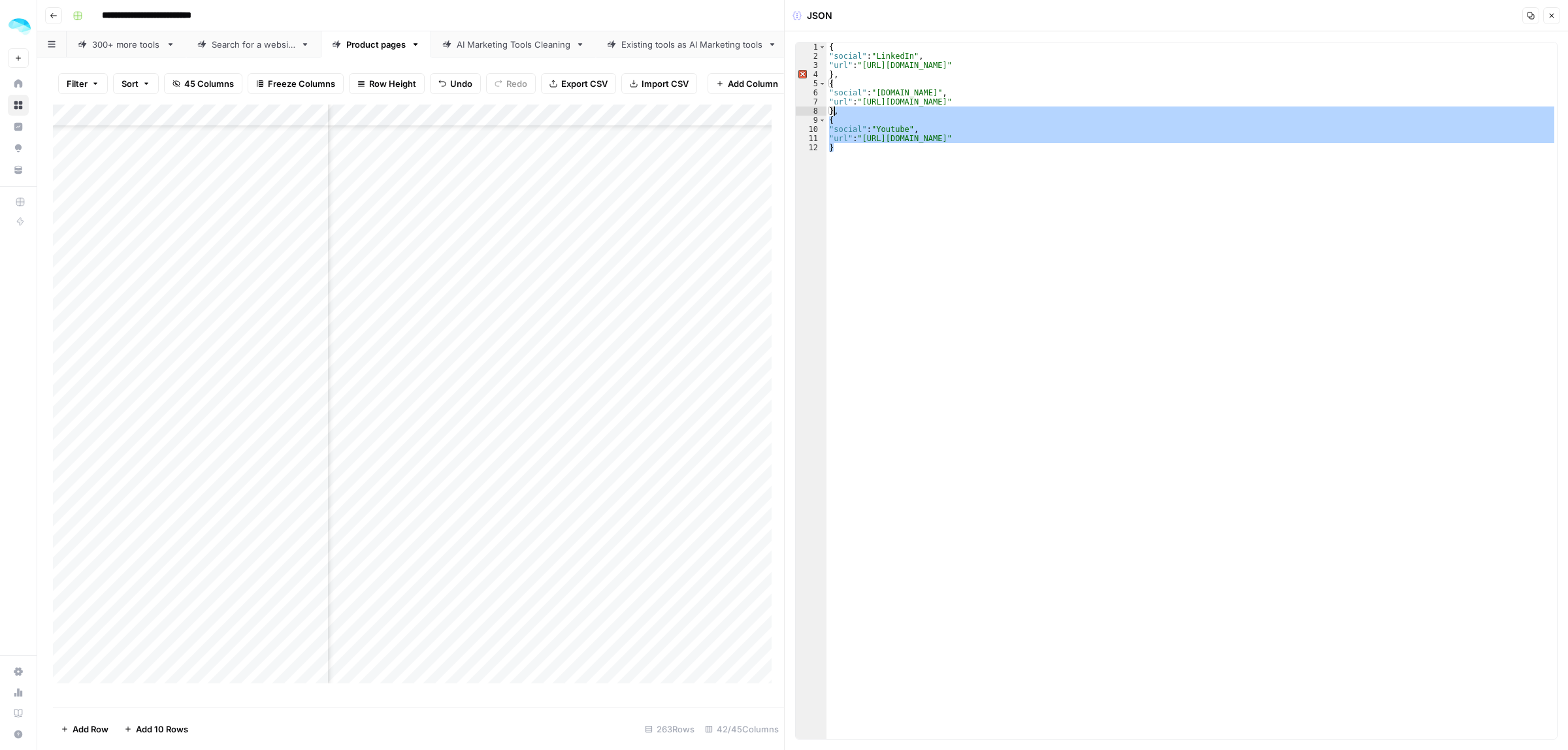
drag, startPoint x: 848, startPoint y: 146, endPoint x: 834, endPoint y: 110, distance: 38.6
click at [834, 110] on div "{ "social" : "LinkedIn" , "url" : "https://www.linkedin.com/company/thecompanie…" at bounding box center [1192, 400] width 731 height 715
type textarea "*"
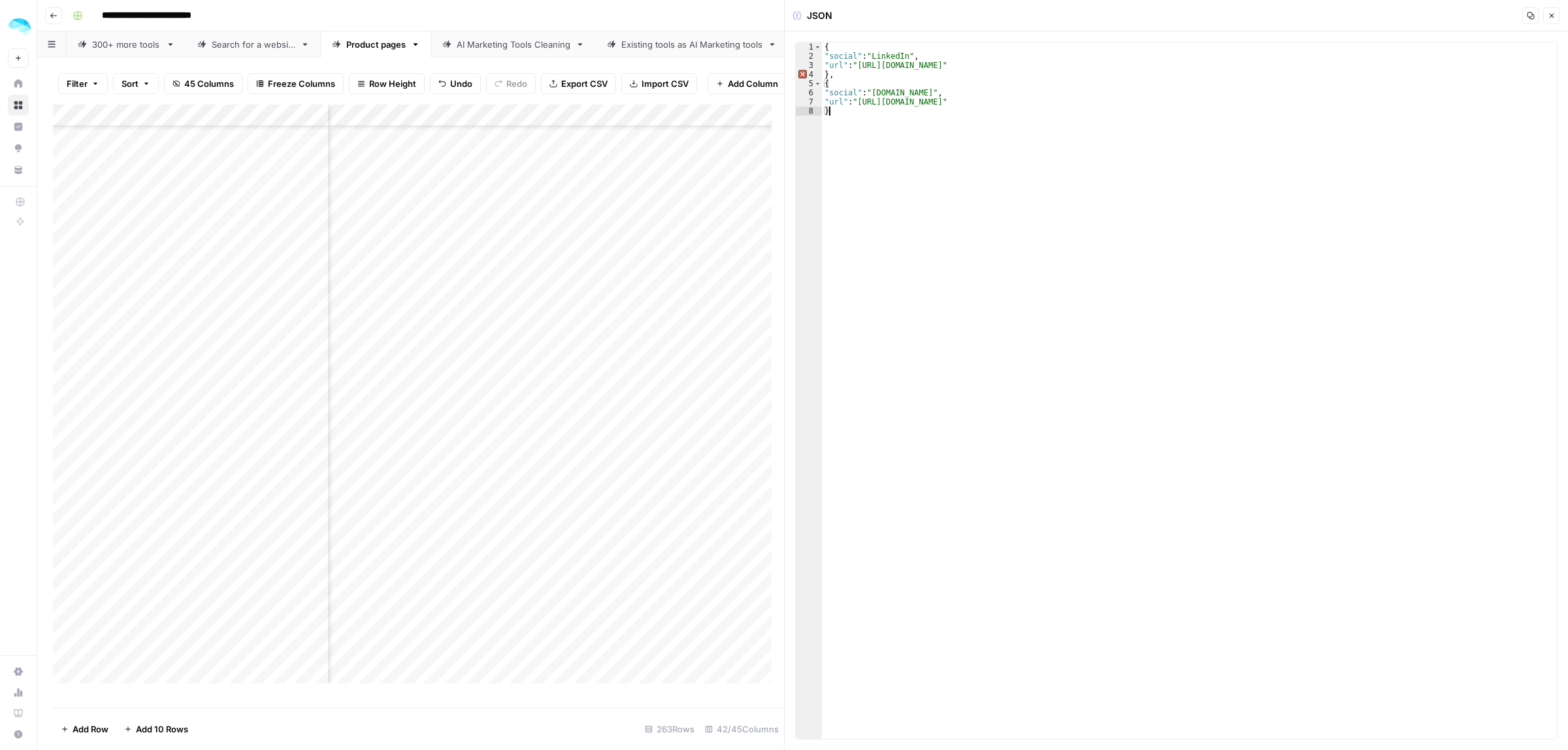
click at [615, 371] on div "Add Column" at bounding box center [418, 400] width 731 height 591
click at [317, 292] on div "Add Column" at bounding box center [418, 400] width 731 height 591
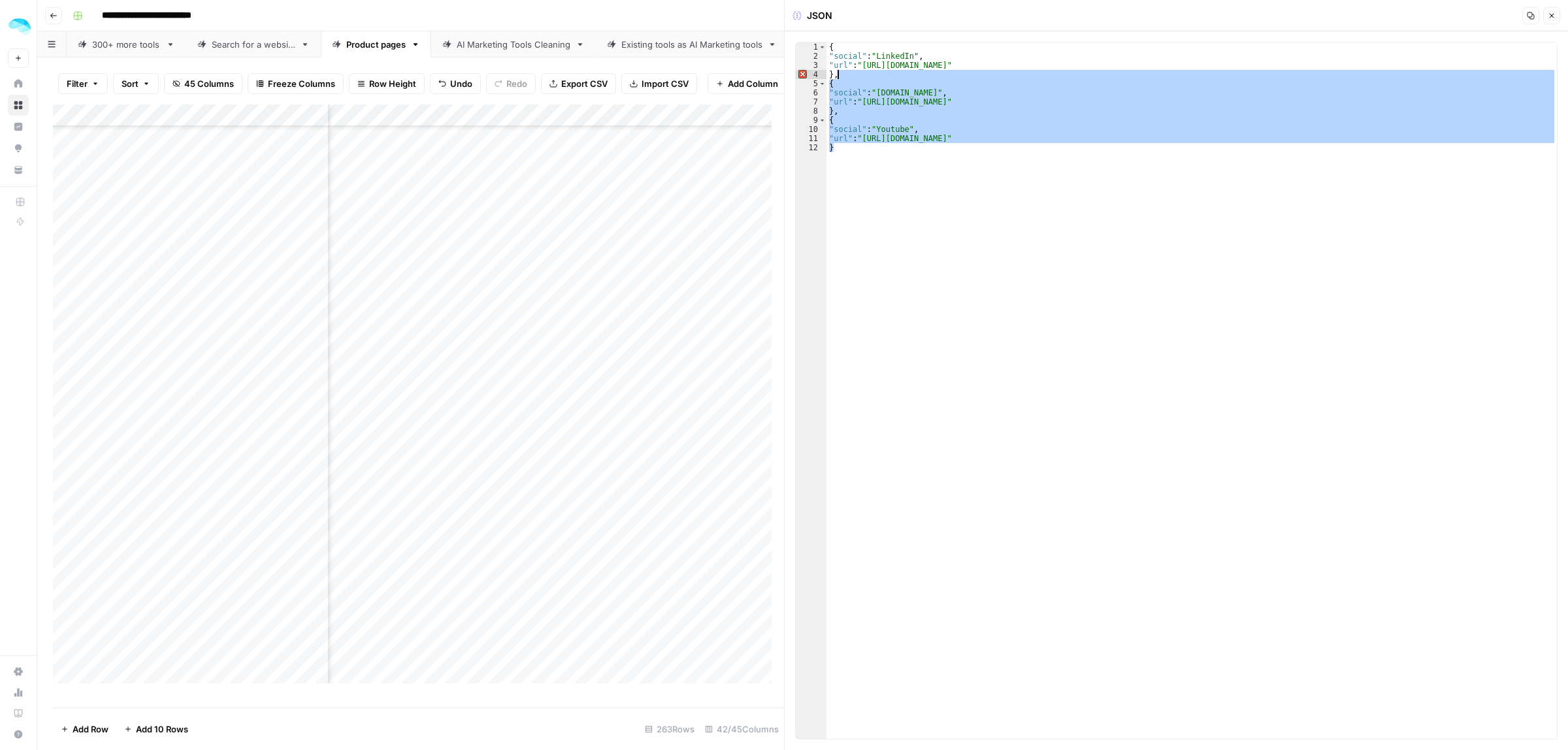
drag, startPoint x: 847, startPoint y: 149, endPoint x: 836, endPoint y: 77, distance: 72.8
click at [836, 77] on div "{ "social" : "LinkedIn" , "url" : "https://www.linkedin.com/company/leadpost-ll…" at bounding box center [1192, 400] width 731 height 715
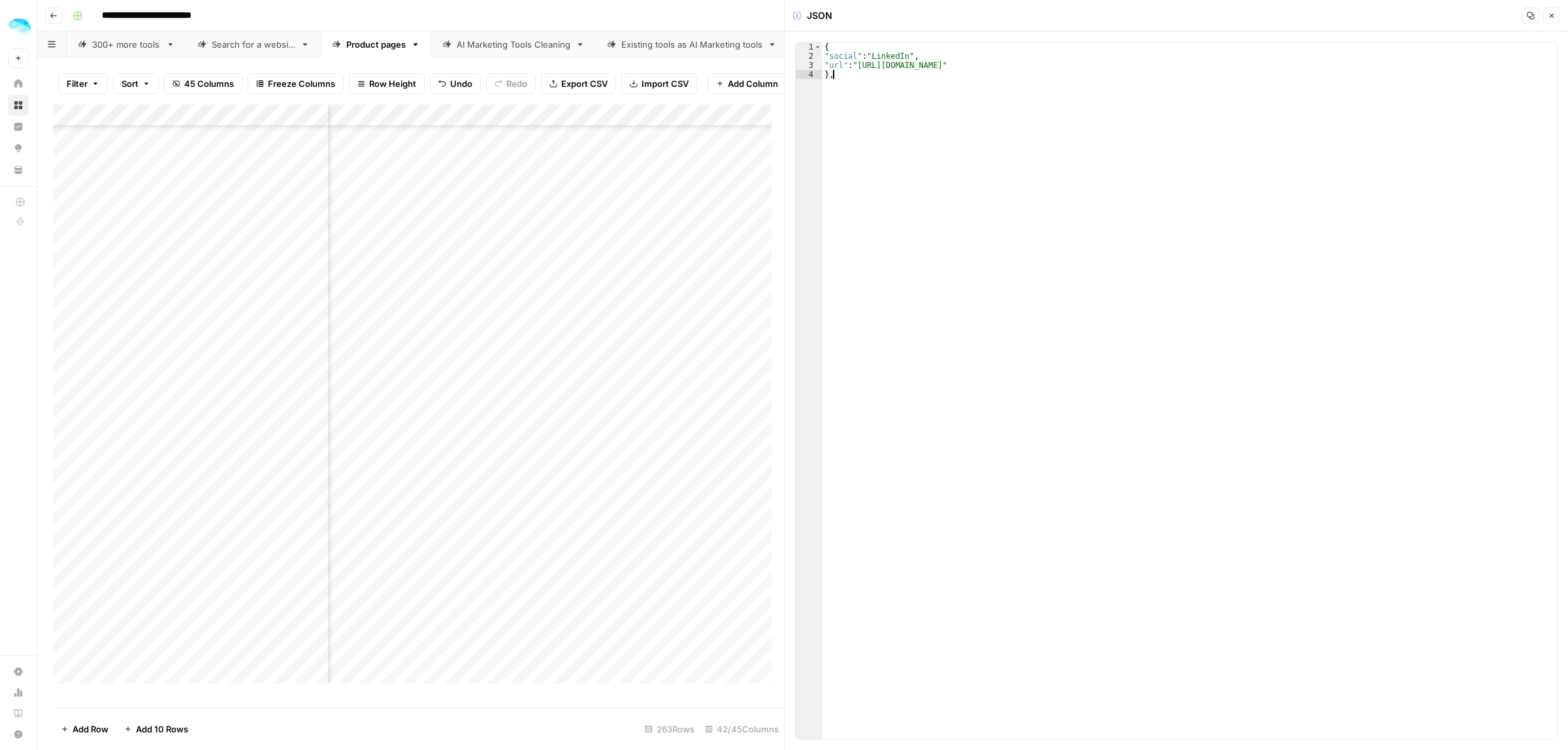
type textarea "*"
click at [566, 317] on div "Add Column" at bounding box center [418, 400] width 731 height 591
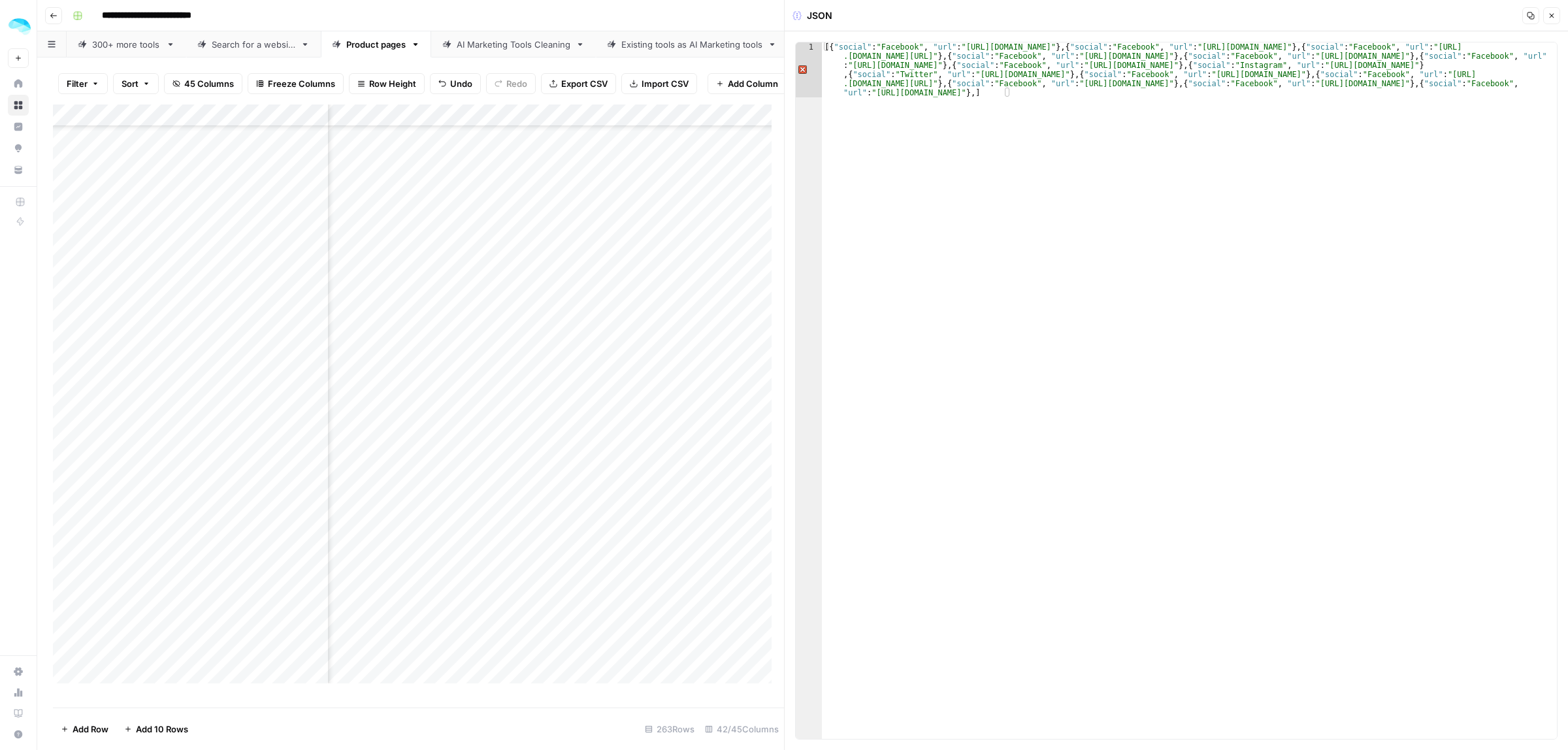
click at [316, 312] on div "Add Column" at bounding box center [418, 400] width 731 height 591
click at [568, 290] on div "Add Column" at bounding box center [418, 400] width 731 height 591
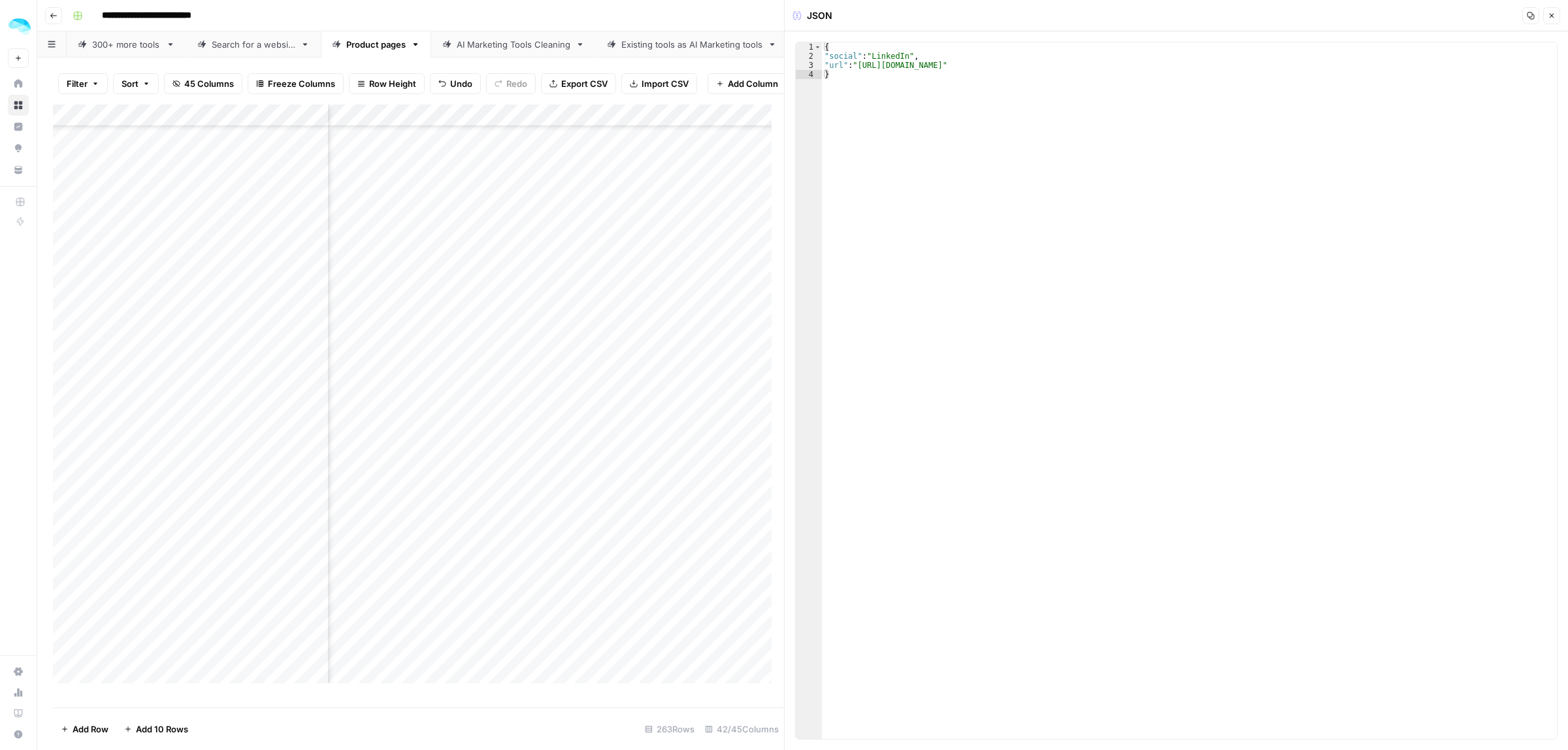
click at [556, 314] on div "Add Column" at bounding box center [418, 400] width 731 height 591
click at [604, 311] on div "Add Column" at bounding box center [418, 400] width 731 height 591
drag, startPoint x: 1051, startPoint y: 63, endPoint x: 861, endPoint y: 68, distance: 190.1
click at [861, 68] on div "{ "social" : "LinkedIn" , "url" : "https://www.linkedin.com/company/leadpost-ll…" at bounding box center [1189, 400] width 735 height 715
paste textarea
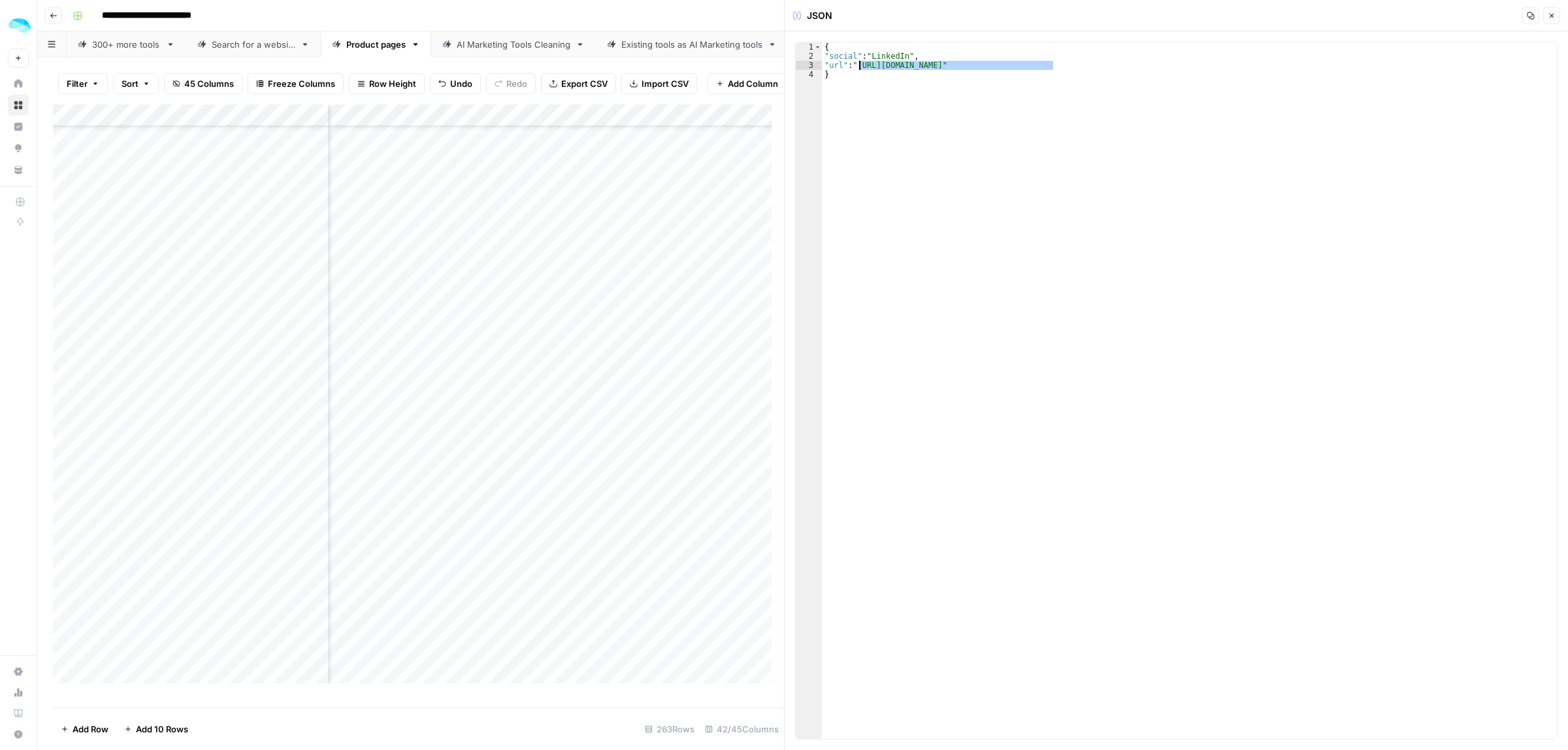
type textarea "**********"
click at [568, 333] on div "Add Column" at bounding box center [418, 400] width 731 height 591
type textarea "**********"
click at [1534, 47] on div "[{ "social" : "LinkedIn" , "url" : "https://www.linkedin.com/company/hightouchi…" at bounding box center [1189, 400] width 735 height 715
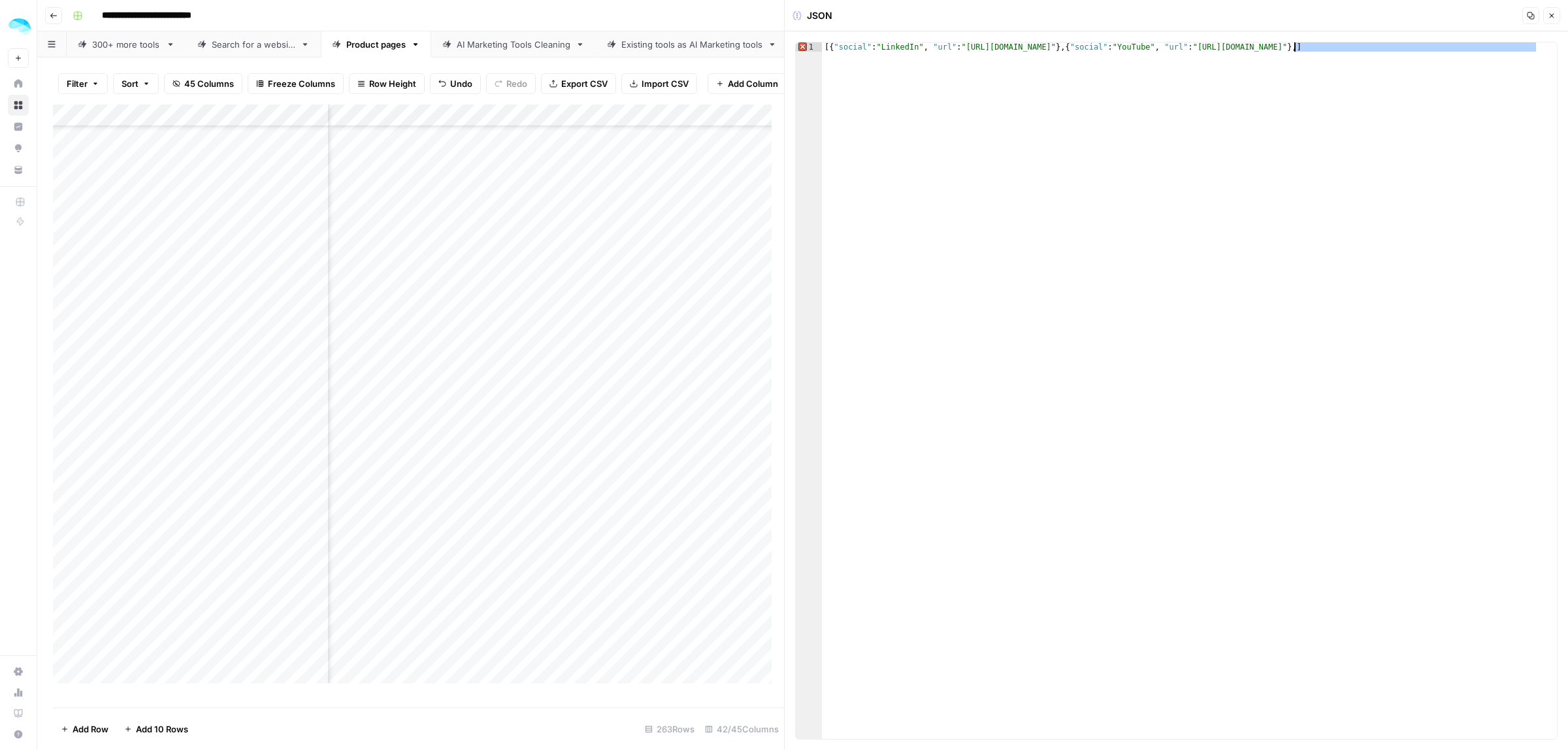
drag, startPoint x: 1535, startPoint y: 48, endPoint x: 1296, endPoint y: 51, distance: 239.0
click at [1296, 51] on div "[{ "social" : "LinkedIn" , "url" : "https://www.linkedin.com/company/hightouchi…" at bounding box center [1189, 400] width 735 height 715
click at [577, 356] on div "Add Column" at bounding box center [418, 400] width 731 height 591
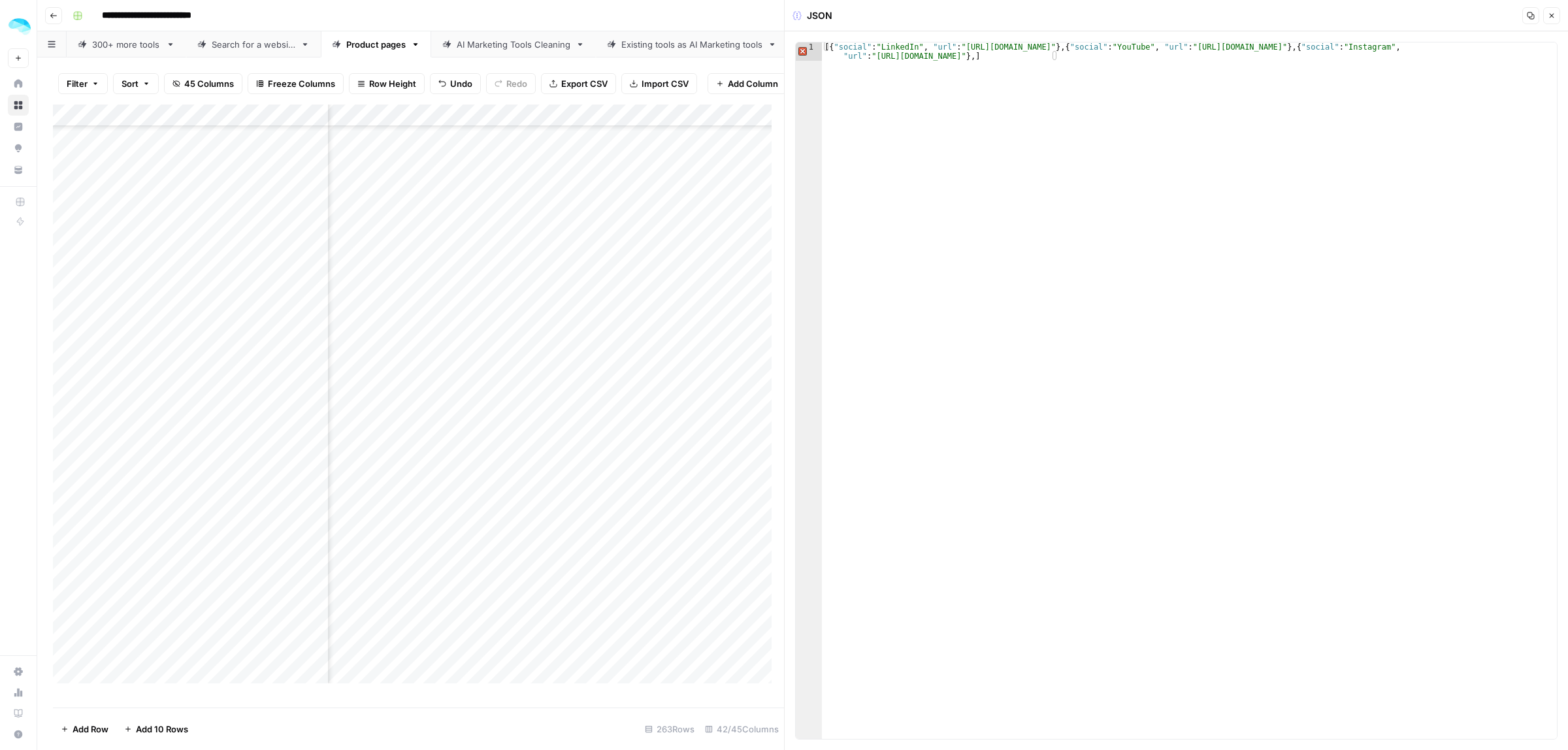
click at [553, 216] on div "Add Column" at bounding box center [418, 400] width 731 height 591
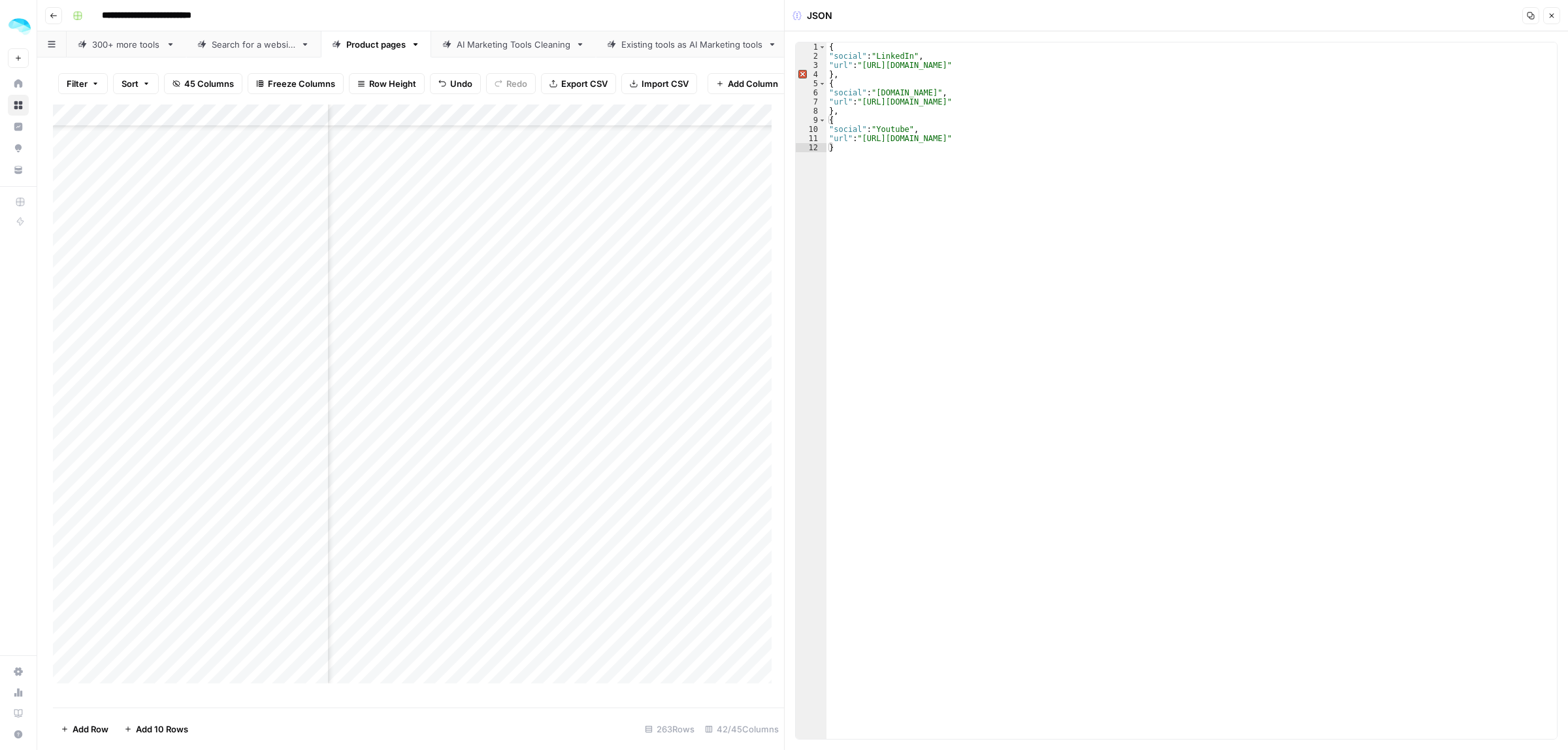
click at [314, 217] on div "Add Column" at bounding box center [418, 400] width 731 height 591
drag, startPoint x: 1056, startPoint y: 70, endPoint x: 864, endPoint y: 65, distance: 192.1
click at [864, 65] on div "{ "social" : "LinkedIn" , "url" : "https://www.linkedin.com/company/data-doctor…" at bounding box center [1192, 400] width 731 height 715
paste textarea "***"
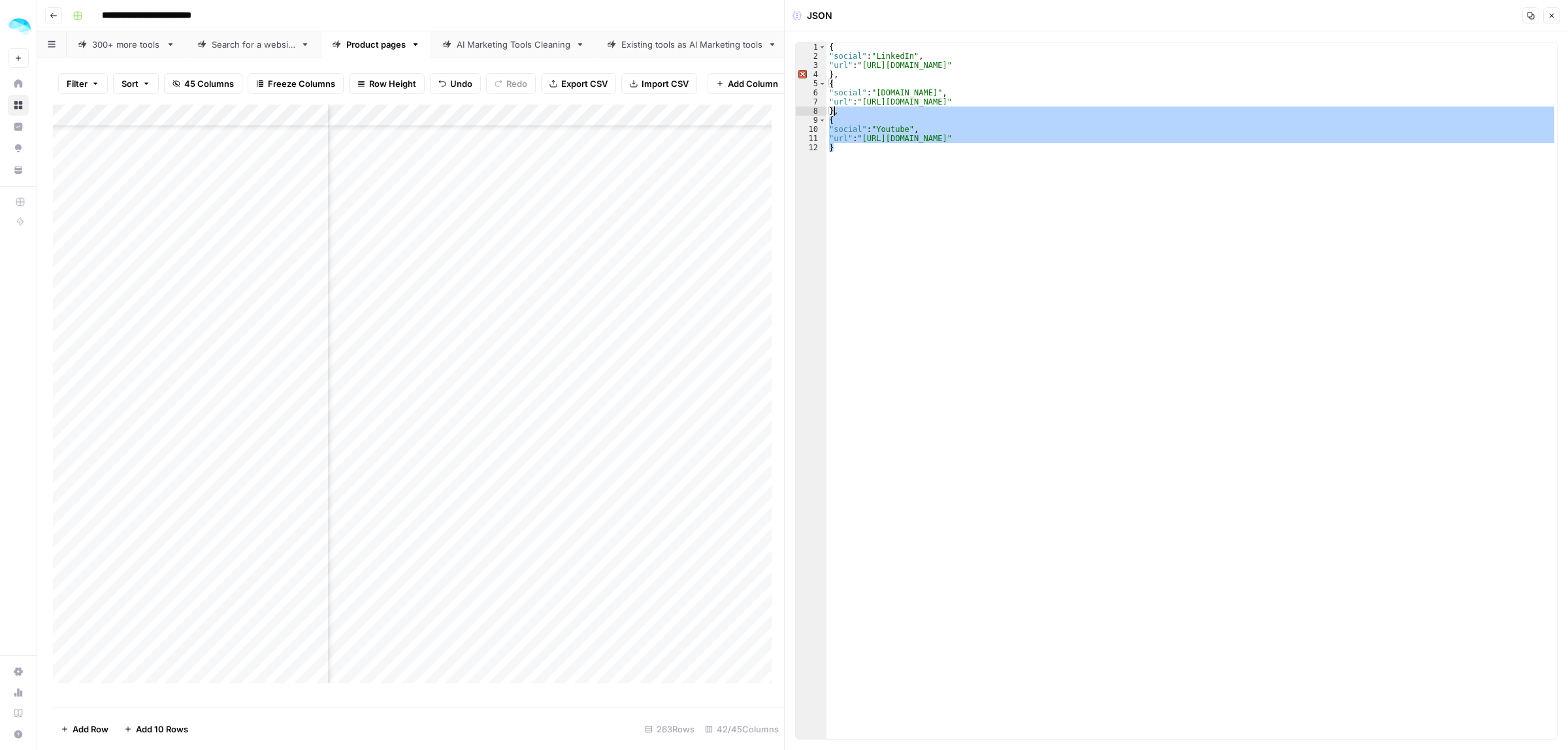
drag, startPoint x: 863, startPoint y: 154, endPoint x: 835, endPoint y: 108, distance: 53.9
click at [835, 108] on div "{ "social" : "LinkedIn" , "url" : "https://www.linkedin.com/company/datadoctor-…" at bounding box center [1192, 400] width 731 height 715
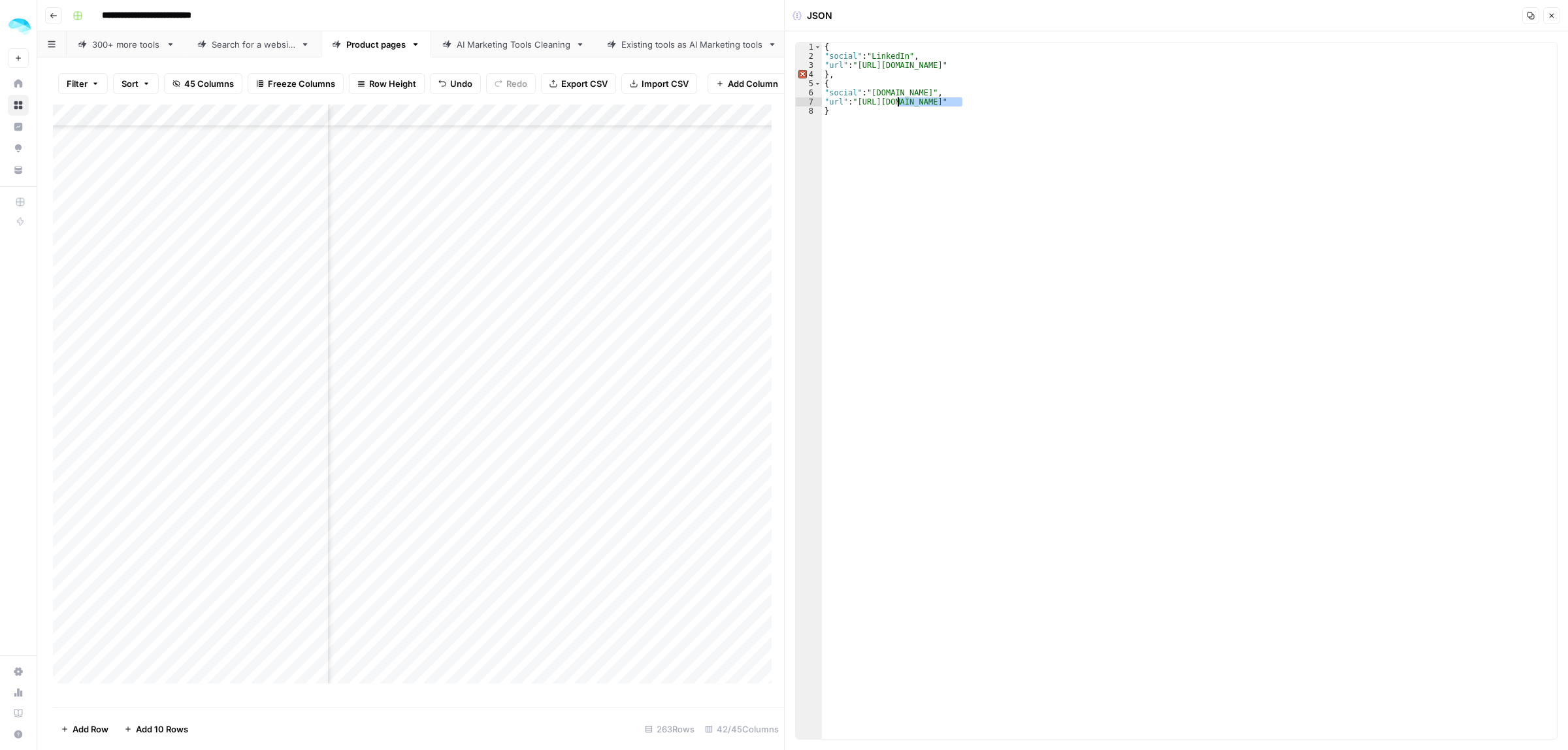
drag, startPoint x: 964, startPoint y: 103, endPoint x: 900, endPoint y: 99, distance: 64.1
click at [900, 99] on div "{ "social" : "LinkedIn" , "url" : "https://www.linkedin.com/company/datadoctor-…" at bounding box center [1189, 400] width 735 height 715
drag, startPoint x: 967, startPoint y: 100, endPoint x: 859, endPoint y: 100, distance: 108.0
click at [859, 100] on div "{ "social" : "LinkedIn" , "url" : "https://www.linkedin.com/company/datadoctor-…" at bounding box center [1189, 400] width 735 height 715
paste textarea "********"
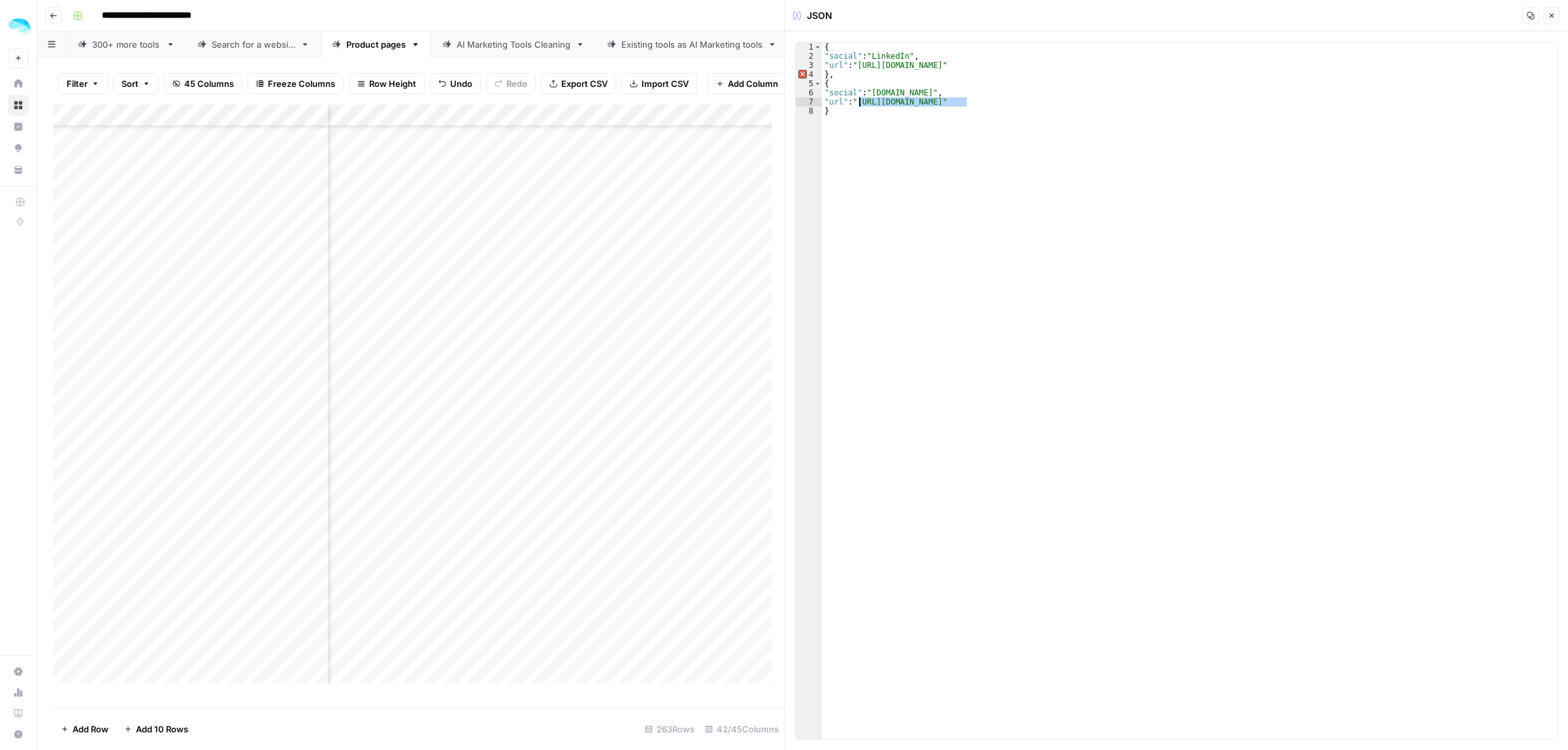
type textarea "**********"
click at [543, 236] on div "Add Column" at bounding box center [418, 400] width 731 height 591
click at [314, 241] on div "Add Column" at bounding box center [418, 400] width 731 height 591
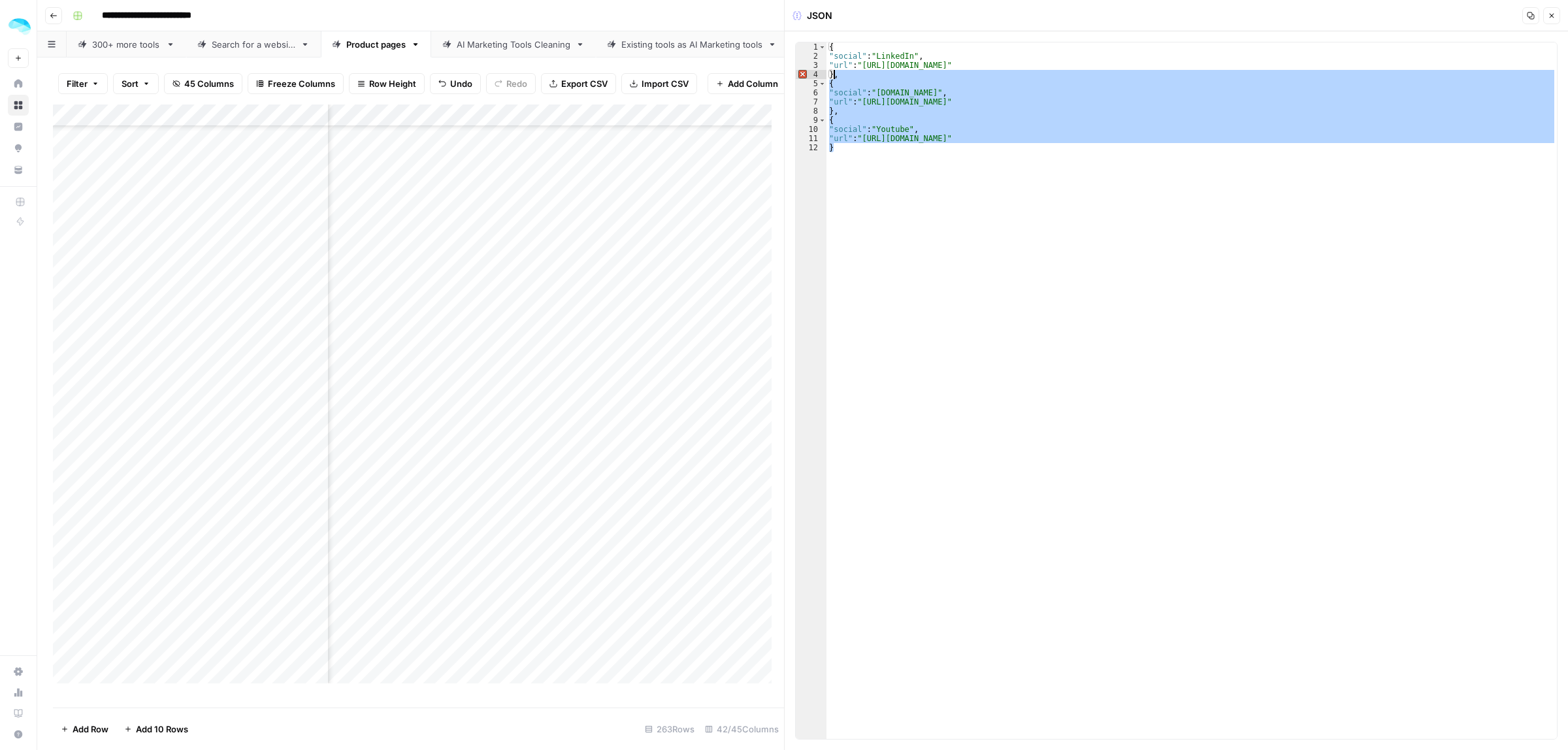
drag, startPoint x: 857, startPoint y: 155, endPoint x: 835, endPoint y: 78, distance: 80.1
click at [835, 78] on div "{ "social" : "LinkedIn" , "url" : "https://www.linkedin.com/company/enrichley" …" at bounding box center [1192, 400] width 731 height 715
type textarea "*"
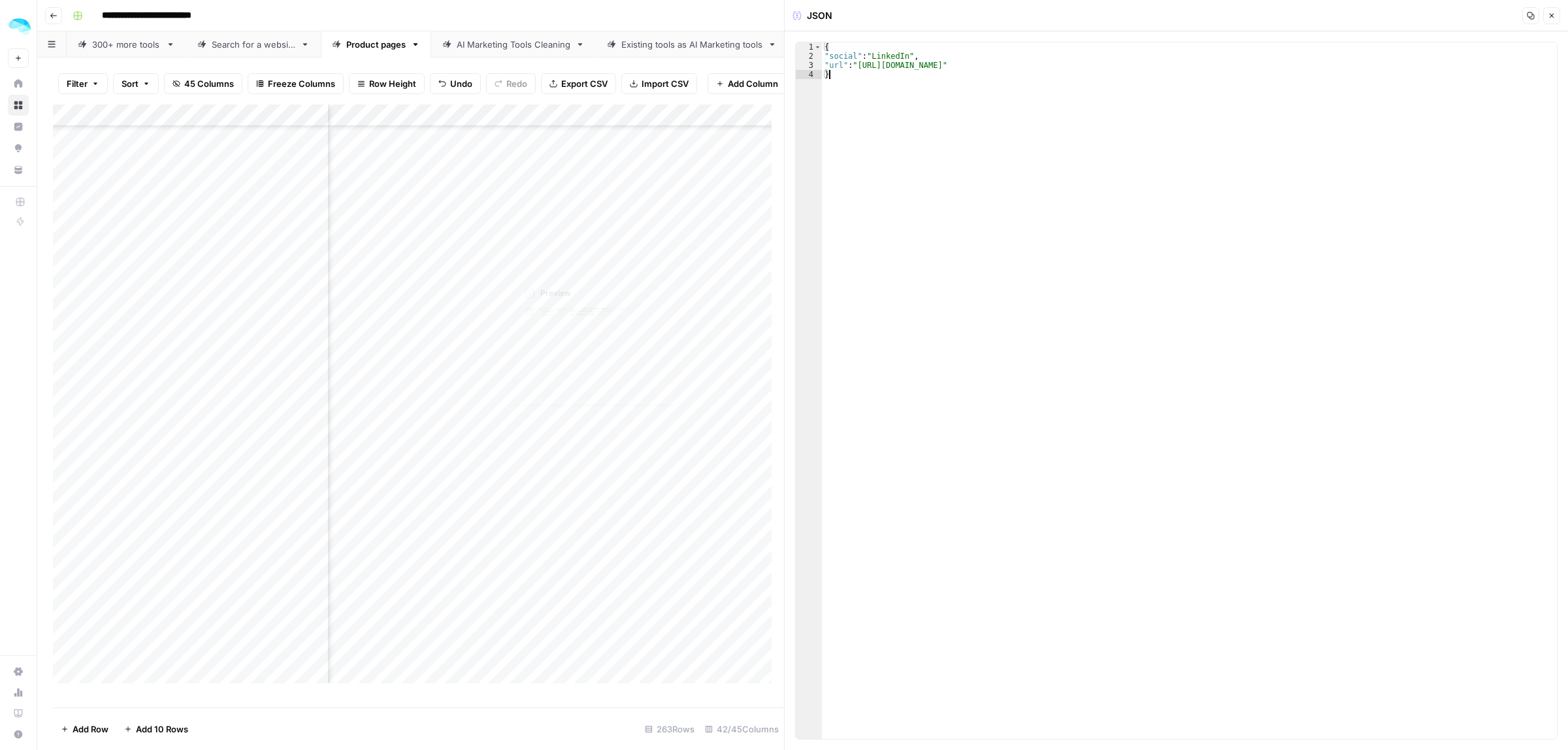
click at [568, 263] on div "Add Column" at bounding box center [418, 400] width 731 height 591
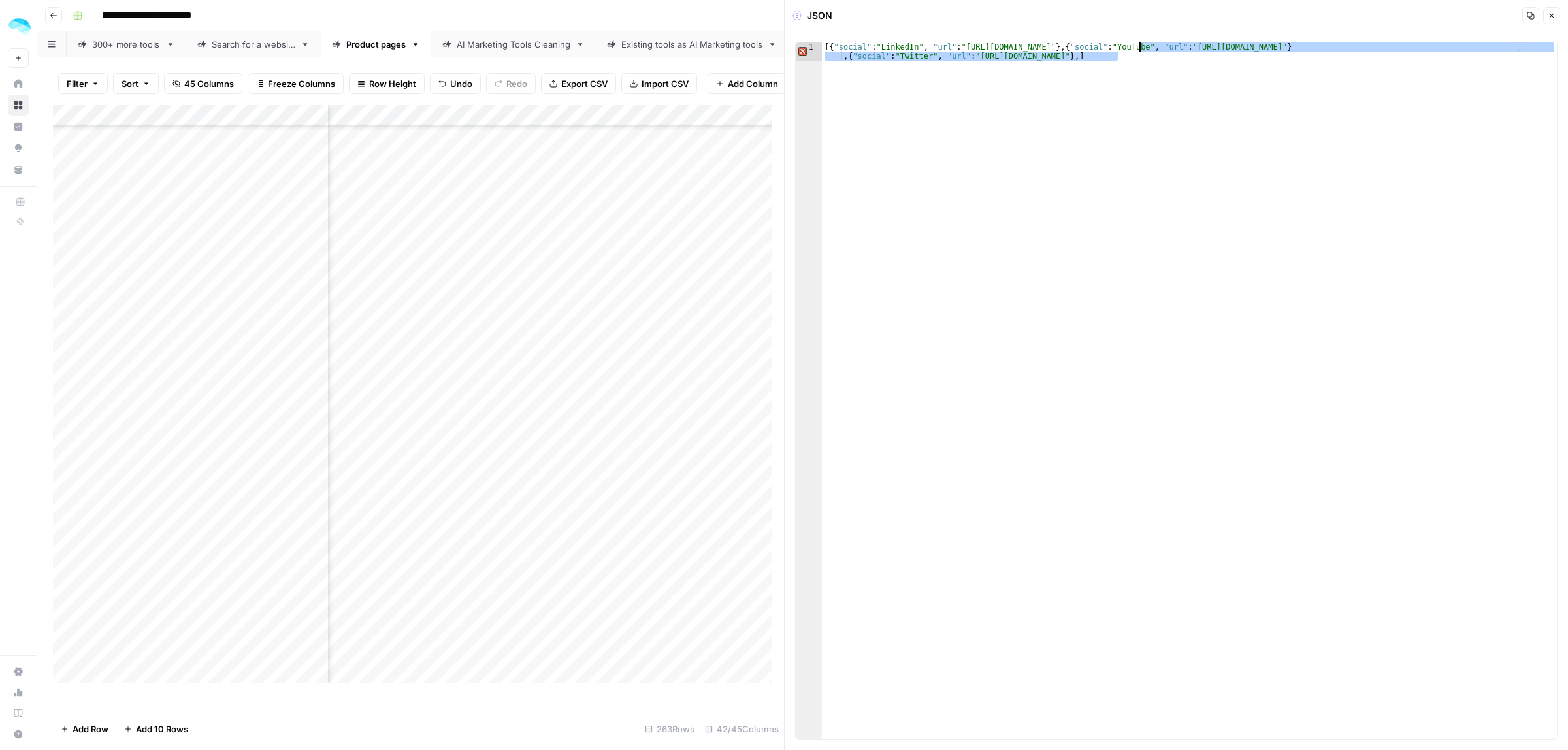
drag, startPoint x: 1131, startPoint y: 53, endPoint x: 1139, endPoint y: 47, distance: 10.0
click at [1139, 47] on div "[{ "social" : "LinkedIn" , "url" : "https://www.linkedin.com/company/floqer" } …" at bounding box center [1189, 409] width 735 height 733
type textarea "**********"
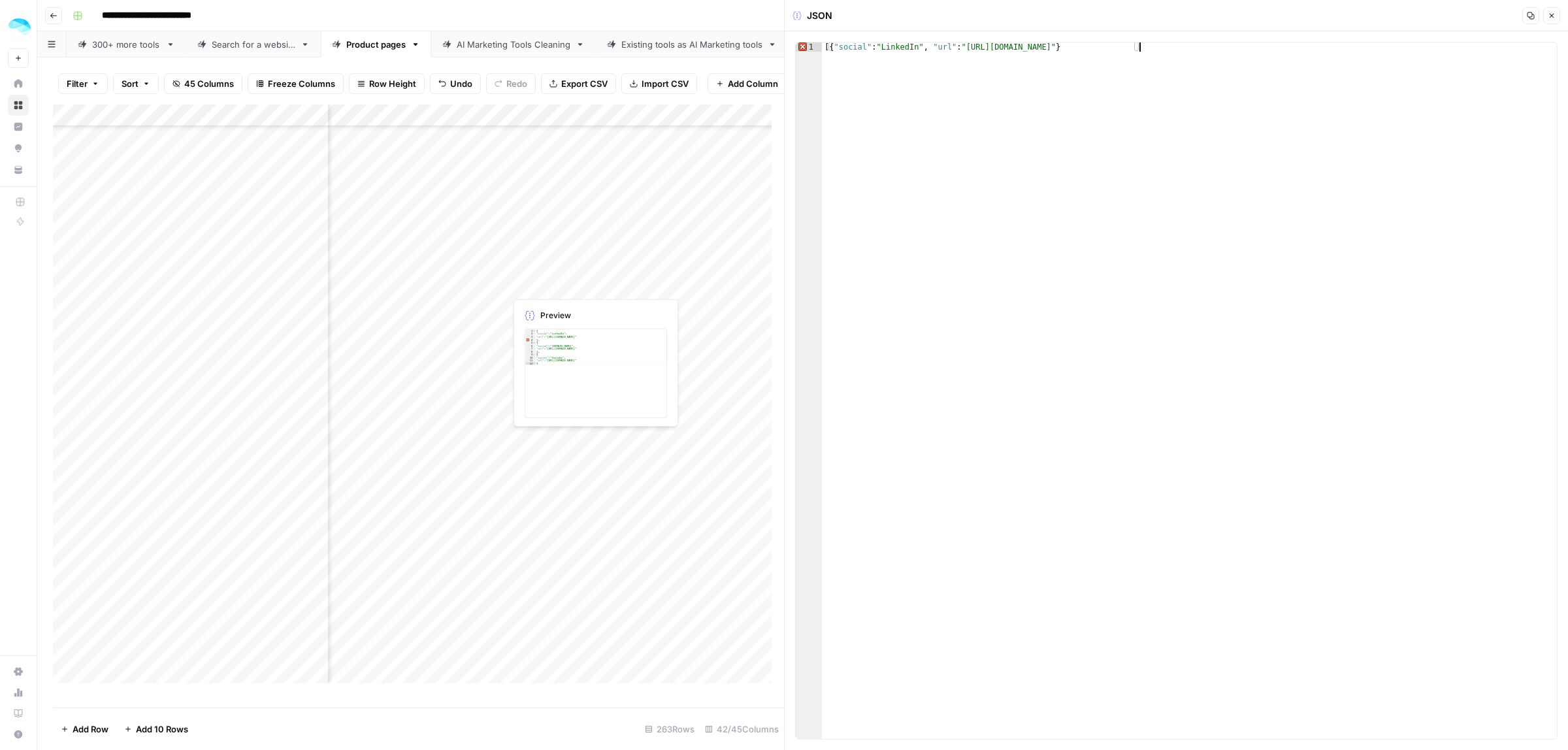
click at [563, 282] on div "Add Column" at bounding box center [418, 400] width 731 height 591
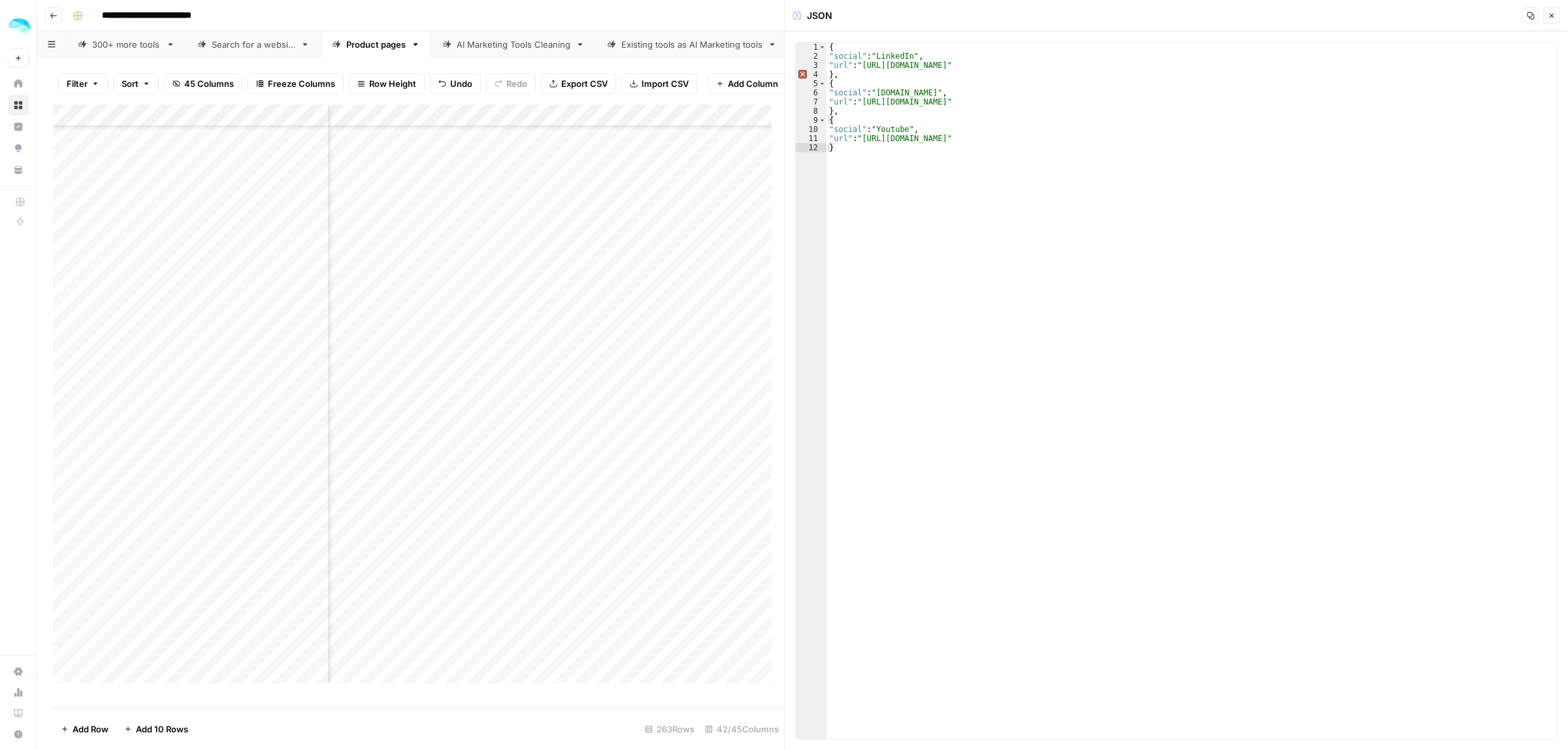
click at [910, 68] on div "{ "social" : "LinkedIn" , "url" : "https://in.linkedin.com/company/leadenrich" …" at bounding box center [1192, 400] width 731 height 715
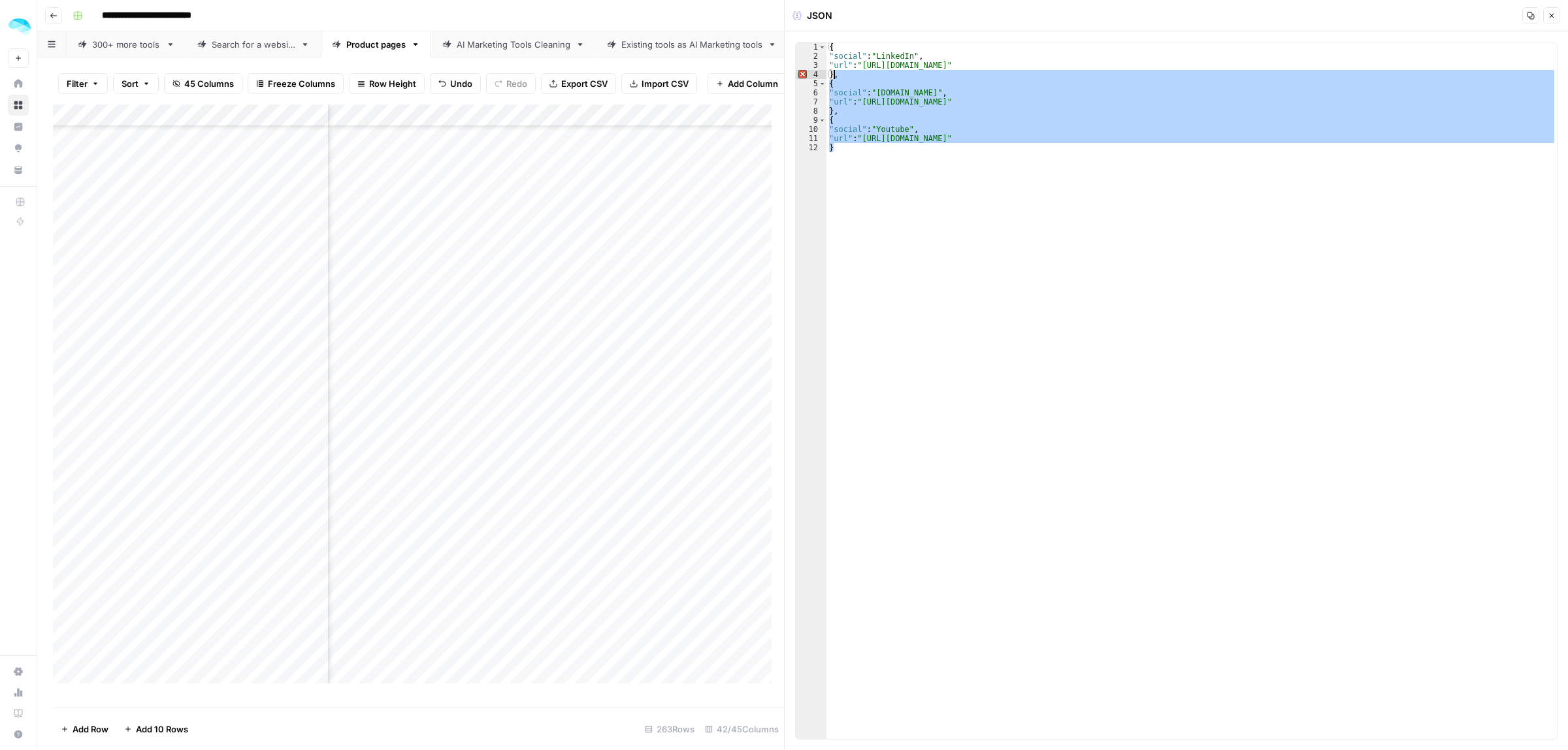
drag, startPoint x: 876, startPoint y: 148, endPoint x: 835, endPoint y: 79, distance: 80.3
click at [835, 79] on div "{ "social" : "LinkedIn" , "url" : "https://linkedin.com/company/leadenrich" } ,…" at bounding box center [1192, 400] width 731 height 715
type textarea "*"
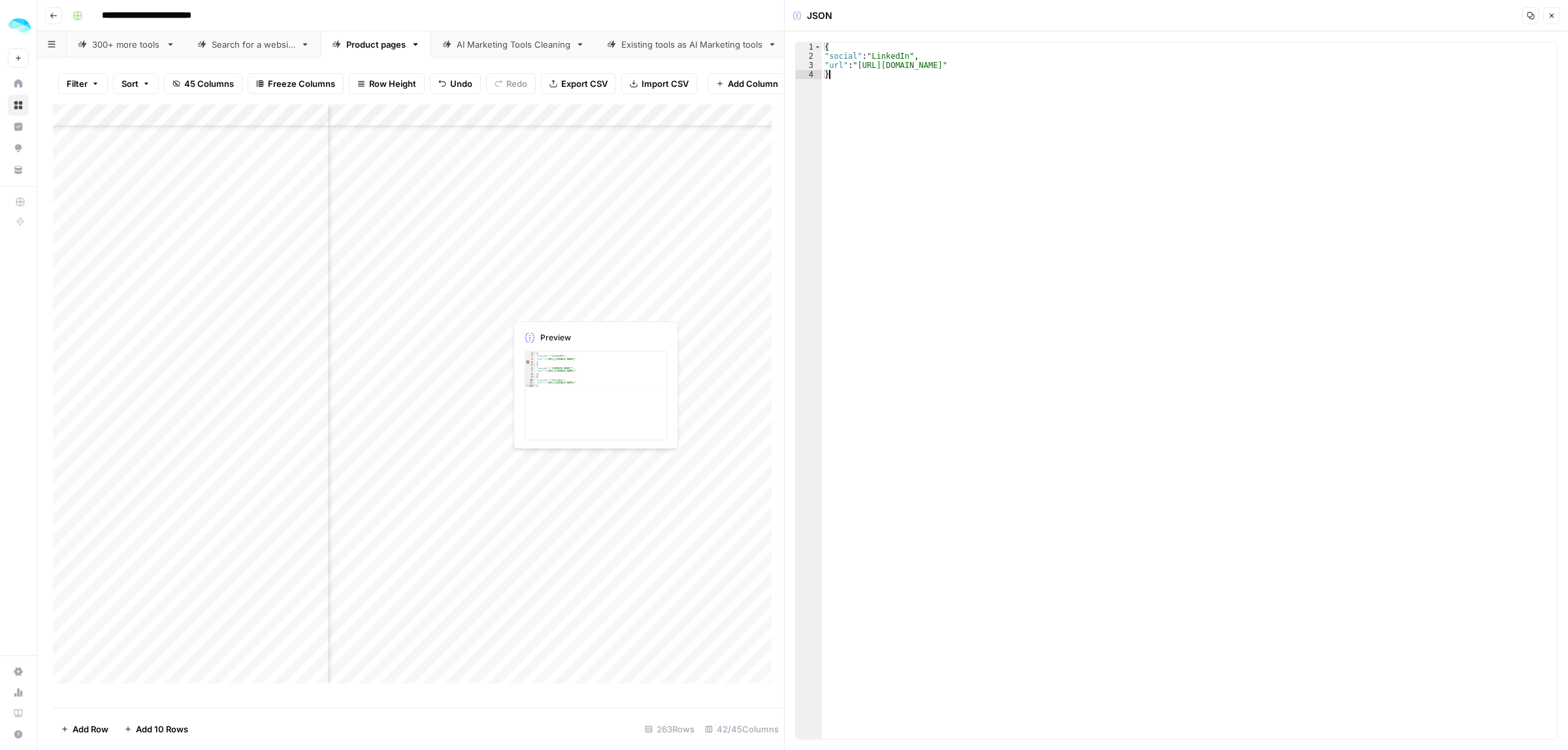
click at [682, 308] on div "Add Column" at bounding box center [418, 400] width 731 height 591
click at [910, 64] on div "{ "social" : "LinkedIn" , "url" : "https://sg.linkedin.com/company/the-stealth-…" at bounding box center [1192, 400] width 731 height 715
type textarea "**********"
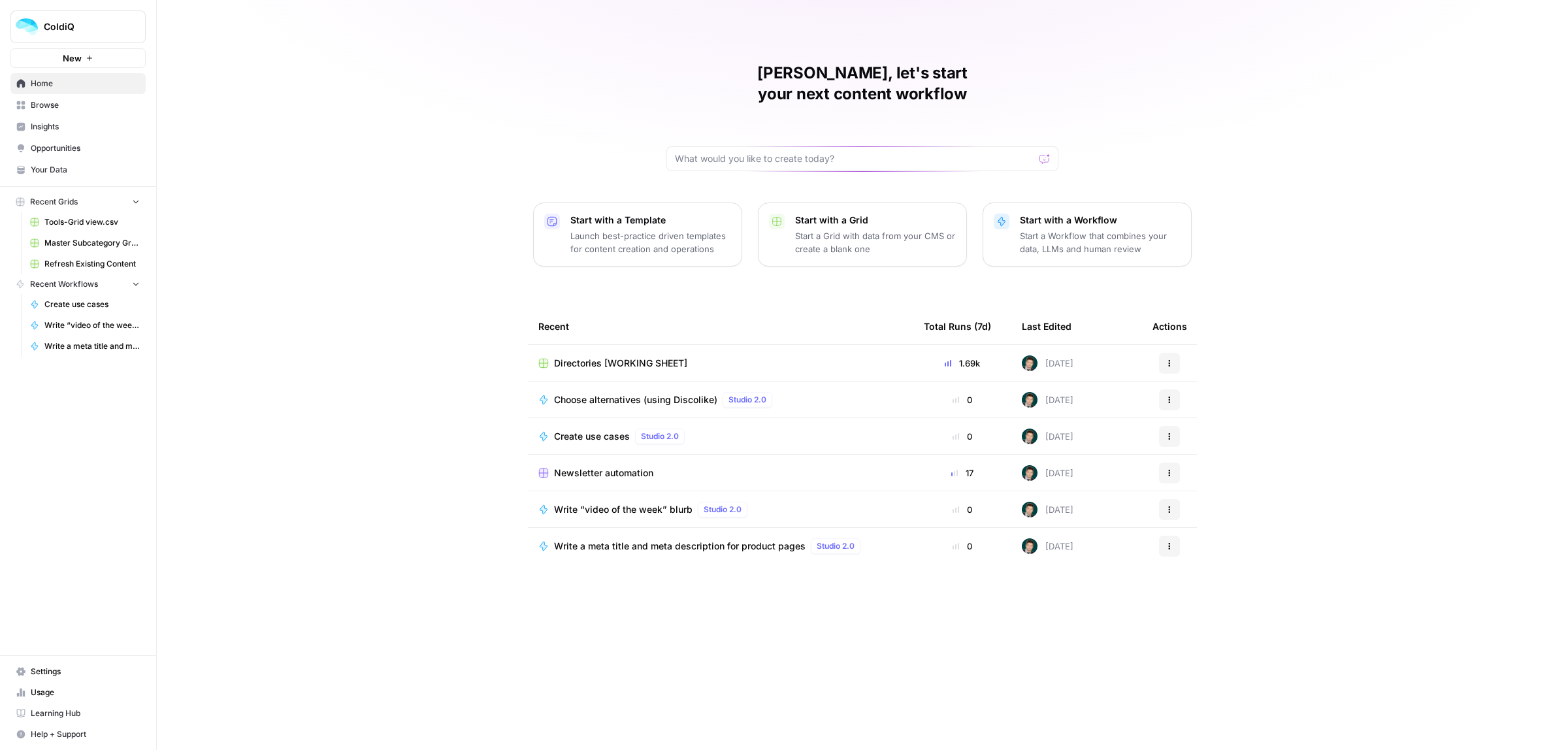
click at [578, 467] on span "Newsletter automation" at bounding box center [604, 473] width 100 height 13
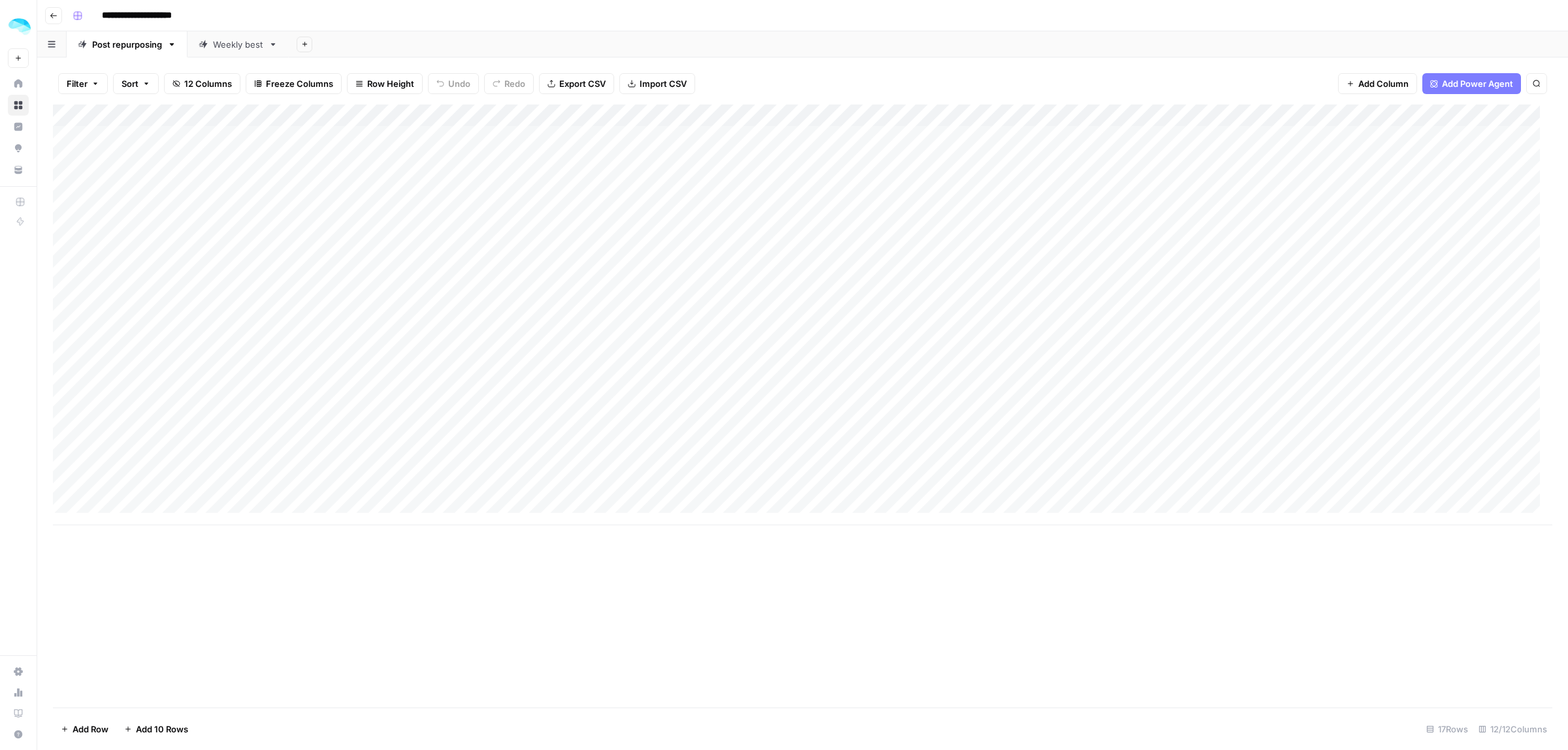
click at [230, 39] on div "Weekly best" at bounding box center [238, 44] width 51 height 13
click at [592, 348] on div "Add Column" at bounding box center [802, 347] width 1500 height 485
click at [812, 348] on div "Add Column" at bounding box center [802, 347] width 1500 height 485
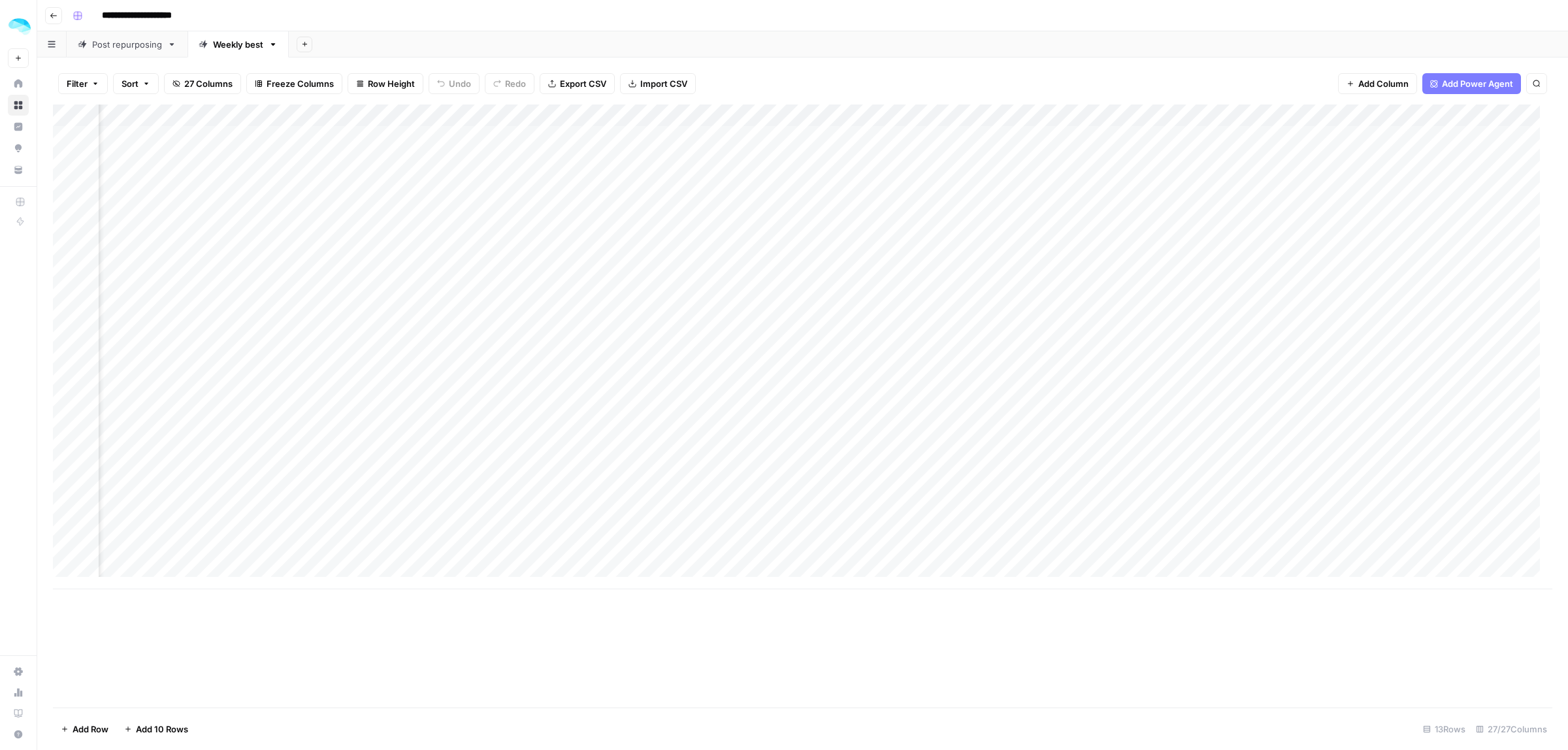
click at [812, 348] on div "Add Column" at bounding box center [802, 347] width 1500 height 485
click at [940, 344] on div "Add Column" at bounding box center [802, 347] width 1500 height 485
click at [936, 344] on div "Add Column" at bounding box center [802, 347] width 1500 height 485
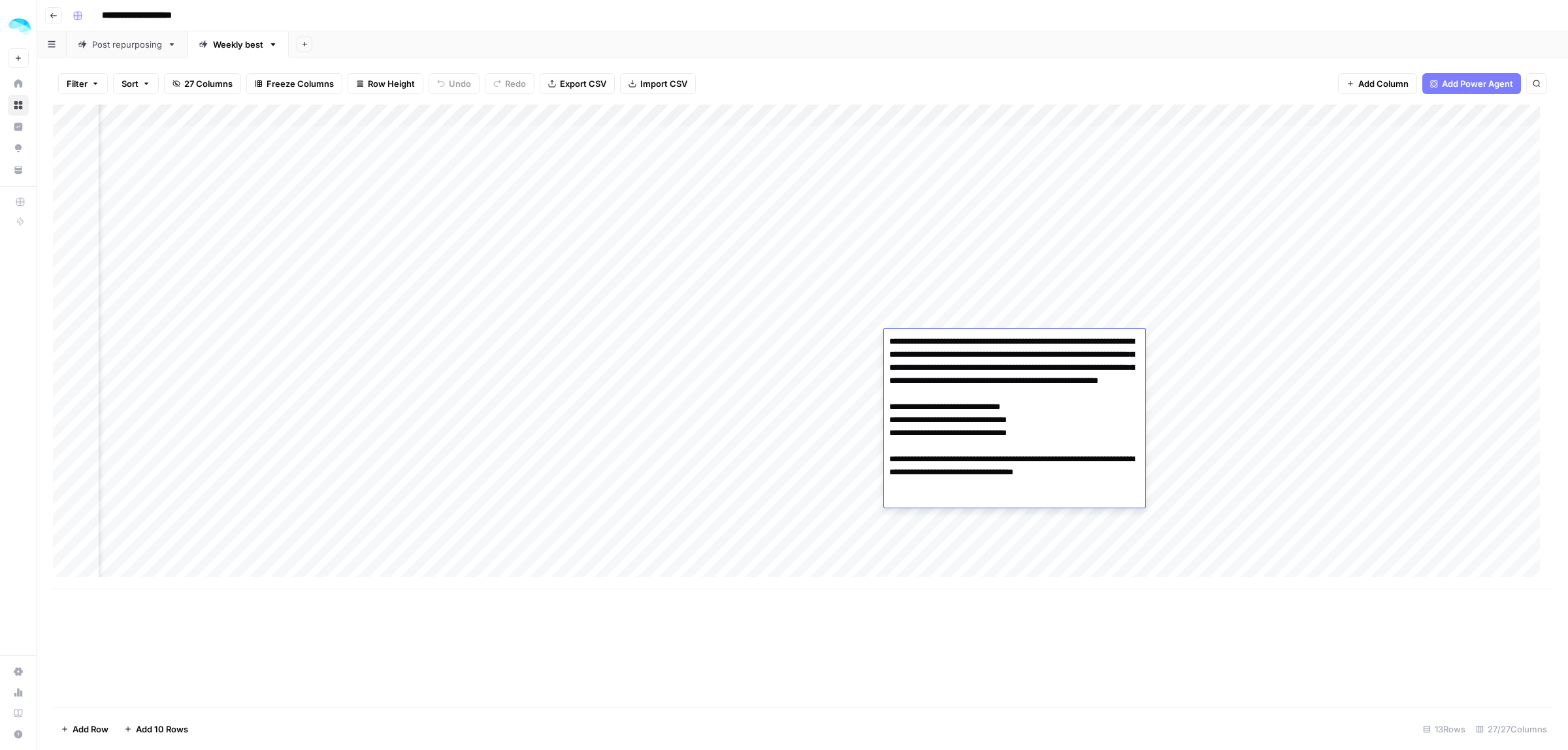
click at [936, 344] on textarea "**********" at bounding box center [1014, 420] width 261 height 175
click at [975, 398] on textarea "**********" at bounding box center [1014, 413] width 261 height 162
click at [345, 348] on div "Add Column" at bounding box center [802, 347] width 1500 height 485
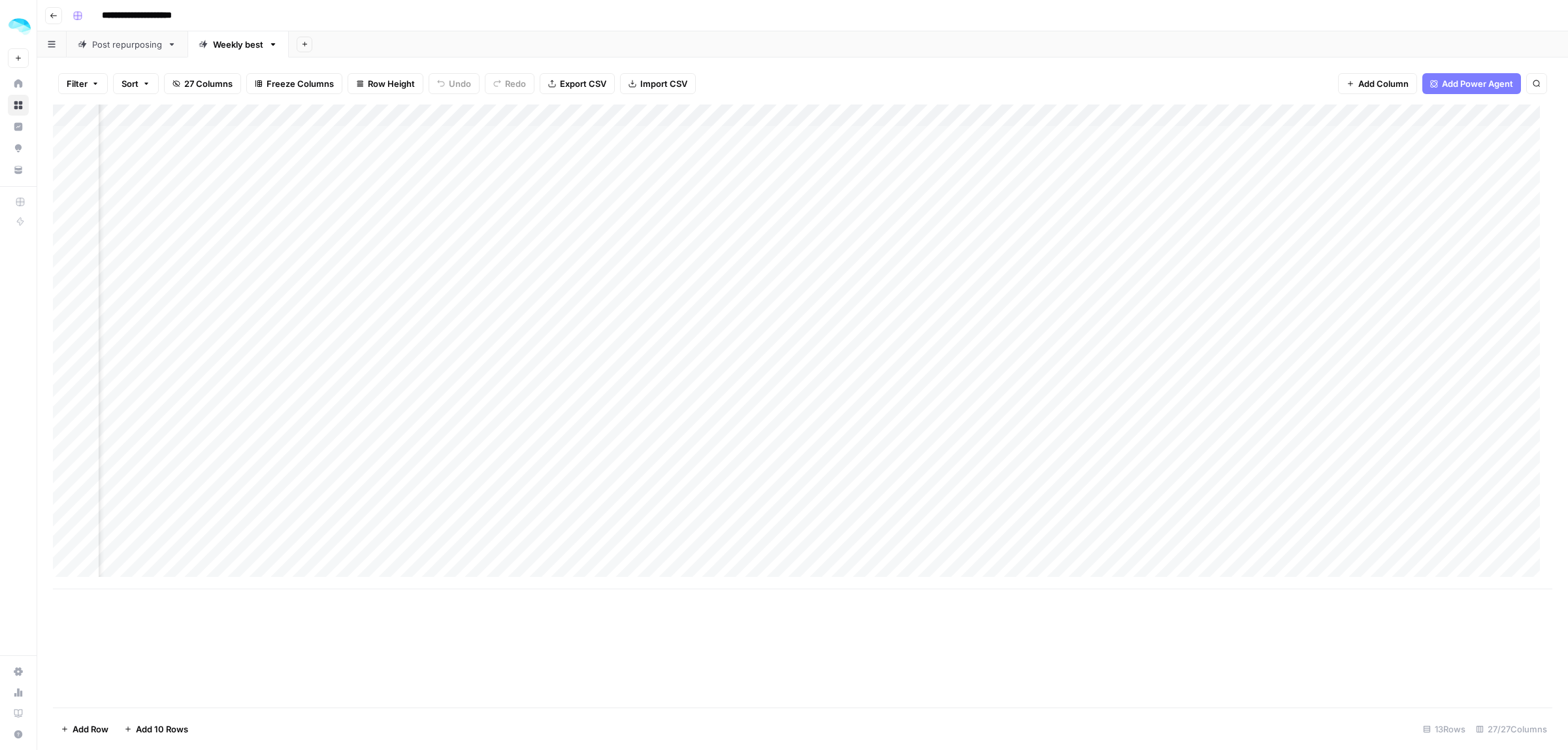
scroll to position [0, 1876]
click at [1042, 342] on div "Add Column" at bounding box center [802, 347] width 1500 height 485
click at [1056, 344] on div "Add Column" at bounding box center [802, 347] width 1500 height 485
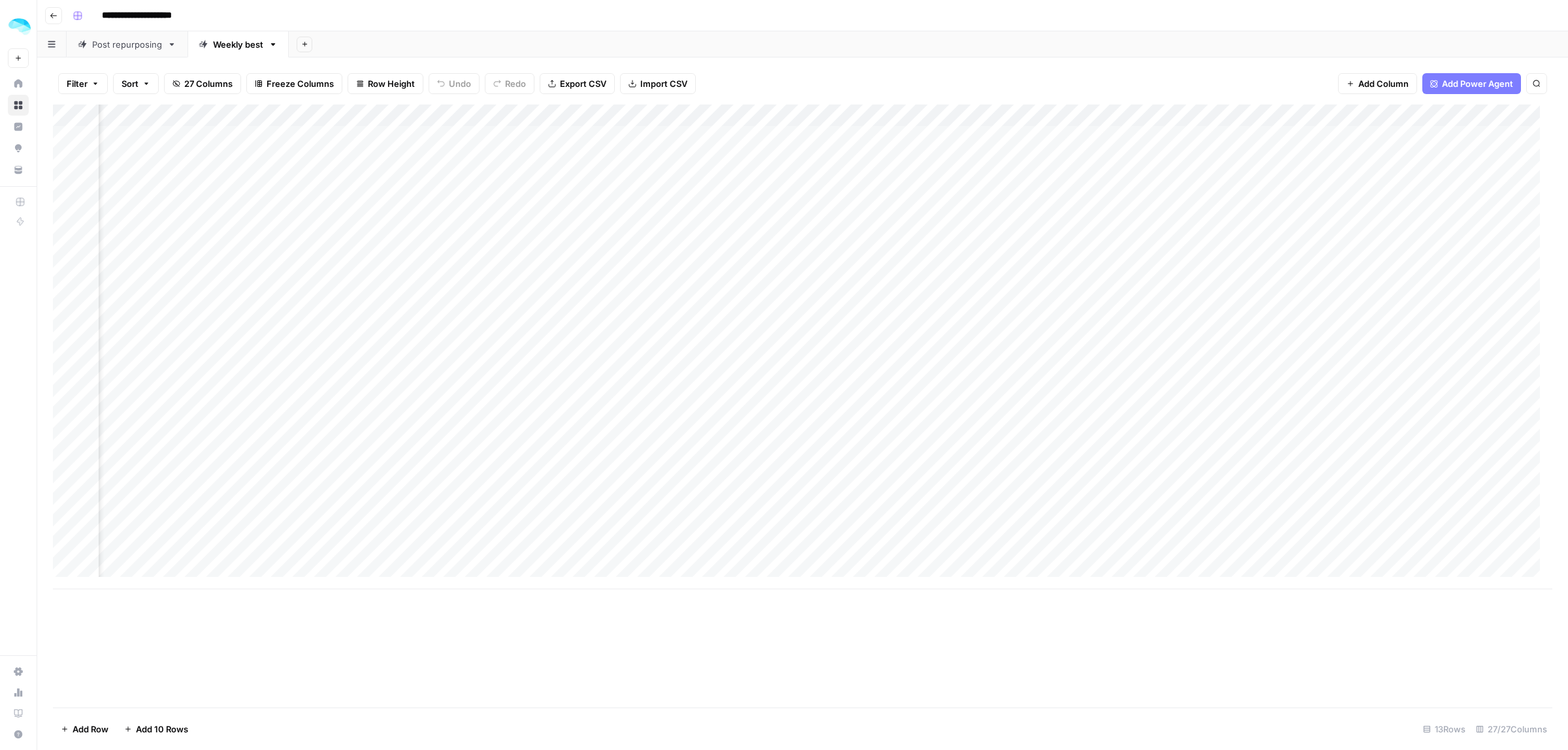
click at [1056, 344] on div "Add Column" at bounding box center [802, 347] width 1500 height 485
click at [618, 355] on div "Add Column" at bounding box center [802, 347] width 1500 height 485
click at [657, 348] on div "Add Column" at bounding box center [802, 347] width 1500 height 485
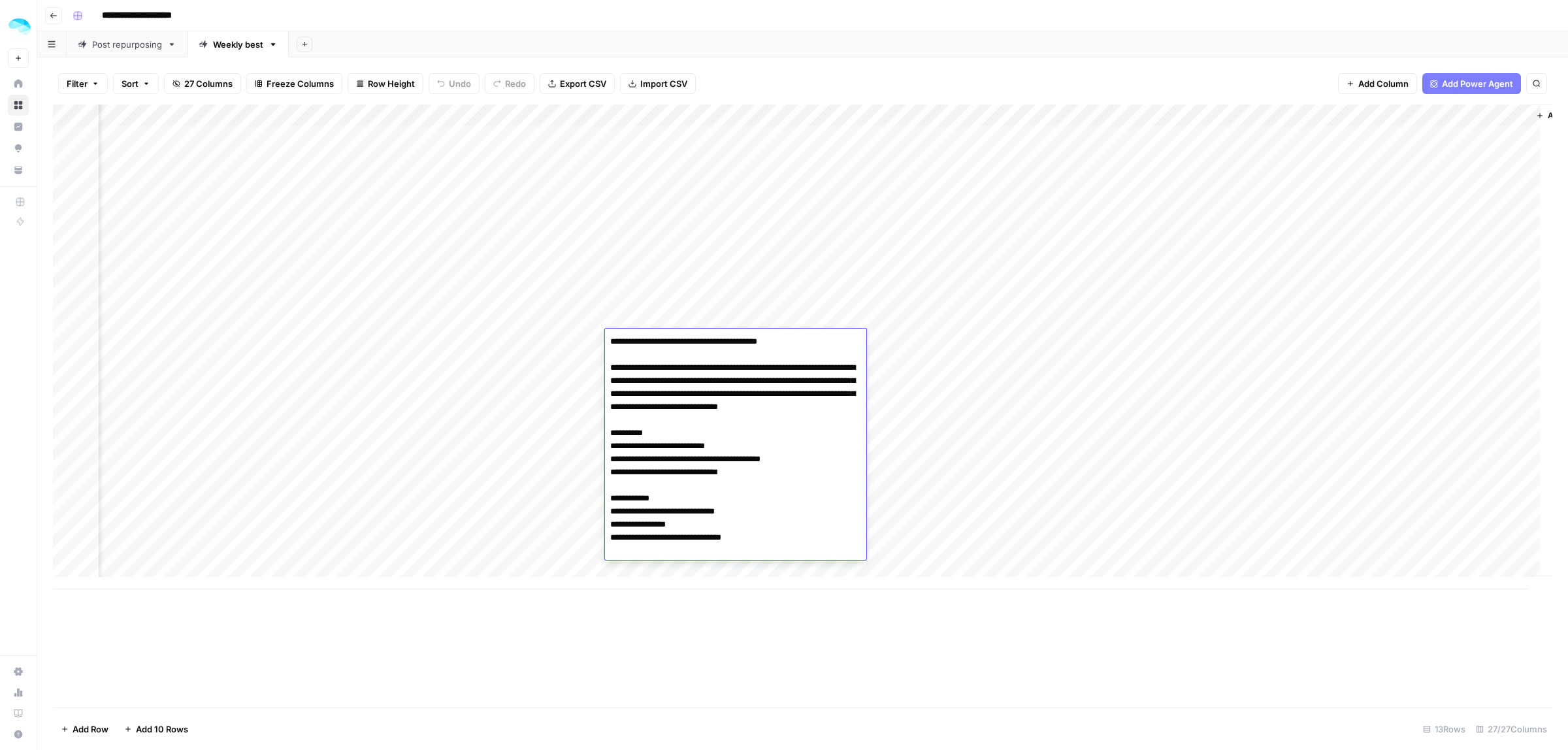
click at [657, 348] on textarea "**********" at bounding box center [735, 446] width 261 height 228
click at [691, 410] on textarea "**********" at bounding box center [735, 446] width 261 height 228
click at [945, 603] on div "Add Column" at bounding box center [802, 406] width 1500 height 603
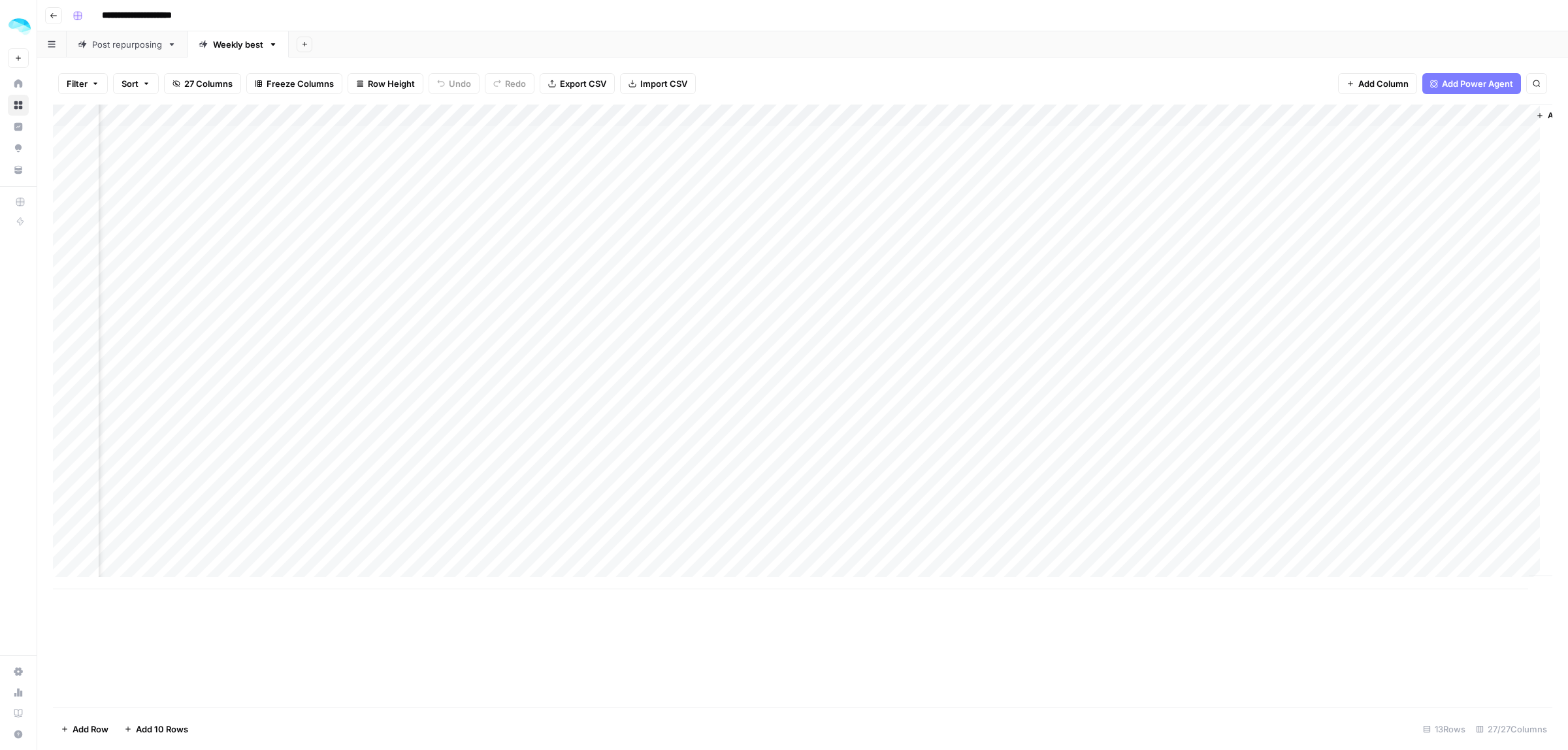
click at [243, 366] on div "Add Column" at bounding box center [802, 347] width 1500 height 485
click at [236, 355] on div "Add Column" at bounding box center [802, 347] width 1500 height 485
click at [1123, 344] on div "Add Column" at bounding box center [802, 347] width 1500 height 485
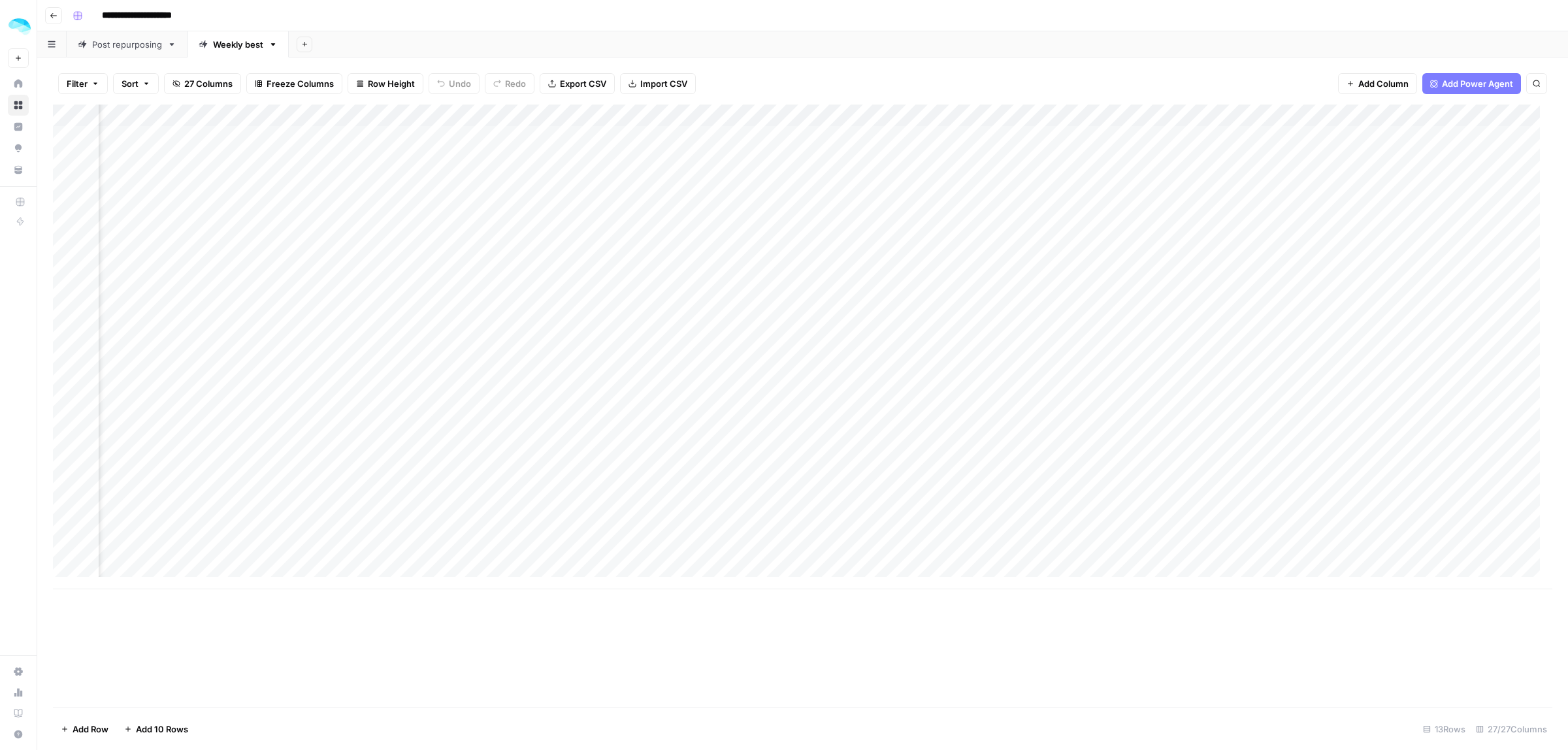
click at [1204, 340] on div "Add Column" at bounding box center [802, 347] width 1500 height 485
click at [294, 354] on div "Add Column" at bounding box center [802, 347] width 1500 height 485
click at [384, 396] on div "Add Column" at bounding box center [802, 347] width 1500 height 485
click at [427, 340] on div "Add Column" at bounding box center [802, 347] width 1500 height 485
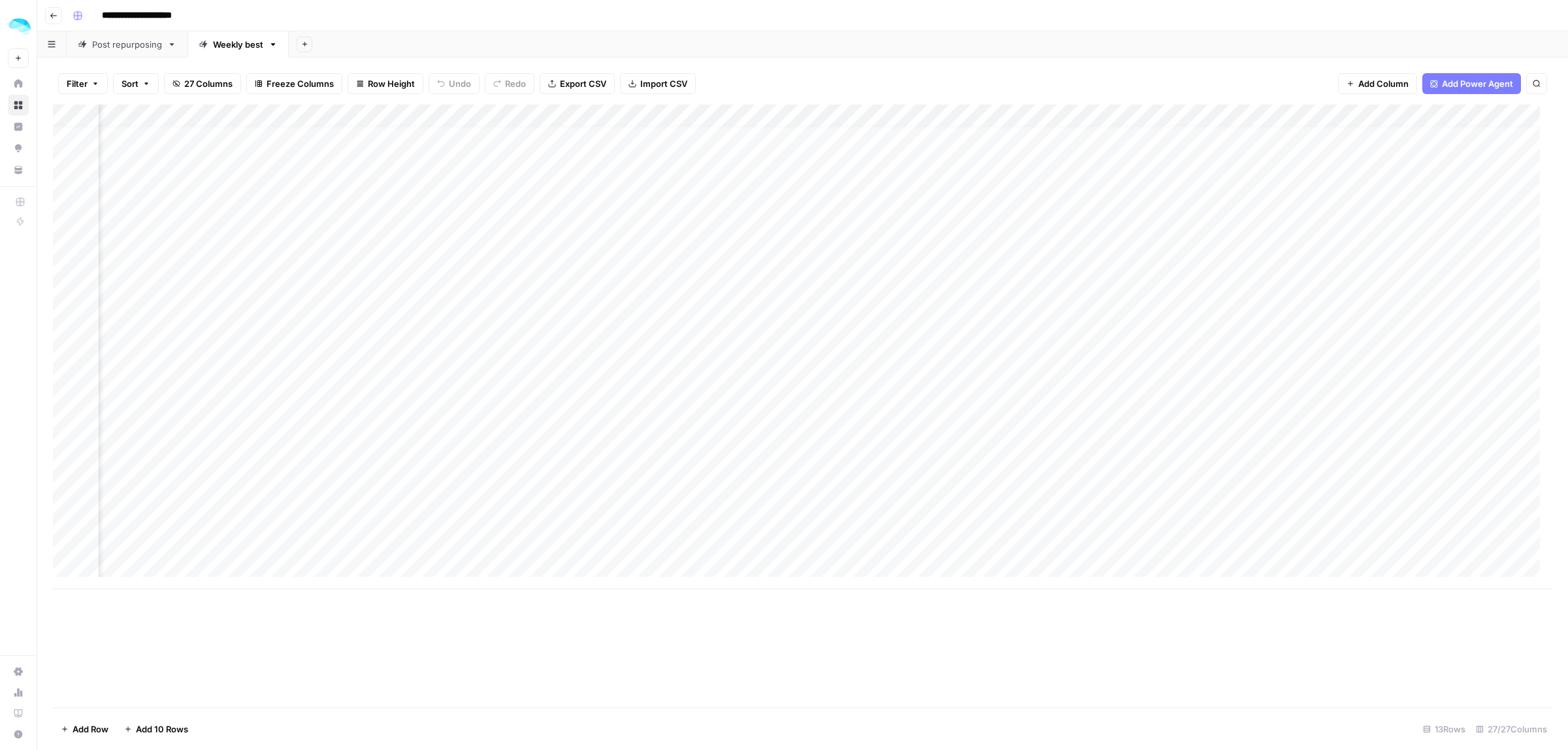
scroll to position [12, 1187]
drag, startPoint x: 696, startPoint y: 589, endPoint x: 1062, endPoint y: 587, distance: 366.0
click at [1246, 590] on div "Add Column" at bounding box center [802, 406] width 1500 height 603
click at [145, 330] on div "Add Column" at bounding box center [802, 347] width 1500 height 485
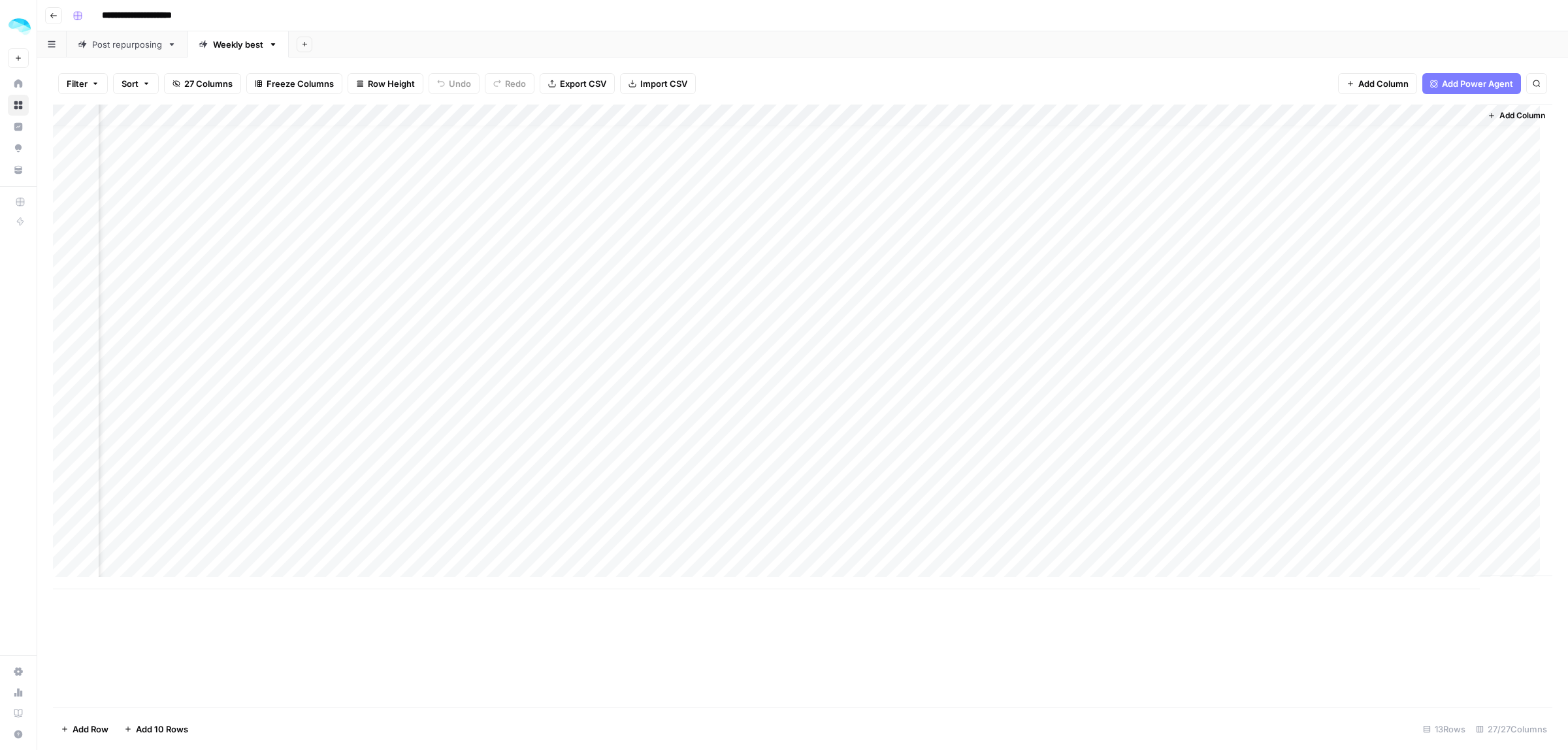
click at [146, 331] on div "Add Column" at bounding box center [802, 347] width 1500 height 485
click at [977, 335] on div "Add Column" at bounding box center [802, 347] width 1500 height 485
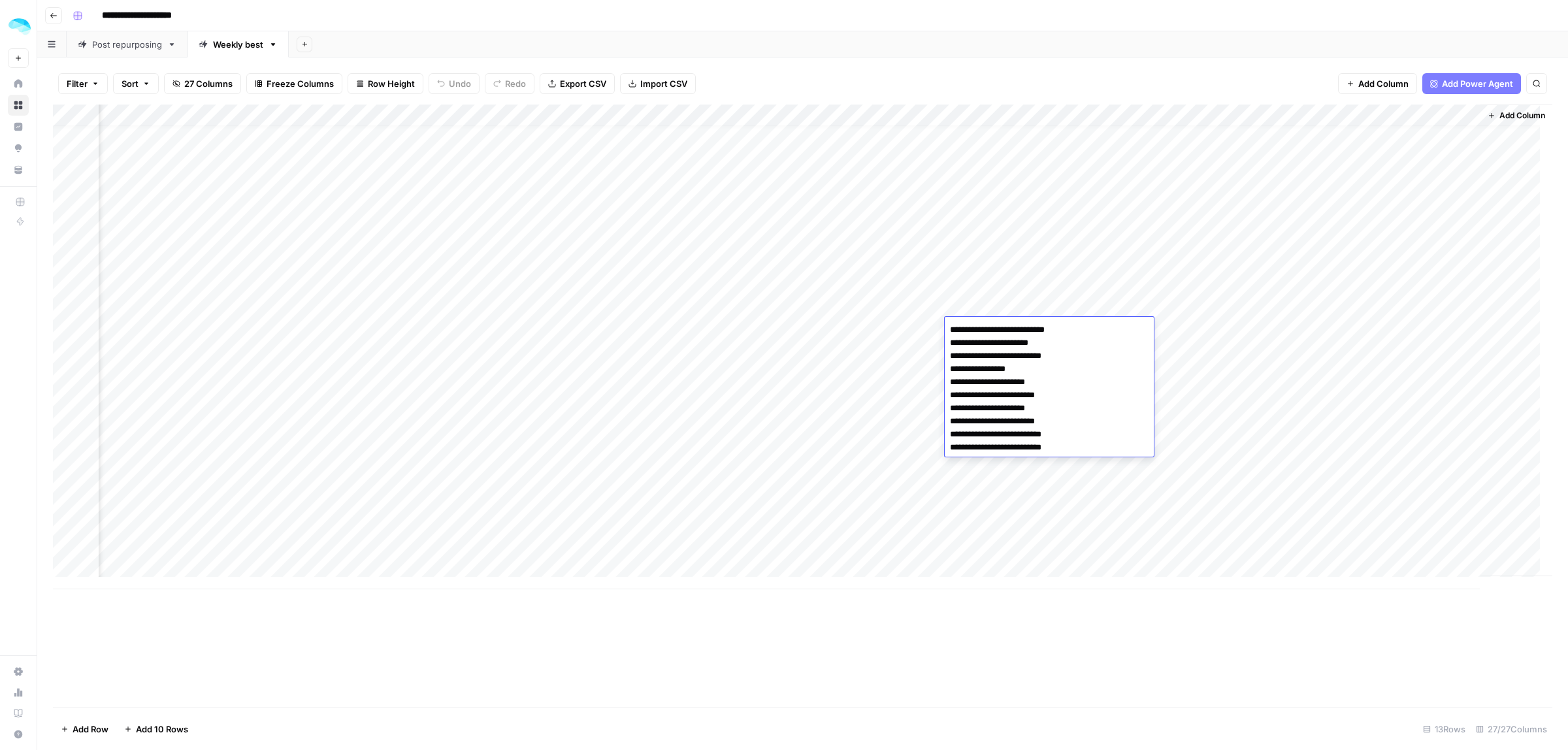
drag, startPoint x: 1050, startPoint y: 344, endPoint x: 948, endPoint y: 341, distance: 102.0
click at [948, 341] on textarea "**********" at bounding box center [1049, 389] width 209 height 136
drag, startPoint x: 1015, startPoint y: 364, endPoint x: 948, endPoint y: 364, distance: 67.0
click at [948, 364] on textarea "**********" at bounding box center [1049, 389] width 209 height 136
click at [1396, 342] on div "Add Column" at bounding box center [802, 347] width 1500 height 485
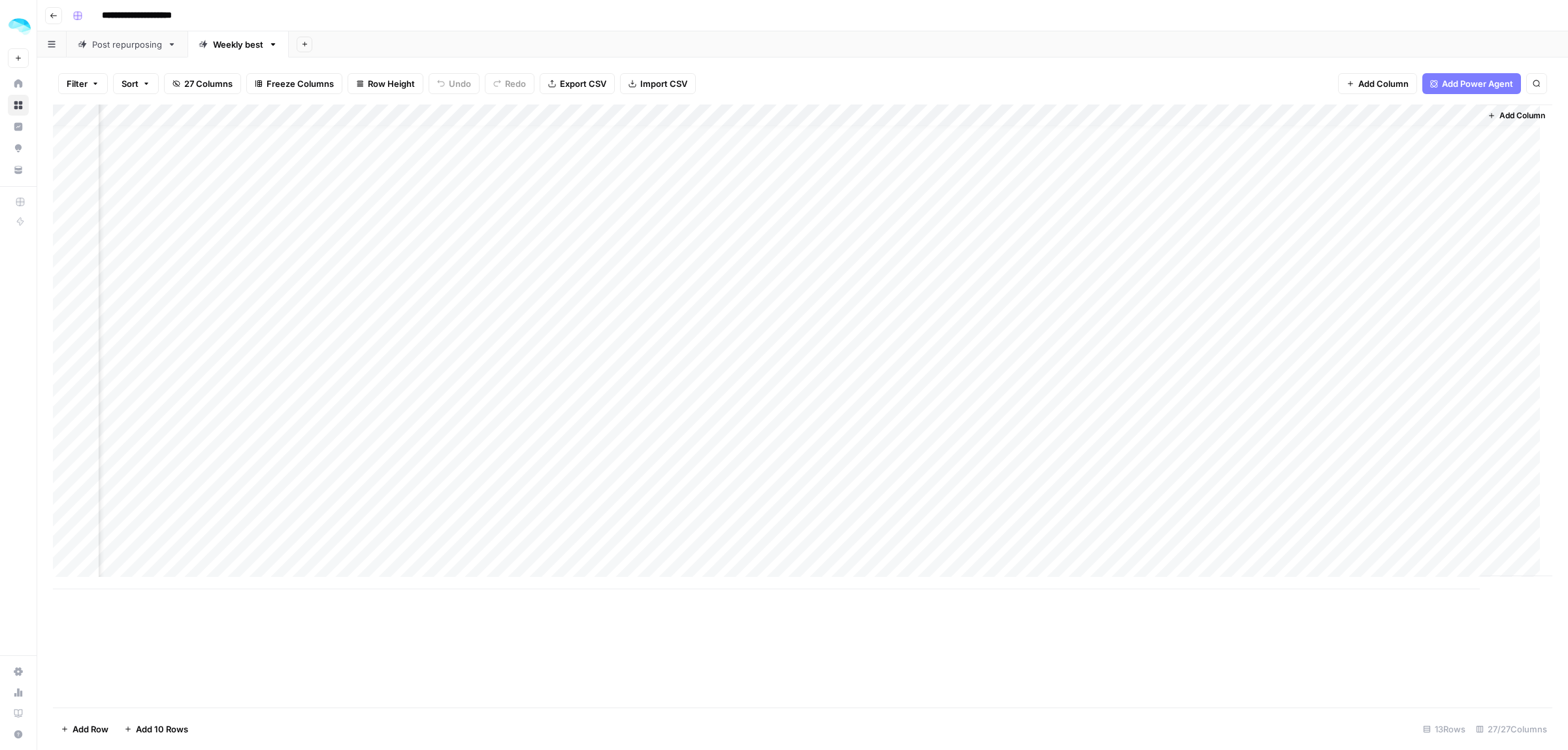
click at [1397, 341] on div "Add Column" at bounding box center [802, 347] width 1500 height 485
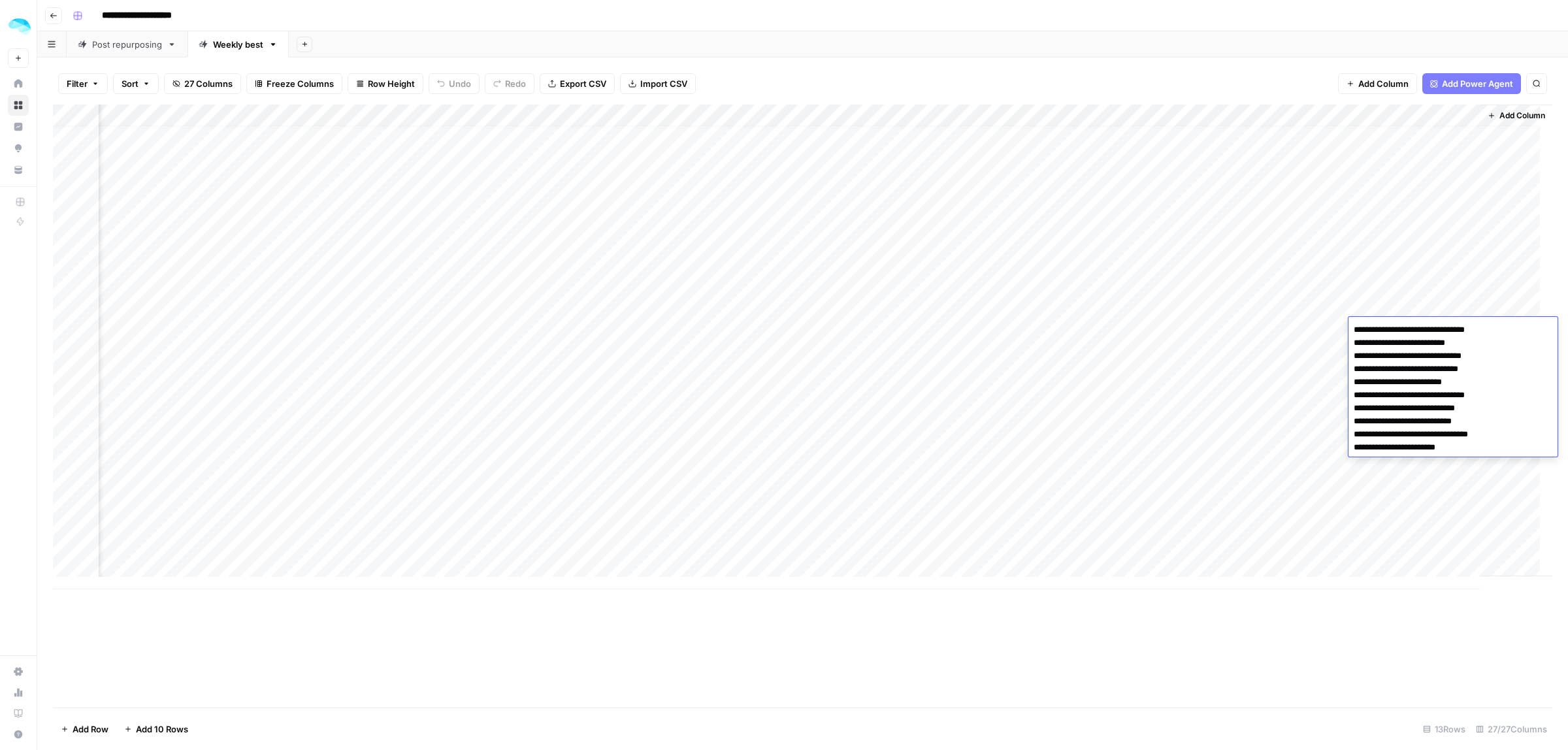
drag, startPoint x: 1467, startPoint y: 340, endPoint x: 1350, endPoint y: 337, distance: 117.0
click at [1350, 337] on textarea "**********" at bounding box center [1453, 389] width 209 height 136
